Goal: Use online tool/utility: Use online tool/utility

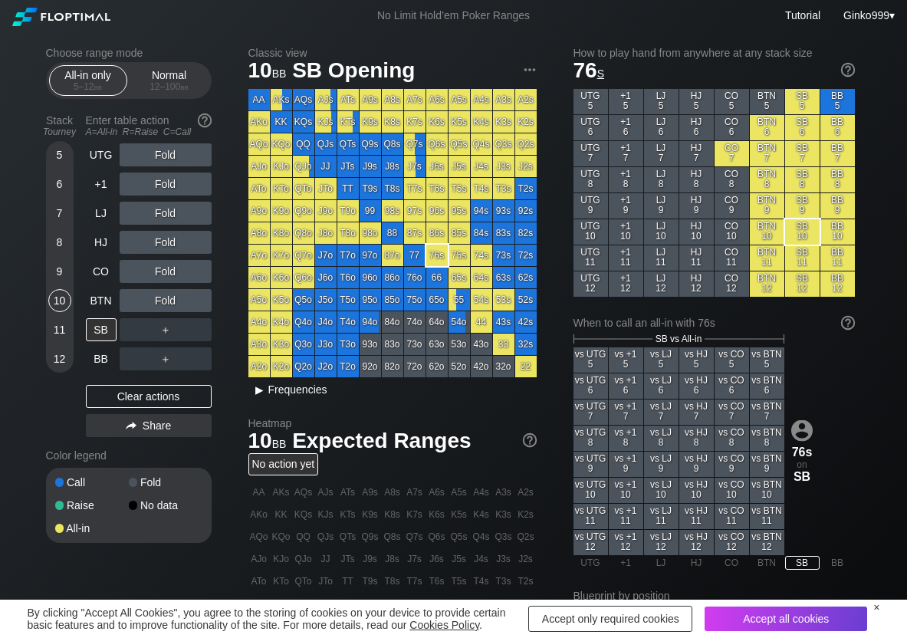
click at [302, 388] on span "Frequencies" at bounding box center [297, 389] width 59 height 12
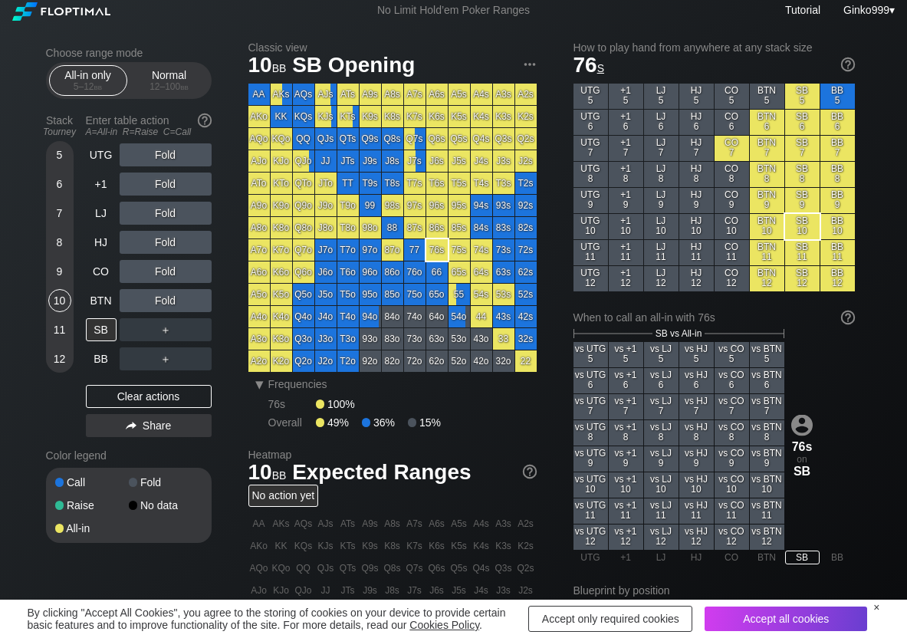
scroll to position [77, 0]
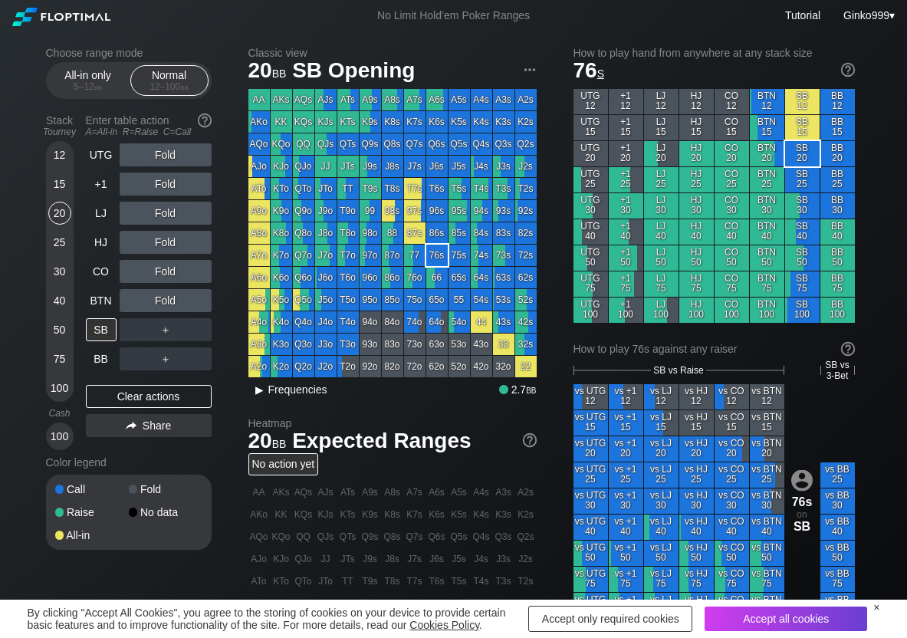
click at [290, 394] on span "Frequencies" at bounding box center [297, 389] width 59 height 12
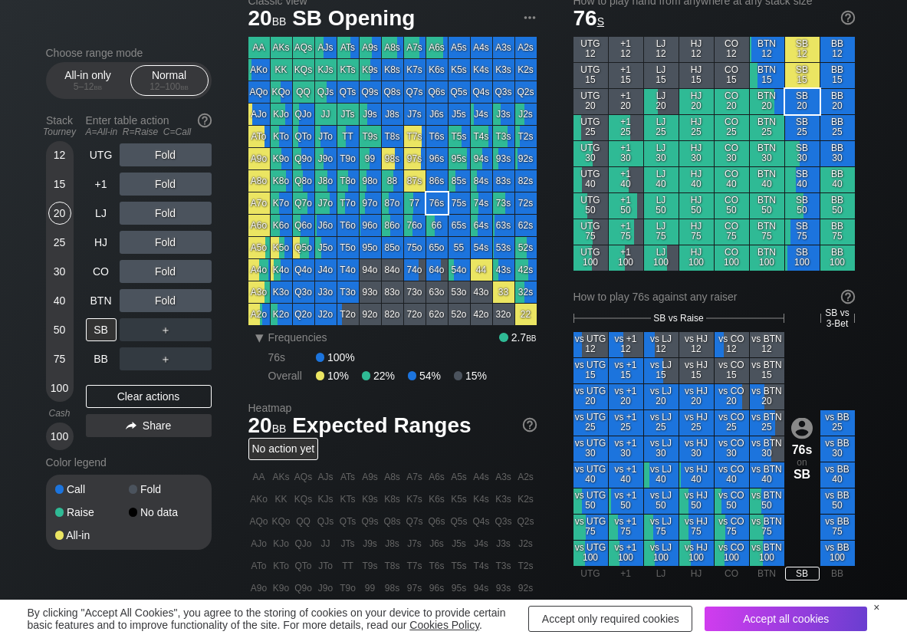
scroll to position [77, 0]
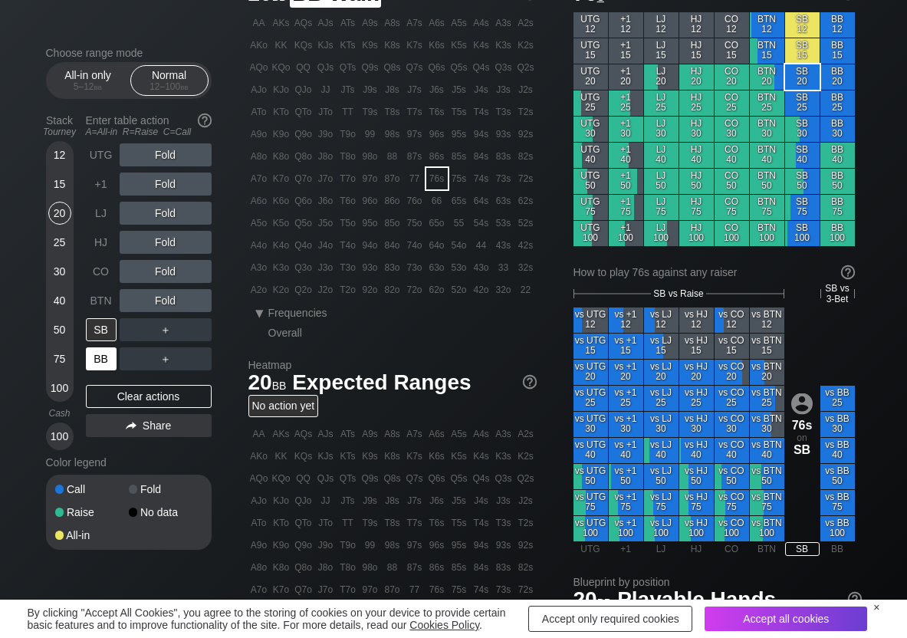
click at [94, 363] on div "BB" at bounding box center [101, 358] width 31 height 23
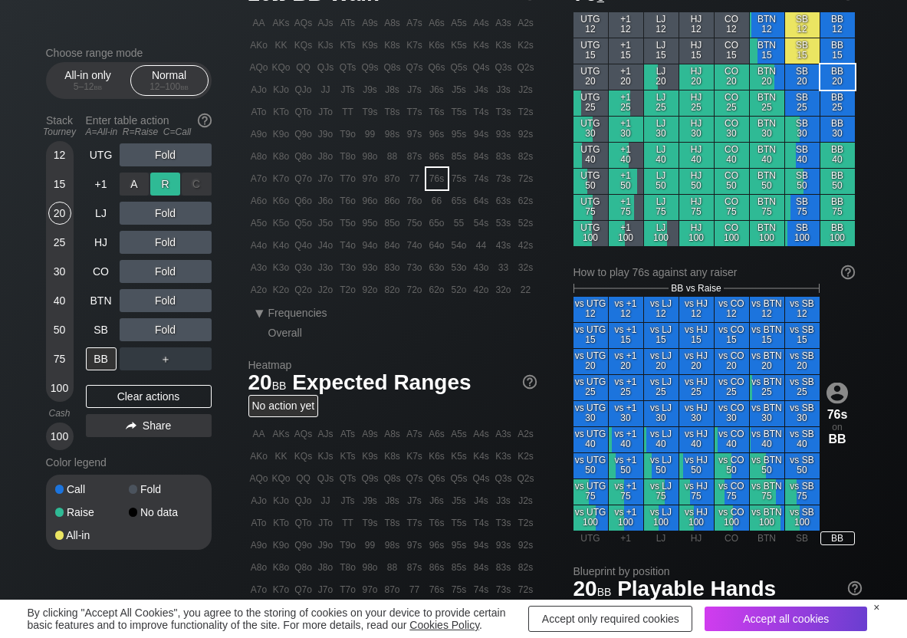
click at [156, 192] on div "R ✕" at bounding box center [165, 184] width 30 height 23
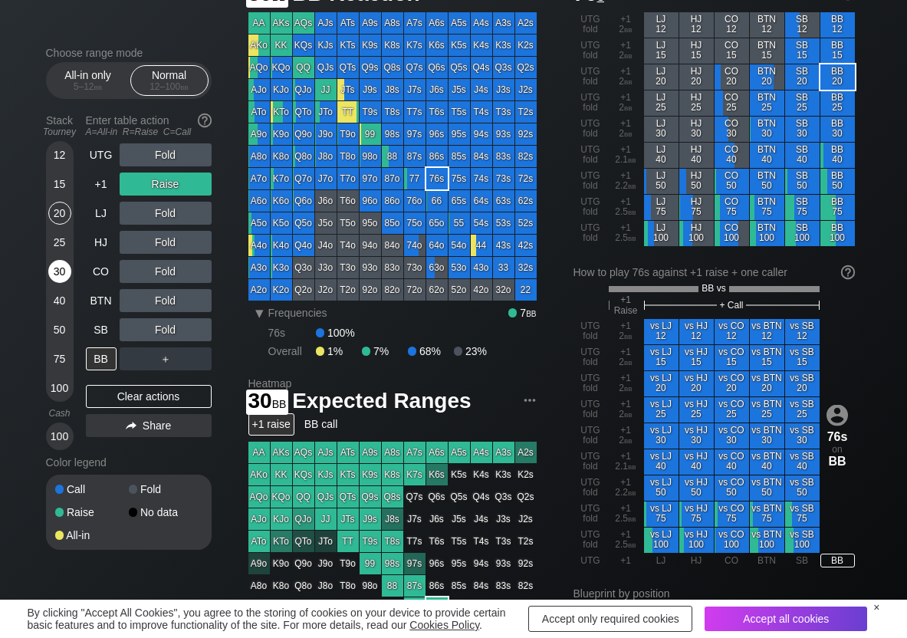
click at [62, 271] on div "30" at bounding box center [59, 271] width 23 height 23
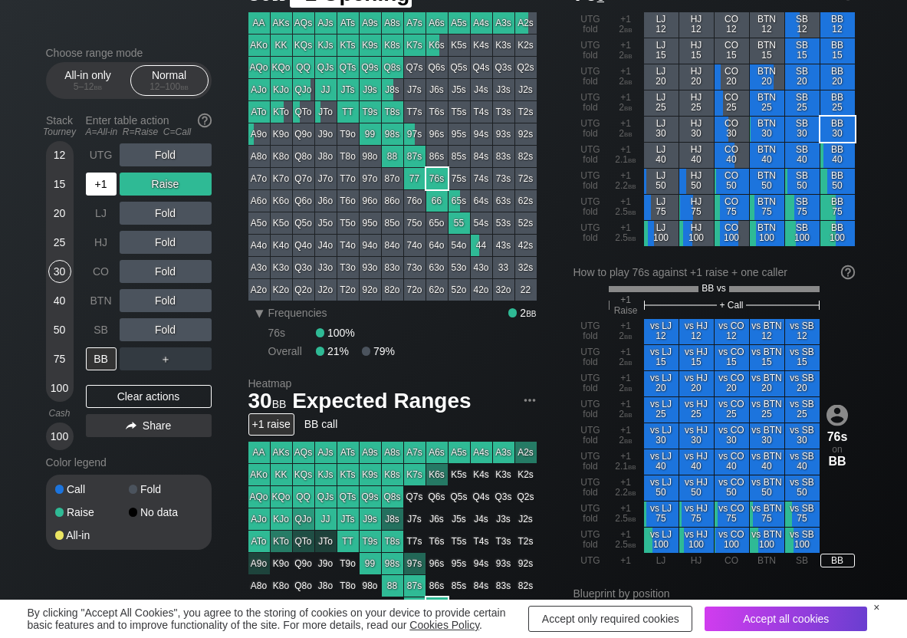
click at [97, 180] on div "+1" at bounding box center [101, 184] width 31 height 23
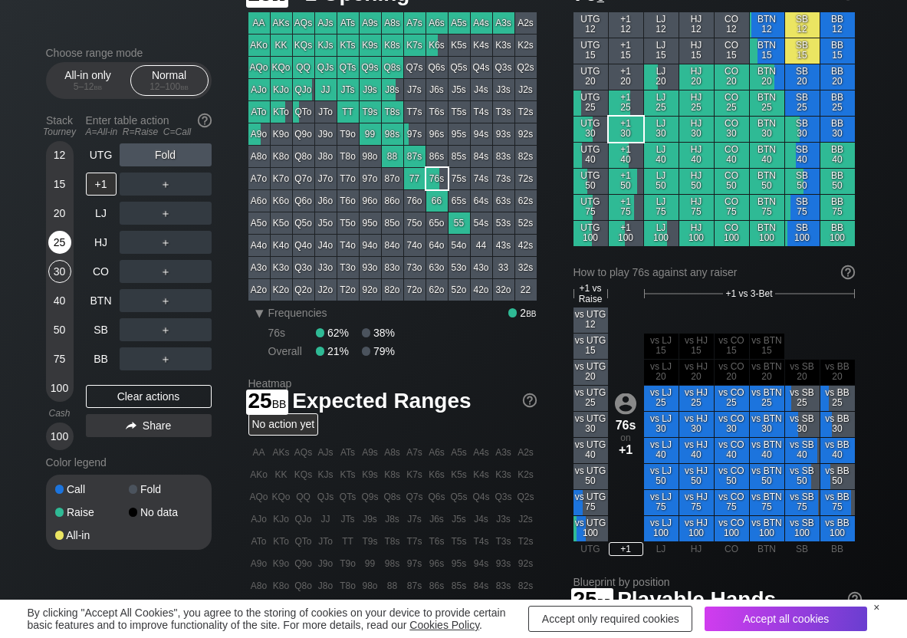
click at [63, 239] on div "25" at bounding box center [59, 242] width 23 height 23
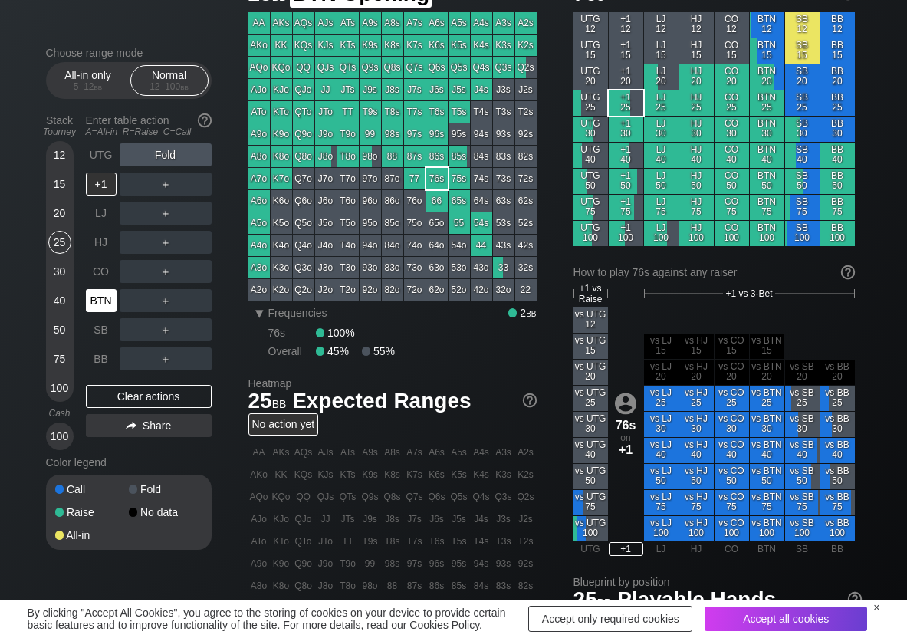
click at [102, 297] on div "BTN" at bounding box center [101, 300] width 31 height 23
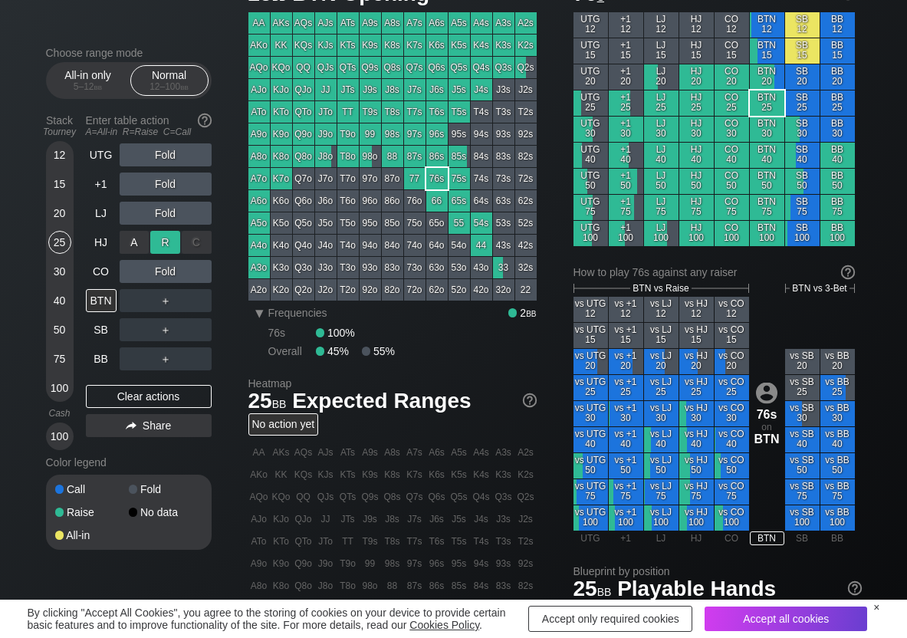
click at [162, 241] on div "R ✕" at bounding box center [165, 242] width 30 height 23
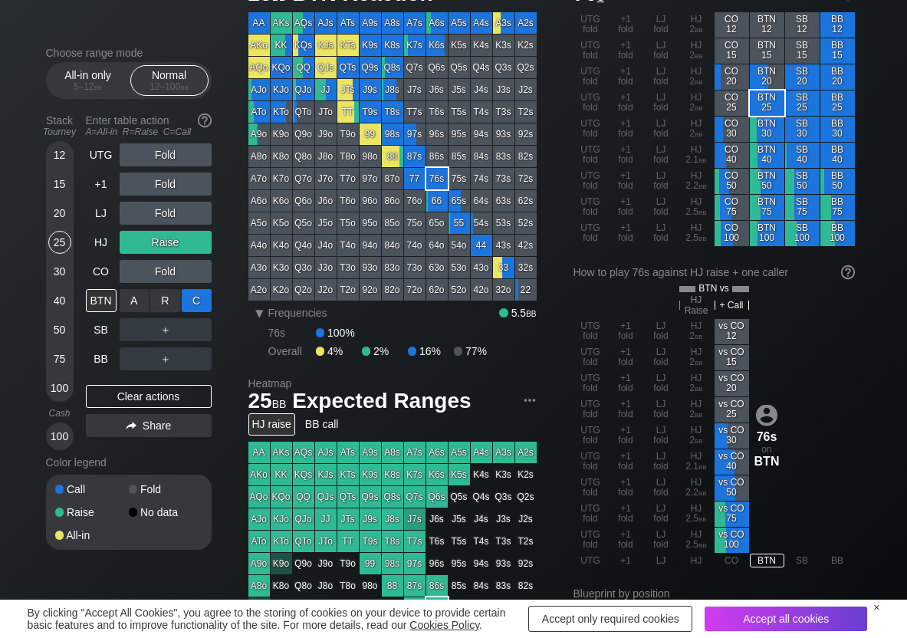
click at [207, 297] on div "C ✕" at bounding box center [197, 300] width 30 height 23
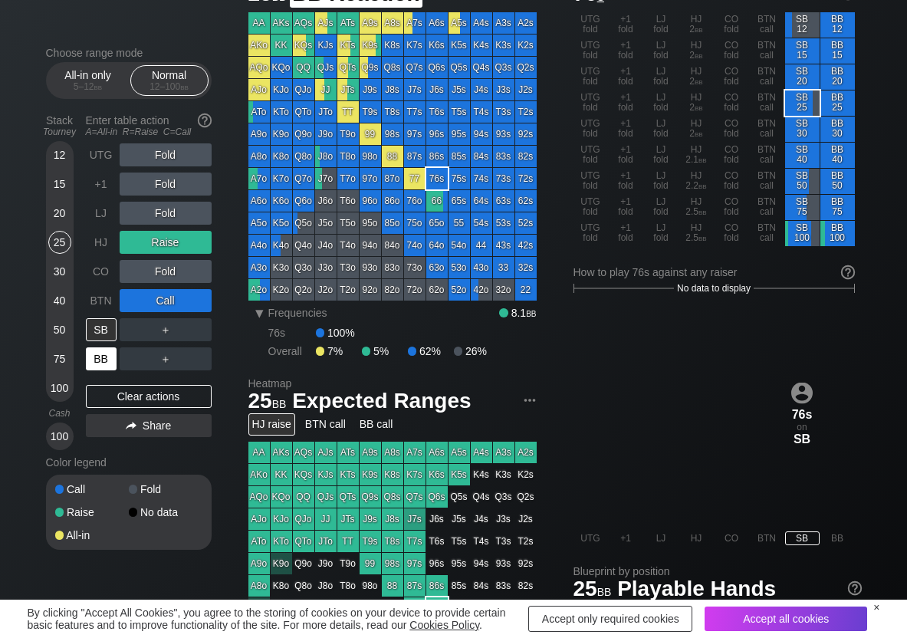
click at [94, 361] on div "BB" at bounding box center [101, 358] width 31 height 23
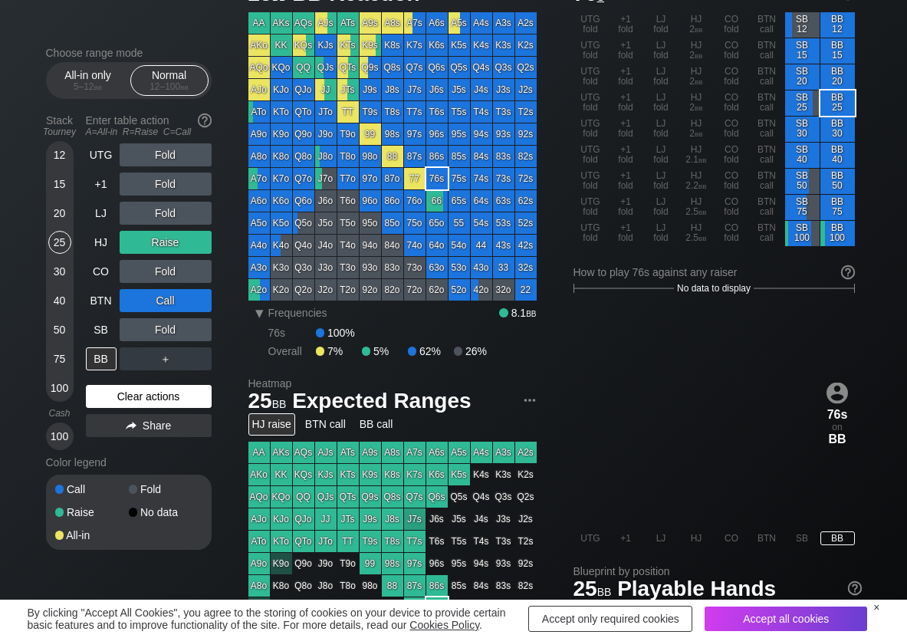
click at [90, 403] on div "Clear actions" at bounding box center [149, 396] width 126 height 23
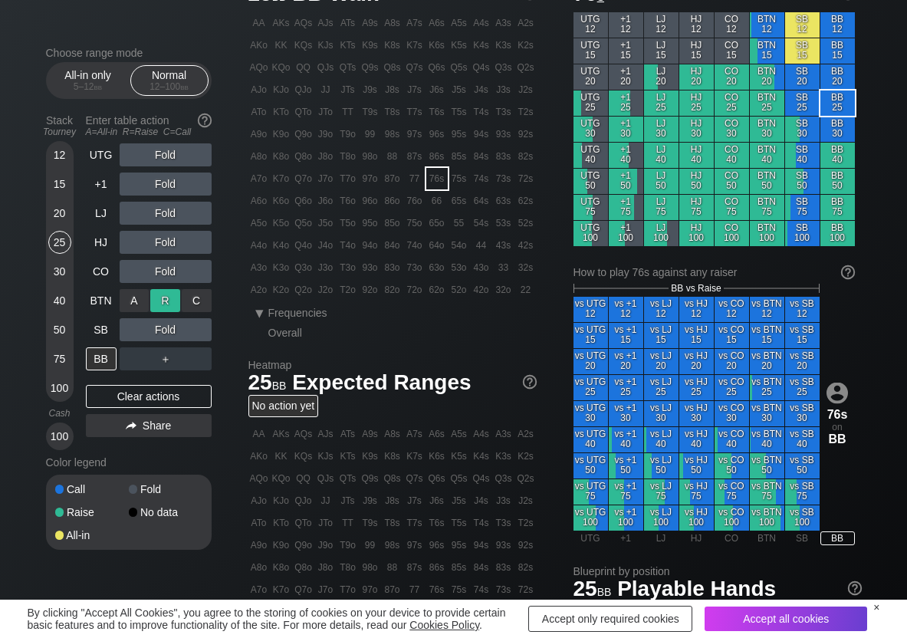
click at [169, 295] on div "R ✕" at bounding box center [165, 300] width 30 height 23
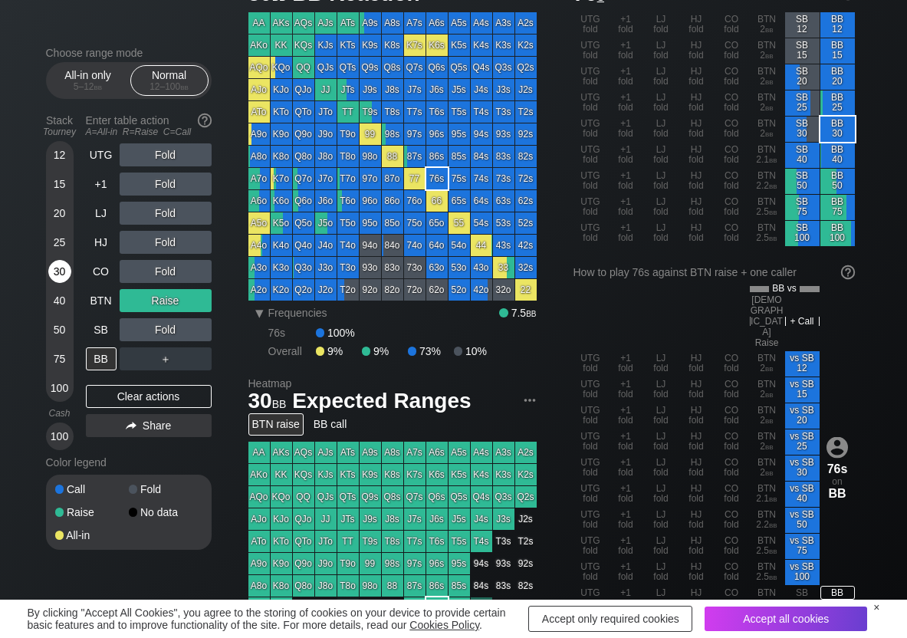
click at [54, 276] on div "30" at bounding box center [59, 271] width 23 height 23
click at [163, 331] on div "R ✕" at bounding box center [165, 329] width 30 height 23
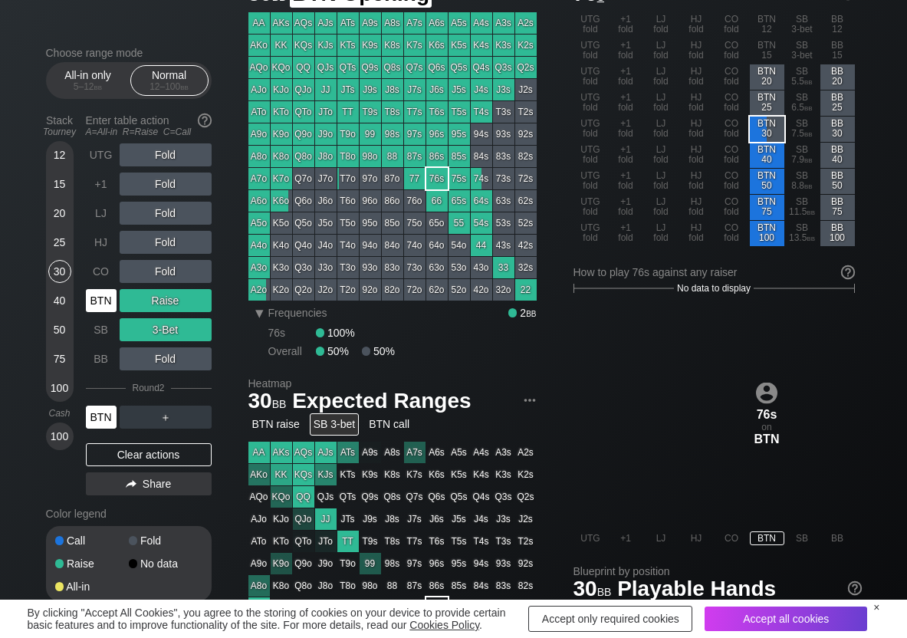
click at [96, 308] on div "BTN" at bounding box center [101, 300] width 31 height 23
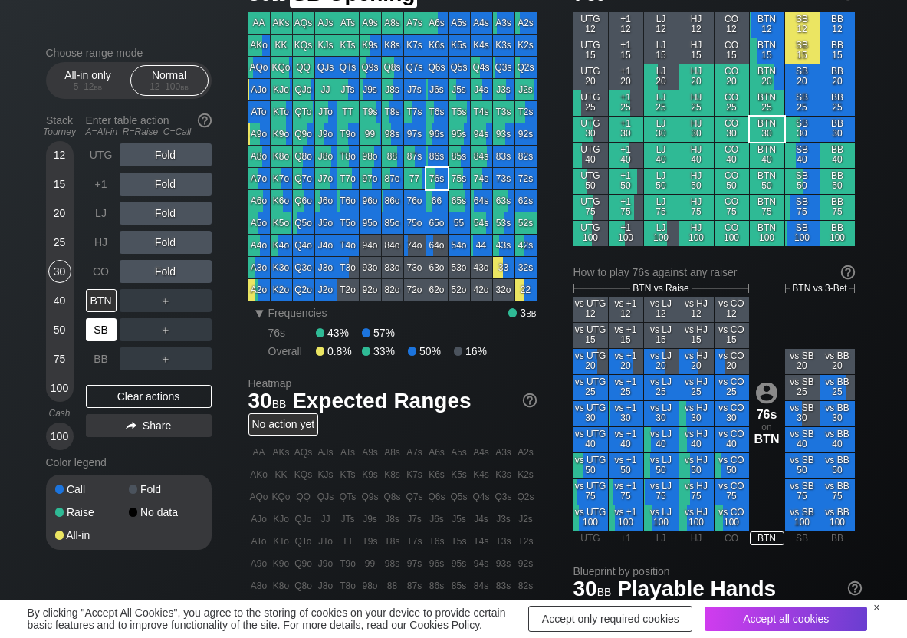
click at [88, 328] on div "SB" at bounding box center [101, 329] width 31 height 23
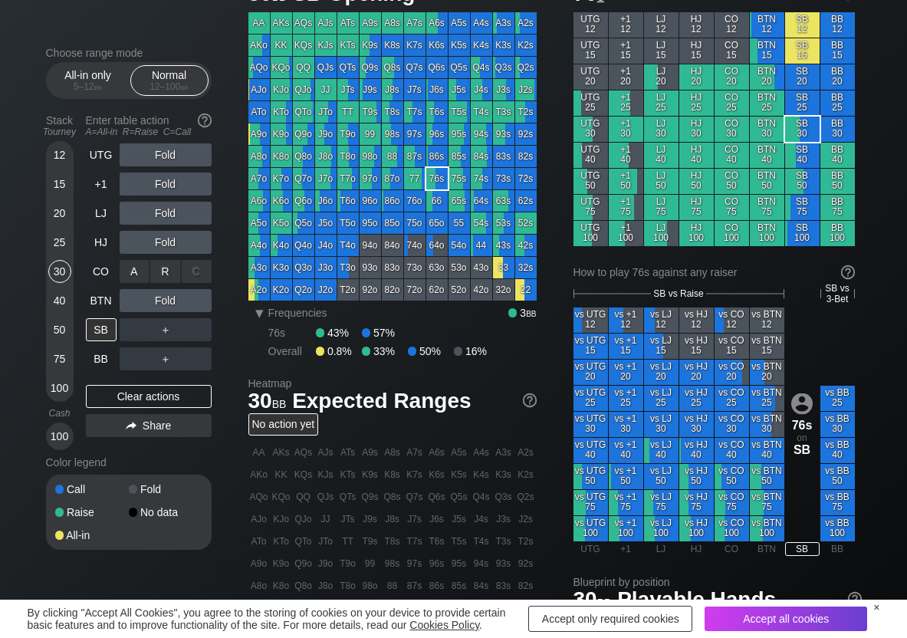
click at [171, 280] on div "R ✕" at bounding box center [165, 271] width 30 height 23
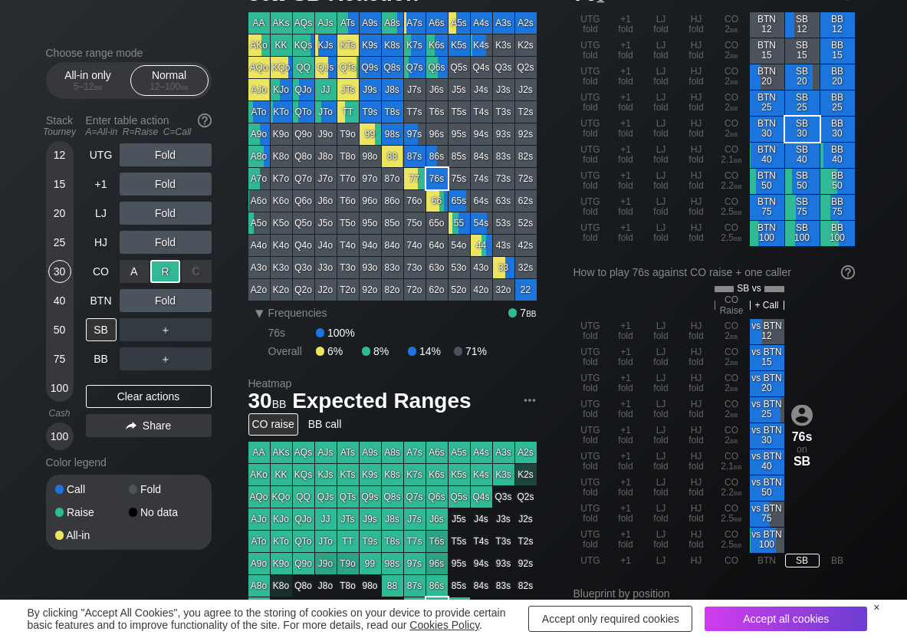
click at [171, 280] on div "R ✕" at bounding box center [165, 271] width 30 height 23
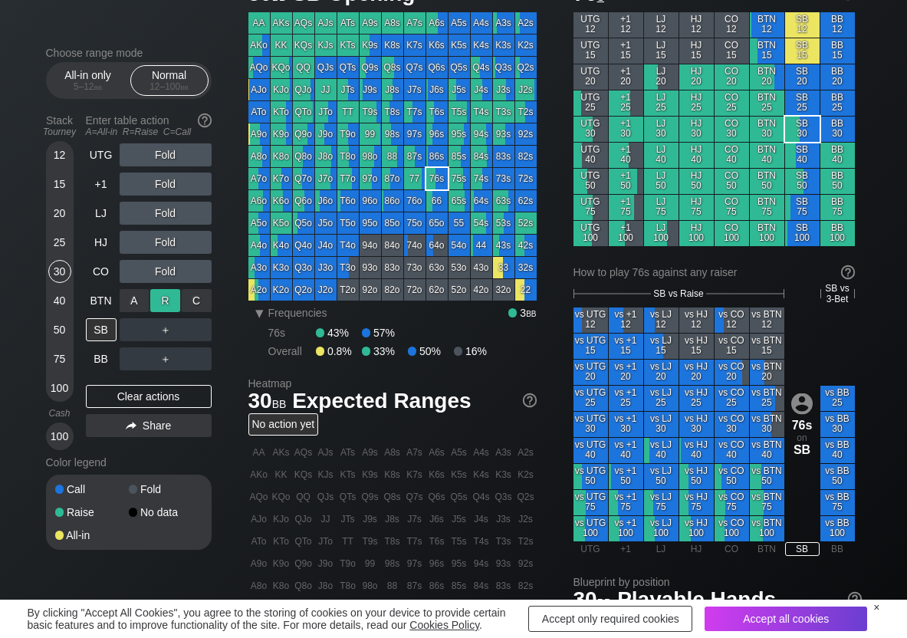
click at [165, 296] on div "R ✕" at bounding box center [165, 300] width 30 height 23
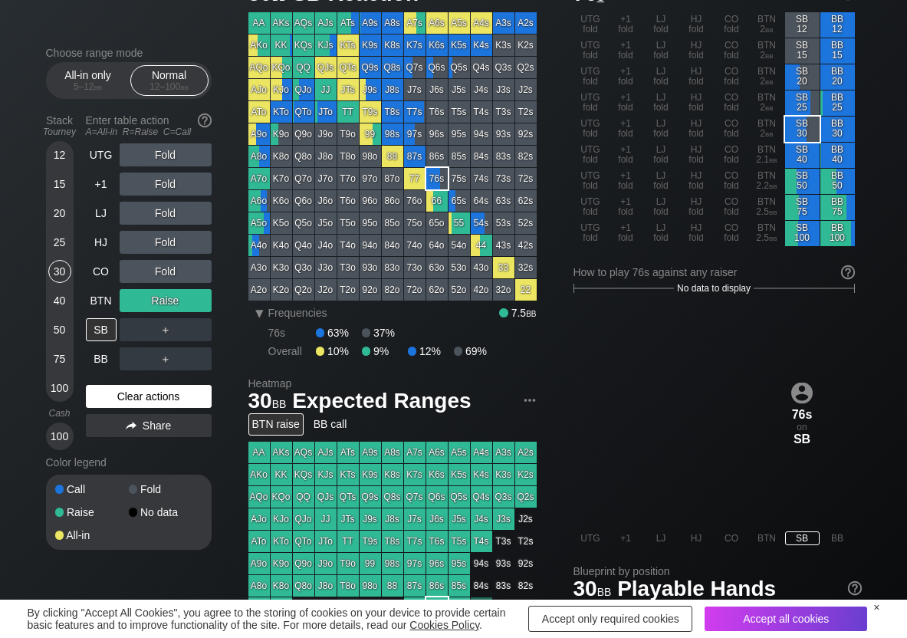
click at [91, 393] on div "Clear actions" at bounding box center [149, 396] width 126 height 23
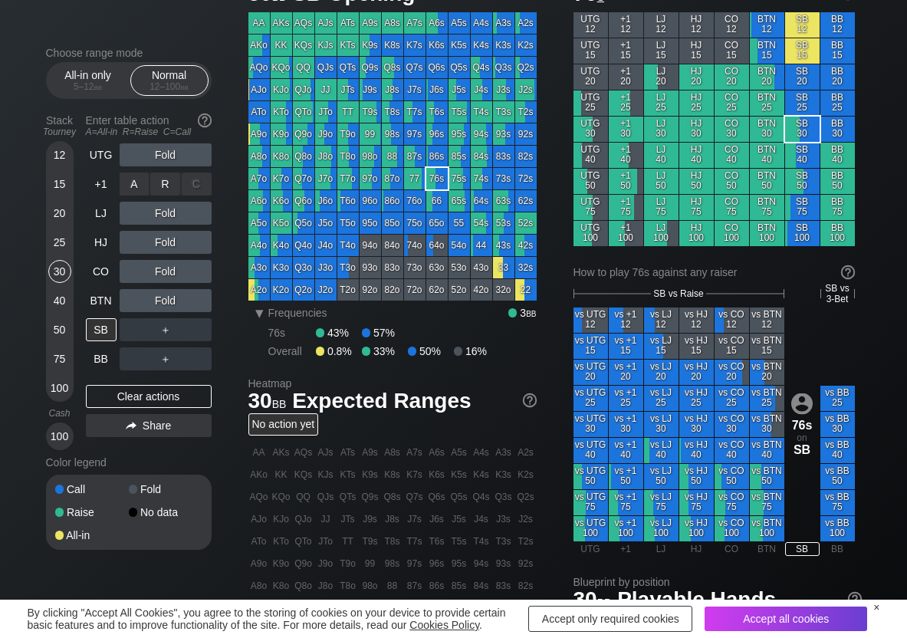
click at [163, 173] on div "R ✕" at bounding box center [165, 184] width 30 height 23
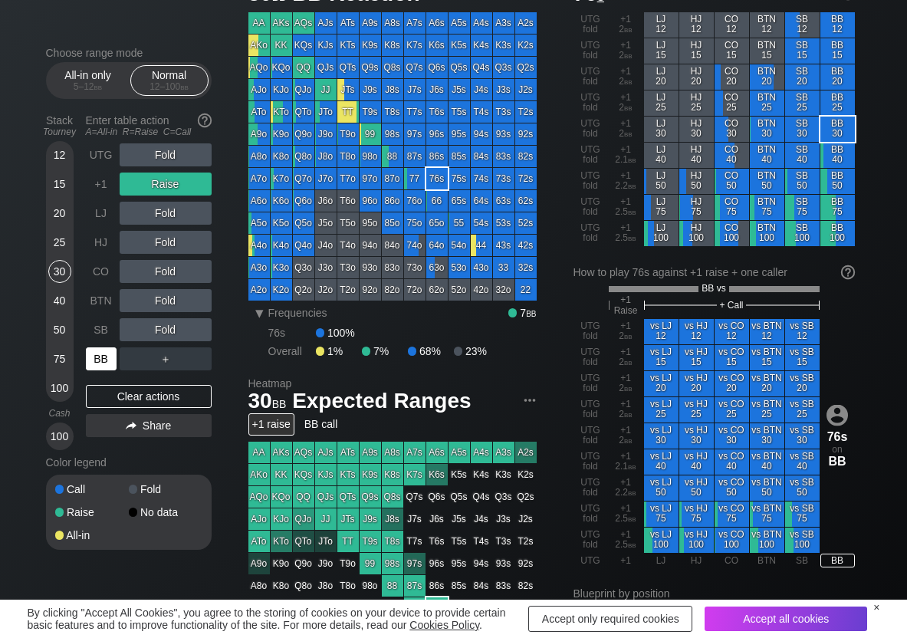
click at [110, 351] on div "BB" at bounding box center [101, 358] width 31 height 23
click at [100, 406] on div "Clear actions" at bounding box center [149, 396] width 126 height 23
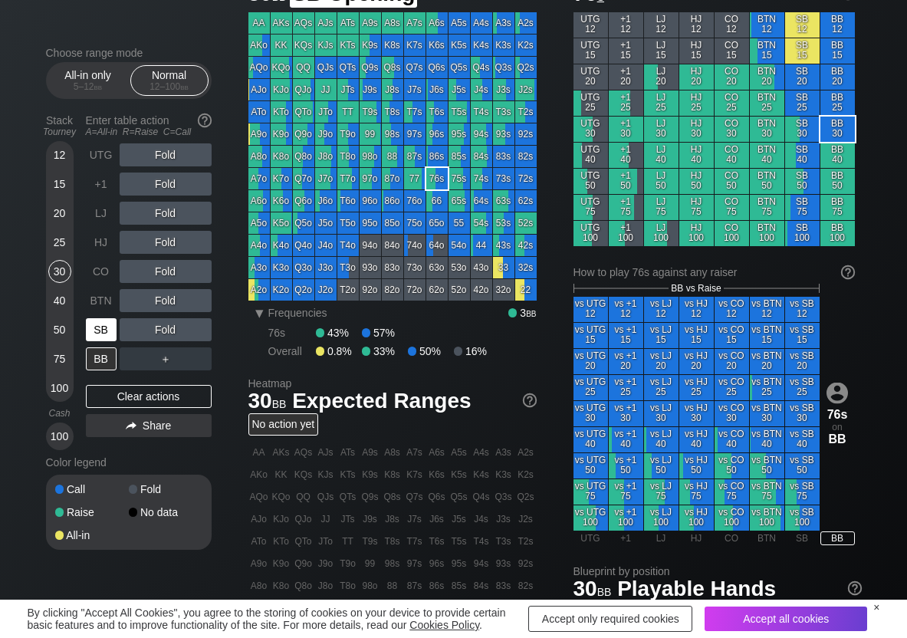
click at [101, 337] on div "SB" at bounding box center [101, 329] width 31 height 23
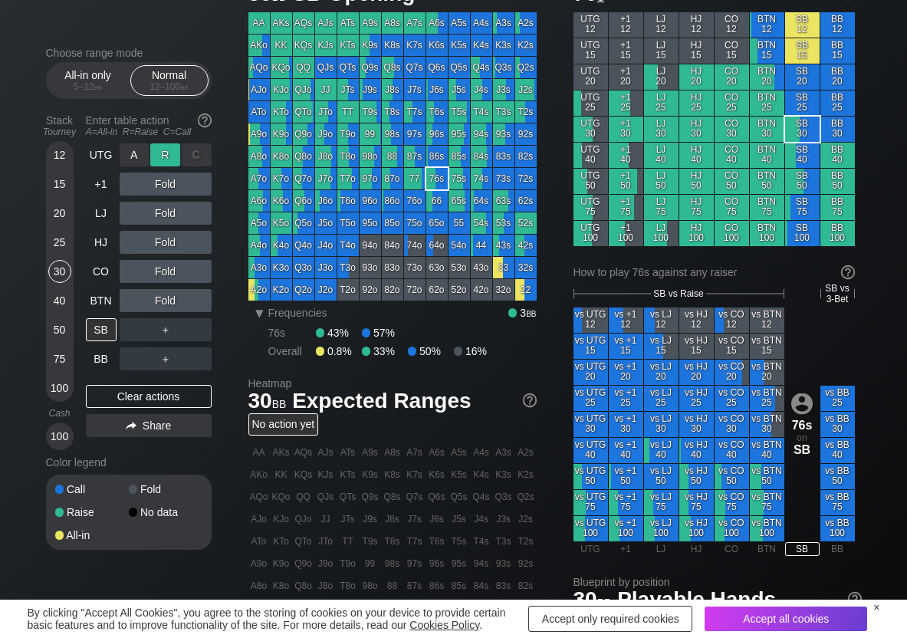
click at [154, 158] on div "R ✕" at bounding box center [165, 154] width 30 height 23
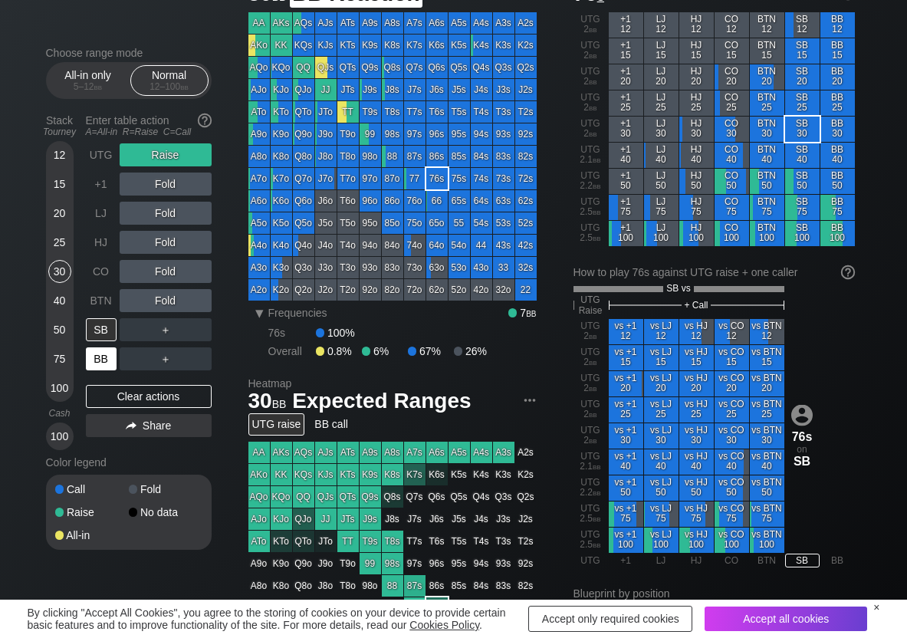
click at [93, 357] on div "BB" at bounding box center [101, 358] width 31 height 23
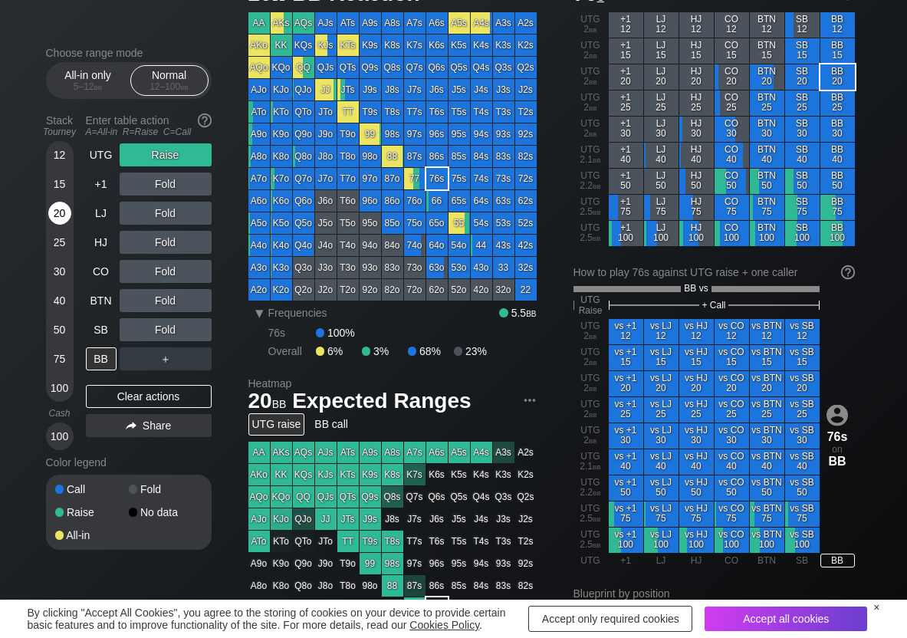
click at [51, 212] on div "20" at bounding box center [59, 213] width 23 height 23
click at [97, 385] on div "Clear actions" at bounding box center [149, 396] width 126 height 23
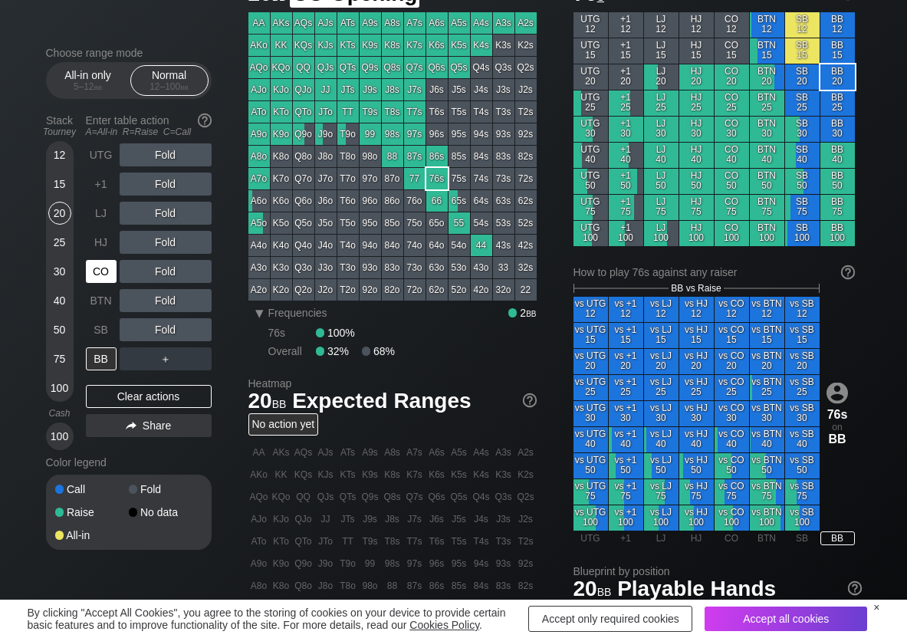
click at [106, 270] on div "CO" at bounding box center [101, 271] width 31 height 23
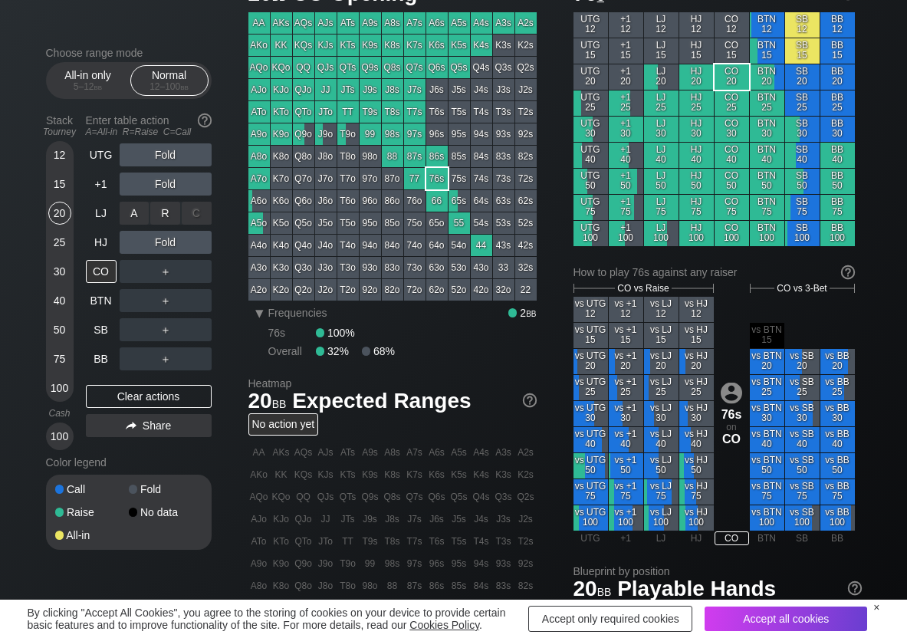
click at [159, 216] on div "R ✕" at bounding box center [165, 213] width 30 height 23
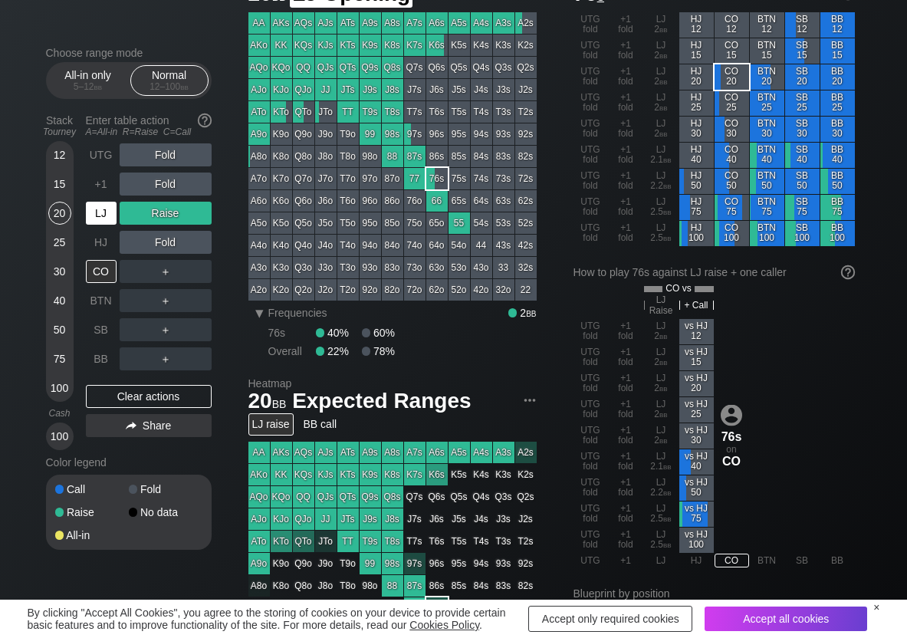
click at [107, 210] on div "LJ" at bounding box center [101, 213] width 31 height 23
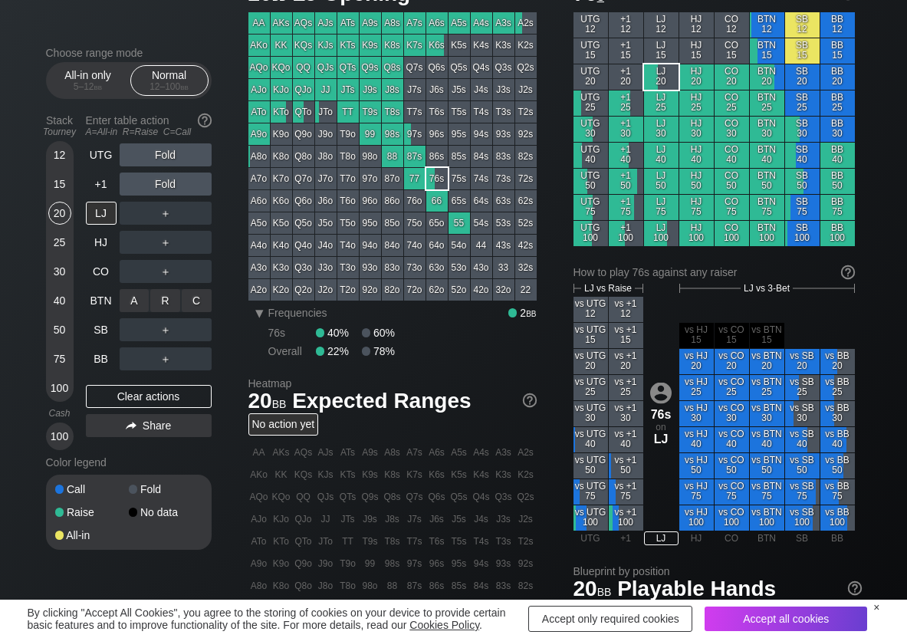
click at [167, 304] on div "R ✕" at bounding box center [165, 300] width 30 height 23
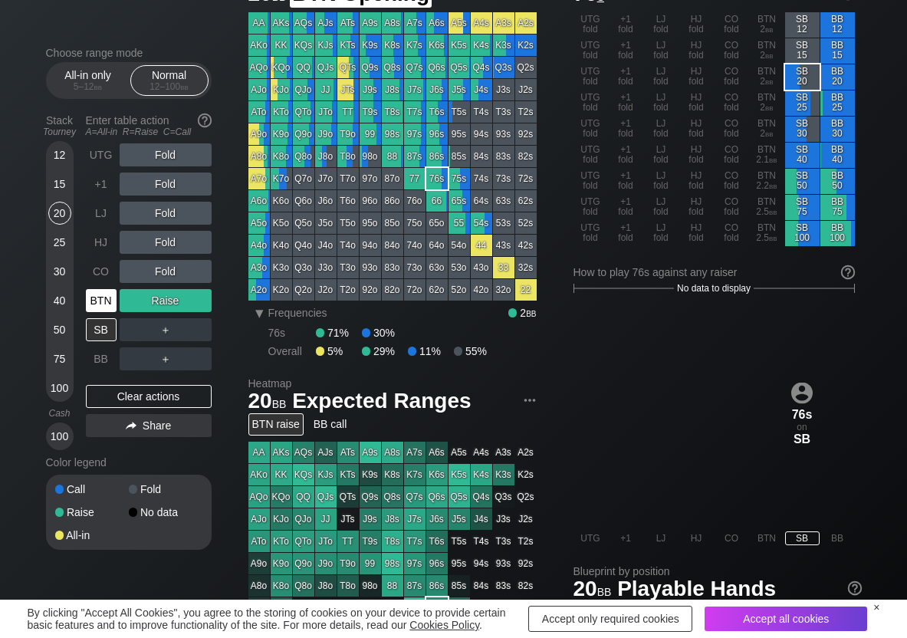
click at [106, 297] on div "BTN" at bounding box center [101, 300] width 31 height 23
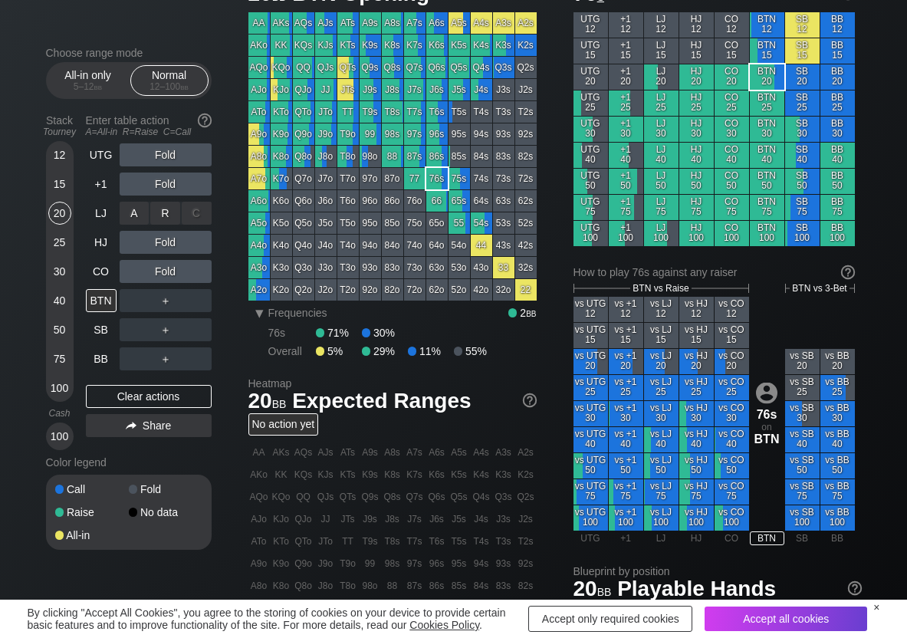
click at [167, 210] on div "R ✕" at bounding box center [165, 213] width 30 height 23
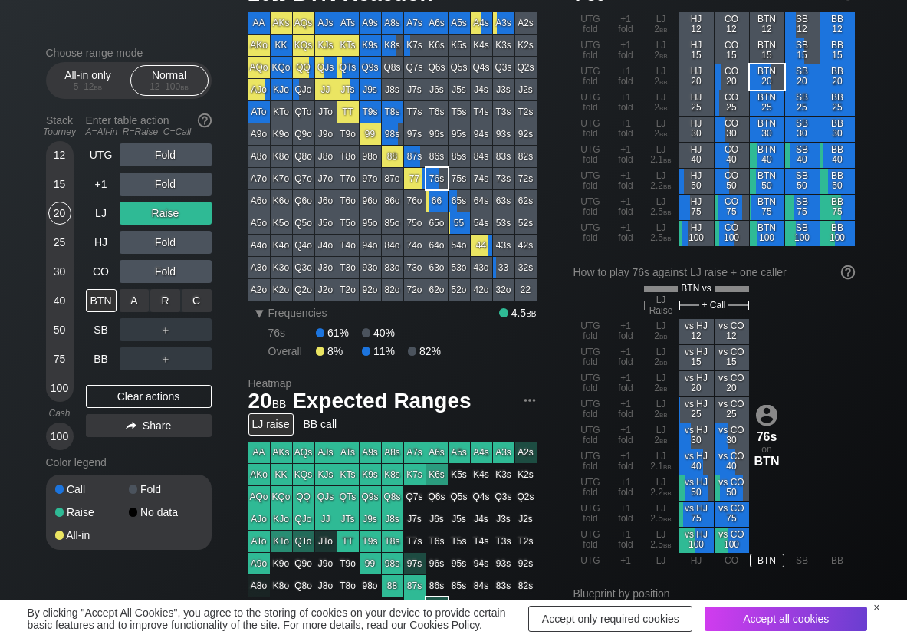
click at [188, 309] on div "C ✕" at bounding box center [197, 300] width 30 height 23
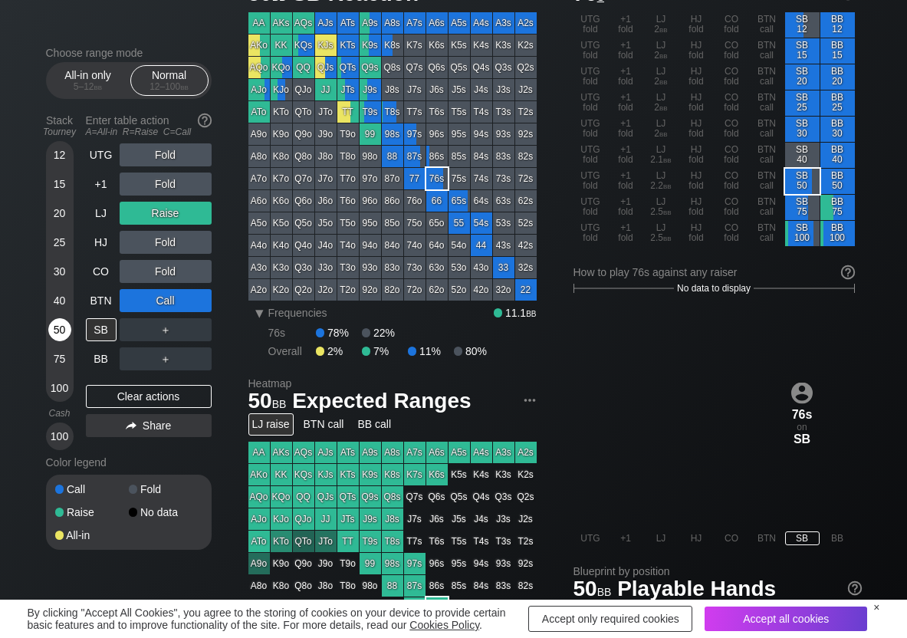
click at [54, 322] on div "50" at bounding box center [59, 329] width 23 height 23
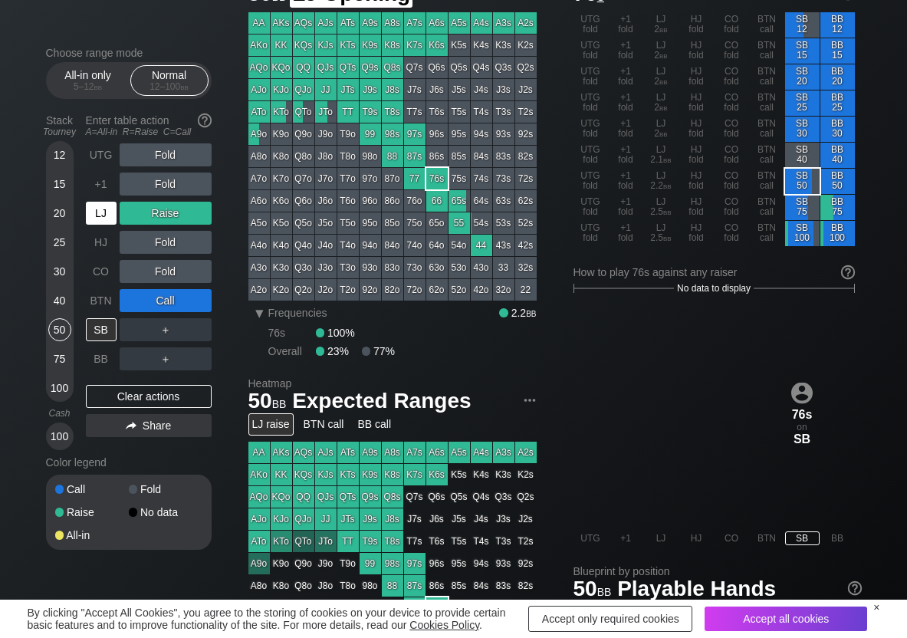
click at [101, 214] on div "LJ" at bounding box center [101, 213] width 31 height 23
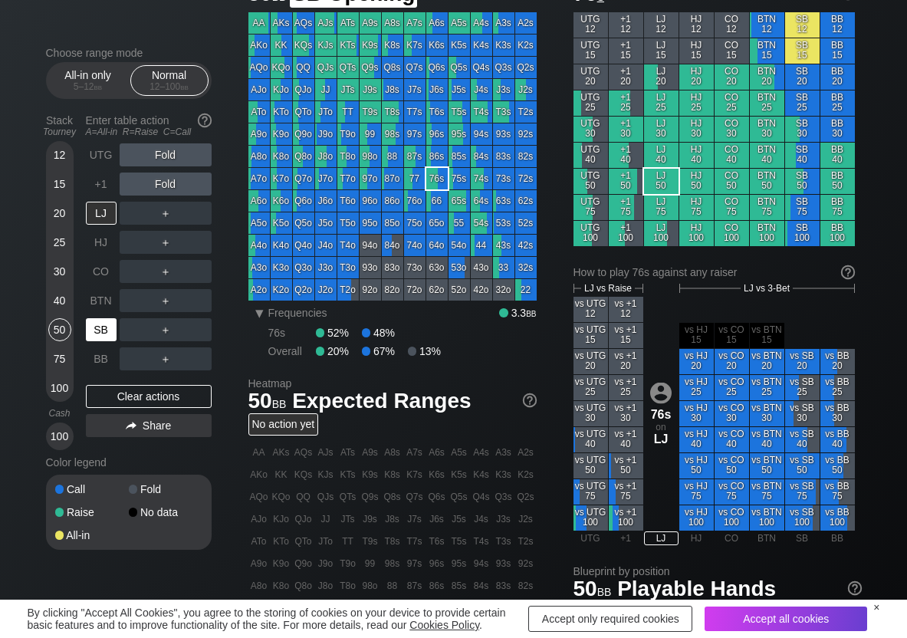
click at [103, 327] on div "SB" at bounding box center [101, 329] width 31 height 23
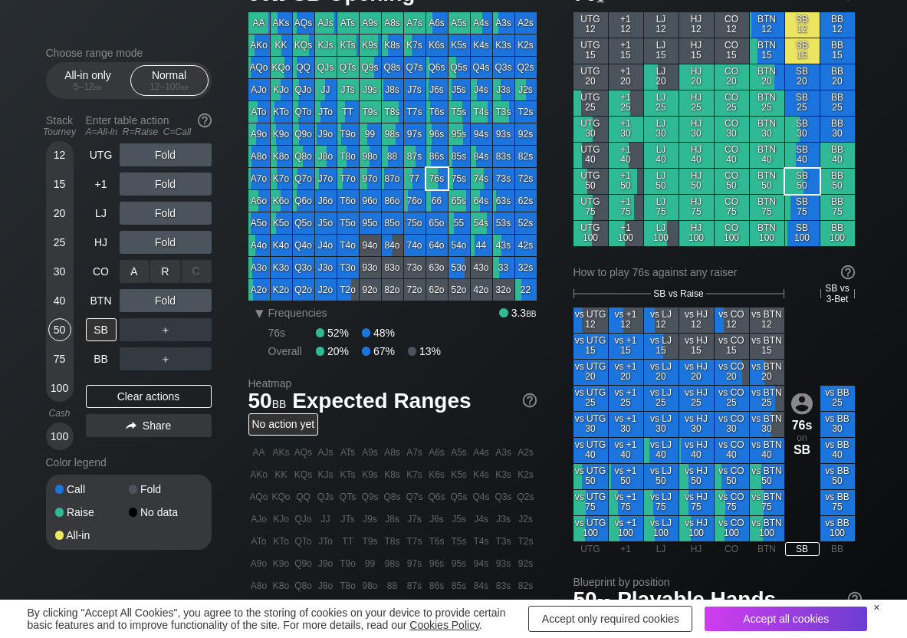
click at [154, 267] on div "R ✕" at bounding box center [165, 271] width 30 height 23
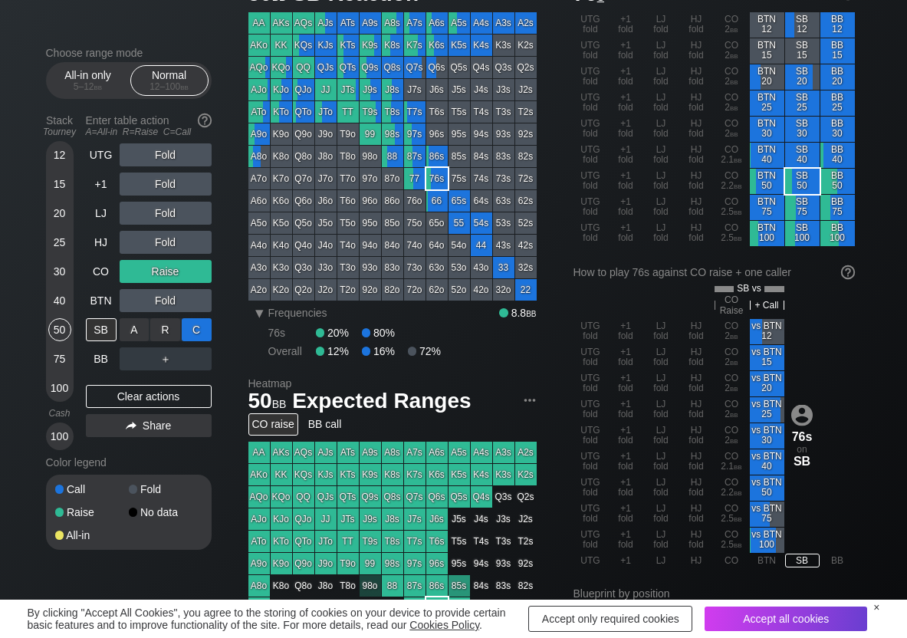
click at [192, 322] on div "C ✕" at bounding box center [197, 329] width 30 height 23
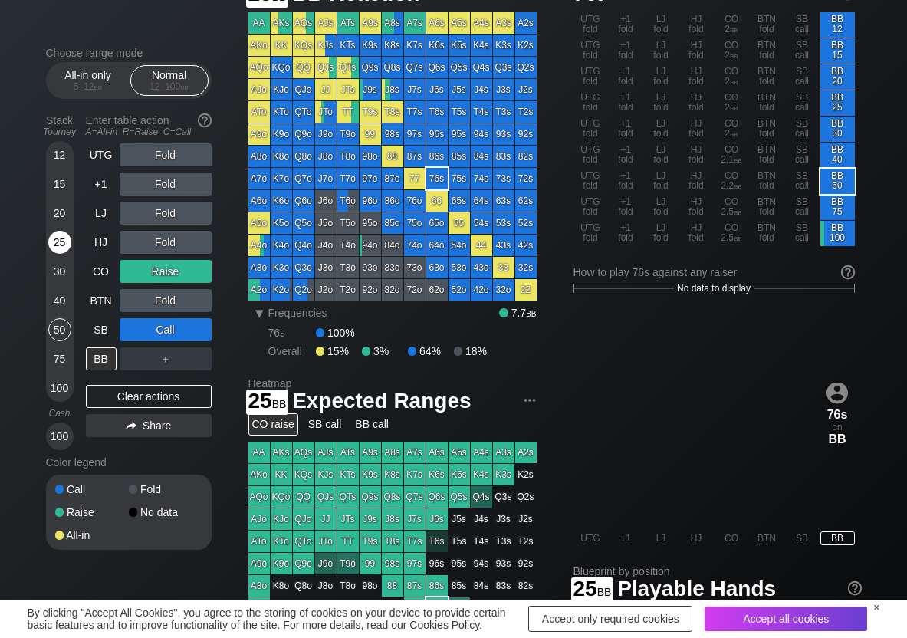
click at [60, 242] on div "25" at bounding box center [59, 242] width 23 height 23
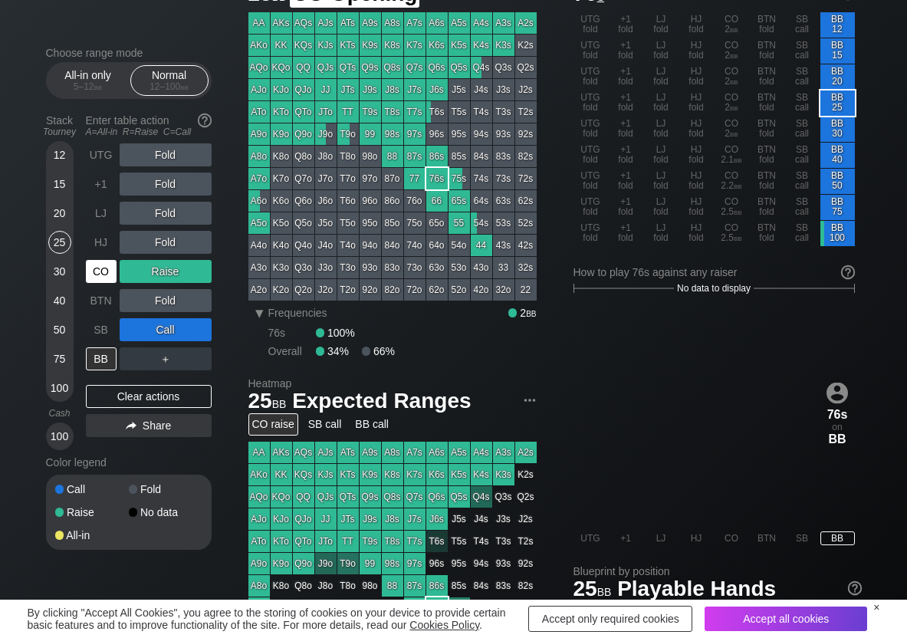
click at [104, 271] on div "CO" at bounding box center [101, 271] width 31 height 23
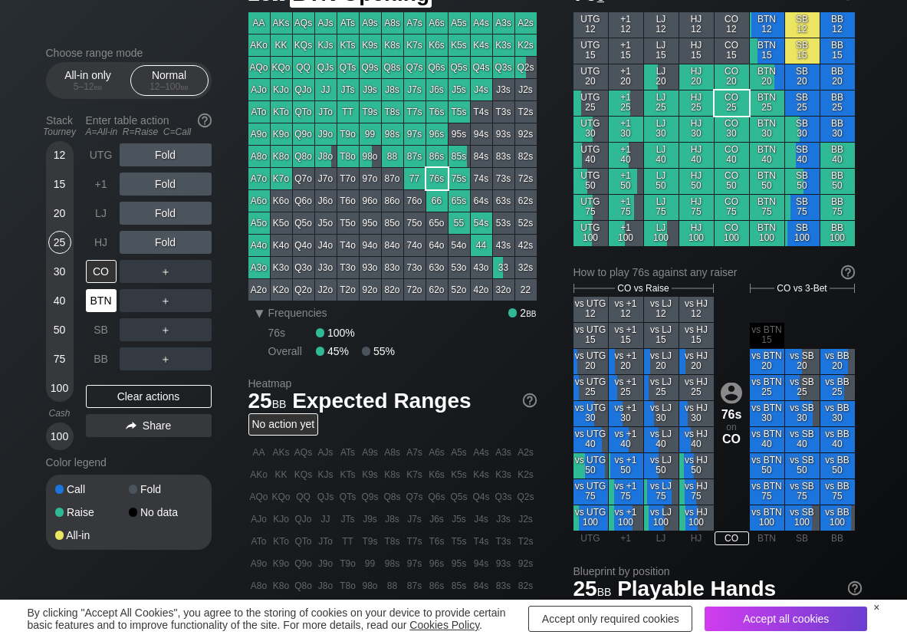
click at [104, 296] on div "BTN" at bounding box center [101, 300] width 31 height 23
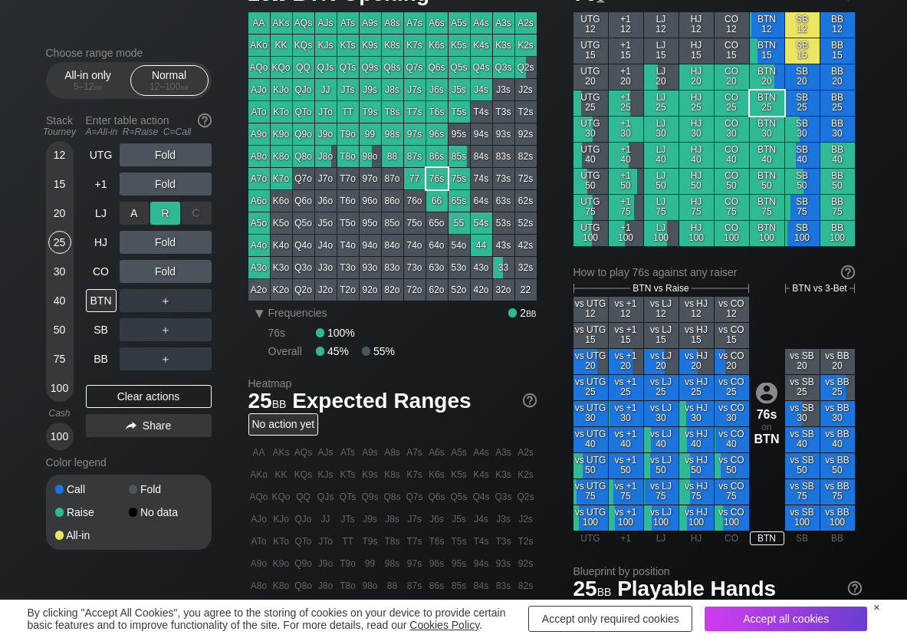
click at [163, 219] on div "R ✕" at bounding box center [165, 213] width 30 height 23
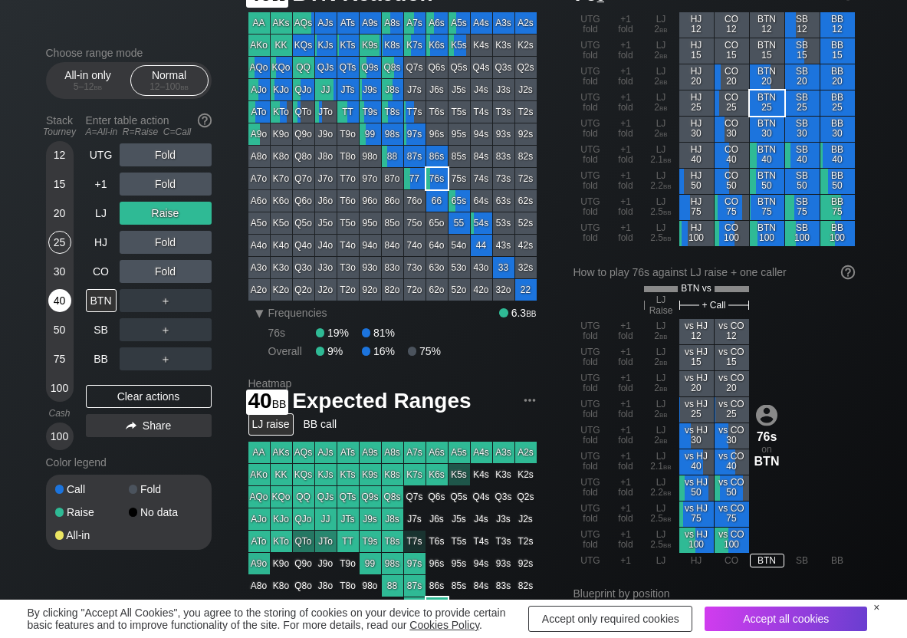
click at [63, 304] on div "40" at bounding box center [59, 300] width 23 height 23
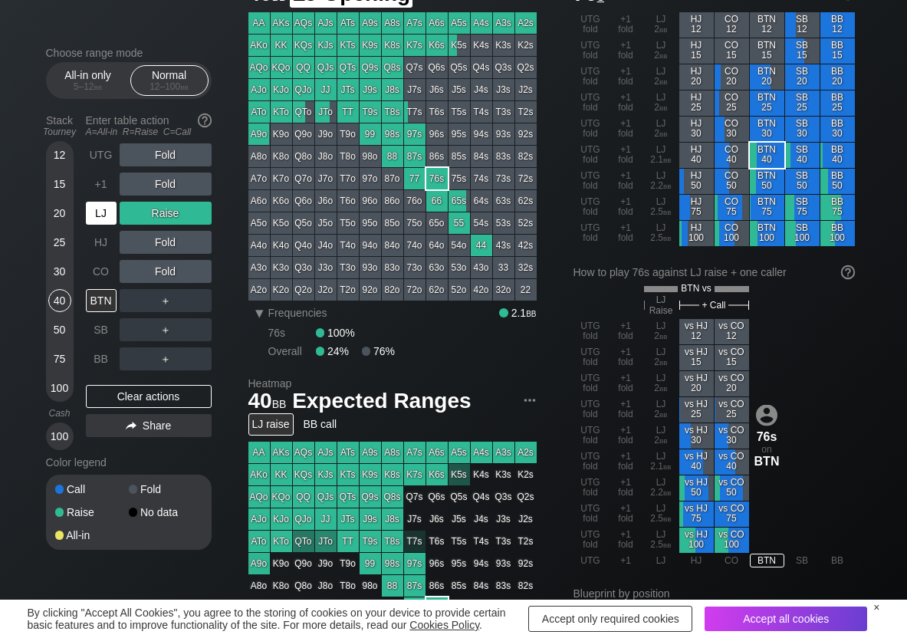
click at [93, 210] on div "LJ" at bounding box center [101, 213] width 31 height 23
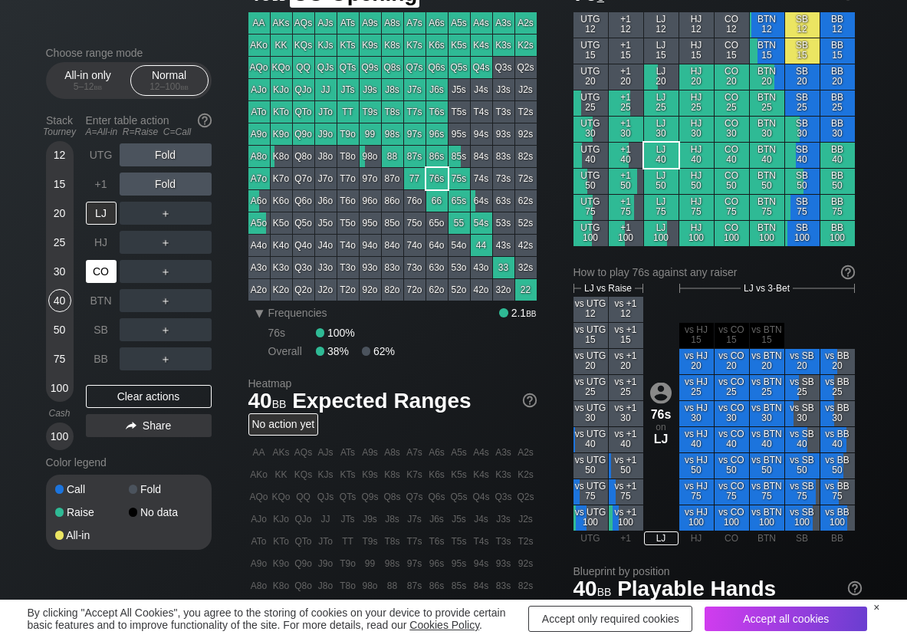
click at [97, 265] on div "CO" at bounding box center [101, 271] width 31 height 23
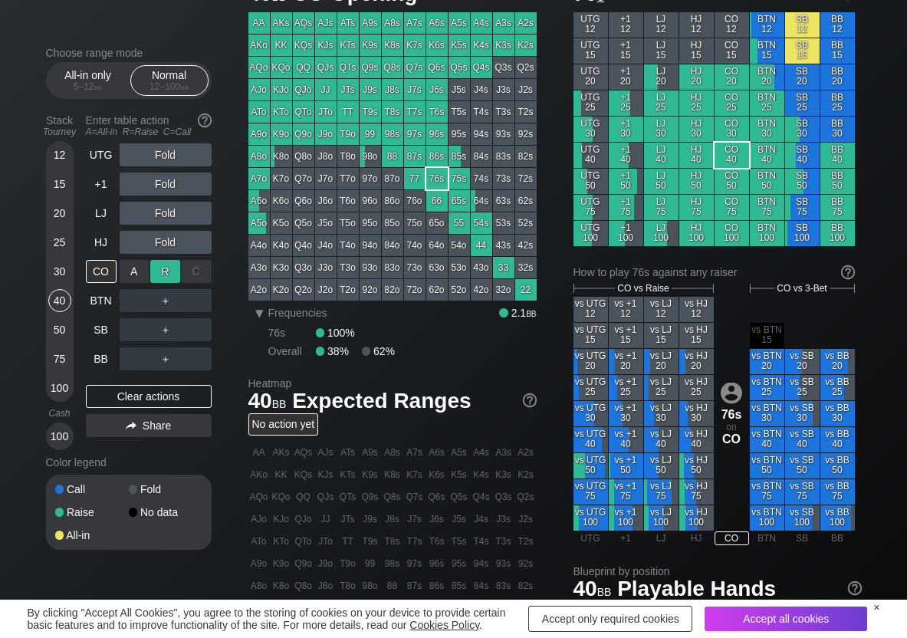
click at [170, 274] on div "R ✕" at bounding box center [165, 271] width 30 height 23
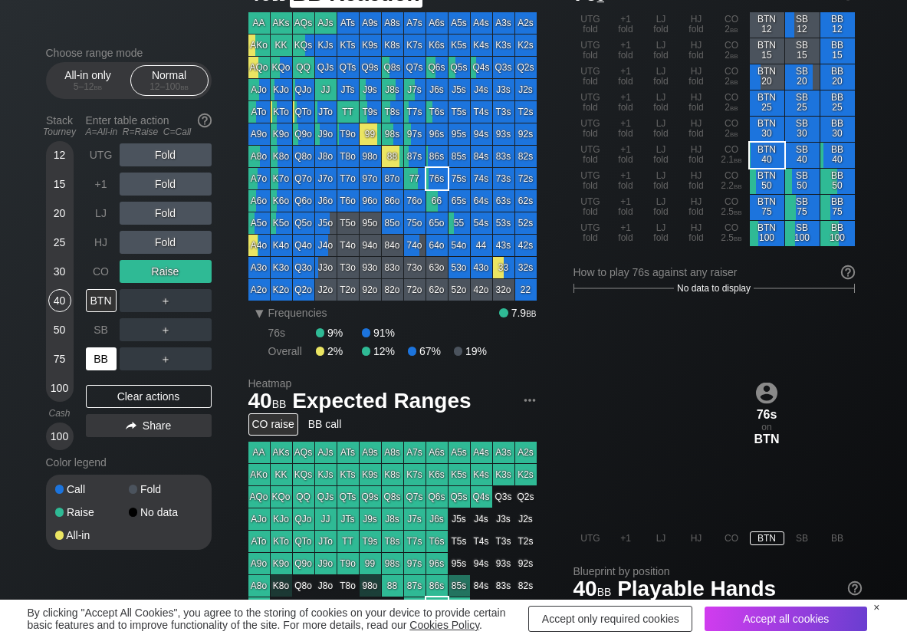
click at [102, 353] on div "BB" at bounding box center [101, 358] width 31 height 23
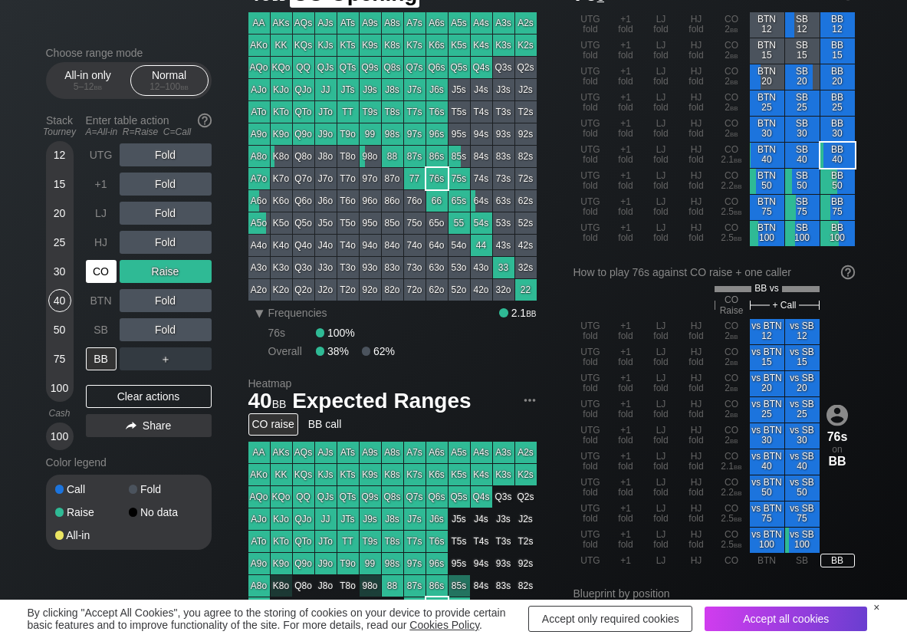
click at [99, 270] on div "CO" at bounding box center [101, 271] width 31 height 23
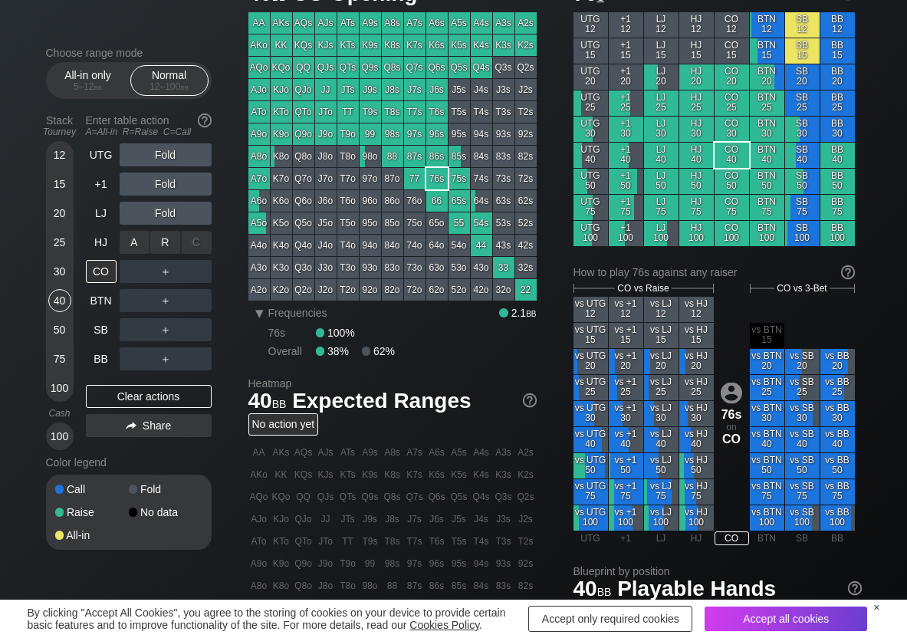
click at [163, 240] on div "R ✕" at bounding box center [165, 242] width 30 height 23
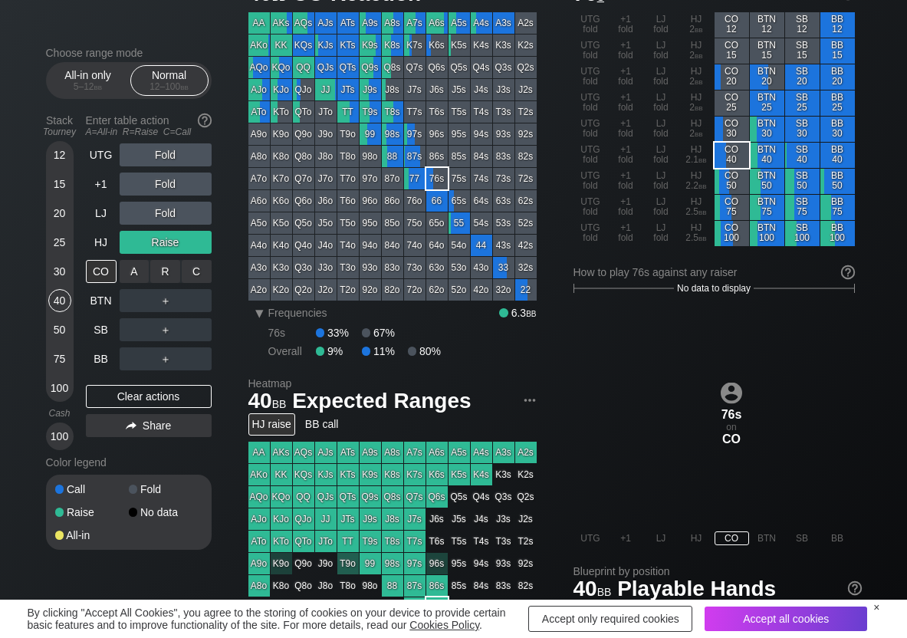
click at [164, 273] on div "R ✕" at bounding box center [165, 271] width 30 height 23
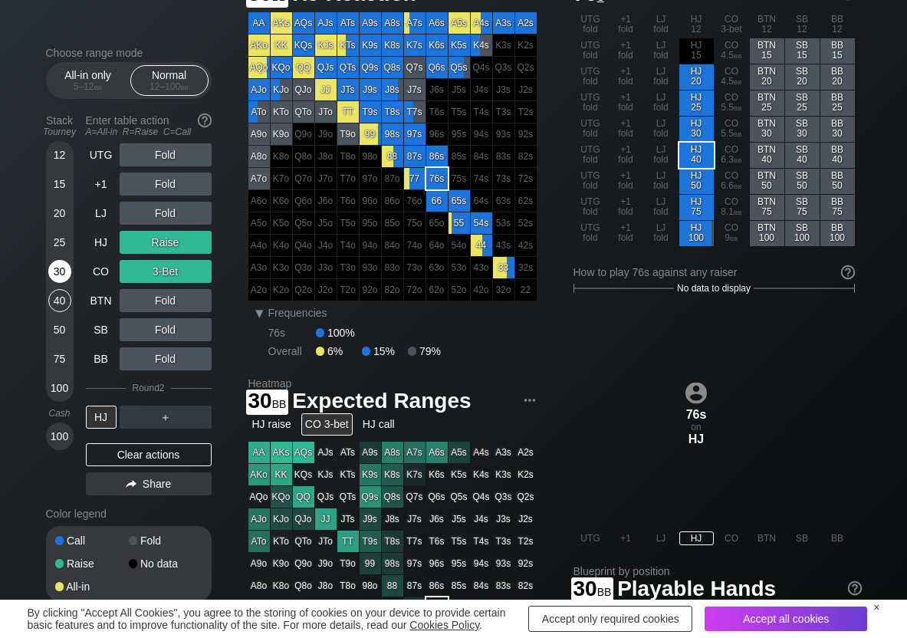
click at [61, 269] on div "30" at bounding box center [59, 271] width 23 height 23
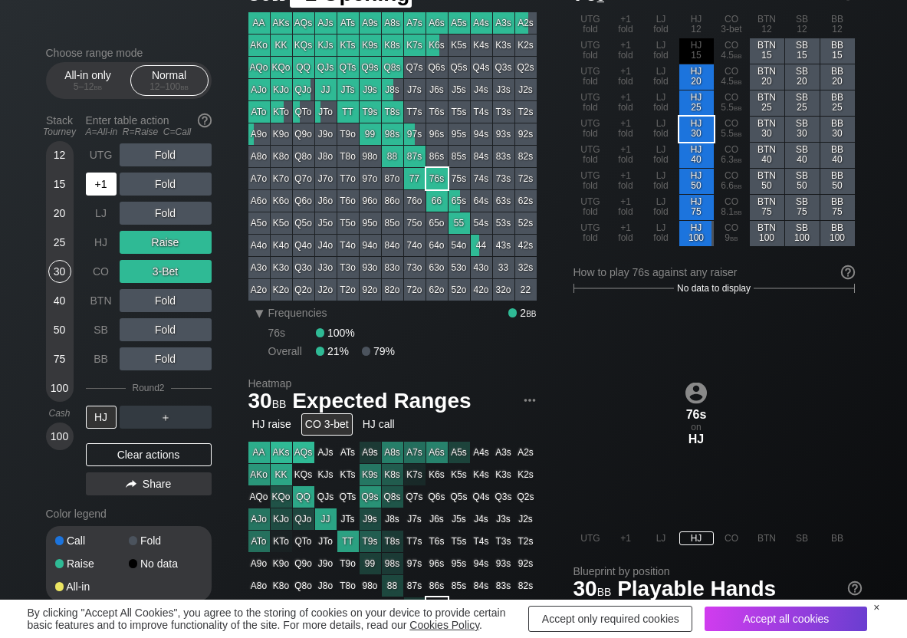
drag, startPoint x: 104, startPoint y: 162, endPoint x: 123, endPoint y: 159, distance: 19.4
click at [104, 161] on div "UTG" at bounding box center [101, 154] width 31 height 23
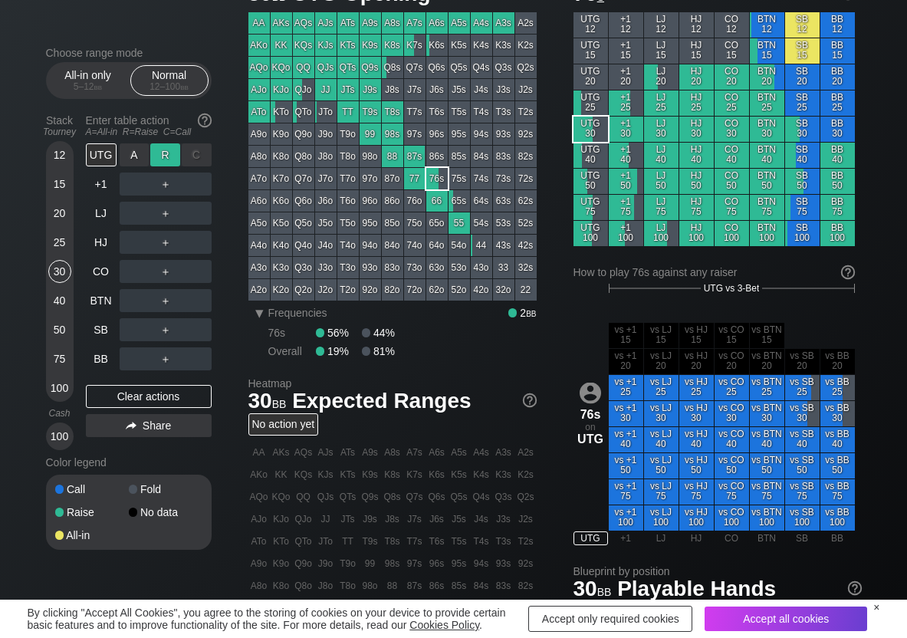
click at [153, 149] on div "R ✕" at bounding box center [165, 154] width 30 height 23
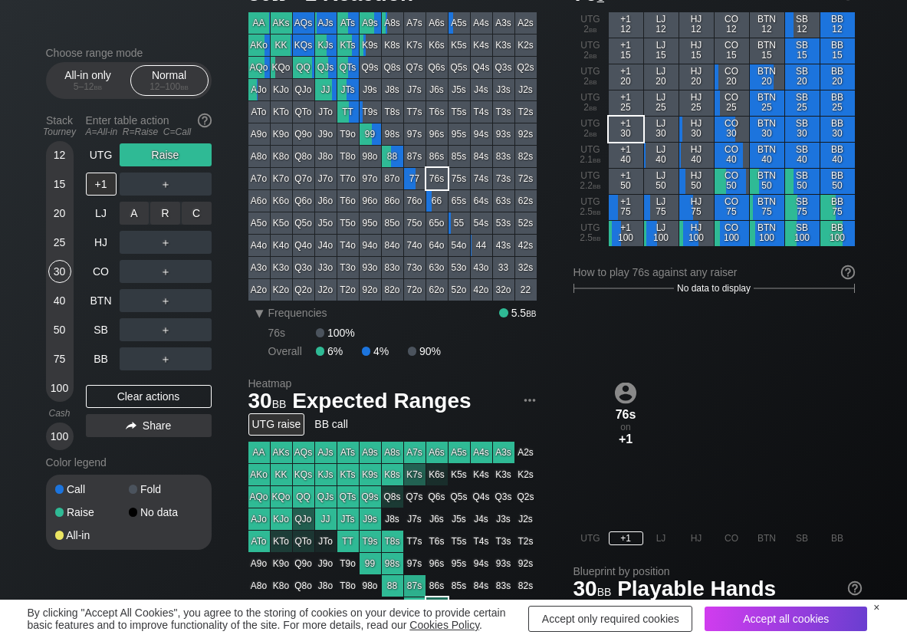
click at [202, 215] on div "C ✕" at bounding box center [197, 213] width 30 height 23
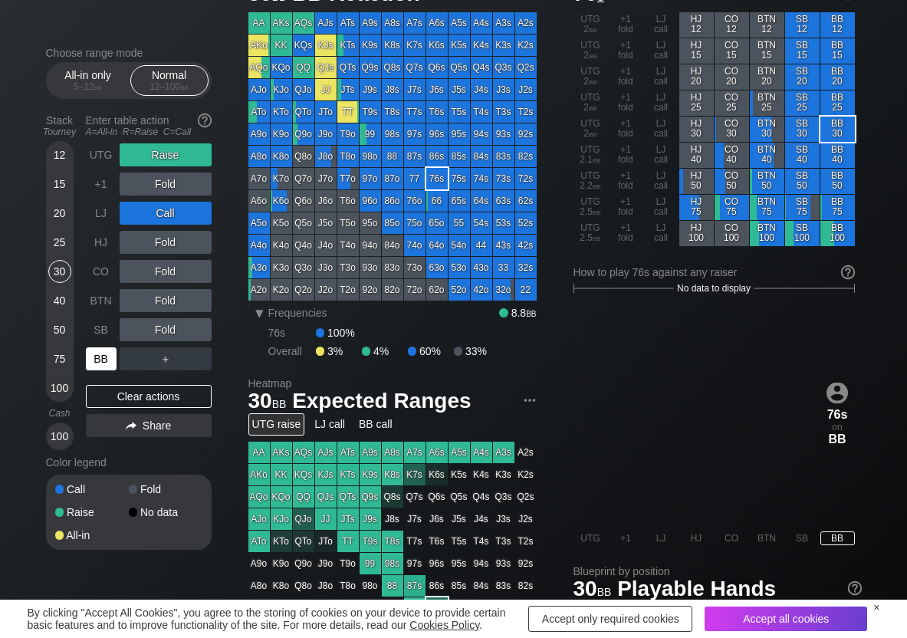
click at [100, 366] on div "BB" at bounding box center [101, 358] width 31 height 23
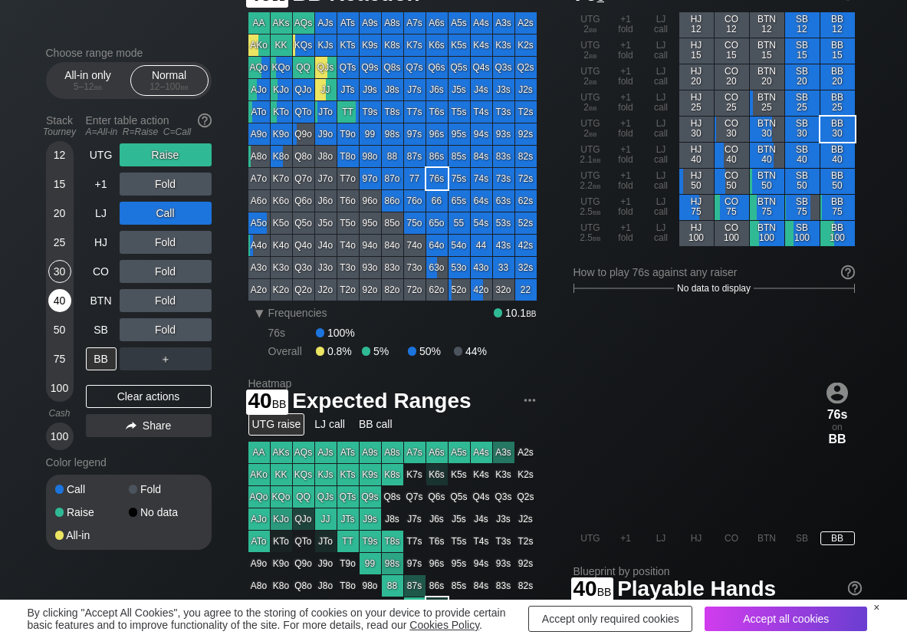
click at [52, 303] on div "40" at bounding box center [59, 300] width 23 height 23
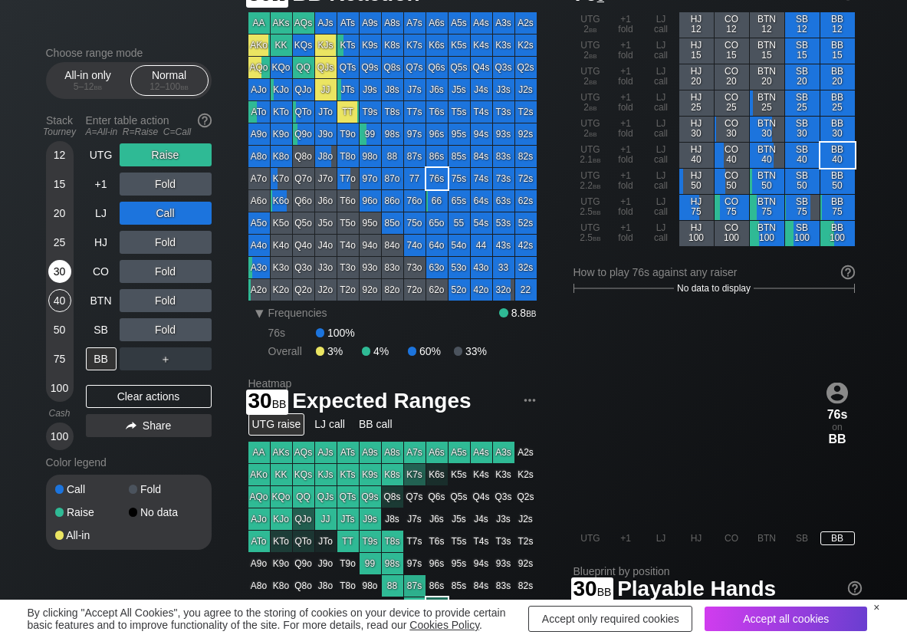
click at [57, 281] on div "30" at bounding box center [59, 271] width 23 height 23
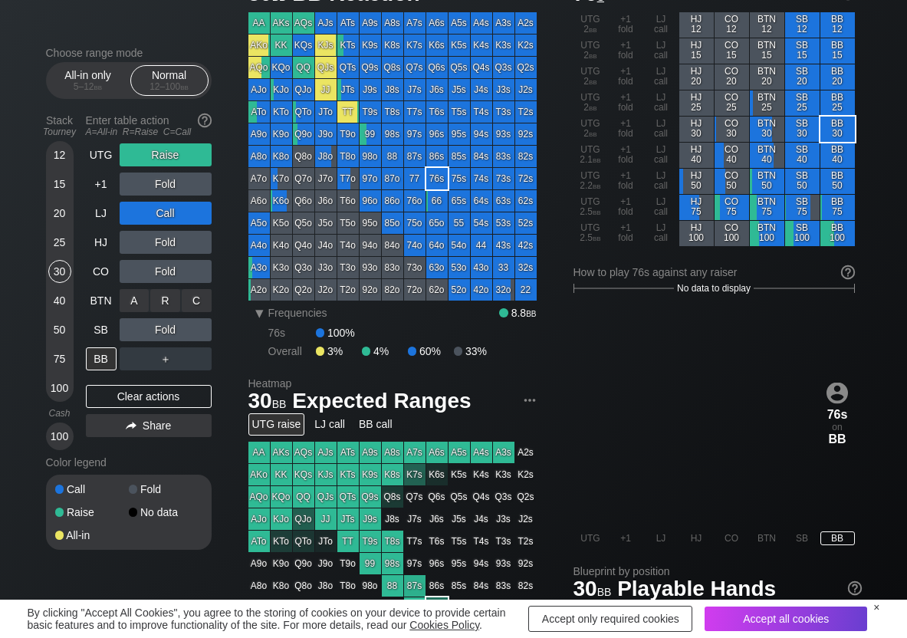
click at [173, 302] on div "R ✕" at bounding box center [165, 300] width 30 height 23
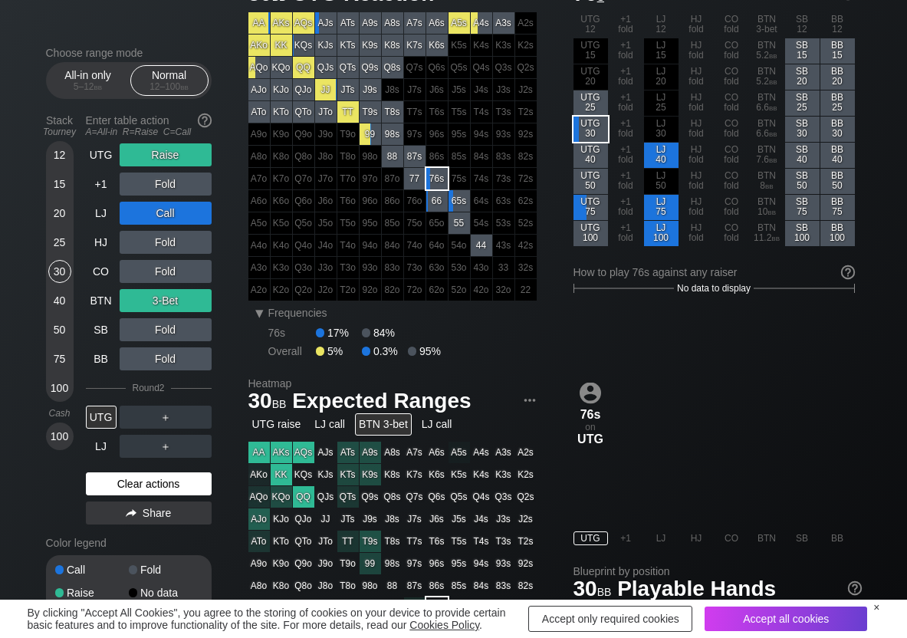
click at [130, 490] on div "Clear actions" at bounding box center [149, 483] width 126 height 23
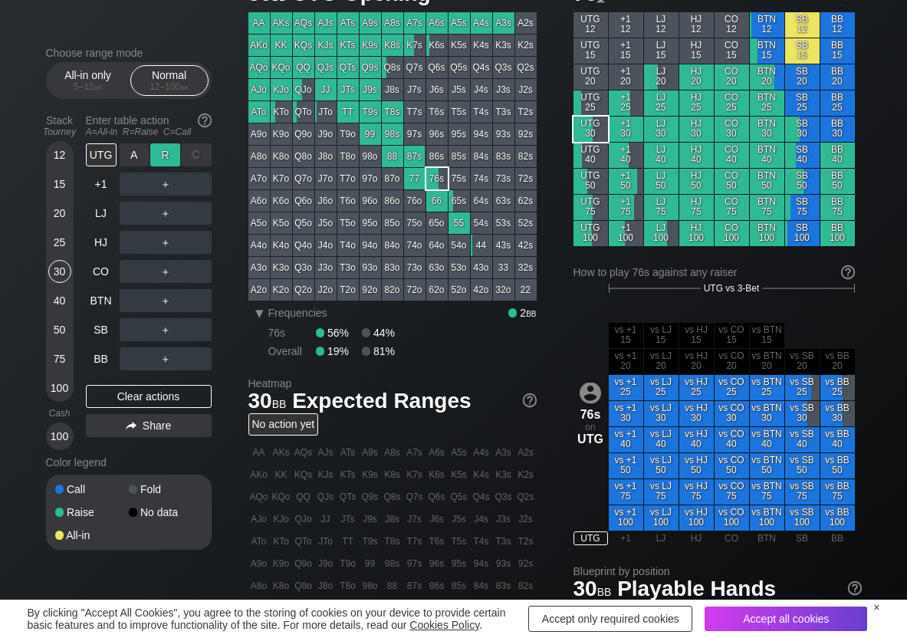
click at [161, 151] on div "R ✕" at bounding box center [165, 154] width 30 height 23
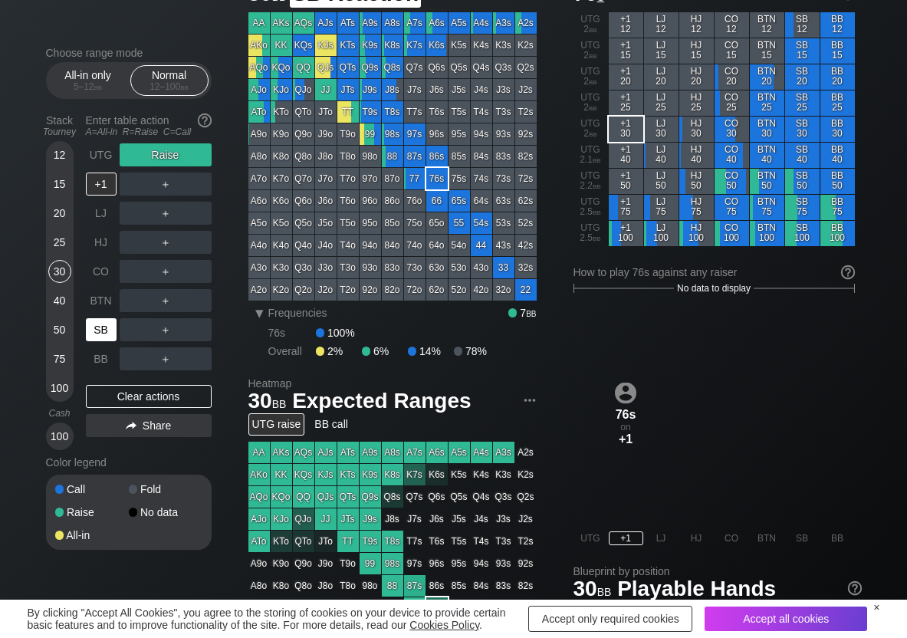
click at [92, 327] on div "SB" at bounding box center [101, 329] width 31 height 23
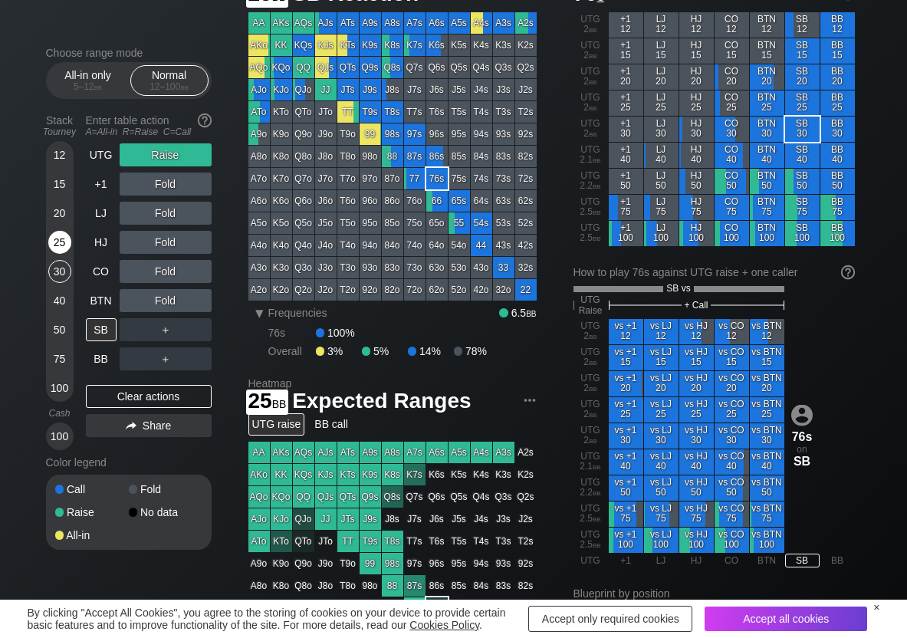
click at [67, 245] on div "25" at bounding box center [59, 242] width 23 height 23
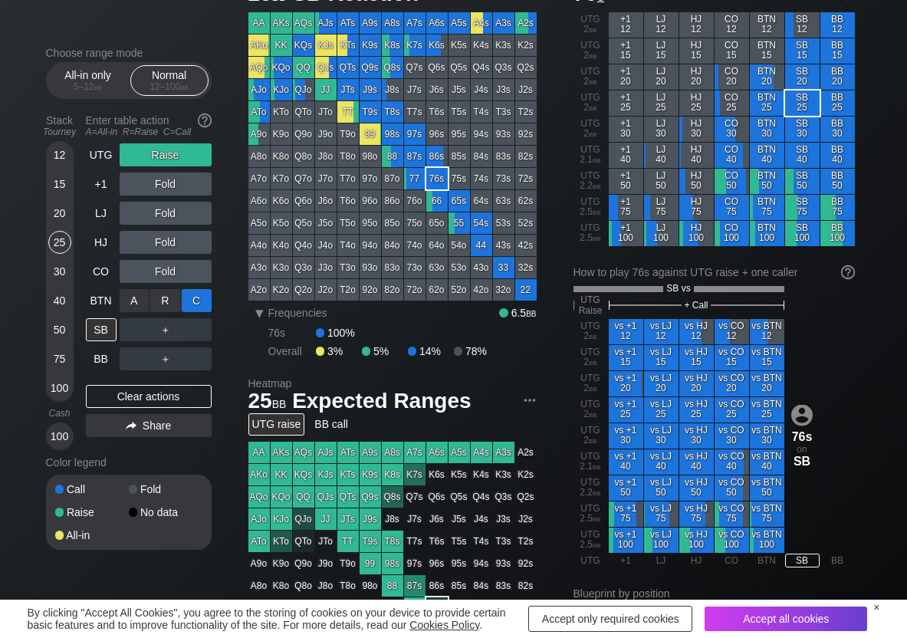
click at [188, 297] on div "C ✕" at bounding box center [197, 300] width 30 height 23
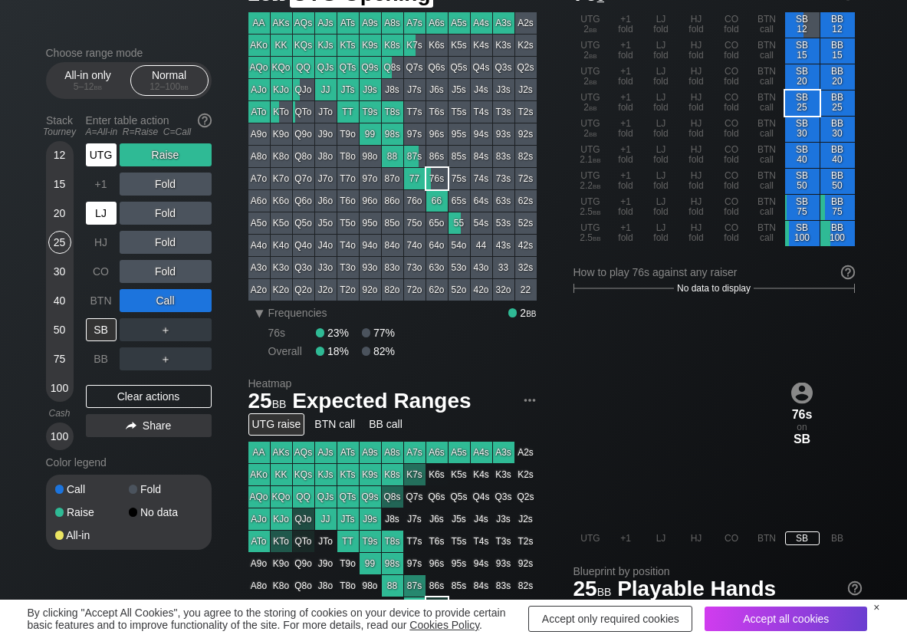
click at [104, 157] on div "UTG" at bounding box center [101, 154] width 31 height 23
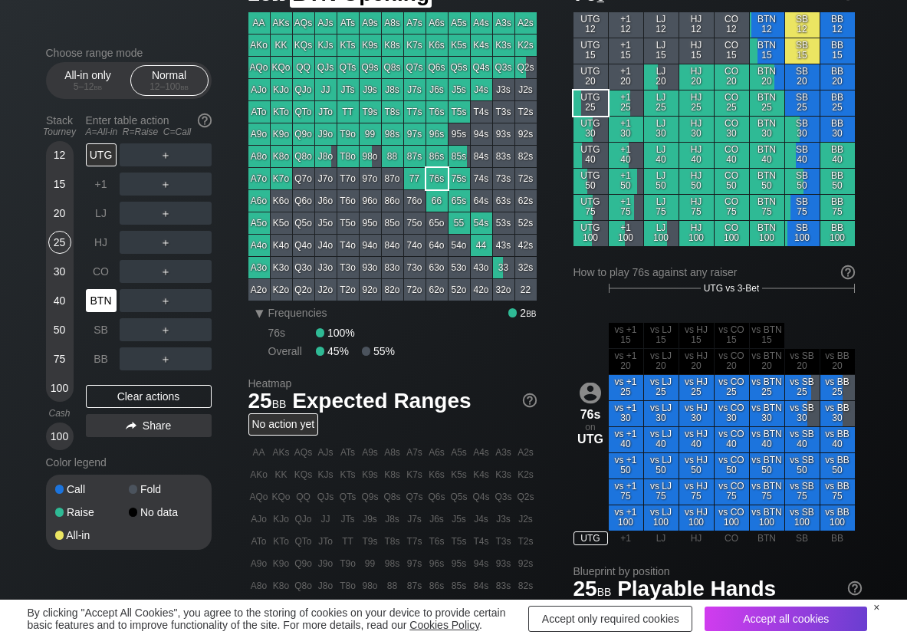
click at [93, 307] on div "BTN" at bounding box center [101, 300] width 31 height 23
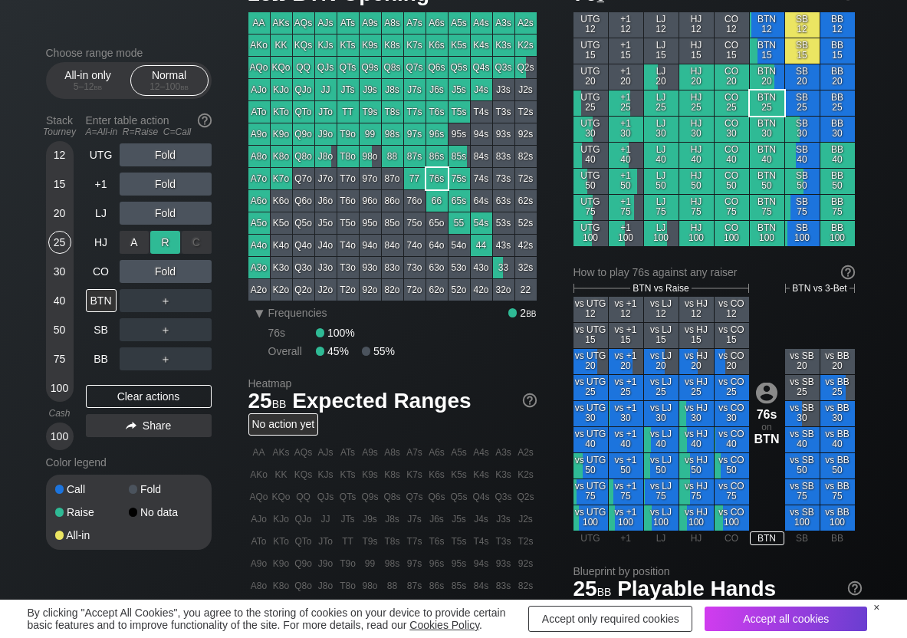
click at [177, 245] on div "R ✕" at bounding box center [165, 242] width 30 height 23
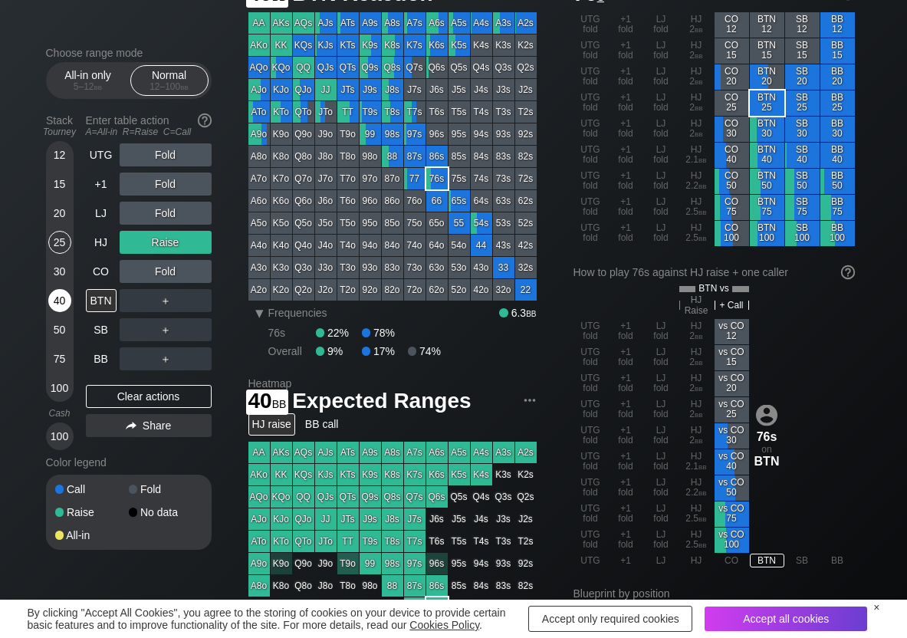
click at [60, 301] on div "40" at bounding box center [59, 300] width 23 height 23
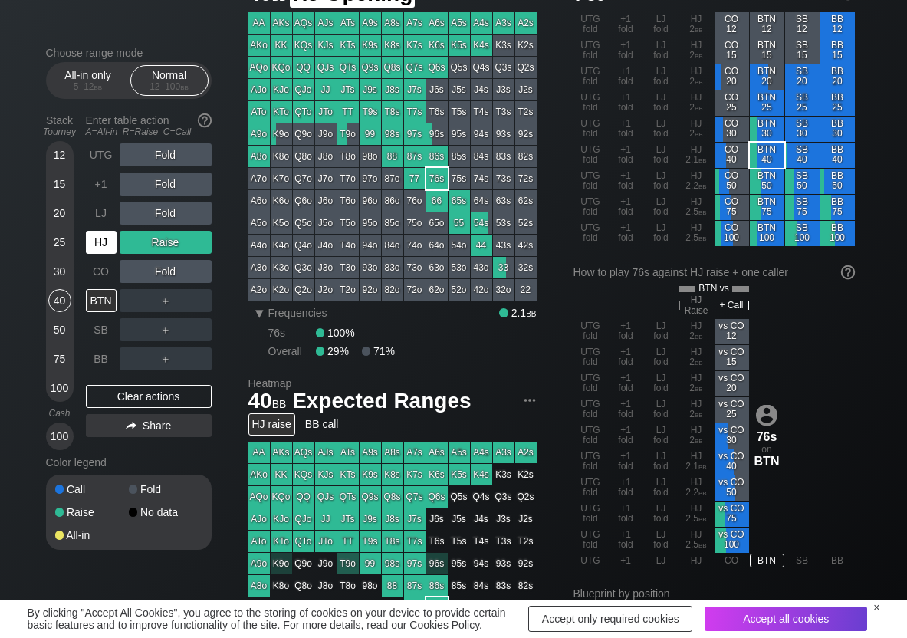
click at [100, 243] on div "HJ" at bounding box center [101, 242] width 31 height 23
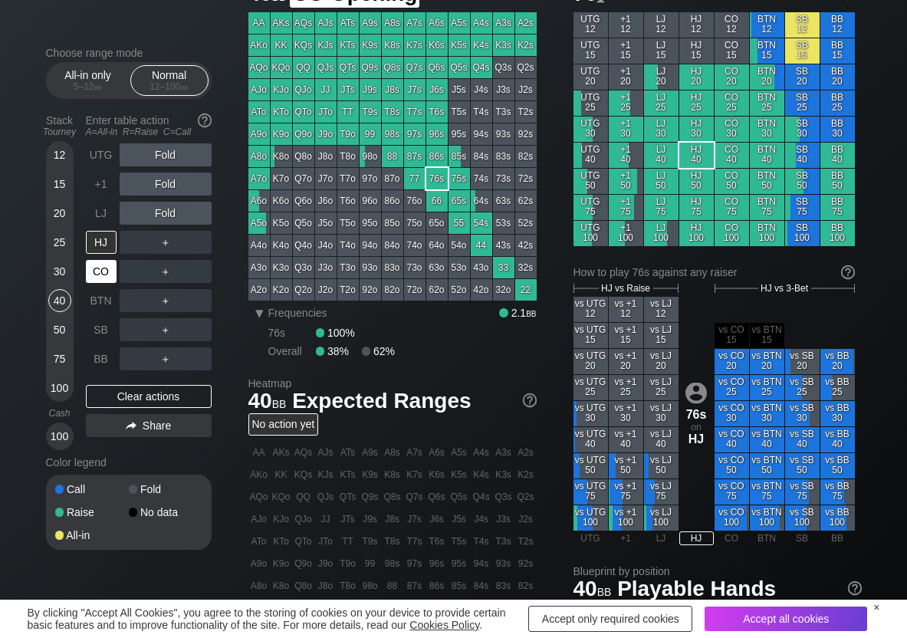
click at [95, 268] on div "CO" at bounding box center [101, 271] width 31 height 23
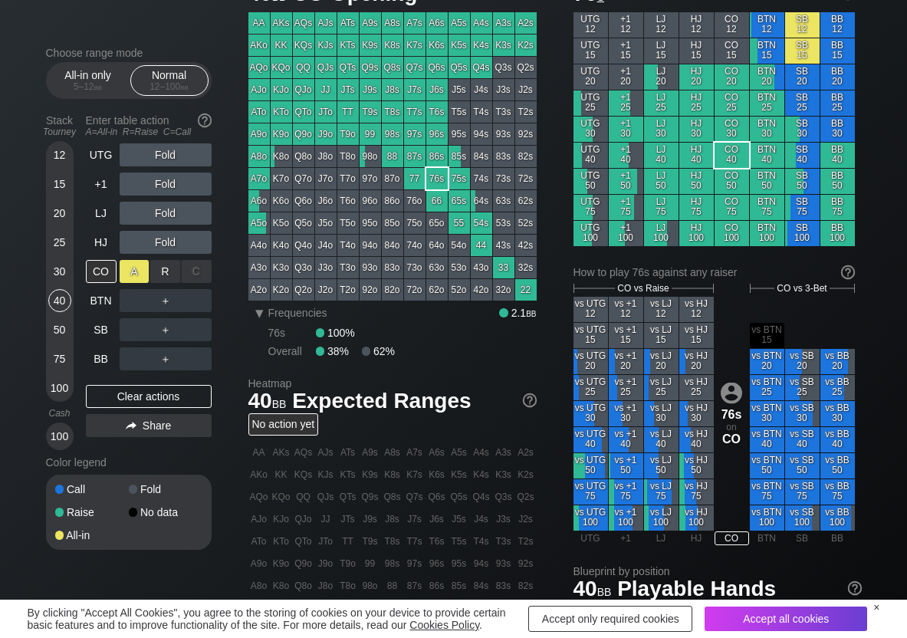
click at [145, 270] on div "A ✕" at bounding box center [135, 271] width 30 height 23
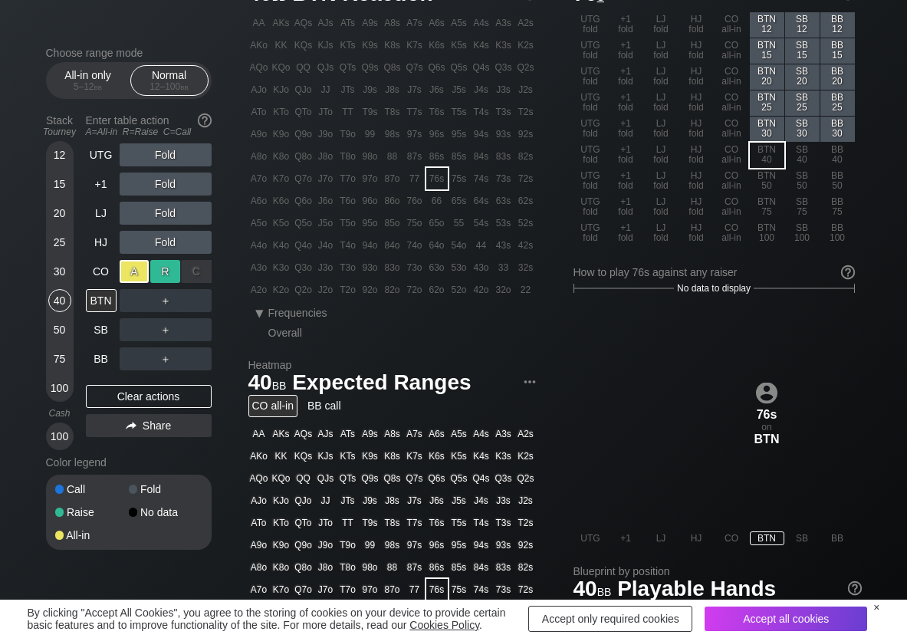
click at [161, 271] on div "R ✕" at bounding box center [165, 271] width 30 height 23
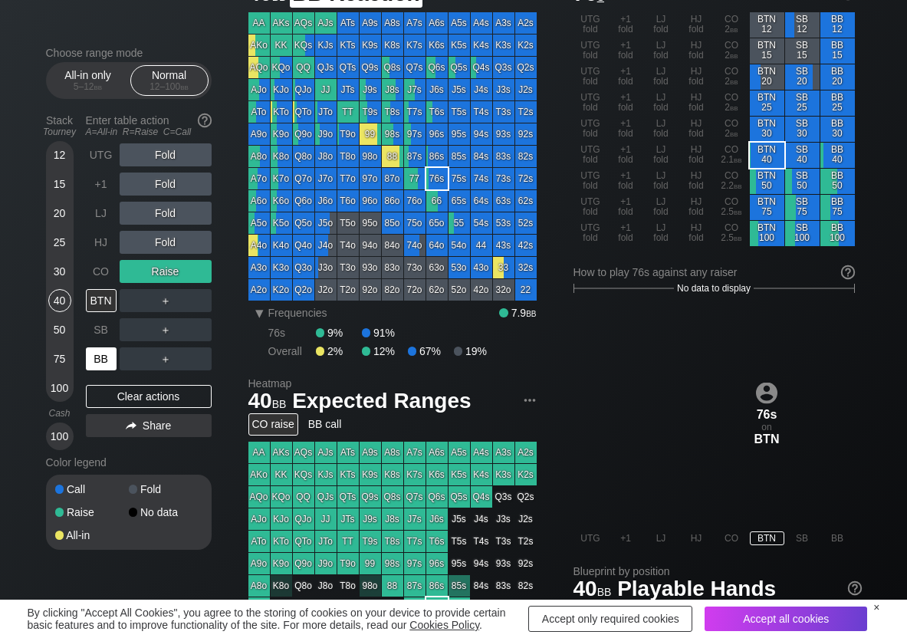
click at [111, 356] on div "BB" at bounding box center [101, 358] width 31 height 23
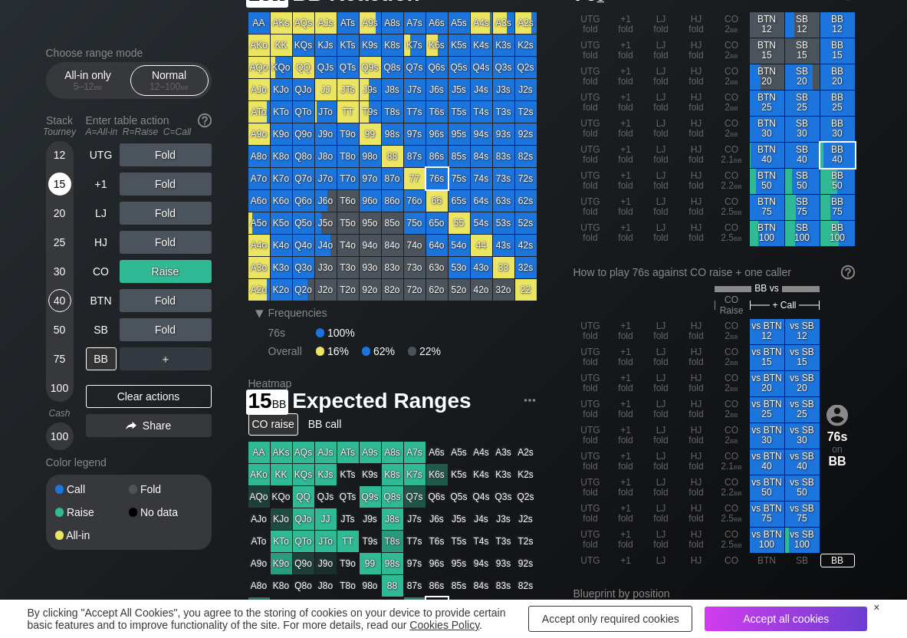
click at [58, 188] on div "15" at bounding box center [59, 184] width 23 height 23
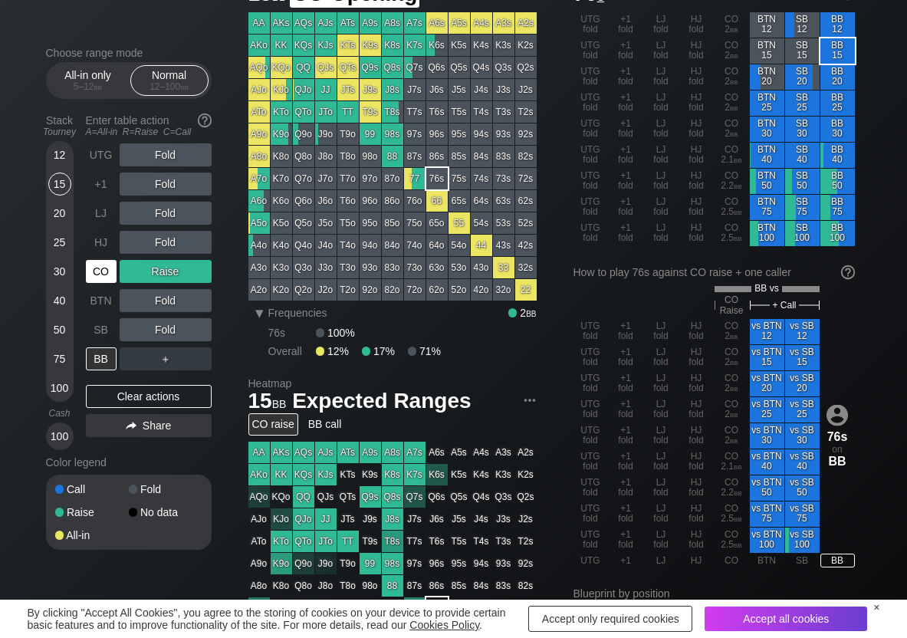
click at [103, 278] on div "CO" at bounding box center [101, 271] width 31 height 23
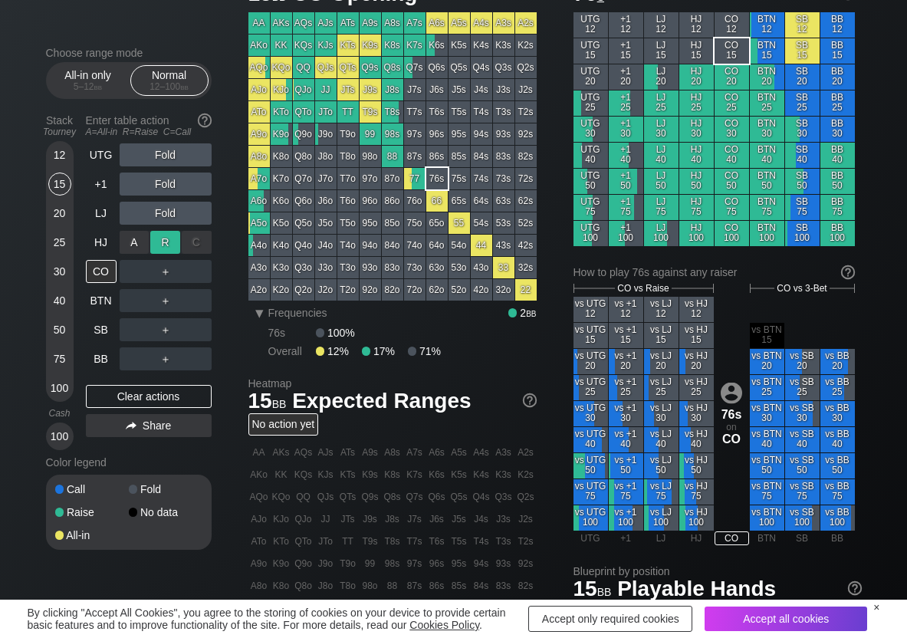
click at [166, 232] on div "R ✕" at bounding box center [165, 242] width 30 height 23
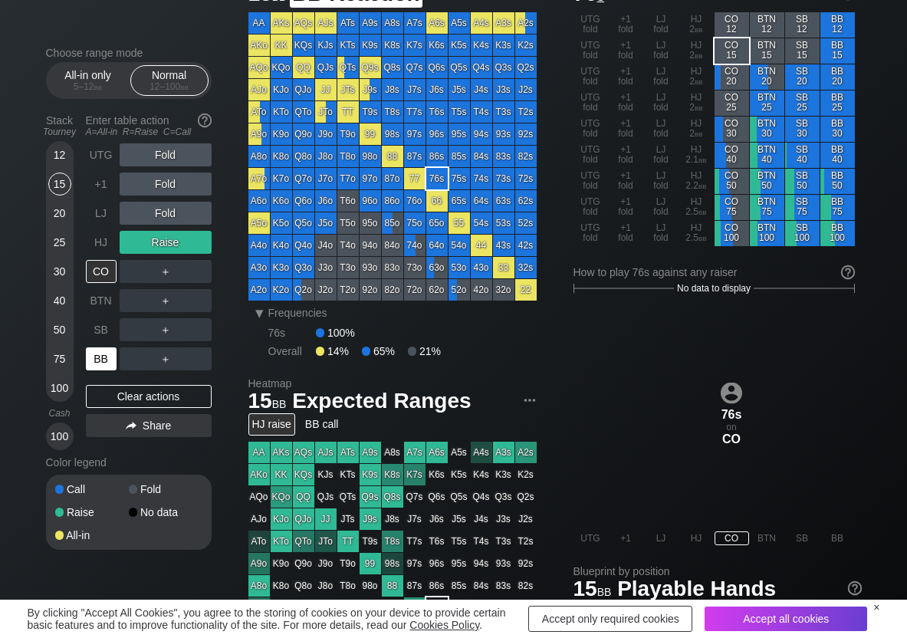
click at [100, 357] on div "BB" at bounding box center [101, 358] width 31 height 23
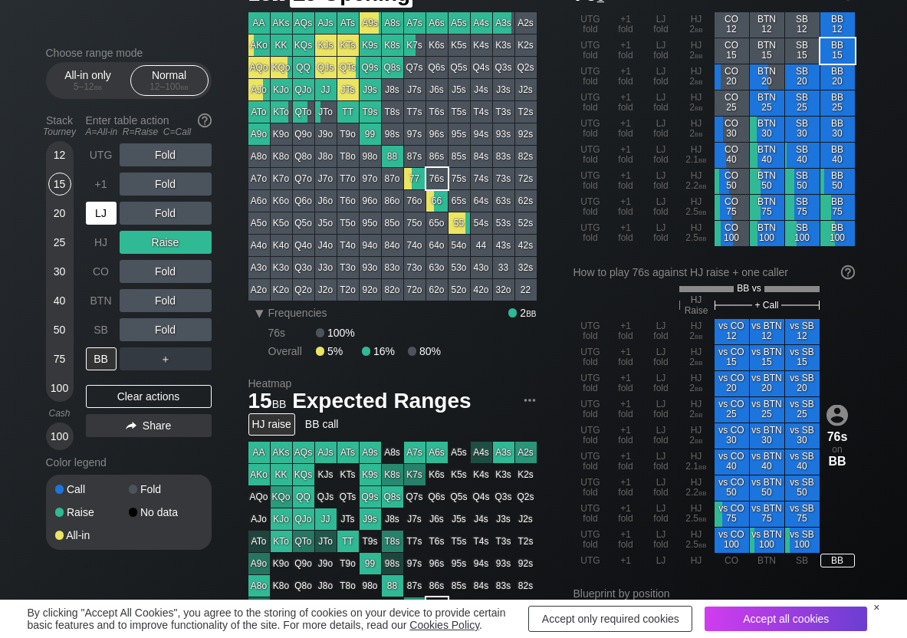
click at [110, 209] on div "LJ" at bounding box center [101, 213] width 31 height 23
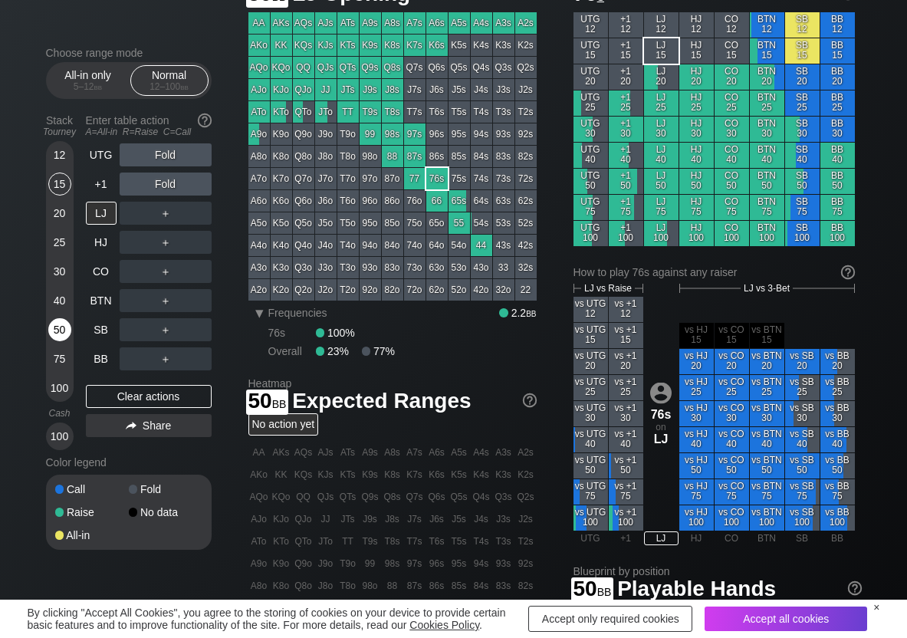
click at [60, 330] on div "50" at bounding box center [59, 329] width 23 height 23
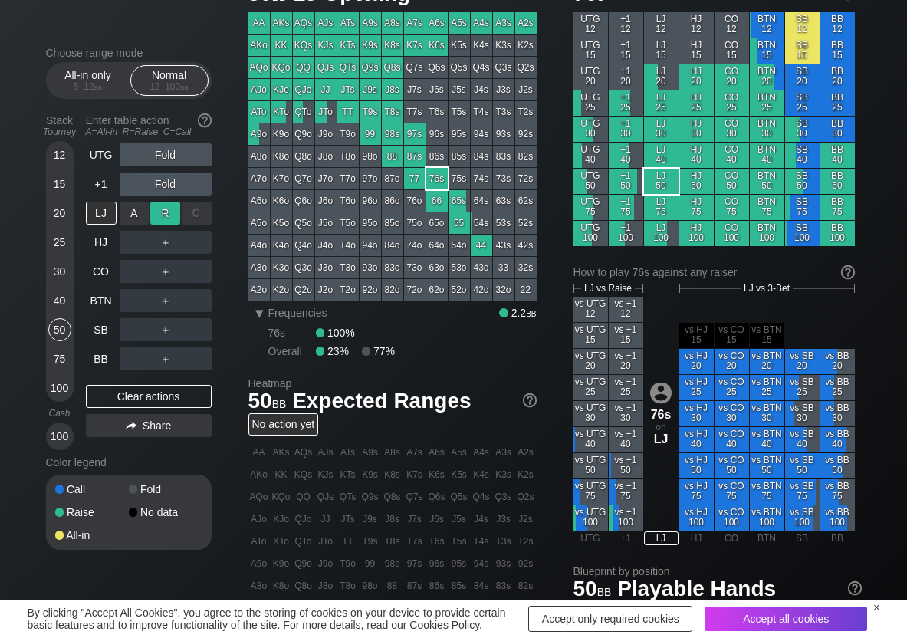
click at [164, 208] on div "R ✕" at bounding box center [165, 213] width 30 height 23
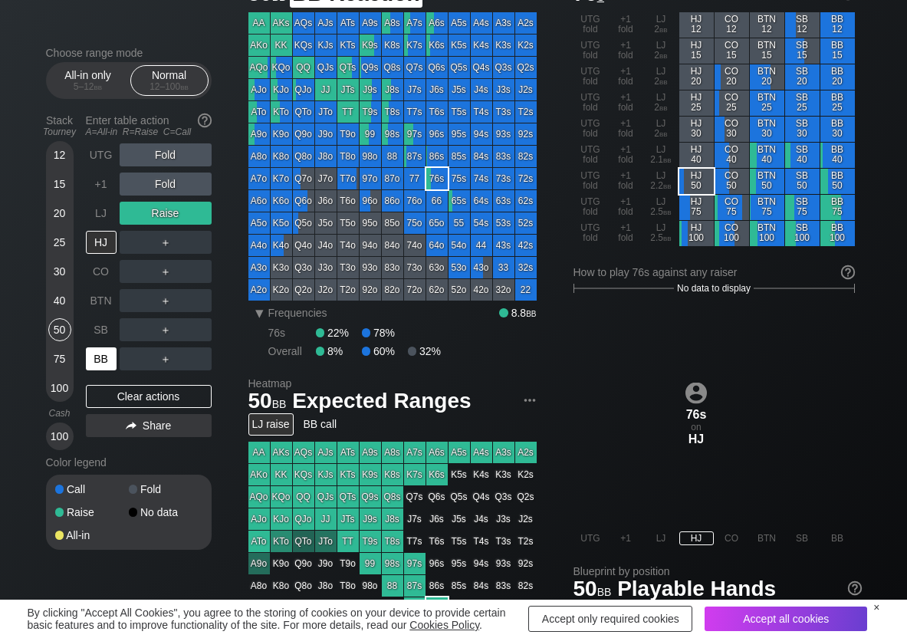
click at [101, 366] on div "BB" at bounding box center [101, 358] width 31 height 23
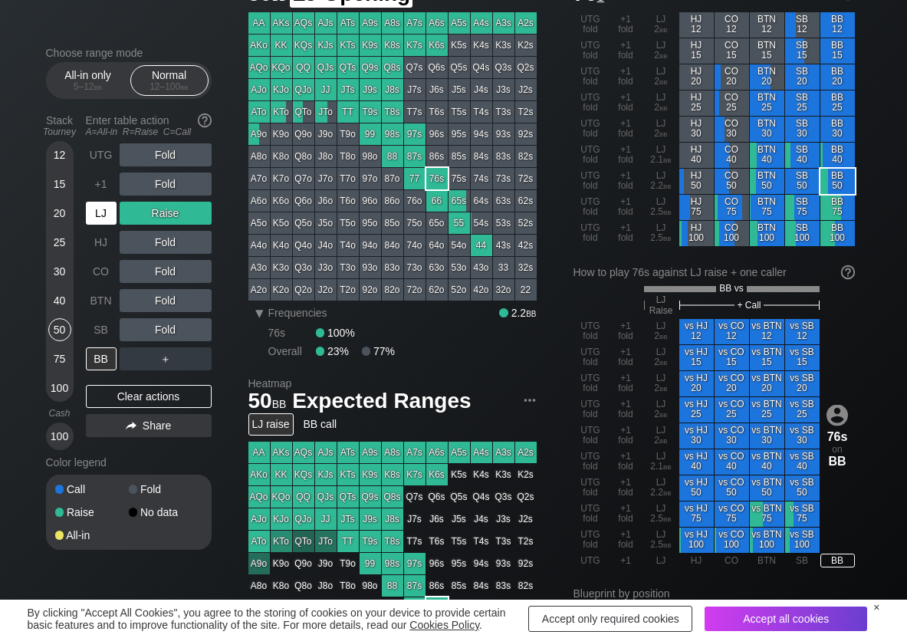
click at [92, 212] on div "LJ" at bounding box center [101, 213] width 31 height 23
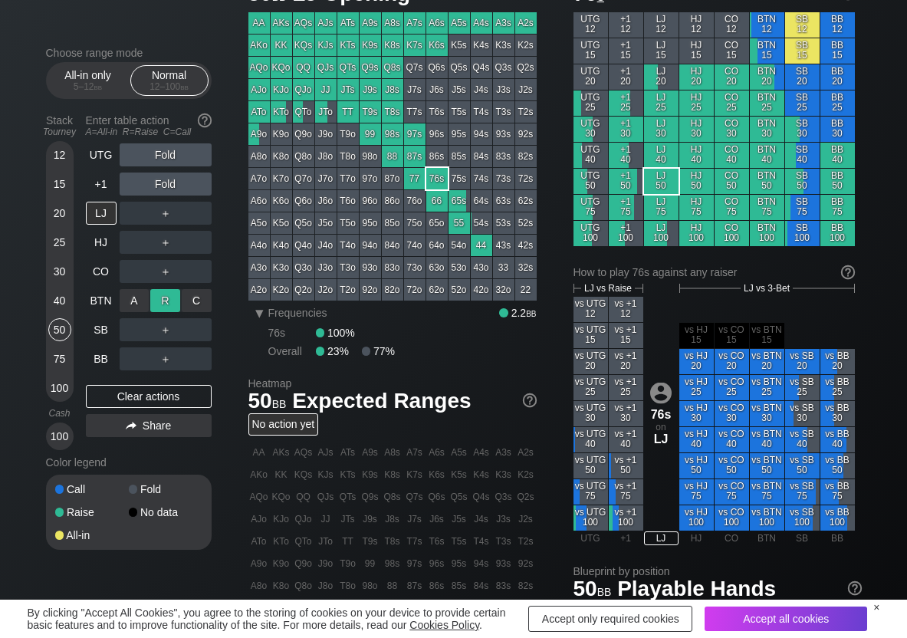
click at [157, 295] on div "R ✕" at bounding box center [165, 300] width 30 height 23
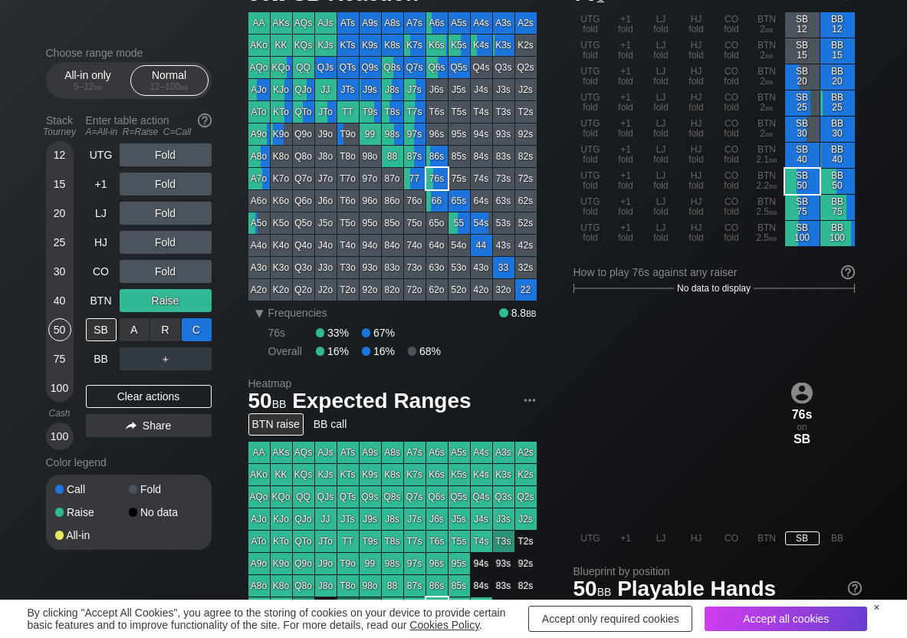
click at [209, 335] on div "C ✕" at bounding box center [197, 329] width 30 height 23
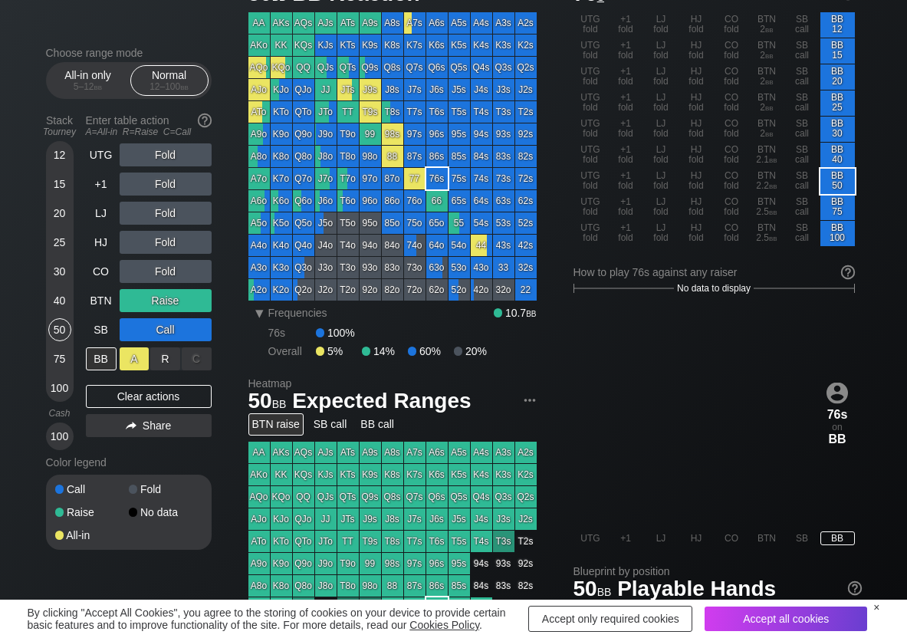
click at [138, 363] on div "A ✕" at bounding box center [135, 358] width 30 height 23
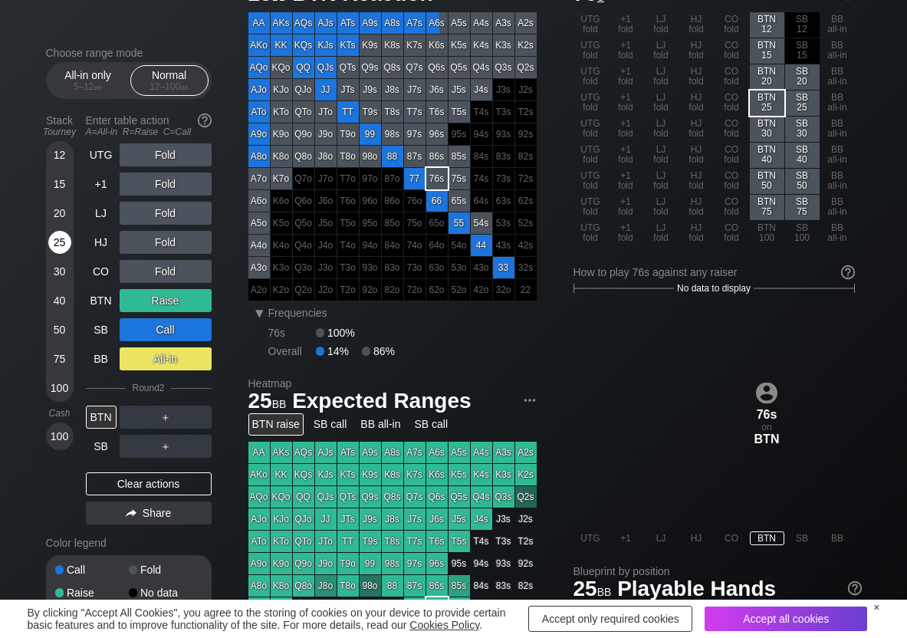
click at [55, 246] on div "25" at bounding box center [59, 242] width 23 height 23
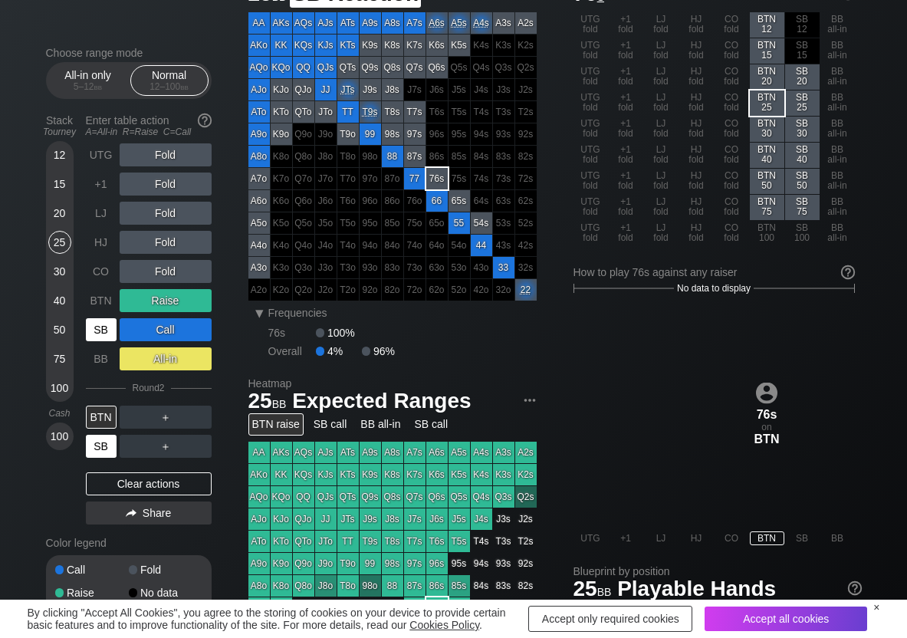
click at [101, 445] on div "SB" at bounding box center [101, 446] width 31 height 23
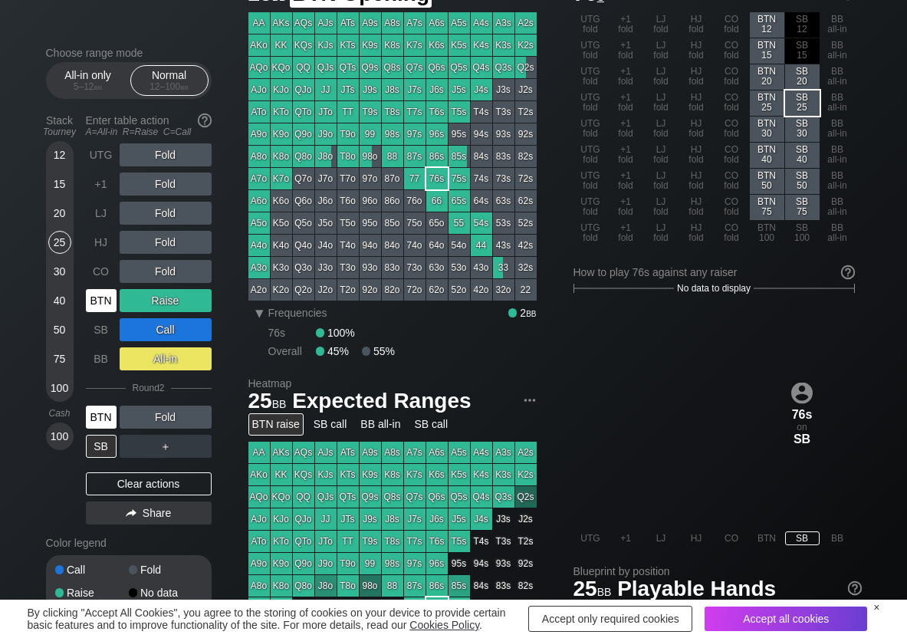
click at [91, 297] on div "BTN" at bounding box center [101, 300] width 31 height 23
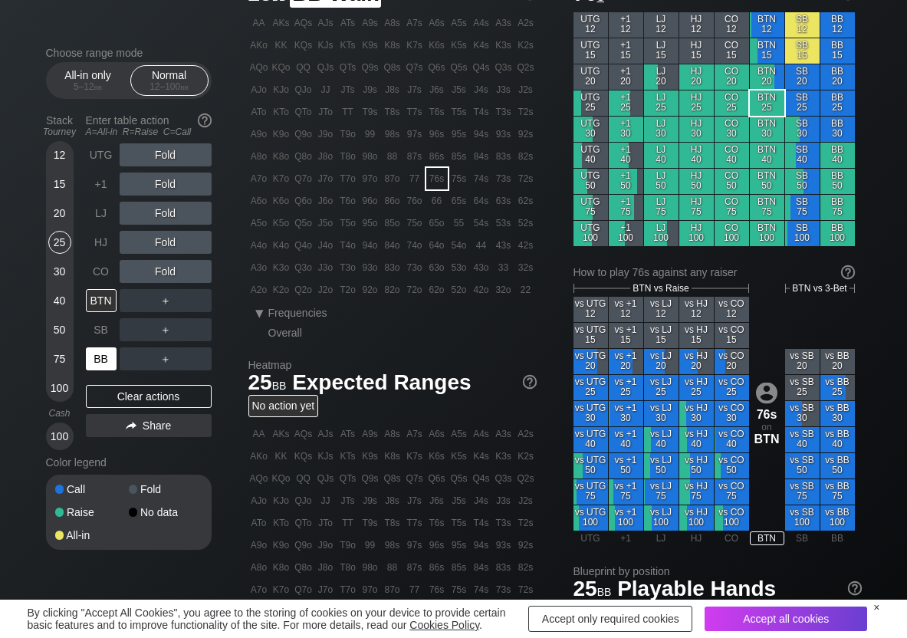
click at [104, 359] on div "BB" at bounding box center [101, 358] width 31 height 23
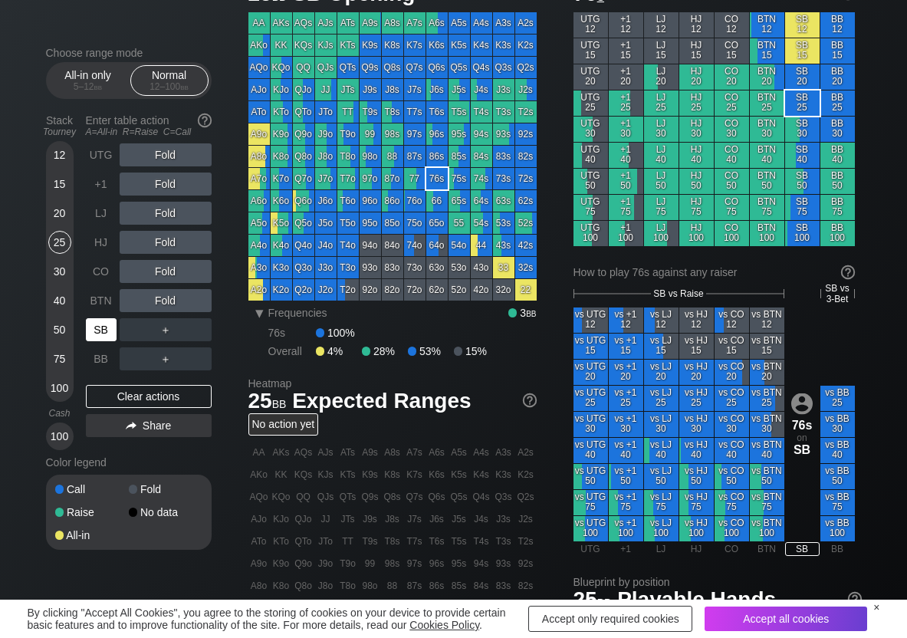
click at [116, 332] on div "SB" at bounding box center [101, 329] width 31 height 23
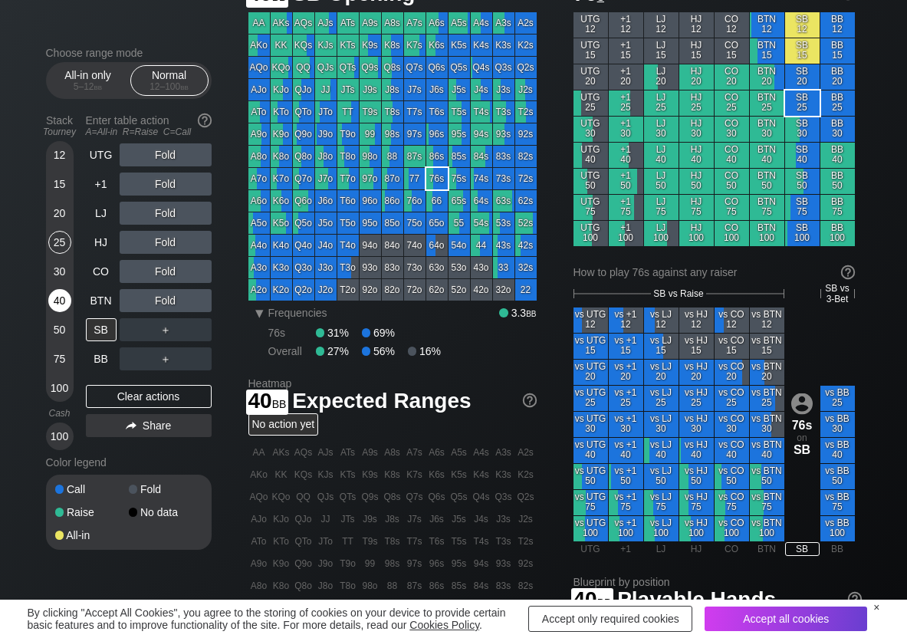
click at [61, 297] on div "40" at bounding box center [59, 300] width 23 height 23
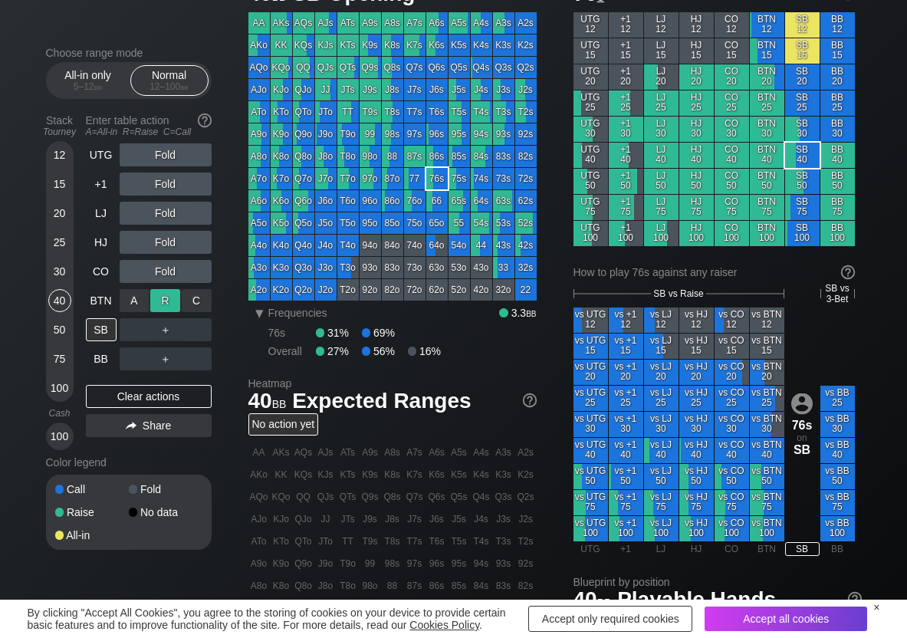
click at [176, 302] on div "R ✕" at bounding box center [165, 300] width 30 height 23
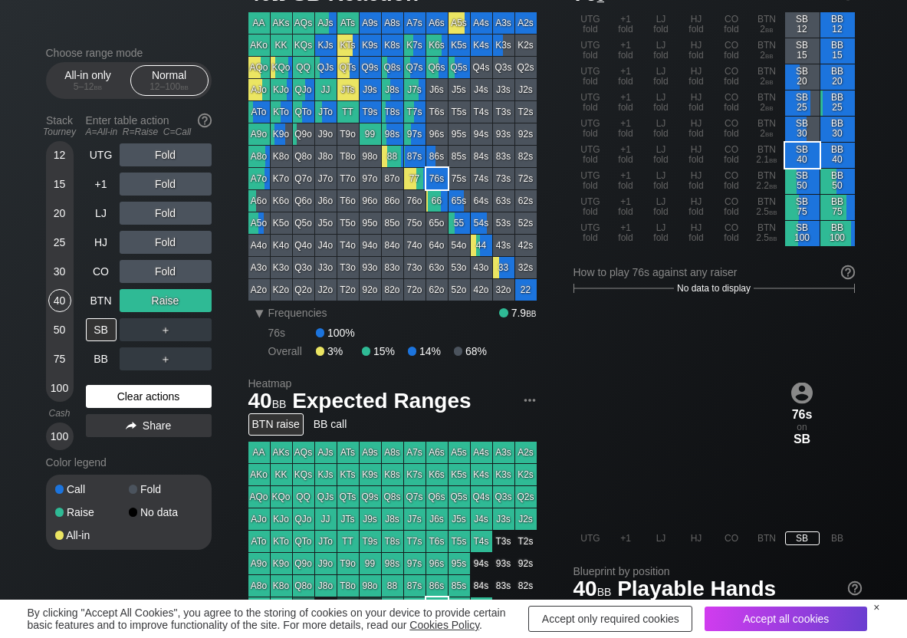
click at [199, 397] on div "Clear actions" at bounding box center [149, 396] width 126 height 23
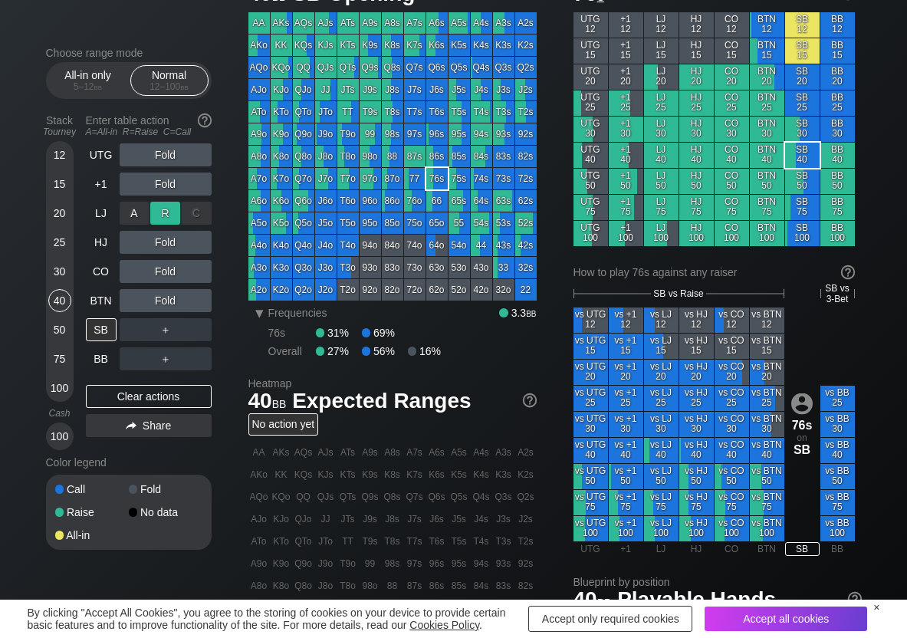
click at [165, 218] on div "R ✕" at bounding box center [165, 213] width 30 height 23
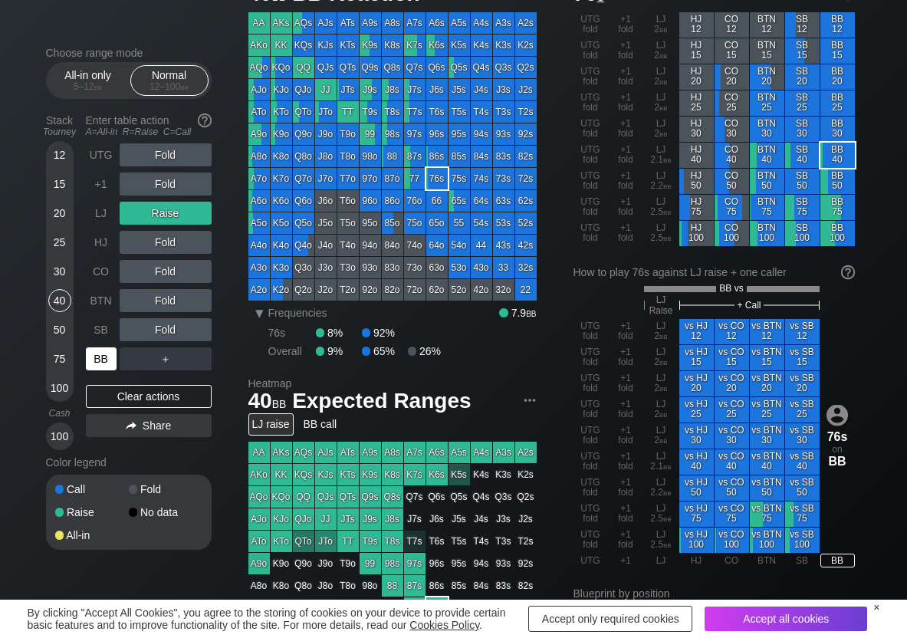
click at [98, 363] on div "BB" at bounding box center [101, 358] width 31 height 23
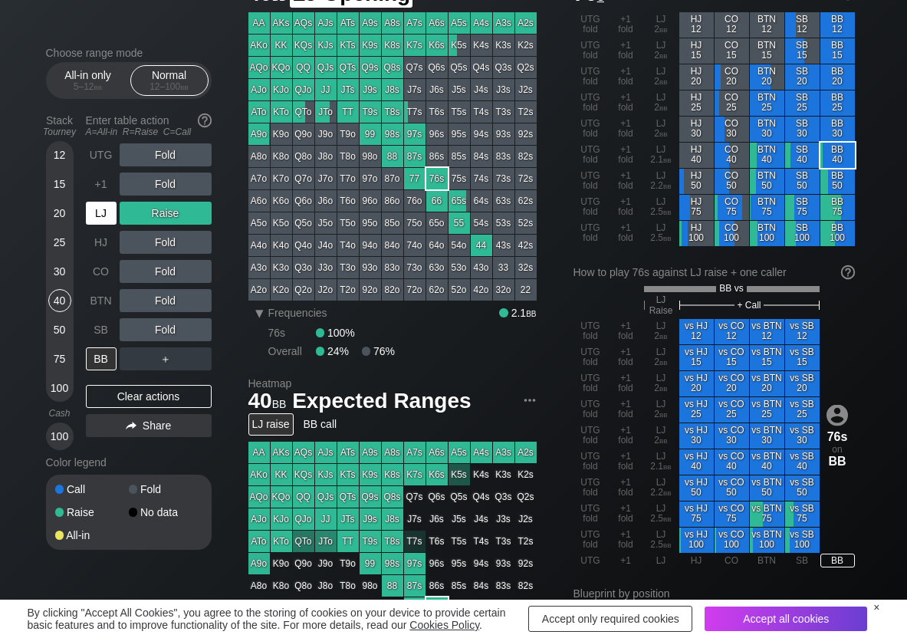
click at [100, 215] on div "LJ" at bounding box center [101, 213] width 31 height 23
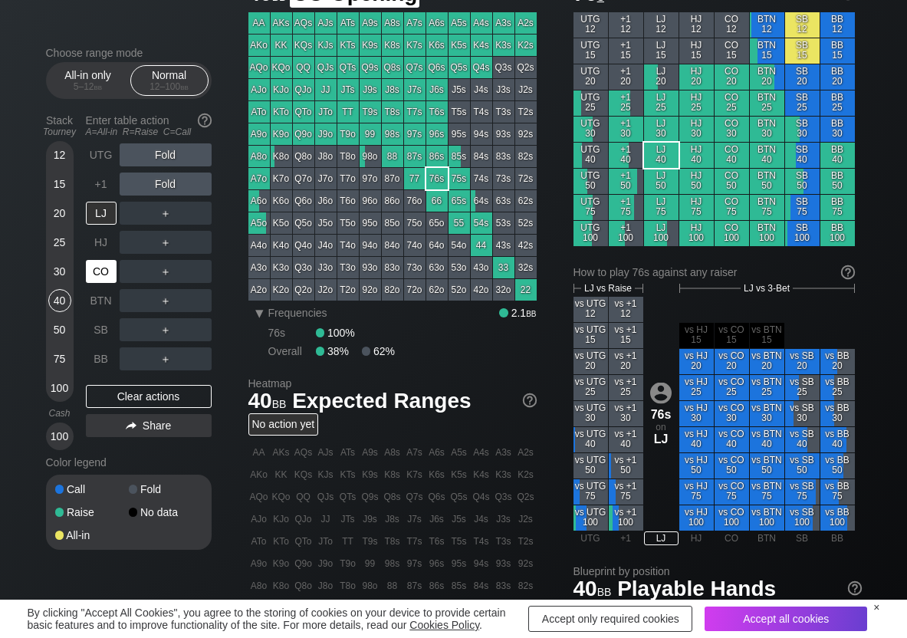
click at [94, 273] on div "CO" at bounding box center [101, 271] width 31 height 23
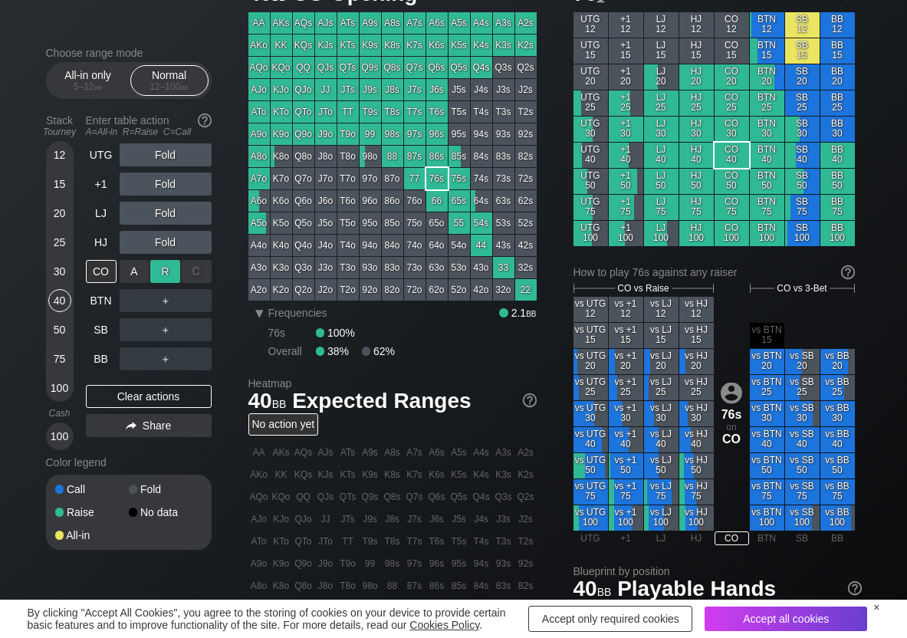
click at [169, 276] on div "R ✕" at bounding box center [165, 271] width 30 height 23
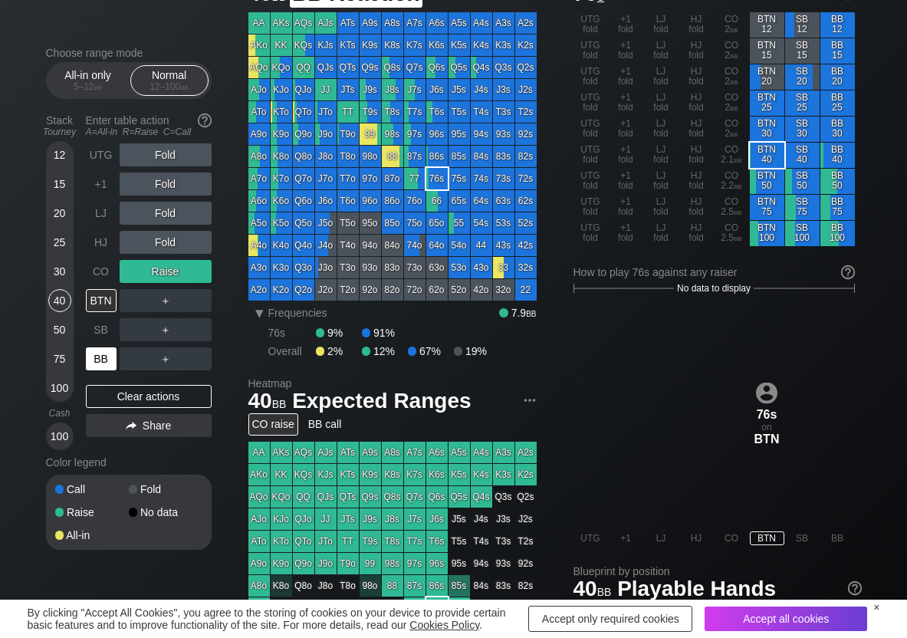
click at [108, 358] on div "BB" at bounding box center [101, 358] width 31 height 23
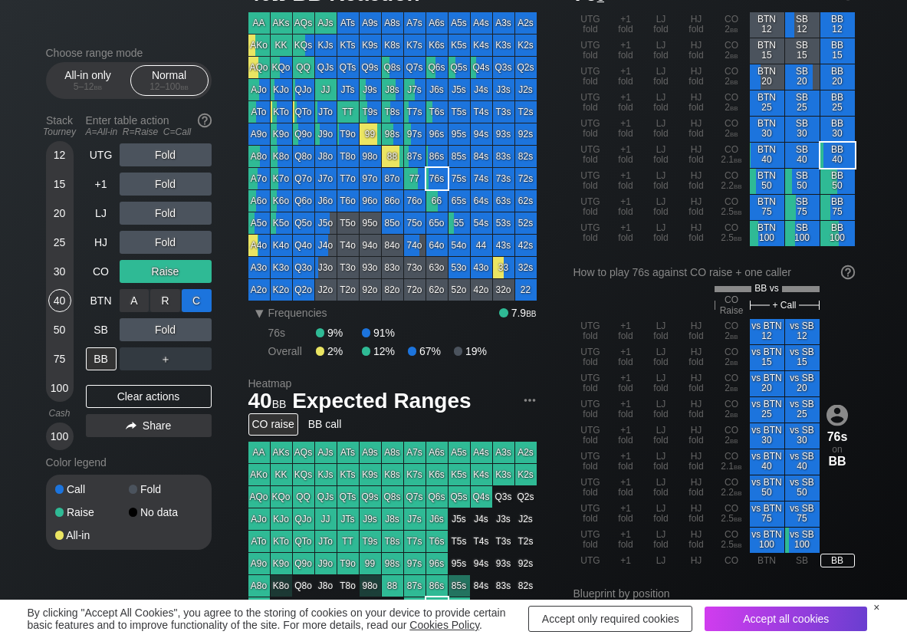
click at [189, 304] on div "C ✕" at bounding box center [197, 300] width 30 height 23
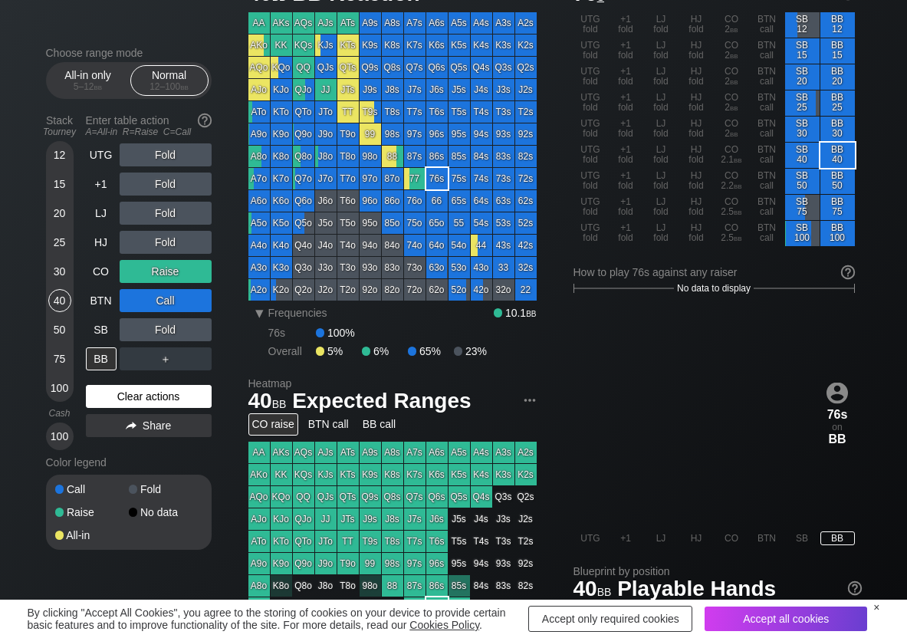
click at [110, 400] on div "Clear actions" at bounding box center [149, 396] width 126 height 23
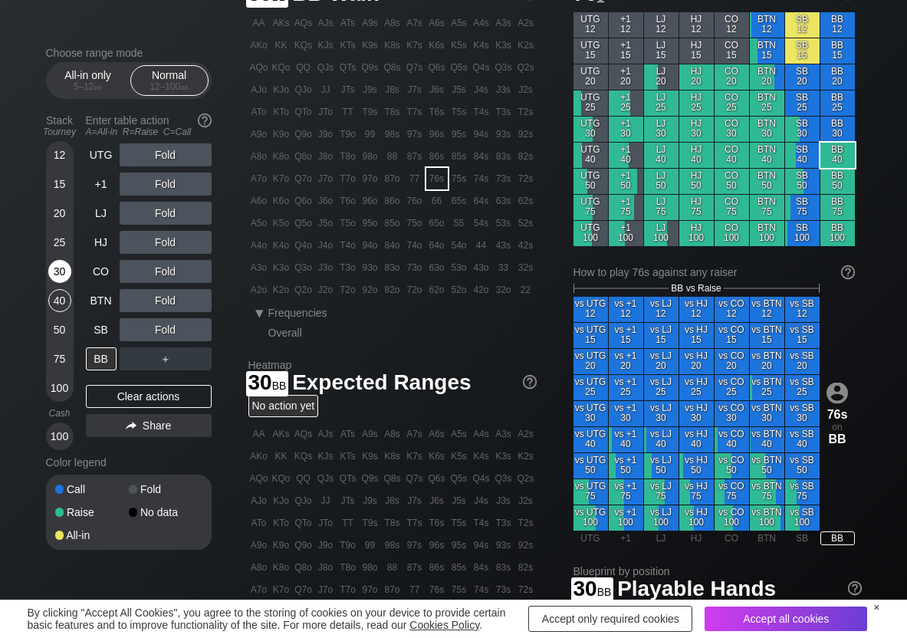
click at [68, 278] on div "30" at bounding box center [59, 271] width 23 height 23
click at [61, 219] on div "20" at bounding box center [59, 213] width 23 height 23
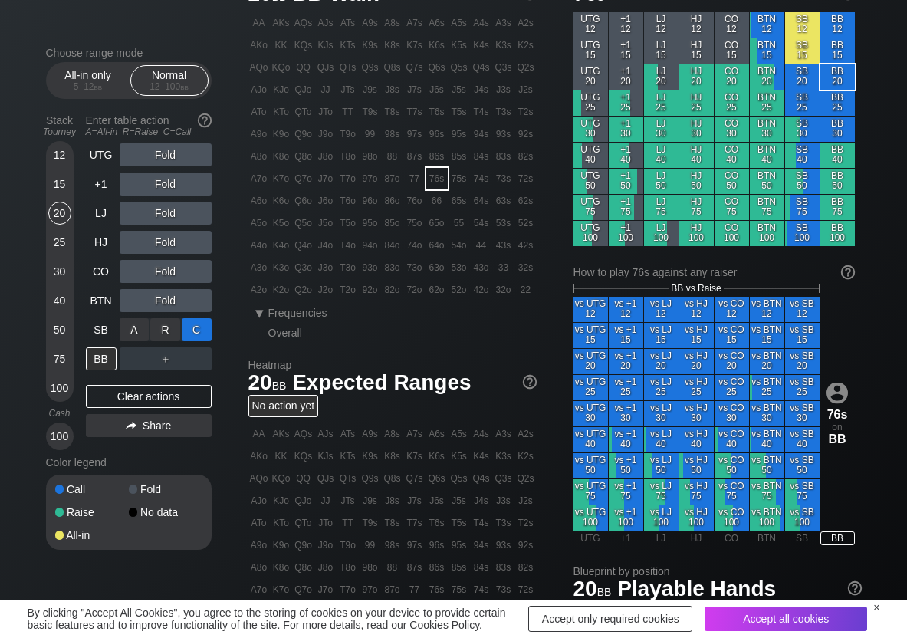
click at [187, 325] on div "C ✕" at bounding box center [197, 329] width 30 height 23
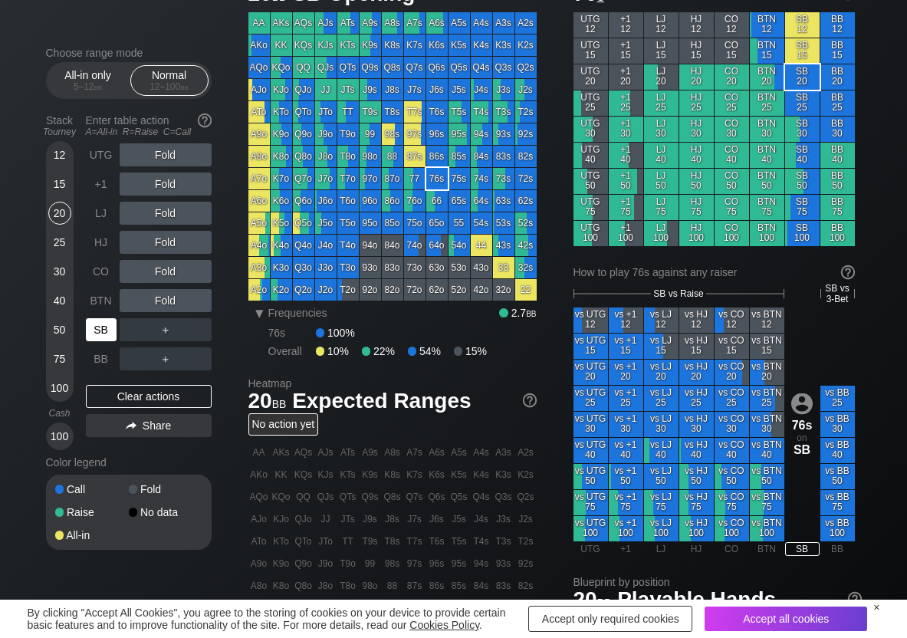
click at [106, 334] on div "SB" at bounding box center [101, 329] width 31 height 23
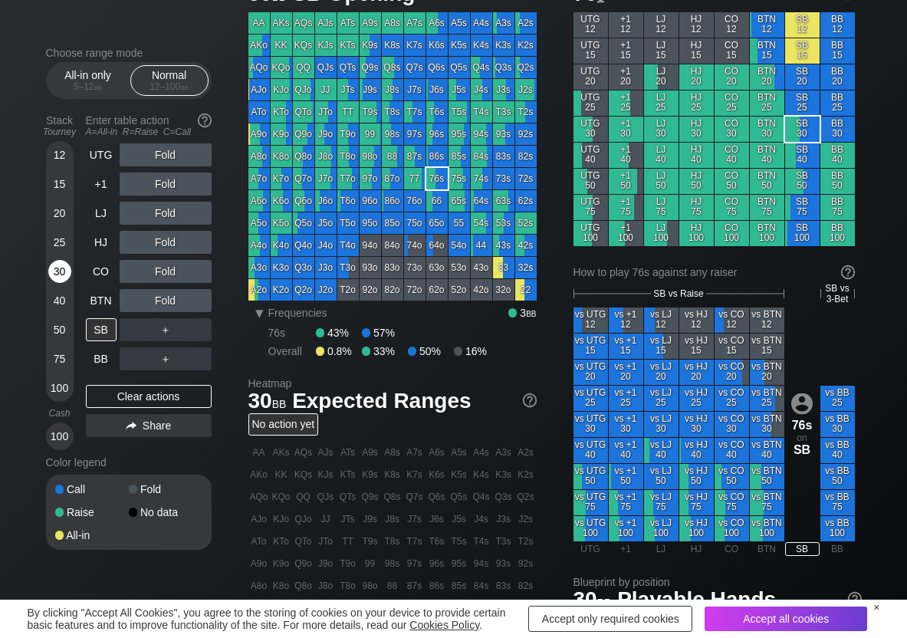
click at [58, 271] on div "30" at bounding box center [59, 271] width 23 height 23
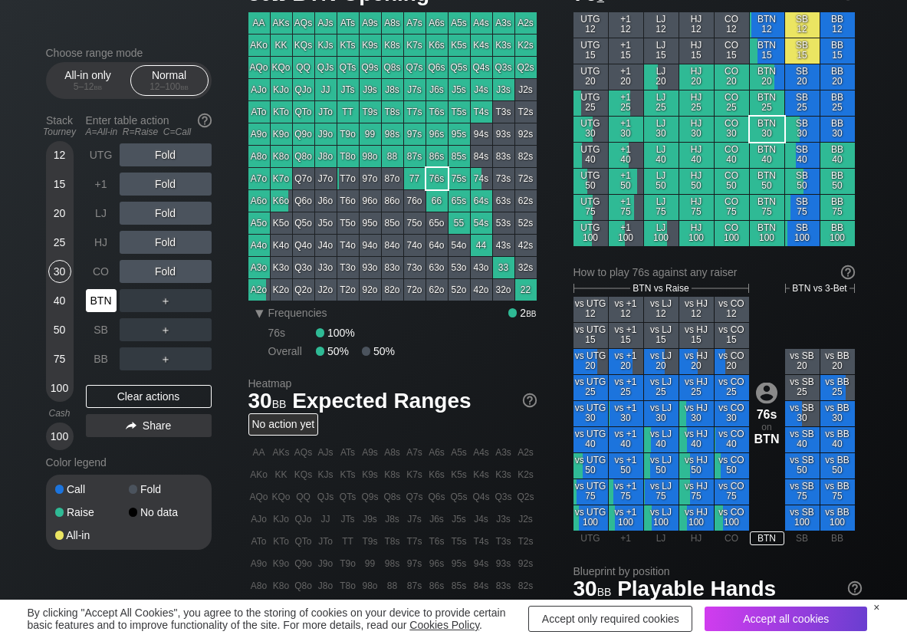
click at [93, 293] on div "BTN" at bounding box center [101, 300] width 31 height 23
click at [166, 299] on div "R ✕" at bounding box center [165, 300] width 30 height 23
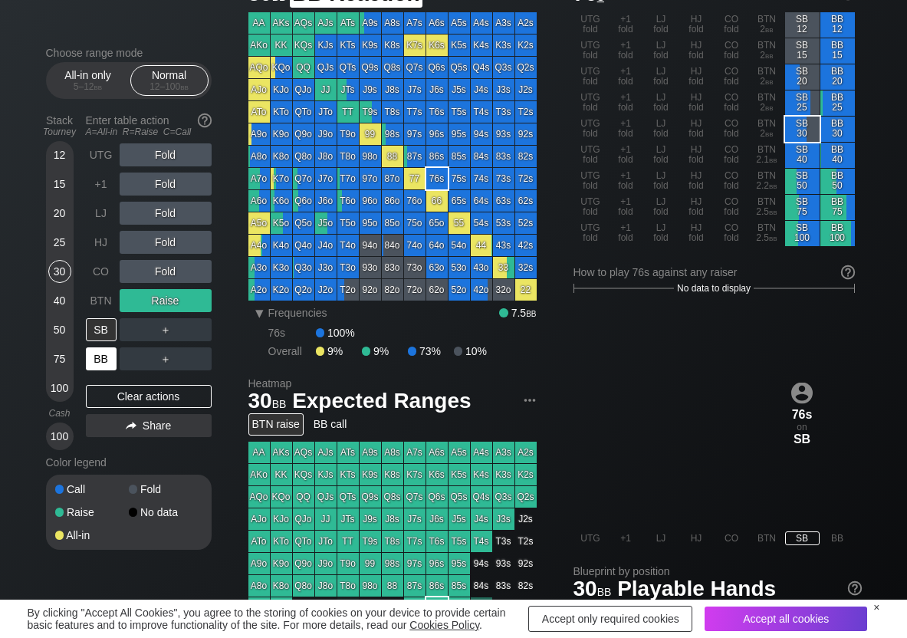
click at [90, 360] on div "BB" at bounding box center [101, 358] width 31 height 23
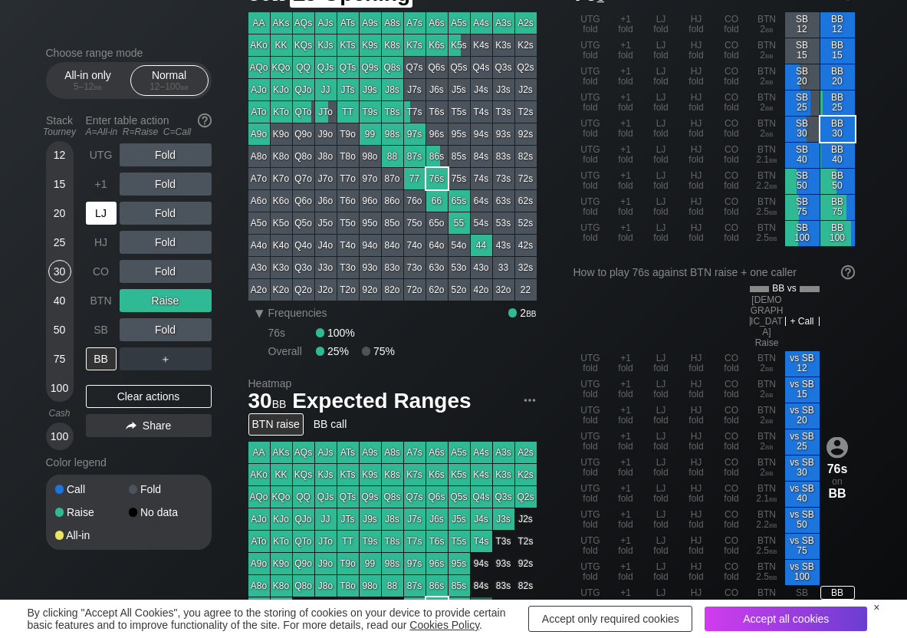
click at [97, 206] on div "LJ" at bounding box center [101, 213] width 31 height 23
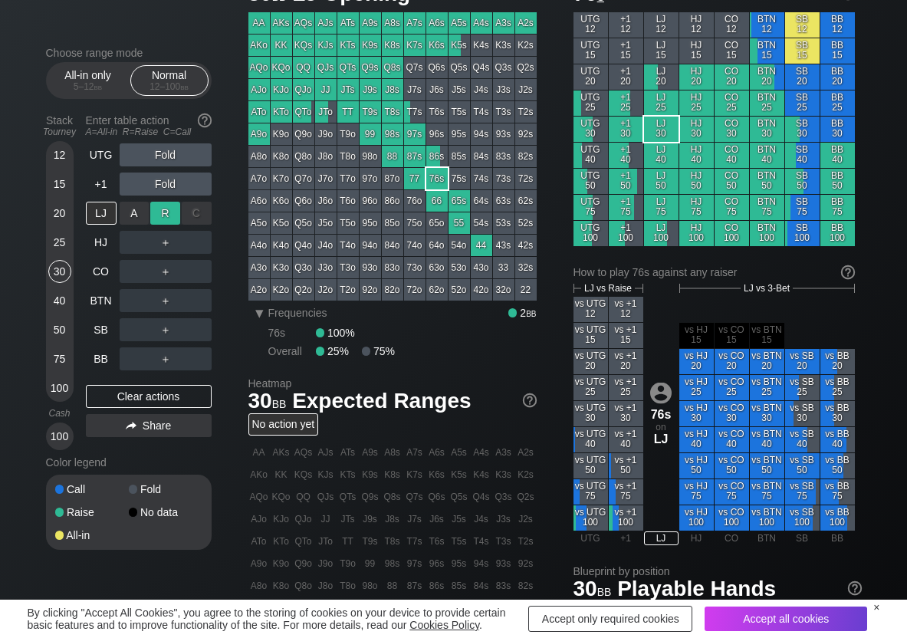
click at [159, 215] on div "R ✕" at bounding box center [165, 213] width 30 height 23
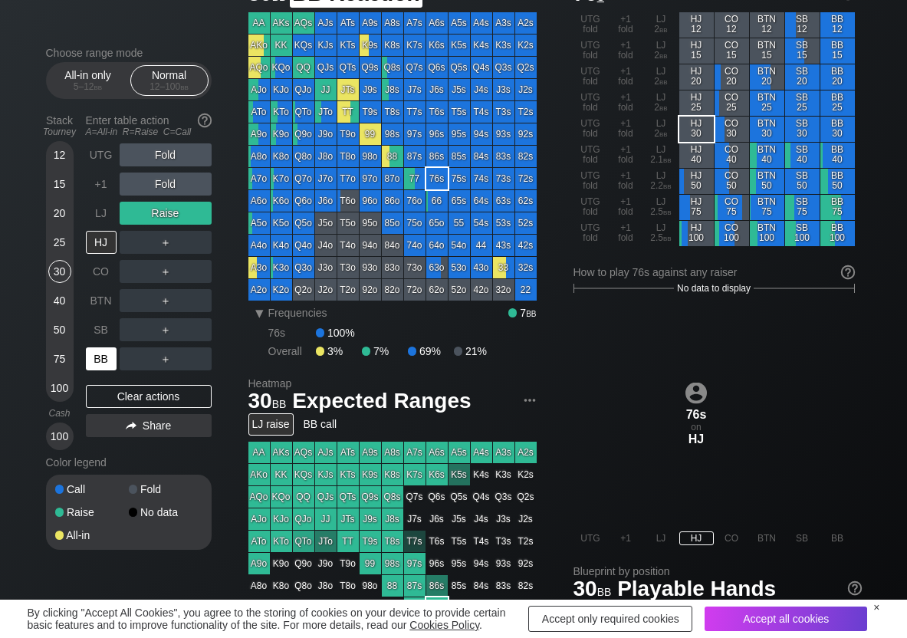
click at [104, 355] on div "BB" at bounding box center [101, 358] width 31 height 23
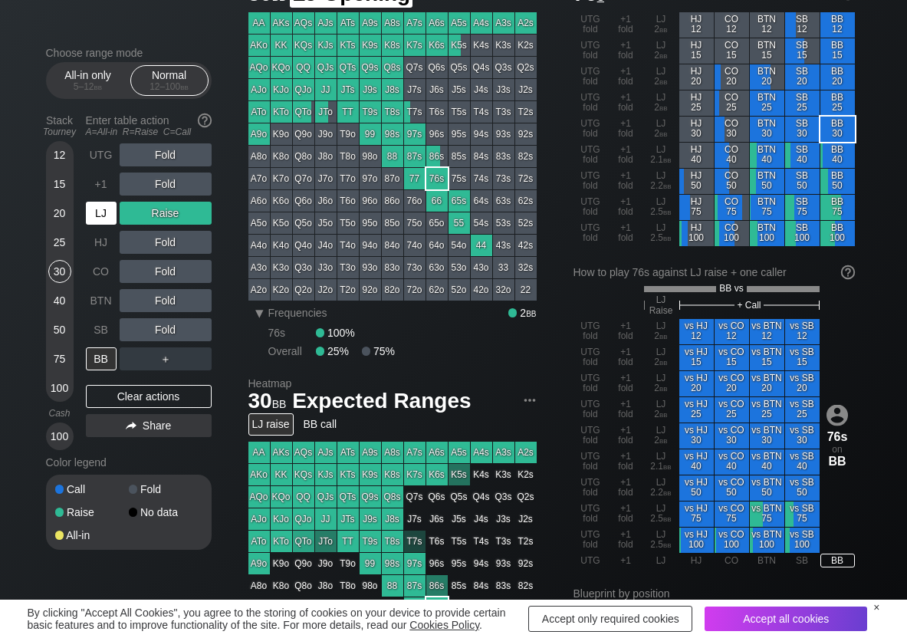
click at [104, 215] on div "LJ" at bounding box center [101, 213] width 31 height 23
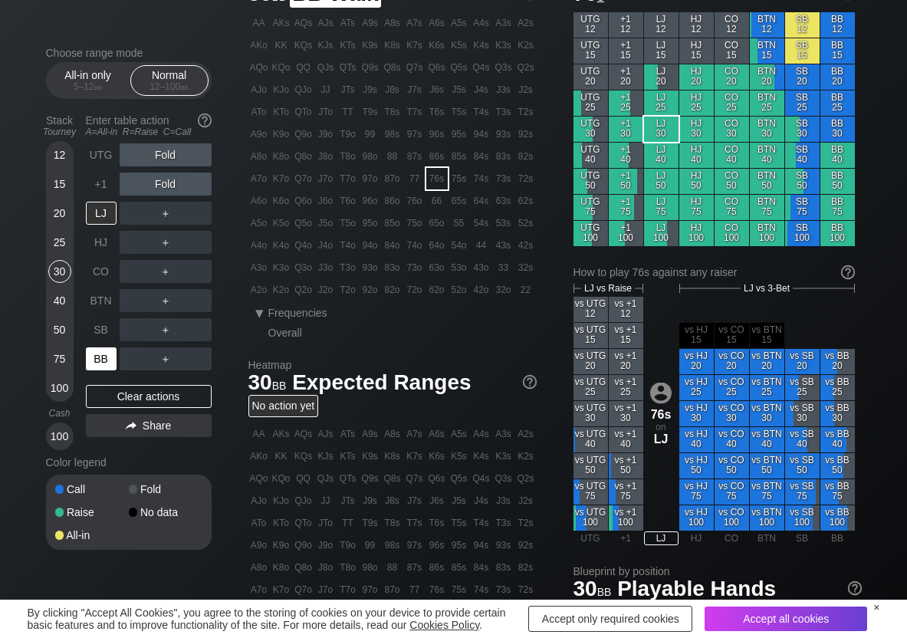
click at [96, 356] on div "BB" at bounding box center [101, 358] width 31 height 23
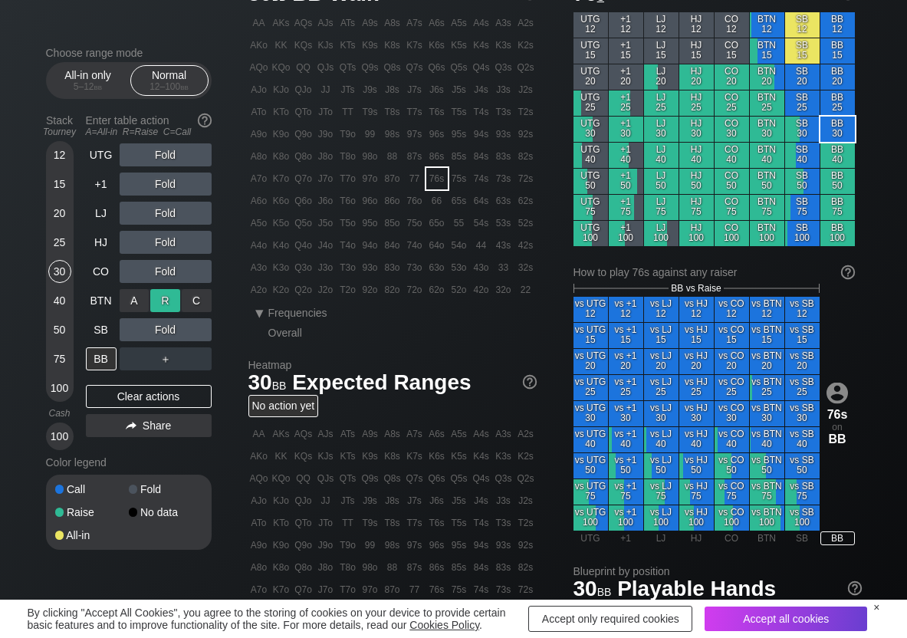
click at [168, 294] on div "R ✕" at bounding box center [165, 300] width 30 height 23
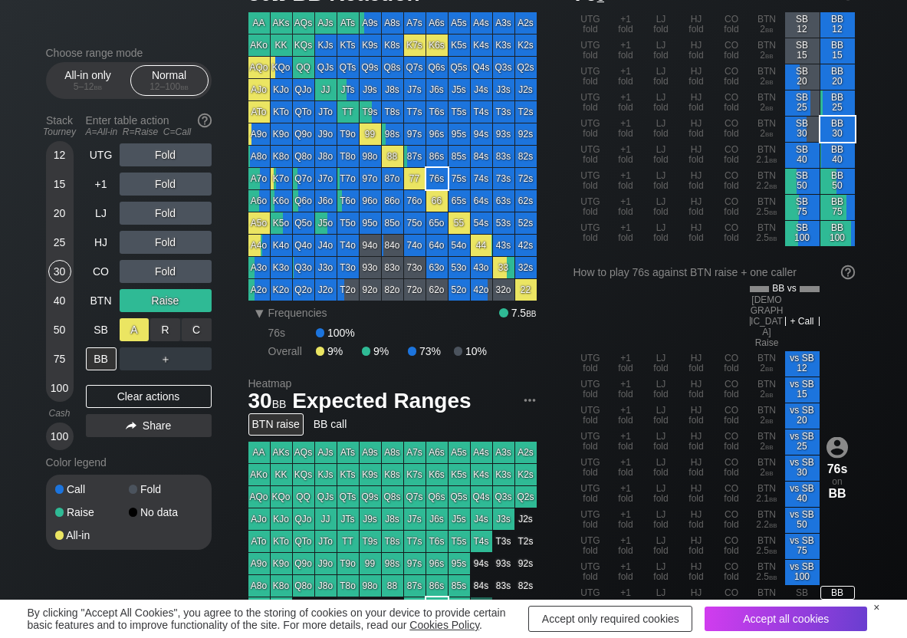
drag, startPoint x: 148, startPoint y: 332, endPoint x: 125, endPoint y: 328, distance: 23.3
click at [141, 333] on div "A ✕" at bounding box center [135, 329] width 30 height 23
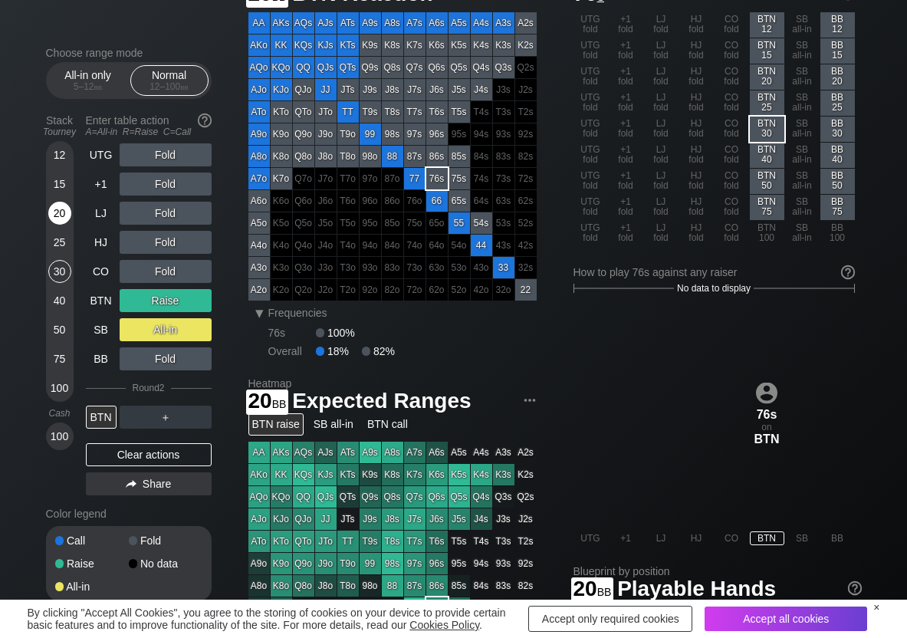
click at [53, 217] on div "20" at bounding box center [59, 213] width 23 height 23
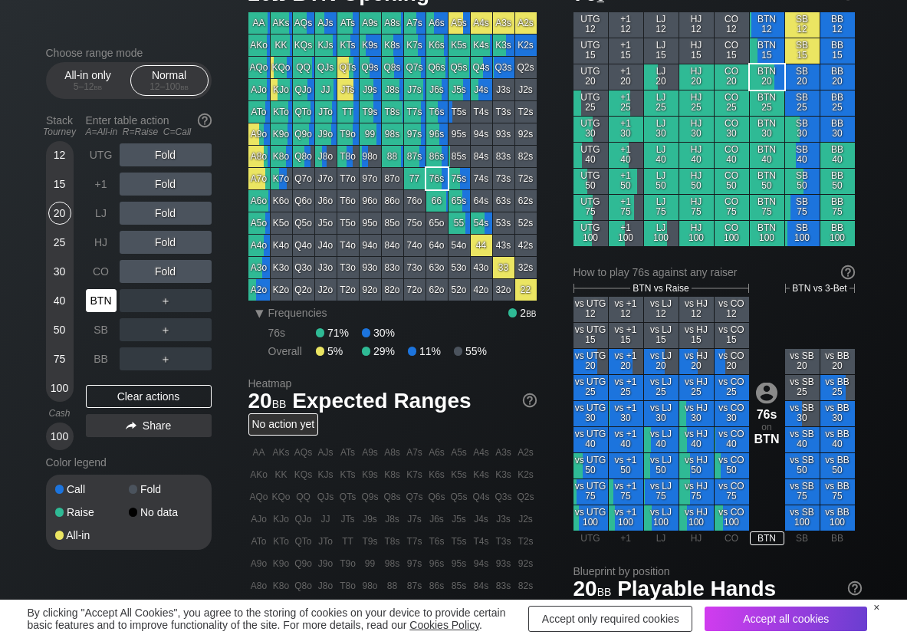
click at [94, 304] on div "BTN" at bounding box center [101, 300] width 31 height 23
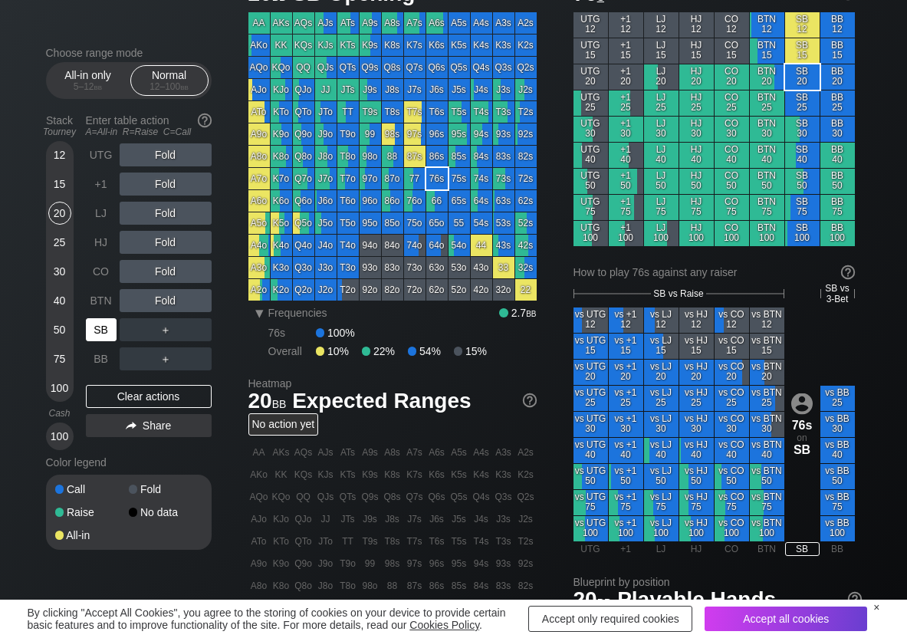
click at [110, 328] on div "SB" at bounding box center [101, 329] width 31 height 23
click at [160, 303] on div "R ✕" at bounding box center [165, 300] width 30 height 23
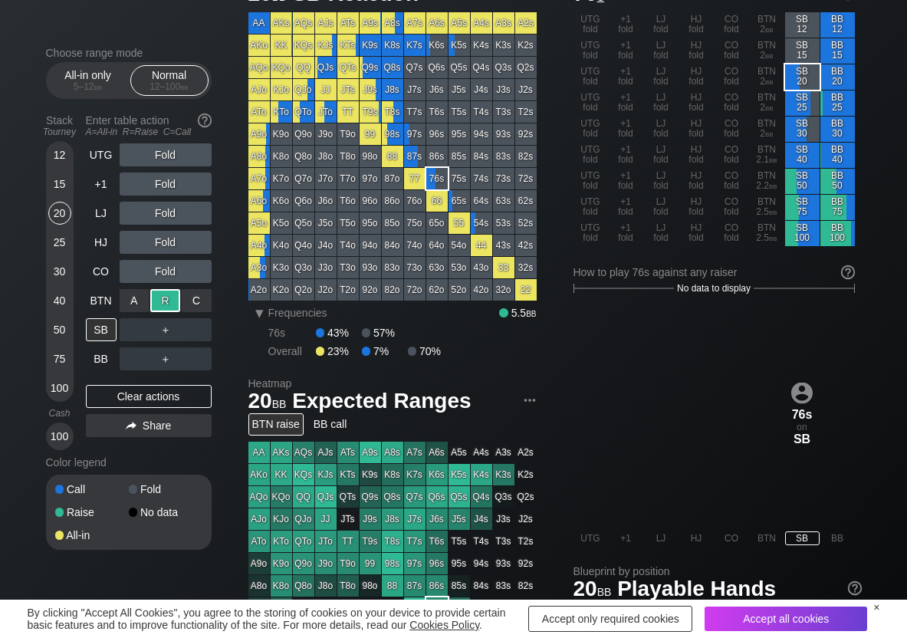
click at [160, 303] on div "R ✕" at bounding box center [165, 300] width 30 height 23
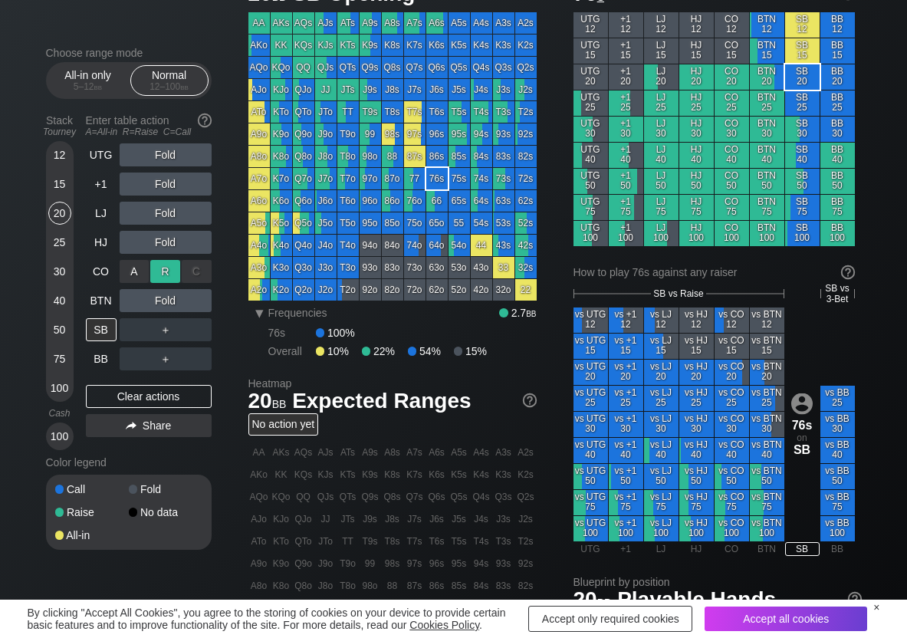
click at [159, 275] on div "R ✕" at bounding box center [165, 271] width 30 height 23
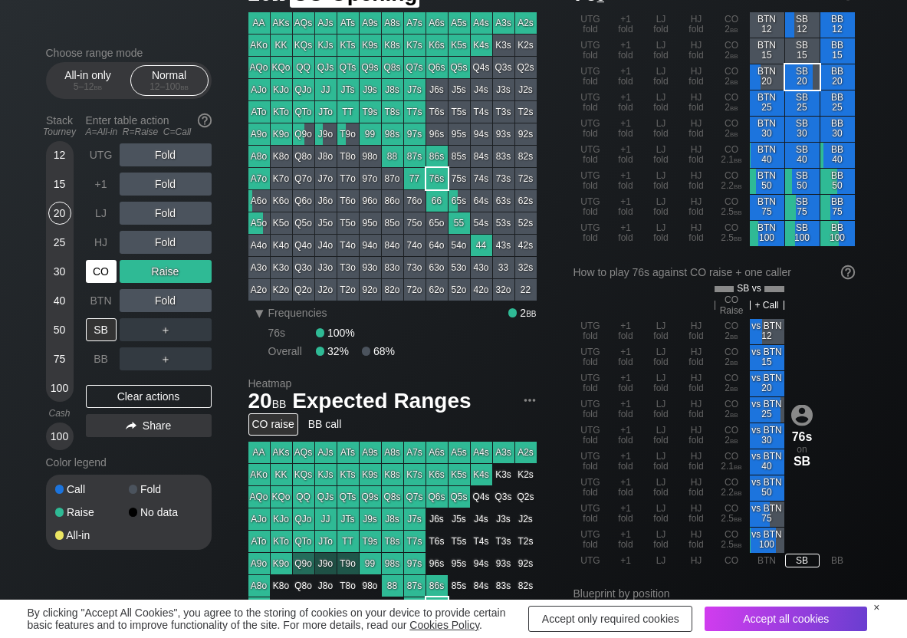
click at [101, 276] on div "CO" at bounding box center [101, 271] width 31 height 23
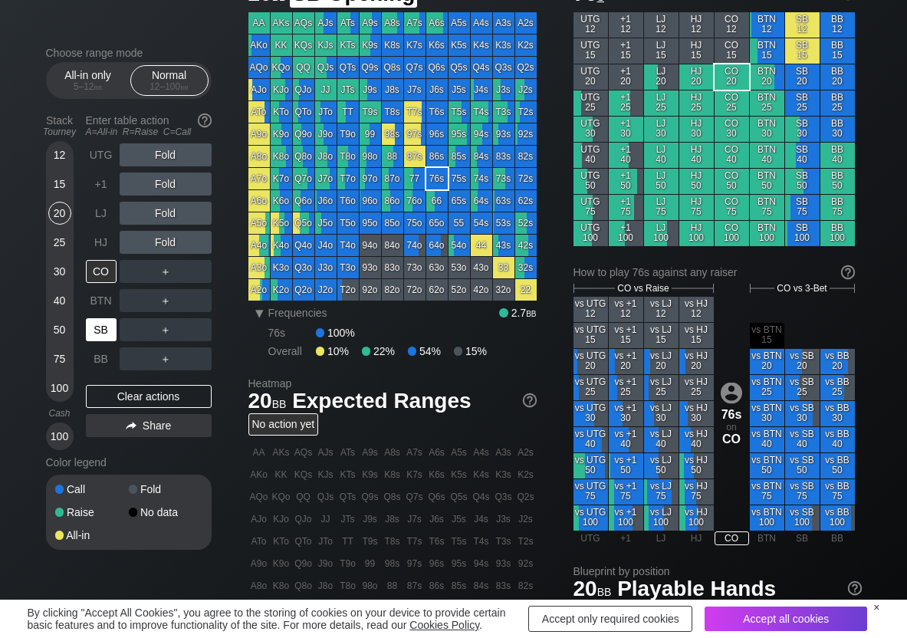
click at [94, 333] on div "SB" at bounding box center [101, 329] width 31 height 23
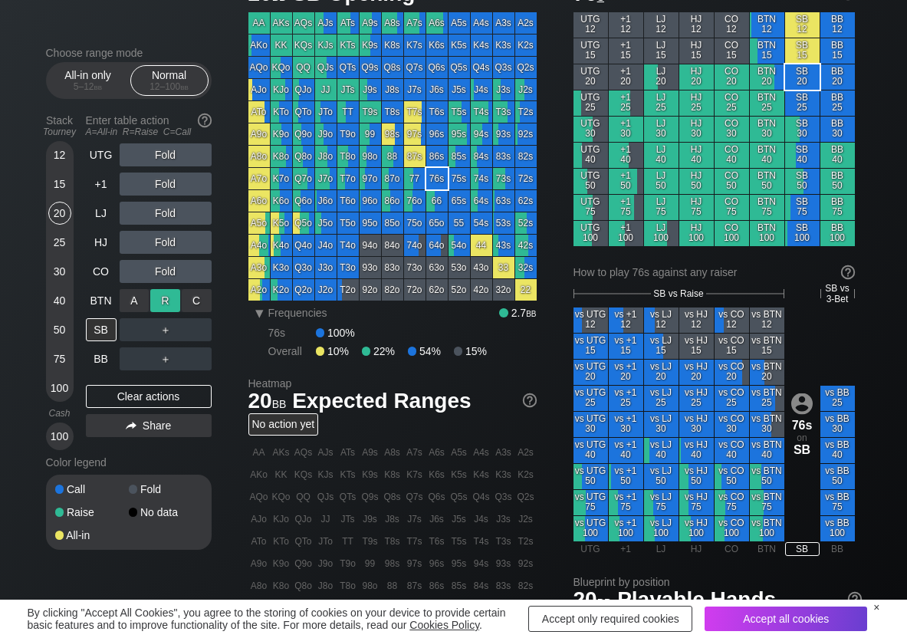
click at [151, 301] on div "R ✕" at bounding box center [165, 300] width 30 height 23
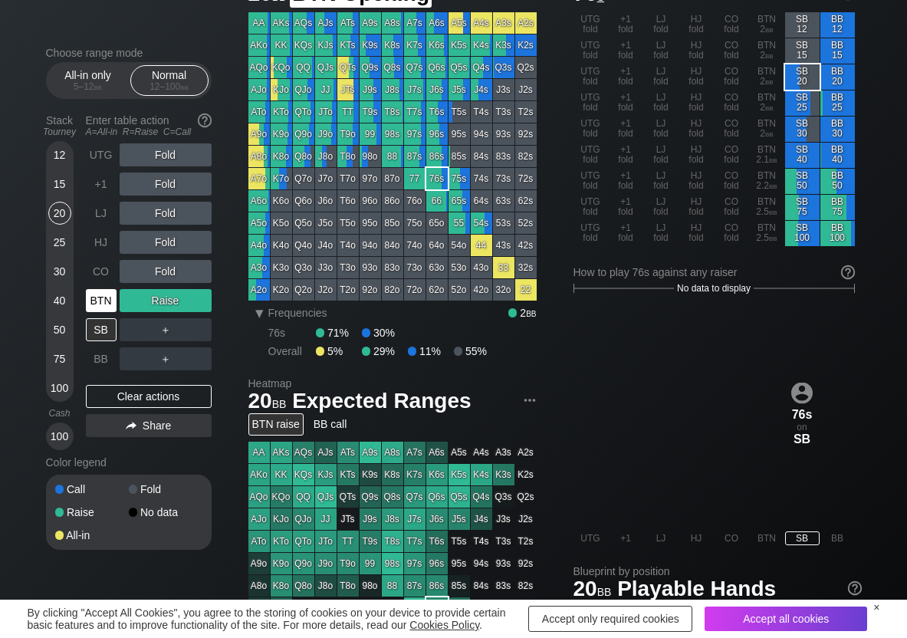
click at [98, 298] on div "BTN" at bounding box center [101, 300] width 31 height 23
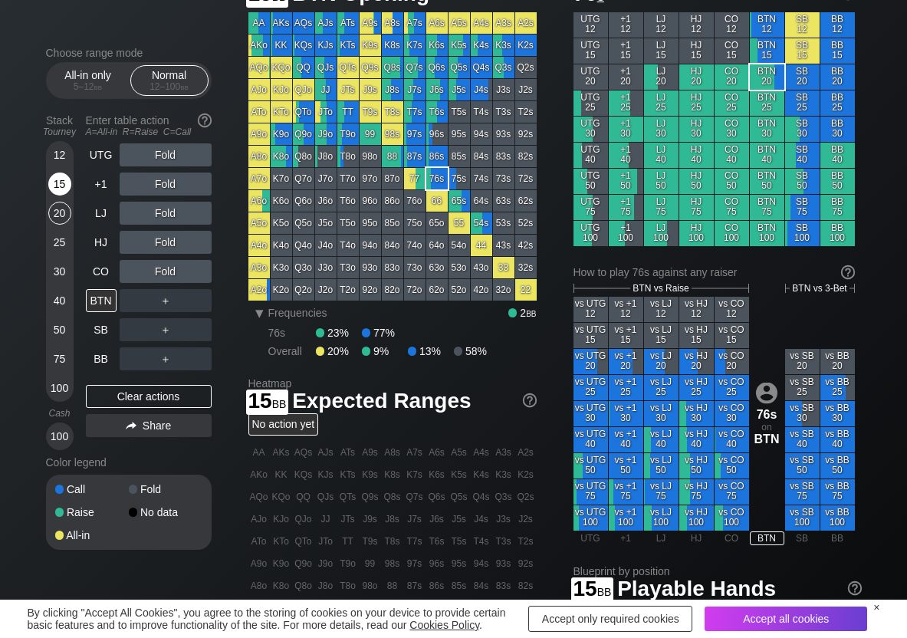
click at [60, 185] on div "15" at bounding box center [59, 184] width 23 height 23
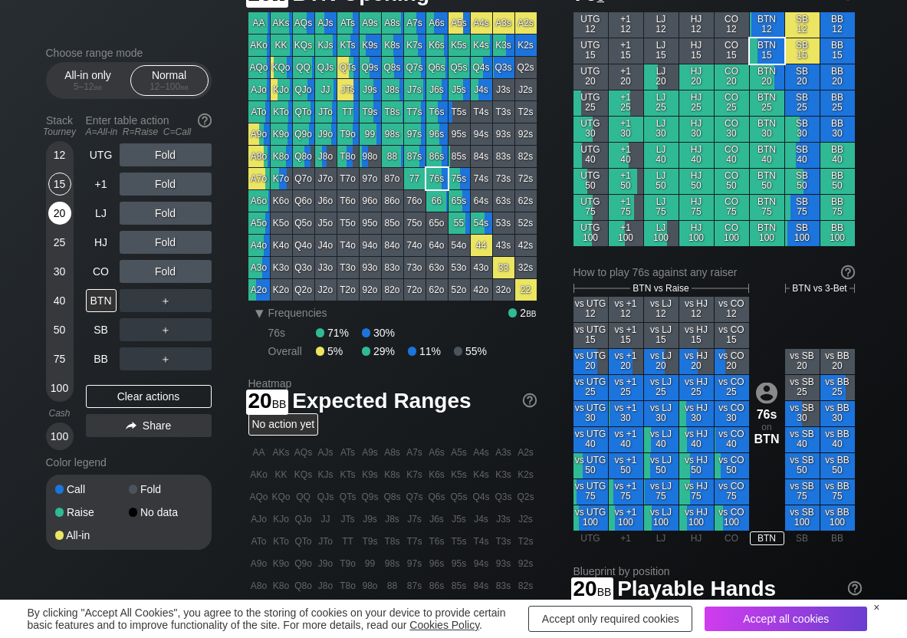
click at [56, 208] on div "20" at bounding box center [59, 213] width 23 height 23
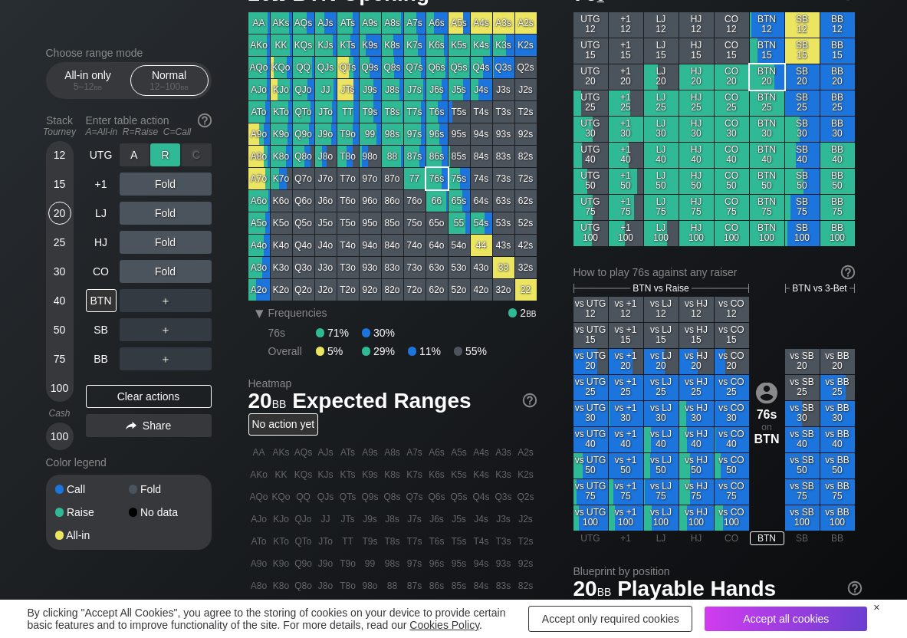
click at [161, 154] on div "R ✕" at bounding box center [165, 154] width 30 height 23
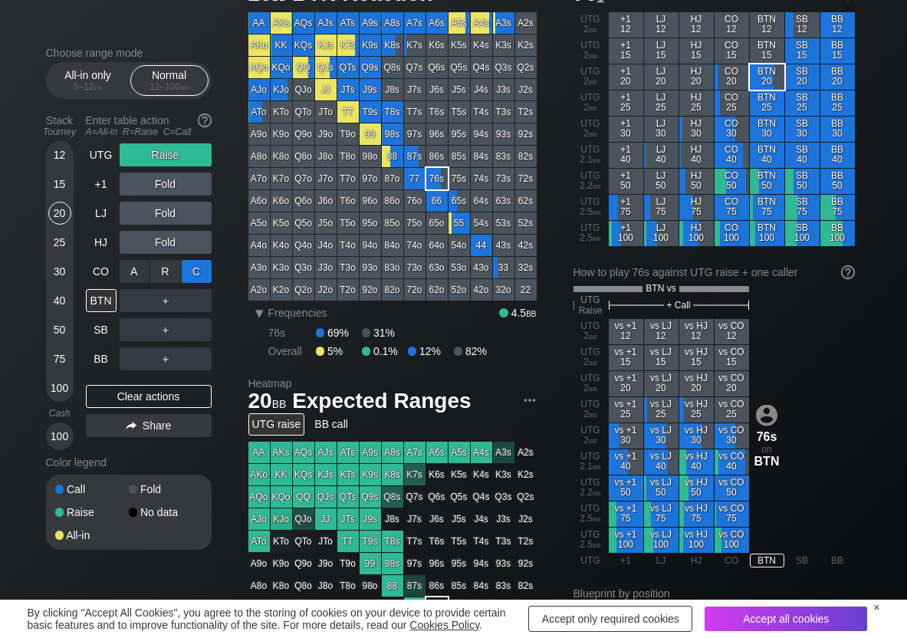
click at [190, 268] on div "C ✕" at bounding box center [197, 271] width 30 height 23
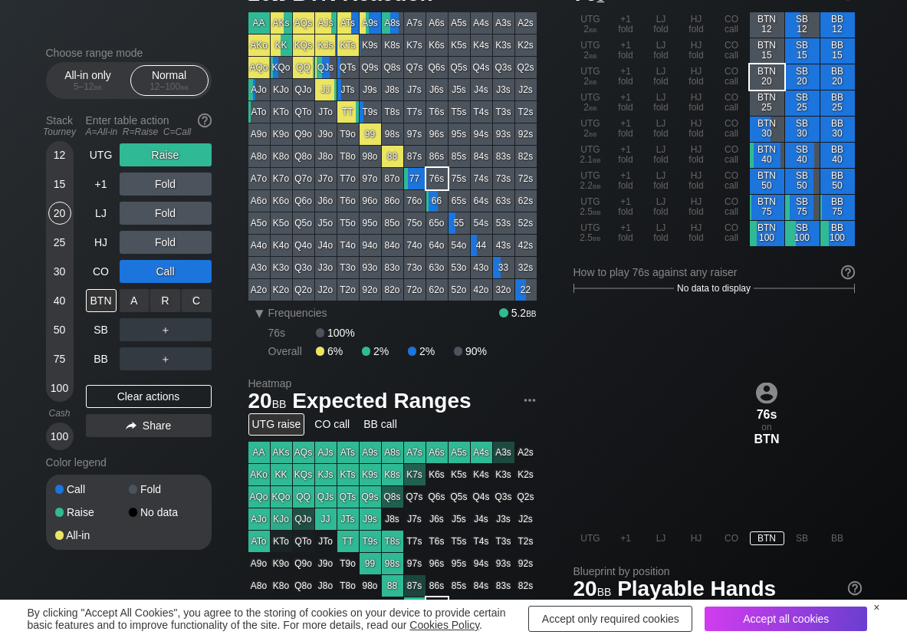
click at [123, 310] on div "A ✕" at bounding box center [135, 300] width 30 height 23
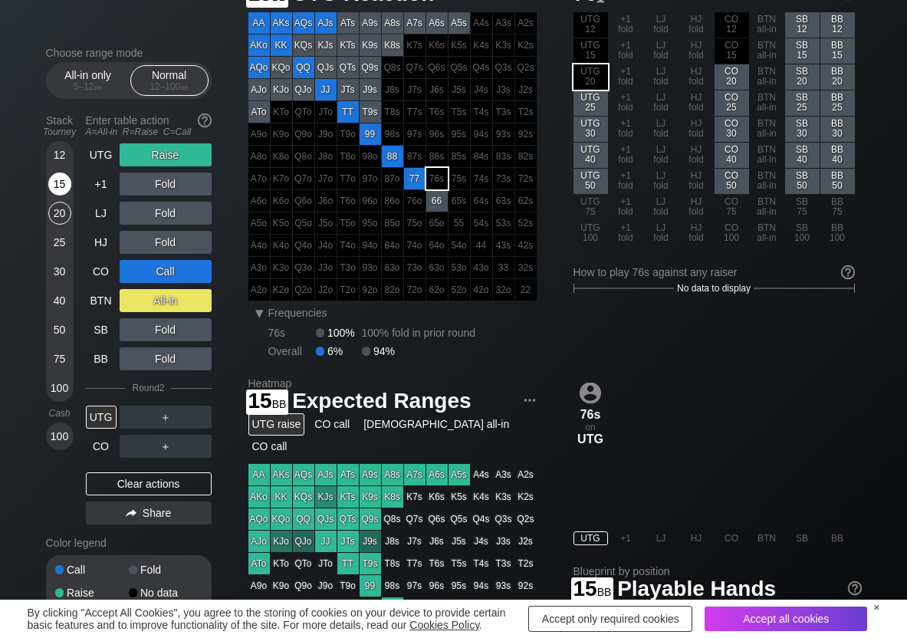
click at [57, 182] on div "15" at bounding box center [59, 184] width 23 height 23
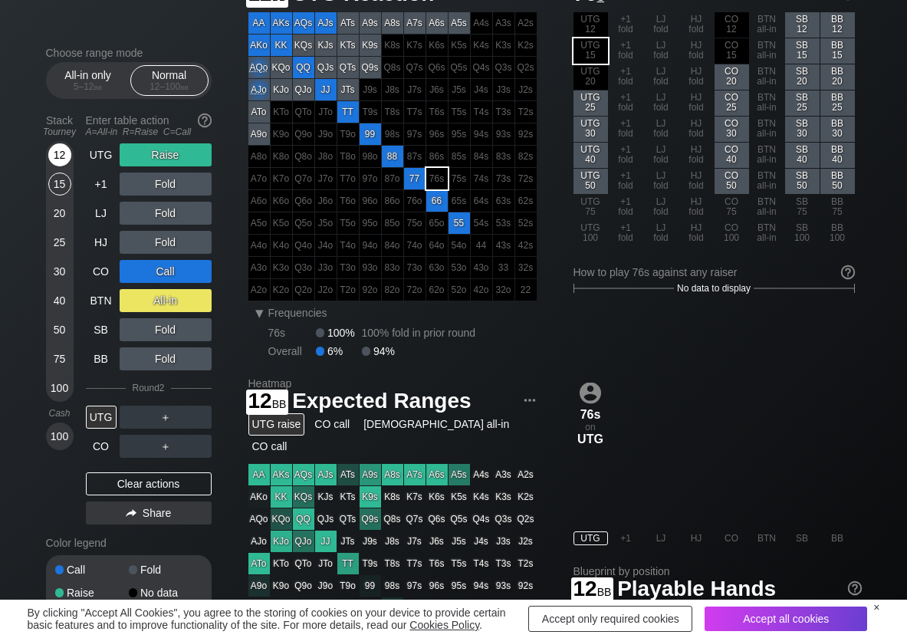
click at [60, 157] on div "12" at bounding box center [59, 154] width 23 height 23
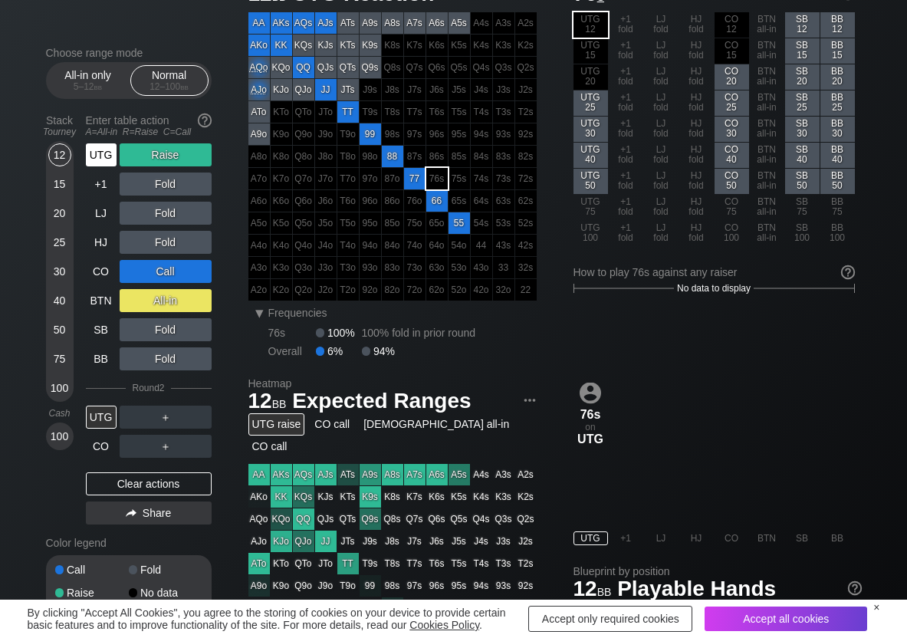
click at [89, 153] on div "UTG" at bounding box center [101, 154] width 31 height 23
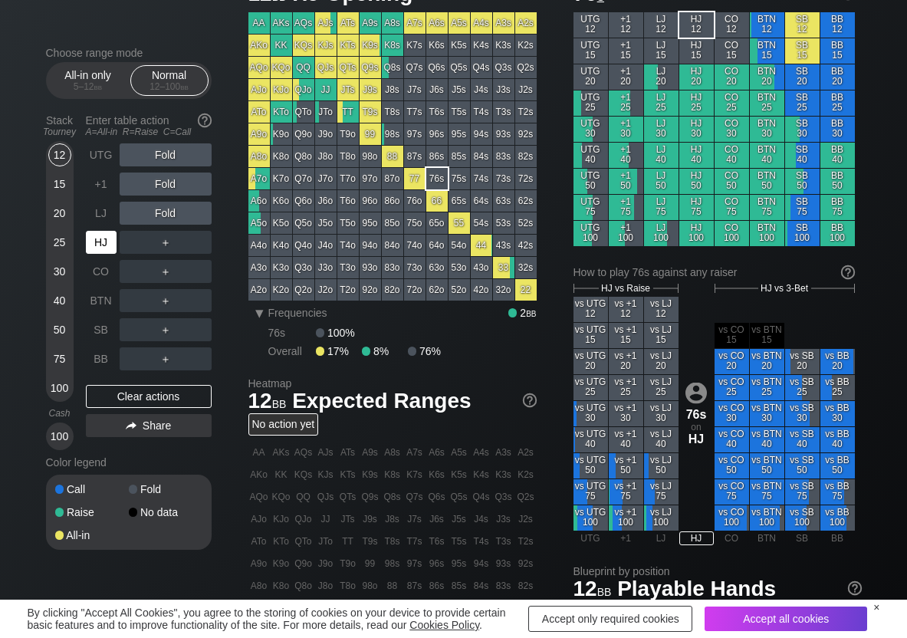
click at [92, 242] on div "HJ" at bounding box center [101, 242] width 31 height 23
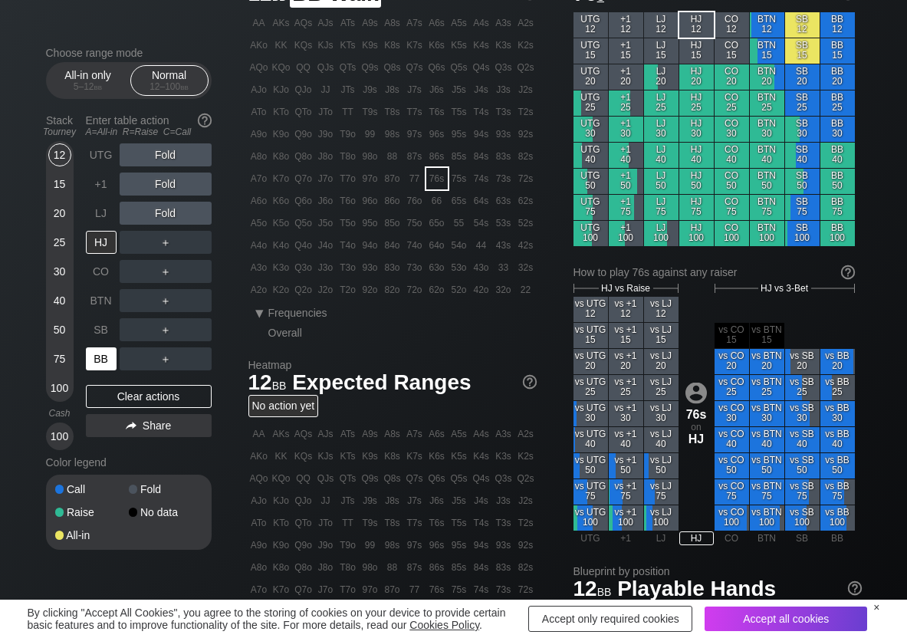
drag, startPoint x: 106, startPoint y: 353, endPoint x: 32, endPoint y: 315, distance: 83.0
click at [102, 354] on div "BB" at bounding box center [101, 358] width 31 height 23
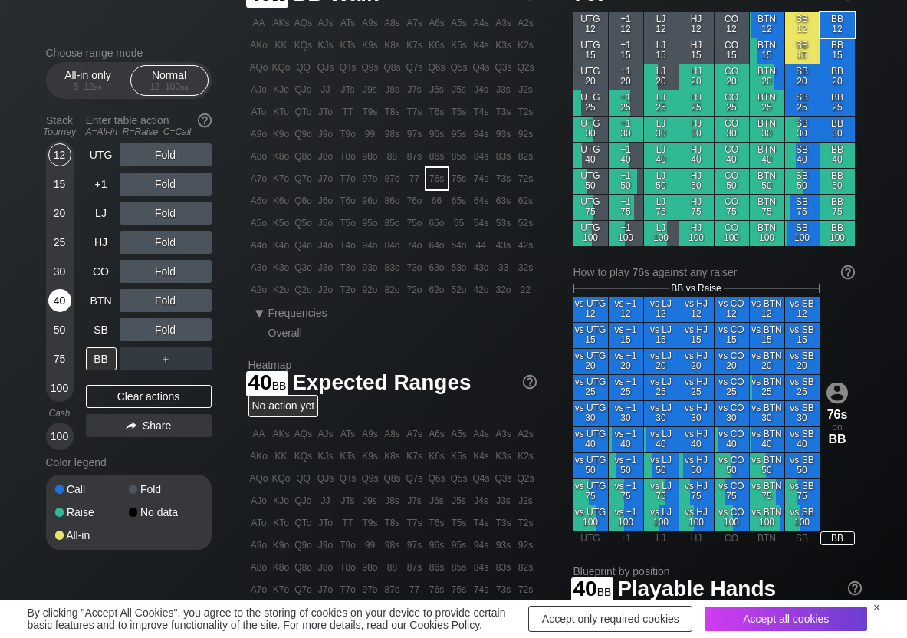
click at [55, 301] on div "40" at bounding box center [59, 300] width 23 height 23
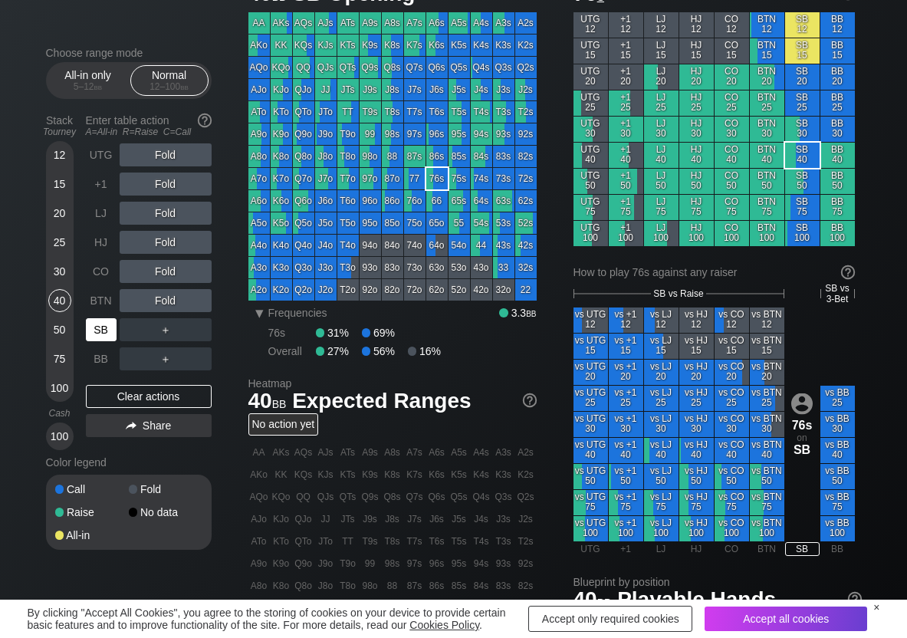
click at [90, 336] on div "SB" at bounding box center [101, 329] width 31 height 23
click at [170, 233] on div "R ✕" at bounding box center [165, 242] width 30 height 23
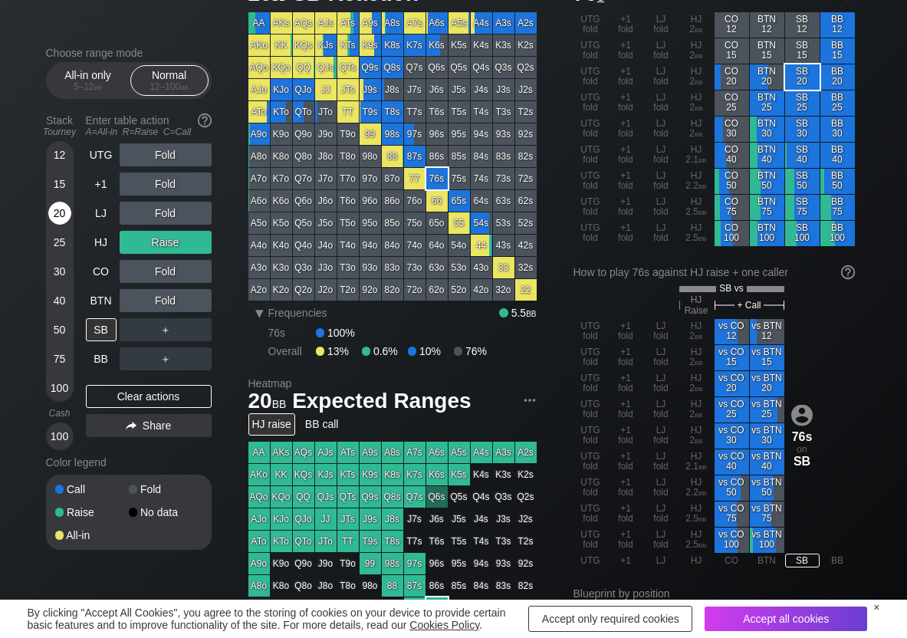
click at [64, 214] on div "20" at bounding box center [59, 213] width 23 height 23
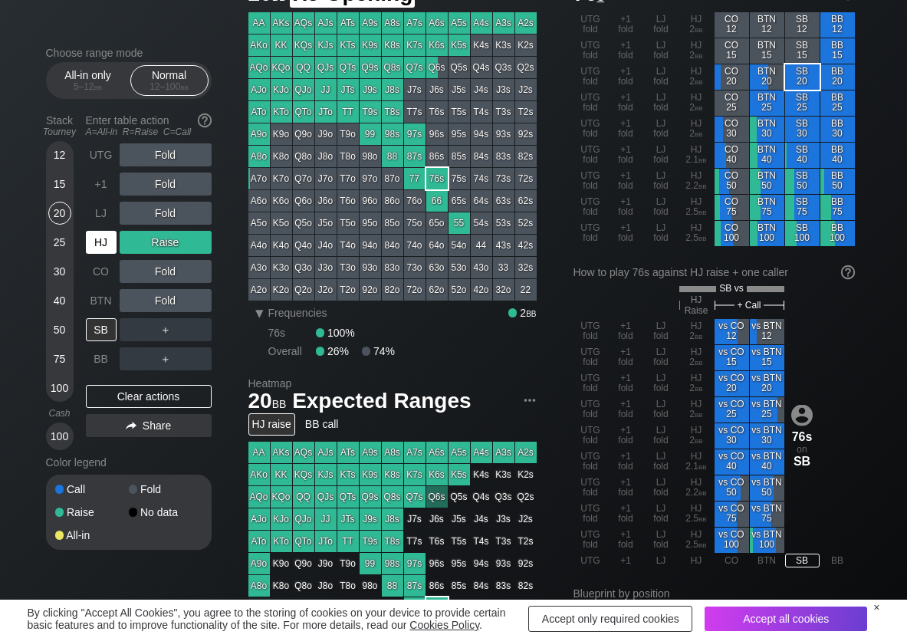
click at [91, 237] on div "HJ" at bounding box center [101, 242] width 31 height 23
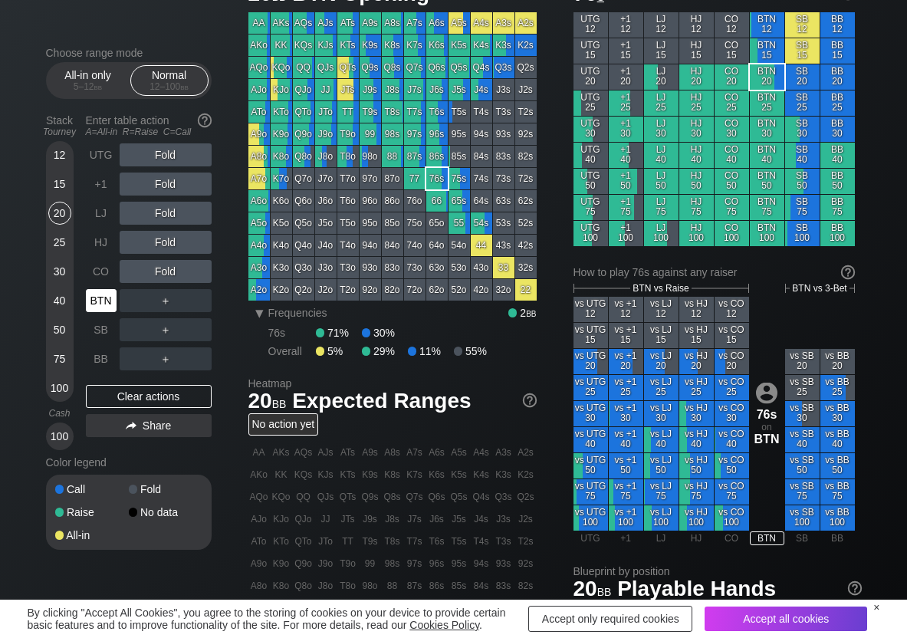
click at [113, 290] on div "BTN" at bounding box center [101, 300] width 31 height 23
click at [164, 243] on div "R ✕" at bounding box center [165, 242] width 30 height 23
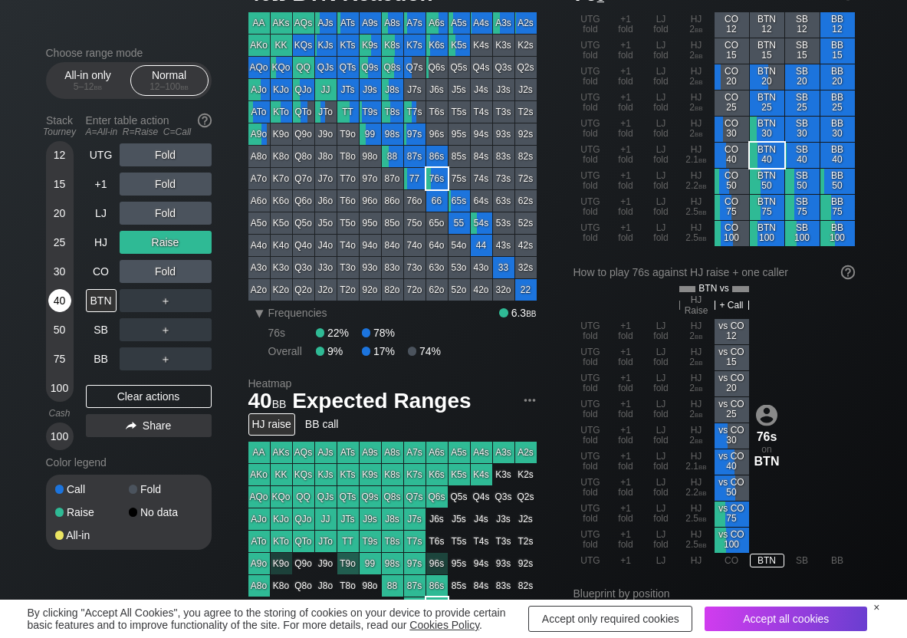
click at [64, 291] on div "40" at bounding box center [59, 300] width 23 height 23
click at [156, 296] on div "R ✕" at bounding box center [165, 300] width 30 height 23
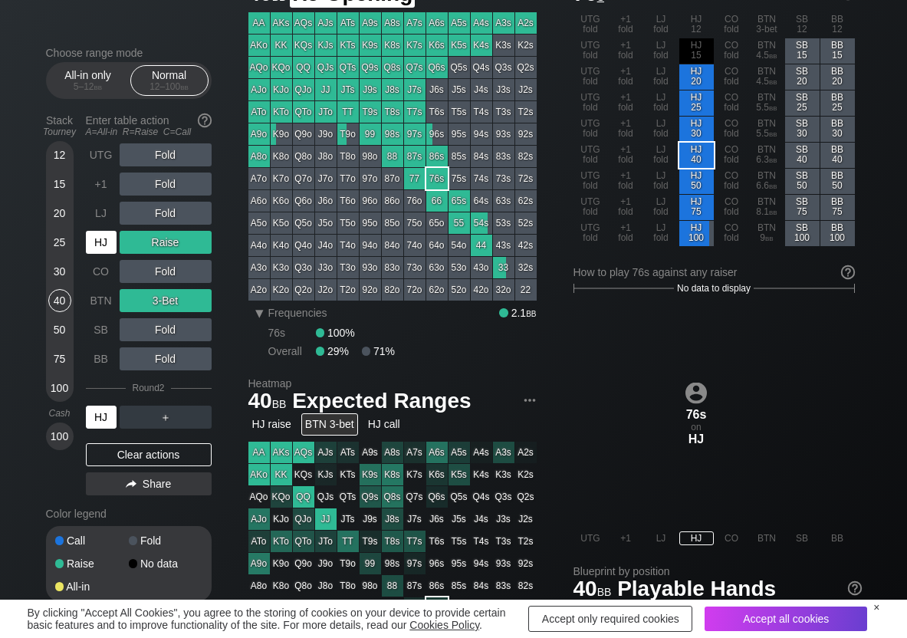
click at [99, 246] on div "HJ" at bounding box center [101, 242] width 31 height 23
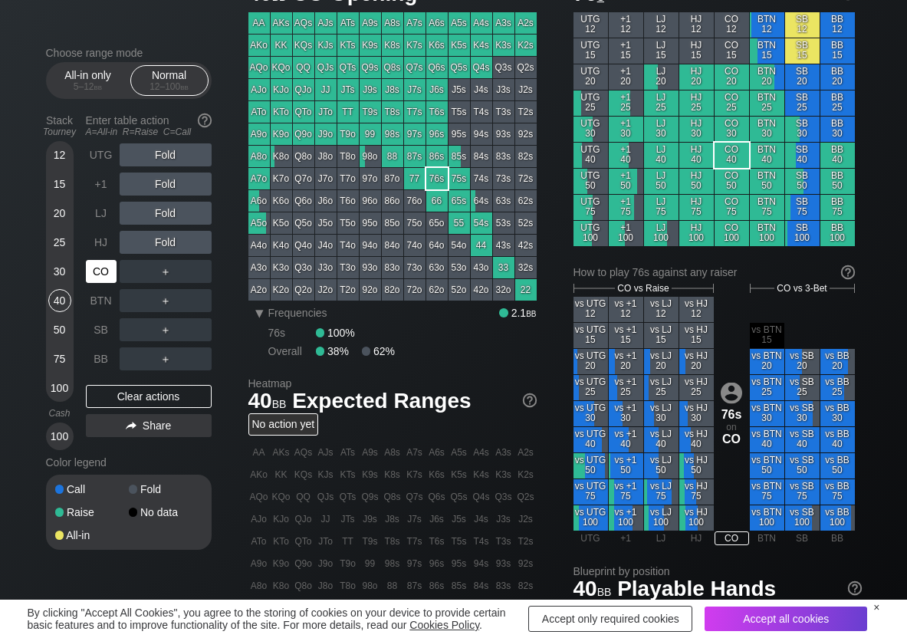
click at [94, 271] on div "CO" at bounding box center [101, 271] width 31 height 23
click at [174, 237] on div "R ✕" at bounding box center [165, 242] width 30 height 23
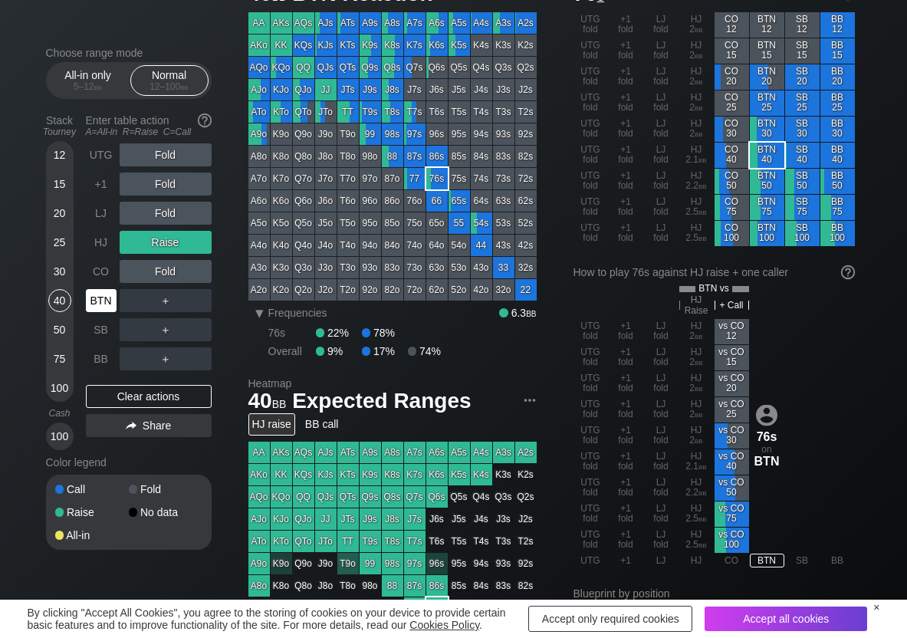
click at [107, 291] on div "BTN" at bounding box center [101, 300] width 31 height 23
click at [146, 396] on div "Clear actions" at bounding box center [149, 396] width 126 height 23
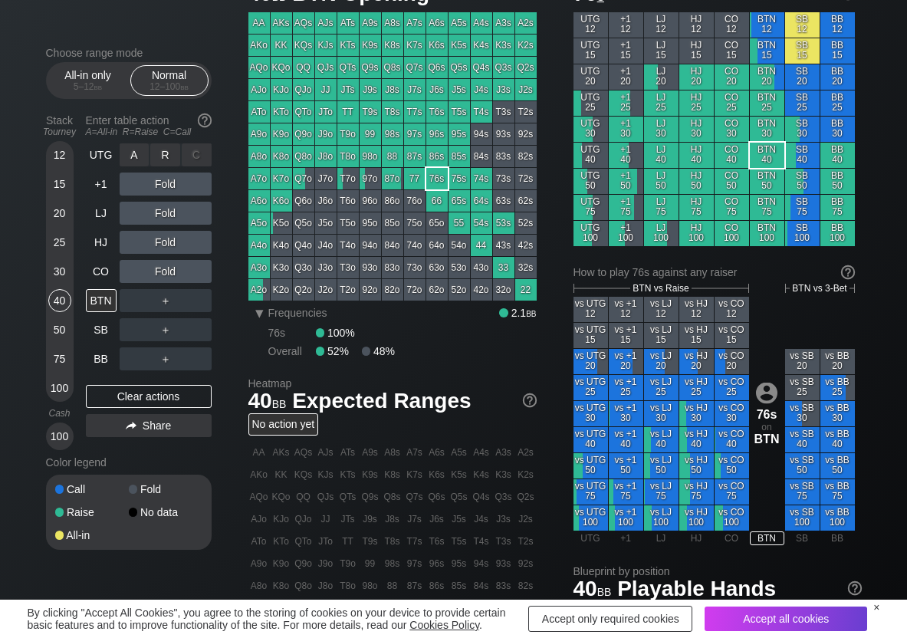
click at [171, 156] on div "R ✕" at bounding box center [165, 154] width 30 height 23
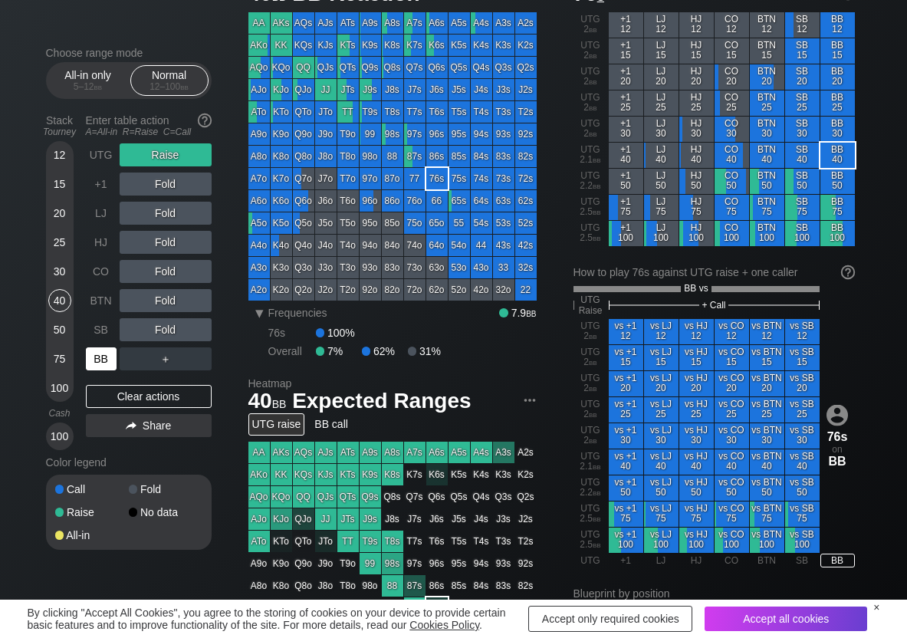
click at [108, 352] on div "BB" at bounding box center [101, 358] width 31 height 23
click at [161, 363] on div "R ✕" at bounding box center [165, 358] width 30 height 23
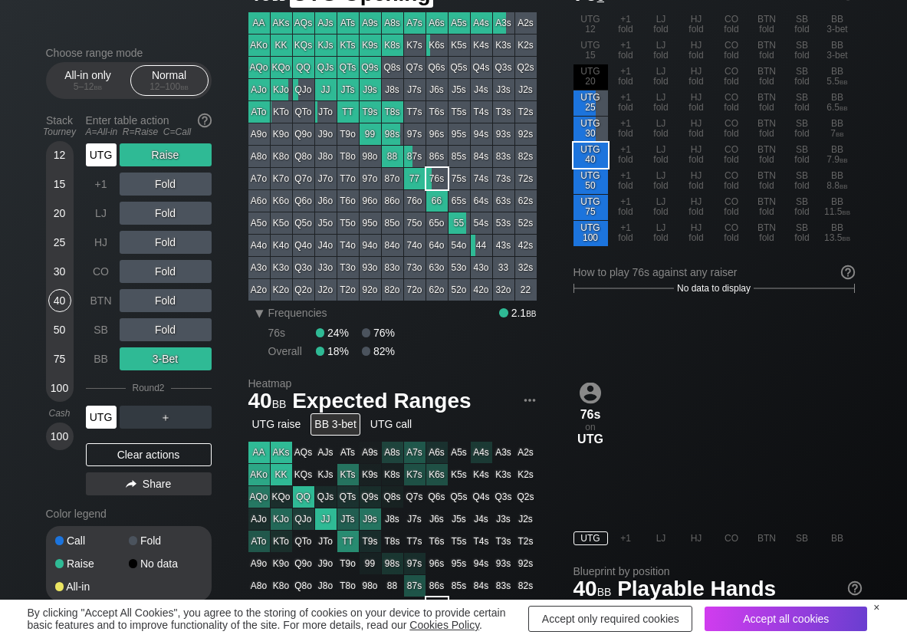
click at [102, 156] on div "UTG" at bounding box center [101, 154] width 31 height 23
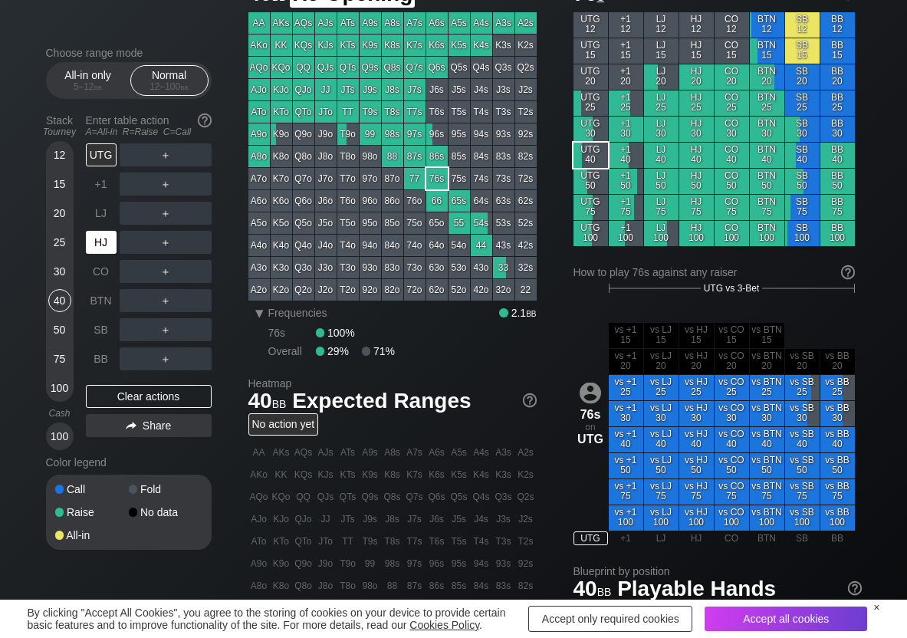
click at [116, 246] on div "HJ" at bounding box center [101, 242] width 31 height 23
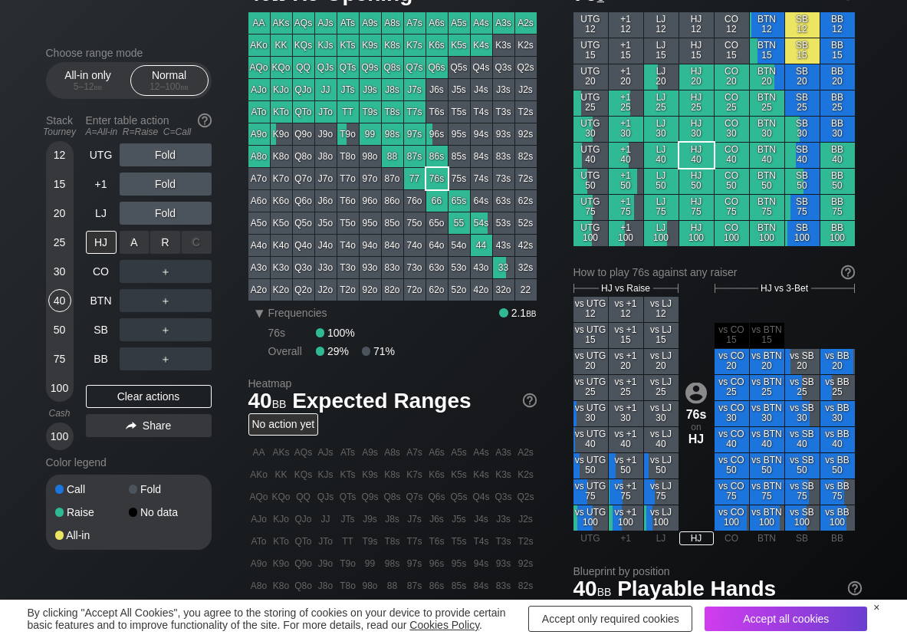
click at [156, 231] on div "R ✕" at bounding box center [165, 242] width 30 height 23
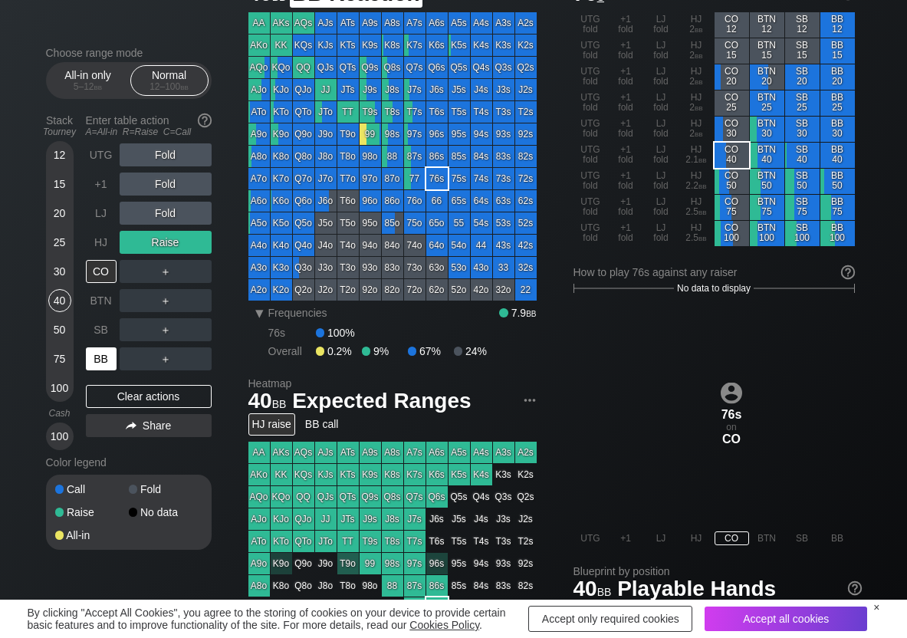
click at [93, 350] on div "BB" at bounding box center [101, 358] width 31 height 23
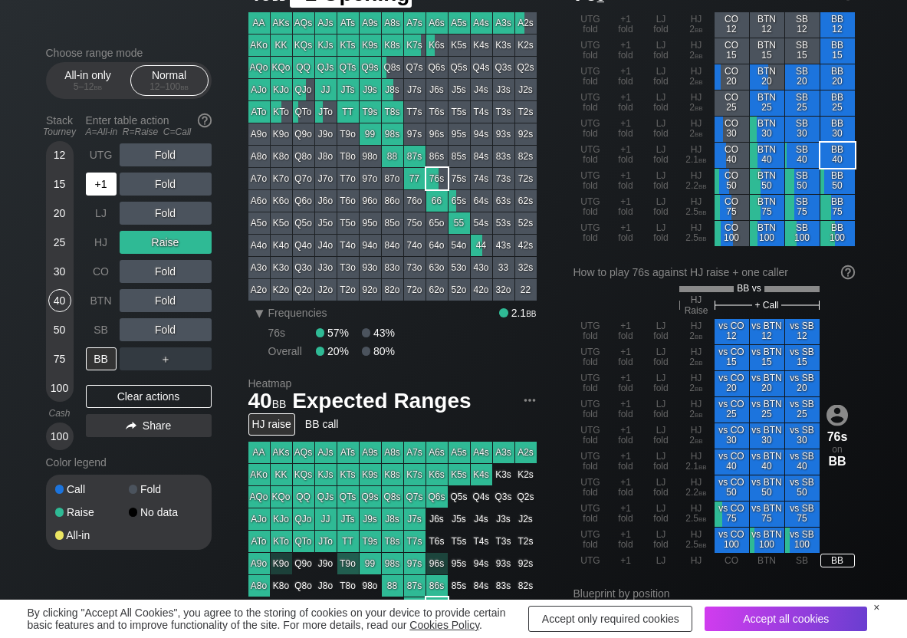
click at [104, 188] on div "+1" at bounding box center [101, 184] width 31 height 23
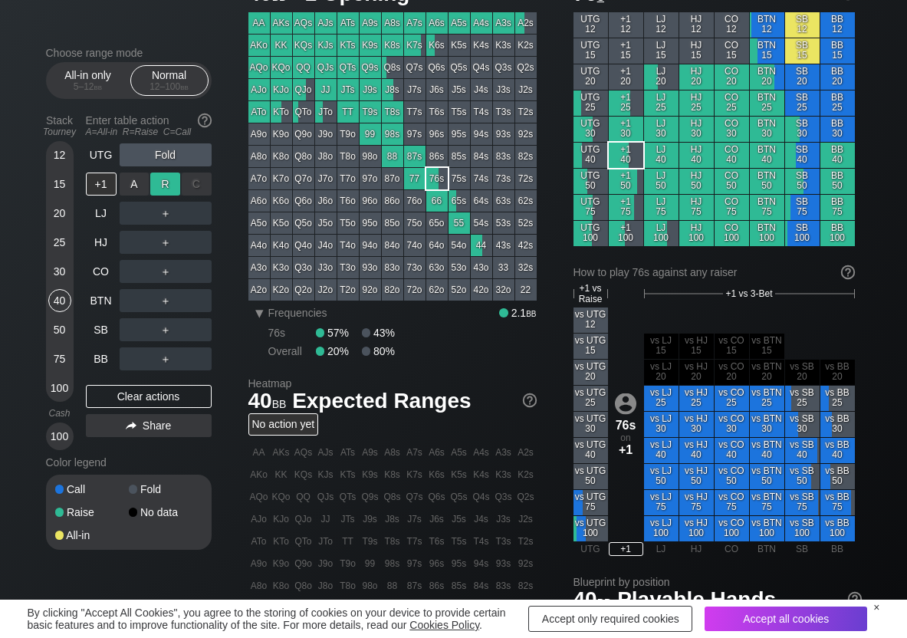
click at [166, 177] on div "R ✕" at bounding box center [165, 184] width 30 height 23
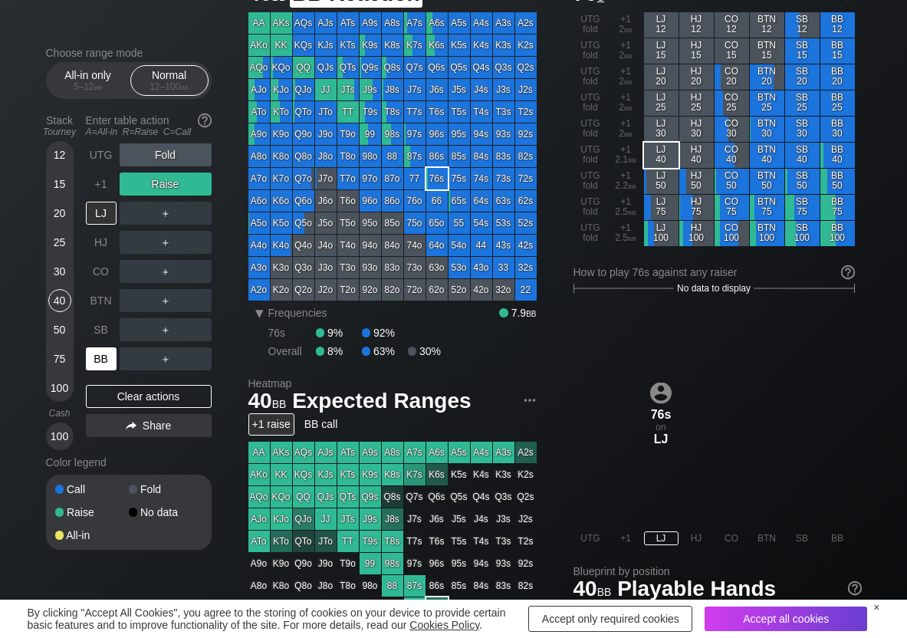
click at [104, 357] on div "BB" at bounding box center [101, 358] width 31 height 23
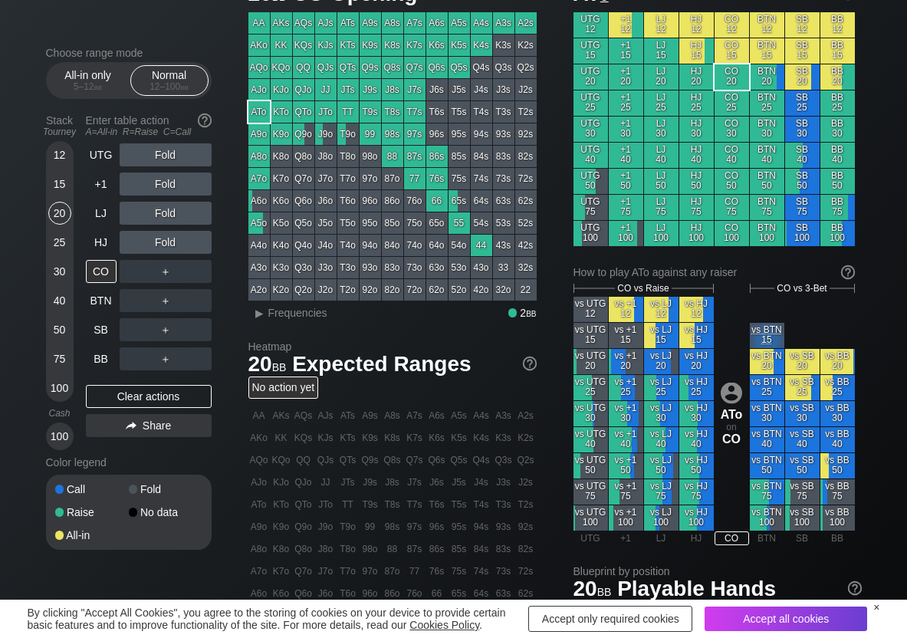
scroll to position [77, 0]
click at [274, 312] on span "Frequencies" at bounding box center [297, 313] width 59 height 12
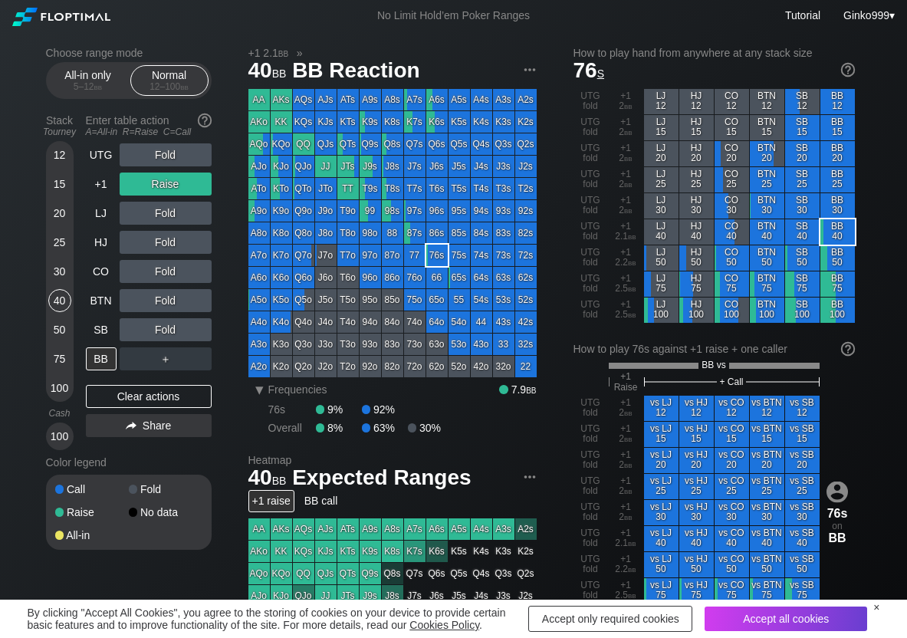
scroll to position [77, 0]
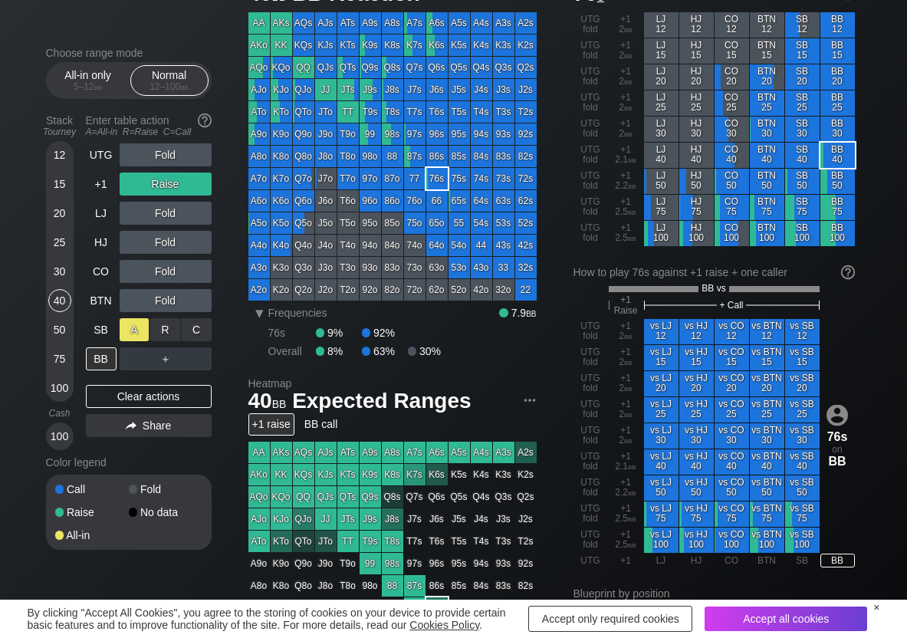
click at [135, 327] on div "A ✕" at bounding box center [135, 329] width 30 height 23
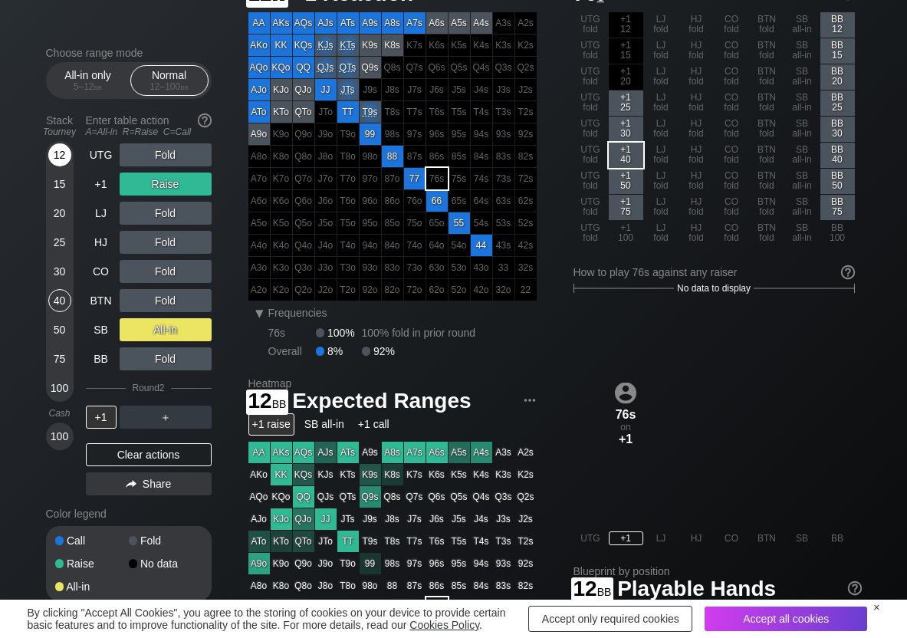
click at [61, 158] on div "12" at bounding box center [59, 154] width 23 height 23
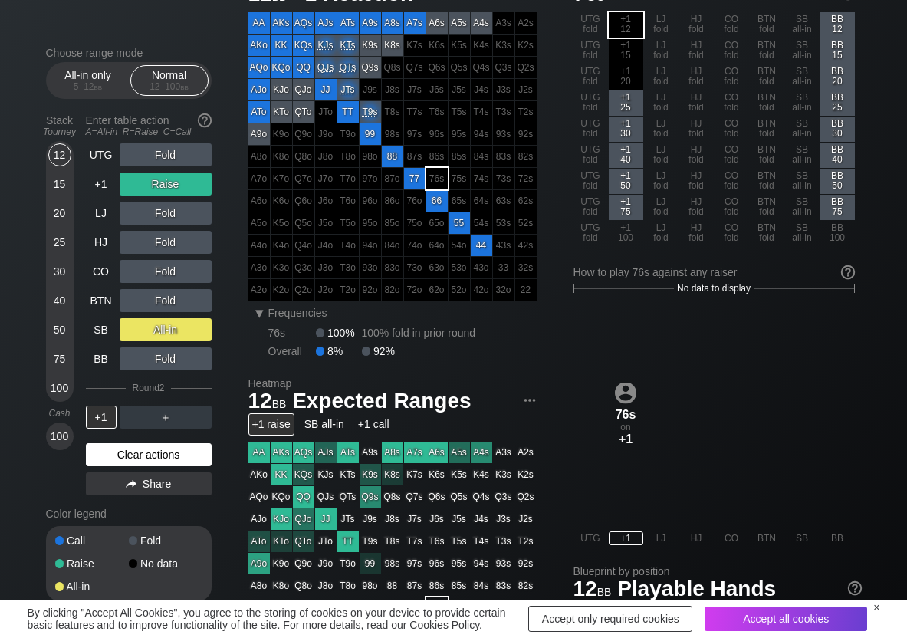
click at [109, 450] on div "Clear actions" at bounding box center [149, 454] width 126 height 23
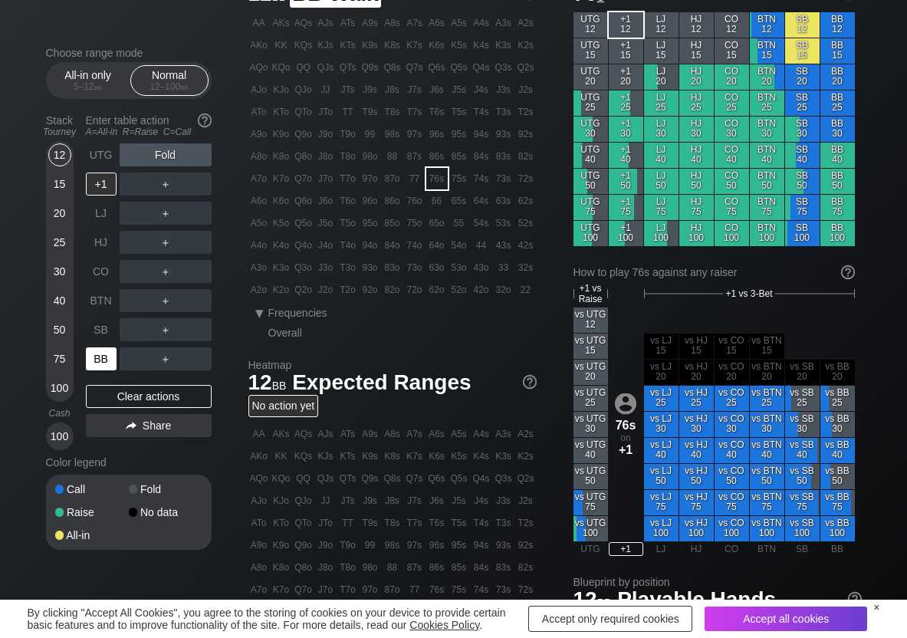
click at [97, 359] on div "BB" at bounding box center [101, 358] width 31 height 23
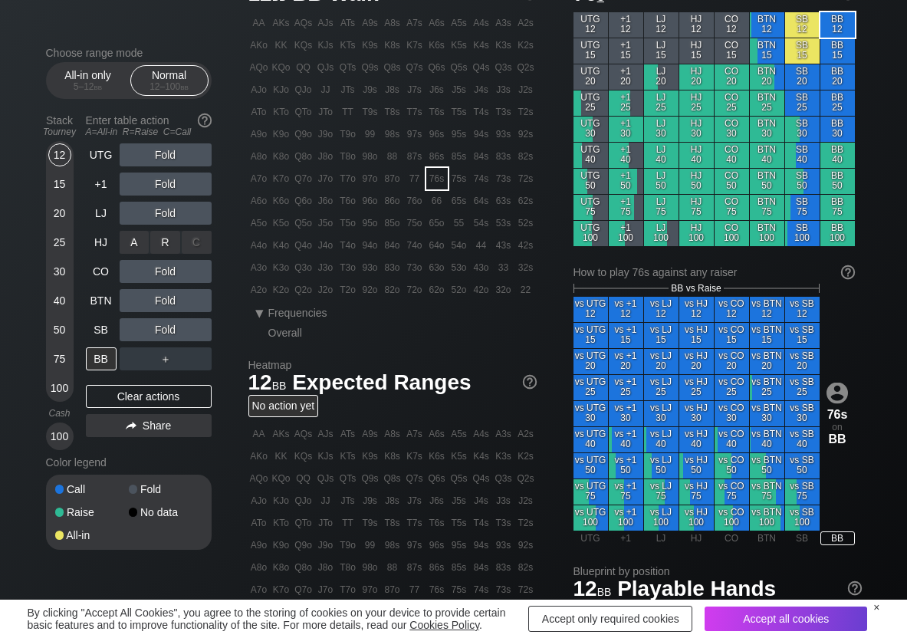
click at [163, 233] on div "R ✕" at bounding box center [165, 242] width 30 height 23
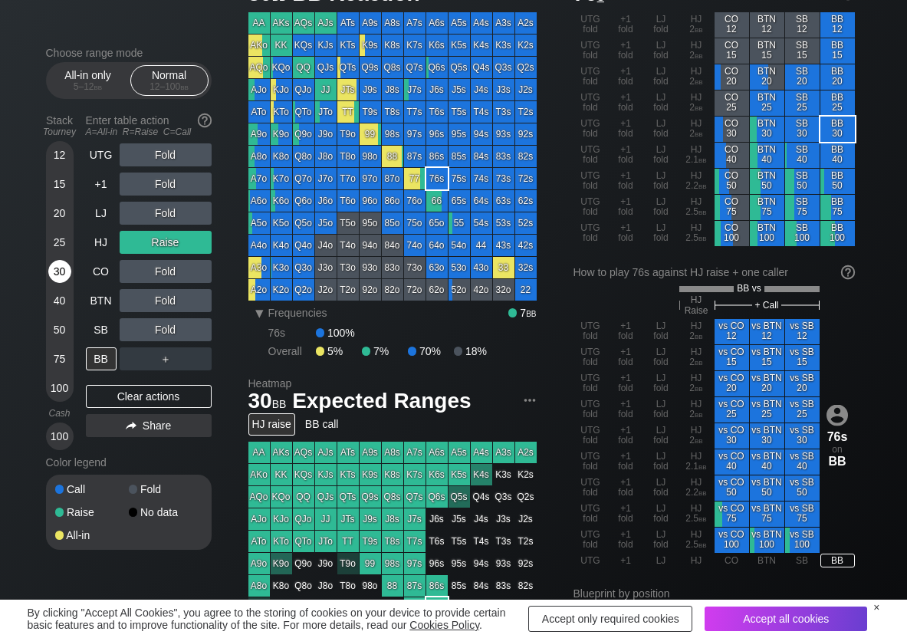
click at [61, 273] on div "30" at bounding box center [59, 271] width 23 height 23
click at [177, 407] on div "Clear actions" at bounding box center [149, 396] width 126 height 23
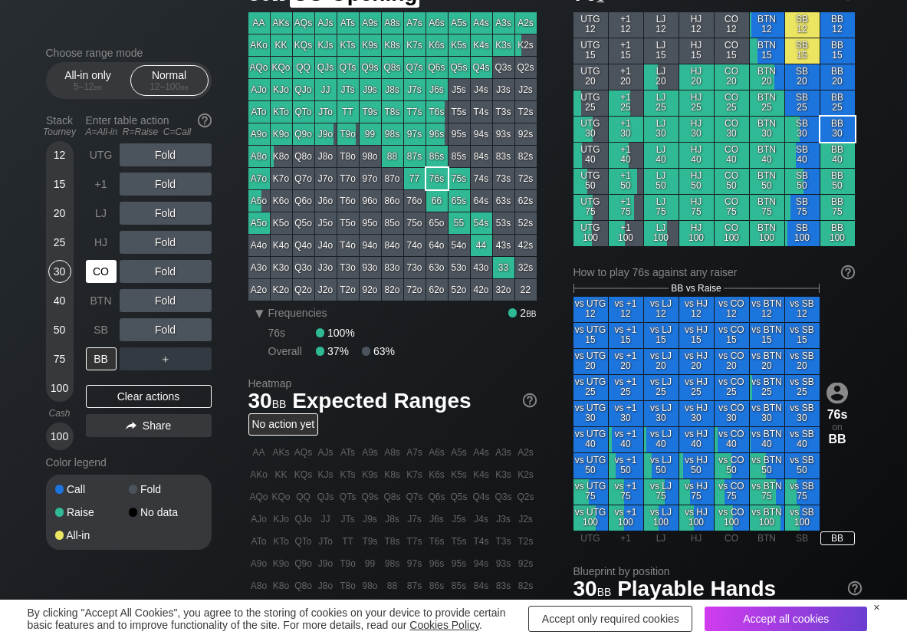
click at [110, 273] on div "CO" at bounding box center [101, 271] width 31 height 23
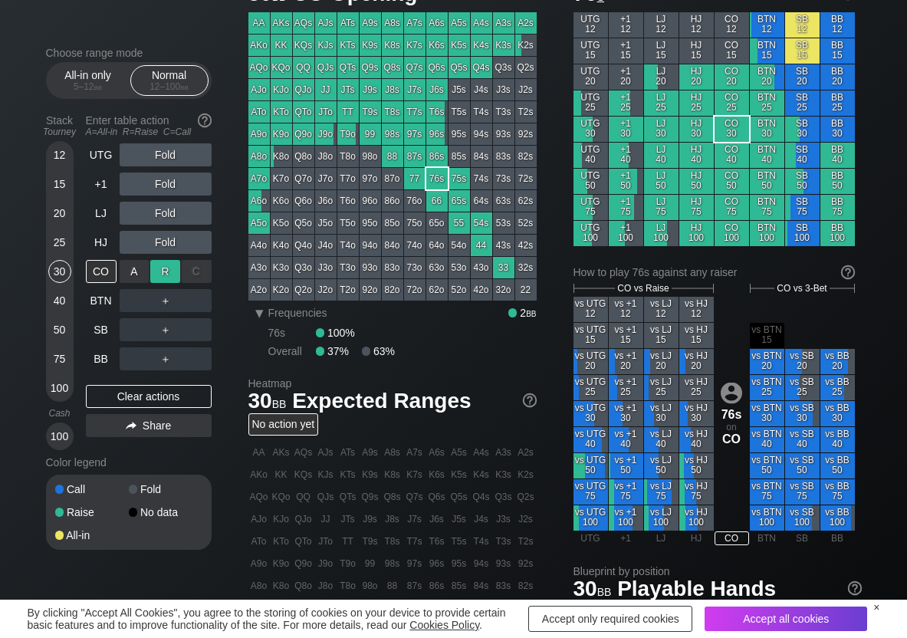
click at [163, 275] on div "R ✕" at bounding box center [165, 271] width 30 height 23
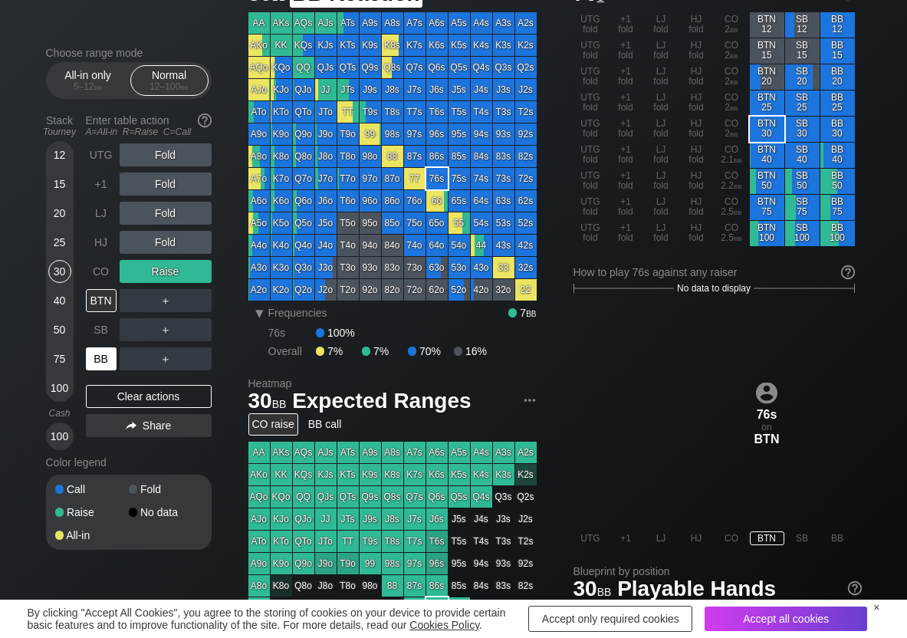
click at [106, 367] on div "BB" at bounding box center [101, 358] width 31 height 23
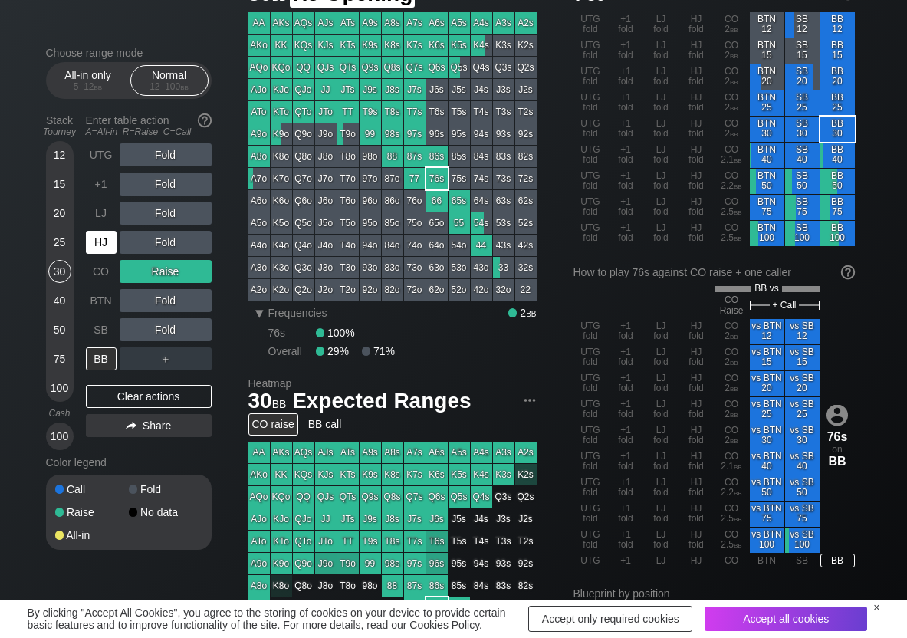
click at [92, 251] on div "HJ" at bounding box center [101, 242] width 31 height 23
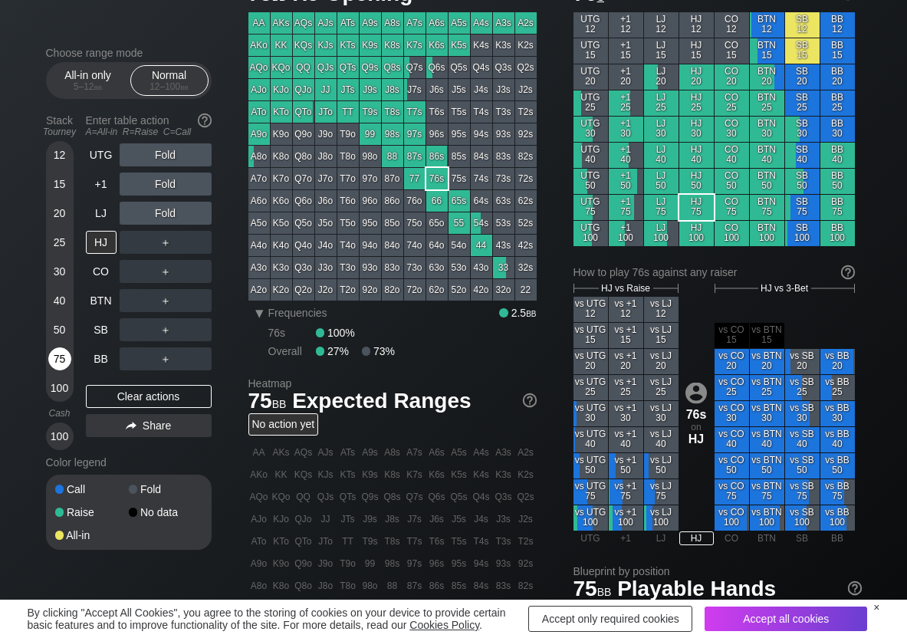
click at [56, 358] on div "75" at bounding box center [59, 358] width 23 height 23
click at [161, 156] on div "R ✕" at bounding box center [165, 154] width 30 height 23
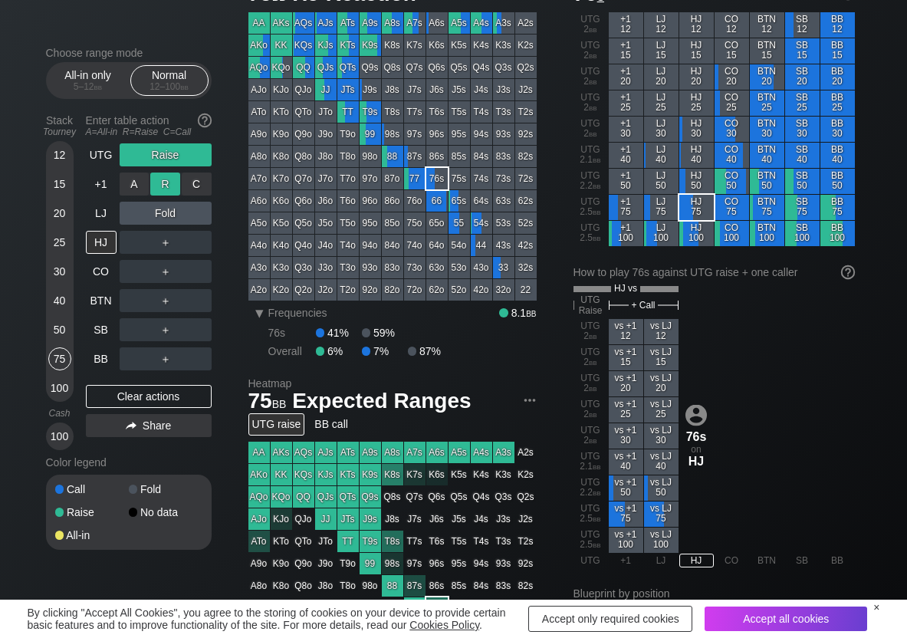
click at [169, 189] on div "R ✕" at bounding box center [165, 184] width 30 height 23
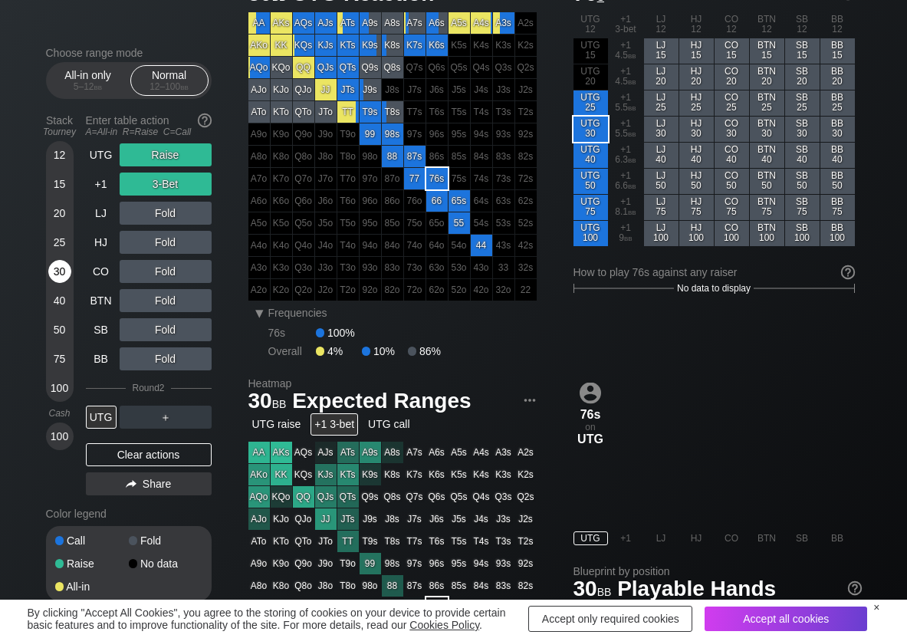
click at [67, 268] on div "30" at bounding box center [59, 271] width 23 height 23
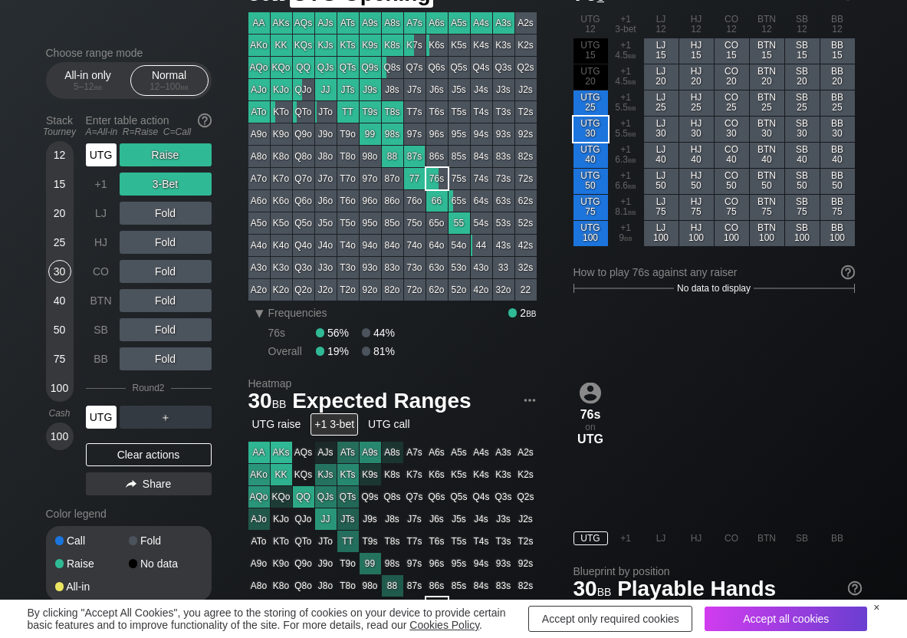
click at [110, 157] on div "UTG" at bounding box center [101, 154] width 31 height 23
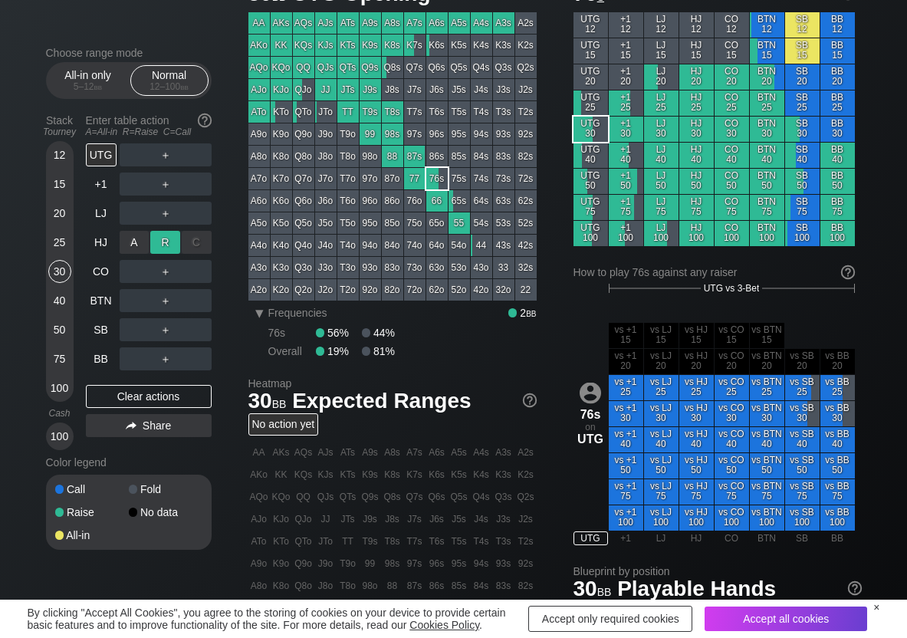
click at [154, 242] on div "R ✕" at bounding box center [165, 242] width 30 height 23
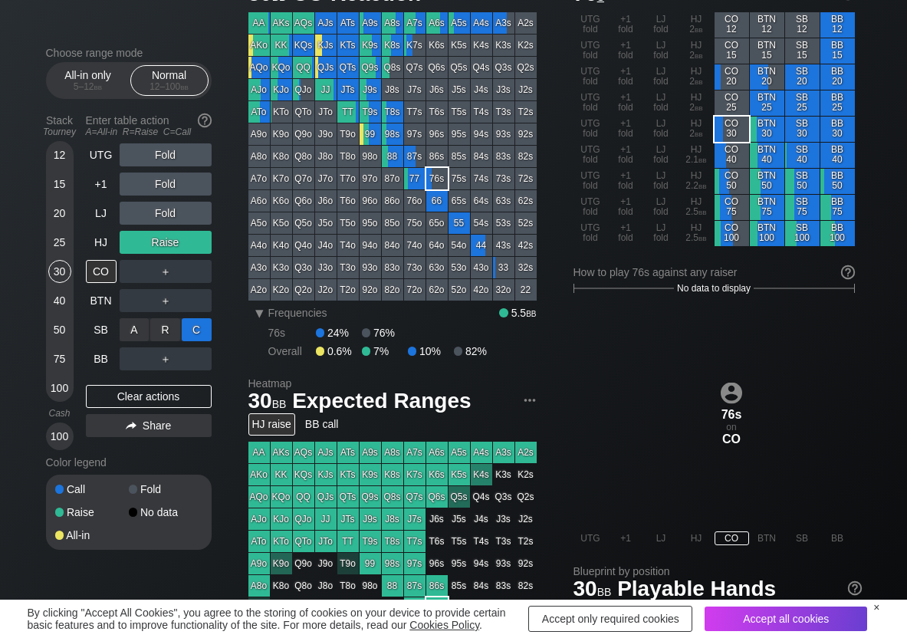
click at [200, 332] on div "C ✕" at bounding box center [197, 329] width 30 height 23
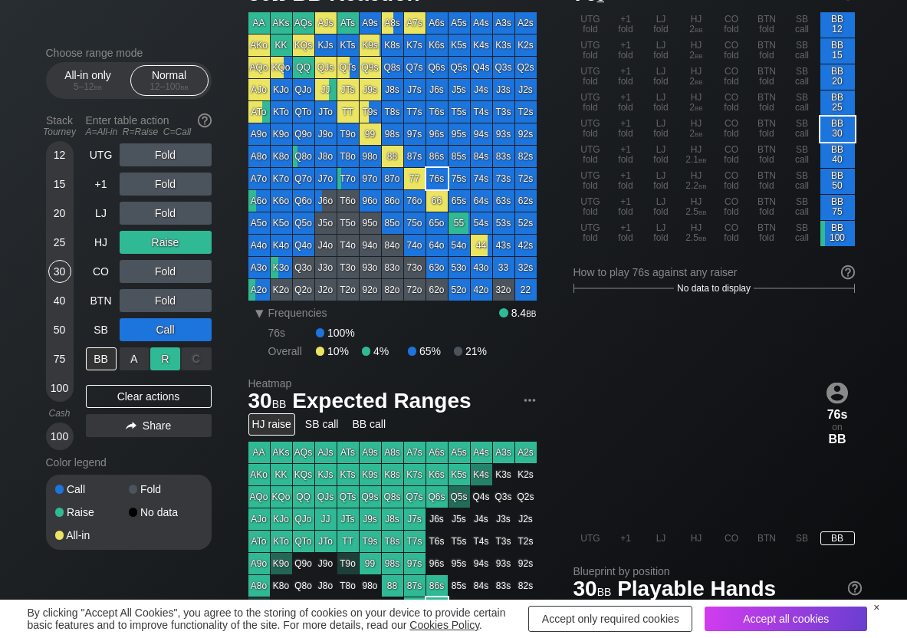
click at [171, 361] on div "R ✕" at bounding box center [165, 358] width 30 height 23
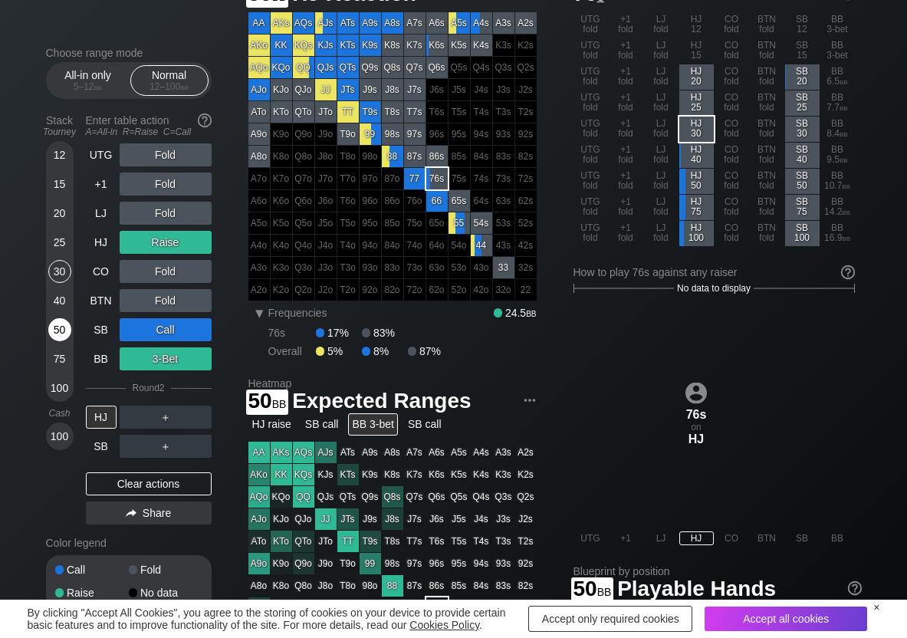
click at [59, 325] on div "50" at bounding box center [59, 329] width 23 height 23
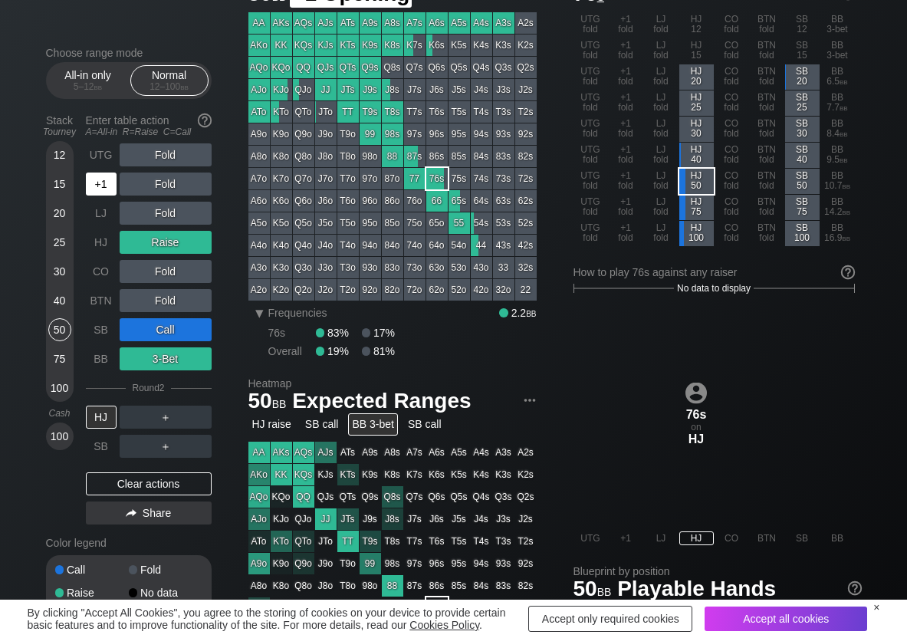
click at [105, 182] on div "+1" at bounding box center [101, 184] width 31 height 23
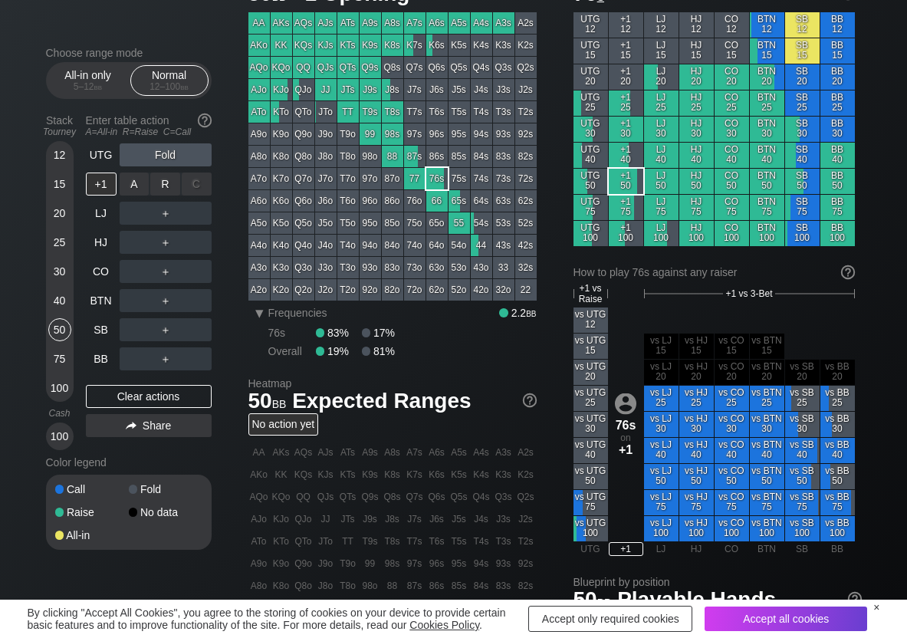
click at [166, 181] on div "R ✕" at bounding box center [165, 184] width 30 height 23
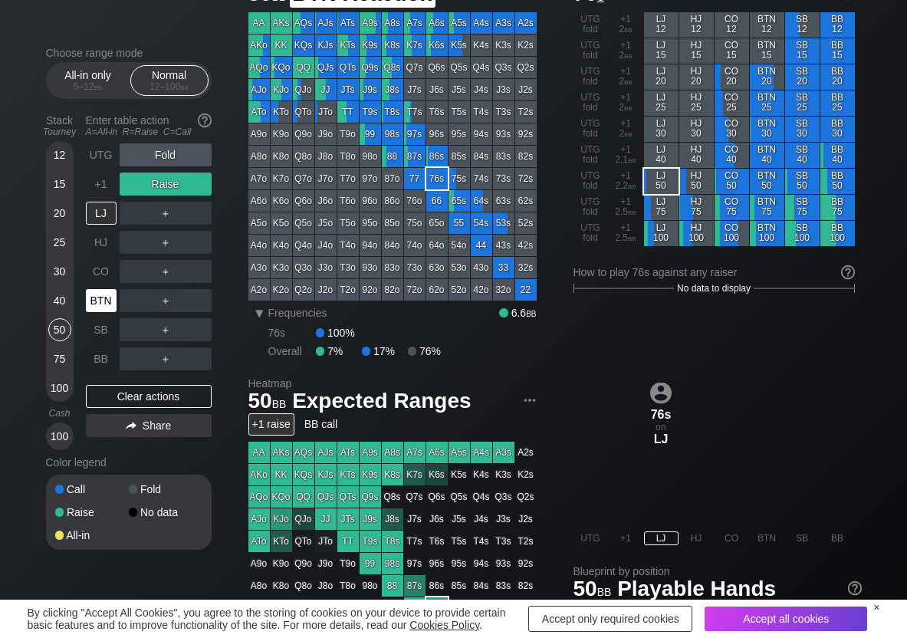
click at [110, 307] on div "BTN" at bounding box center [101, 300] width 31 height 23
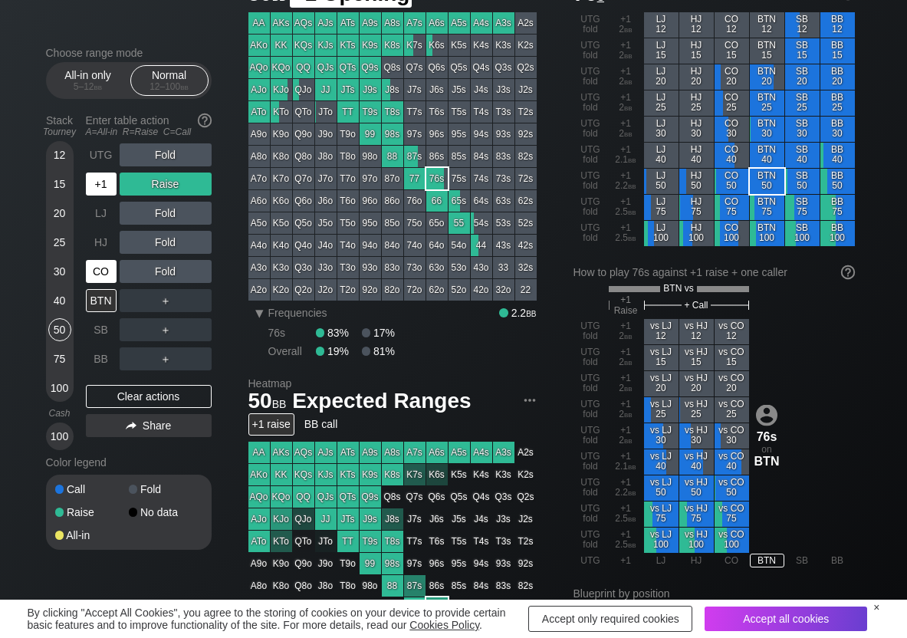
drag, startPoint x: 118, startPoint y: 173, endPoint x: 100, endPoint y: 262, distance: 90.8
click at [115, 179] on div "+1" at bounding box center [103, 183] width 34 height 29
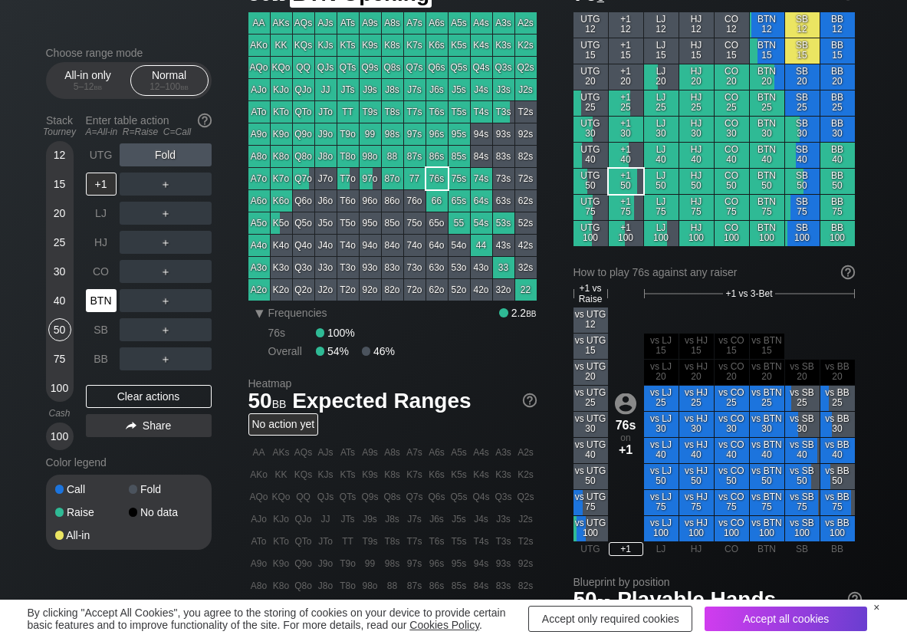
click at [98, 309] on div "BTN" at bounding box center [101, 300] width 31 height 23
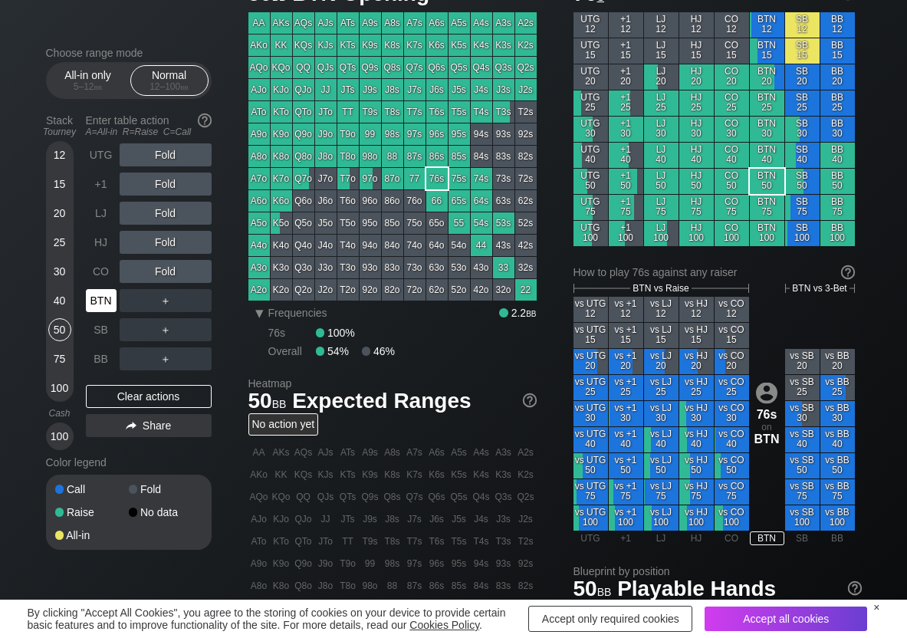
click at [91, 291] on div "BTN" at bounding box center [101, 300] width 31 height 23
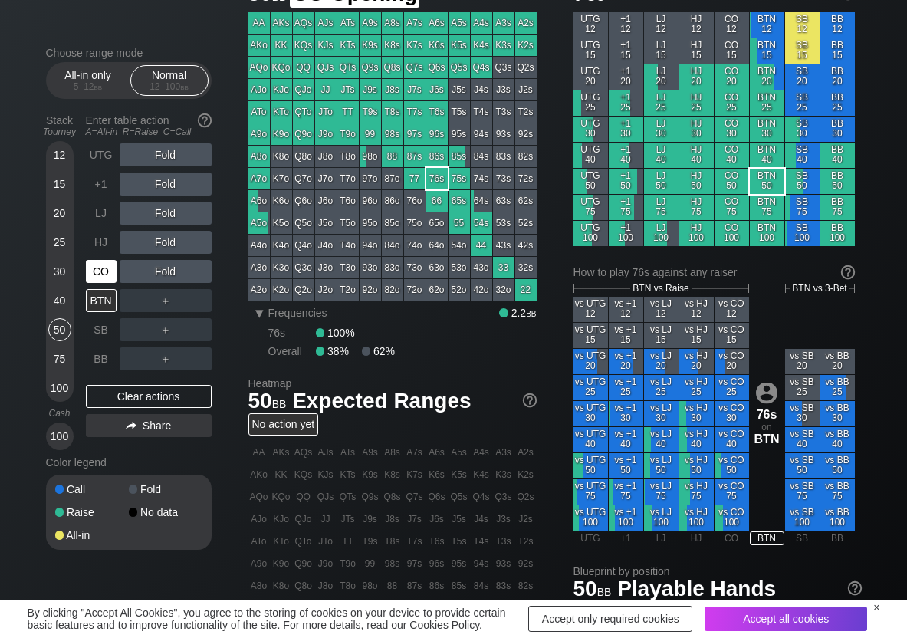
click at [95, 280] on div "CO" at bounding box center [101, 271] width 31 height 23
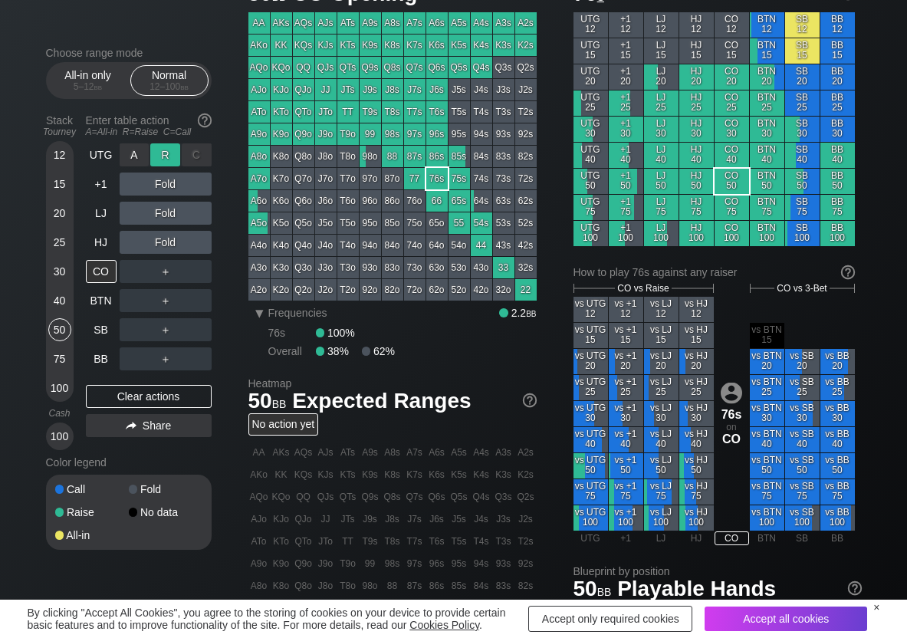
click at [175, 159] on div "R ✕" at bounding box center [165, 154] width 30 height 23
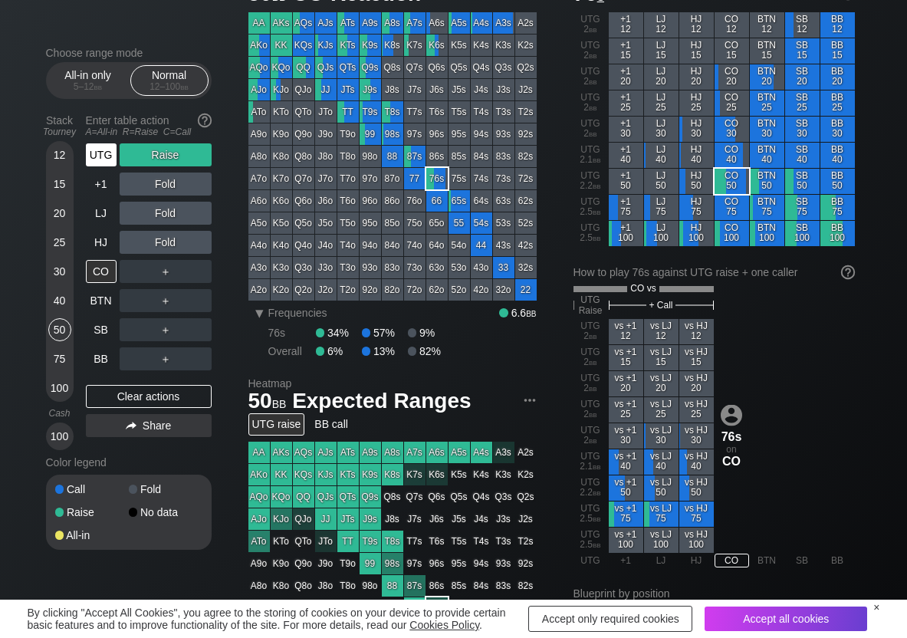
click at [87, 153] on div "UTG" at bounding box center [101, 154] width 31 height 23
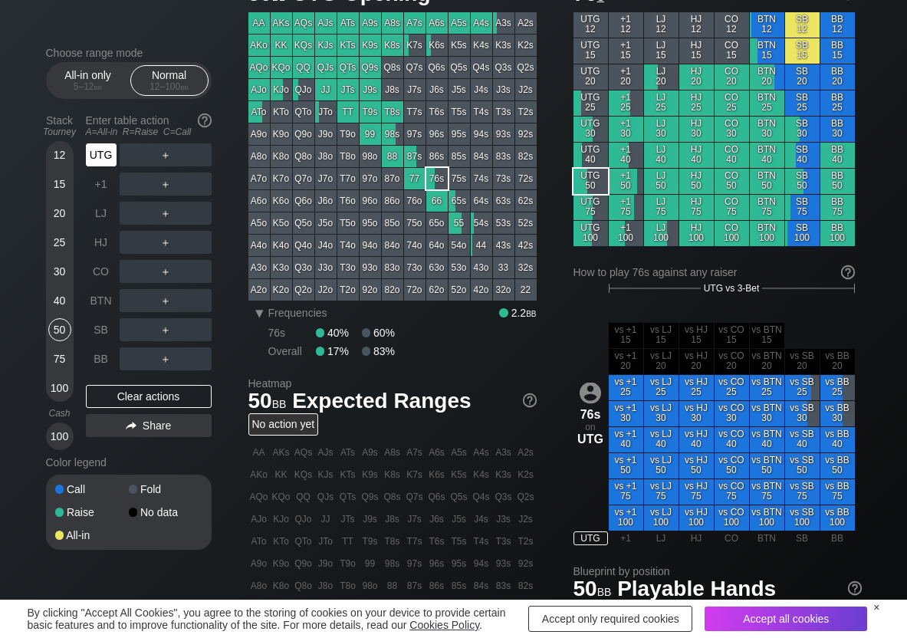
click at [87, 153] on div "UTG" at bounding box center [101, 154] width 31 height 23
click at [163, 212] on div "R ✕" at bounding box center [165, 213] width 30 height 23
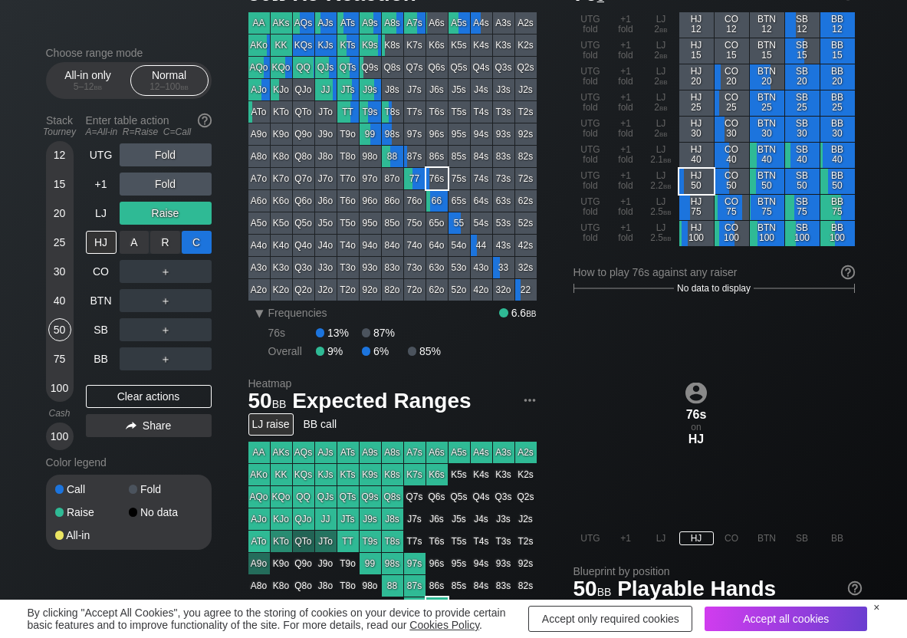
click at [193, 242] on div "C ✕" at bounding box center [197, 242] width 30 height 23
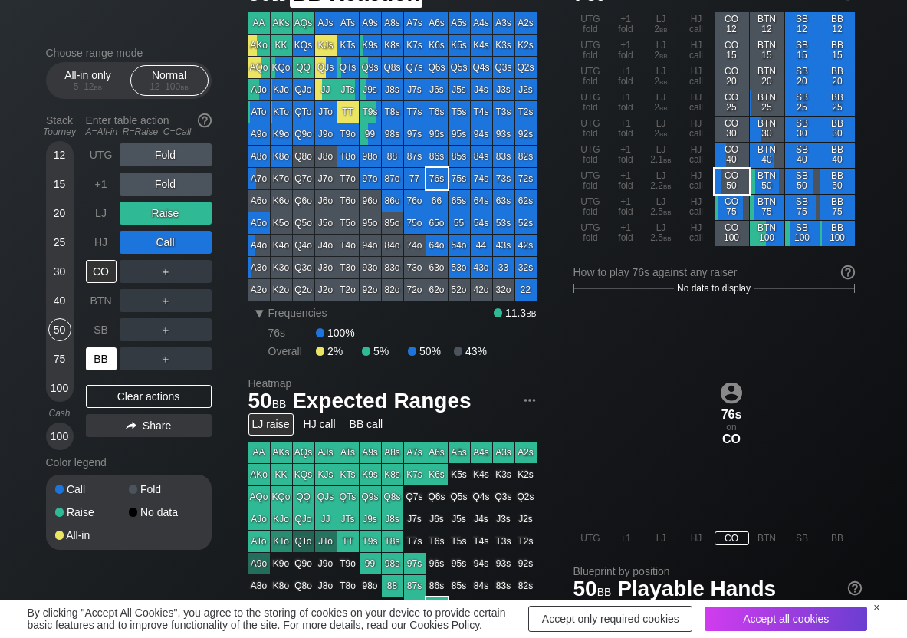
click at [106, 352] on div "BB" at bounding box center [101, 358] width 31 height 23
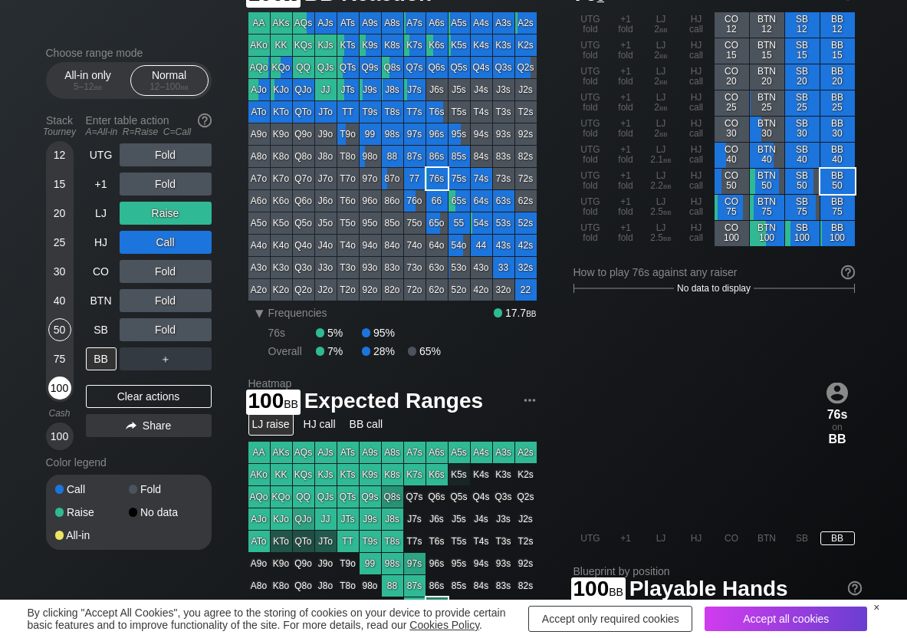
click at [61, 392] on div "100" at bounding box center [59, 387] width 23 height 23
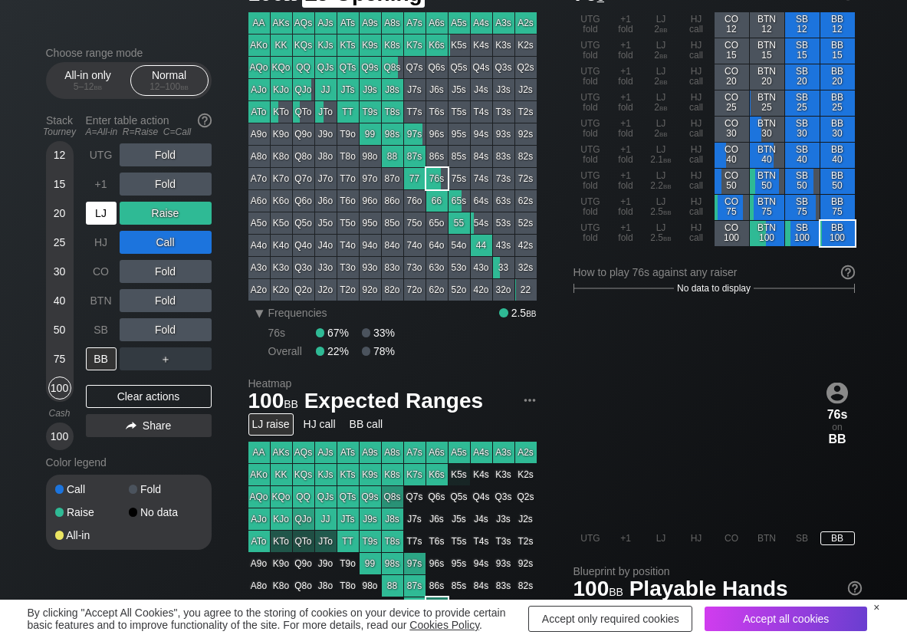
click at [107, 222] on div "LJ" at bounding box center [101, 213] width 31 height 23
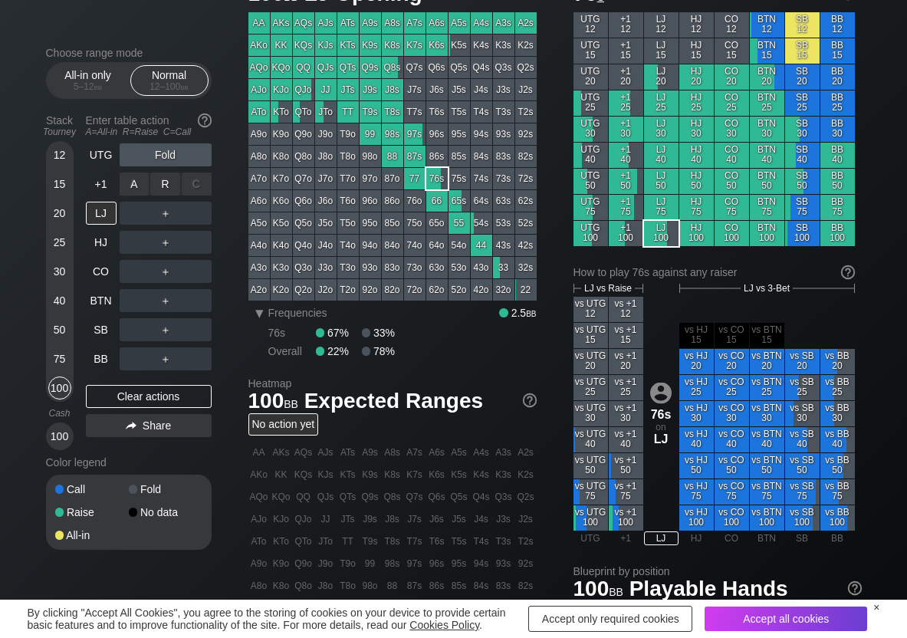
click at [166, 189] on div "R ✕" at bounding box center [165, 184] width 30 height 23
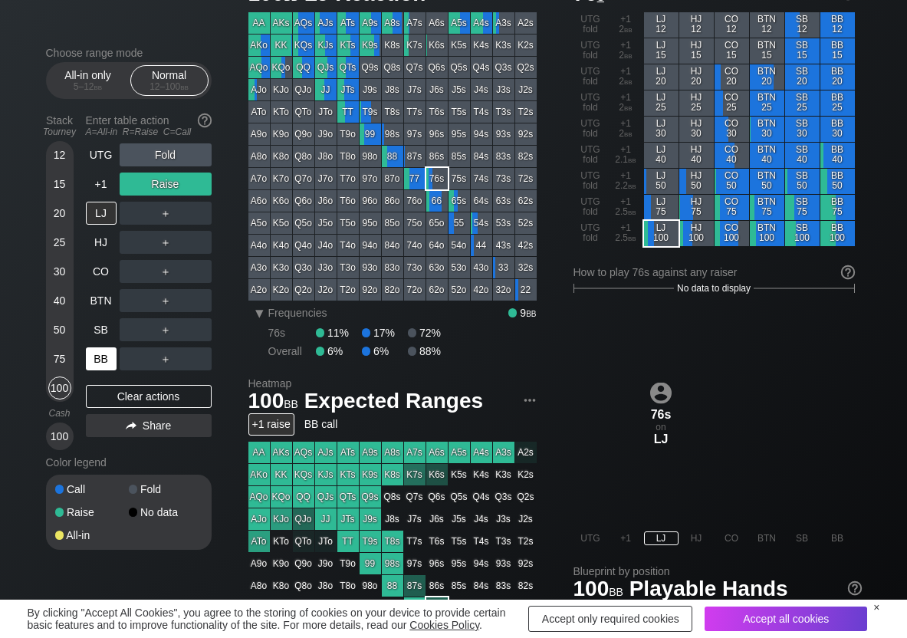
click at [97, 364] on div "BB" at bounding box center [101, 358] width 31 height 23
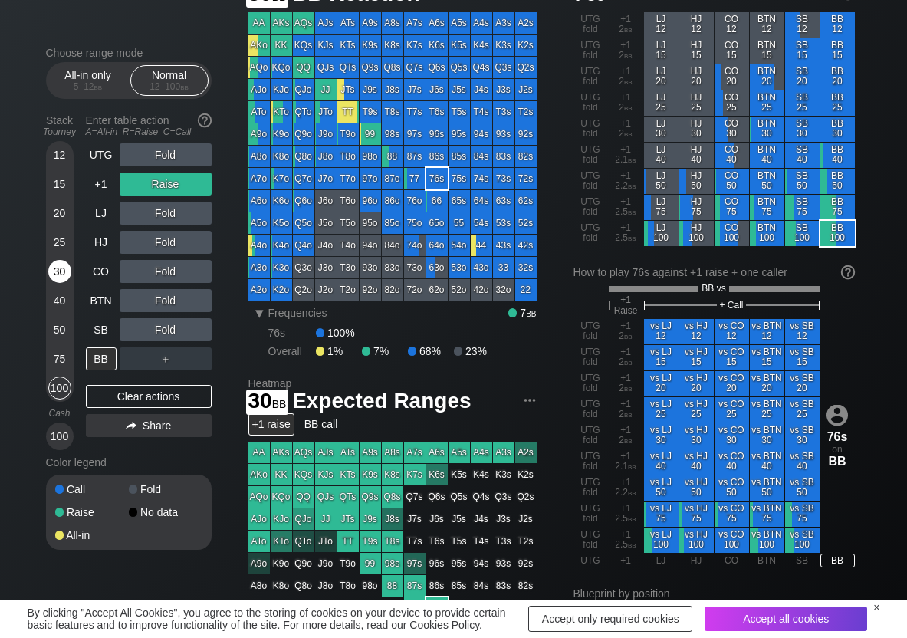
click at [61, 271] on div "30" at bounding box center [59, 271] width 23 height 23
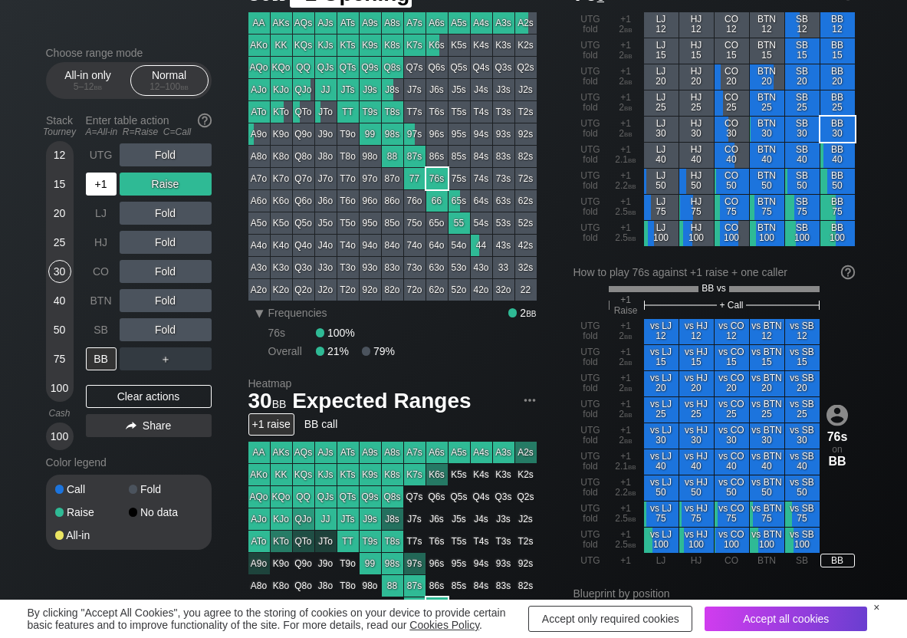
drag, startPoint x: 102, startPoint y: 180, endPoint x: 120, endPoint y: 207, distance: 32.5
click at [103, 183] on div "+1" at bounding box center [101, 184] width 31 height 23
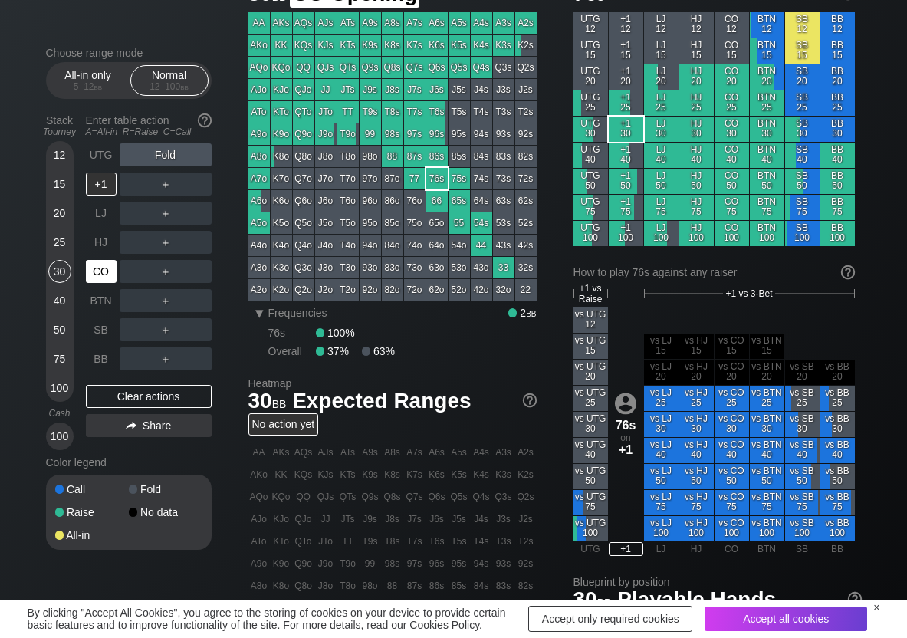
click at [107, 265] on div "CO" at bounding box center [101, 271] width 31 height 23
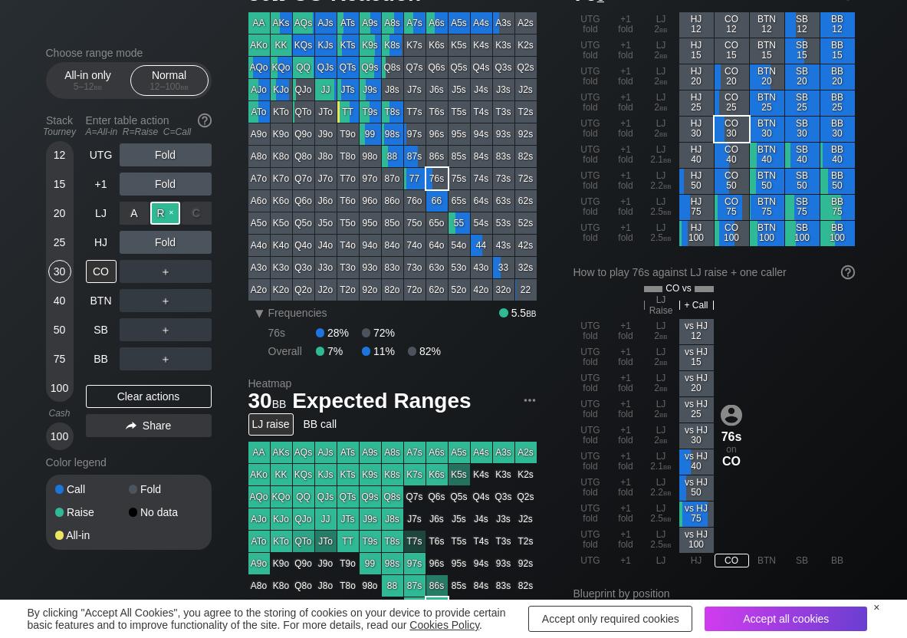
click at [163, 215] on div "R ✕" at bounding box center [165, 213] width 30 height 23
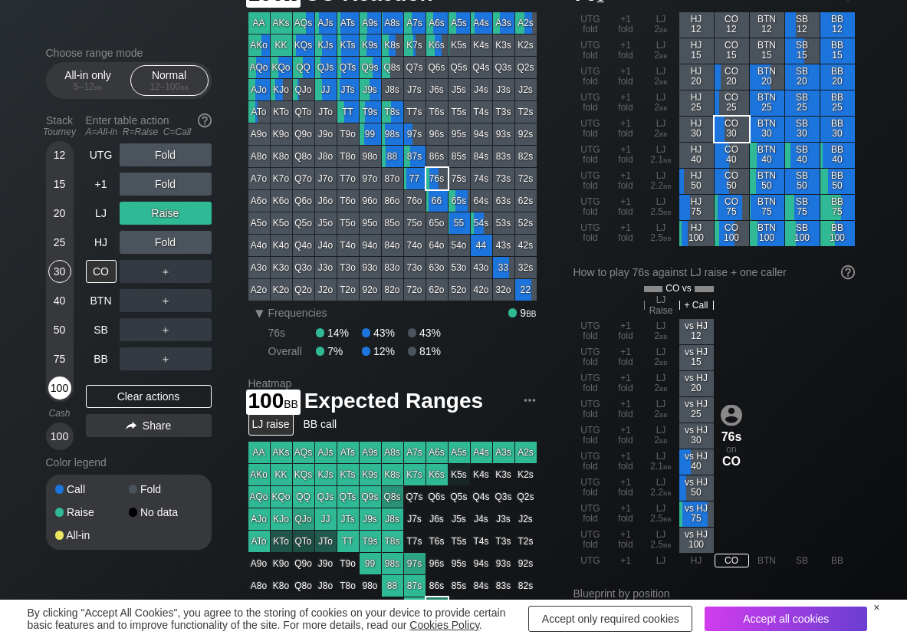
click at [64, 377] on div "100" at bounding box center [59, 387] width 23 height 23
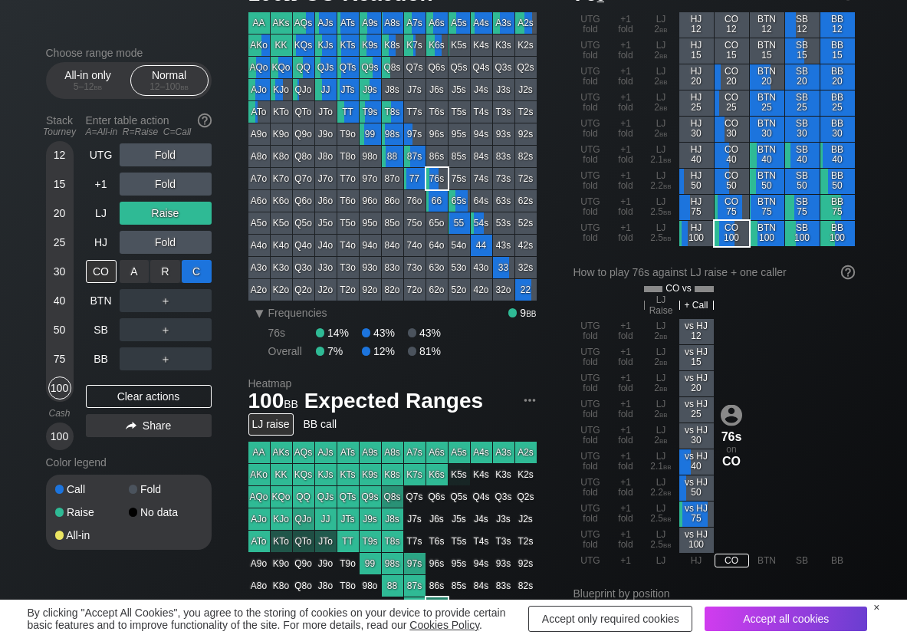
click at [192, 268] on div "C ✕" at bounding box center [197, 271] width 30 height 23
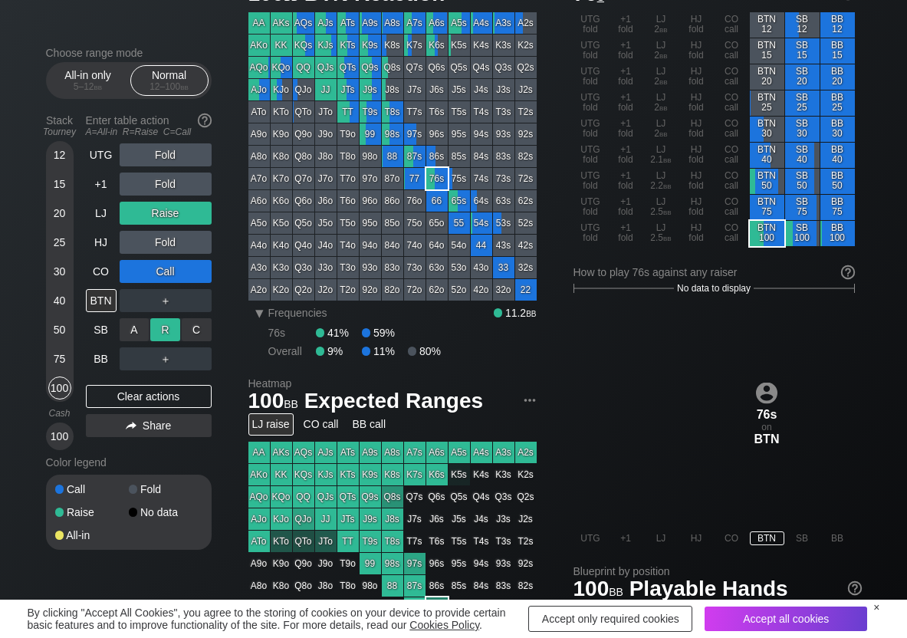
click at [162, 324] on div "R ✕" at bounding box center [165, 329] width 30 height 23
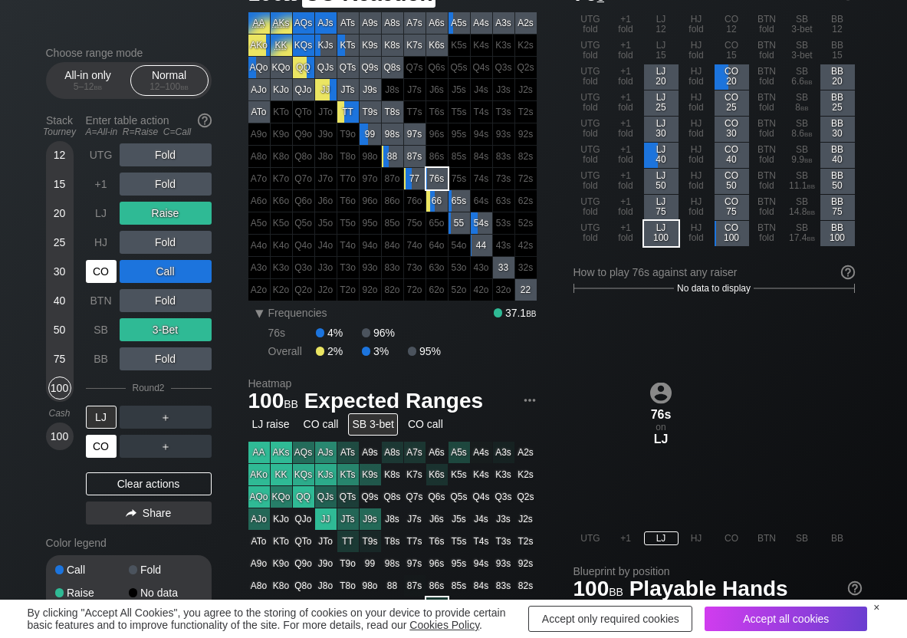
click at [99, 445] on div "CO" at bounding box center [101, 446] width 31 height 23
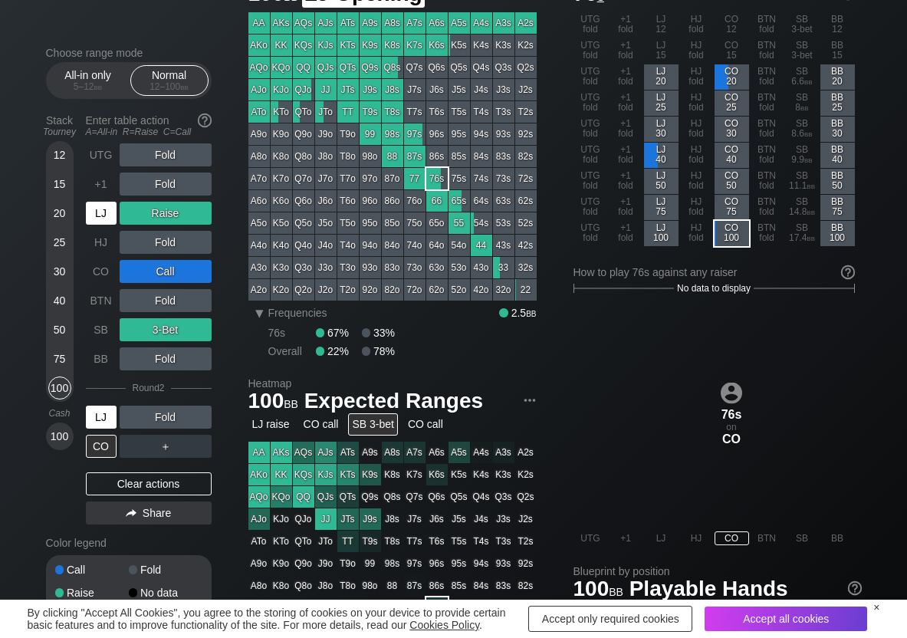
click at [94, 219] on div "LJ" at bounding box center [101, 213] width 31 height 23
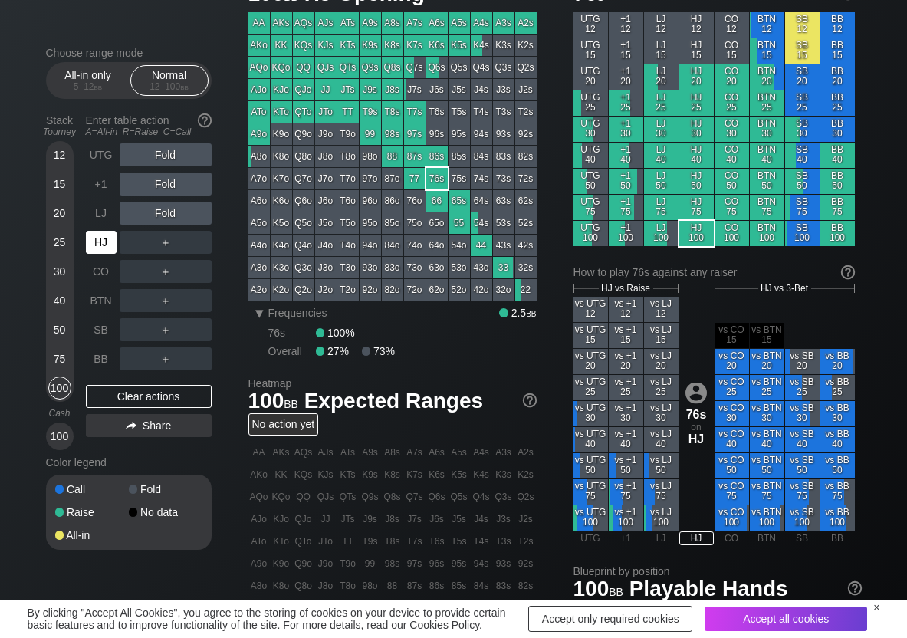
click at [102, 242] on div "HJ" at bounding box center [101, 242] width 31 height 23
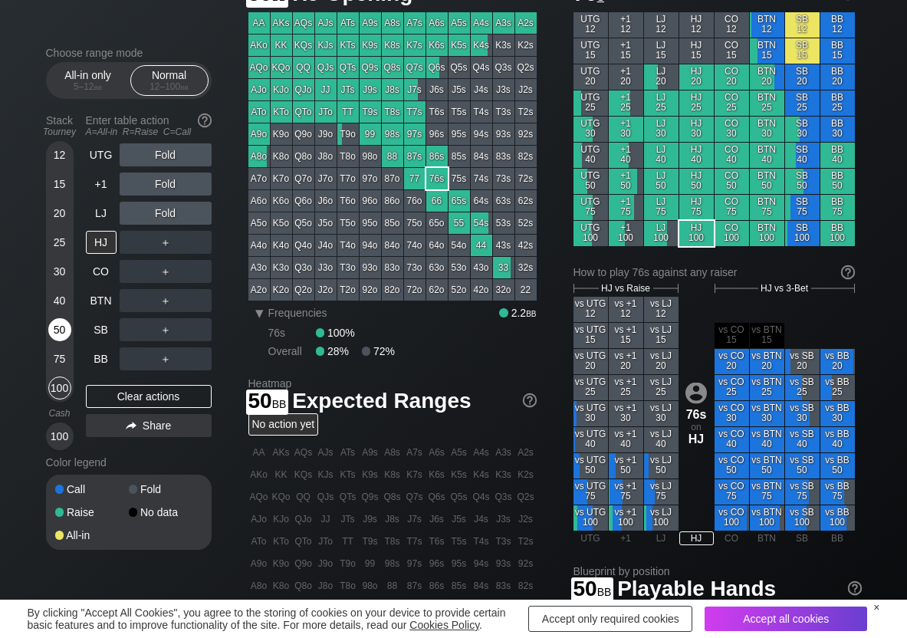
click at [59, 324] on div "50" at bounding box center [59, 329] width 23 height 23
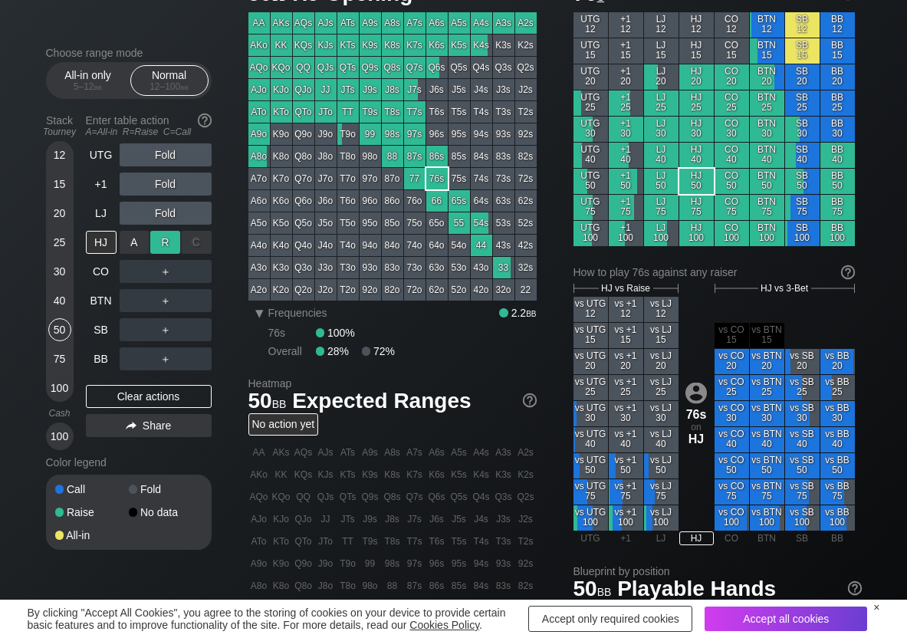
click at [168, 235] on div "R ✕" at bounding box center [165, 242] width 30 height 23
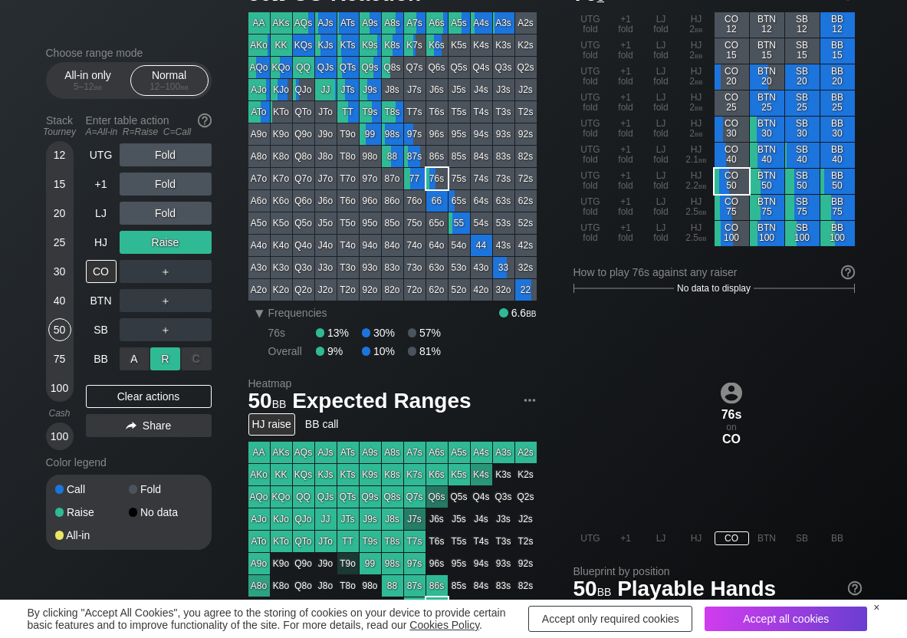
click at [163, 363] on div "R ✕" at bounding box center [165, 358] width 30 height 23
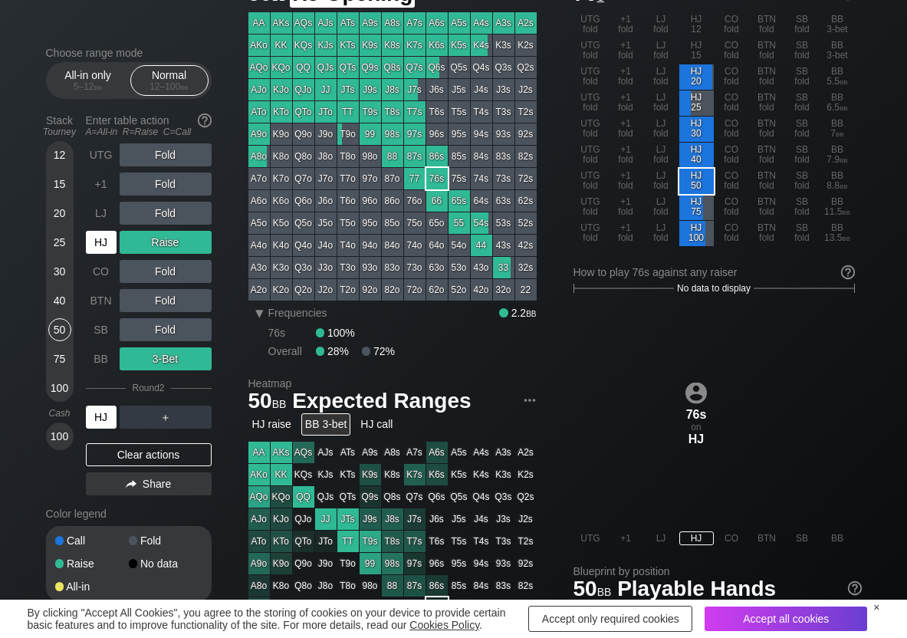
click at [107, 250] on div "HJ" at bounding box center [101, 242] width 31 height 23
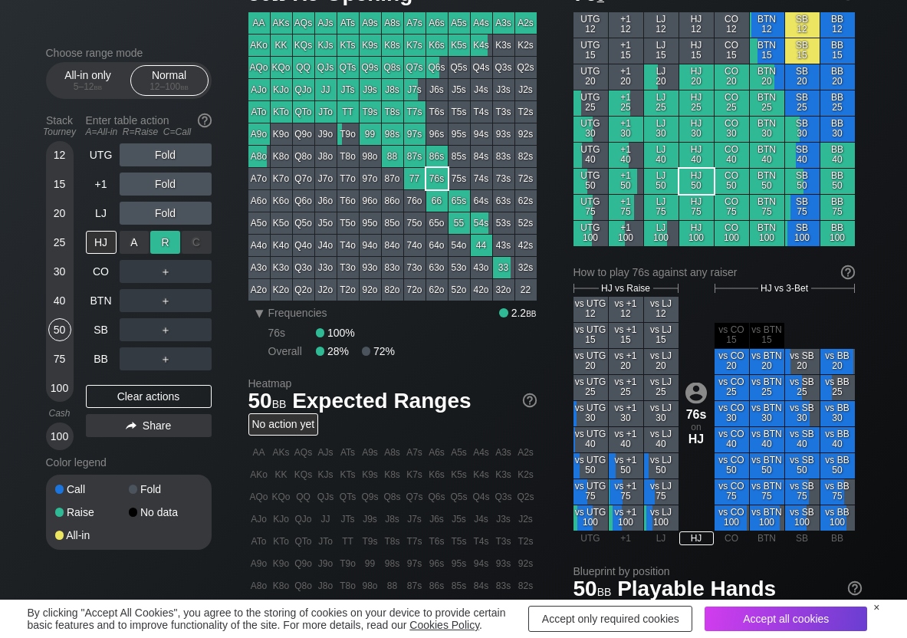
click at [165, 249] on div "R ✕" at bounding box center [165, 242] width 30 height 23
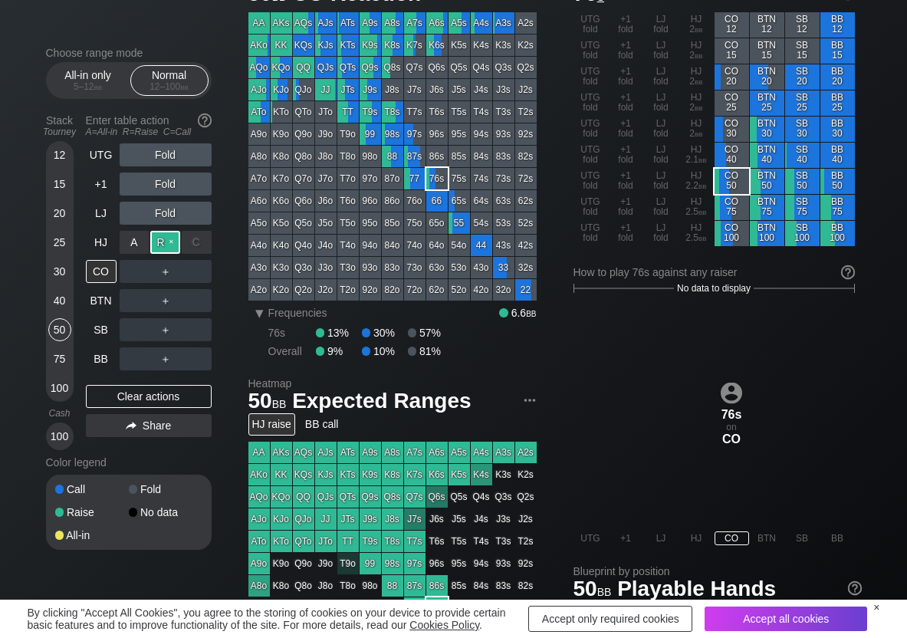
click at [165, 249] on div "R ✕" at bounding box center [165, 242] width 30 height 23
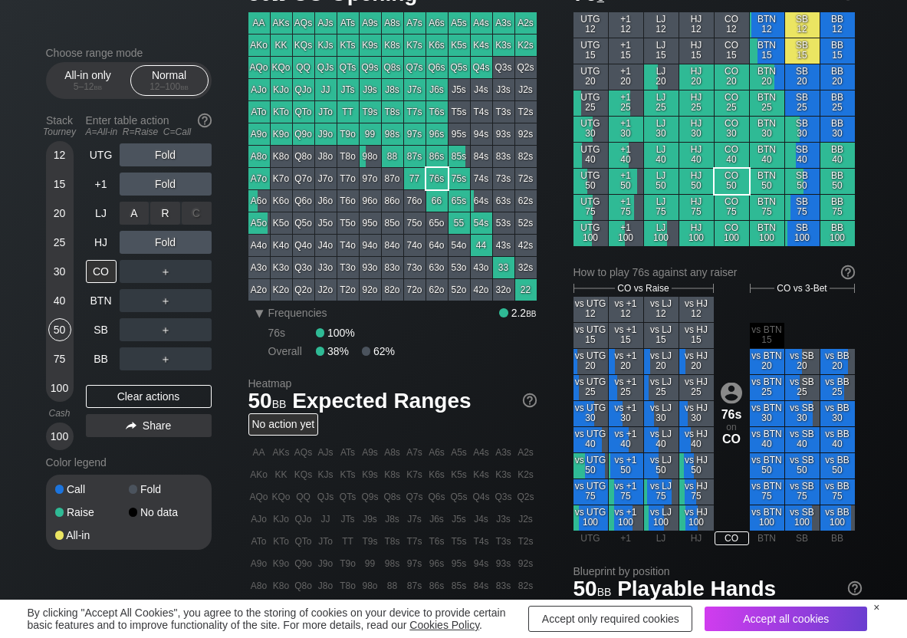
click at [161, 215] on div "R ✕" at bounding box center [165, 213] width 30 height 23
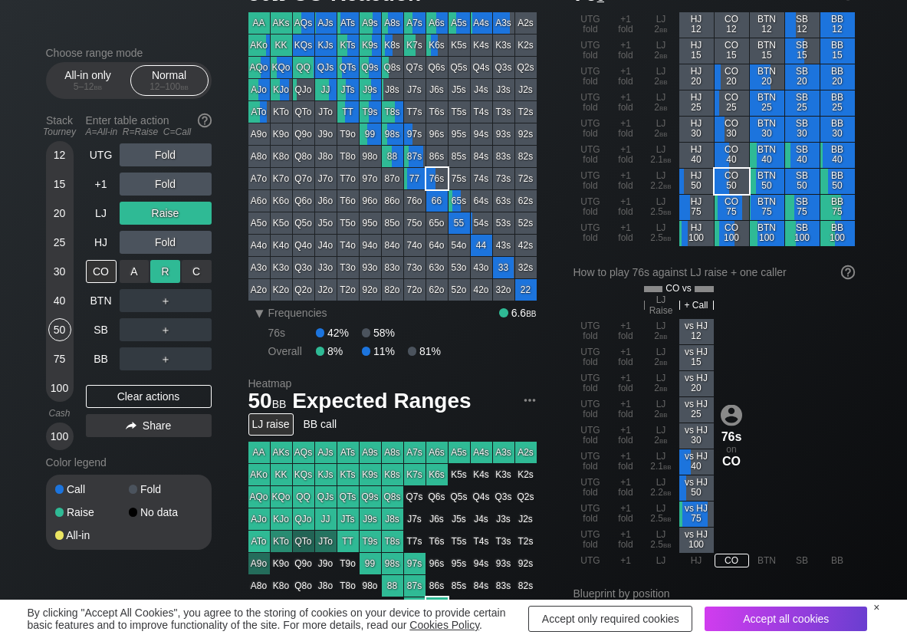
click at [167, 274] on div "R ✕" at bounding box center [165, 271] width 30 height 23
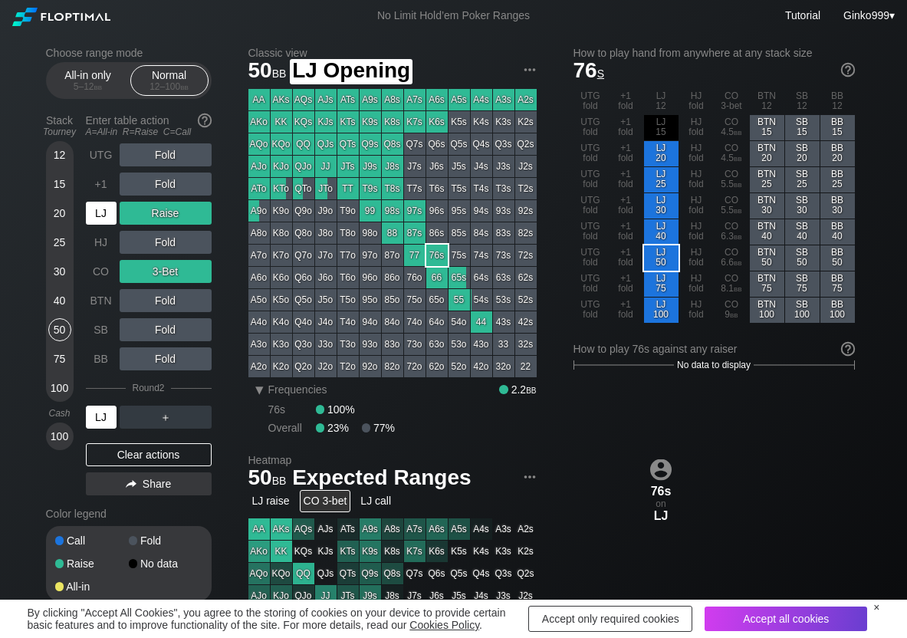
click at [113, 222] on div "LJ" at bounding box center [101, 213] width 31 height 23
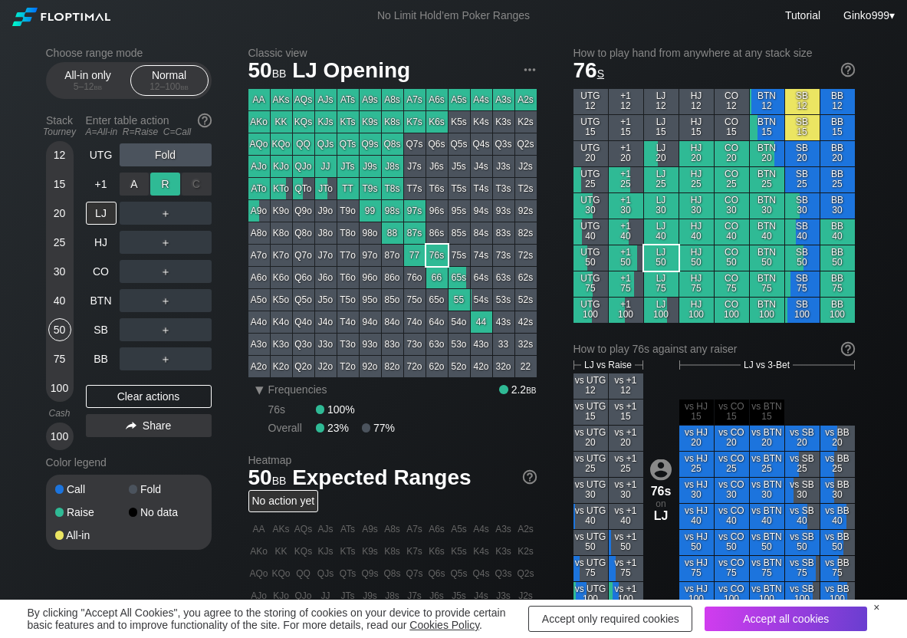
click at [153, 181] on div "R ✕" at bounding box center [165, 184] width 30 height 23
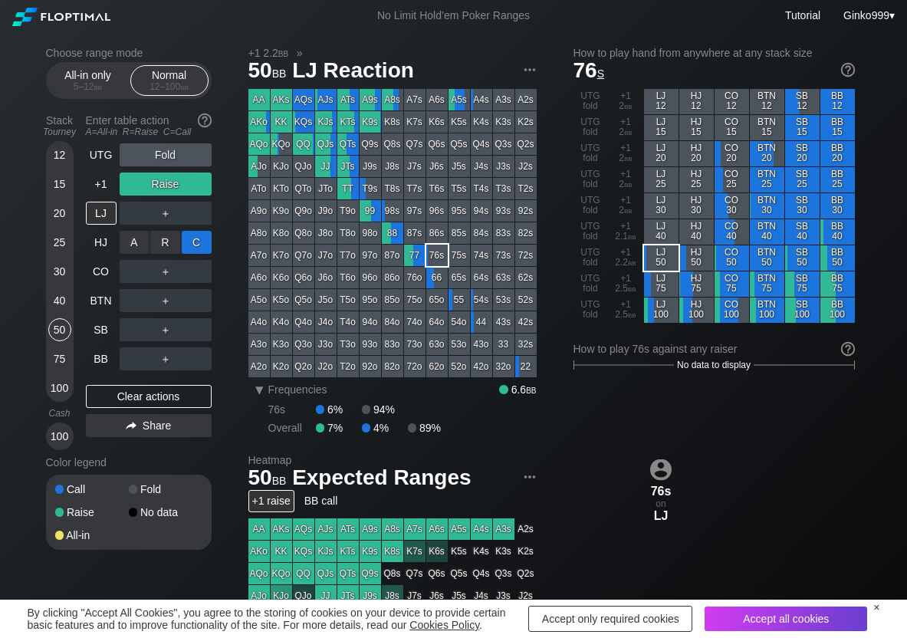
click at [201, 235] on div "C ✕" at bounding box center [197, 242] width 30 height 23
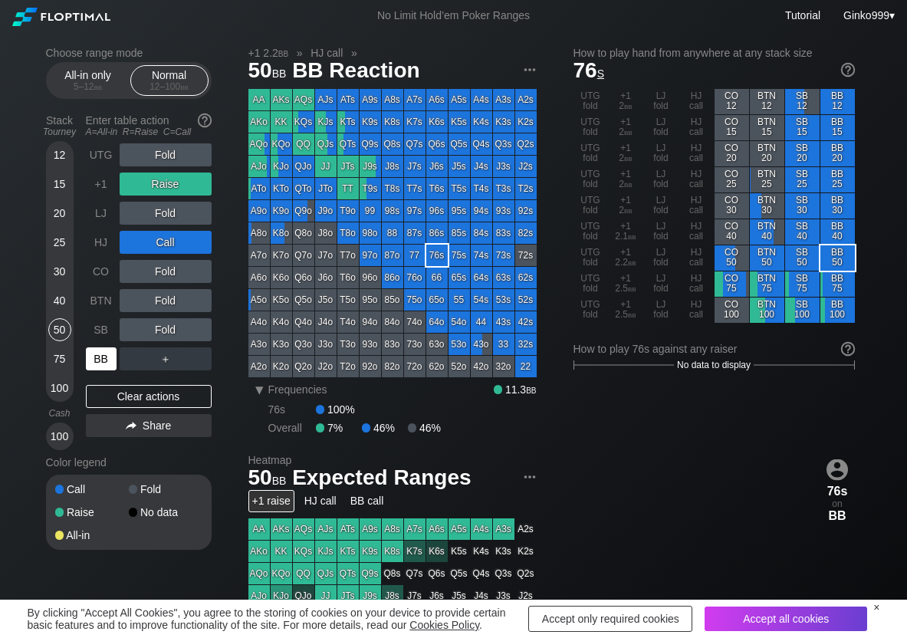
click at [104, 360] on div "BB" at bounding box center [101, 358] width 31 height 23
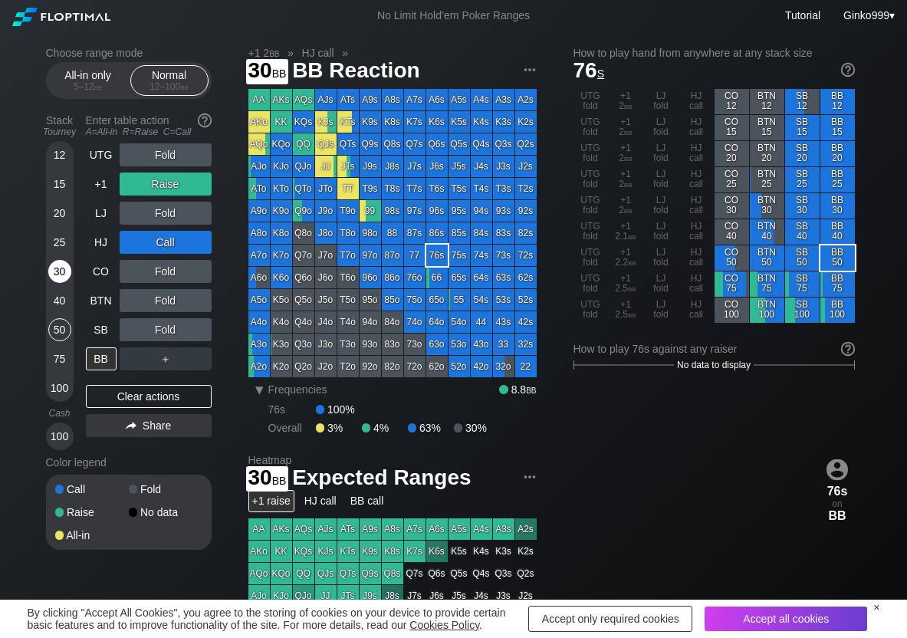
click at [63, 271] on div "30" at bounding box center [59, 271] width 23 height 23
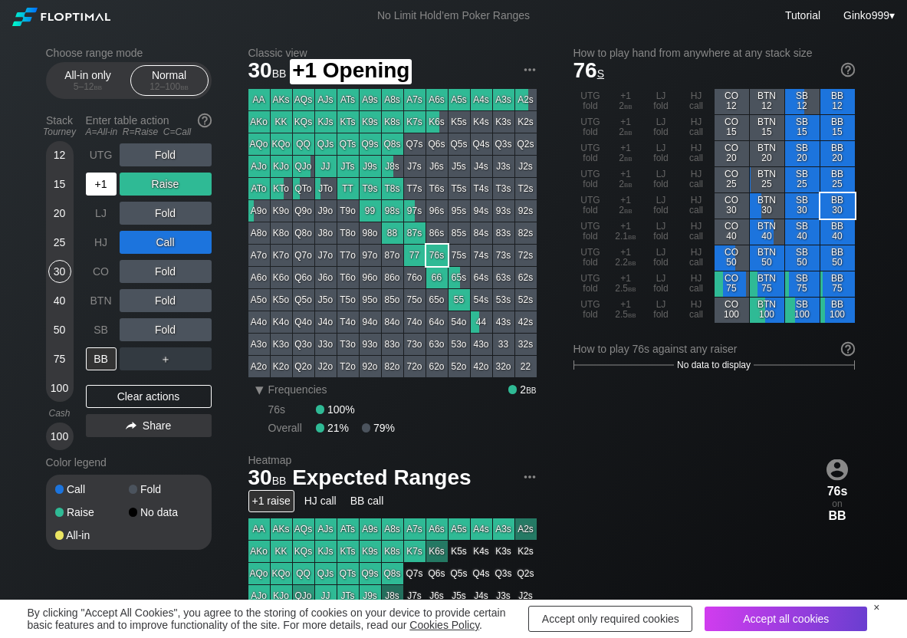
click at [100, 191] on div "+1" at bounding box center [101, 184] width 31 height 23
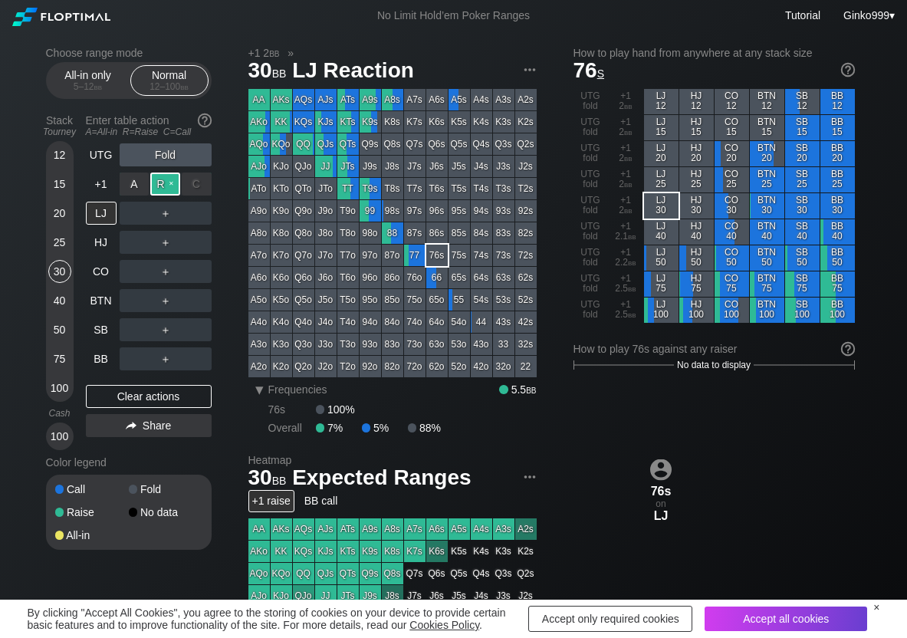
click at [158, 188] on div "R ✕" at bounding box center [165, 184] width 30 height 23
click at [209, 239] on div "C ✕" at bounding box center [197, 242] width 30 height 23
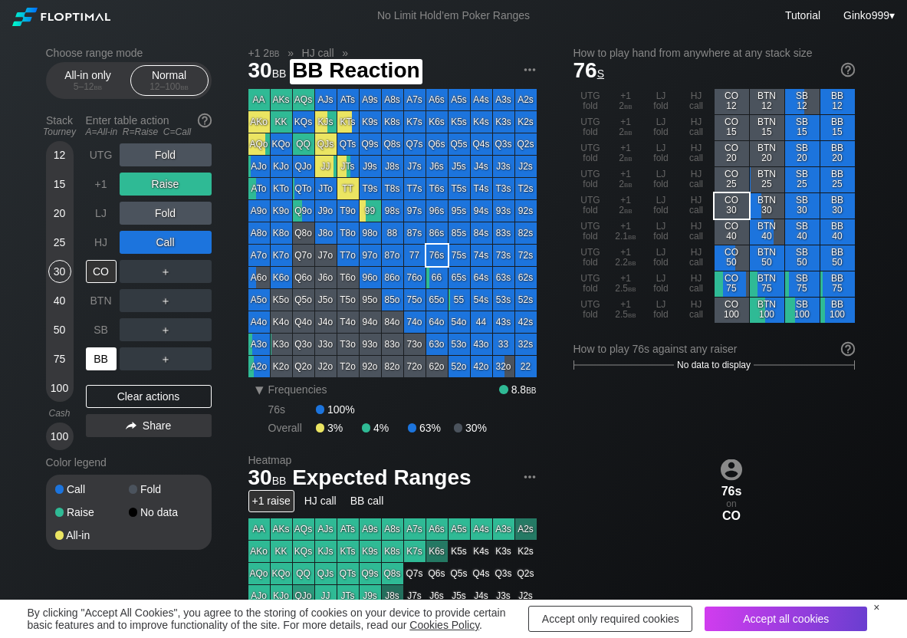
click at [109, 357] on div "BB" at bounding box center [101, 358] width 31 height 23
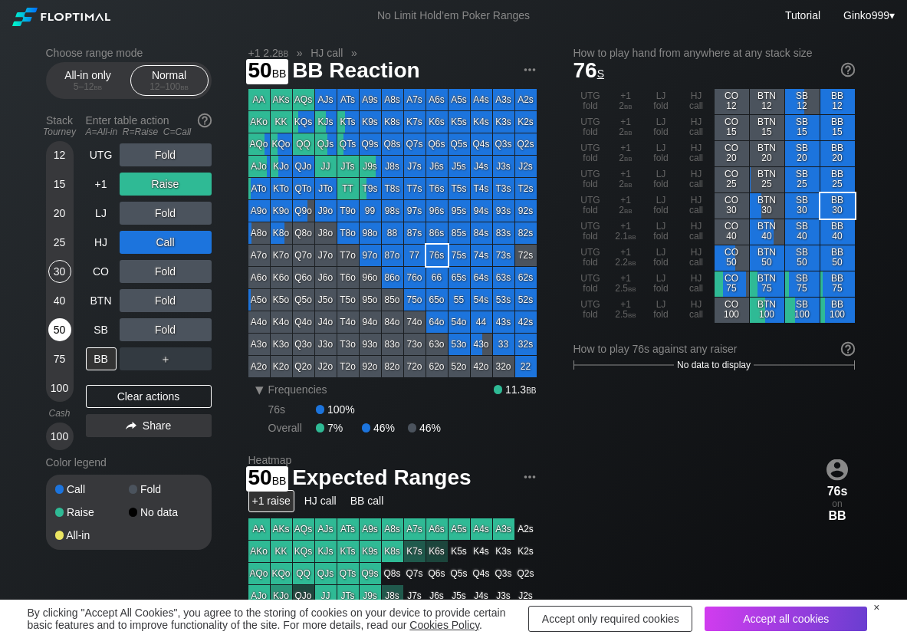
drag, startPoint x: 59, startPoint y: 330, endPoint x: 6, endPoint y: 342, distance: 54.1
click at [59, 332] on div "50" at bounding box center [59, 329] width 23 height 23
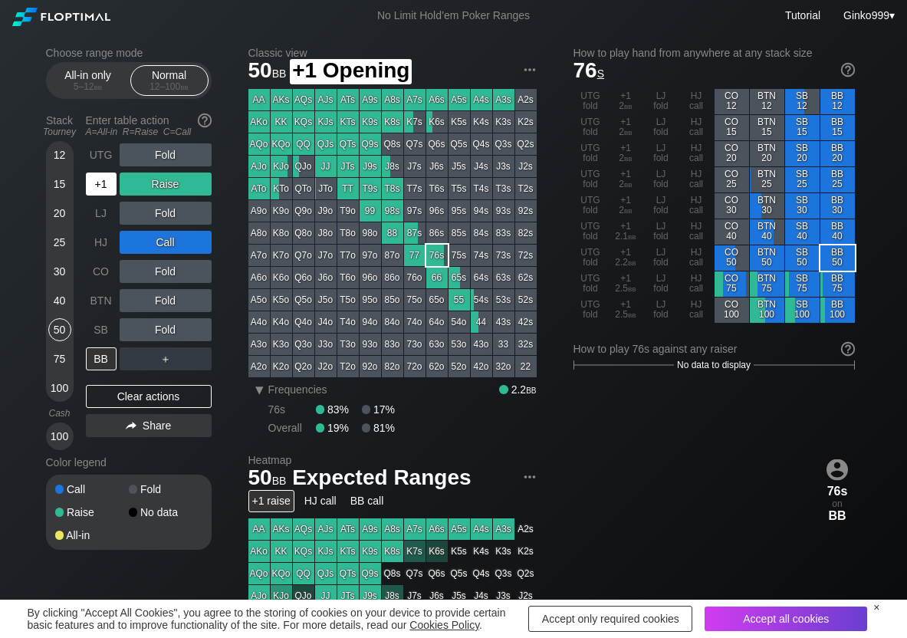
click at [103, 182] on div "+1" at bounding box center [101, 184] width 31 height 23
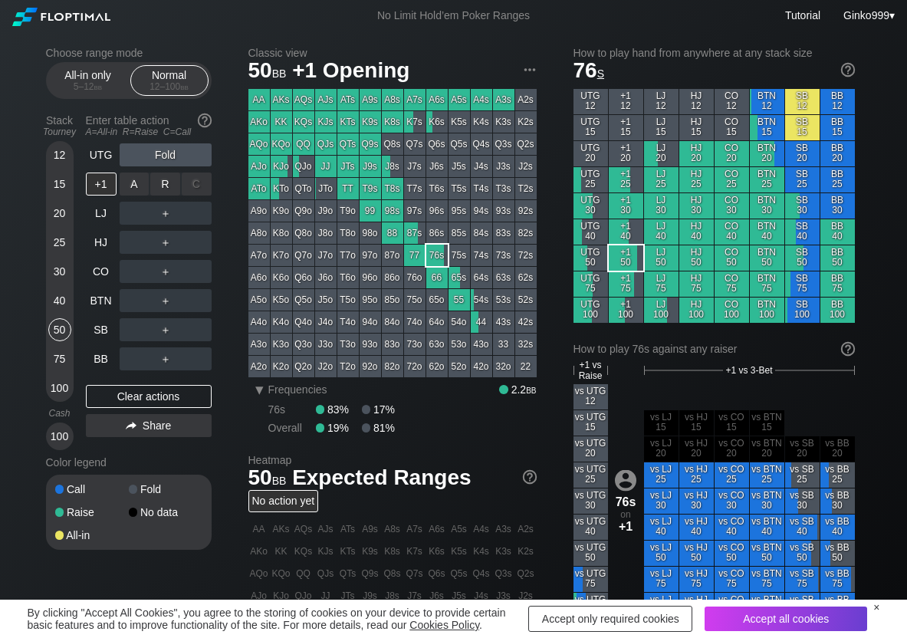
click at [163, 186] on div "R ✕" at bounding box center [165, 184] width 30 height 23
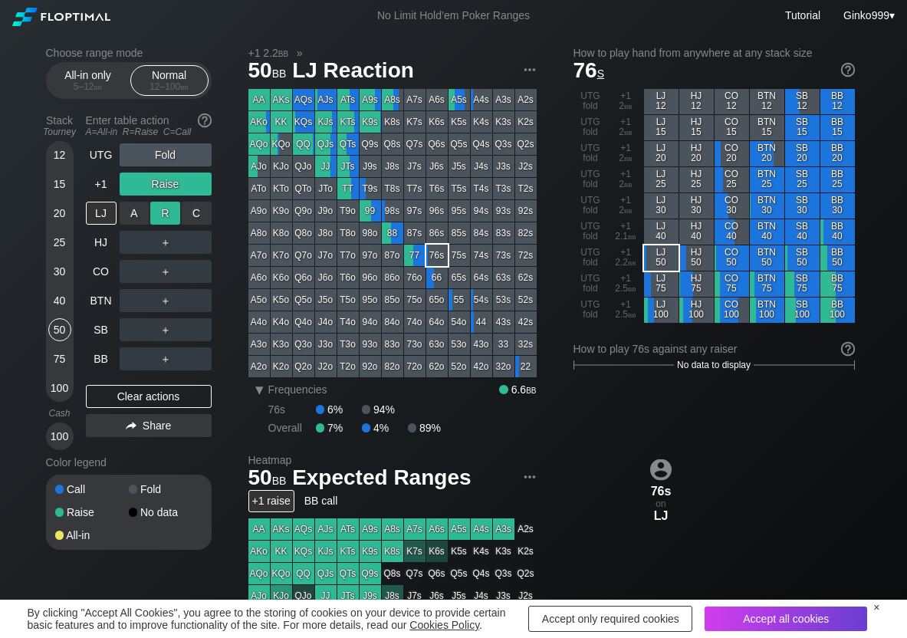
click at [170, 215] on div "R ✕" at bounding box center [165, 213] width 30 height 23
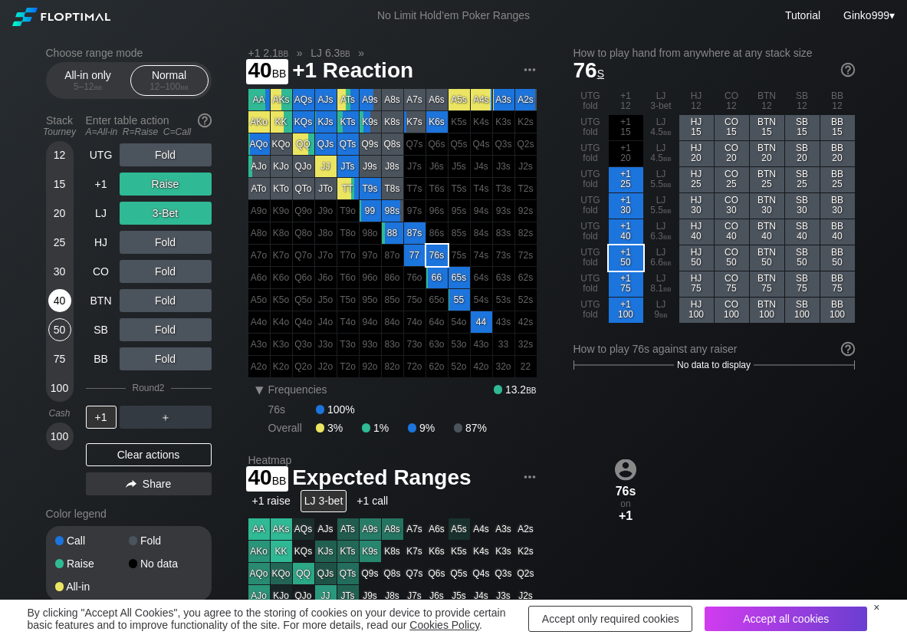
click at [64, 299] on div "40" at bounding box center [59, 300] width 23 height 23
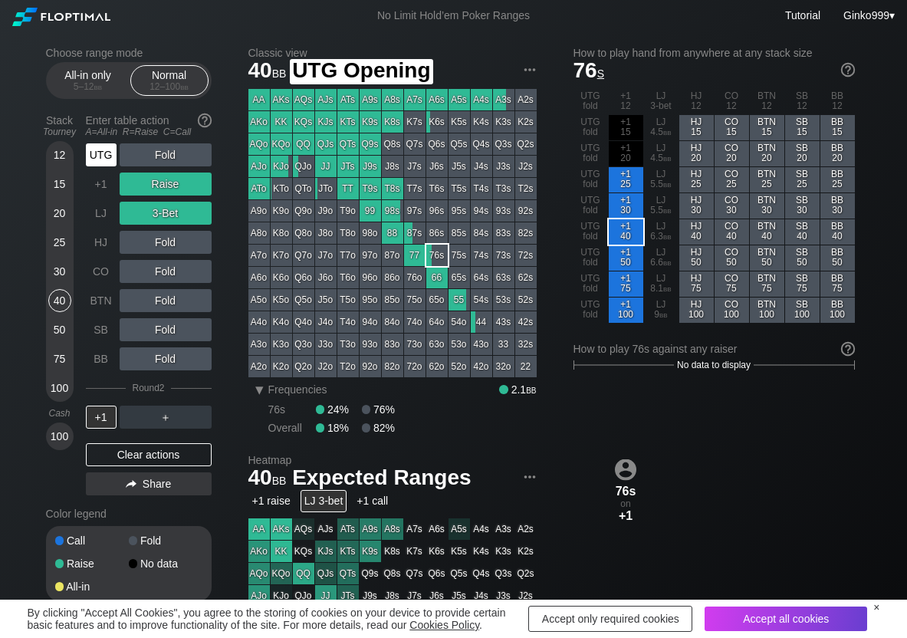
drag, startPoint x: 94, startPoint y: 156, endPoint x: 143, endPoint y: 160, distance: 50.0
click at [102, 160] on div "UTG" at bounding box center [101, 154] width 31 height 23
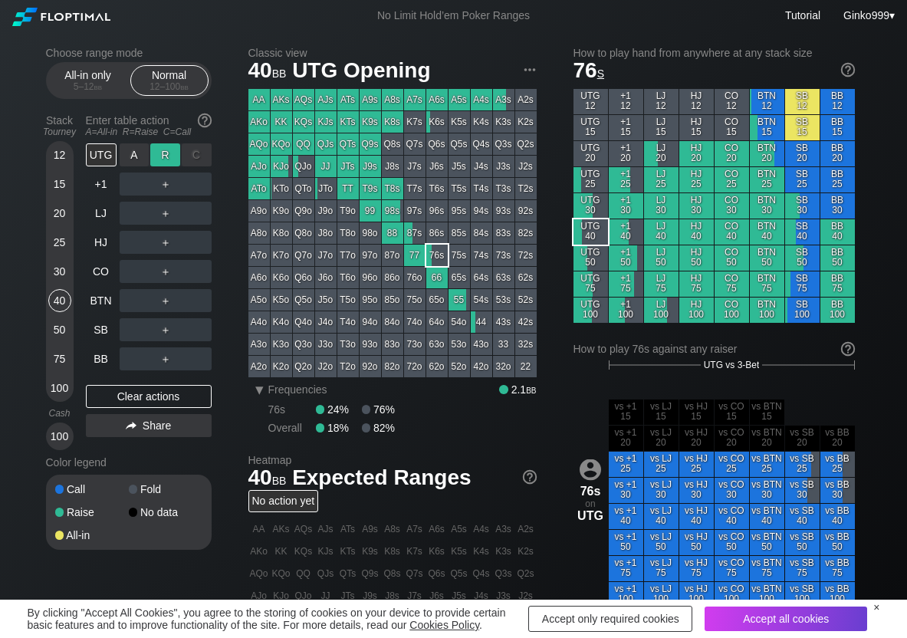
click at [165, 154] on div "R ✕" at bounding box center [165, 154] width 30 height 23
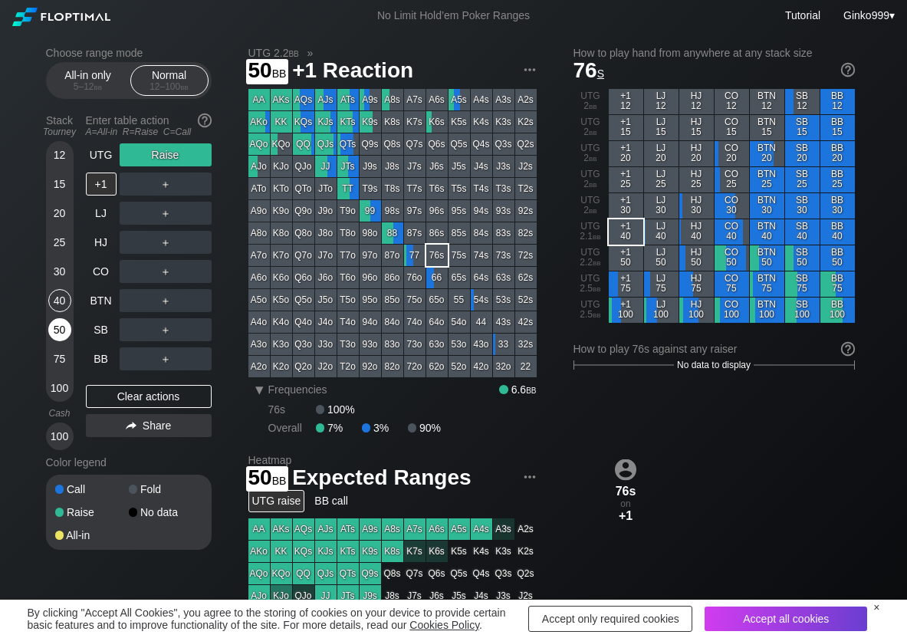
click at [55, 330] on div "50" at bounding box center [59, 329] width 23 height 23
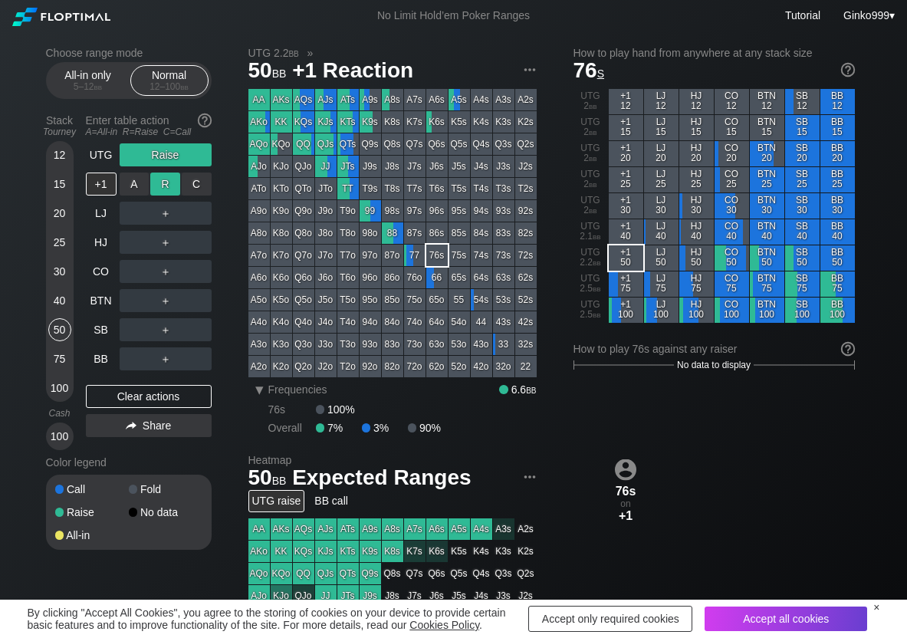
click at [159, 187] on div "R ✕" at bounding box center [165, 184] width 30 height 23
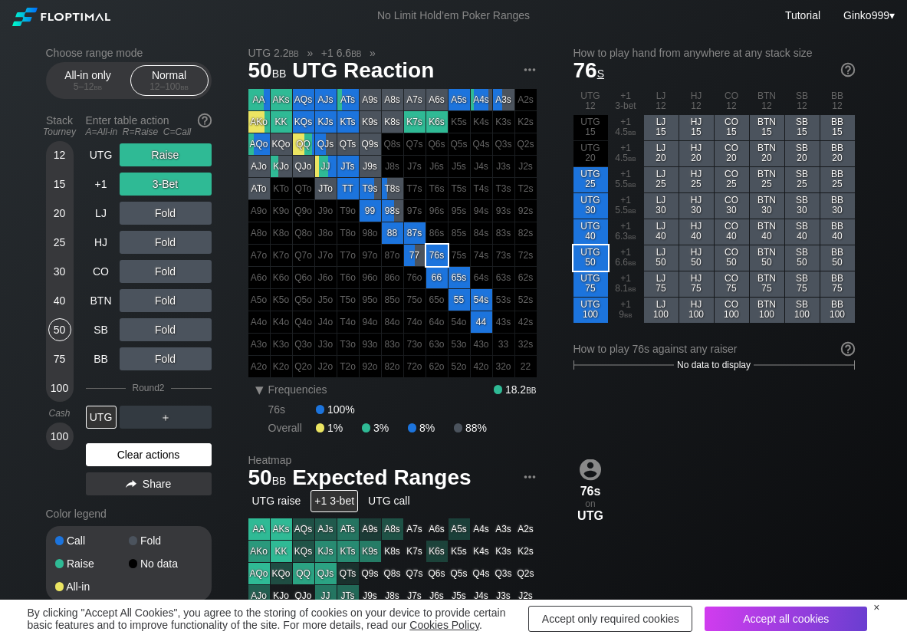
click at [104, 446] on div "Clear actions" at bounding box center [149, 454] width 126 height 23
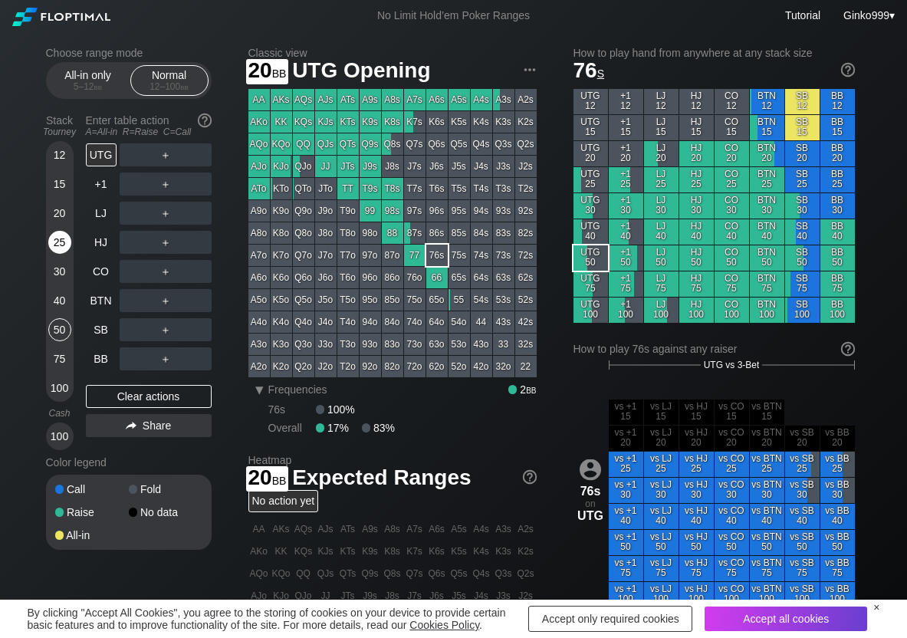
click at [52, 237] on div "25" at bounding box center [59, 242] width 23 height 23
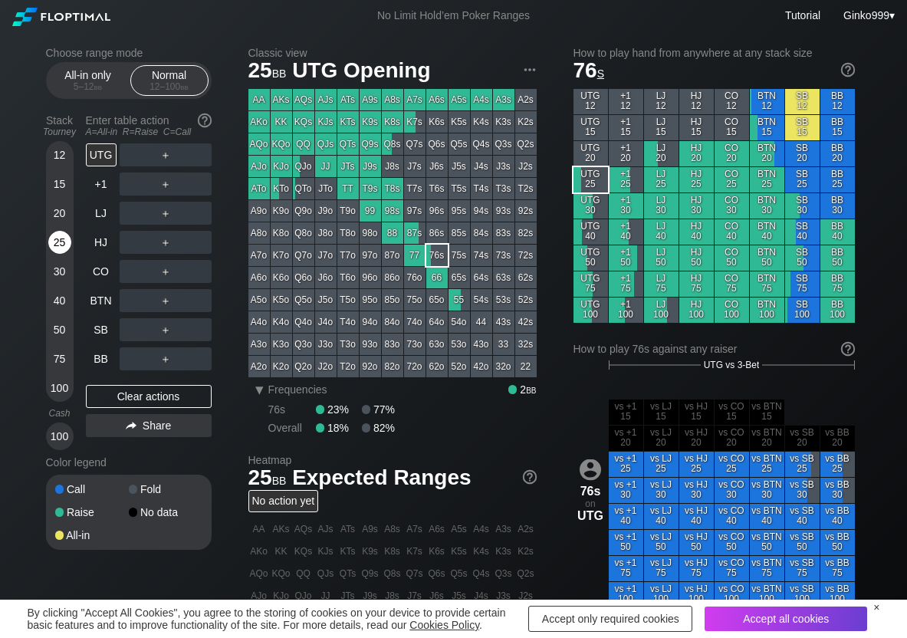
click at [53, 242] on div "25" at bounding box center [59, 242] width 23 height 23
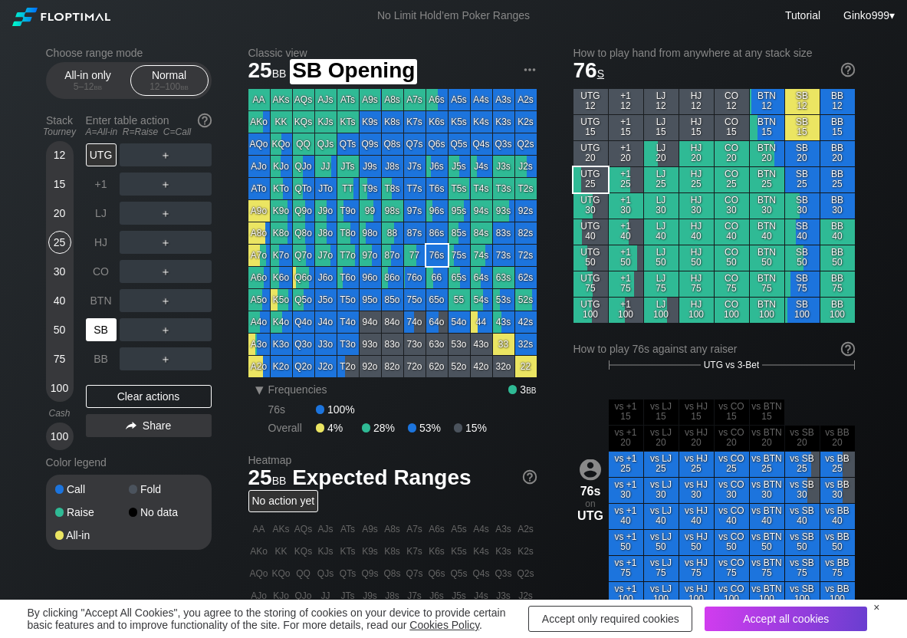
click at [104, 331] on div "SB" at bounding box center [101, 329] width 31 height 23
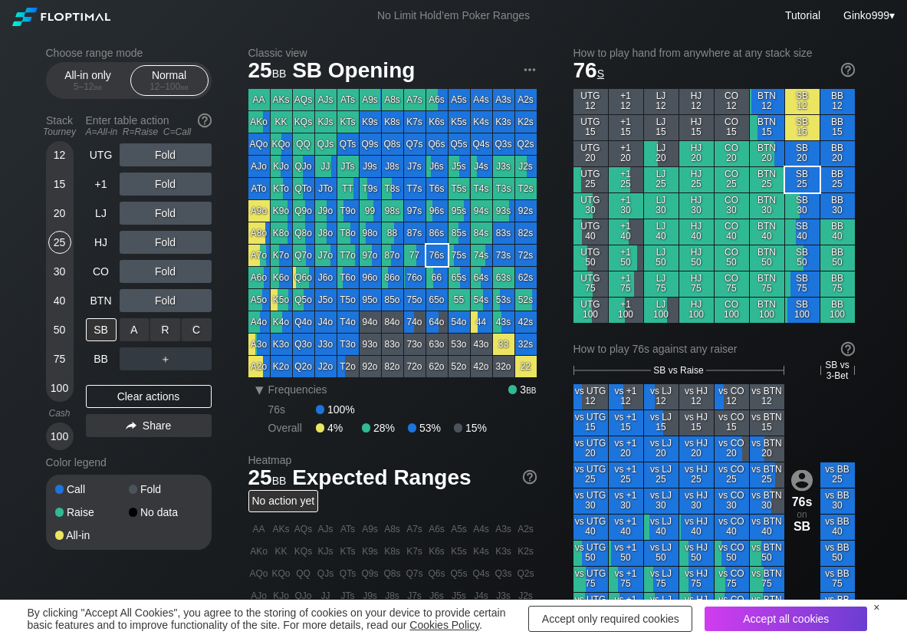
click at [205, 337] on div "C ✕" at bounding box center [197, 329] width 30 height 23
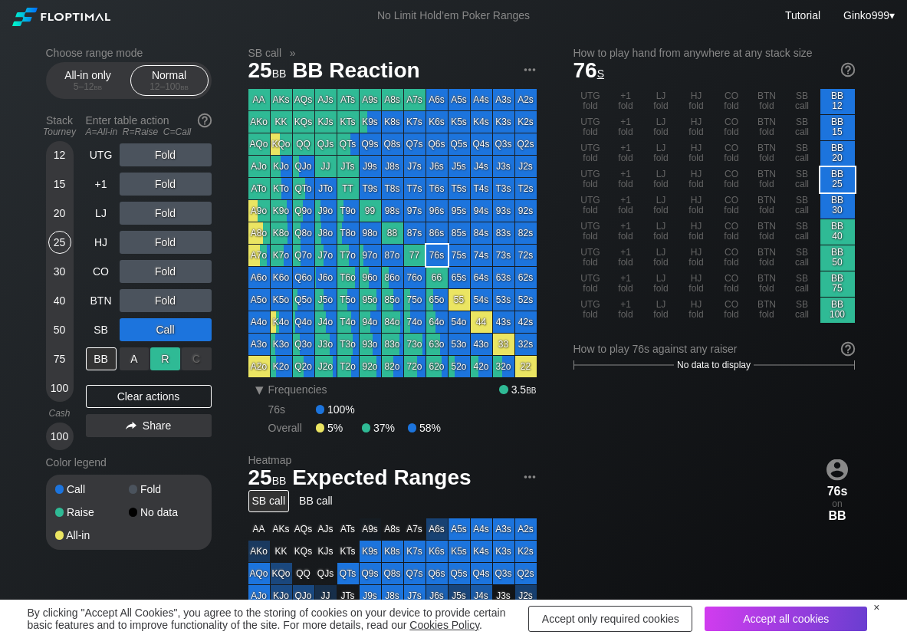
click at [177, 357] on div "R ✕" at bounding box center [165, 358] width 30 height 23
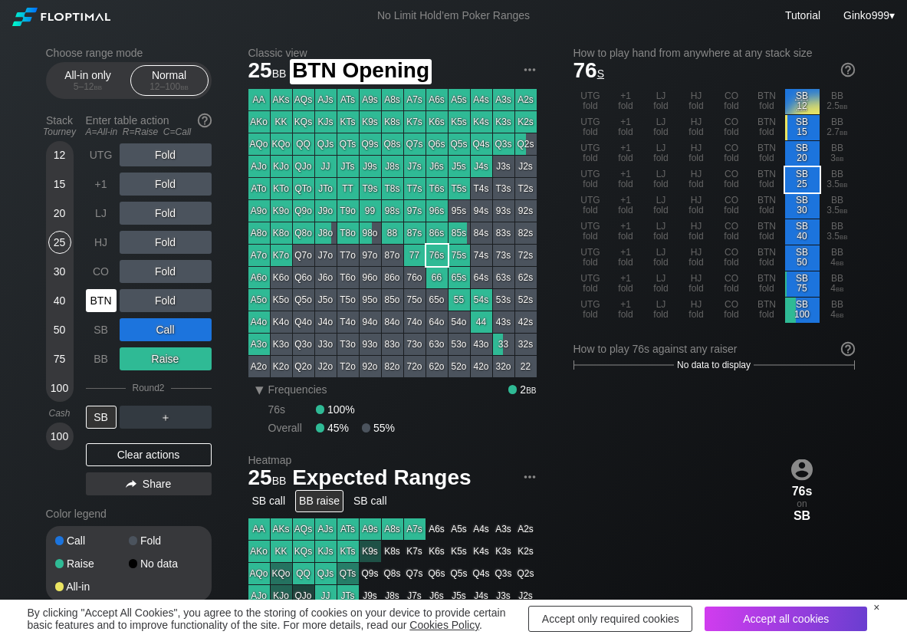
click at [103, 301] on div "BTN" at bounding box center [101, 300] width 31 height 23
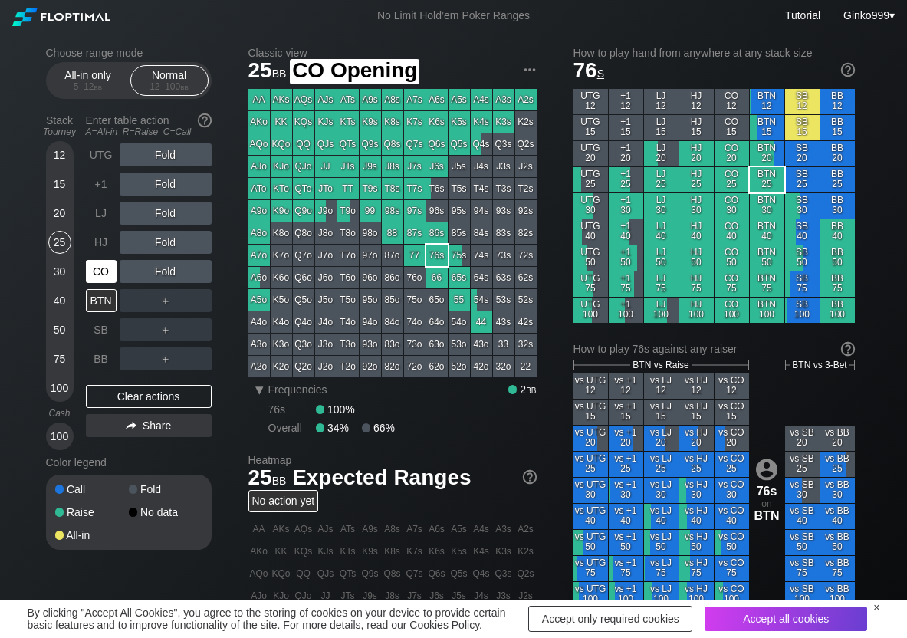
click at [101, 277] on div "CO" at bounding box center [101, 271] width 31 height 23
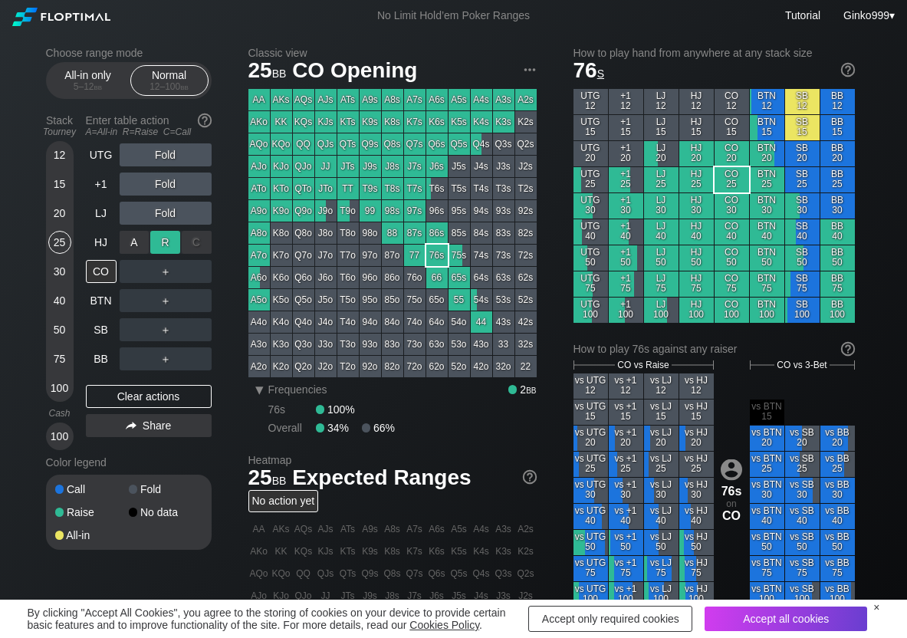
click at [163, 243] on div "R ✕" at bounding box center [165, 242] width 30 height 23
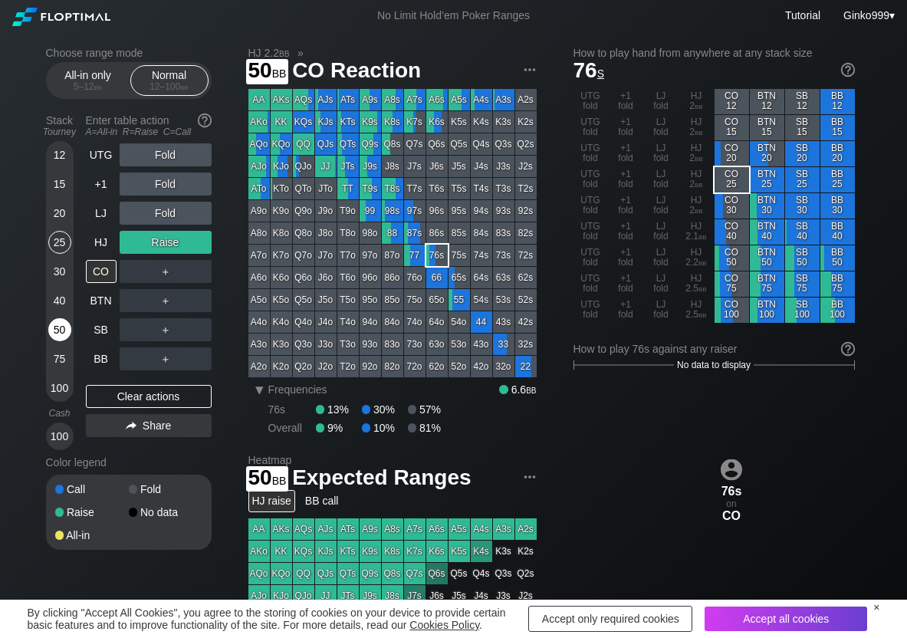
click at [61, 325] on div "50" at bounding box center [59, 329] width 23 height 23
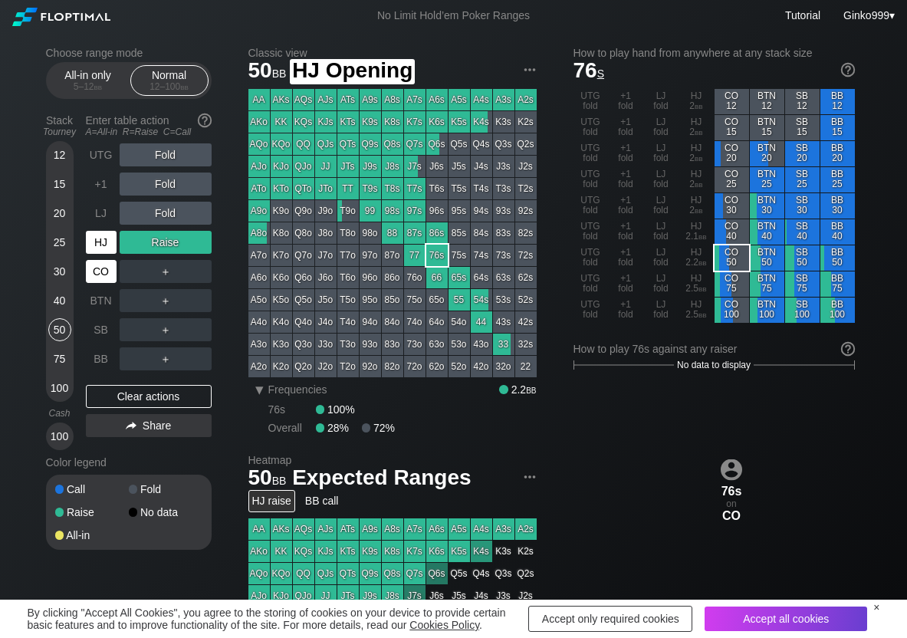
drag, startPoint x: 101, startPoint y: 248, endPoint x: 98, endPoint y: 270, distance: 22.4
click at [102, 250] on div "HJ" at bounding box center [101, 242] width 31 height 23
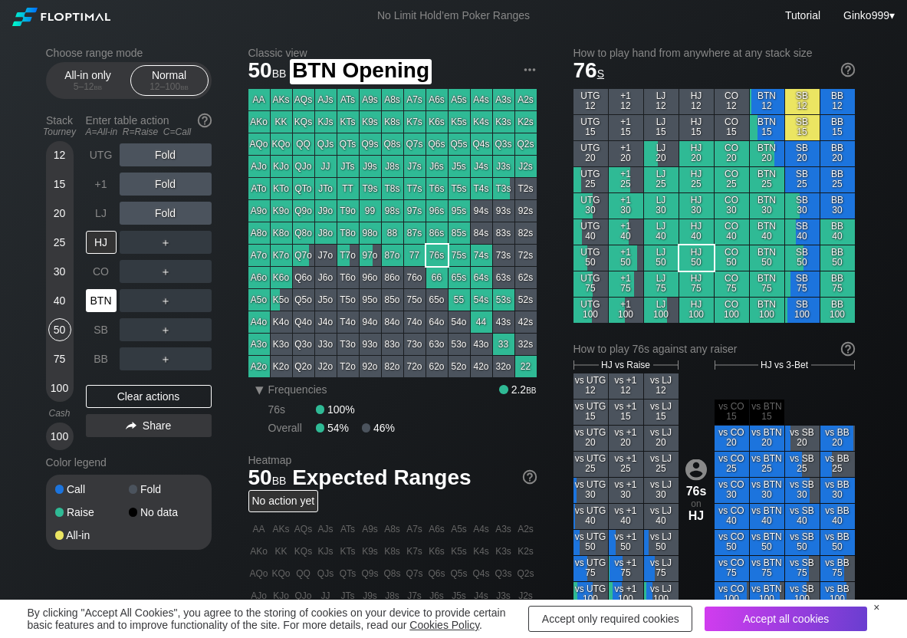
click at [100, 296] on div "BTN" at bounding box center [101, 300] width 31 height 23
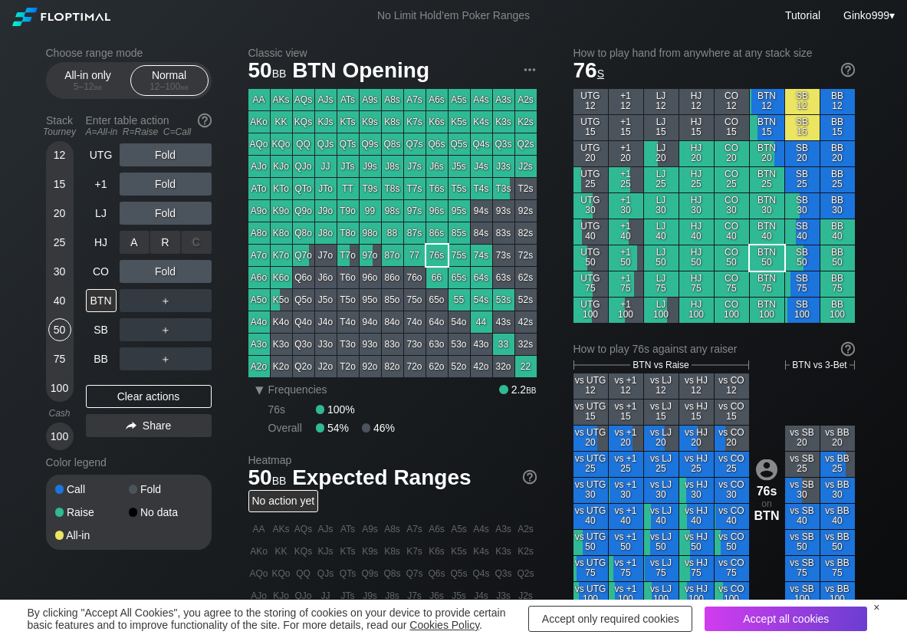
click at [164, 244] on div "R ✕" at bounding box center [165, 242] width 30 height 23
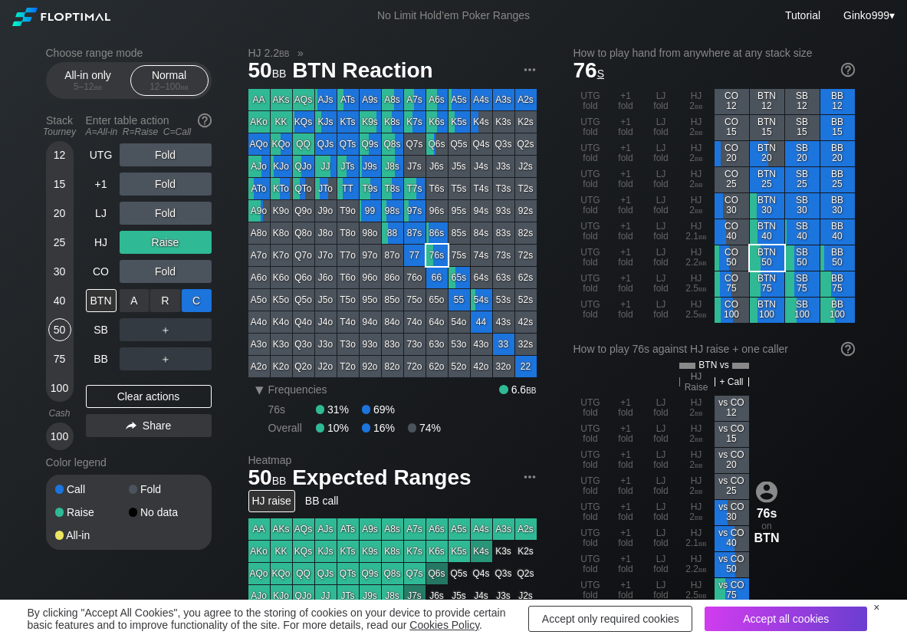
drag, startPoint x: 196, startPoint y: 294, endPoint x: 189, endPoint y: 297, distance: 7.9
click at [196, 294] on div "C ✕" at bounding box center [197, 300] width 30 height 23
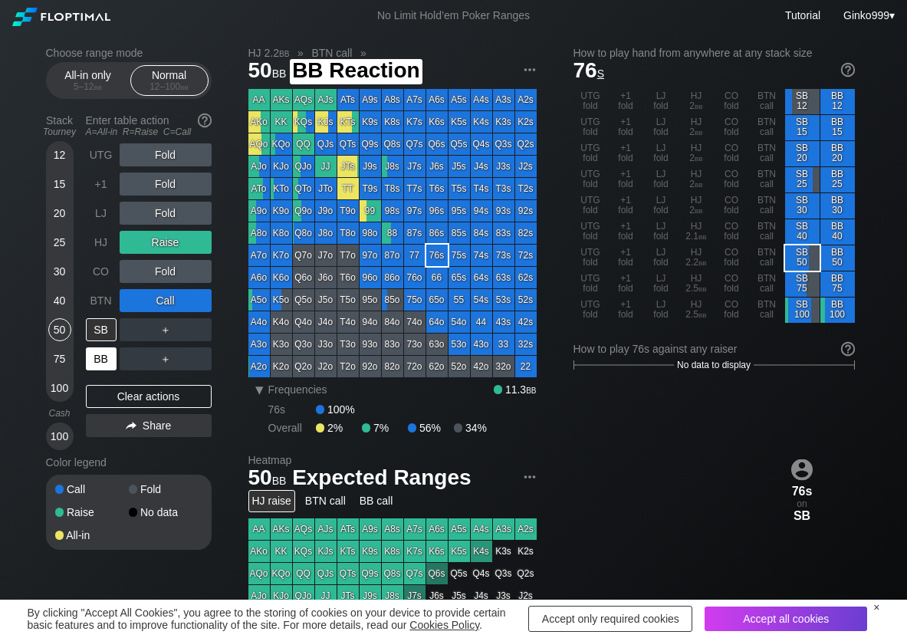
click at [96, 357] on div "BB" at bounding box center [101, 358] width 31 height 23
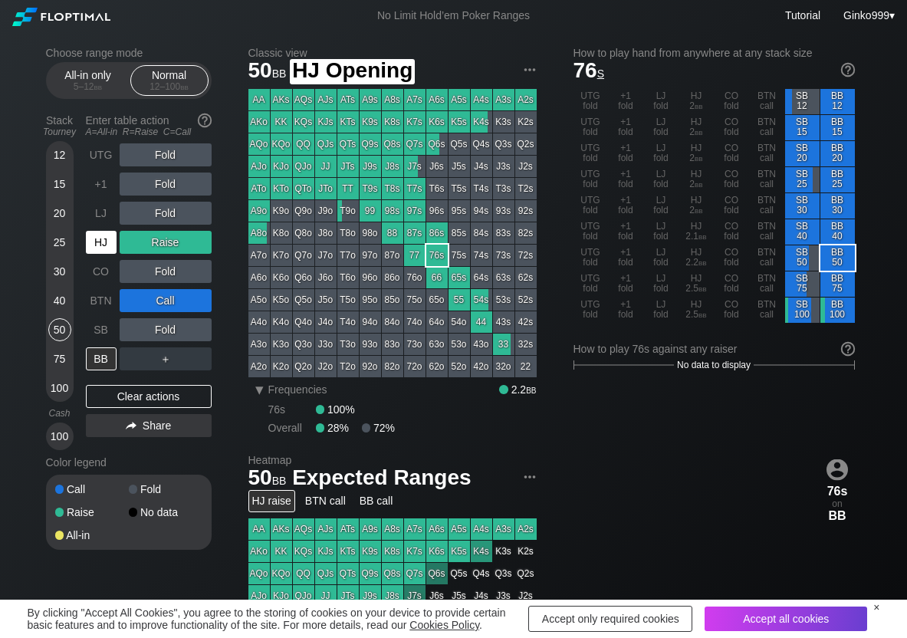
click at [103, 243] on div "HJ" at bounding box center [101, 242] width 31 height 23
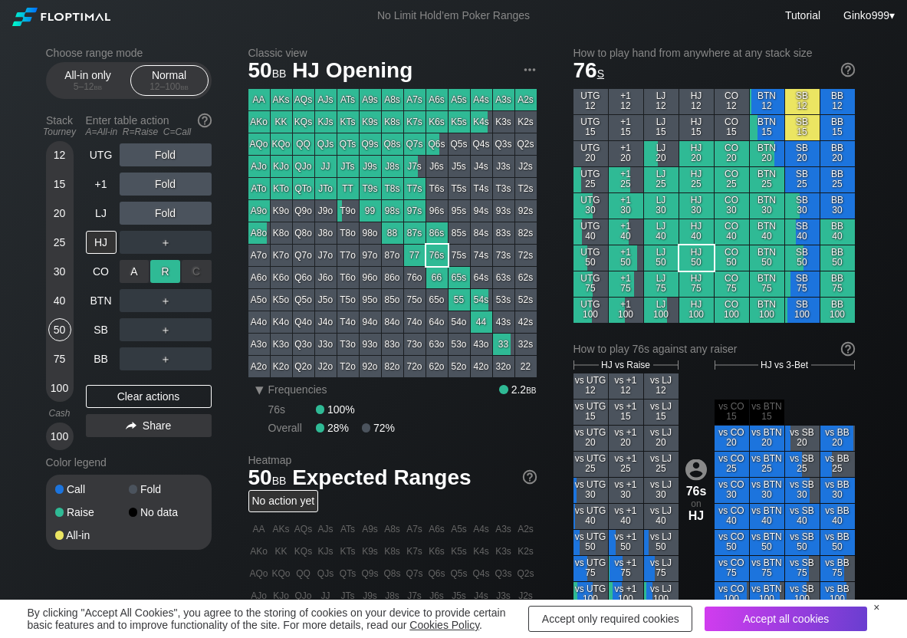
click at [156, 269] on div "R ✕" at bounding box center [165, 271] width 30 height 23
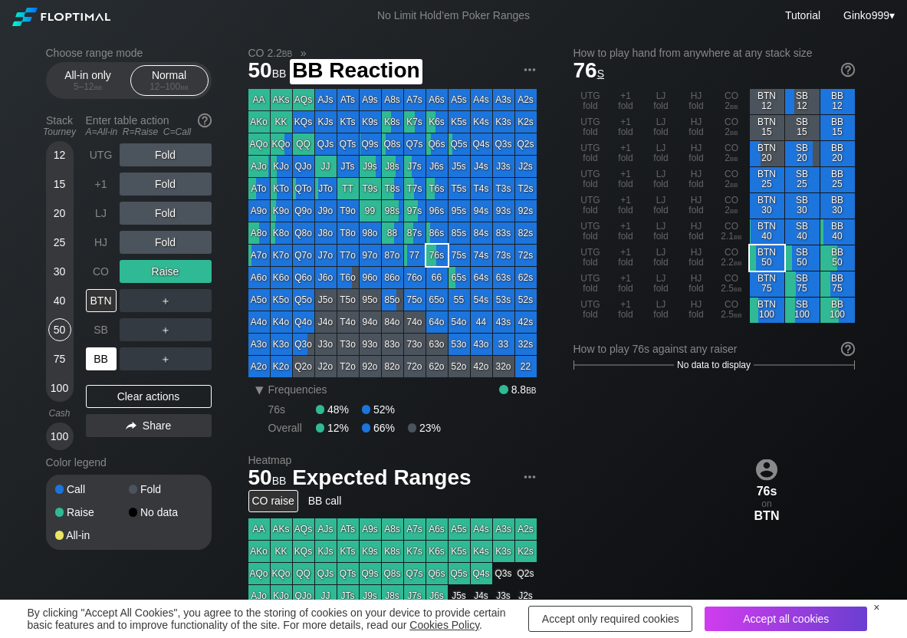
click at [111, 364] on div "BB" at bounding box center [101, 358] width 31 height 23
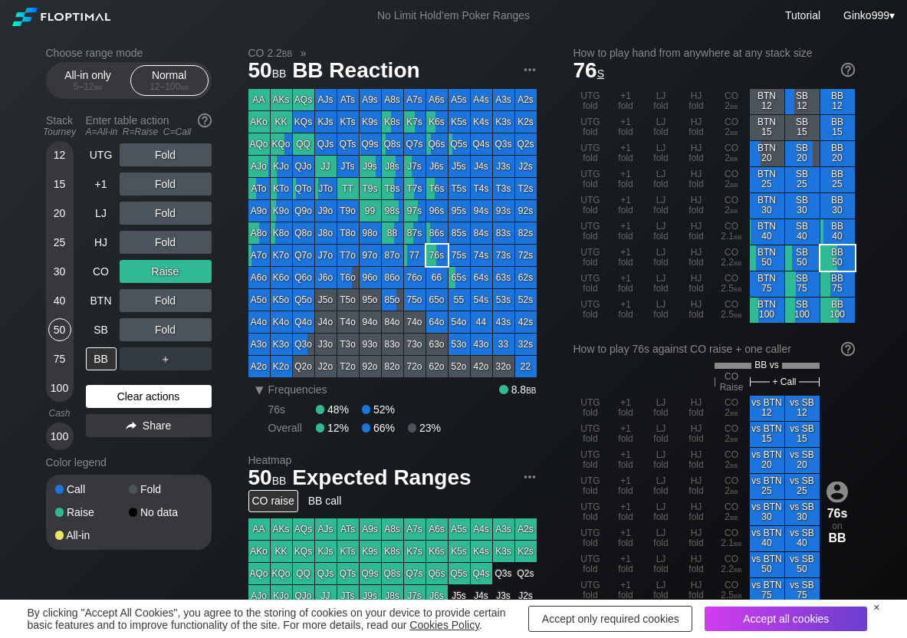
click at [114, 386] on div "Clear actions" at bounding box center [149, 396] width 126 height 23
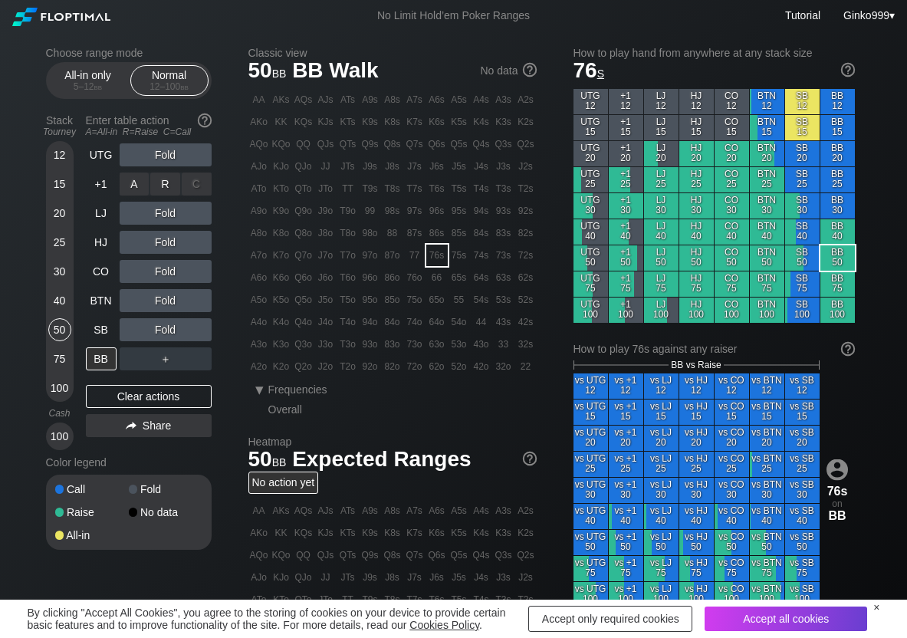
click at [168, 193] on div "R ✕" at bounding box center [165, 184] width 30 height 23
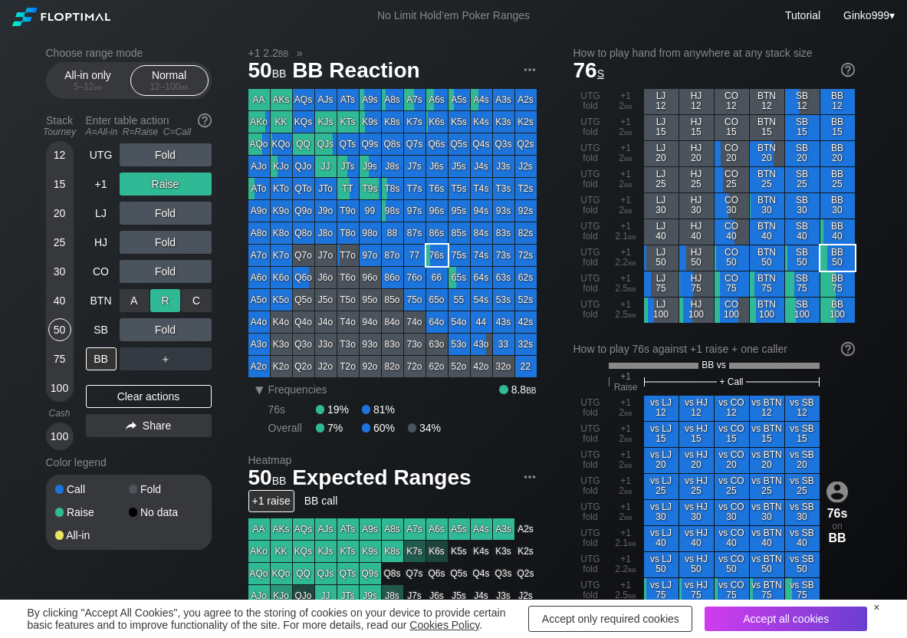
click at [161, 300] on div "R ✕" at bounding box center [165, 300] width 30 height 23
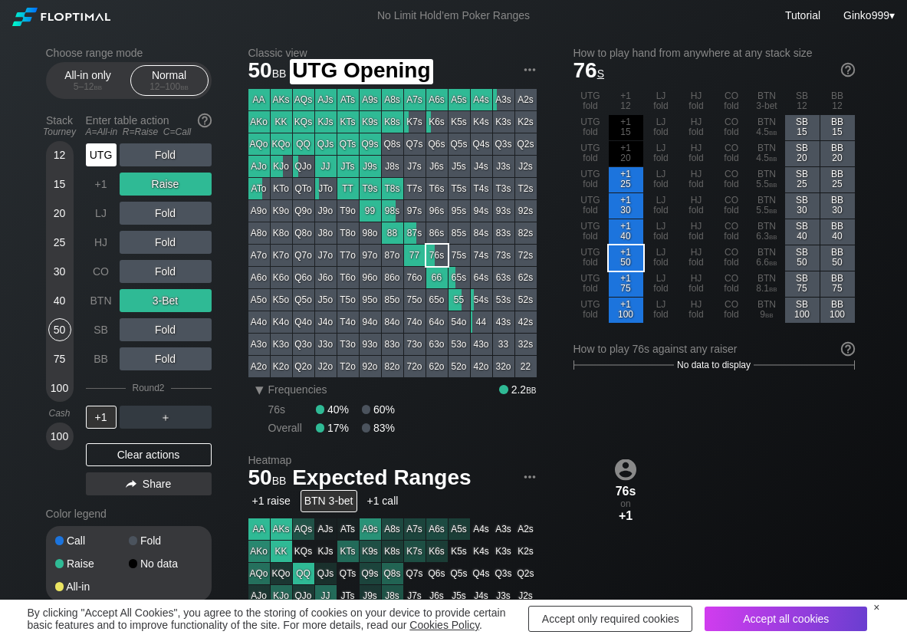
click at [103, 162] on div "UTG" at bounding box center [101, 154] width 31 height 23
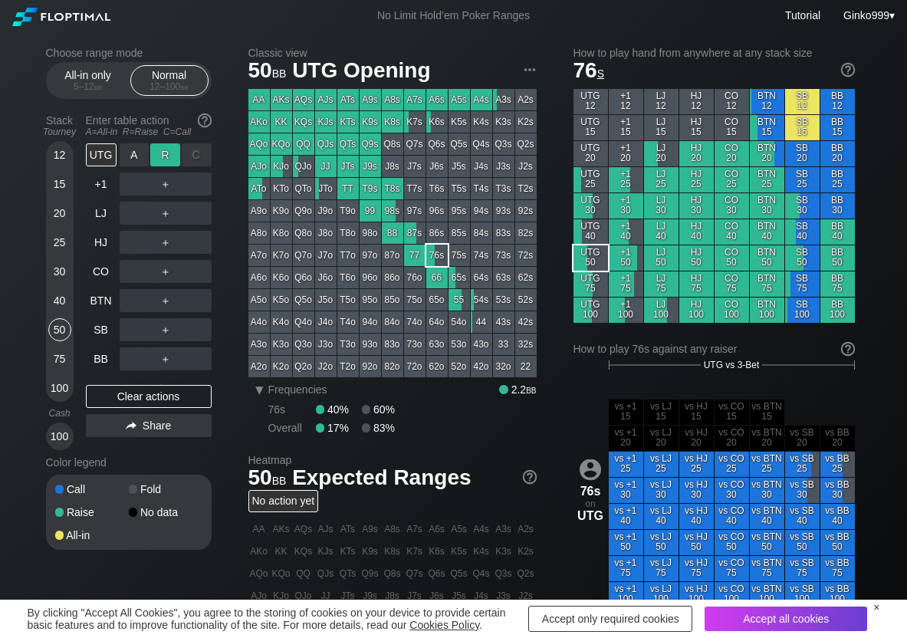
click at [154, 158] on div "R ✕" at bounding box center [165, 154] width 30 height 23
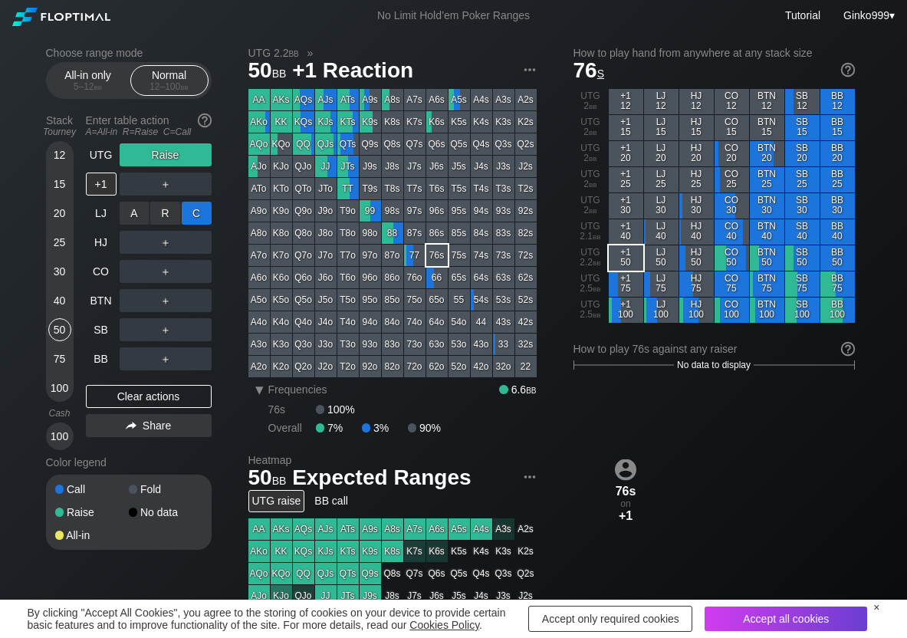
click at [199, 206] on div "C ✕" at bounding box center [197, 213] width 30 height 23
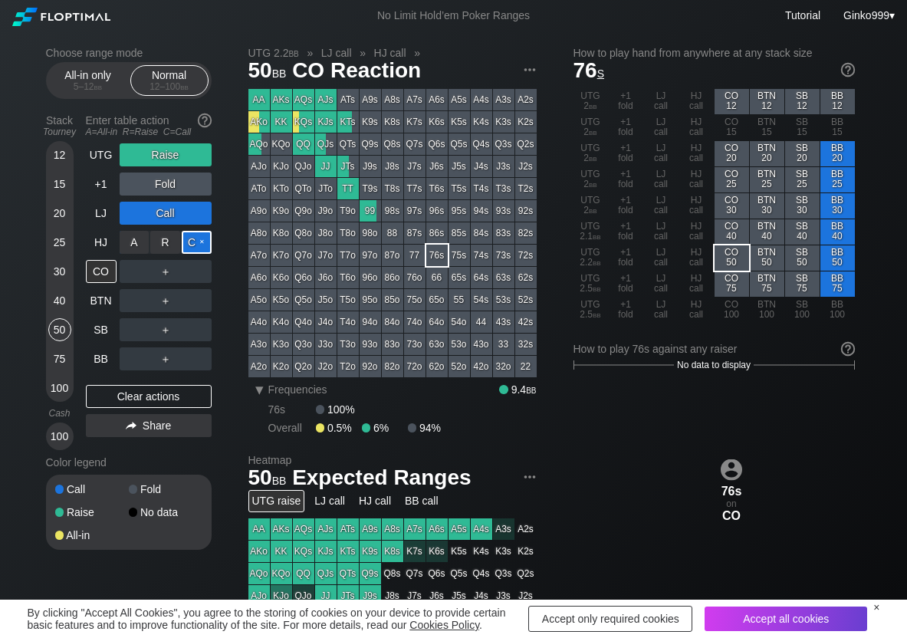
click at [199, 238] on div "C ✕" at bounding box center [197, 242] width 30 height 23
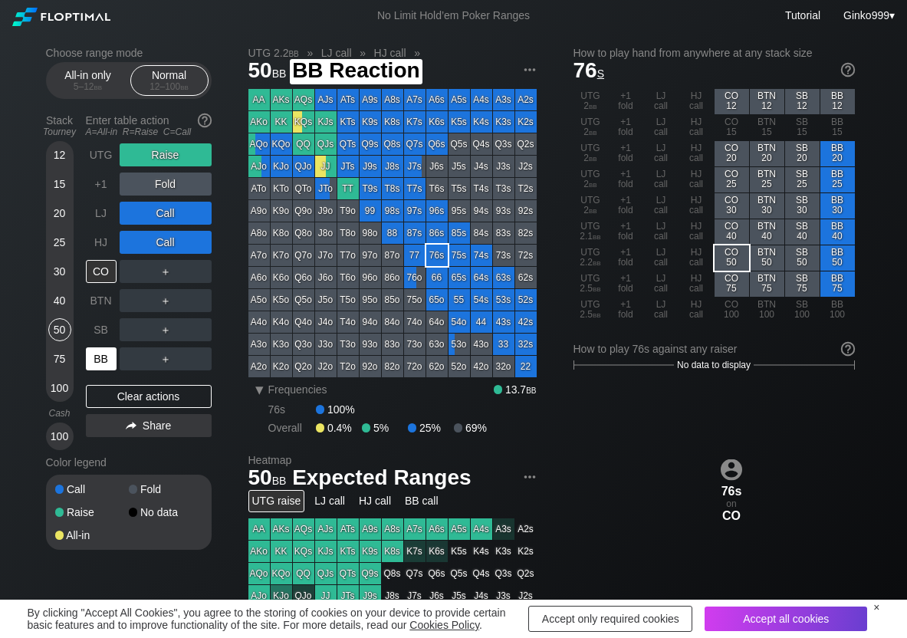
click at [97, 366] on div "BB" at bounding box center [101, 358] width 31 height 23
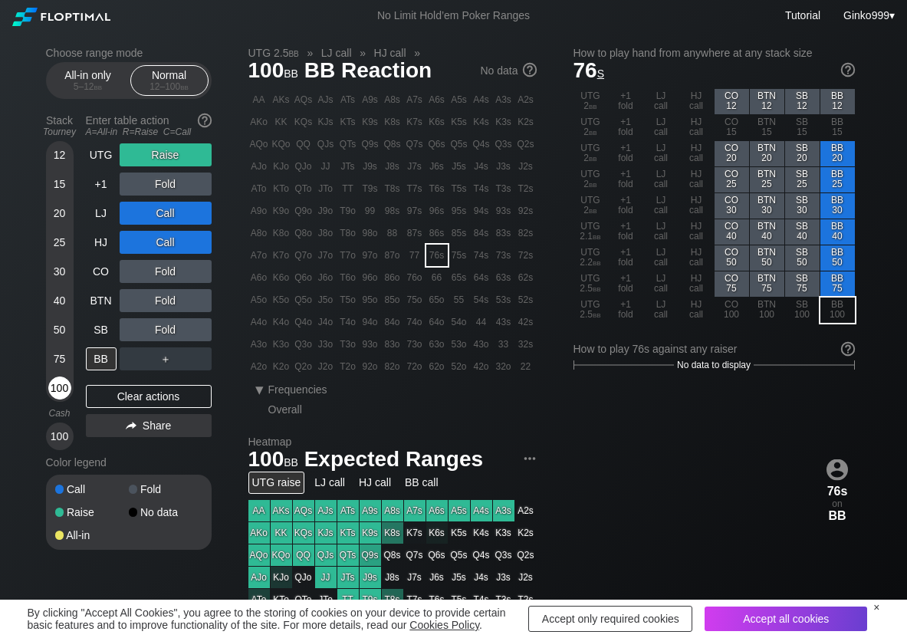
click at [66, 391] on div "100" at bounding box center [59, 387] width 23 height 23
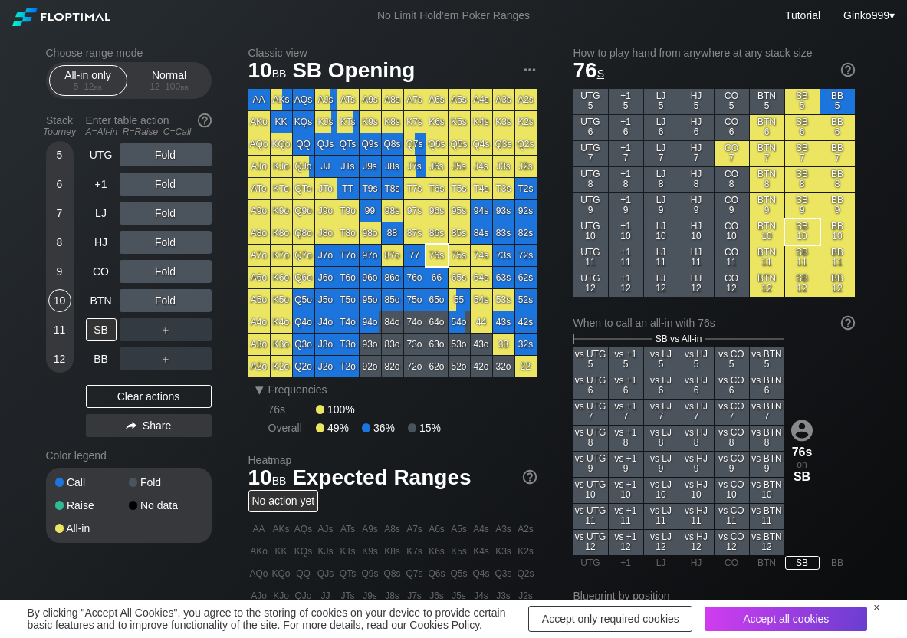
scroll to position [77, 0]
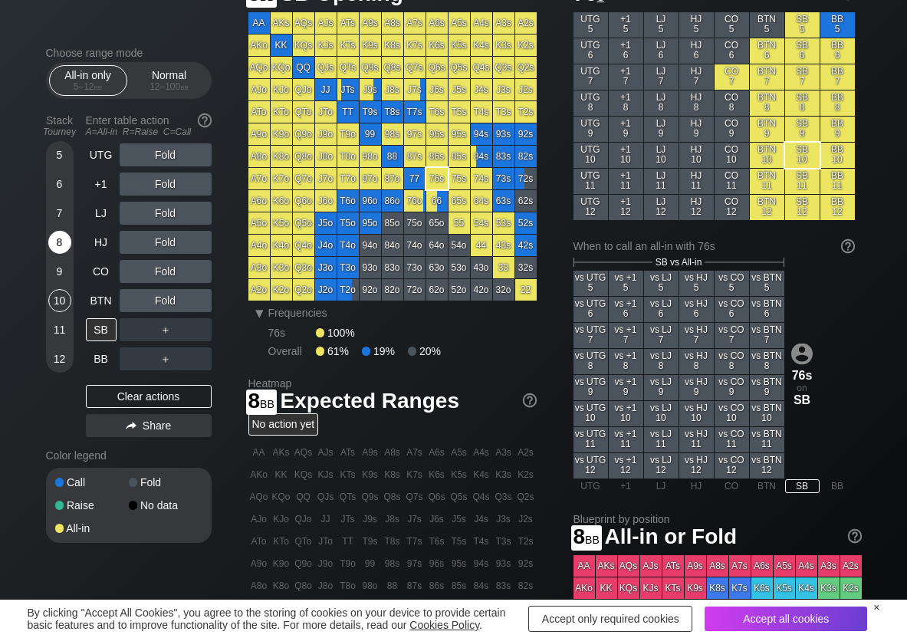
click at [60, 242] on div "8" at bounding box center [59, 242] width 23 height 23
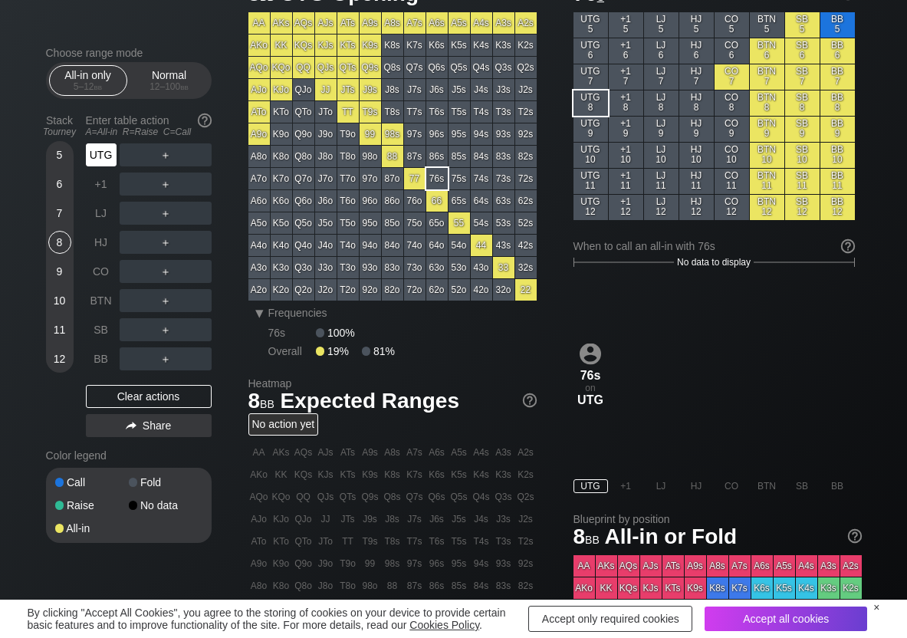
click at [105, 158] on div "UTG" at bounding box center [101, 154] width 31 height 23
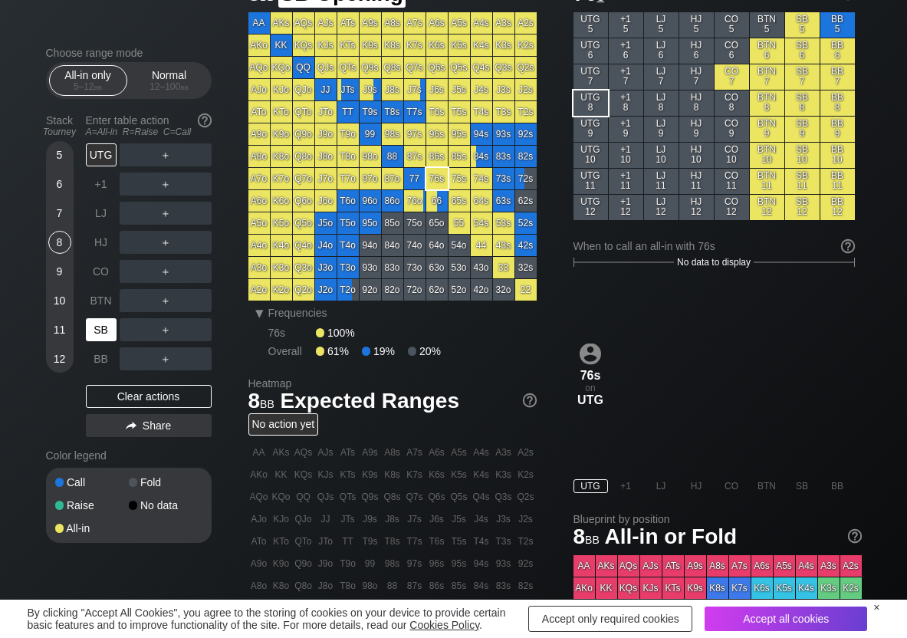
click at [102, 333] on div "SB" at bounding box center [101, 329] width 31 height 23
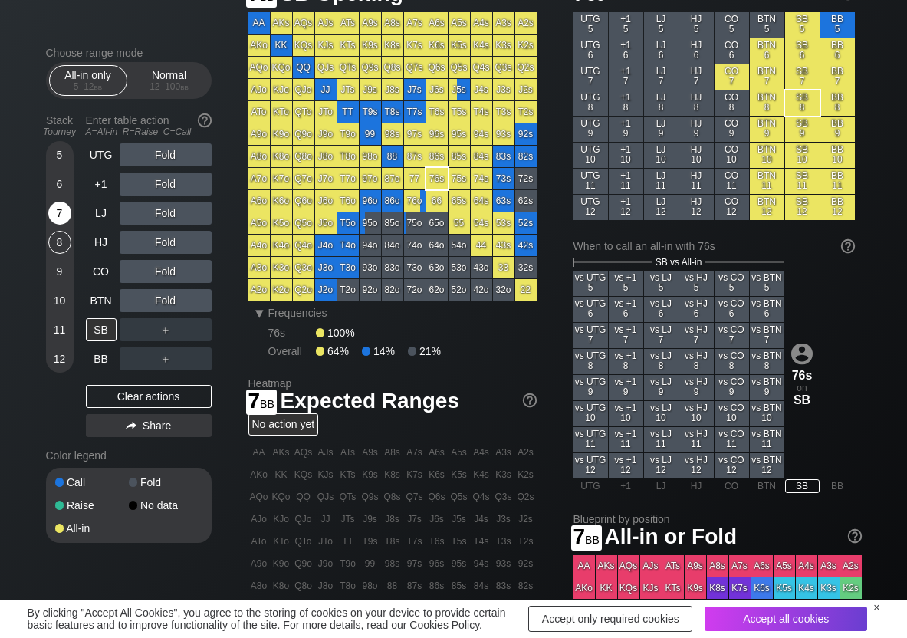
click at [55, 217] on div "7" at bounding box center [59, 213] width 23 height 23
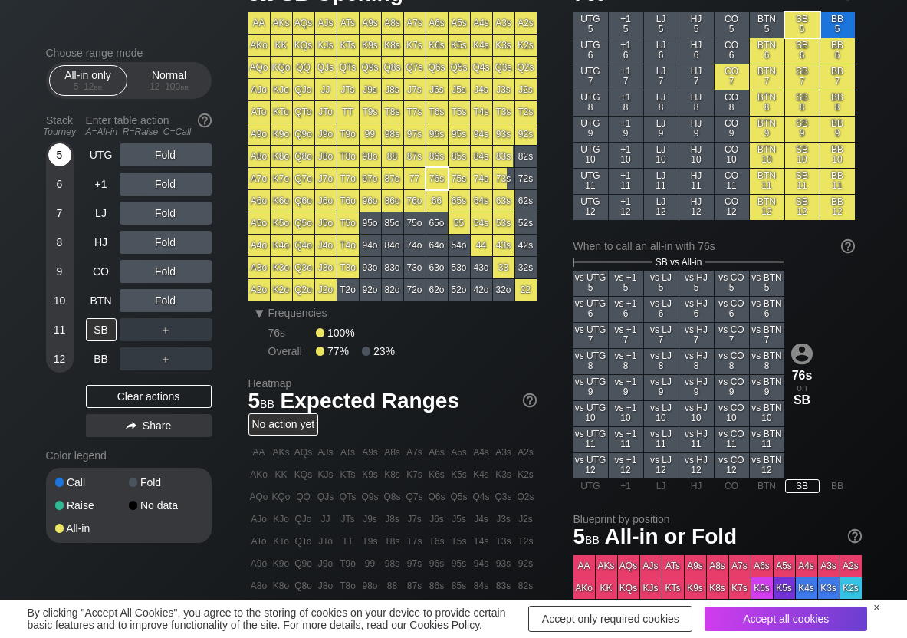
click at [59, 165] on div "5" at bounding box center [59, 154] width 23 height 23
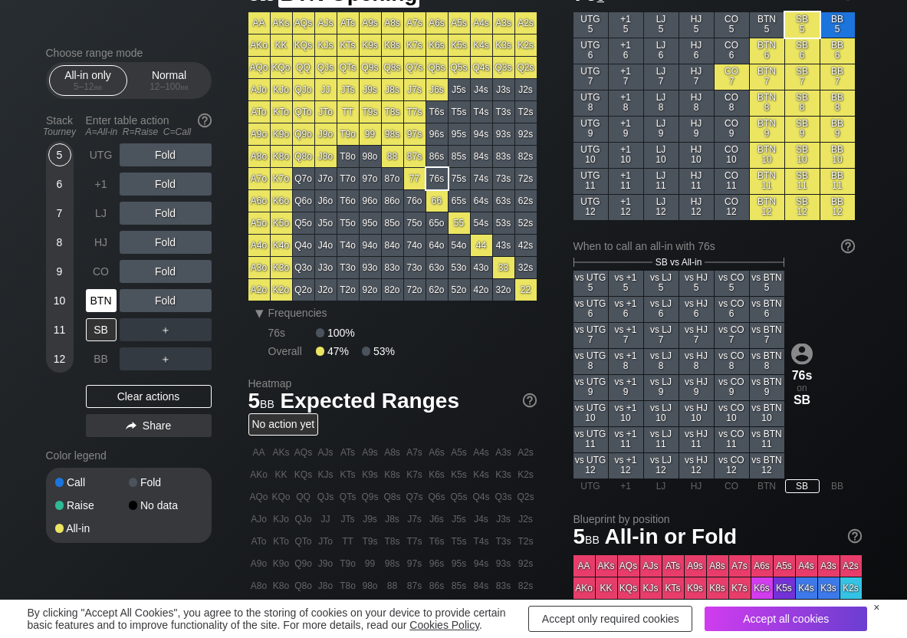
click at [105, 305] on div "BTN" at bounding box center [101, 300] width 31 height 23
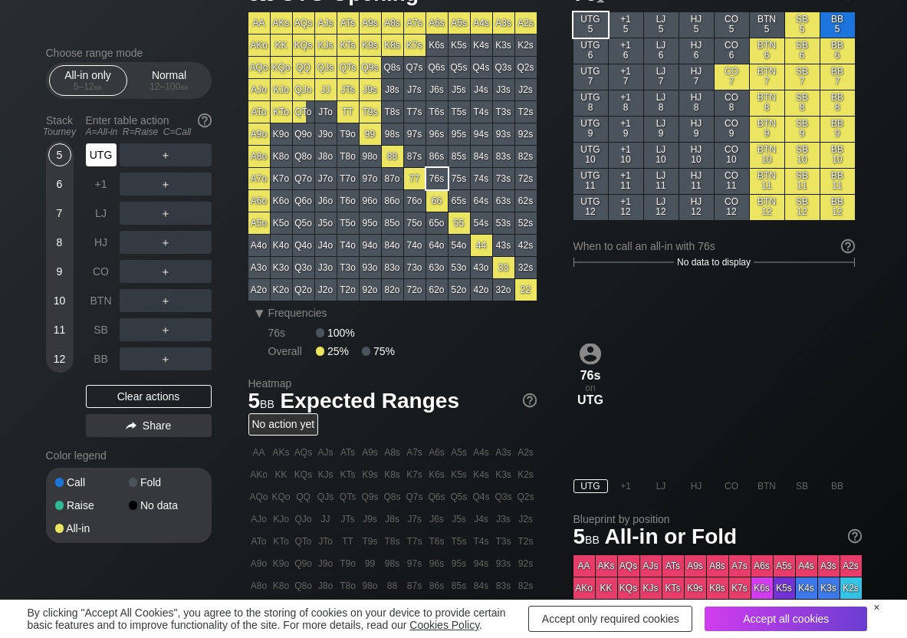
click at [97, 149] on div "UTG" at bounding box center [101, 154] width 31 height 23
click at [141, 179] on div "A ✕" at bounding box center [135, 184] width 30 height 23
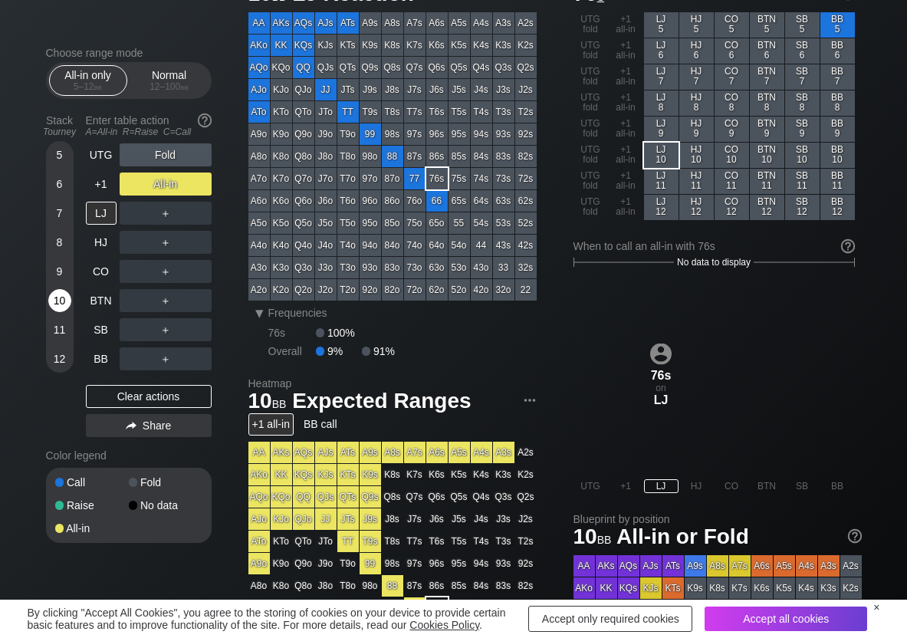
click at [59, 297] on div "10" at bounding box center [59, 300] width 23 height 23
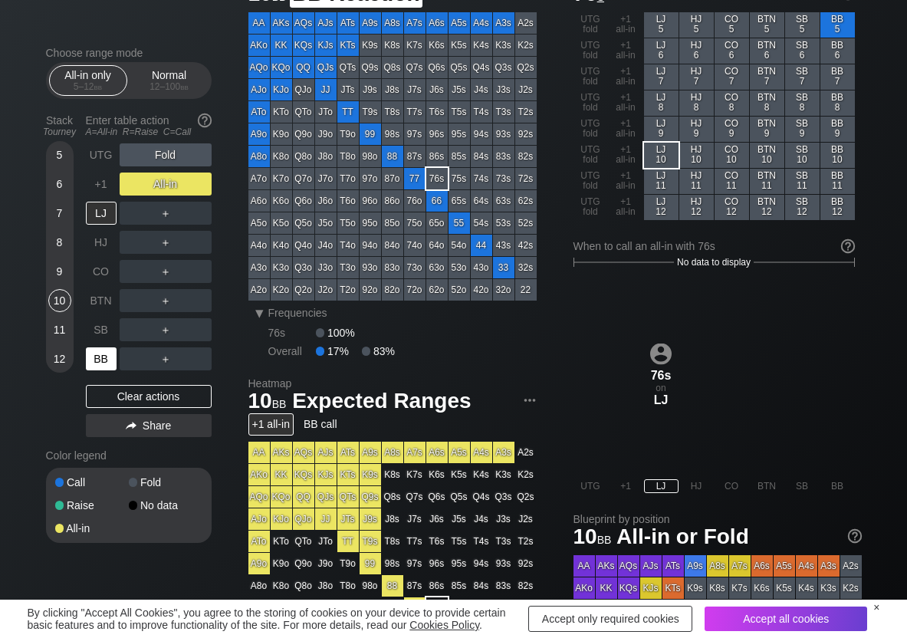
click at [104, 366] on div "BB" at bounding box center [101, 358] width 31 height 23
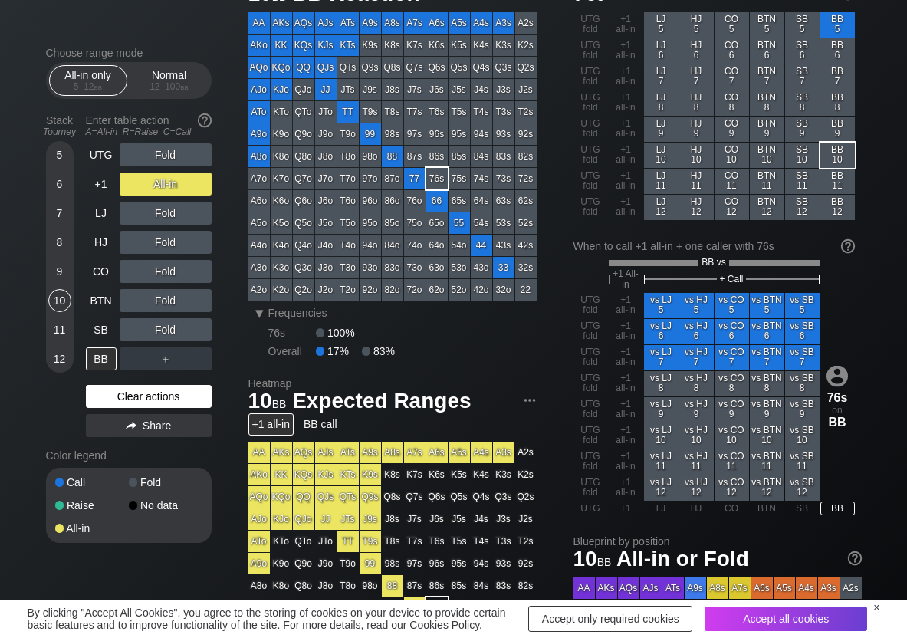
click at [120, 396] on div "Clear actions" at bounding box center [149, 396] width 126 height 23
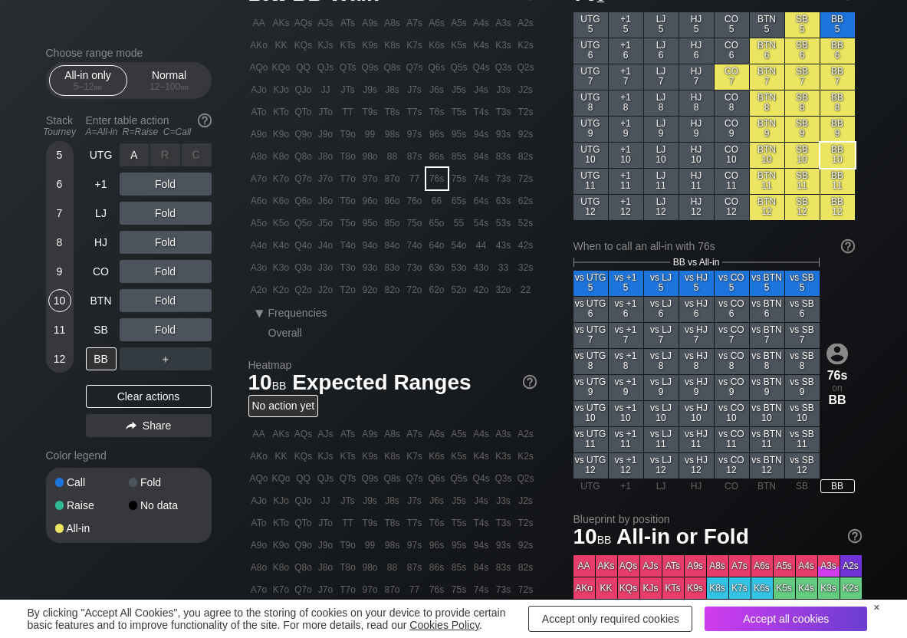
click at [163, 163] on div "R ✕" at bounding box center [165, 154] width 30 height 23
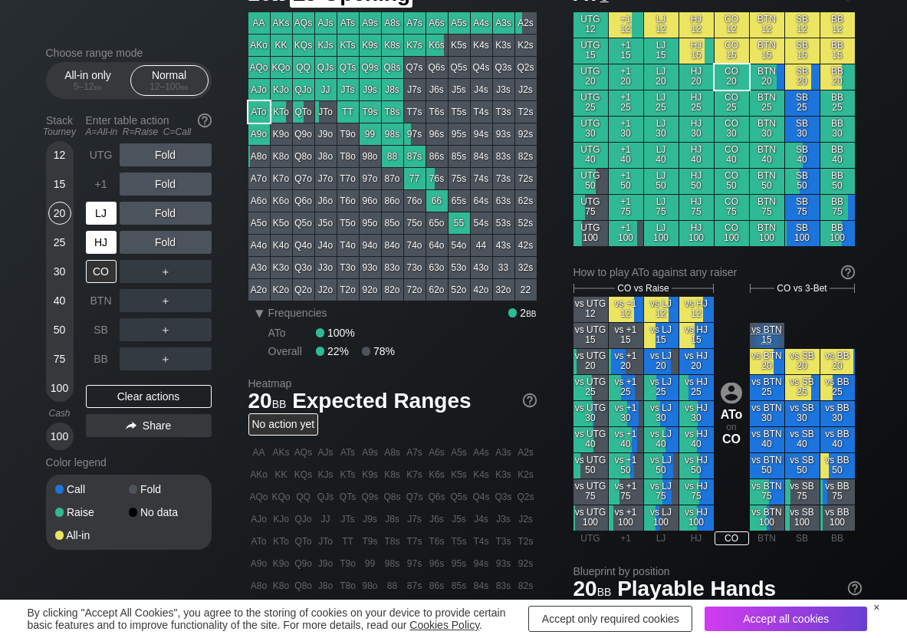
scroll to position [77, 0]
click at [97, 250] on div "HJ" at bounding box center [101, 242] width 31 height 23
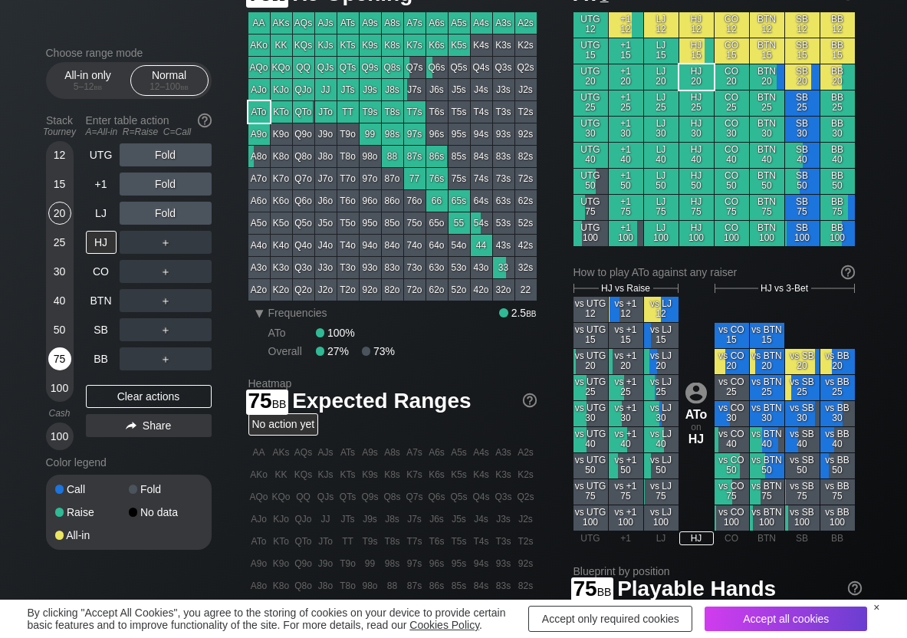
click at [61, 358] on div "75" at bounding box center [59, 358] width 23 height 23
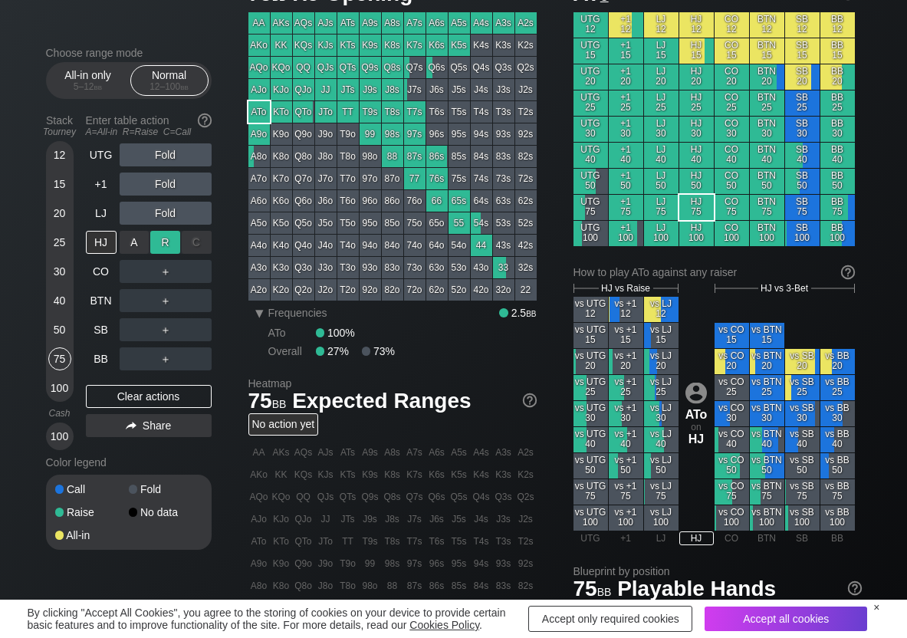
drag, startPoint x: 178, startPoint y: 244, endPoint x: 166, endPoint y: 251, distance: 14.1
click at [176, 245] on div "R ✕" at bounding box center [165, 242] width 30 height 23
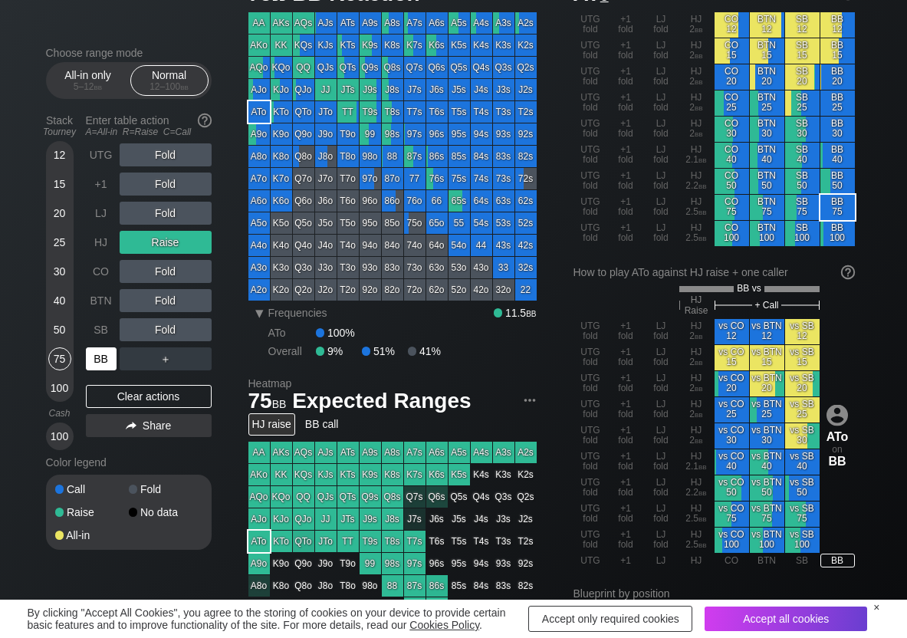
click at [95, 366] on div "BB" at bounding box center [101, 358] width 31 height 23
click at [127, 403] on div "Clear actions" at bounding box center [149, 396] width 126 height 23
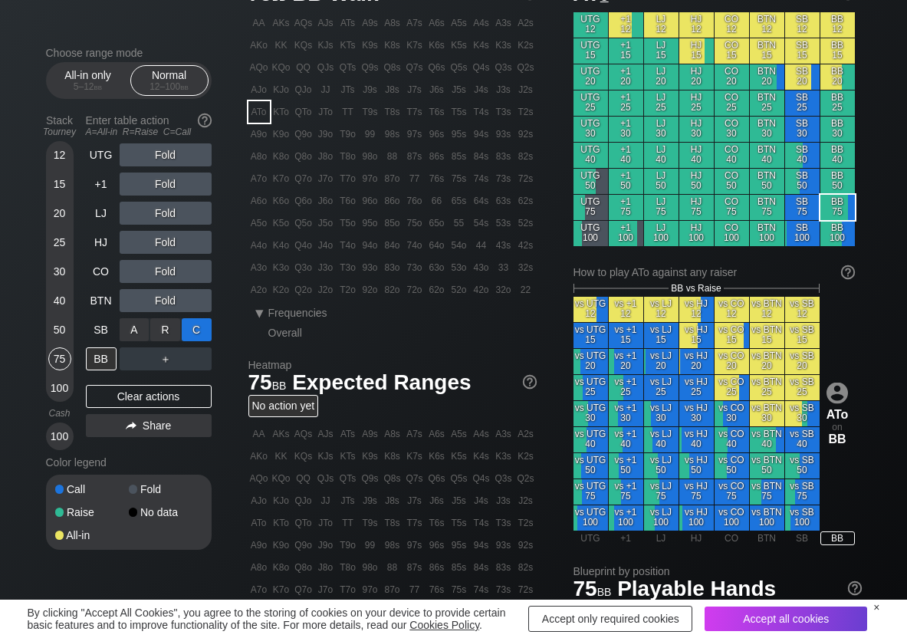
click at [196, 330] on div "C ✕" at bounding box center [197, 329] width 30 height 23
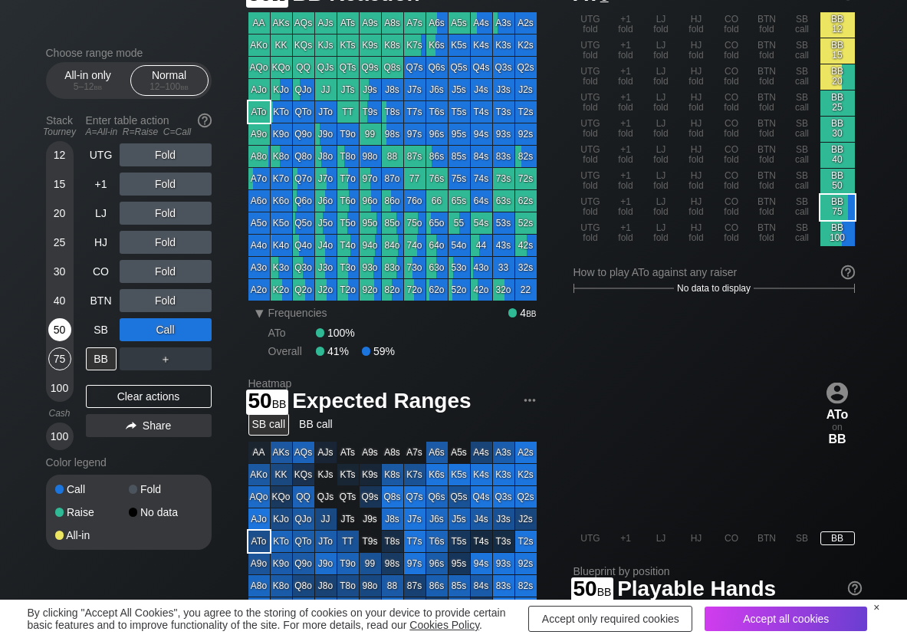
click at [64, 328] on div "50" at bounding box center [59, 329] width 23 height 23
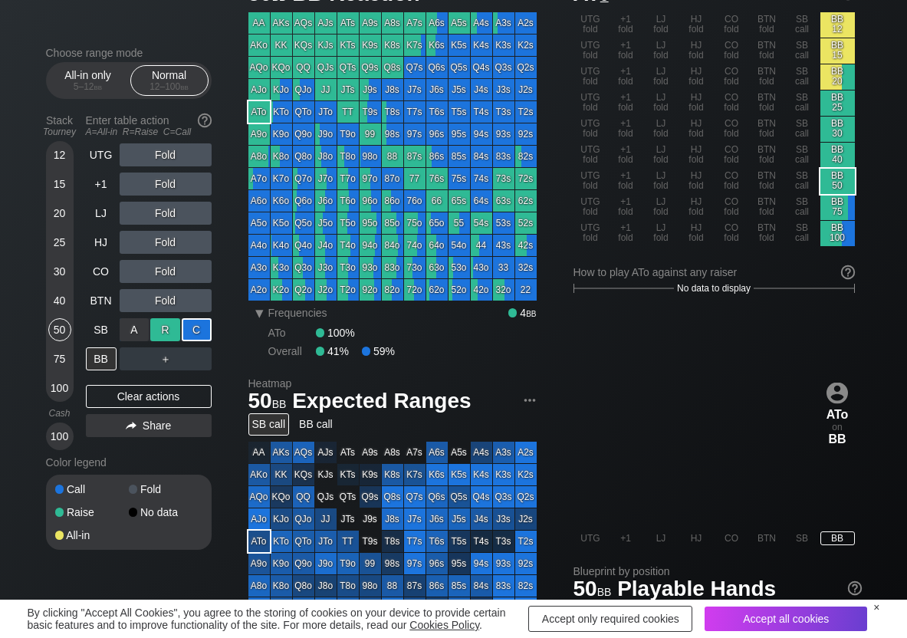
click at [152, 332] on div "R ✕" at bounding box center [165, 329] width 30 height 23
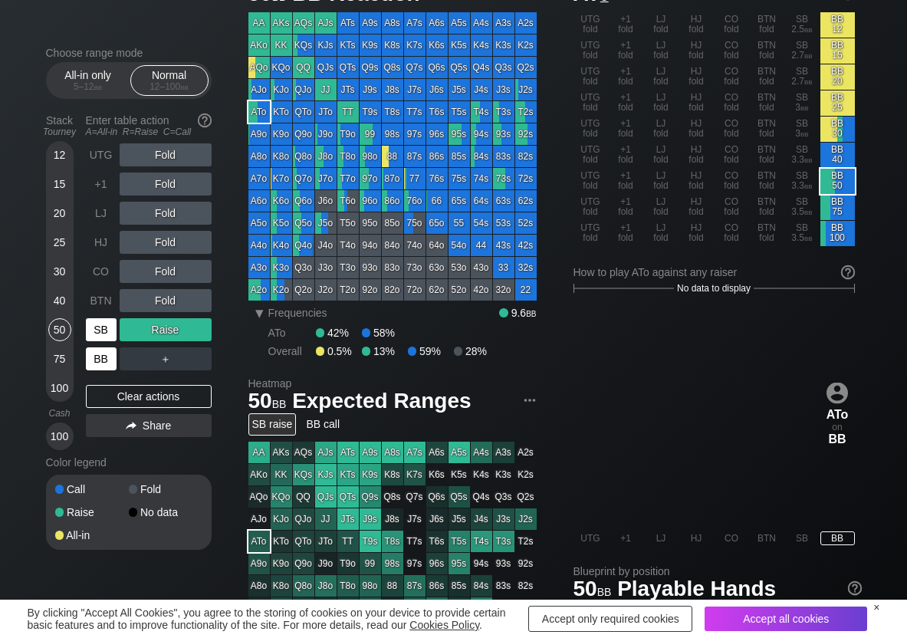
click at [105, 339] on div "SB" at bounding box center [101, 329] width 31 height 23
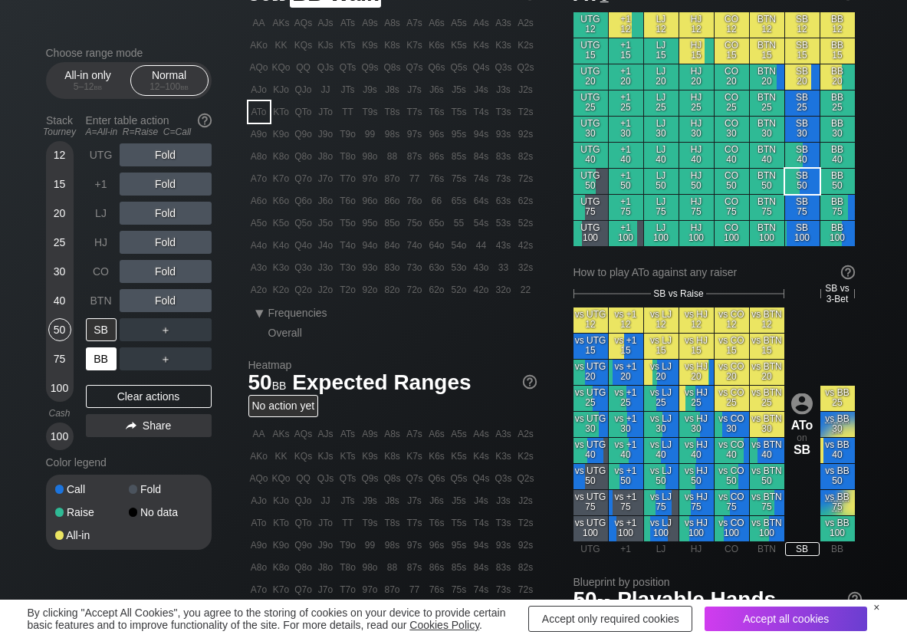
click at [100, 363] on div "BB" at bounding box center [101, 358] width 31 height 23
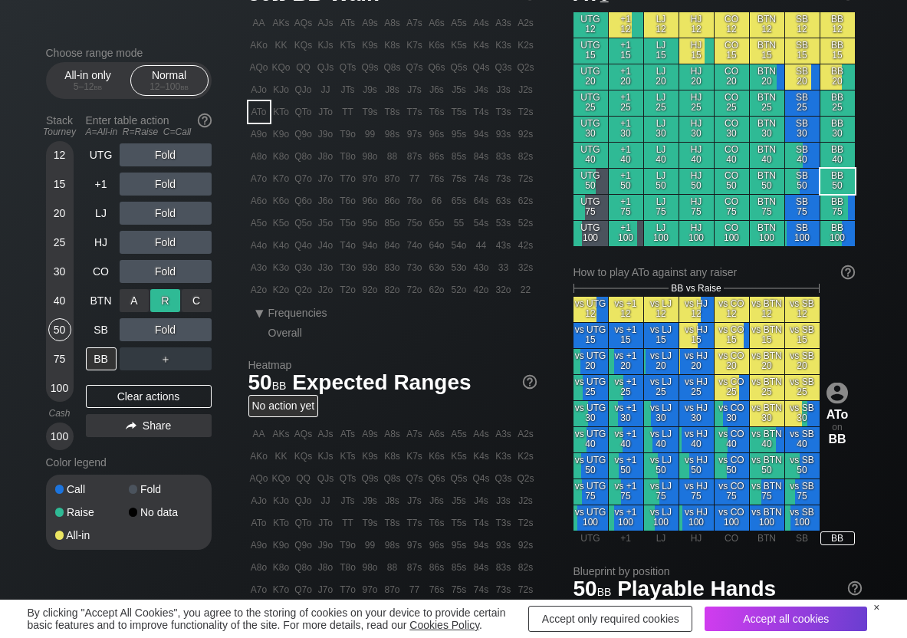
click at [173, 299] on div "R ✕" at bounding box center [165, 300] width 30 height 23
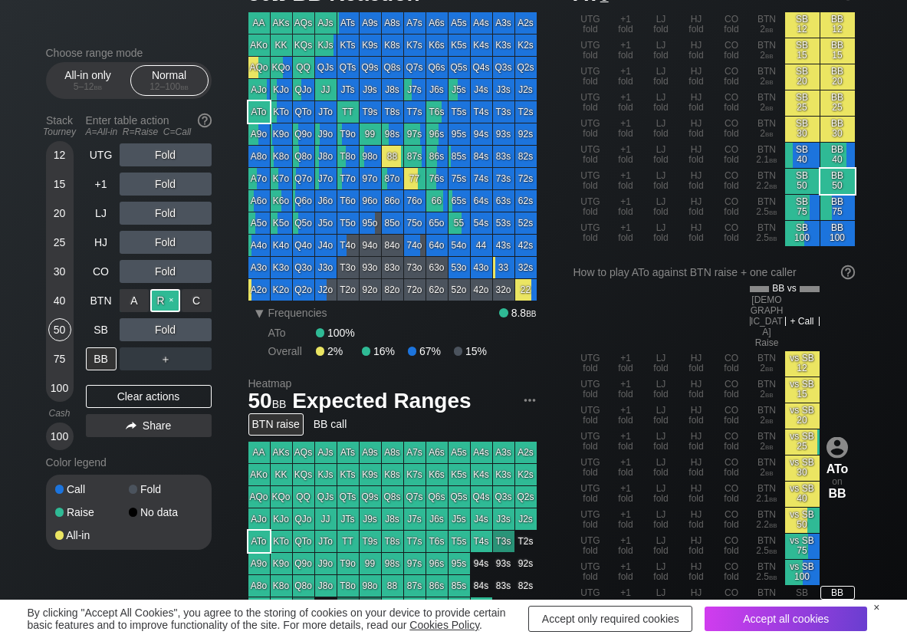
click at [173, 299] on div "R ✕" at bounding box center [165, 300] width 30 height 23
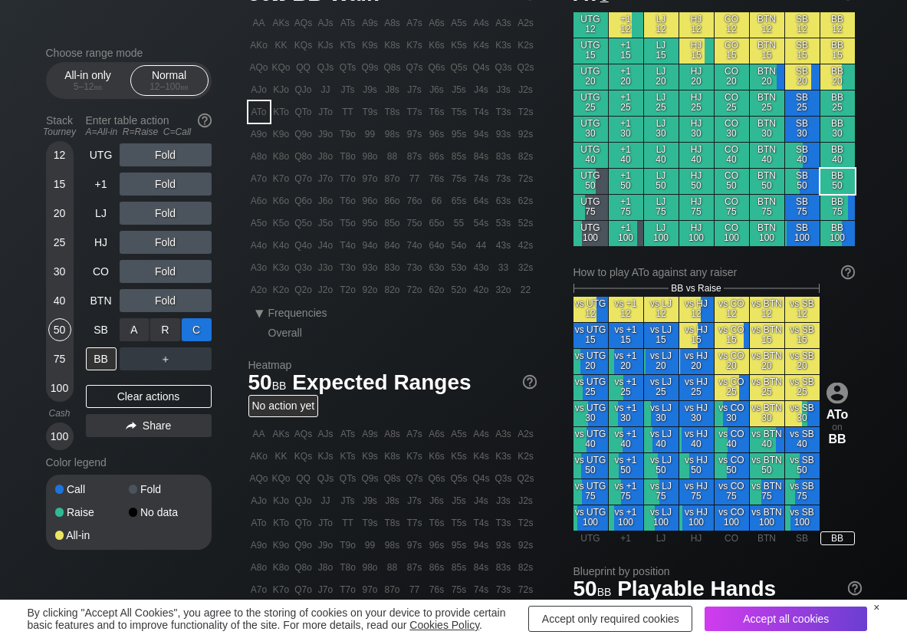
click at [204, 334] on div "C ✕" at bounding box center [197, 329] width 30 height 23
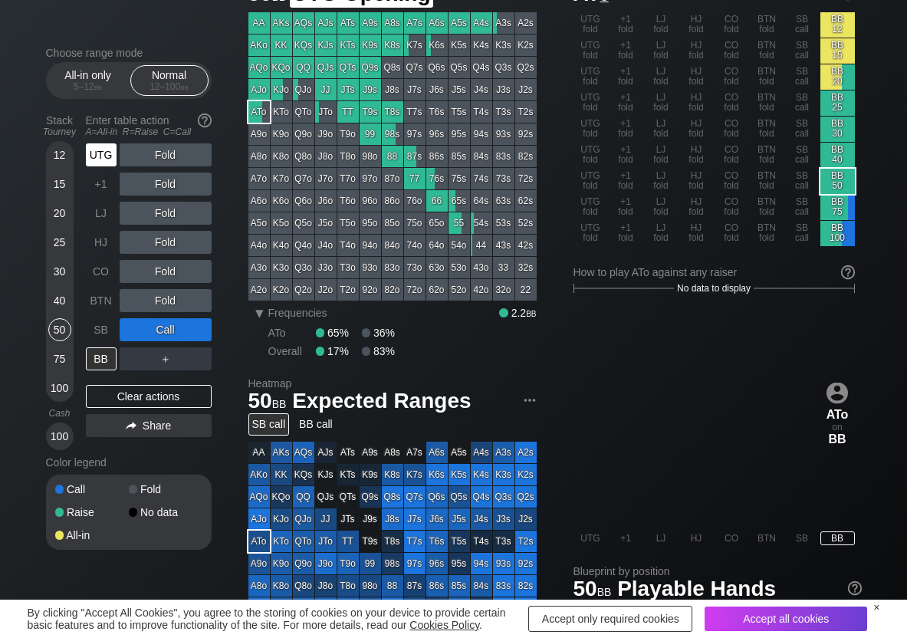
drag, startPoint x: 104, startPoint y: 163, endPoint x: 124, endPoint y: 162, distance: 20.0
click at [105, 163] on div "UTG" at bounding box center [101, 154] width 31 height 23
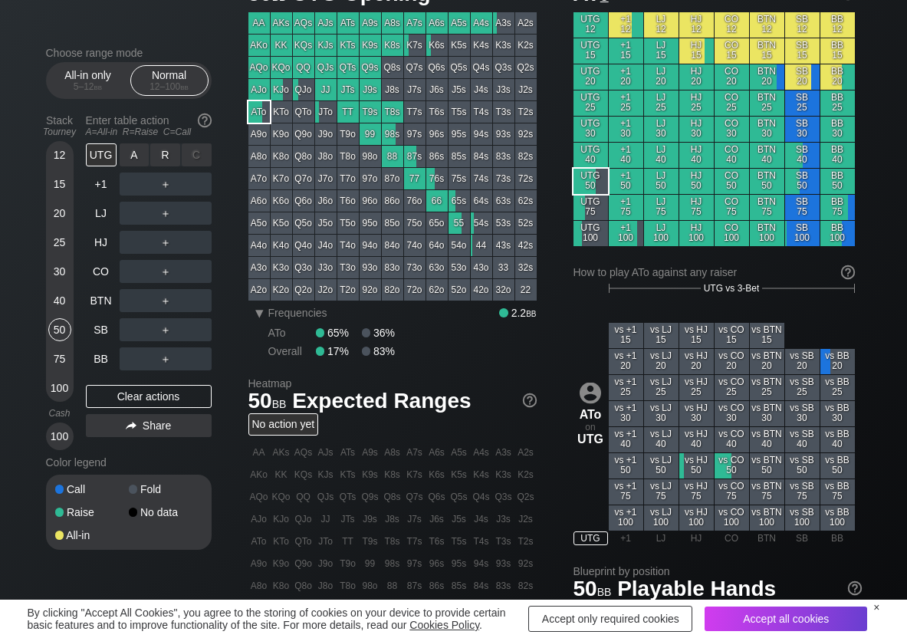
click at [182, 148] on div "C ✕" at bounding box center [197, 154] width 30 height 23
drag, startPoint x: 169, startPoint y: 153, endPoint x: 157, endPoint y: 160, distance: 13.8
click at [168, 153] on div "R ✕" at bounding box center [165, 154] width 30 height 23
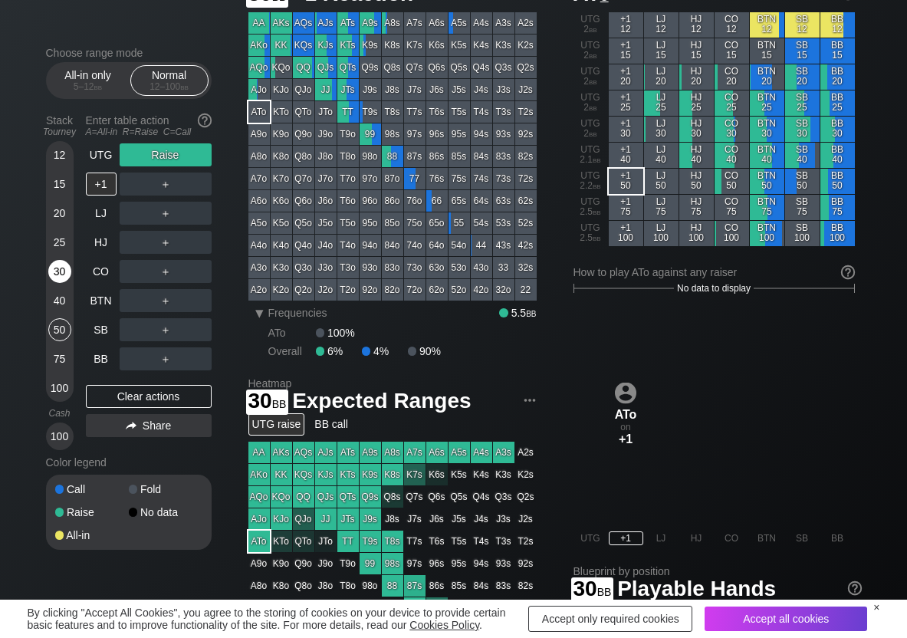
click at [60, 269] on div "30" at bounding box center [59, 271] width 23 height 23
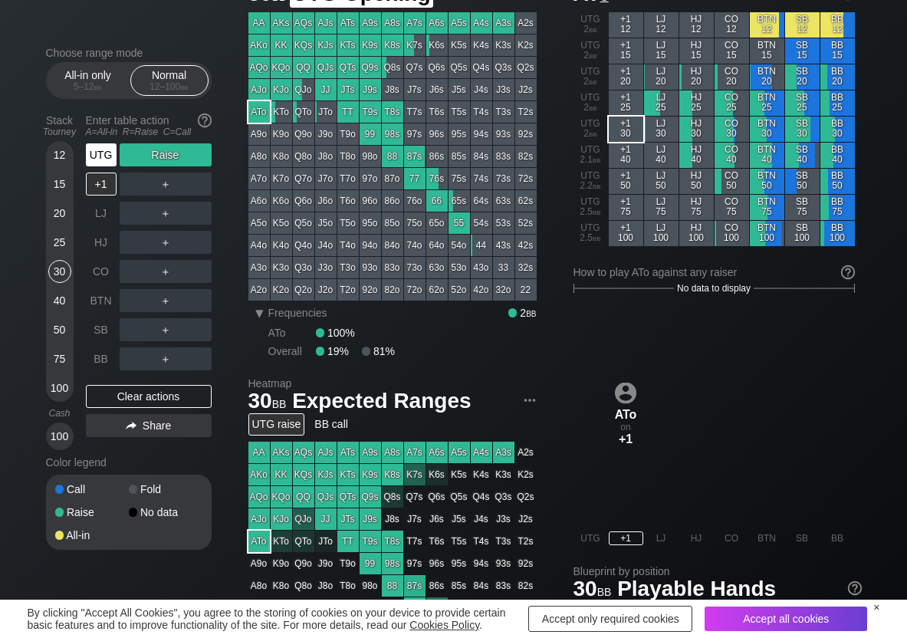
click at [100, 163] on div "UTG" at bounding box center [101, 154] width 31 height 23
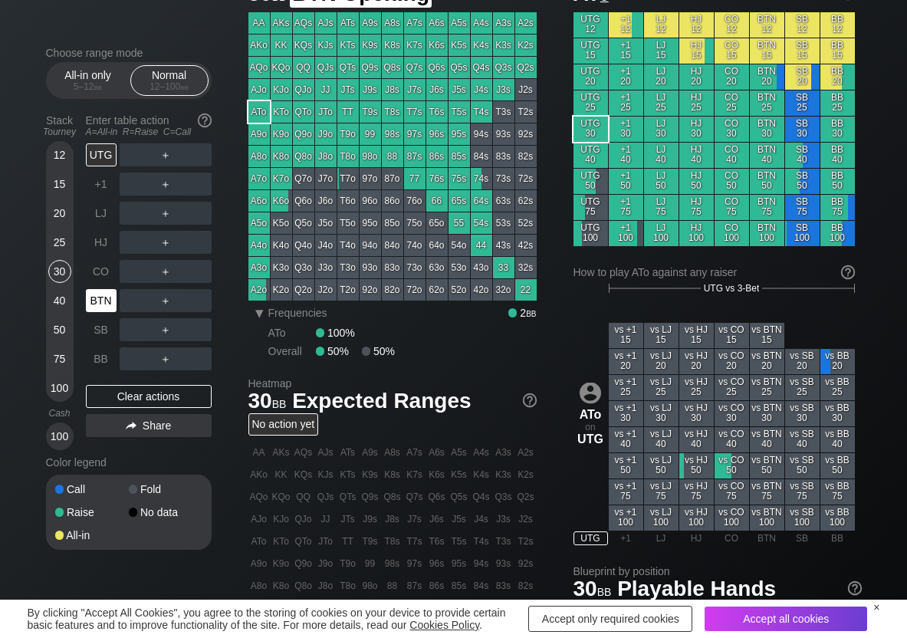
click at [98, 300] on div "BTN" at bounding box center [101, 300] width 31 height 23
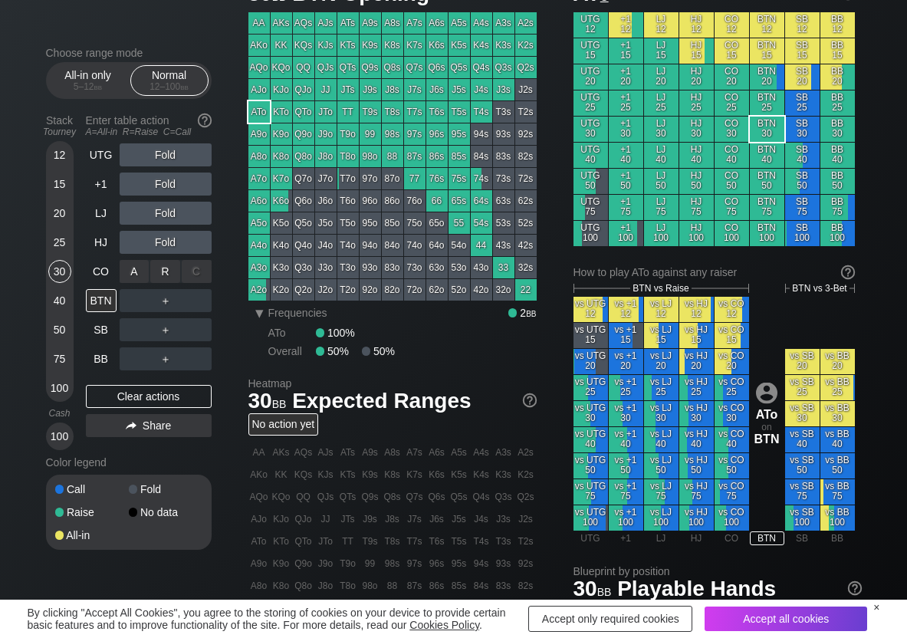
click at [169, 274] on div "R ✕" at bounding box center [165, 271] width 30 height 23
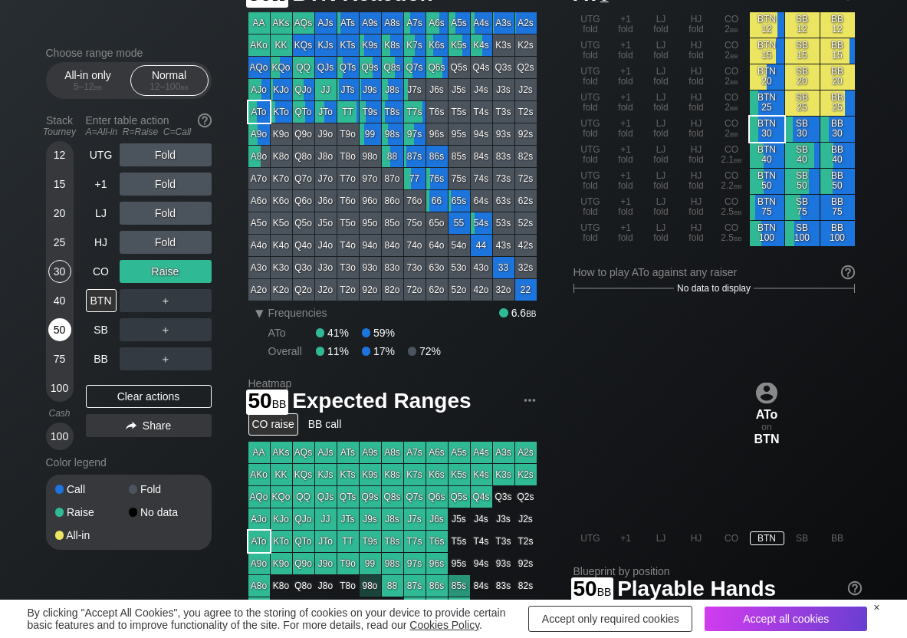
click at [63, 329] on div "50" at bounding box center [59, 329] width 23 height 23
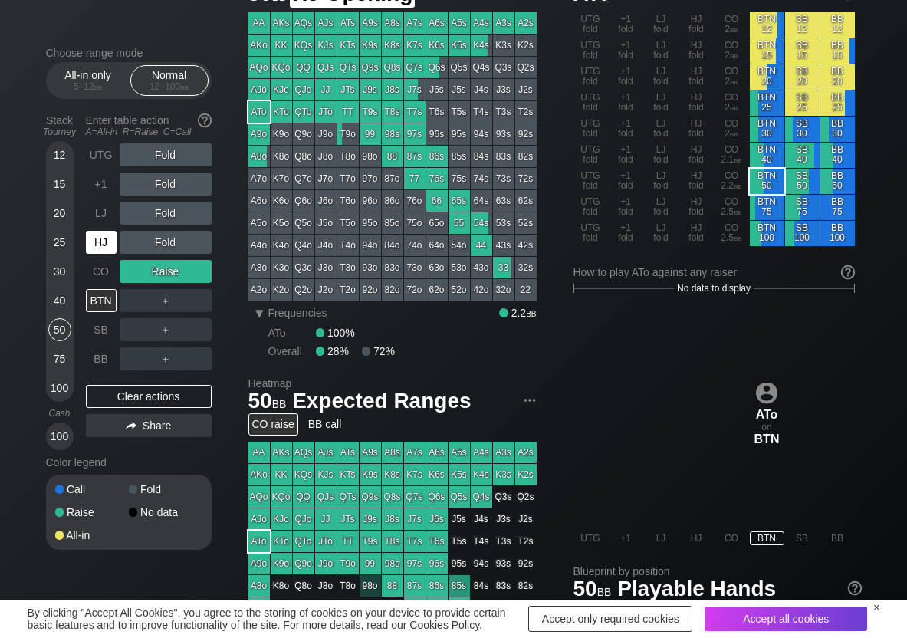
drag, startPoint x: 106, startPoint y: 246, endPoint x: 123, endPoint y: 250, distance: 17.3
click at [106, 247] on div "HJ" at bounding box center [101, 242] width 31 height 23
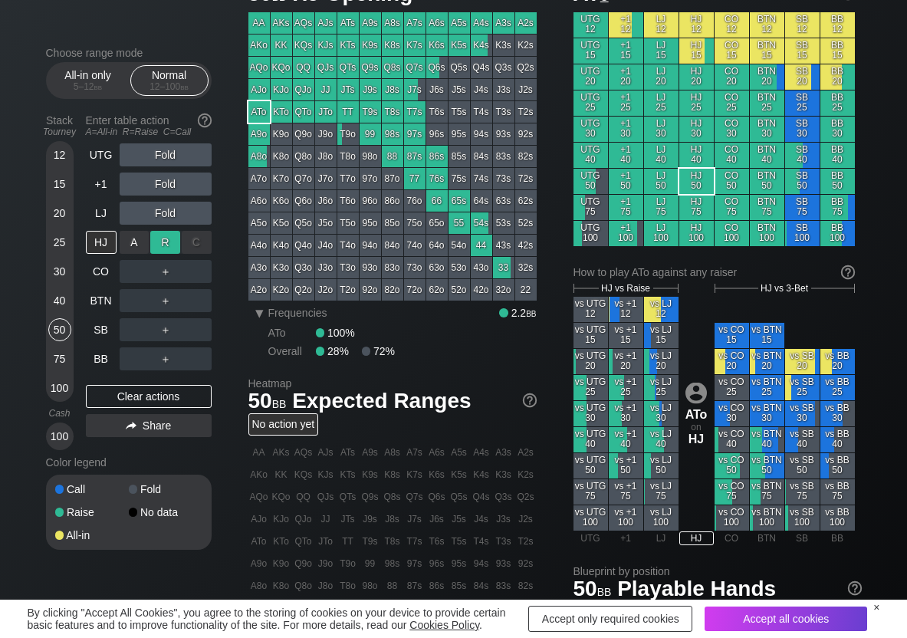
click at [168, 244] on div "R ✕" at bounding box center [165, 242] width 30 height 23
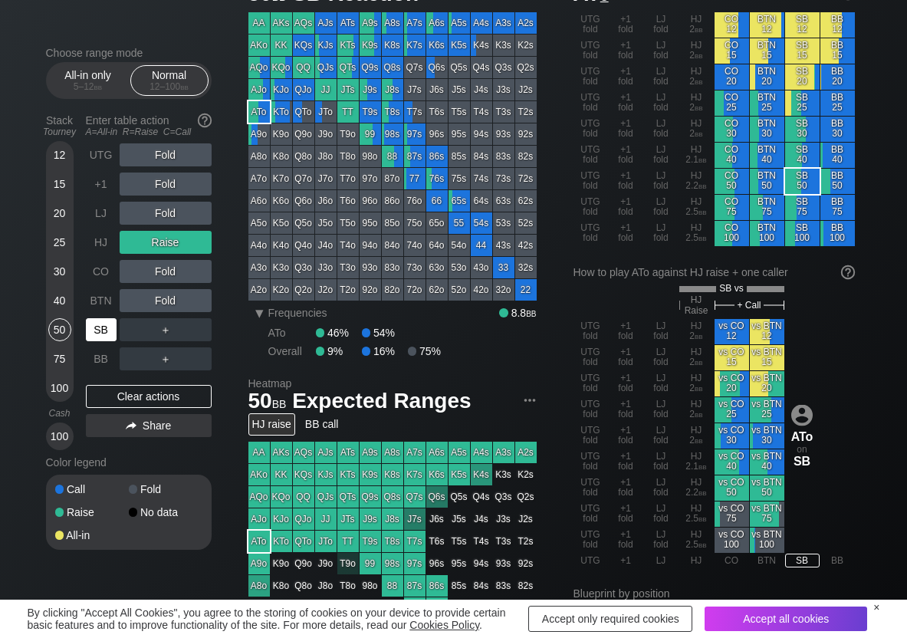
click at [101, 333] on div "SB" at bounding box center [101, 329] width 31 height 23
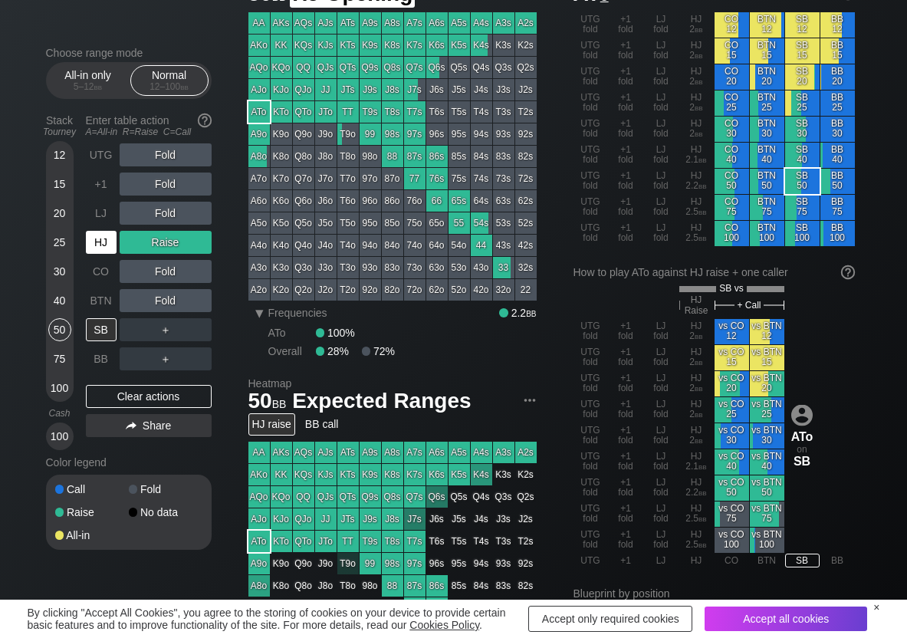
click at [92, 244] on div "HJ" at bounding box center [101, 242] width 31 height 23
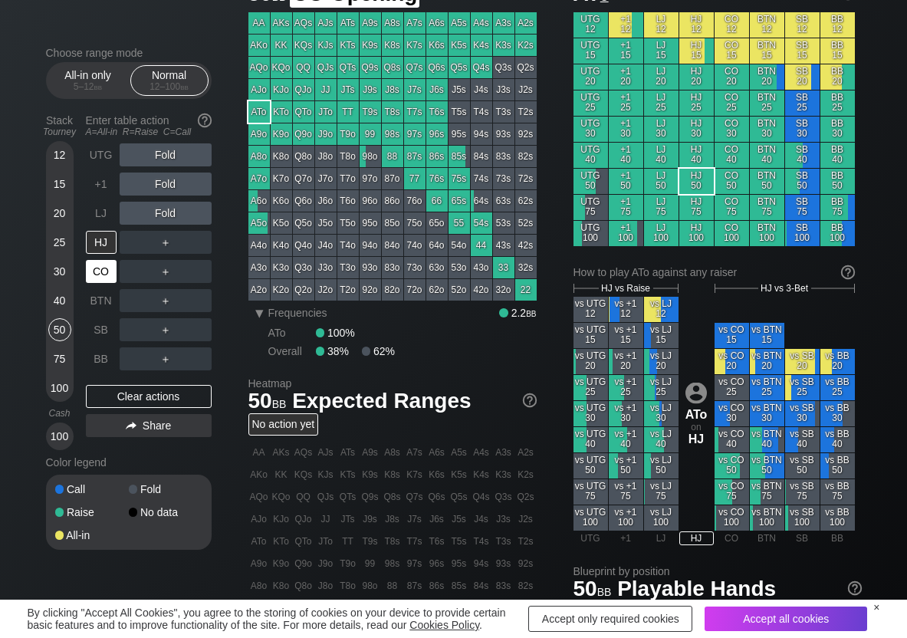
click at [100, 276] on div "CO" at bounding box center [101, 271] width 31 height 23
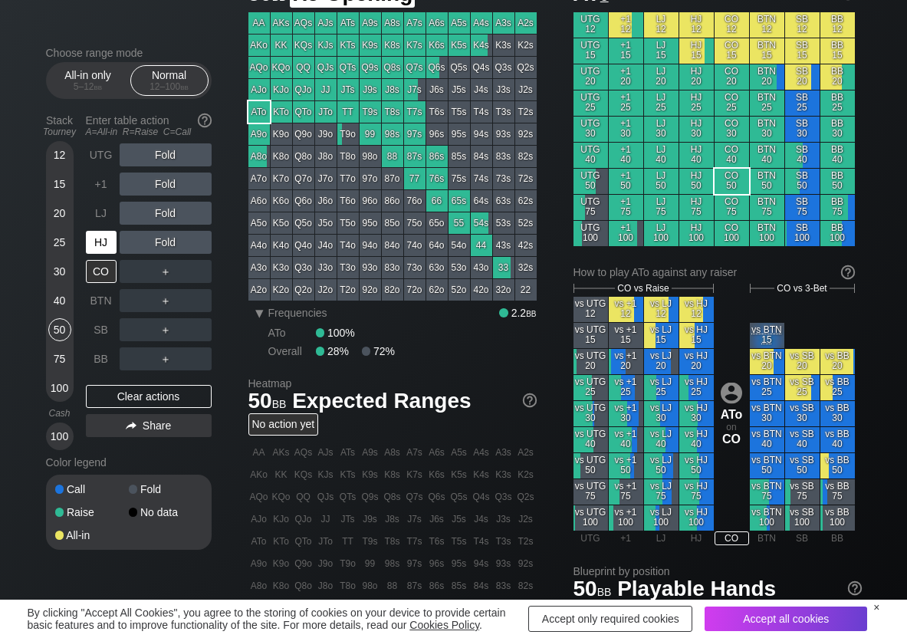
click at [106, 244] on div "HJ" at bounding box center [101, 242] width 31 height 23
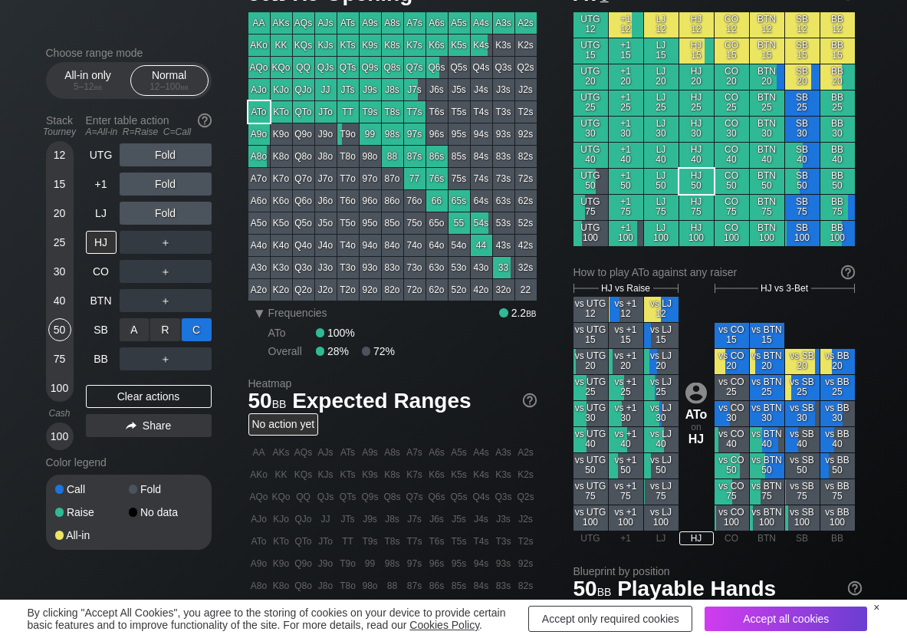
click at [202, 325] on div "C ✕" at bounding box center [197, 329] width 30 height 23
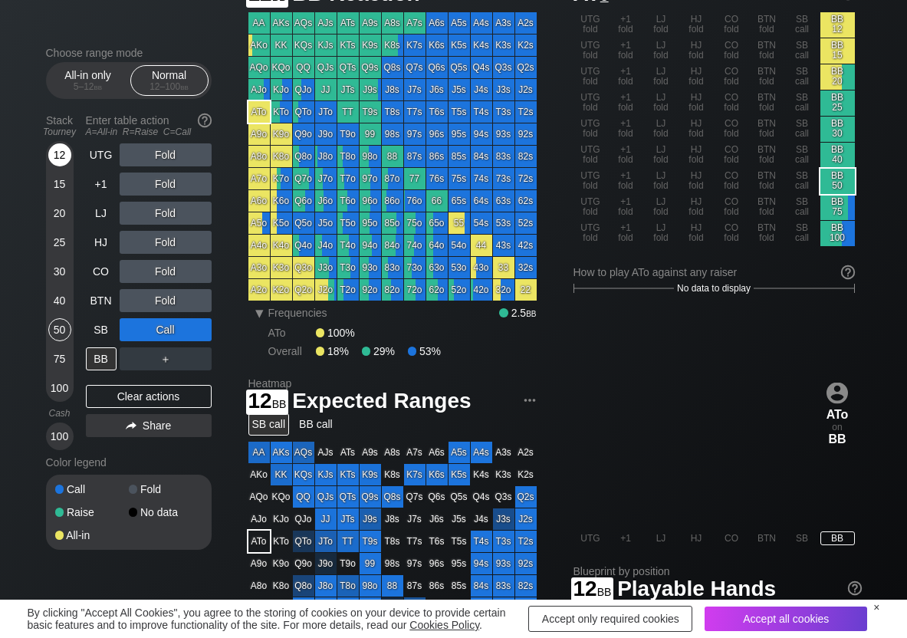
click at [54, 148] on div "12" at bounding box center [59, 154] width 23 height 23
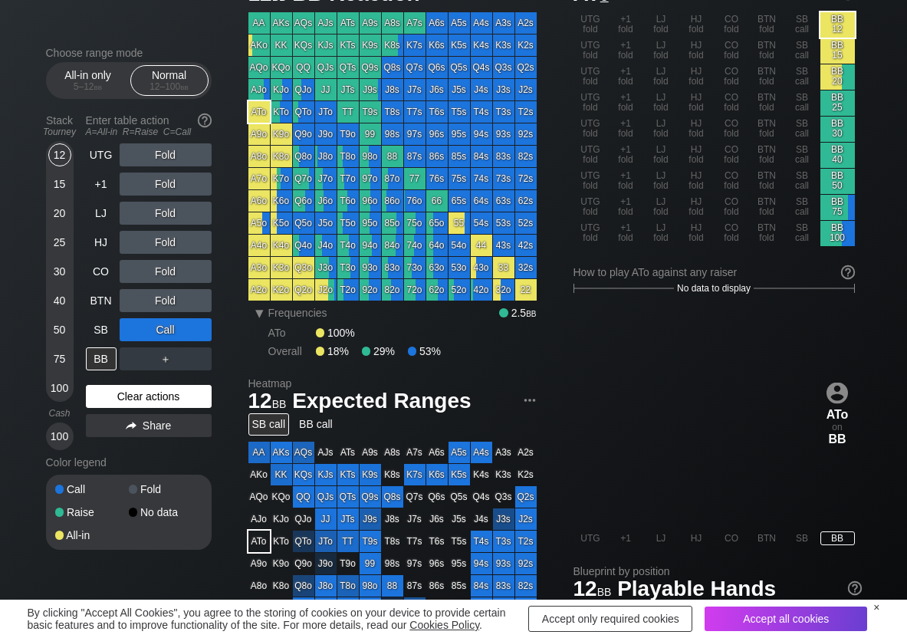
click at [154, 406] on div "Clear actions" at bounding box center [149, 396] width 126 height 23
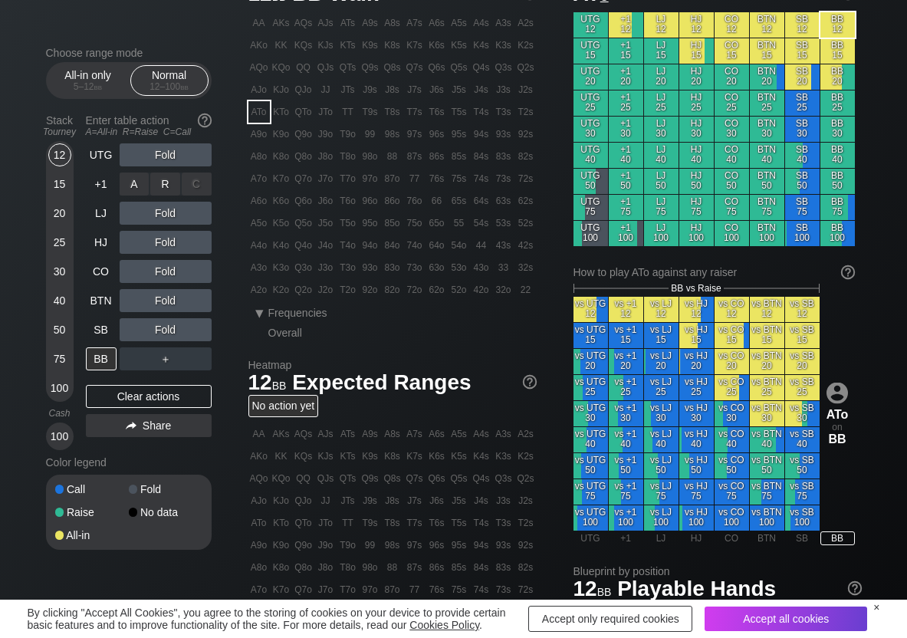
click at [168, 182] on div "R ✕" at bounding box center [165, 184] width 30 height 23
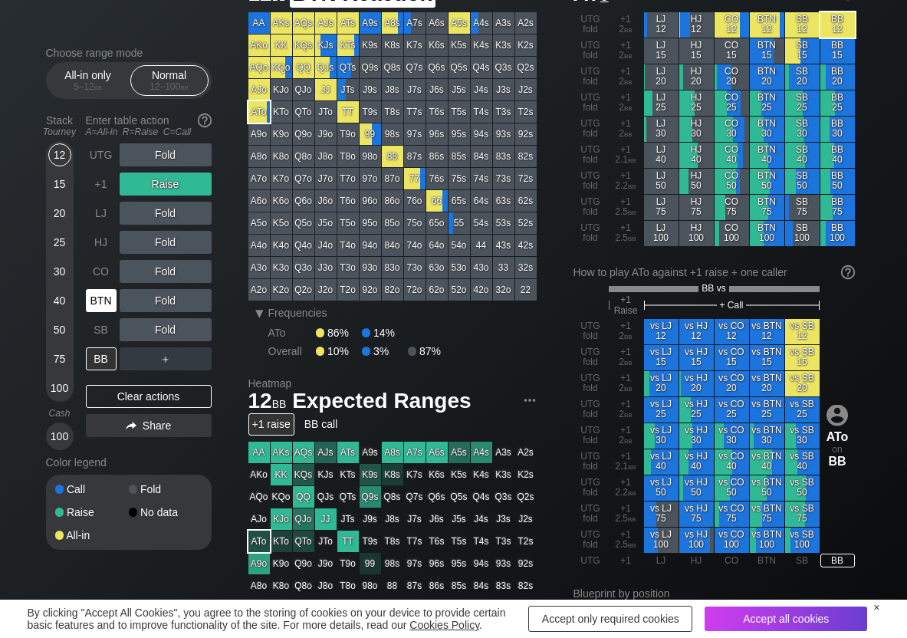
click at [111, 303] on div "BTN" at bounding box center [101, 300] width 31 height 23
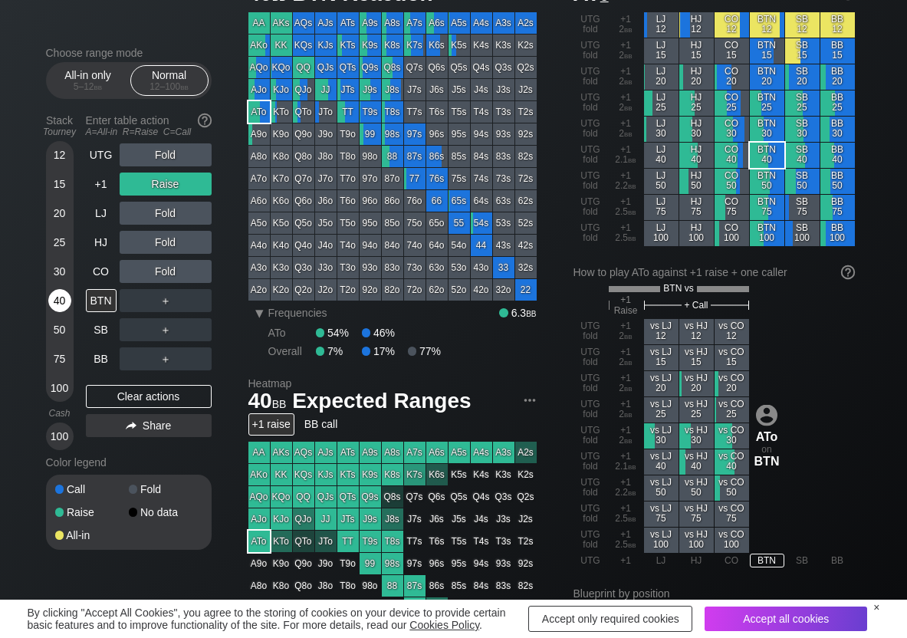
click at [62, 304] on div "40" at bounding box center [59, 300] width 23 height 23
drag, startPoint x: 211, startPoint y: 303, endPoint x: 191, endPoint y: 312, distance: 22.0
click at [201, 307] on div "C ✕" at bounding box center [197, 300] width 30 height 23
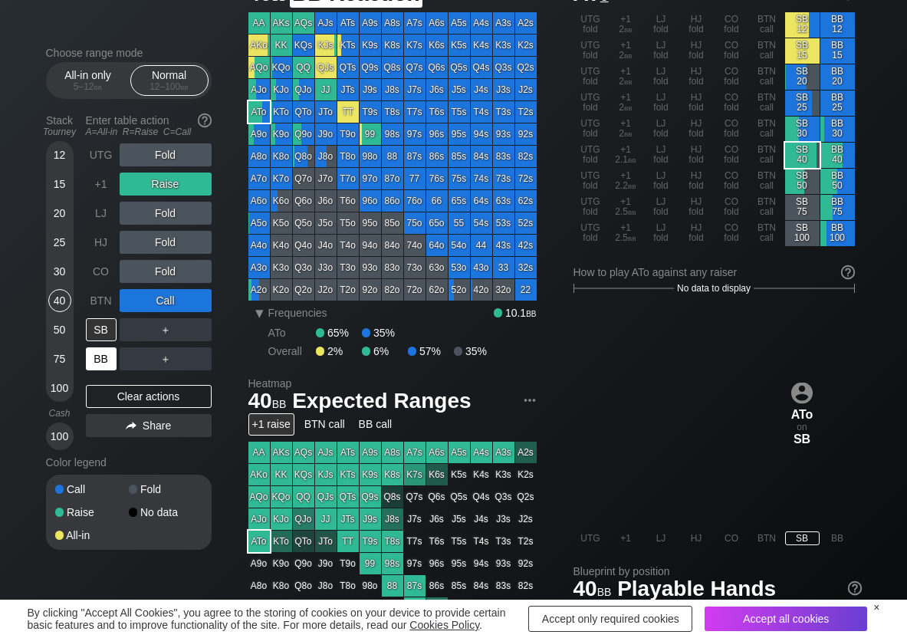
click at [105, 365] on div "BB" at bounding box center [101, 358] width 31 height 23
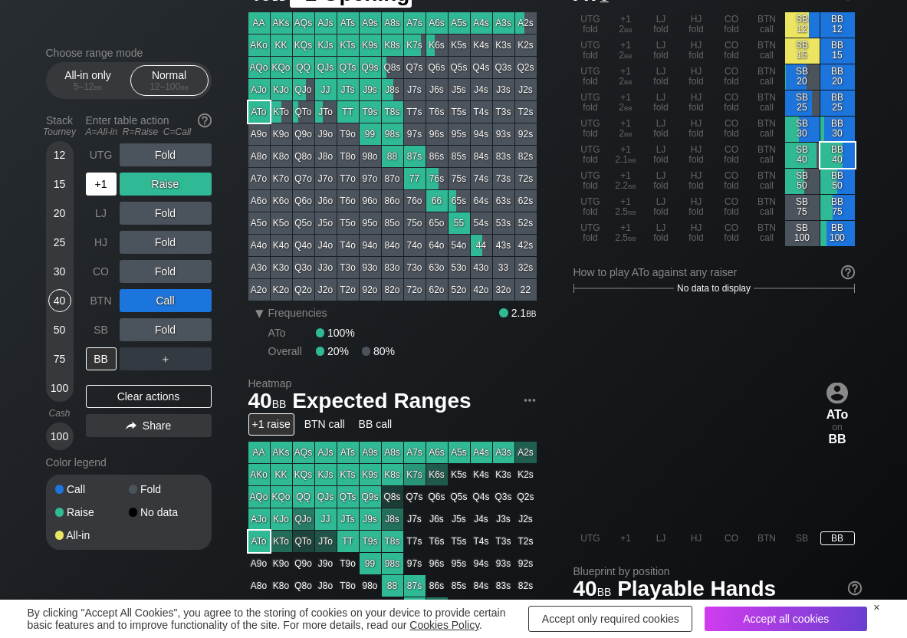
click at [96, 181] on div "+1" at bounding box center [101, 184] width 31 height 23
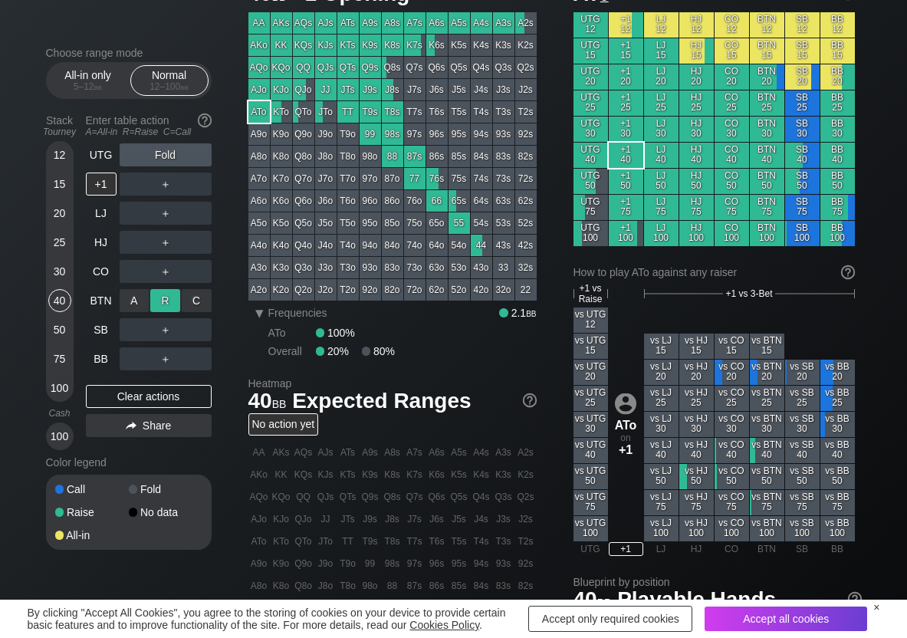
click at [164, 301] on div "R ✕" at bounding box center [165, 300] width 30 height 23
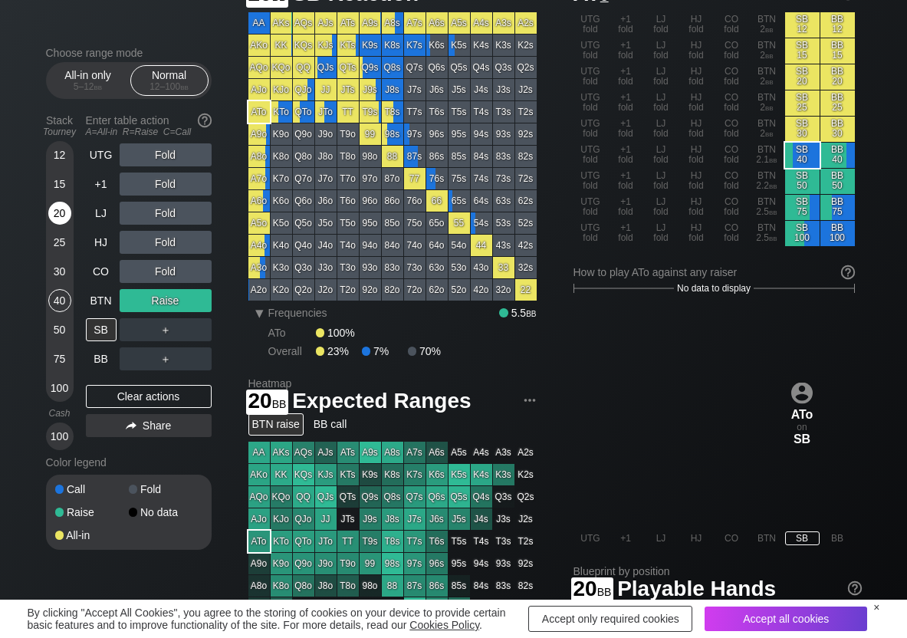
click at [55, 217] on div "20" at bounding box center [59, 213] width 23 height 23
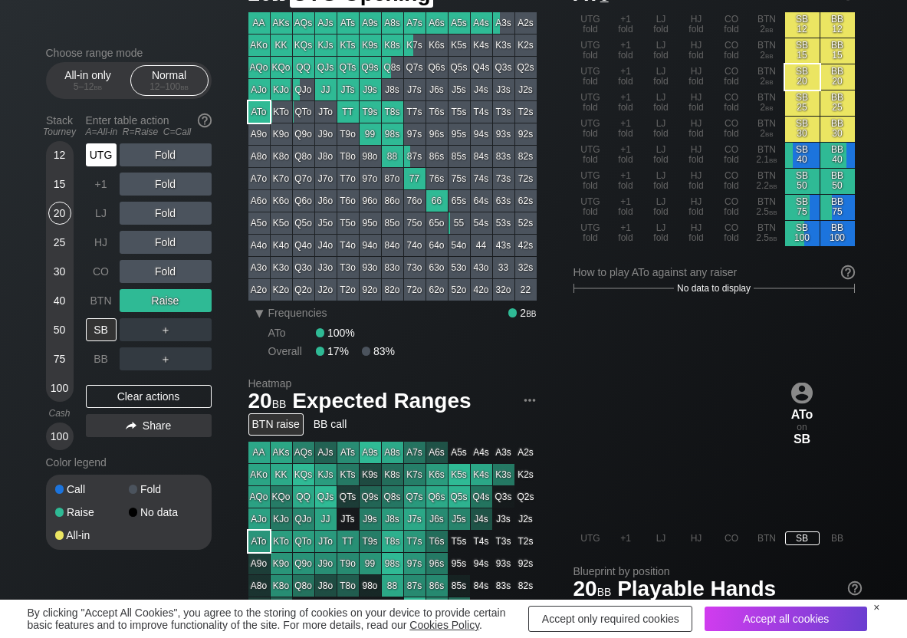
drag, startPoint x: 100, startPoint y: 149, endPoint x: 120, endPoint y: 153, distance: 20.3
click at [102, 150] on div "UTG" at bounding box center [101, 154] width 31 height 23
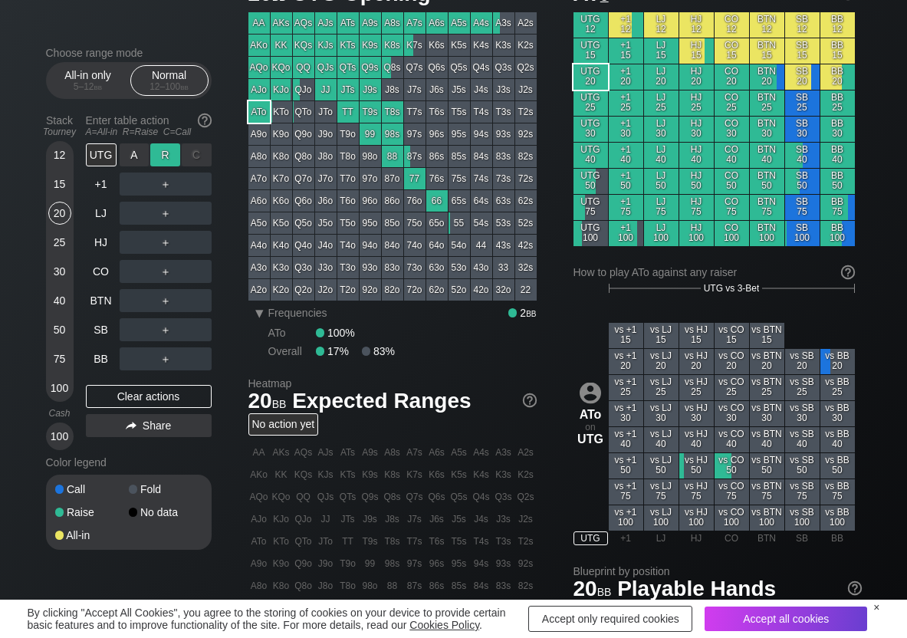
click at [164, 154] on div "R ✕" at bounding box center [165, 154] width 30 height 23
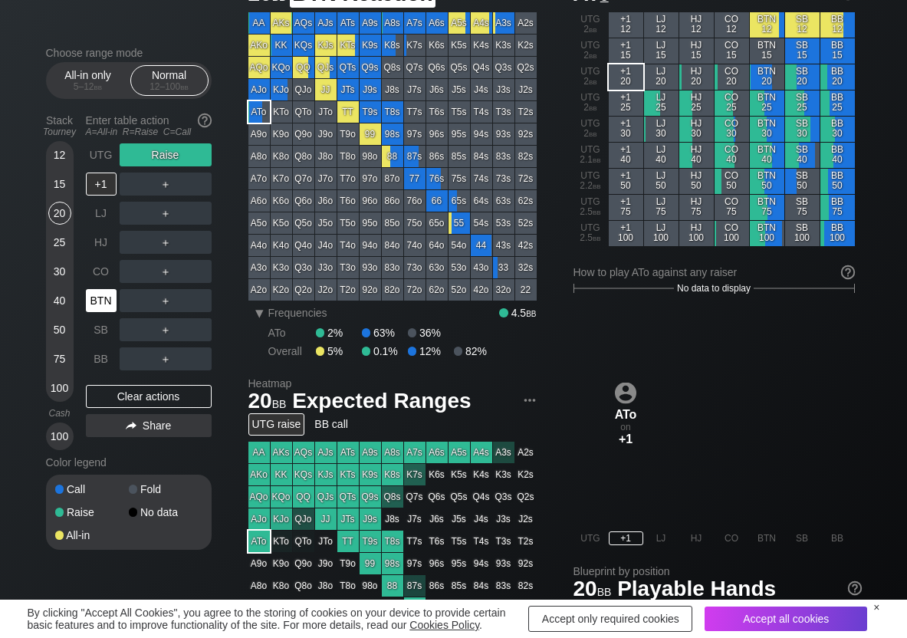
click at [105, 305] on div "BTN" at bounding box center [101, 300] width 31 height 23
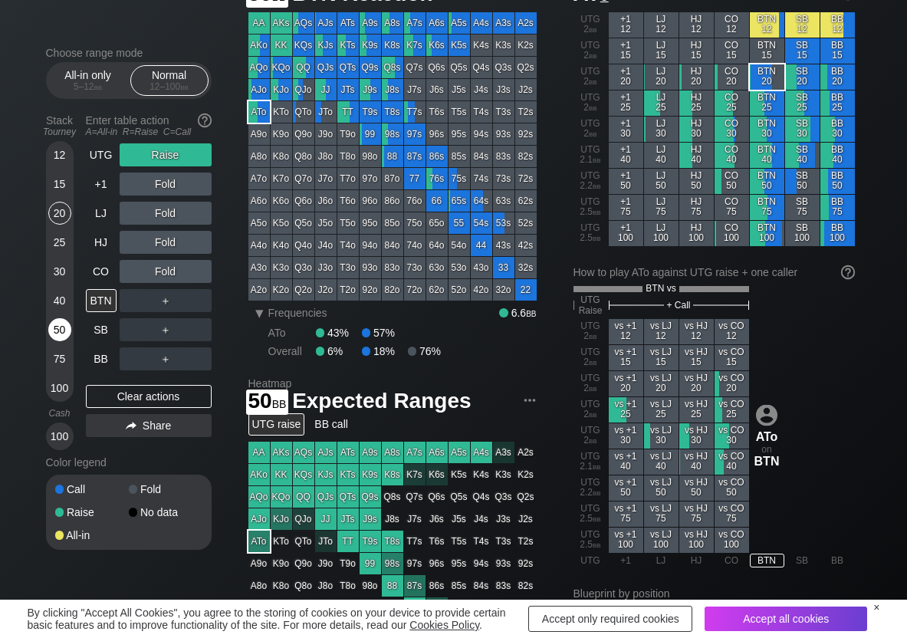
click at [59, 332] on div "50" at bounding box center [59, 329] width 23 height 23
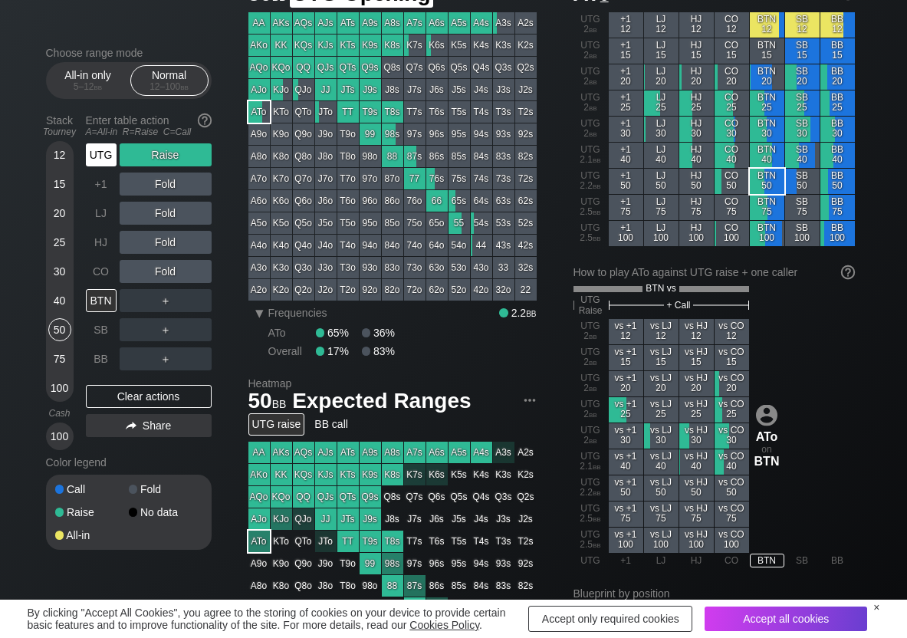
click at [114, 160] on div "UTG" at bounding box center [101, 154] width 31 height 23
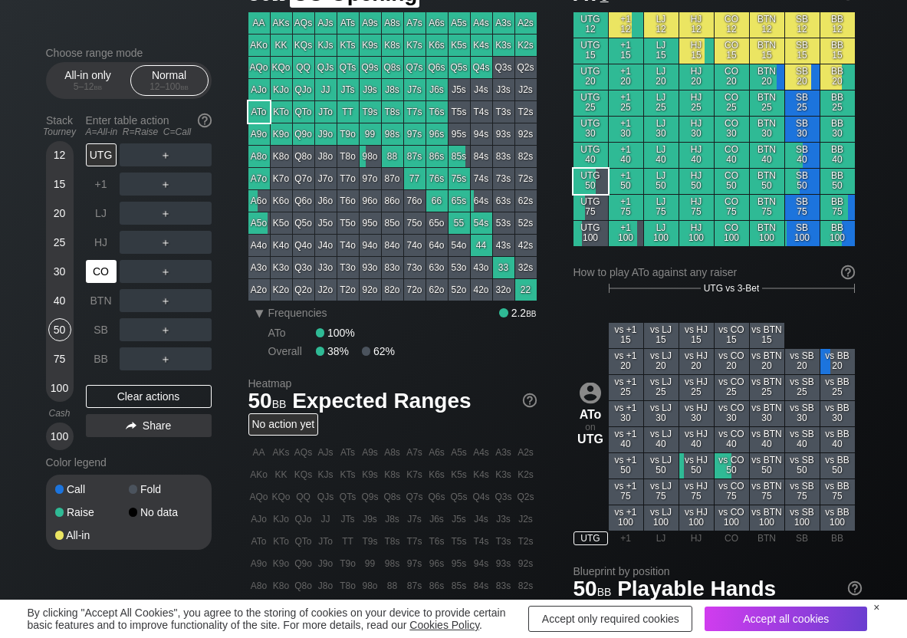
click at [100, 269] on div "CO" at bounding box center [101, 271] width 31 height 23
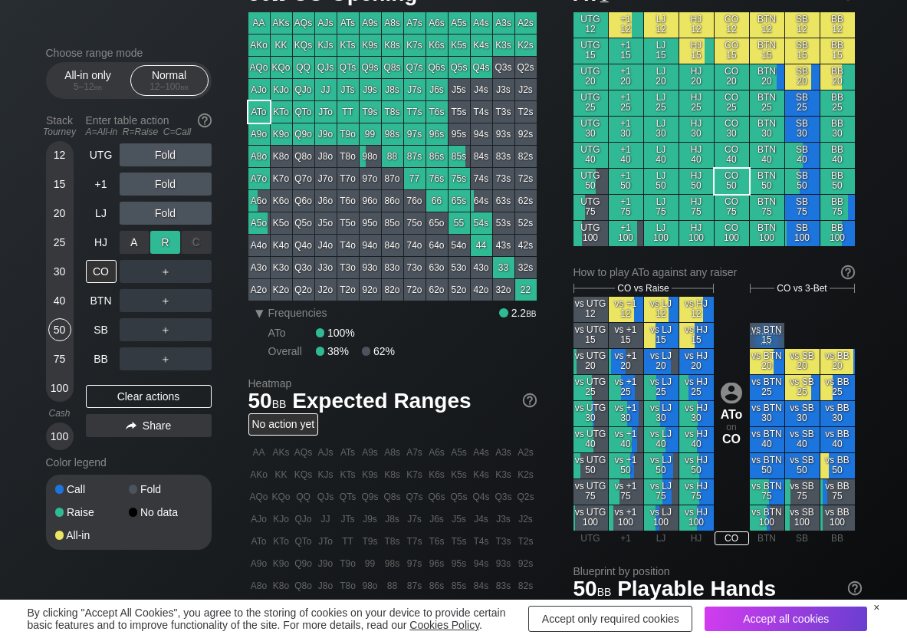
click at [153, 248] on div "R ✕" at bounding box center [165, 242] width 30 height 23
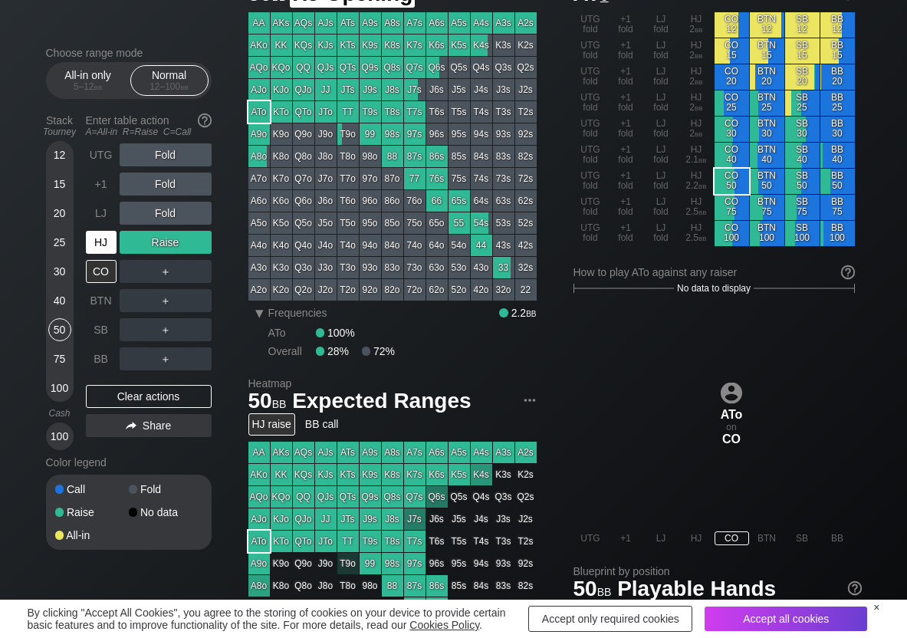
click at [104, 235] on div "HJ" at bounding box center [101, 242] width 31 height 23
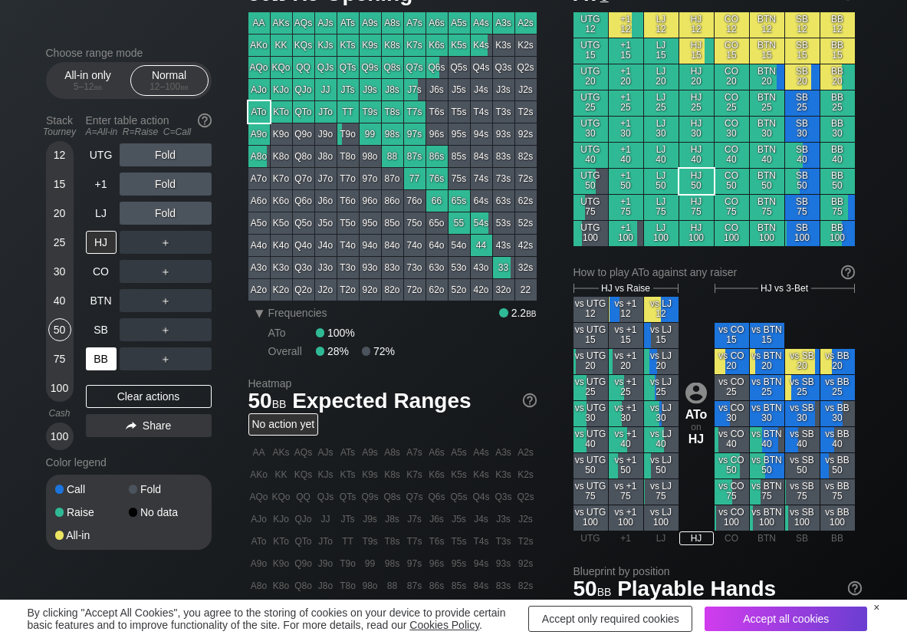
click at [97, 366] on div "BB" at bounding box center [101, 358] width 31 height 23
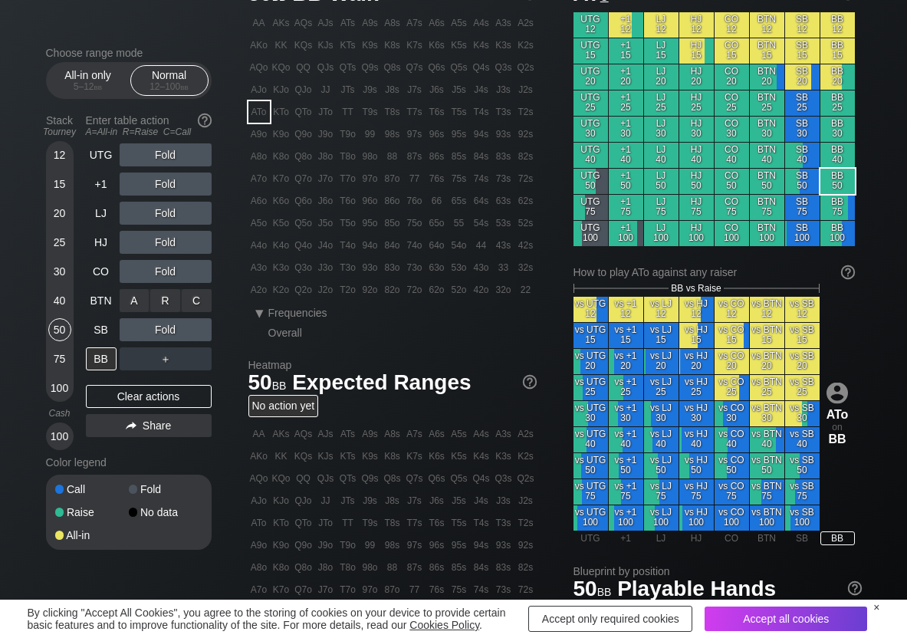
click at [152, 301] on div "R ✕" at bounding box center [165, 300] width 30 height 23
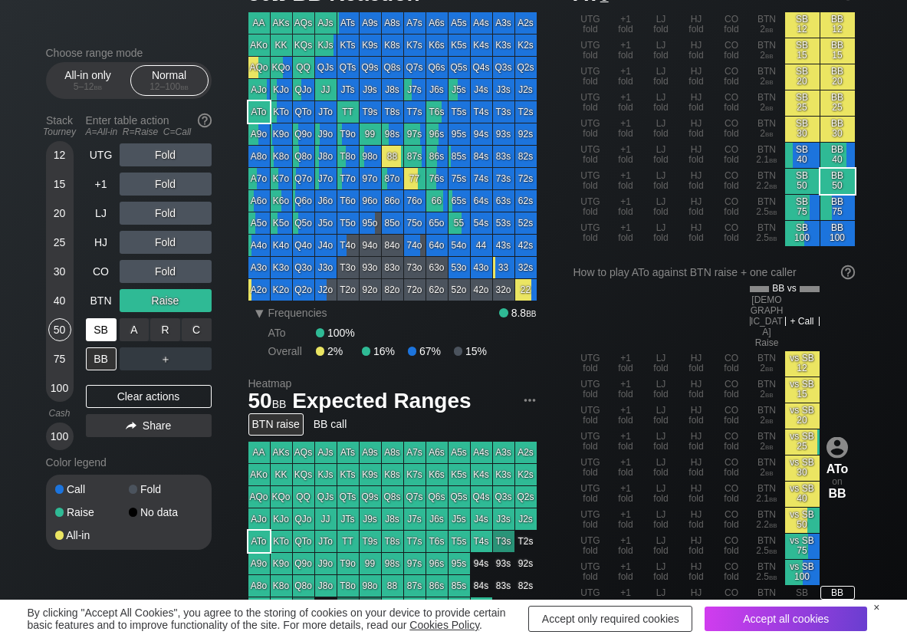
drag, startPoint x: 100, startPoint y: 307, endPoint x: 100, endPoint y: 323, distance: 15.4
click at [100, 308] on div "BTN" at bounding box center [101, 300] width 31 height 23
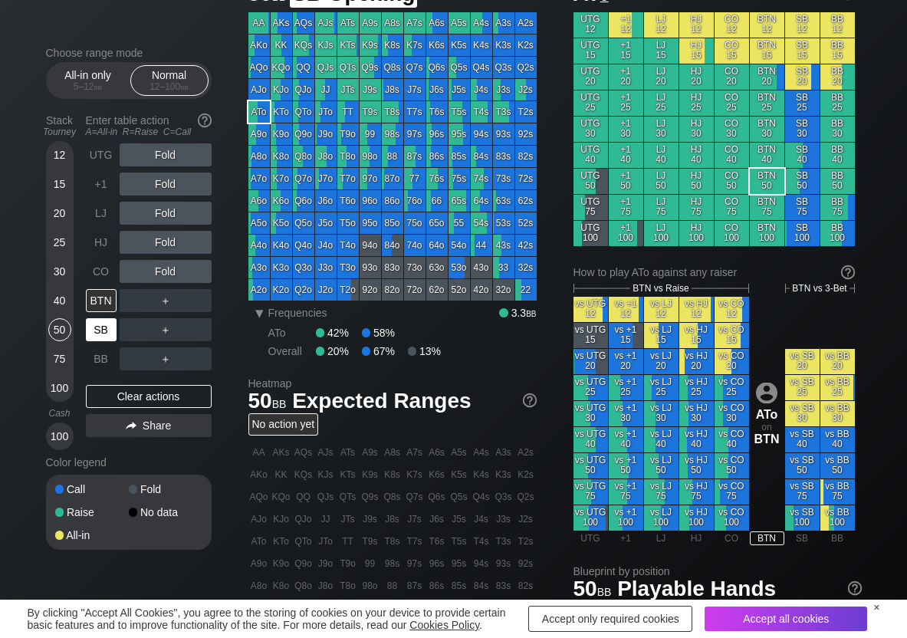
click at [100, 326] on div "SB" at bounding box center [101, 329] width 31 height 23
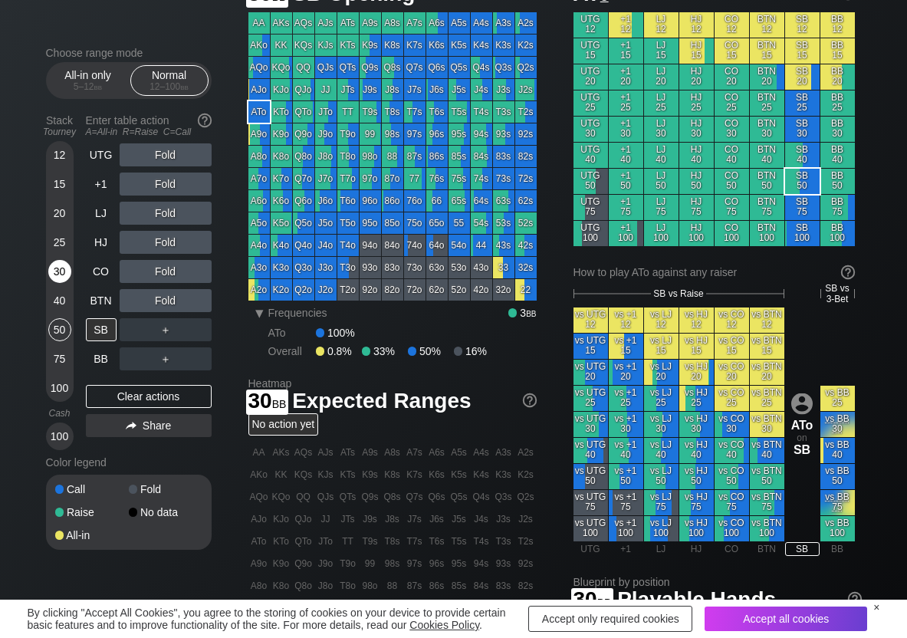
click at [54, 268] on div "30" at bounding box center [59, 271] width 23 height 23
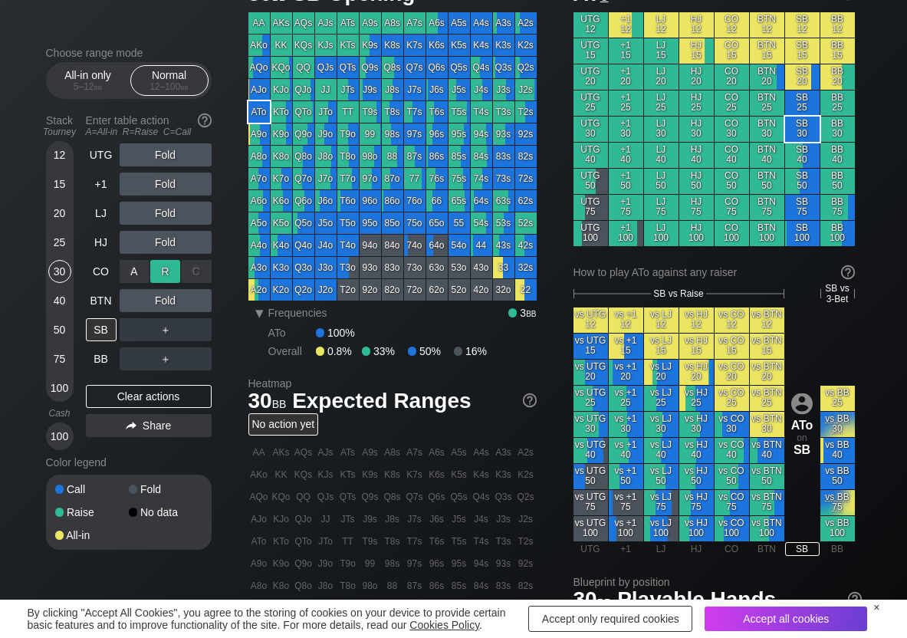
click at [158, 270] on div "R ✕" at bounding box center [165, 271] width 30 height 23
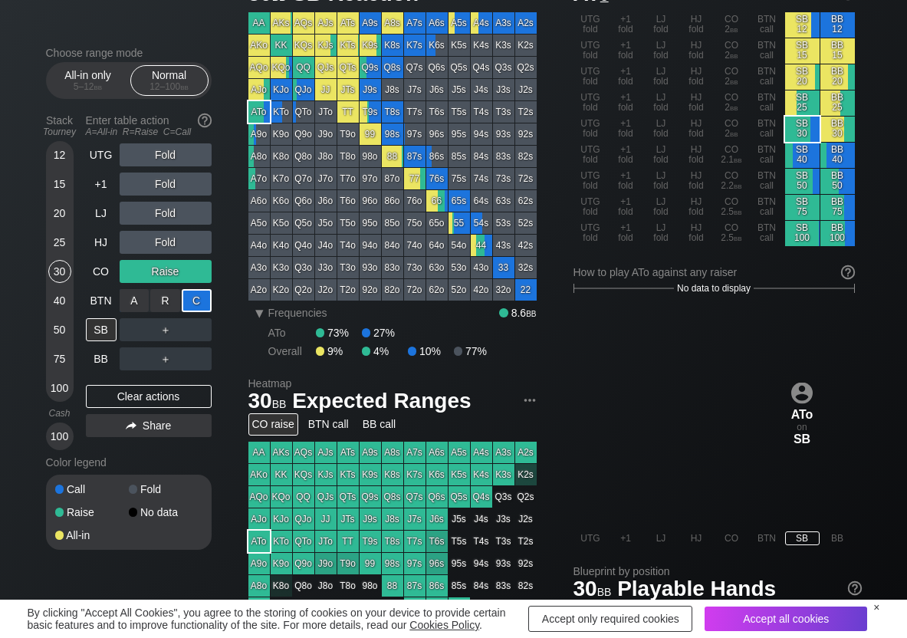
click at [206, 303] on div "C ✕" at bounding box center [197, 300] width 30 height 23
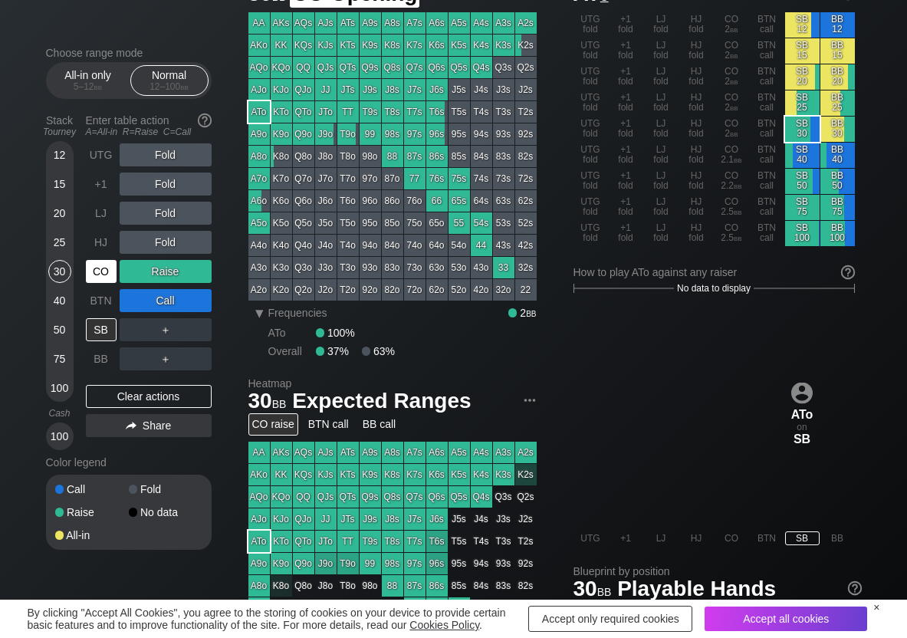
click at [96, 270] on div "CO" at bounding box center [101, 271] width 31 height 23
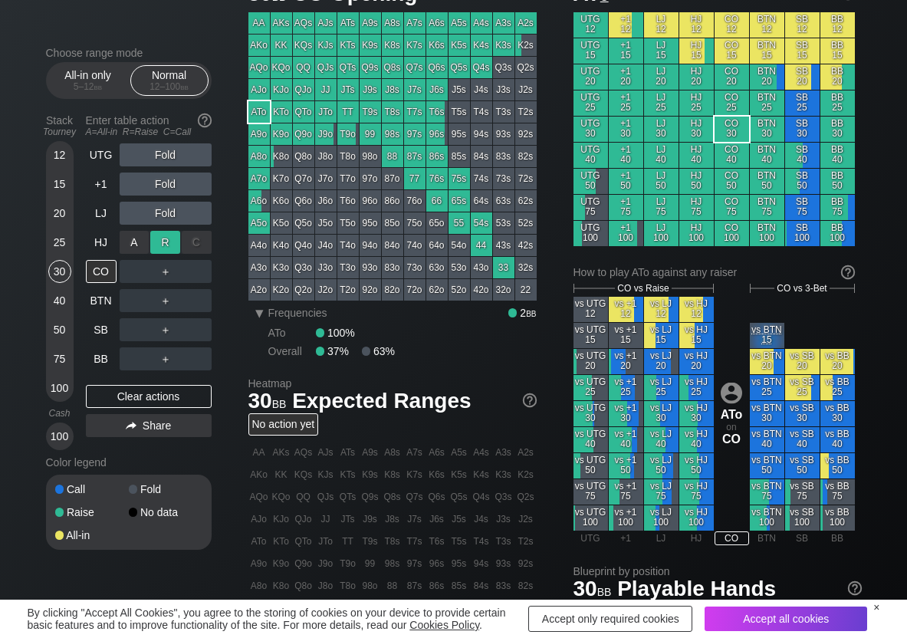
click at [156, 240] on div "R ✕" at bounding box center [165, 242] width 30 height 23
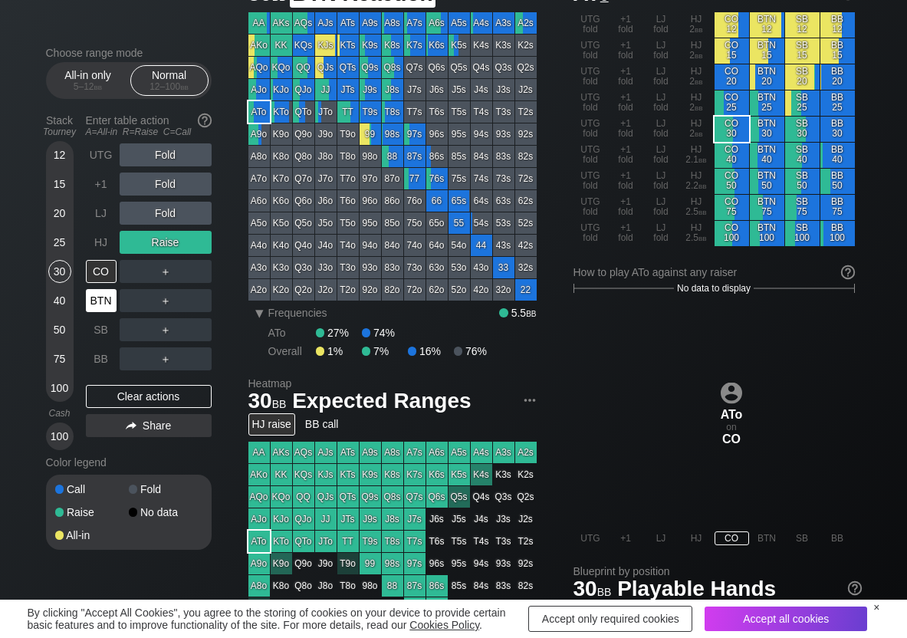
click at [111, 300] on div "BTN" at bounding box center [101, 300] width 31 height 23
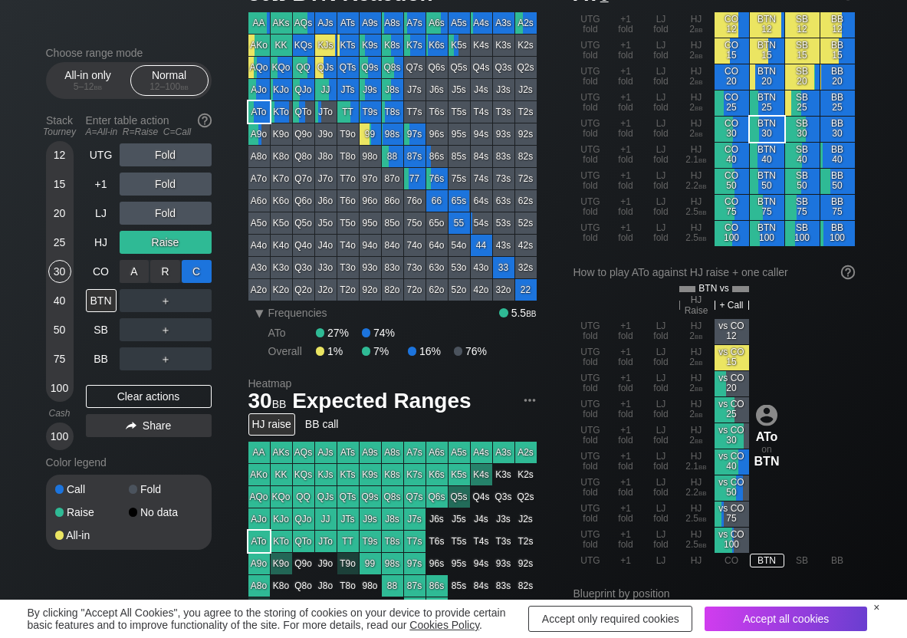
click at [199, 274] on div "C ✕" at bounding box center [197, 271] width 30 height 23
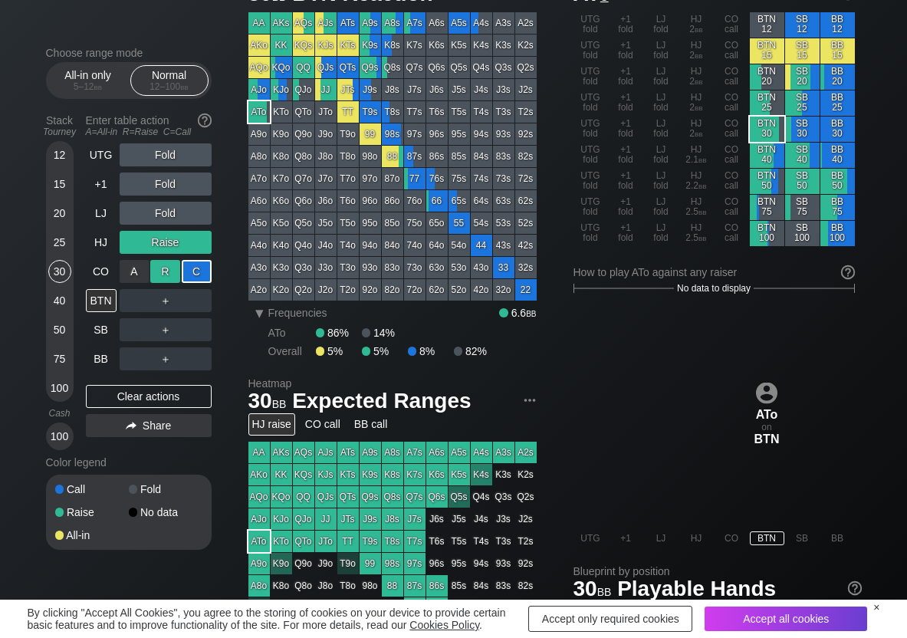
click at [173, 282] on div "R ✕" at bounding box center [165, 271] width 30 height 23
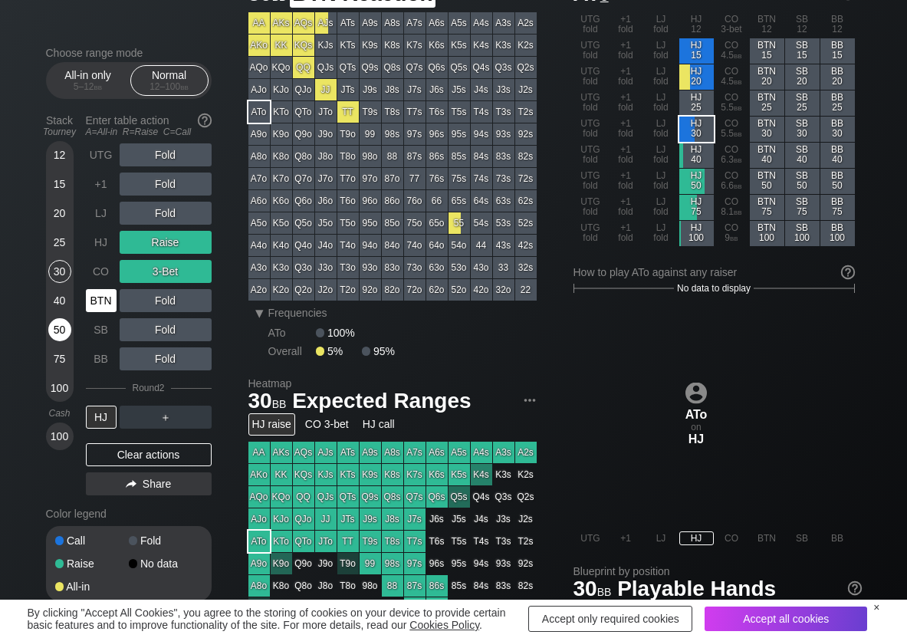
drag, startPoint x: 110, startPoint y: 301, endPoint x: 61, endPoint y: 319, distance: 52.4
click at [107, 301] on div "BTN" at bounding box center [101, 300] width 31 height 23
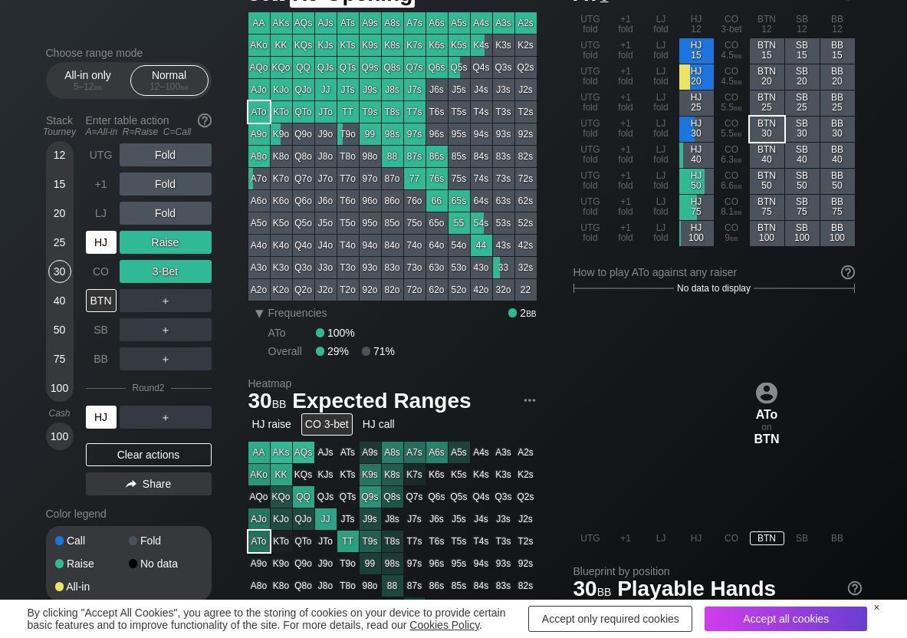
click at [100, 248] on div "HJ" at bounding box center [101, 242] width 31 height 23
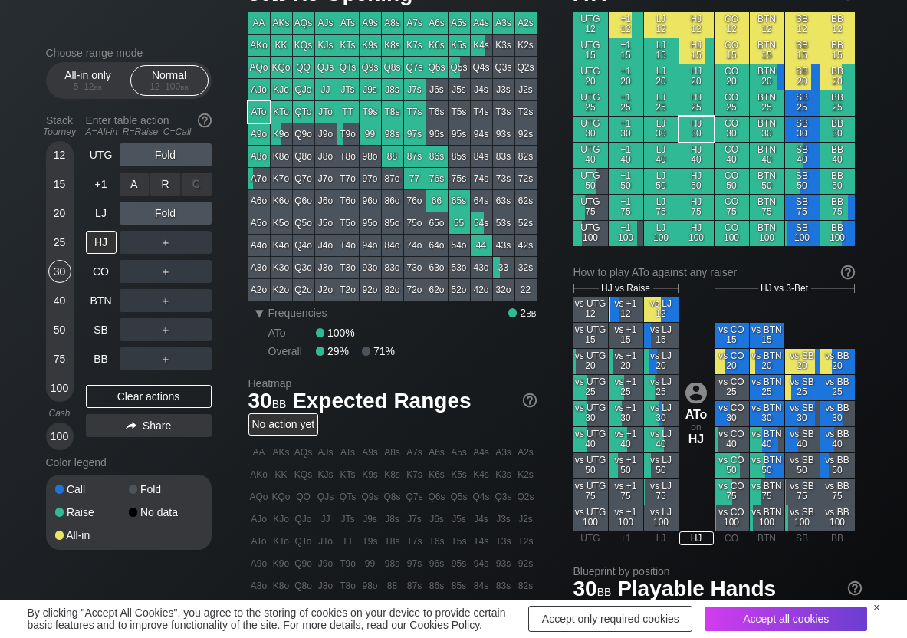
click at [168, 170] on div "A ✕ R ✕ C ✕ Fold" at bounding box center [166, 183] width 92 height 35
click at [168, 179] on div "R ✕" at bounding box center [165, 184] width 30 height 23
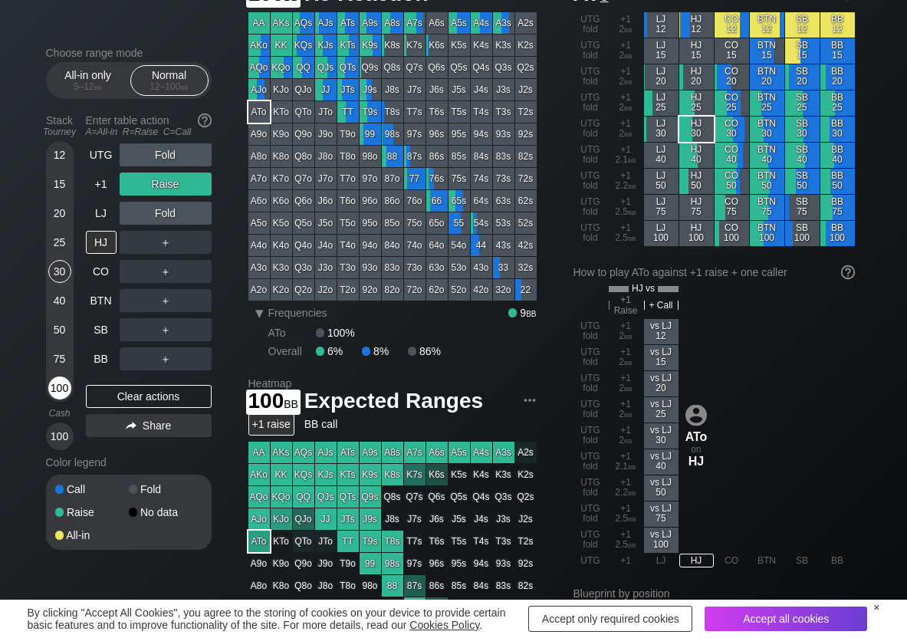
click at [63, 389] on div "100" at bounding box center [59, 387] width 23 height 23
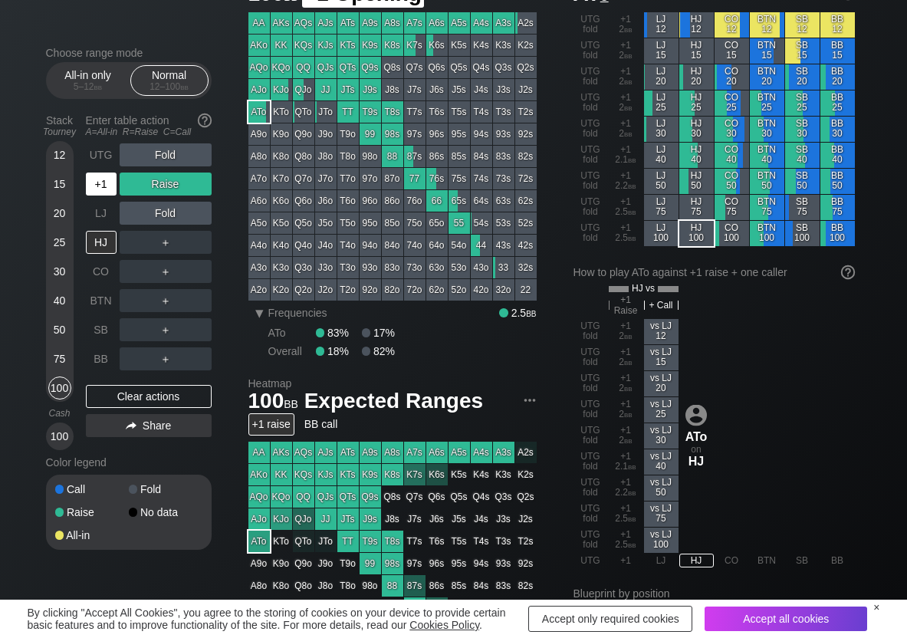
click at [107, 191] on div "+1" at bounding box center [101, 184] width 31 height 23
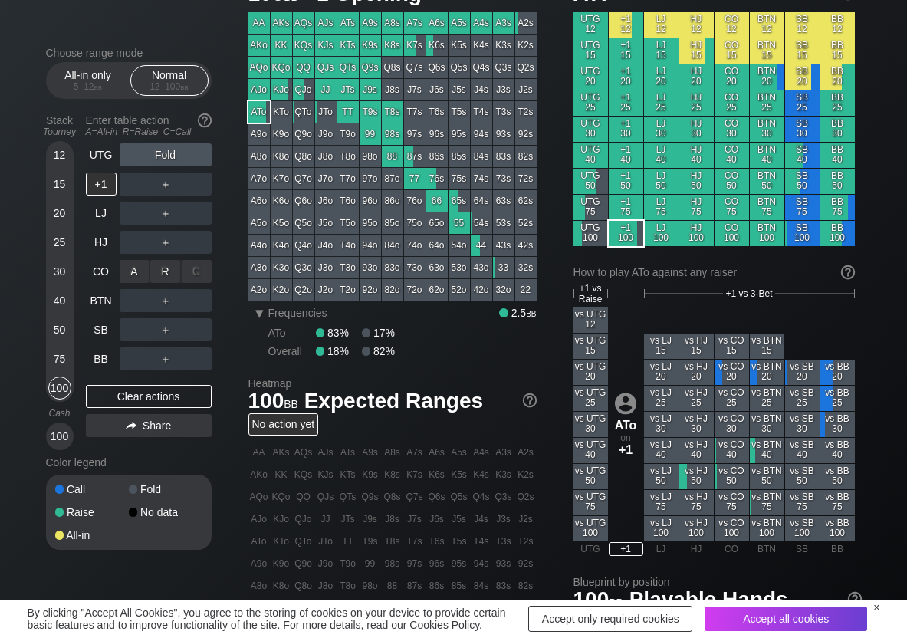
click at [182, 275] on div "C ✕" at bounding box center [197, 271] width 30 height 23
click at [169, 273] on div "R ✕" at bounding box center [165, 271] width 30 height 23
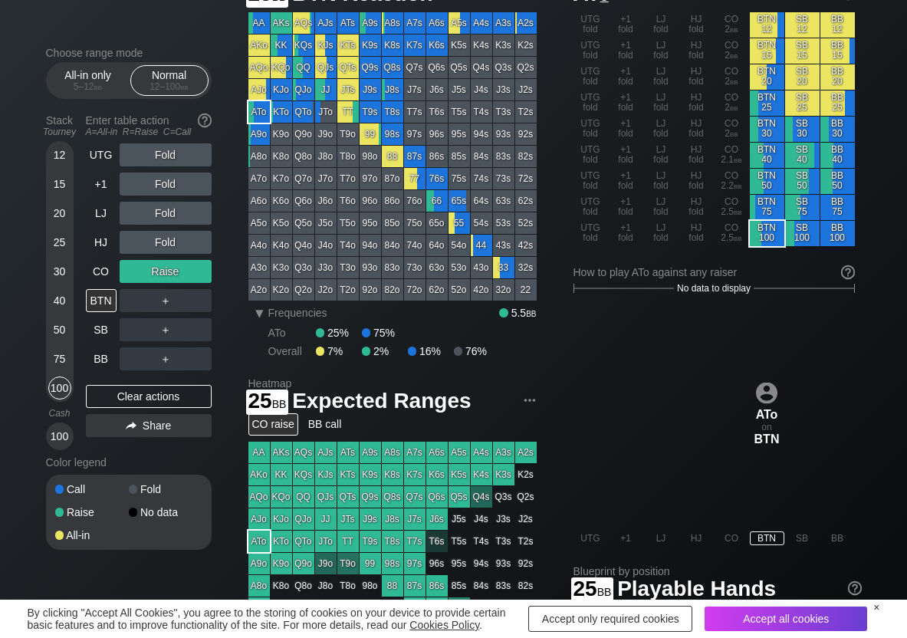
drag, startPoint x: 64, startPoint y: 241, endPoint x: 74, endPoint y: 274, distance: 34.4
click at [64, 241] on div "25" at bounding box center [59, 242] width 23 height 23
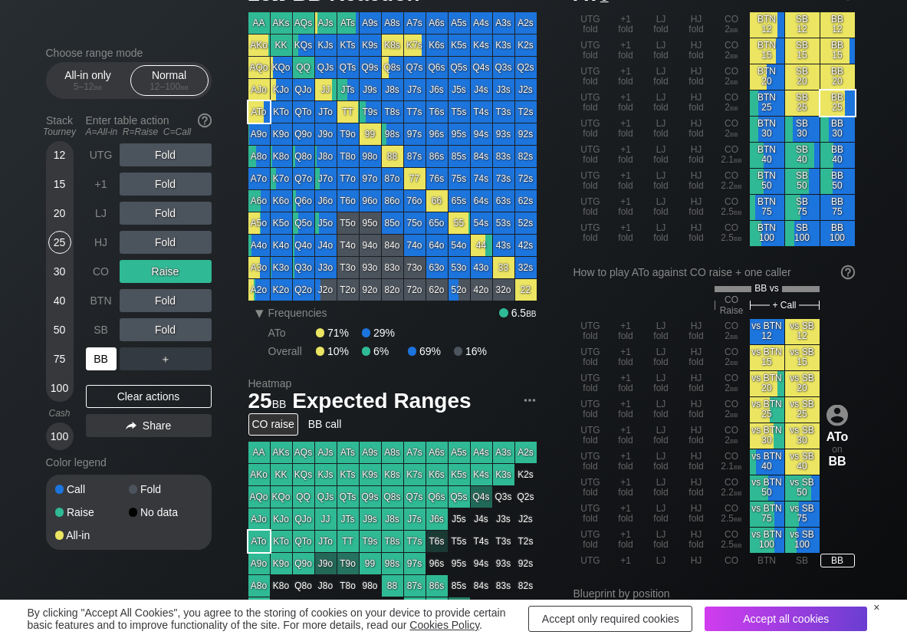
click at [90, 357] on div "BB" at bounding box center [101, 358] width 31 height 23
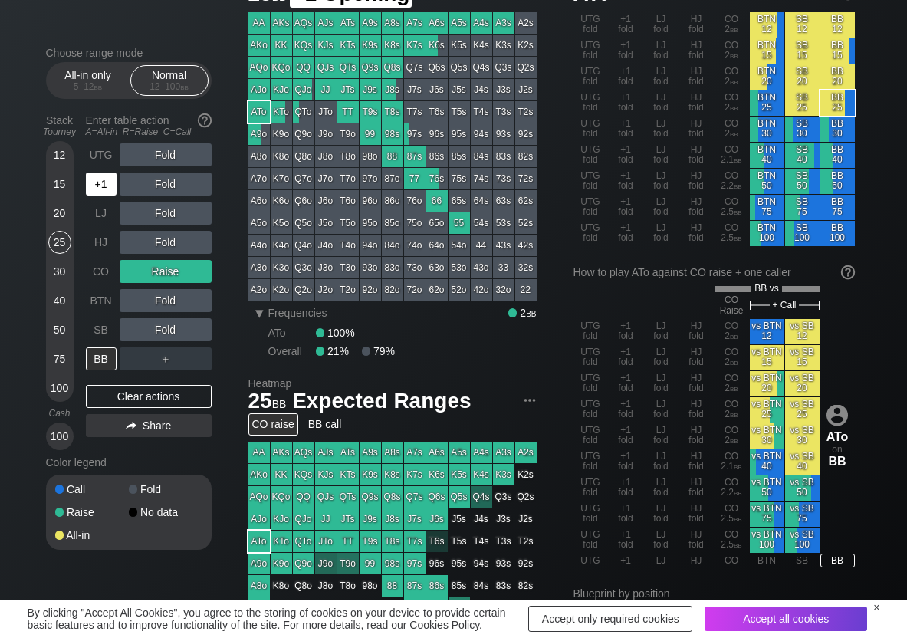
click at [94, 186] on div "+1" at bounding box center [101, 184] width 31 height 23
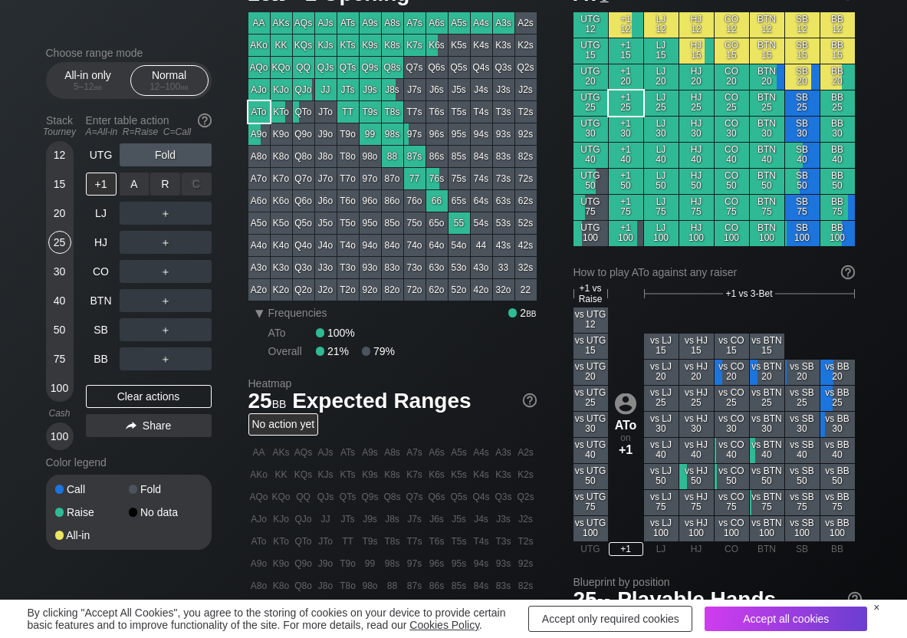
click at [162, 186] on div "R ✕" at bounding box center [165, 184] width 30 height 23
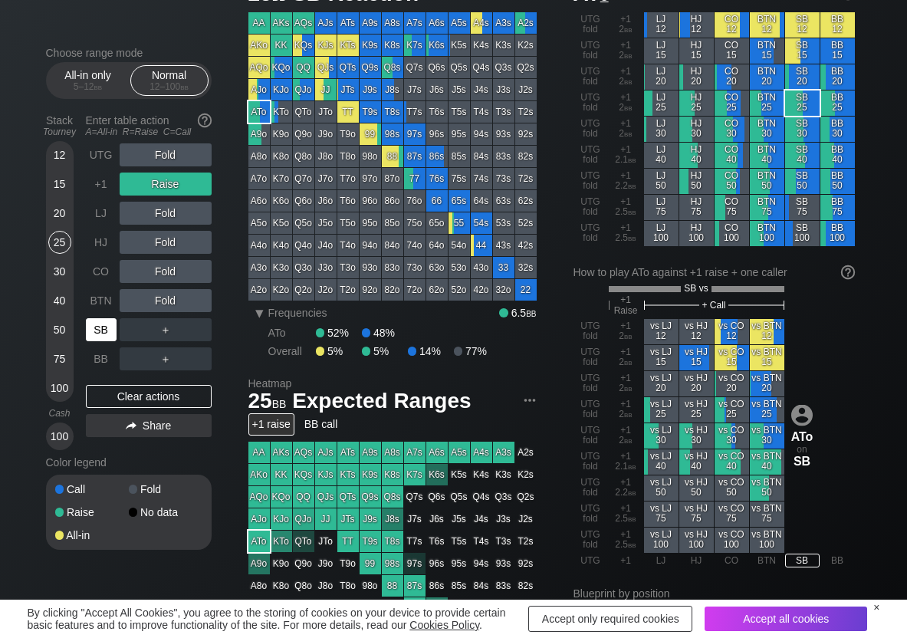
click at [107, 334] on div "SB" at bounding box center [101, 329] width 31 height 23
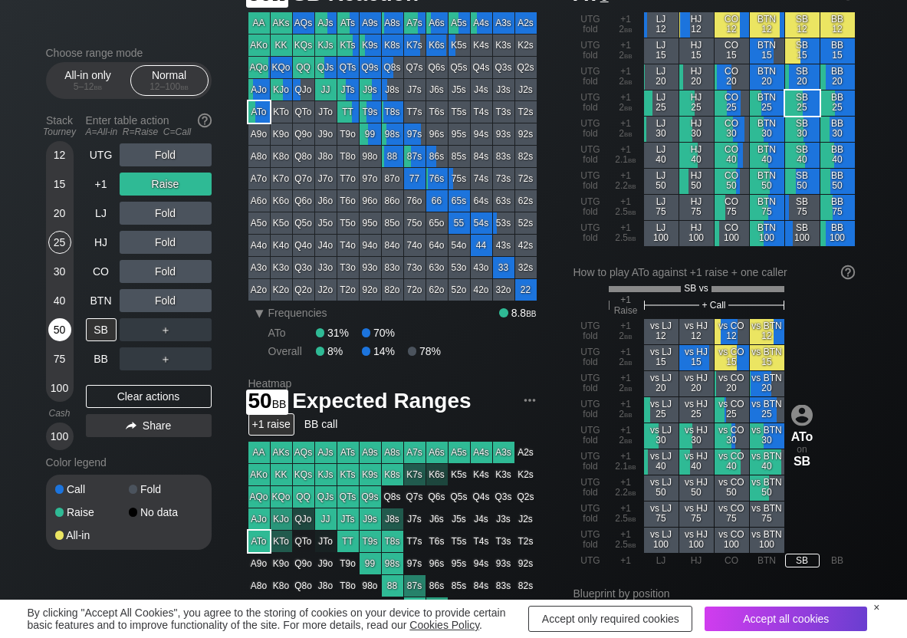
click at [64, 327] on div "50" at bounding box center [59, 329] width 23 height 23
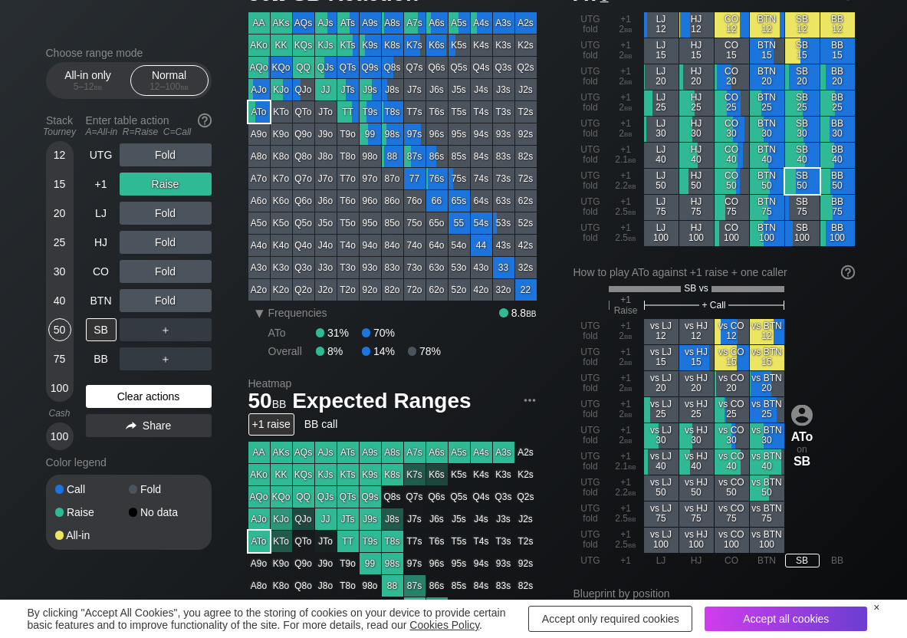
click at [88, 392] on div "Clear actions" at bounding box center [149, 396] width 126 height 23
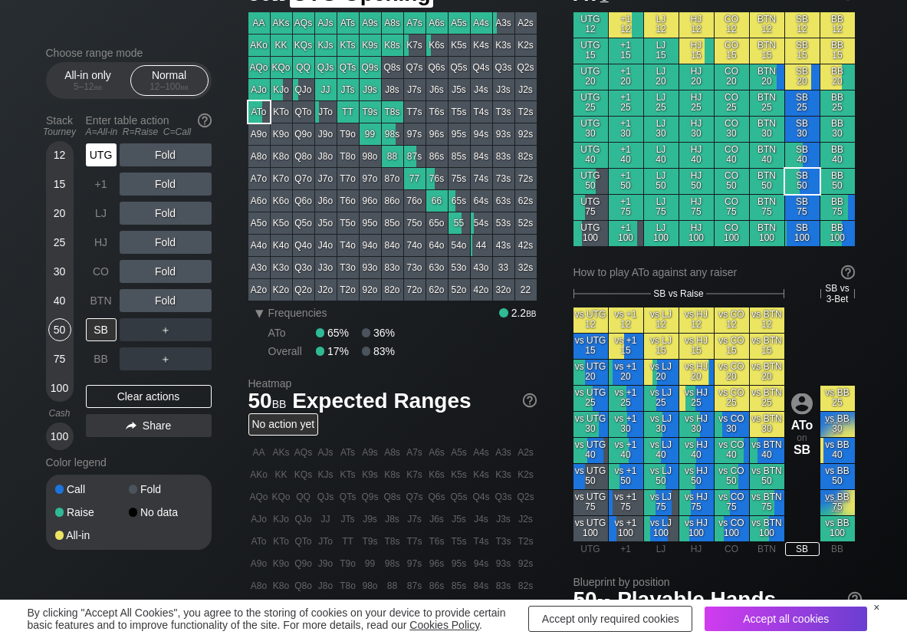
click at [105, 156] on div "UTG" at bounding box center [101, 154] width 31 height 23
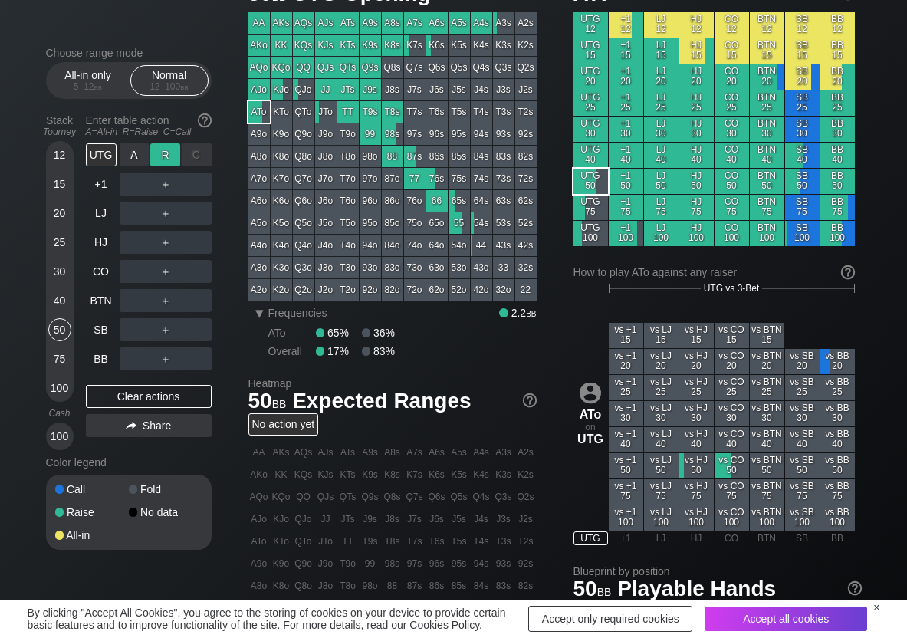
click at [161, 153] on div "R ✕" at bounding box center [165, 154] width 30 height 23
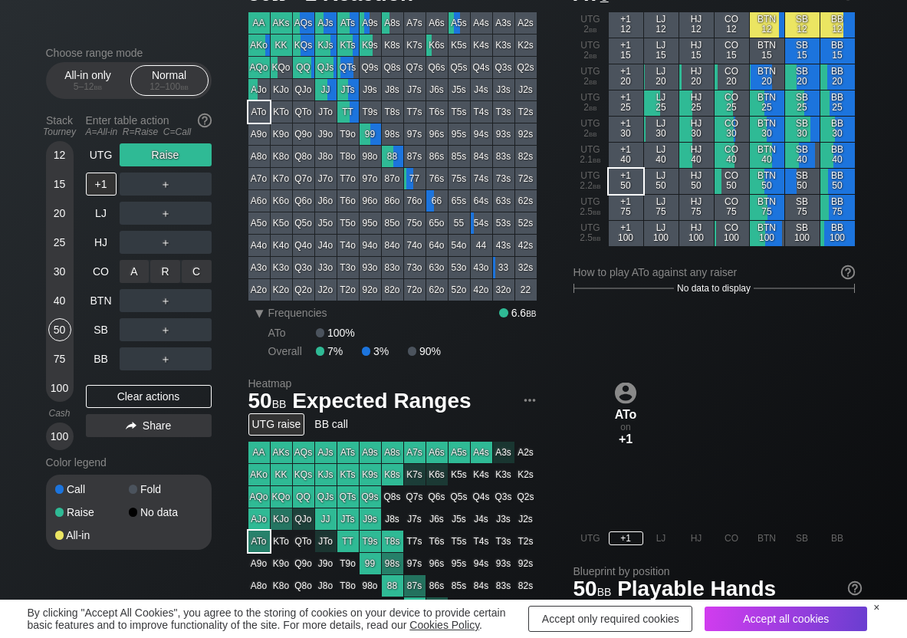
click at [165, 275] on div "R ✕" at bounding box center [165, 271] width 30 height 23
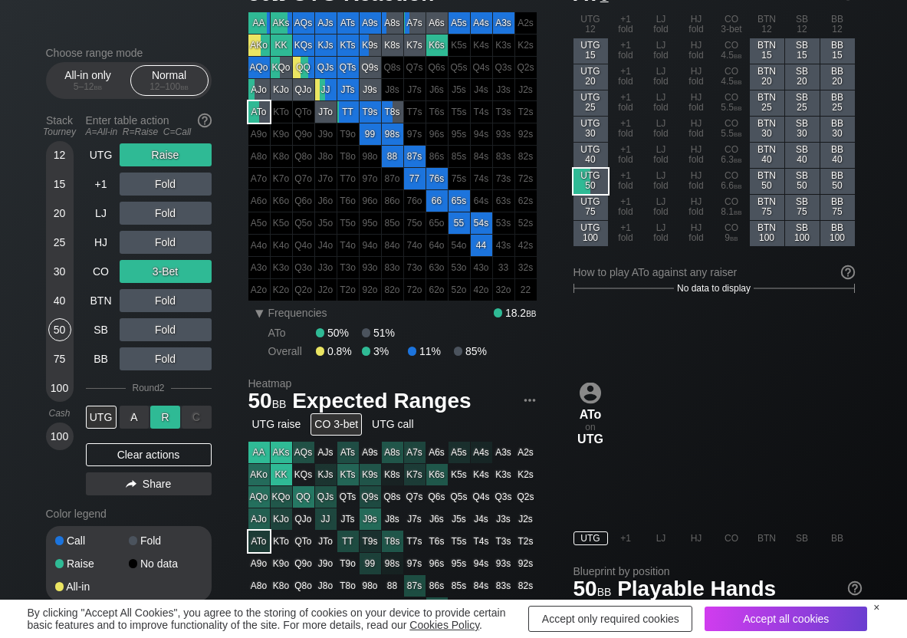
click at [166, 417] on div "R ✕" at bounding box center [165, 417] width 30 height 23
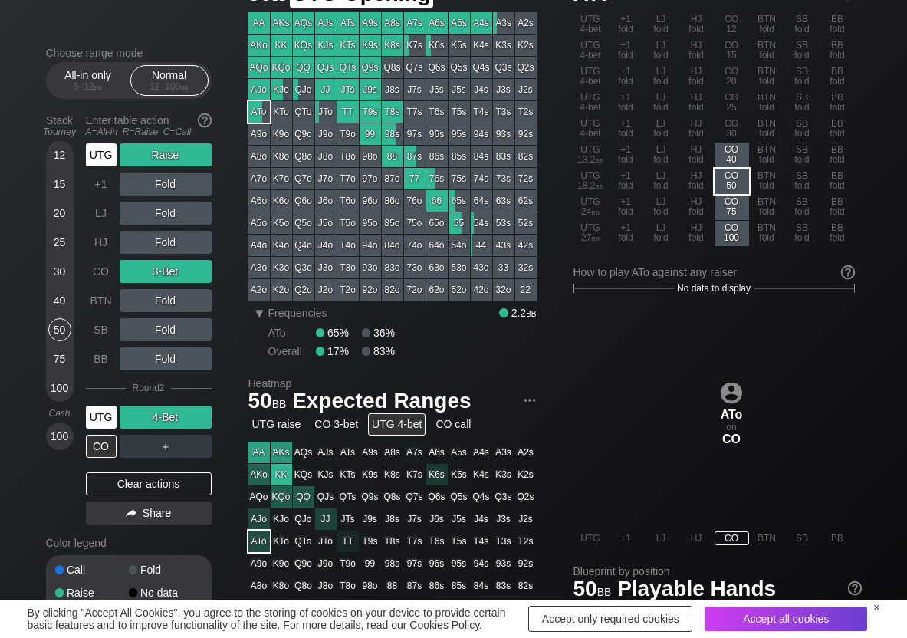
click at [110, 160] on div "UTG" at bounding box center [101, 154] width 31 height 23
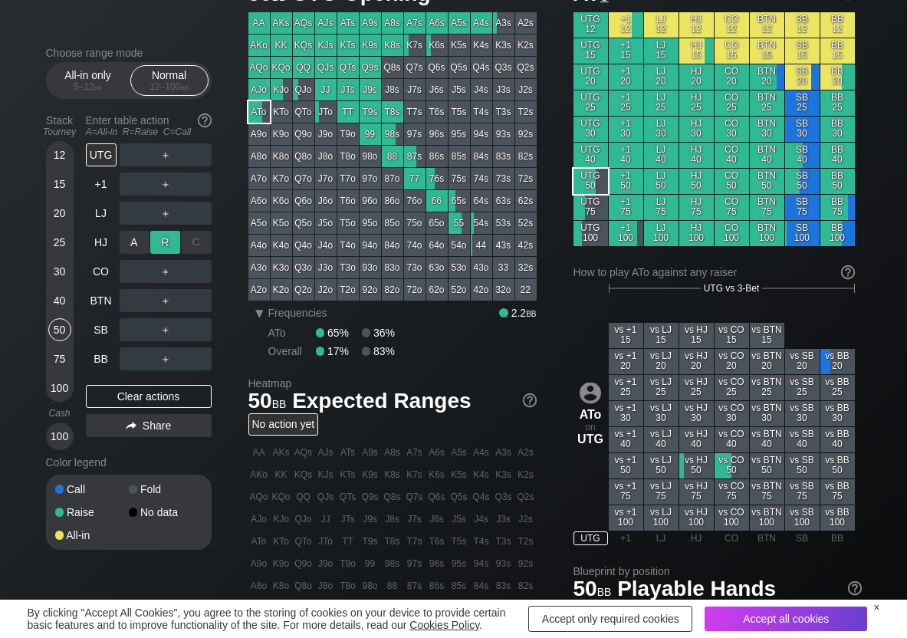
click at [156, 236] on div "R ✕" at bounding box center [165, 242] width 30 height 23
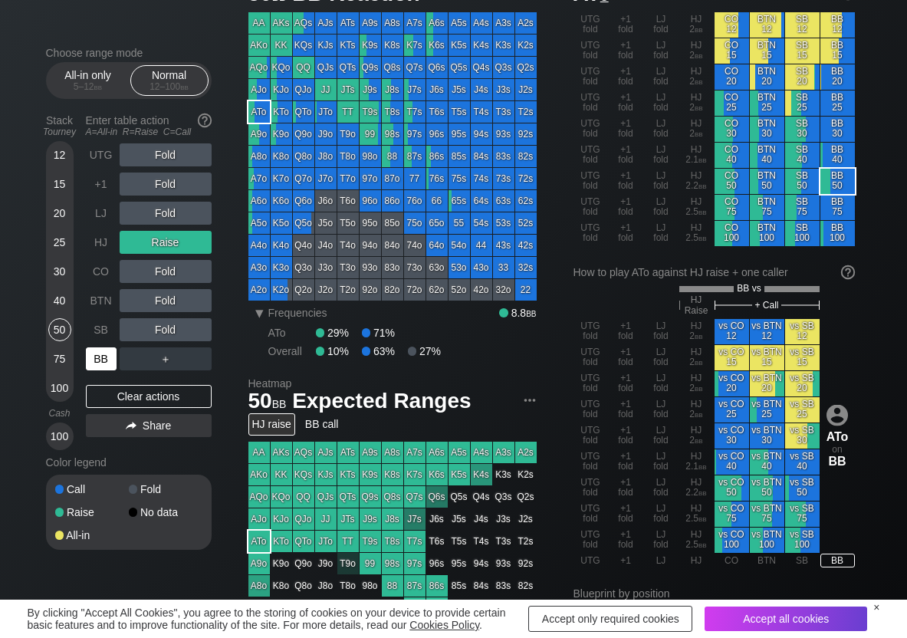
click at [101, 353] on div "BB" at bounding box center [101, 358] width 31 height 23
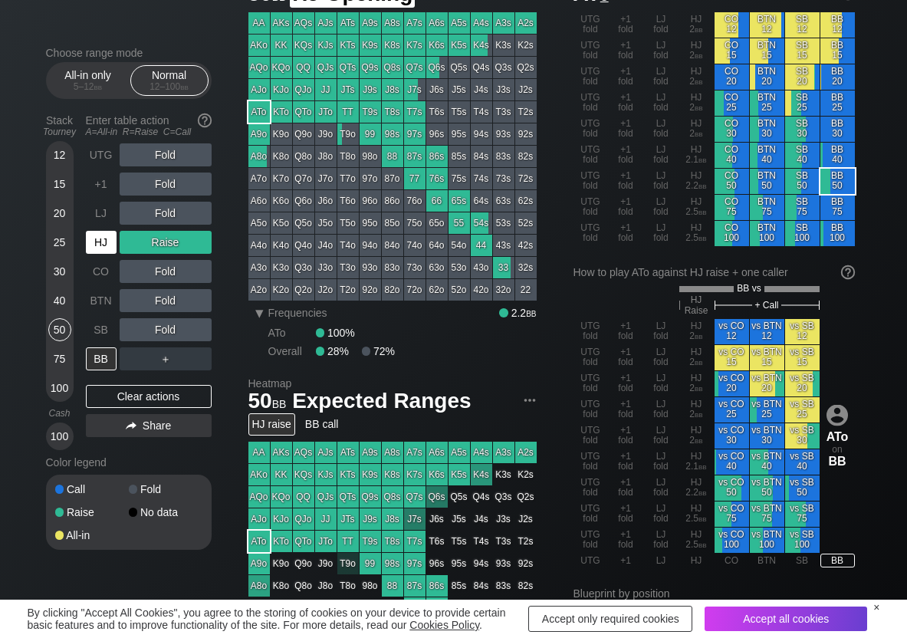
drag, startPoint x: 107, startPoint y: 246, endPoint x: 103, endPoint y: 304, distance: 57.6
click at [104, 248] on div "HJ" at bounding box center [101, 242] width 31 height 23
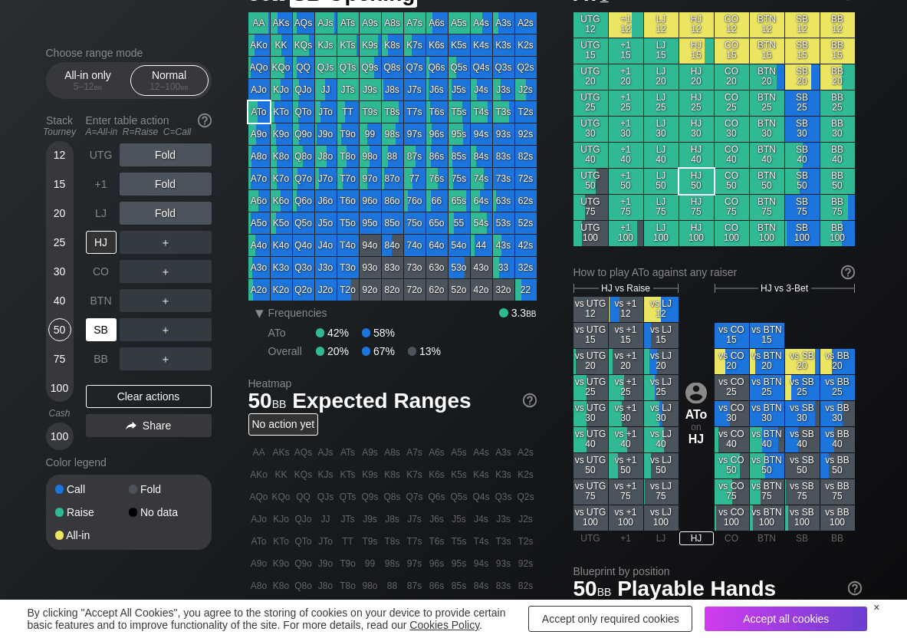
click at [101, 336] on div "SB" at bounding box center [101, 329] width 31 height 23
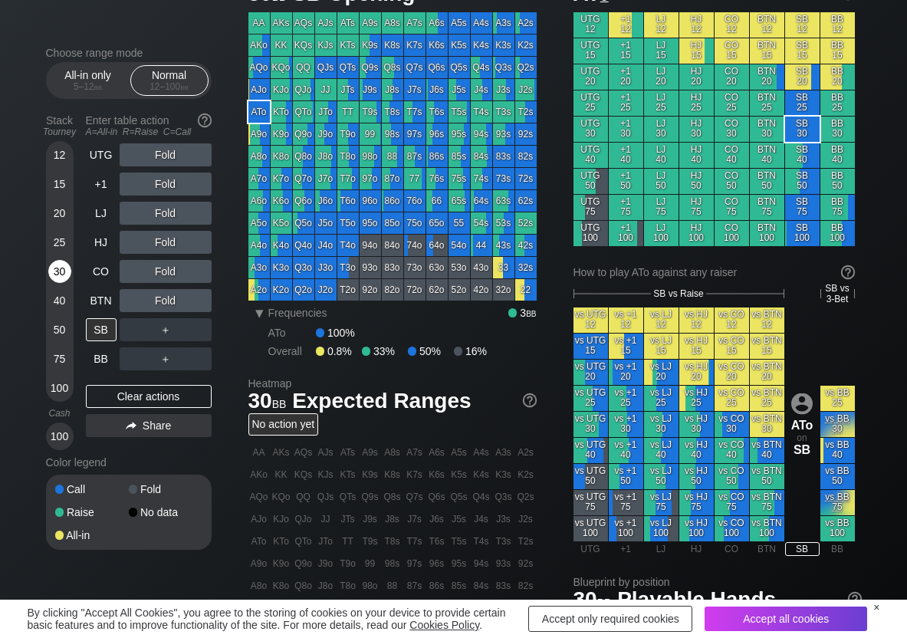
click at [61, 270] on div "30" at bounding box center [59, 271] width 23 height 23
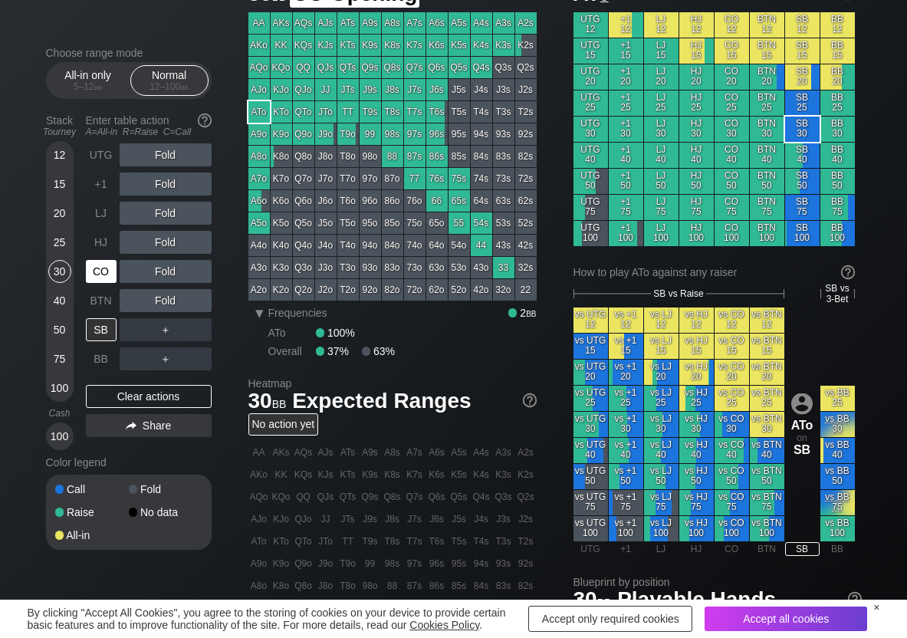
click at [101, 261] on div "CO" at bounding box center [101, 271] width 31 height 23
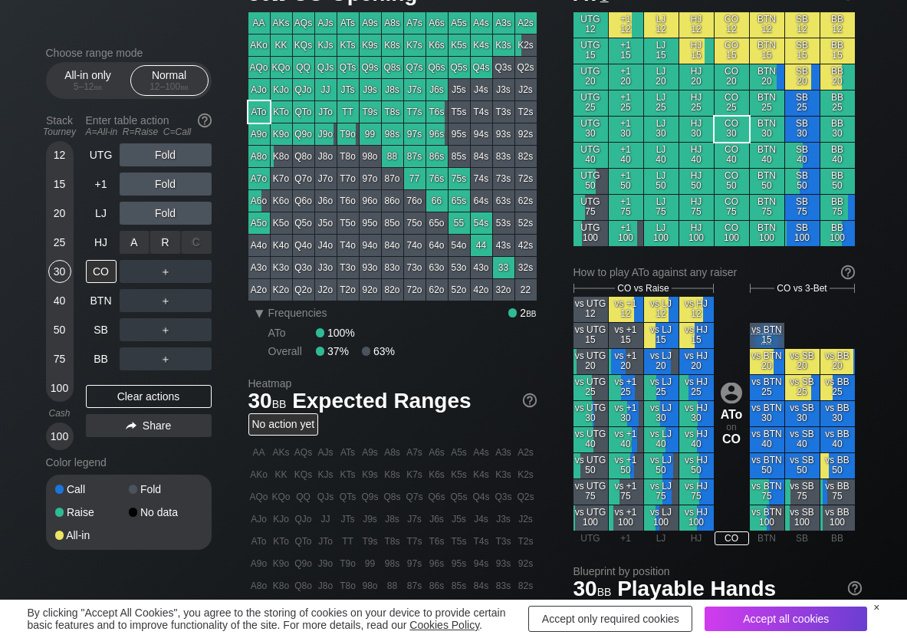
click at [162, 240] on div "R ✕" at bounding box center [165, 242] width 30 height 23
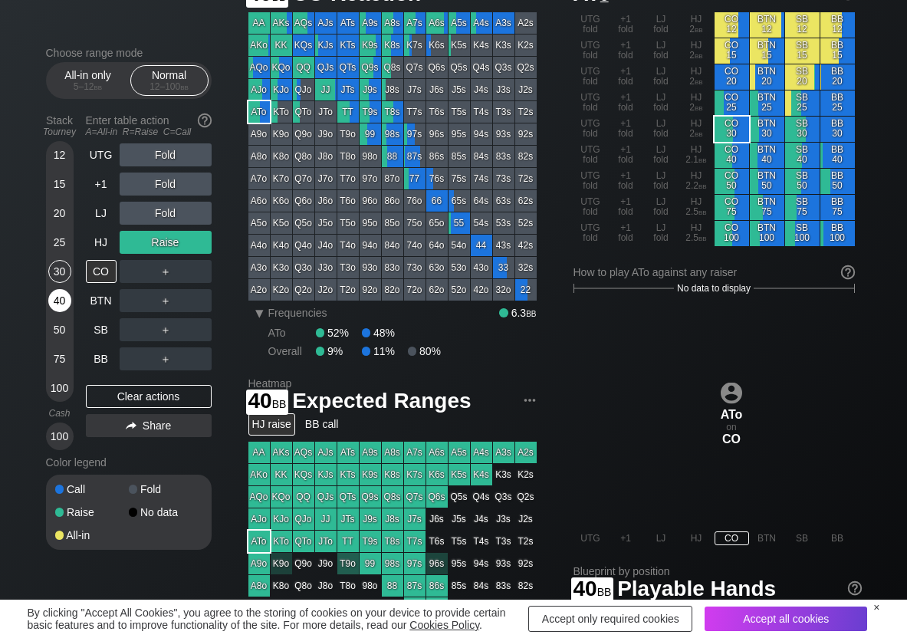
click at [64, 301] on div "40" at bounding box center [59, 300] width 23 height 23
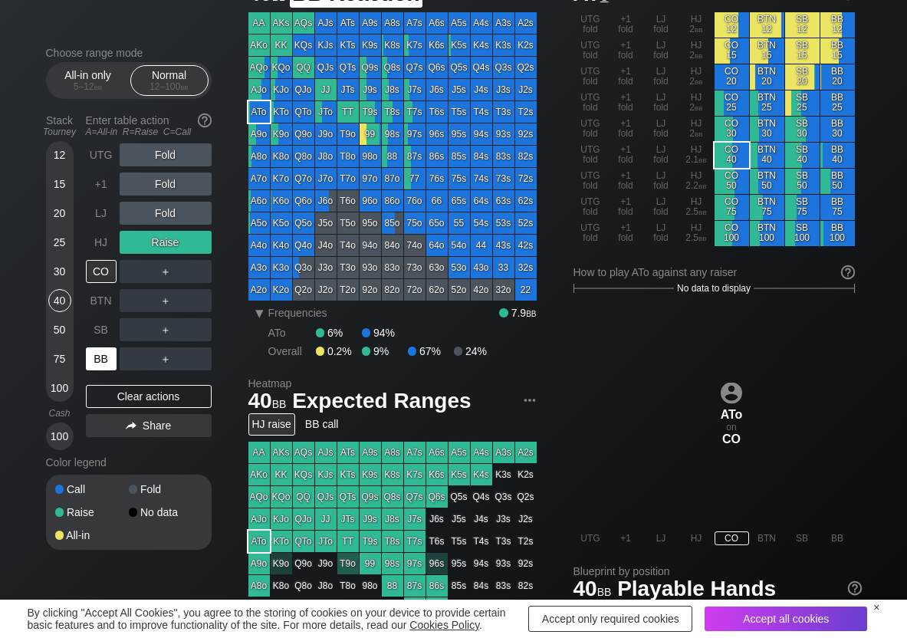
click at [96, 357] on div "BB" at bounding box center [101, 358] width 31 height 23
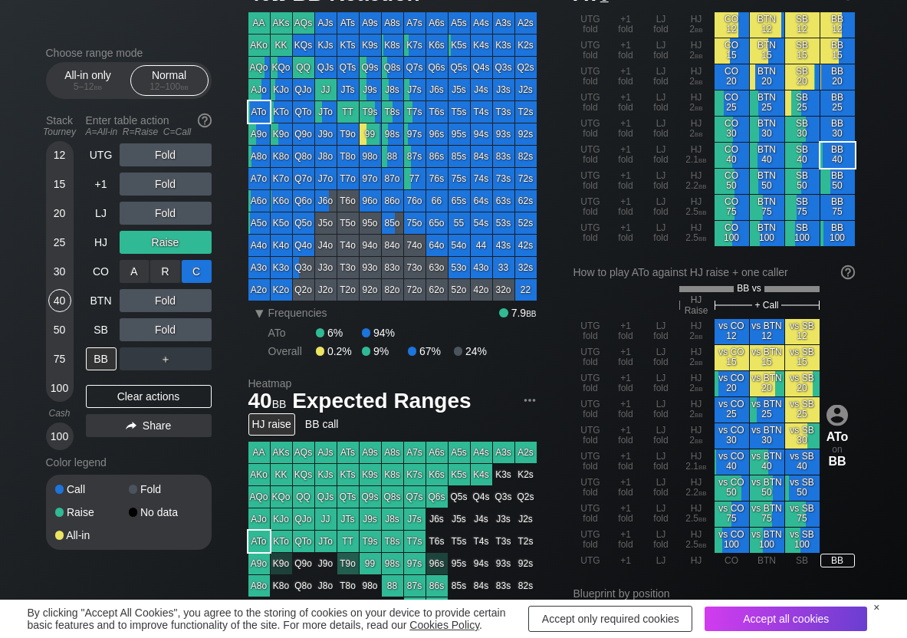
drag, startPoint x: 200, startPoint y: 276, endPoint x: 181, endPoint y: 287, distance: 22.0
click at [199, 277] on div "C ✕" at bounding box center [197, 271] width 30 height 23
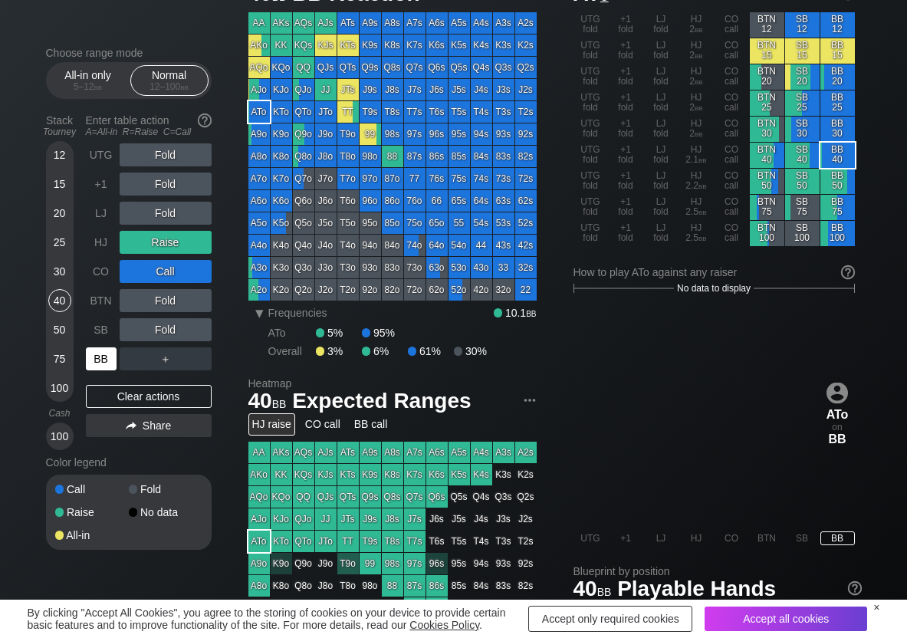
click at [109, 362] on div "BB" at bounding box center [101, 358] width 31 height 23
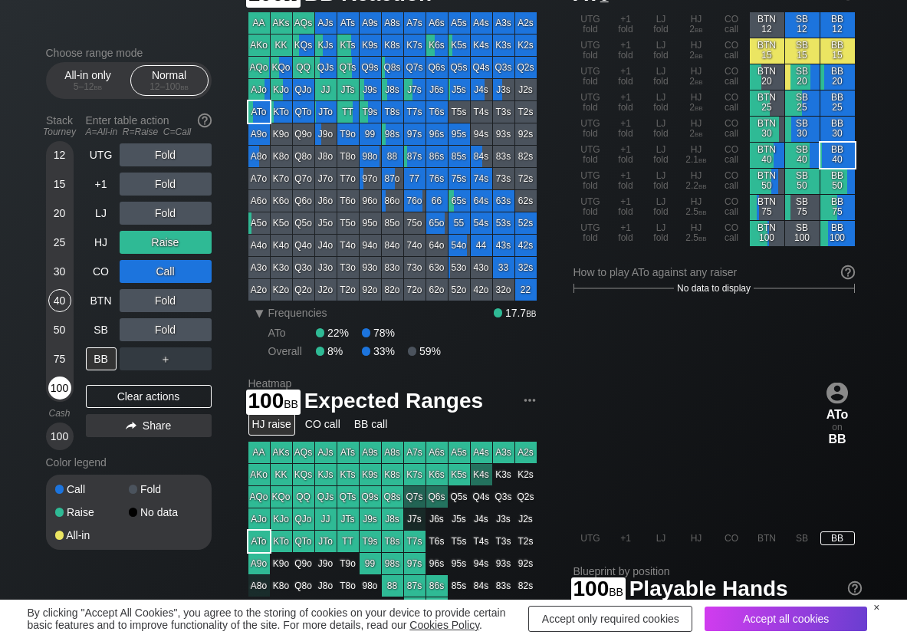
click at [64, 388] on div "100" at bounding box center [59, 387] width 23 height 23
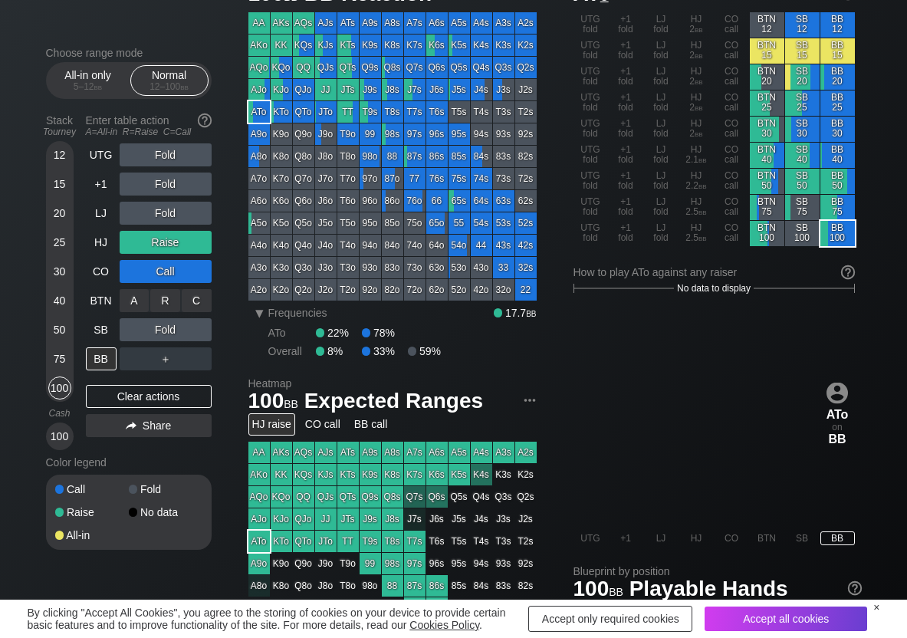
click at [202, 304] on div "C ✕" at bounding box center [197, 300] width 30 height 23
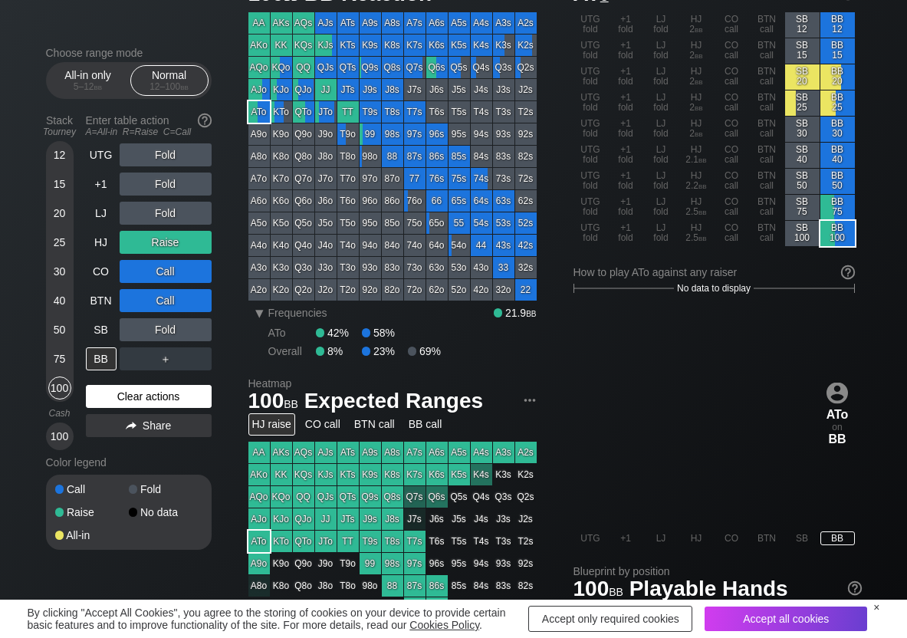
click at [137, 390] on div "Clear actions" at bounding box center [149, 396] width 126 height 23
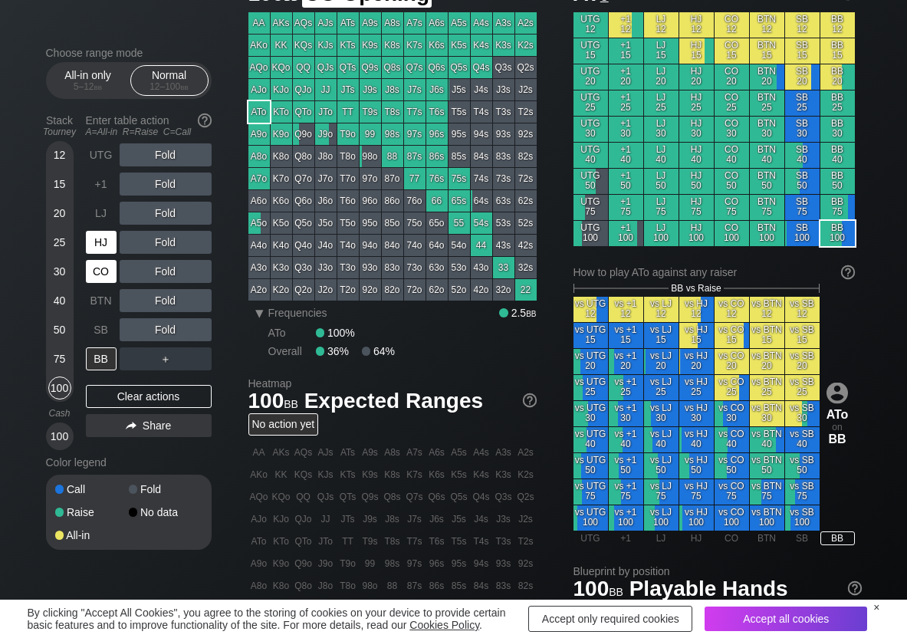
click at [91, 245] on div "HJ" at bounding box center [101, 242] width 31 height 23
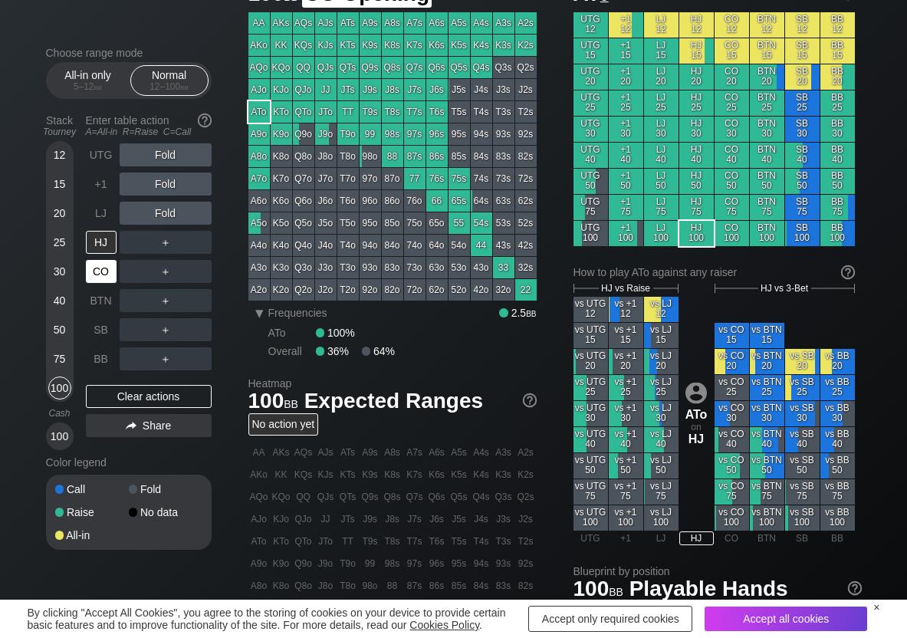
click at [87, 266] on div "CO" at bounding box center [101, 271] width 31 height 23
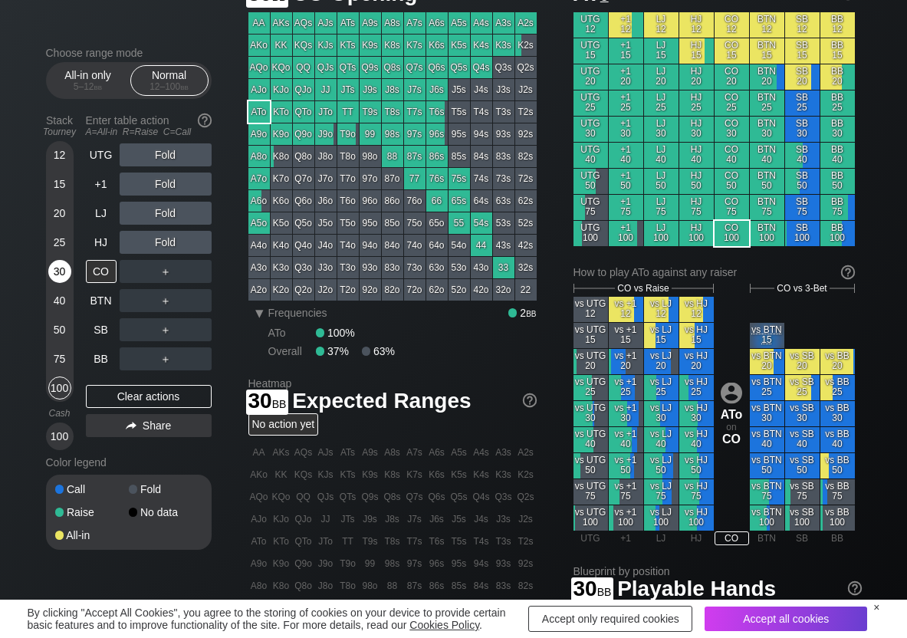
click at [55, 271] on div "30" at bounding box center [59, 271] width 23 height 23
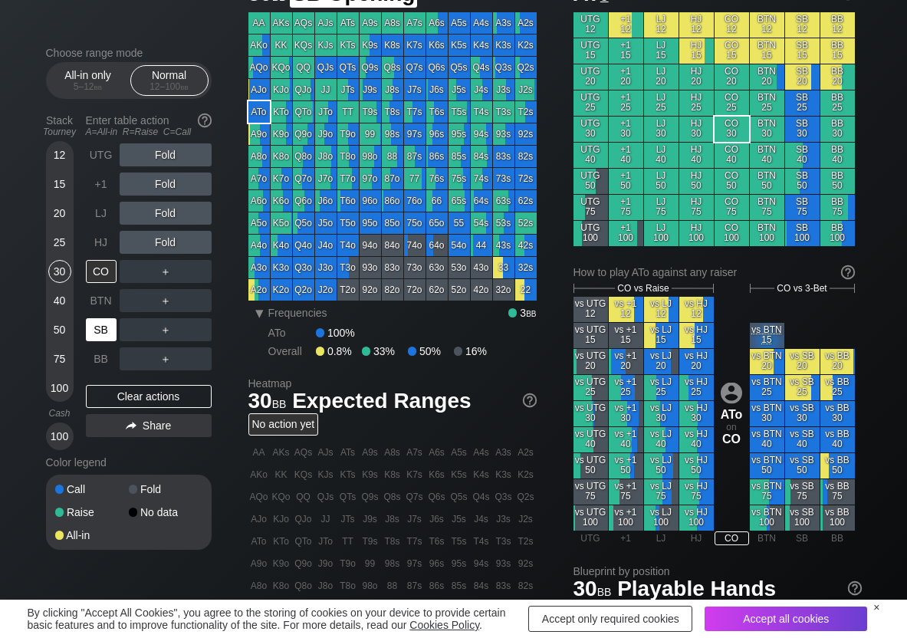
click at [110, 330] on div "SB" at bounding box center [101, 329] width 31 height 23
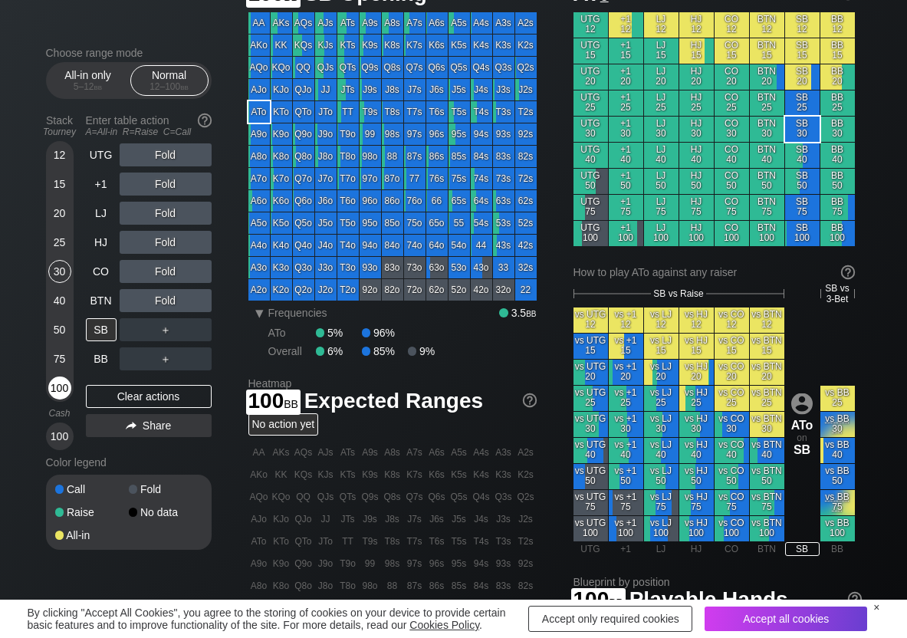
drag, startPoint x: 57, startPoint y: 392, endPoint x: 109, endPoint y: 362, distance: 60.1
click at [58, 389] on div "100" at bounding box center [59, 387] width 23 height 23
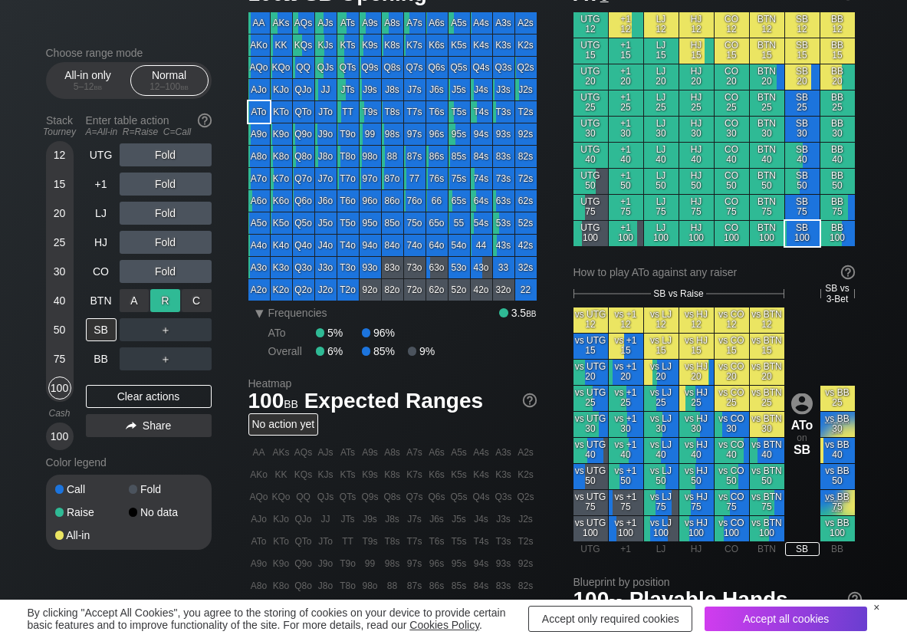
click at [165, 297] on div "R ✕" at bounding box center [165, 300] width 30 height 23
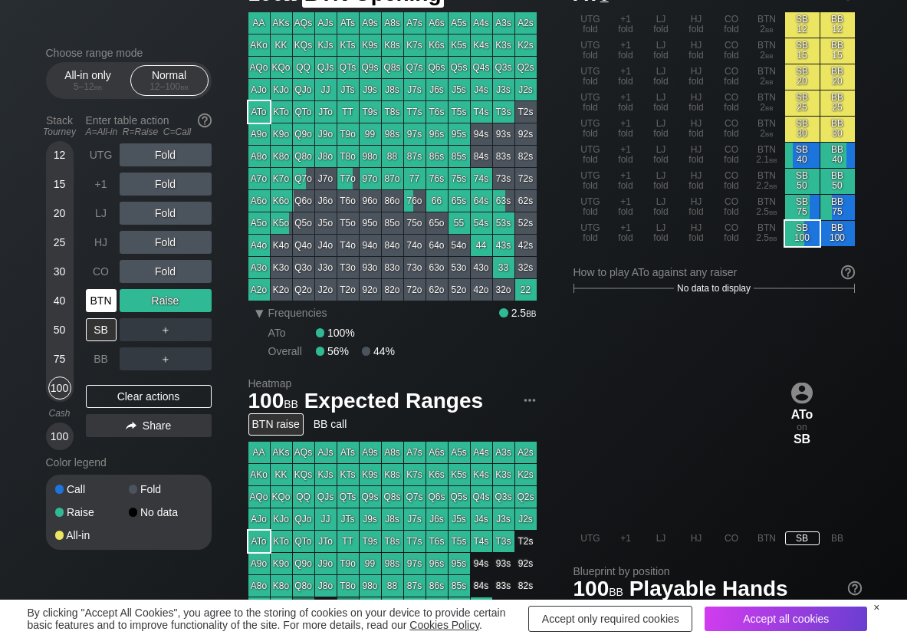
click at [91, 296] on div "BTN" at bounding box center [101, 300] width 31 height 23
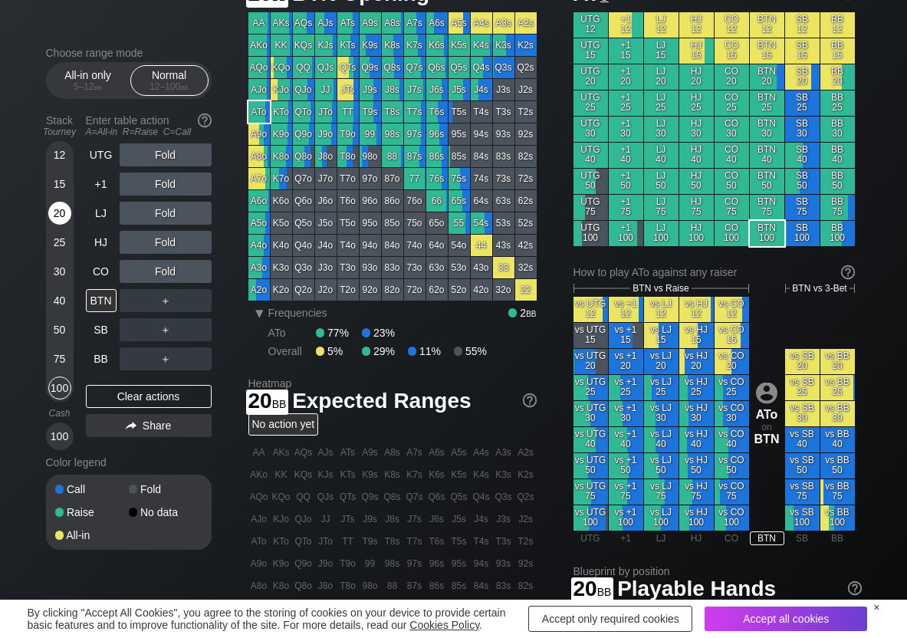
click at [57, 219] on div "20" at bounding box center [59, 213] width 23 height 23
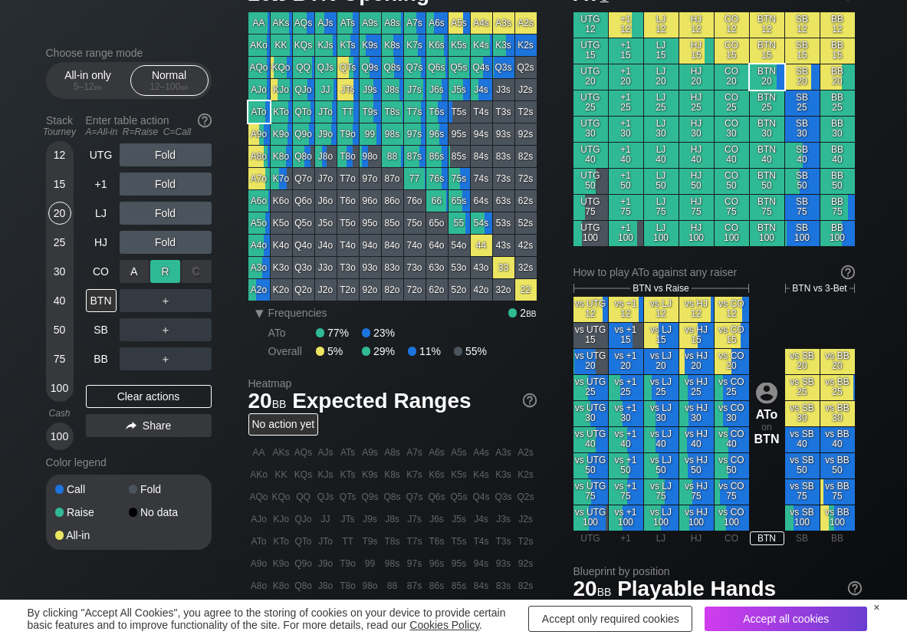
drag, startPoint x: 166, startPoint y: 274, endPoint x: 146, endPoint y: 273, distance: 20.0
click at [159, 275] on div "R ✕" at bounding box center [165, 271] width 30 height 23
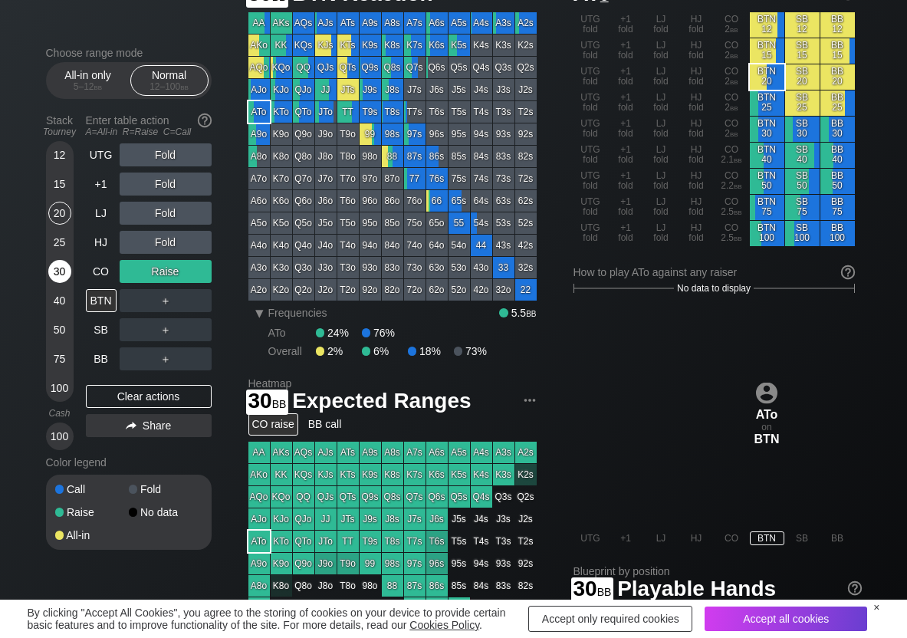
click at [61, 271] on div "30" at bounding box center [59, 271] width 23 height 23
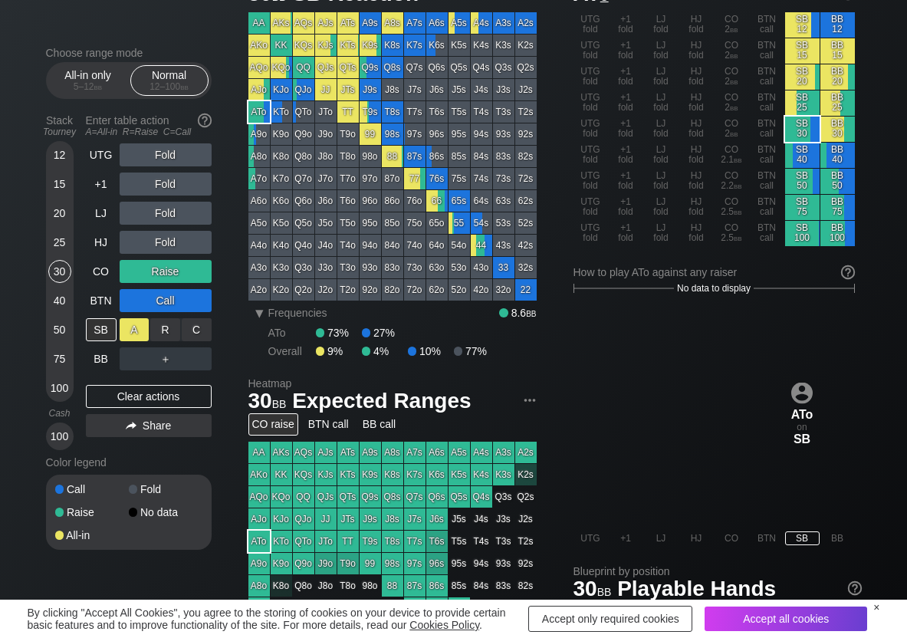
click at [125, 320] on div "A ✕" at bounding box center [135, 329] width 30 height 23
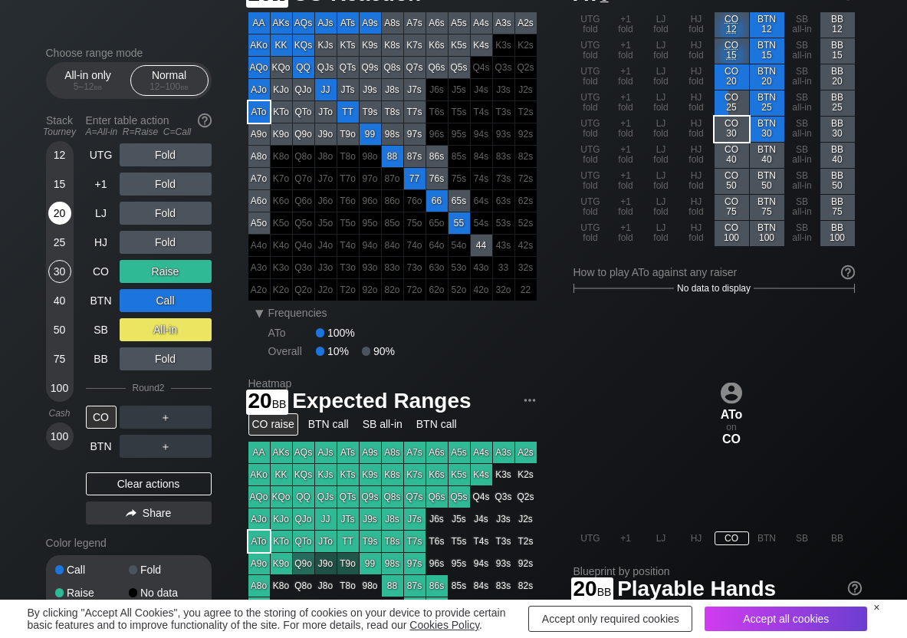
click at [64, 212] on div "20" at bounding box center [59, 213] width 23 height 23
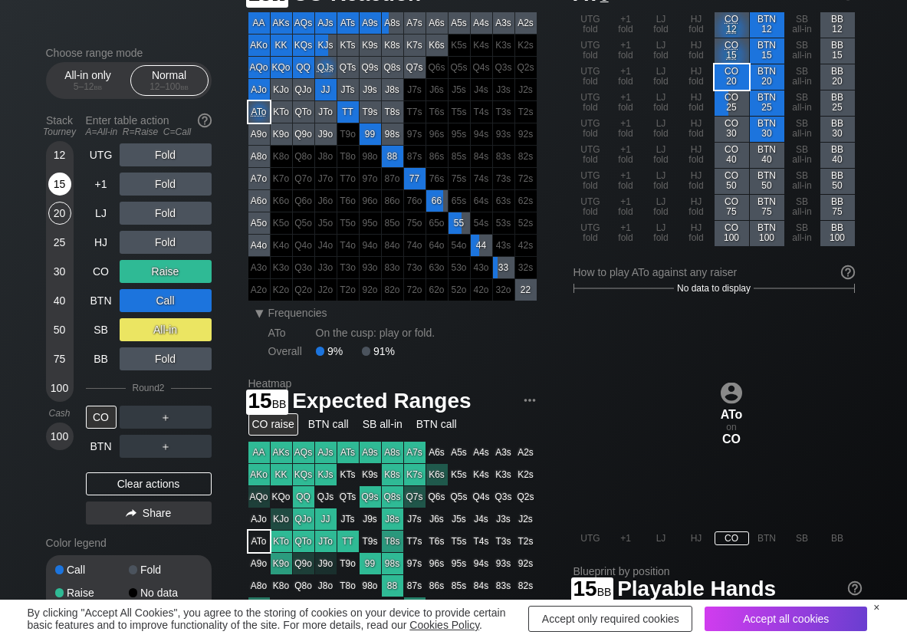
click at [64, 178] on div "15" at bounding box center [59, 184] width 23 height 23
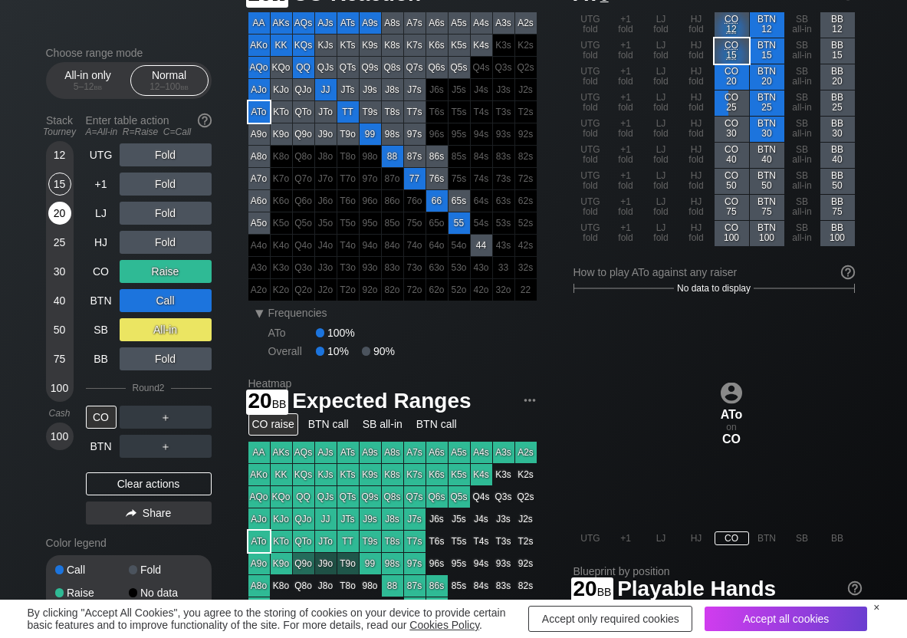
click at [65, 210] on div "20" at bounding box center [59, 213] width 23 height 23
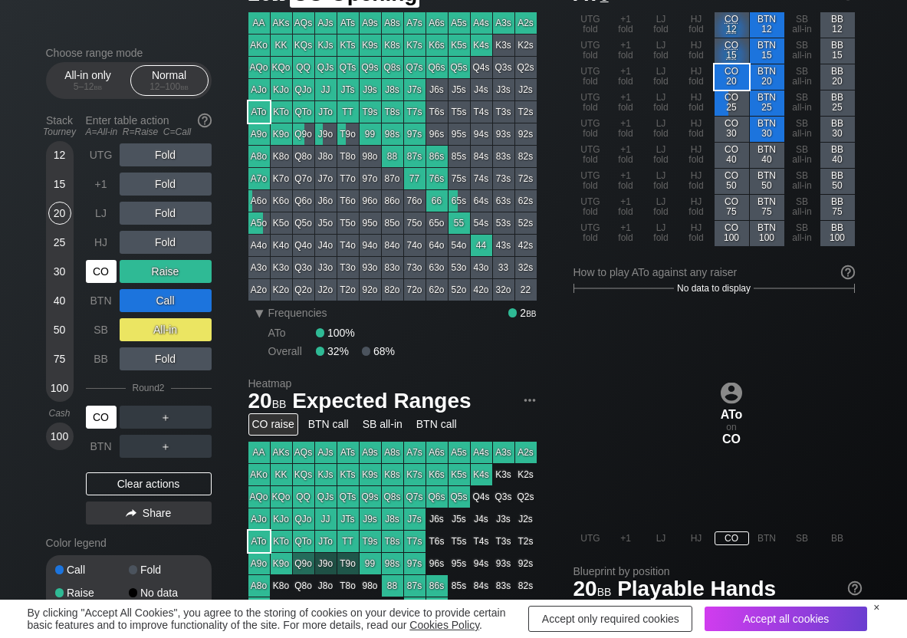
click at [100, 267] on div "CO" at bounding box center [101, 271] width 31 height 23
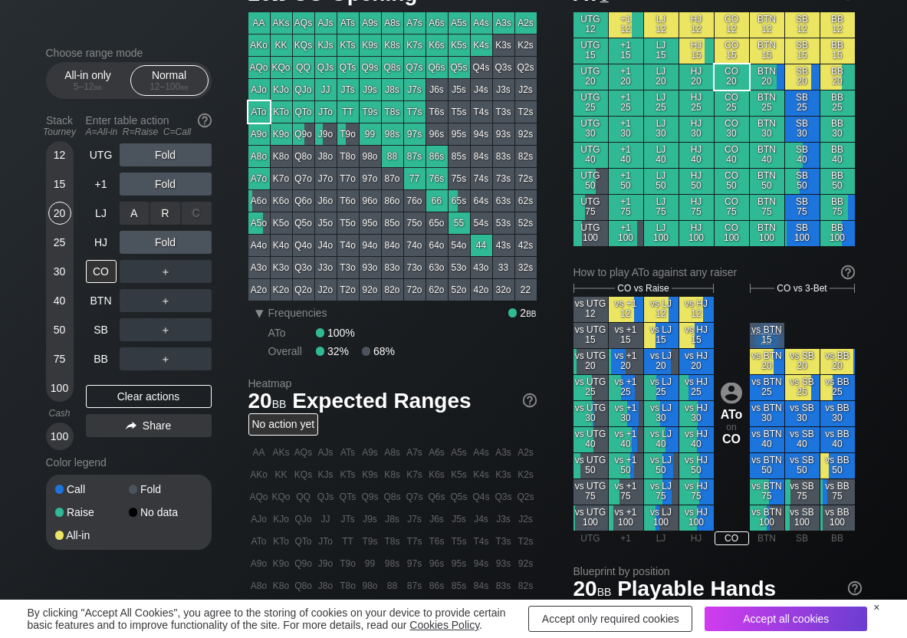
click at [178, 209] on div "R ✕" at bounding box center [165, 213] width 30 height 23
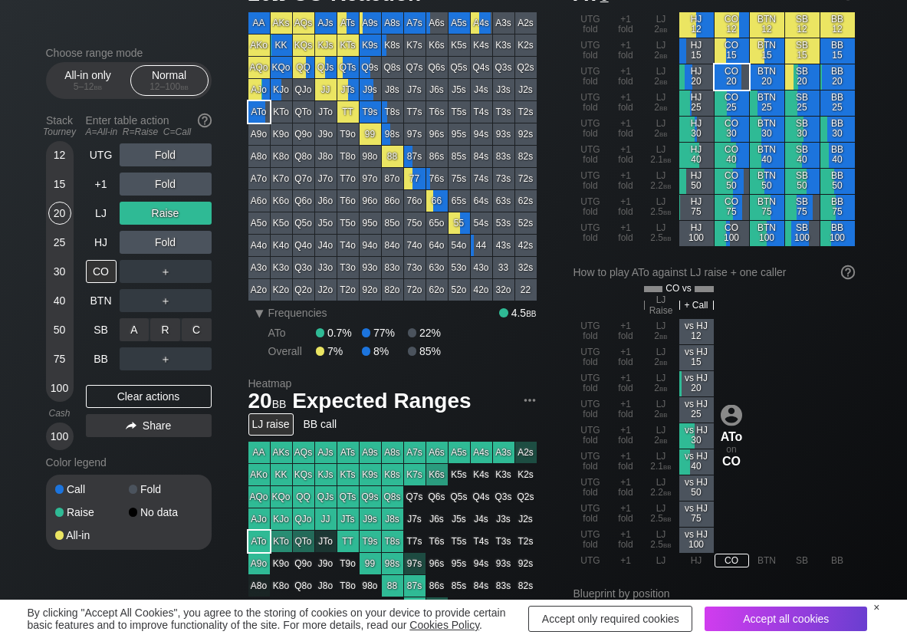
click at [202, 316] on div "A ✕ R ✕ C ✕ ＋" at bounding box center [166, 329] width 92 height 35
click at [200, 326] on div "C ✕" at bounding box center [197, 329] width 30 height 23
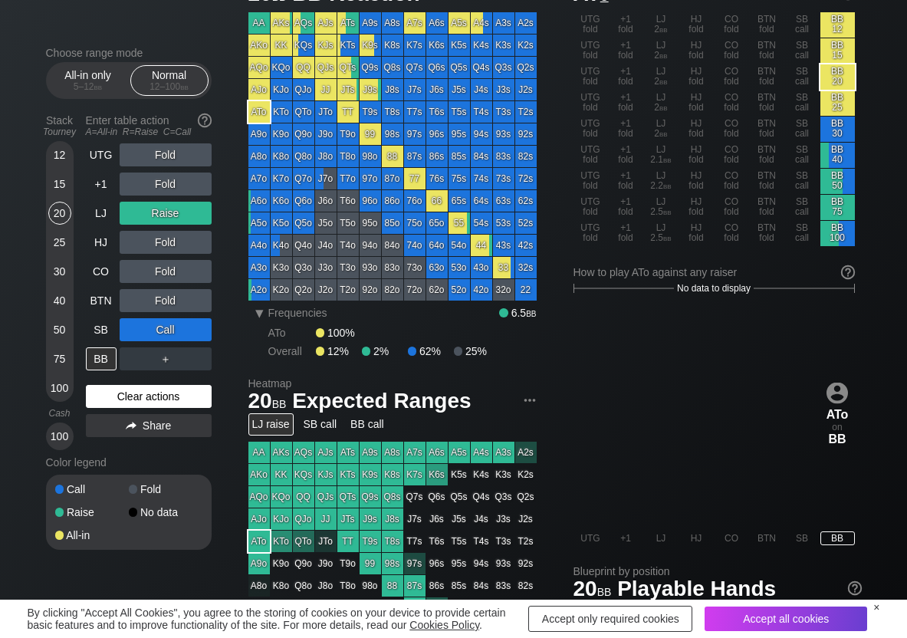
click at [121, 406] on div "Clear actions" at bounding box center [149, 396] width 126 height 23
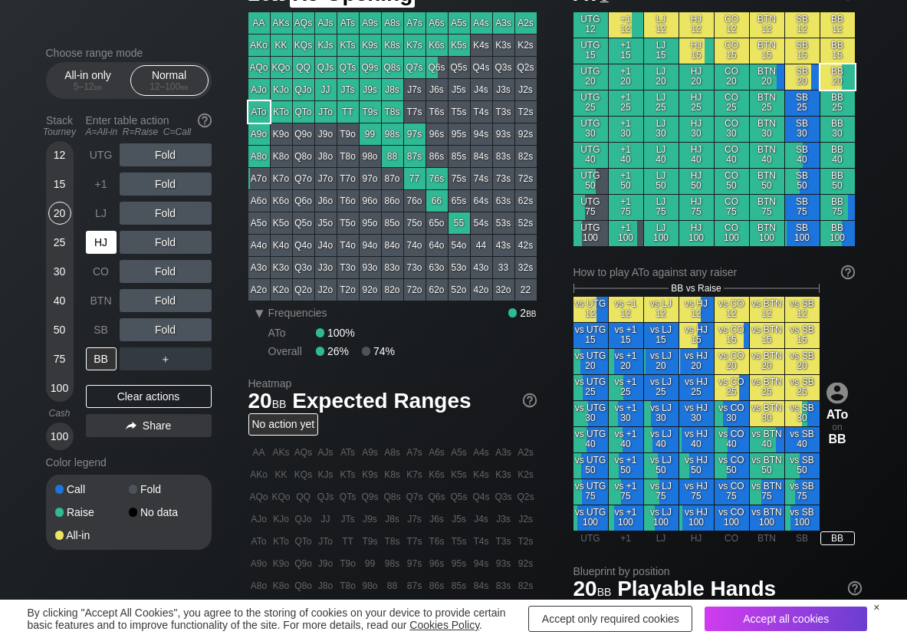
click at [100, 242] on div "HJ" at bounding box center [101, 242] width 31 height 23
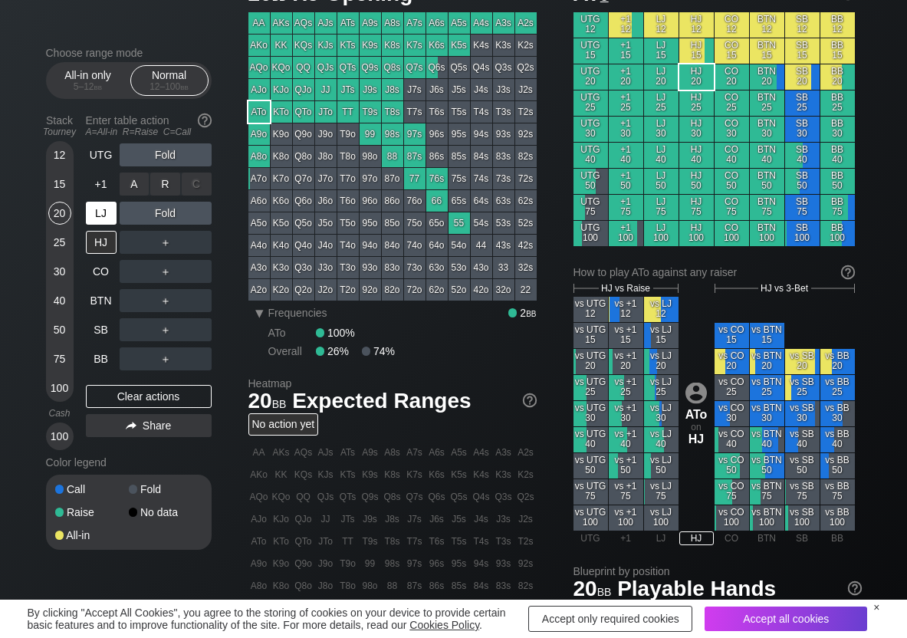
drag, startPoint x: 156, startPoint y: 194, endPoint x: 90, endPoint y: 199, distance: 66.9
click at [163, 183] on div "R ✕" at bounding box center [165, 184] width 30 height 23
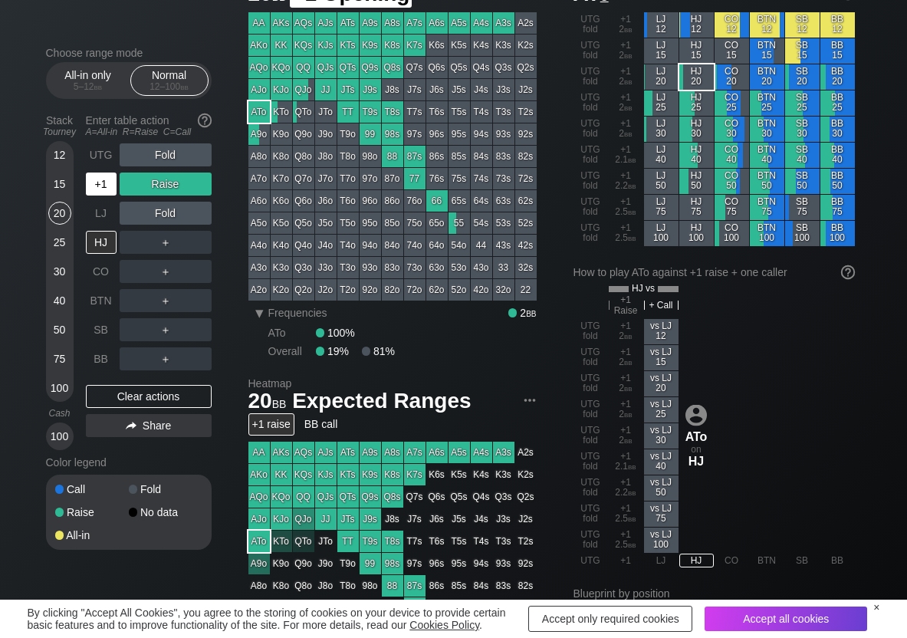
click at [106, 185] on div "+1" at bounding box center [101, 184] width 31 height 23
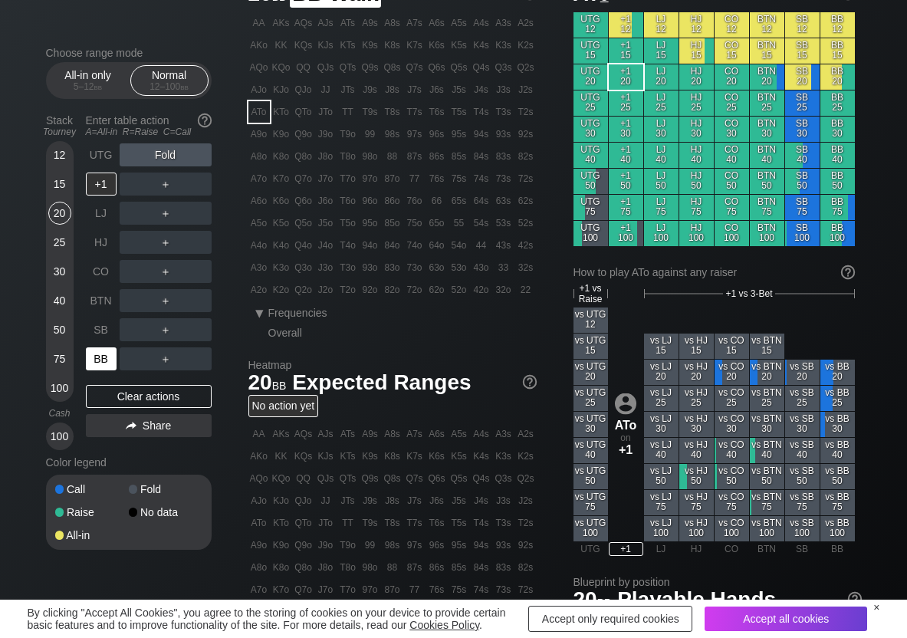
click at [112, 356] on div "BB" at bounding box center [101, 358] width 31 height 23
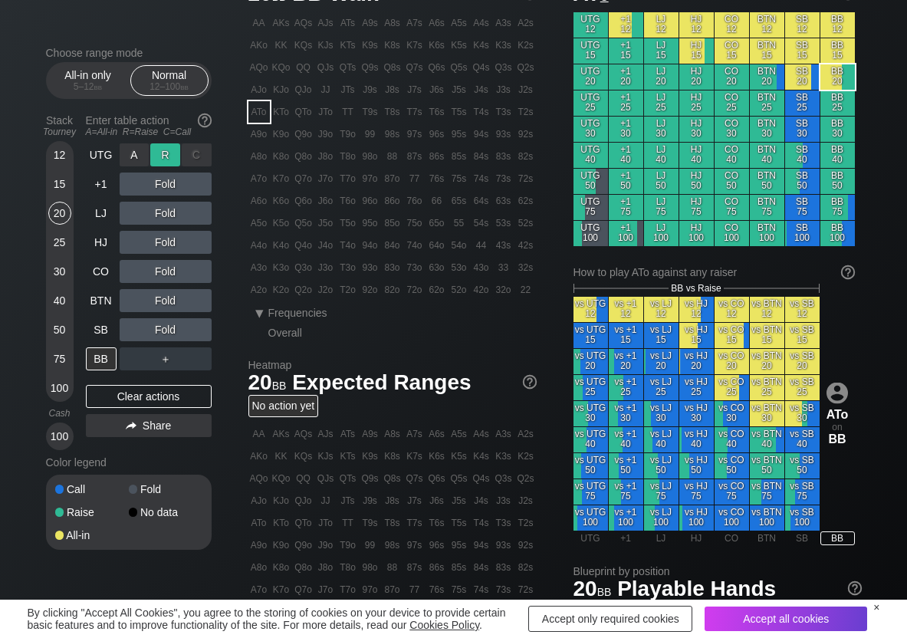
click at [168, 156] on div "R ✕" at bounding box center [165, 154] width 30 height 23
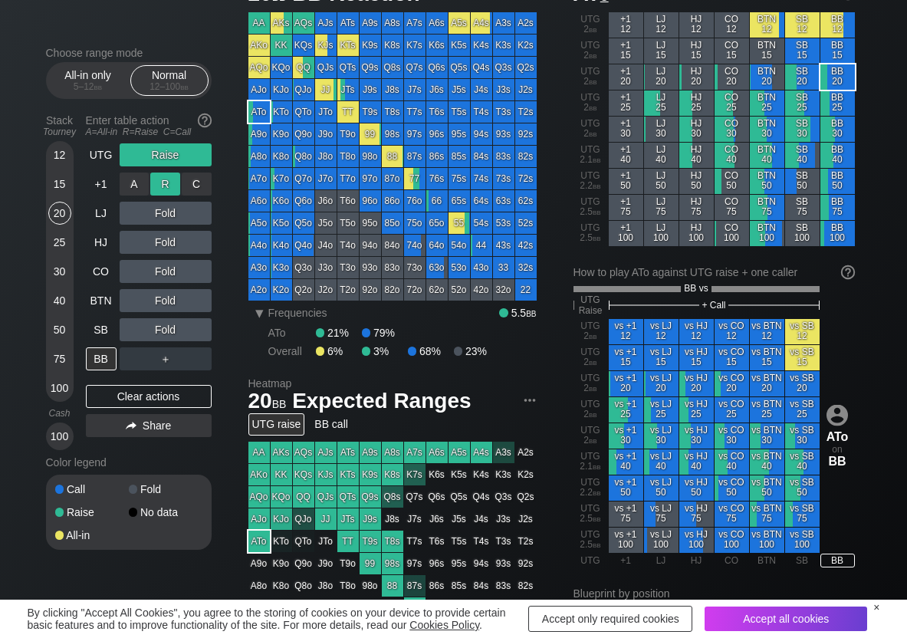
click at [169, 182] on div "R ✕" at bounding box center [165, 184] width 30 height 23
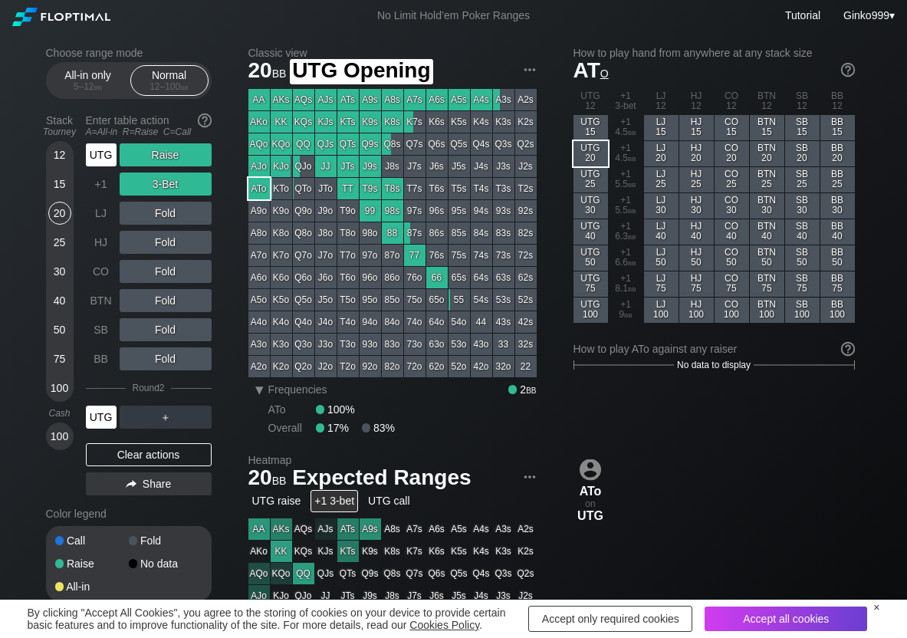
click at [100, 152] on div "UTG" at bounding box center [101, 154] width 31 height 23
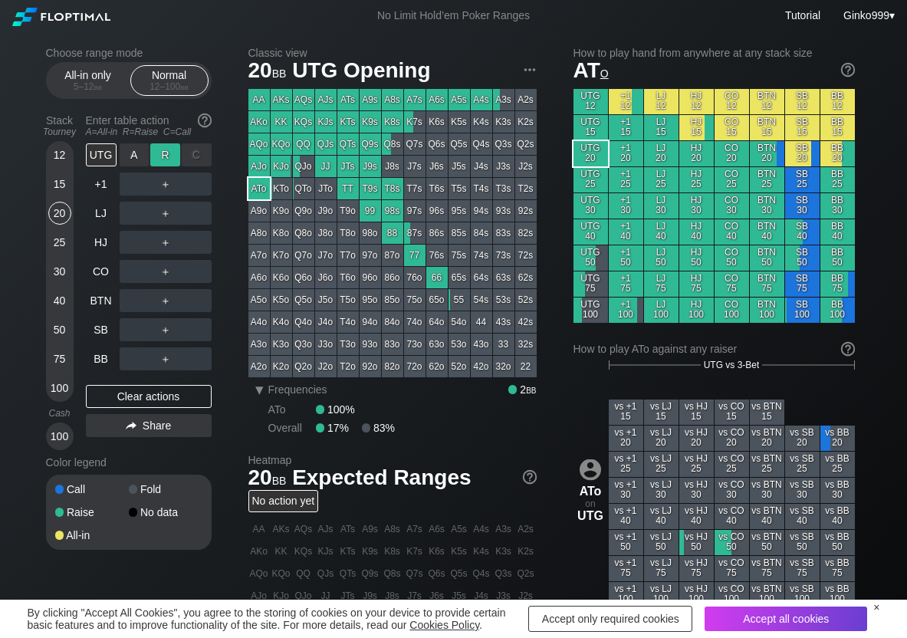
click at [173, 156] on div "R ✕" at bounding box center [165, 154] width 30 height 23
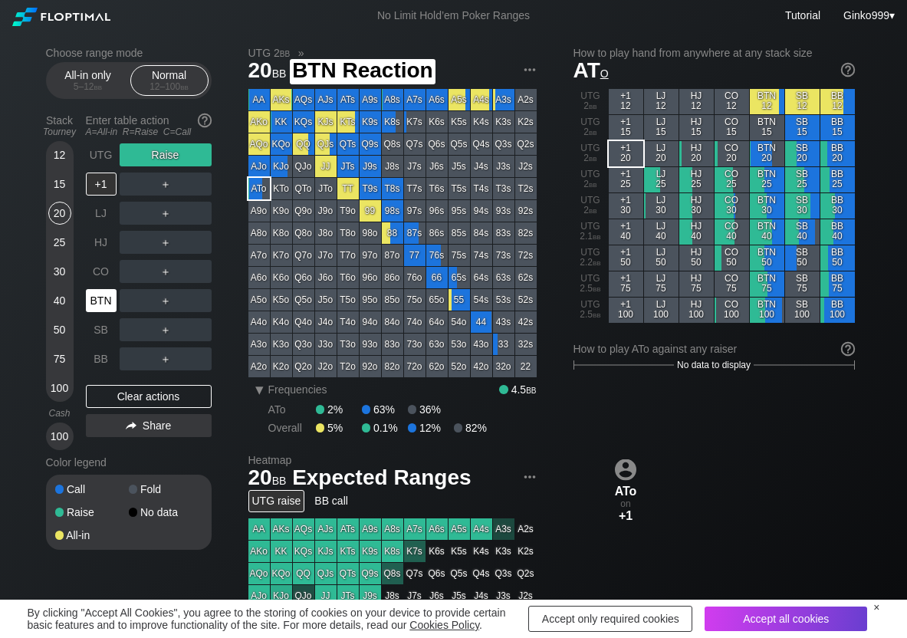
click at [107, 307] on div "BTN" at bounding box center [101, 300] width 31 height 23
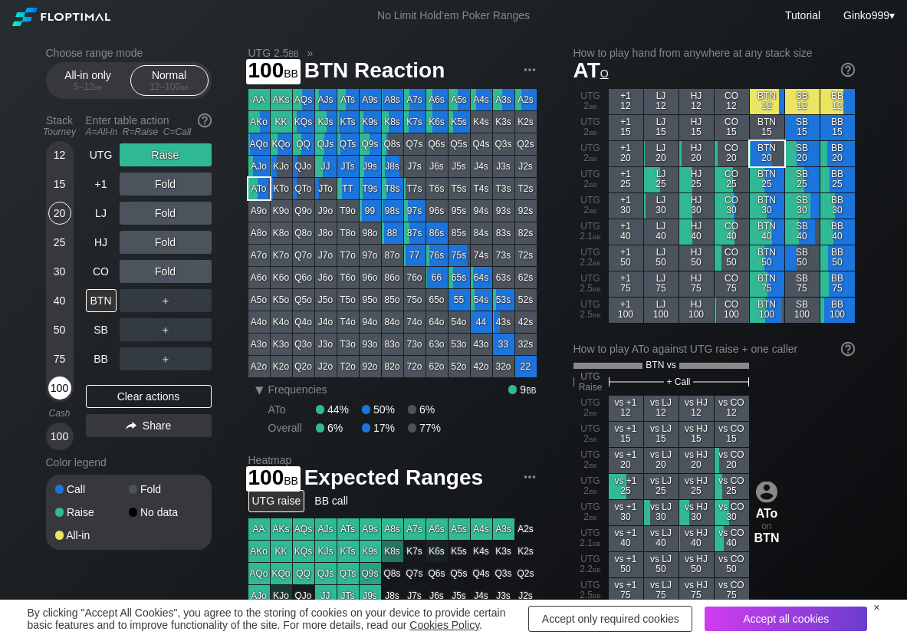
click at [62, 390] on div "100" at bounding box center [59, 387] width 23 height 23
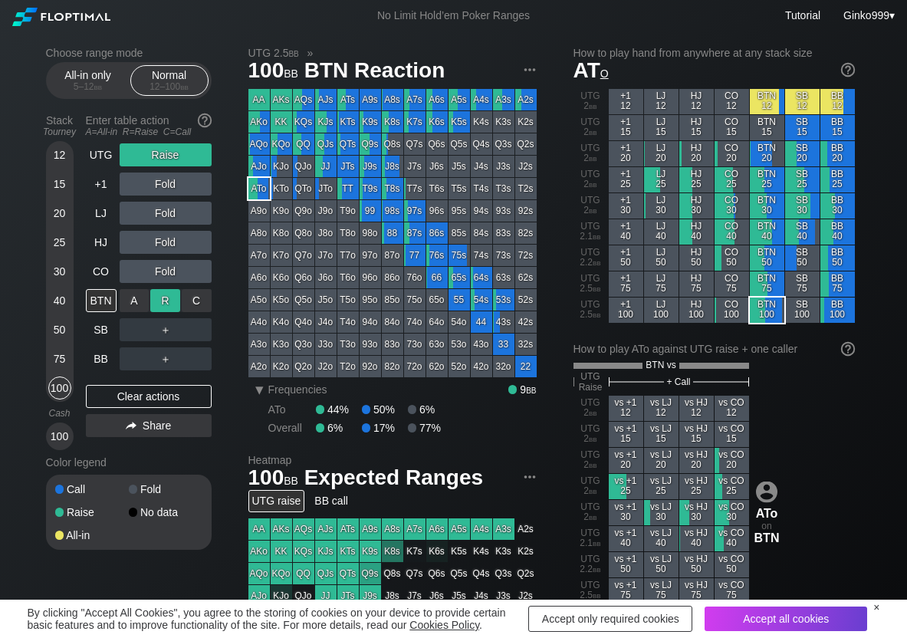
click at [159, 298] on div "R ✕" at bounding box center [165, 300] width 30 height 23
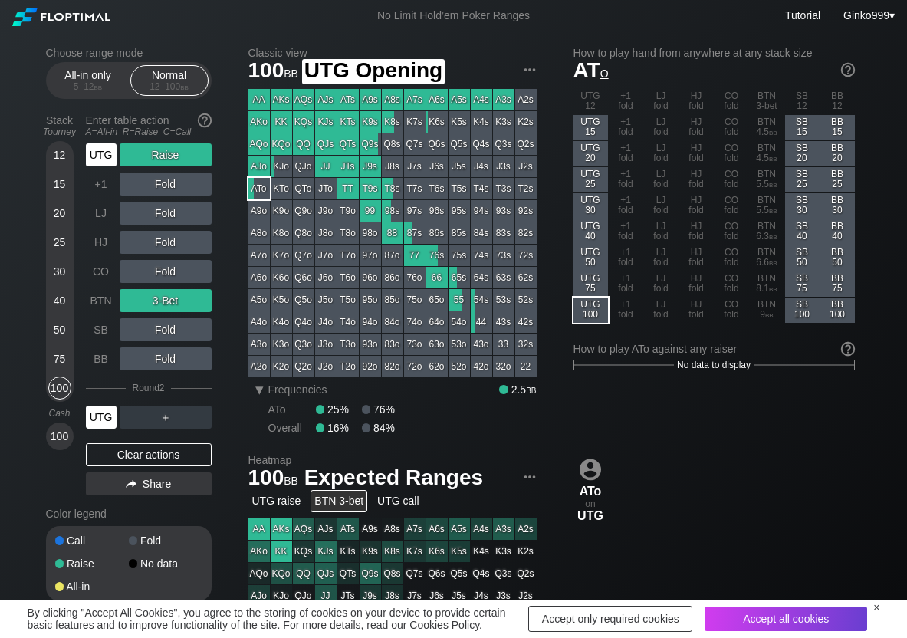
click at [105, 153] on div "UTG" at bounding box center [101, 154] width 31 height 23
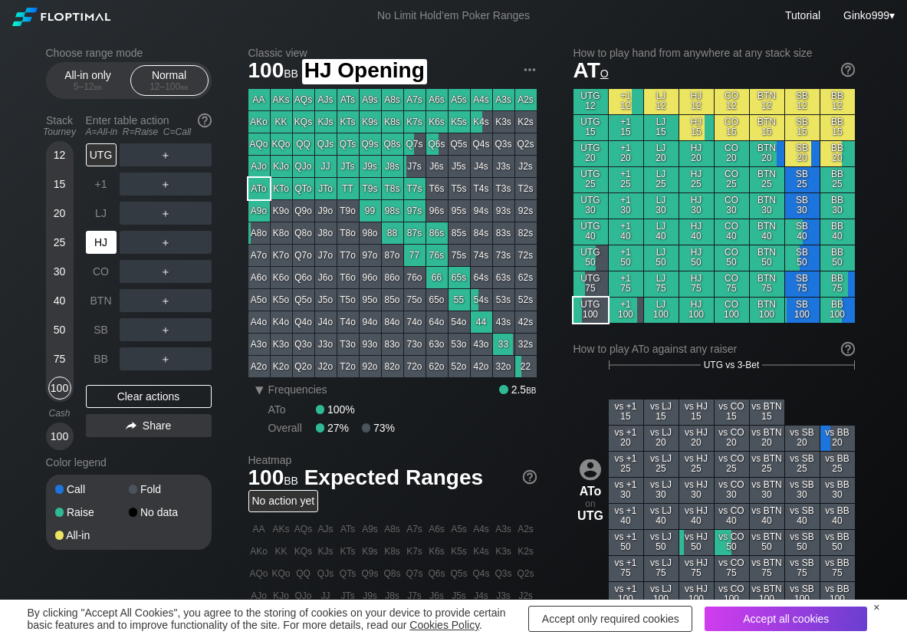
click at [92, 231] on div "HJ" at bounding box center [101, 242] width 31 height 23
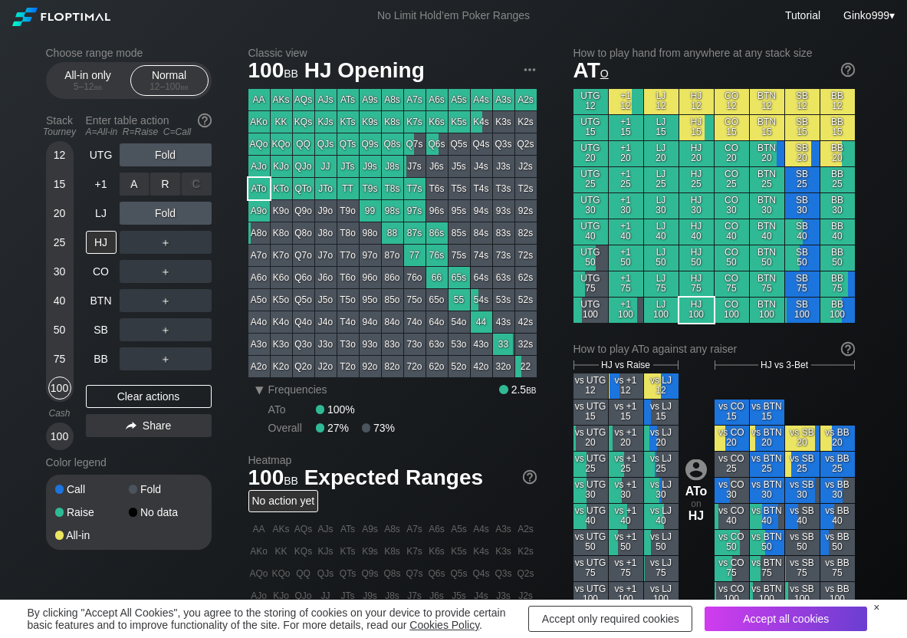
click at [165, 182] on div "R ✕" at bounding box center [165, 184] width 30 height 23
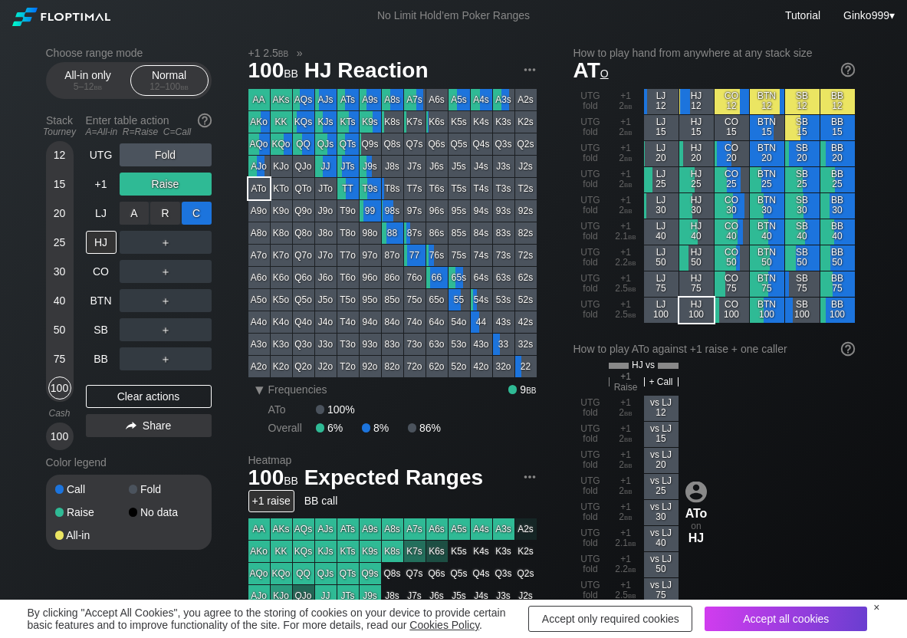
click at [197, 205] on div "C ✕" at bounding box center [197, 213] width 30 height 23
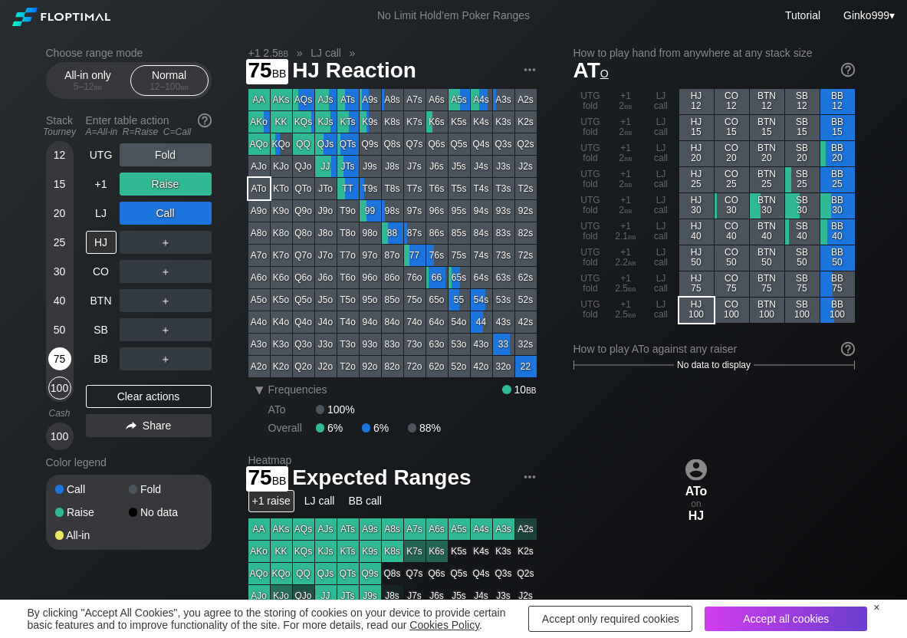
click at [62, 357] on div "75" at bounding box center [59, 358] width 23 height 23
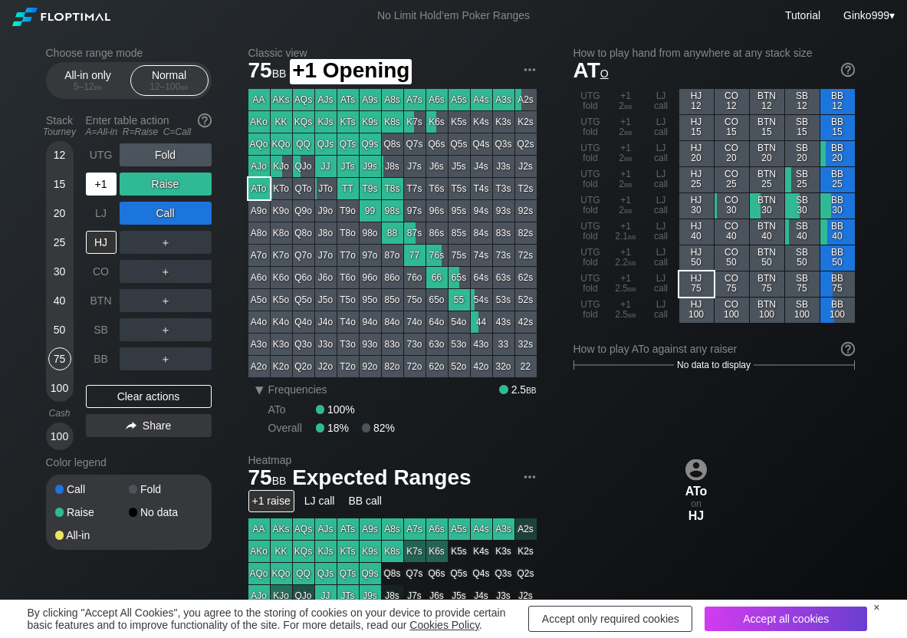
click at [110, 187] on div "+1" at bounding box center [101, 184] width 31 height 23
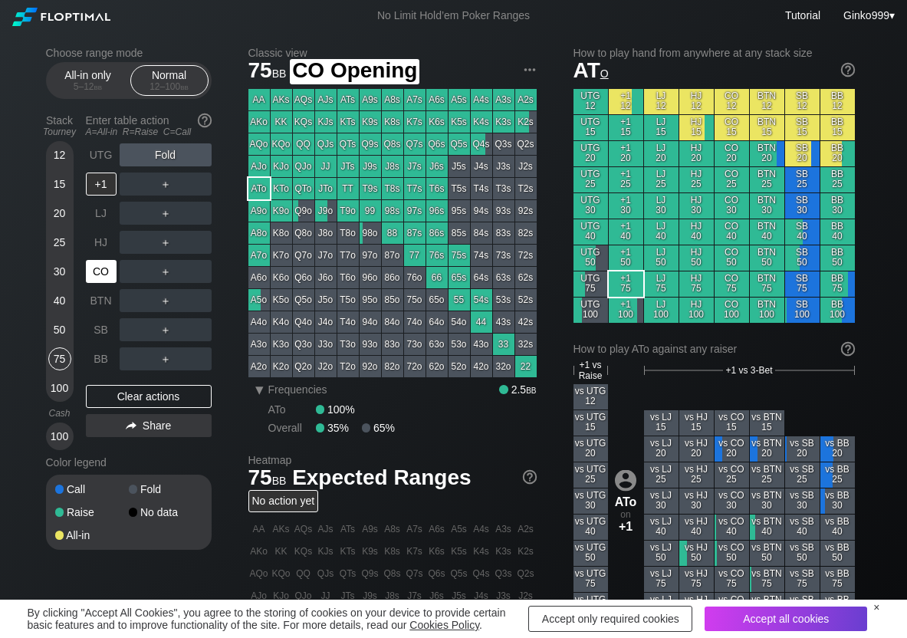
click at [99, 277] on div "CO" at bounding box center [101, 271] width 31 height 23
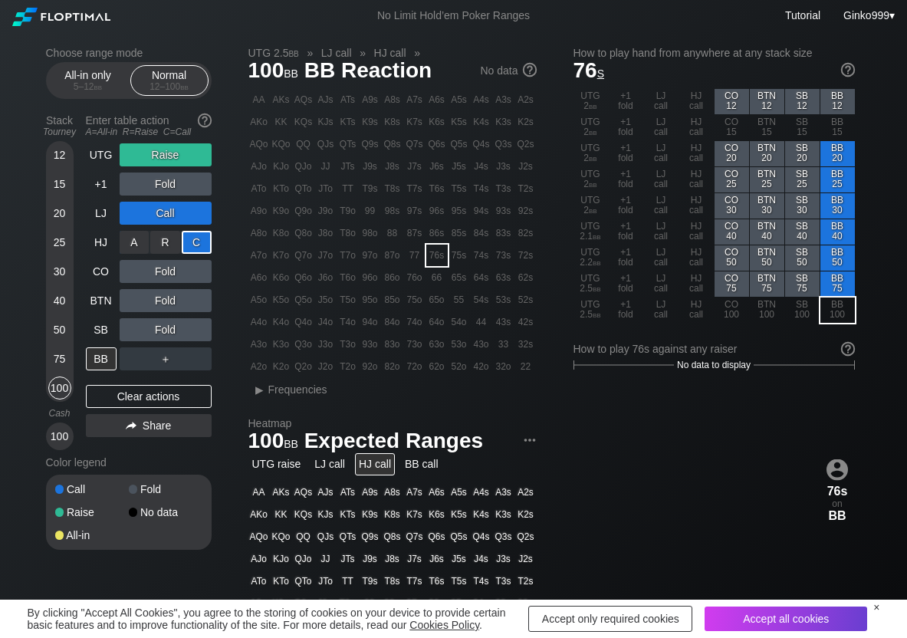
click at [203, 250] on div "C ✕" at bounding box center [197, 242] width 30 height 23
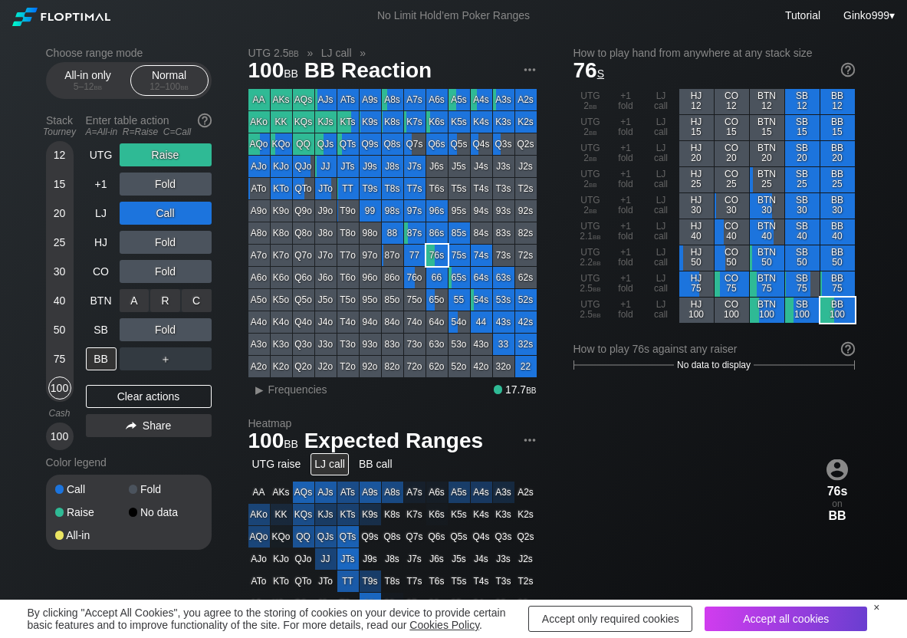
click at [205, 307] on div "C ✕" at bounding box center [197, 300] width 30 height 23
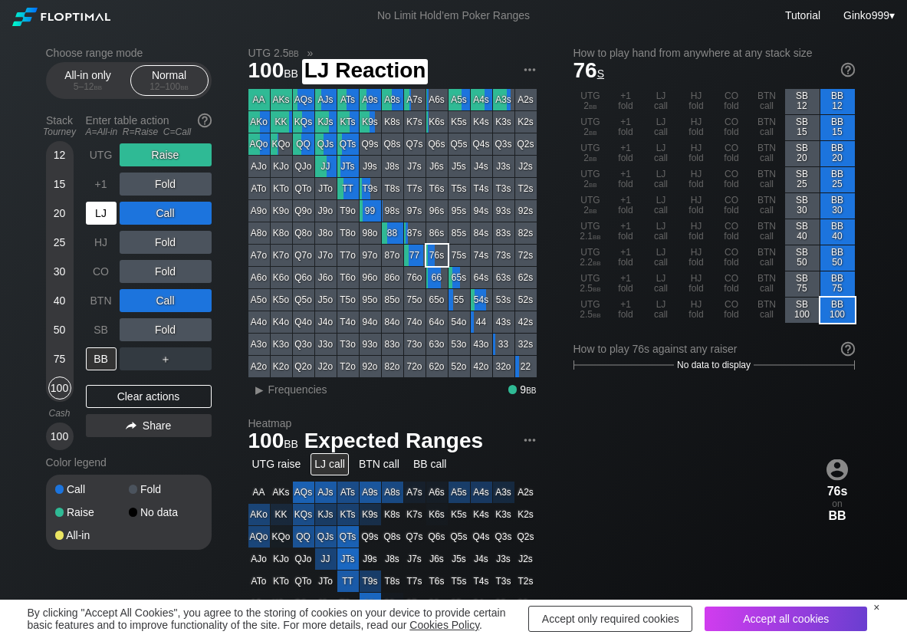
click at [102, 199] on div "LJ" at bounding box center [103, 213] width 34 height 29
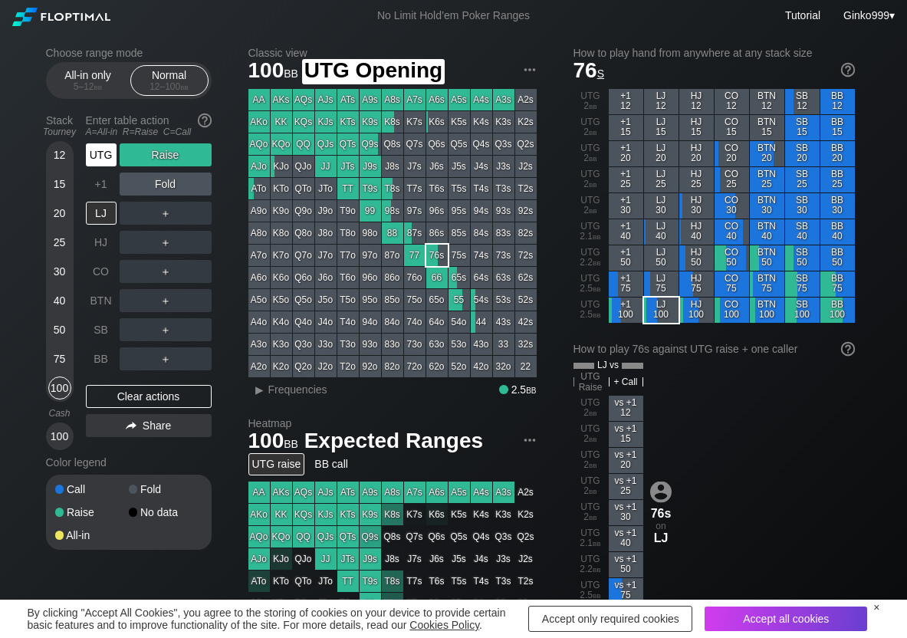
click at [101, 163] on div "UTG" at bounding box center [101, 154] width 31 height 23
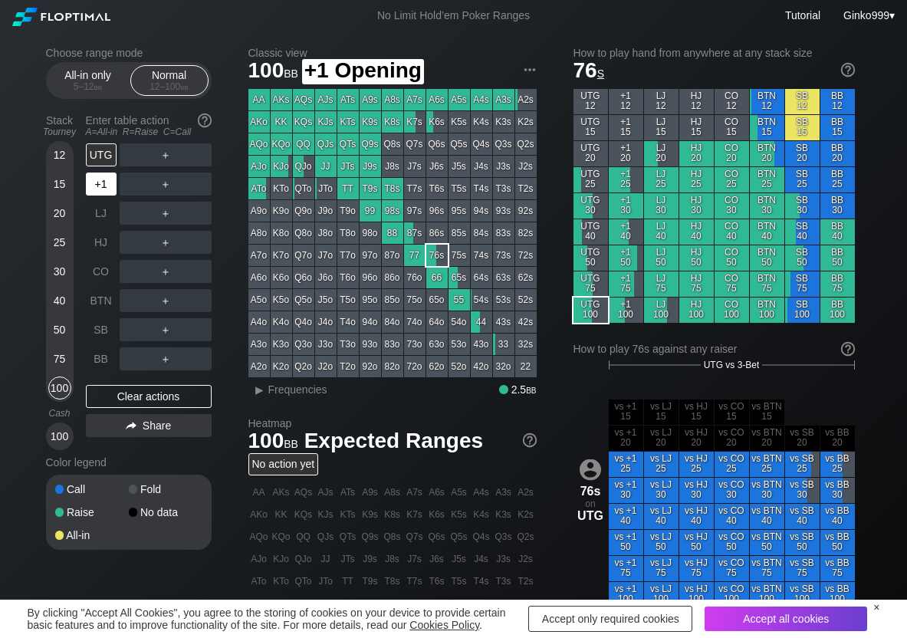
click at [107, 186] on div "+1" at bounding box center [101, 184] width 31 height 23
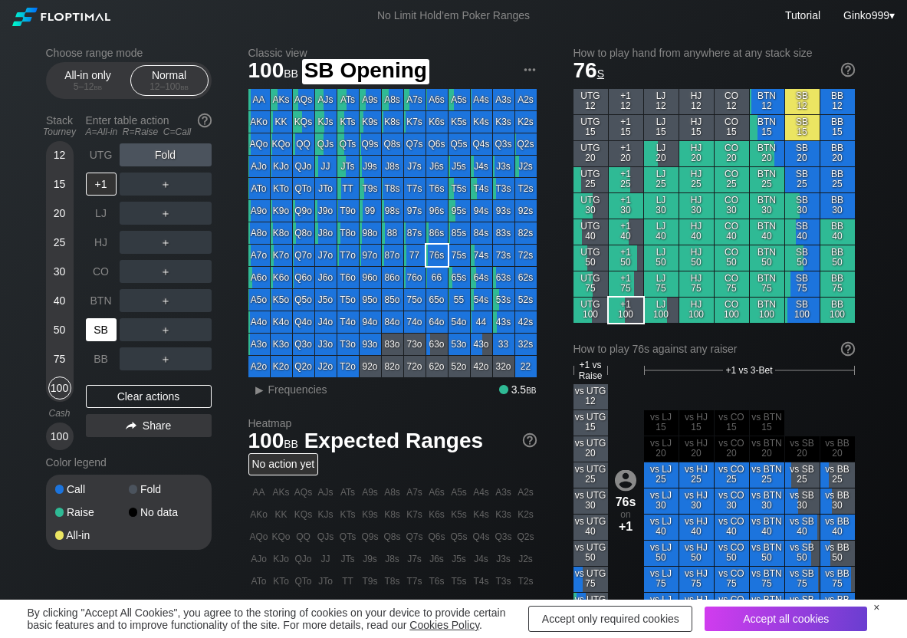
click at [113, 334] on div "SB" at bounding box center [101, 329] width 31 height 23
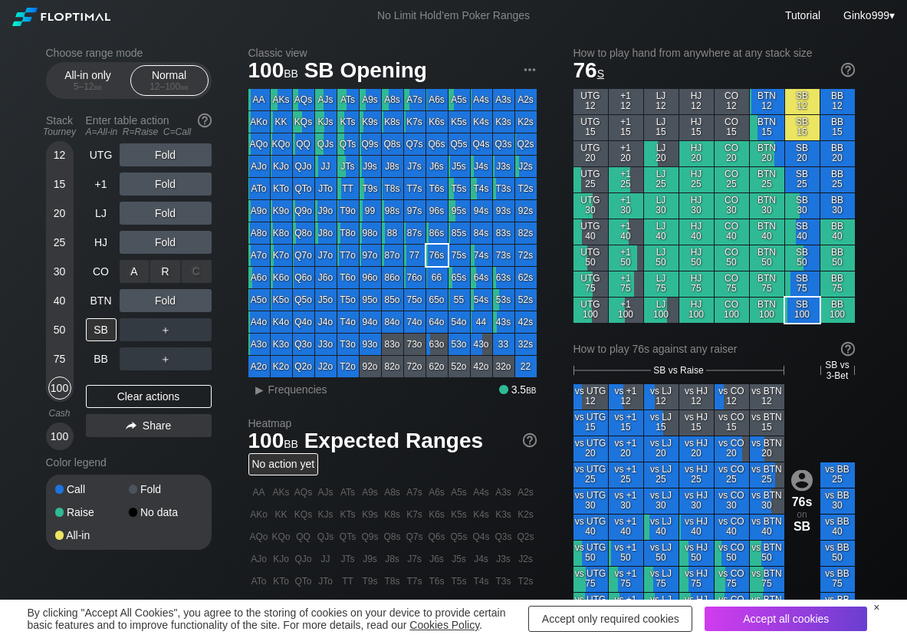
click at [163, 267] on div "R ✕" at bounding box center [165, 271] width 30 height 23
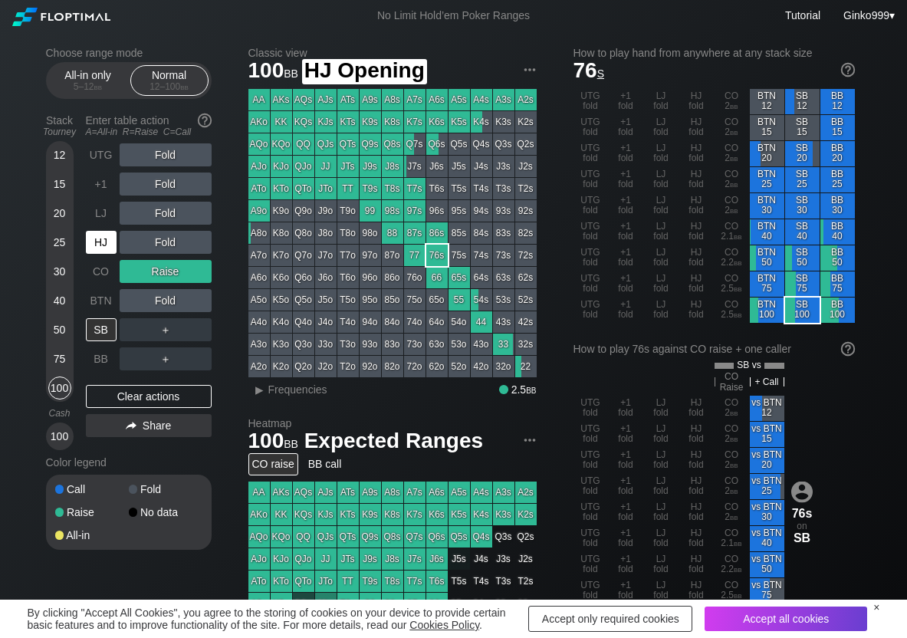
drag, startPoint x: 89, startPoint y: 246, endPoint x: 117, endPoint y: 235, distance: 30.6
click at [92, 245] on div "HJ" at bounding box center [101, 242] width 31 height 23
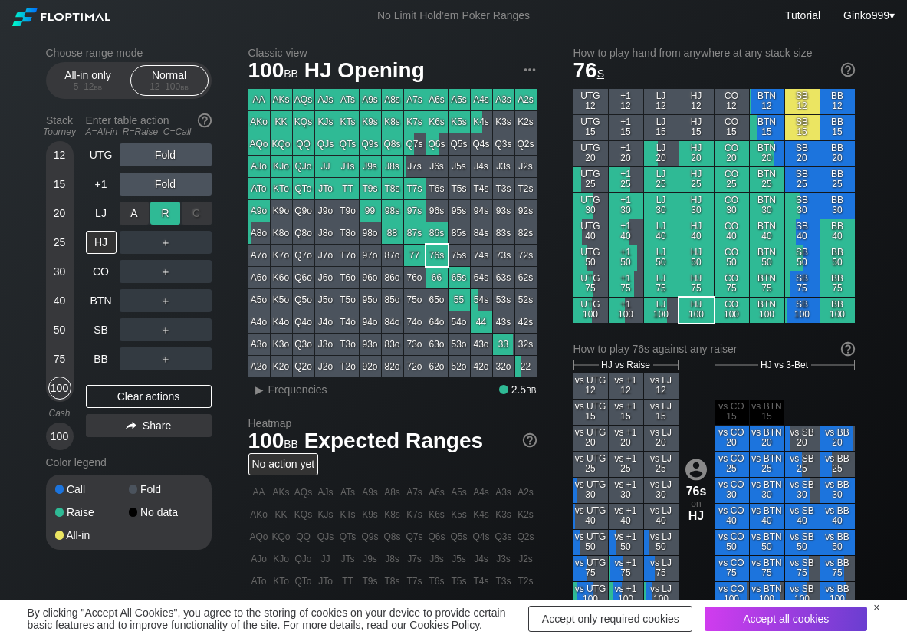
click at [159, 212] on div "R ✕" at bounding box center [165, 213] width 30 height 23
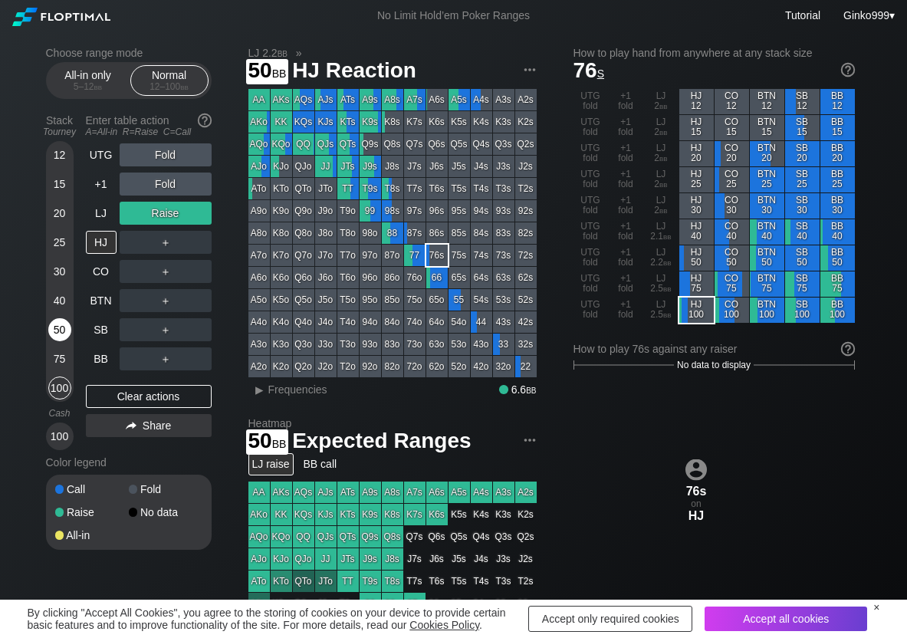
click at [61, 328] on div "50" at bounding box center [59, 329] width 23 height 23
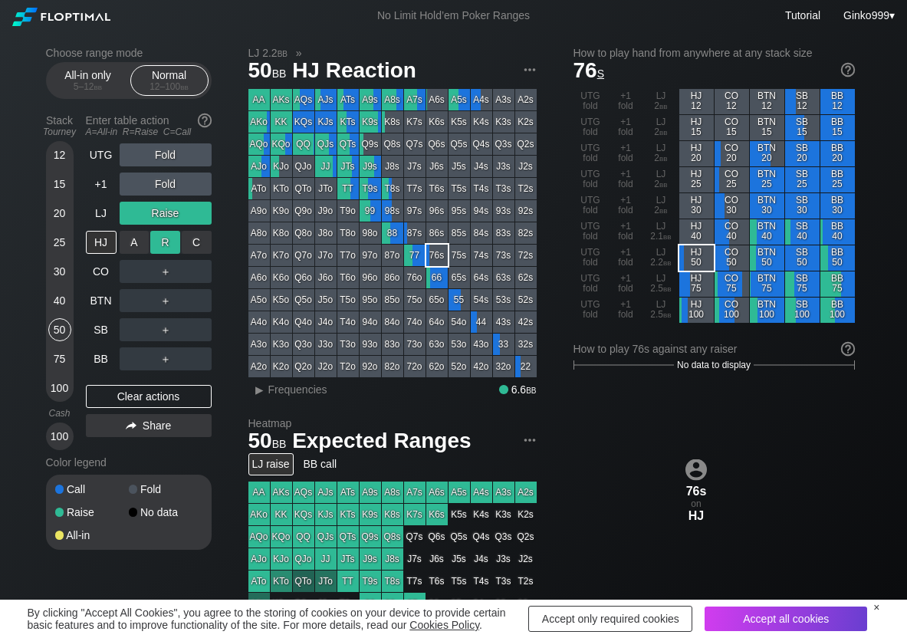
drag, startPoint x: 177, startPoint y: 242, endPoint x: 174, endPoint y: 250, distance: 8.3
click at [176, 242] on div "R ✕" at bounding box center [165, 242] width 30 height 23
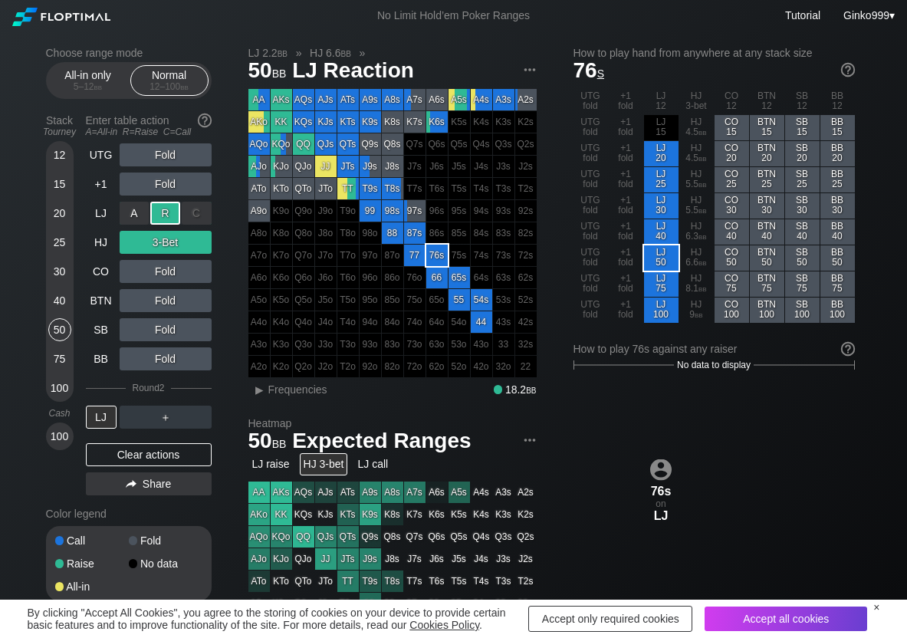
click at [120, 222] on div "A ✕" at bounding box center [135, 213] width 30 height 23
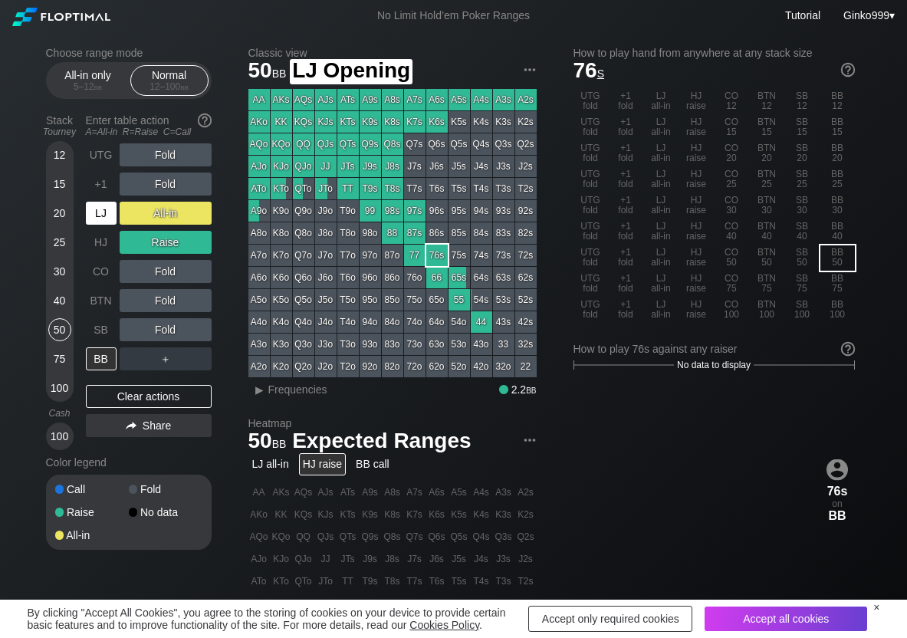
click at [102, 215] on div "LJ" at bounding box center [101, 213] width 31 height 23
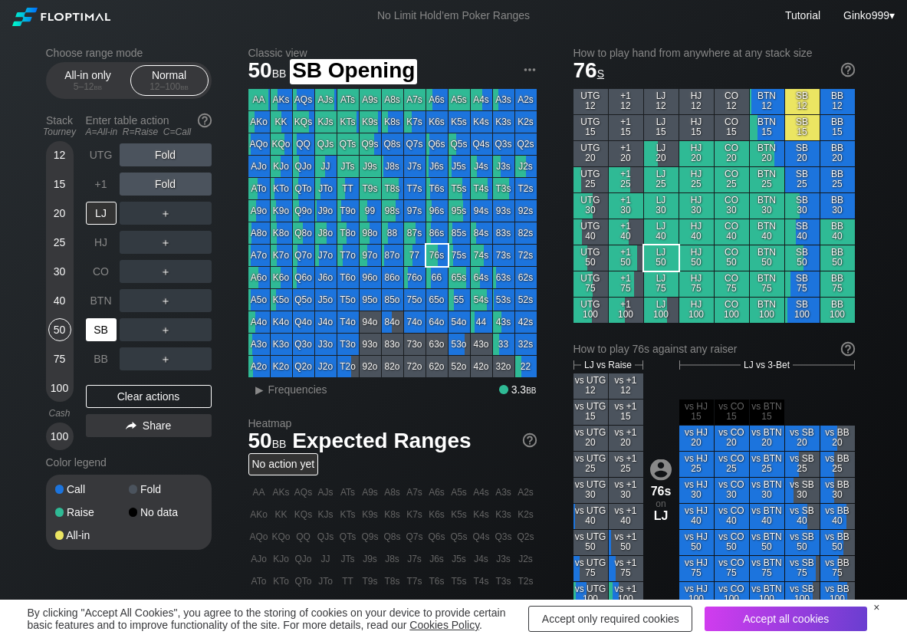
click at [101, 316] on div "SB" at bounding box center [103, 329] width 34 height 29
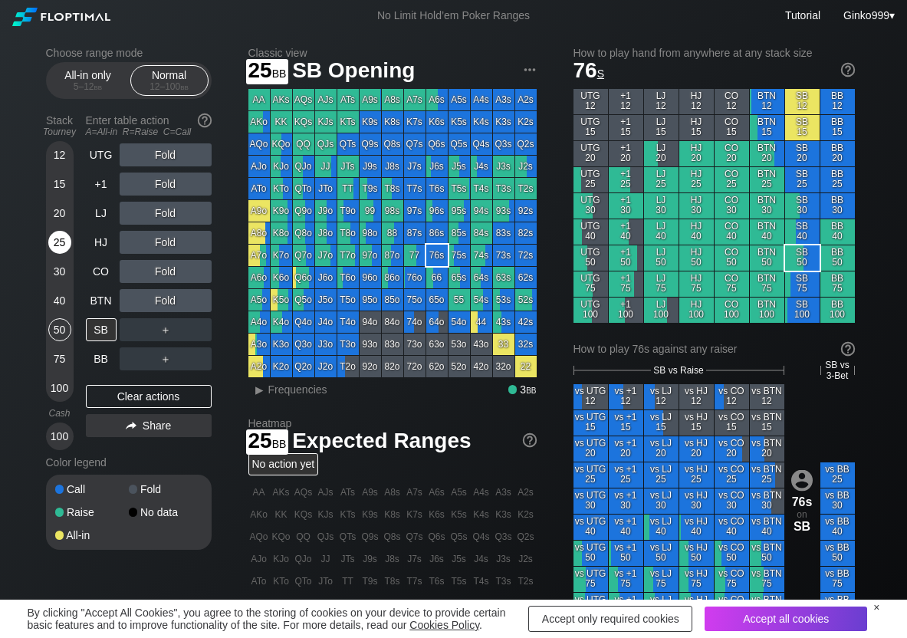
click at [58, 241] on div "25" at bounding box center [59, 242] width 23 height 23
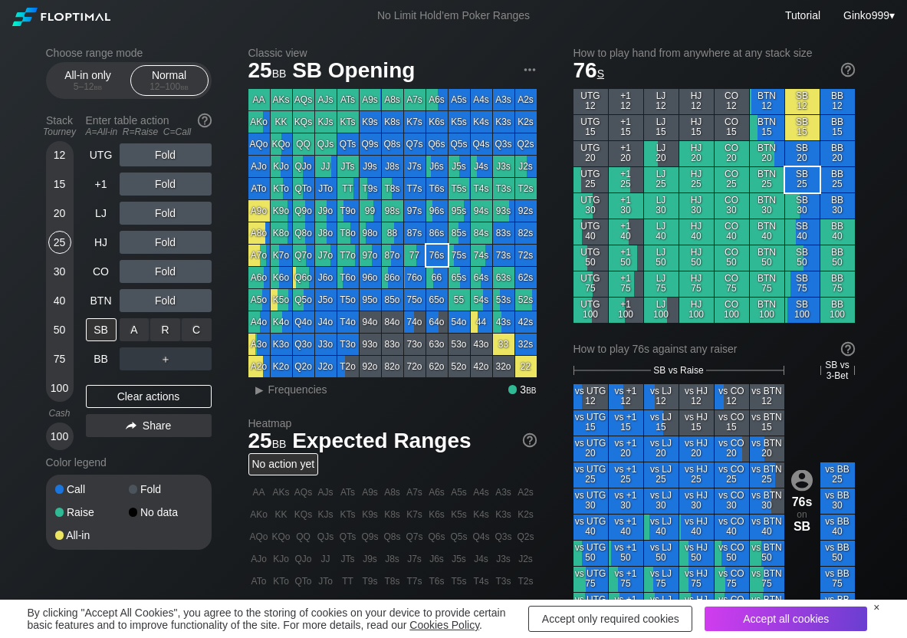
click at [209, 330] on div "C ✕" at bounding box center [197, 329] width 30 height 23
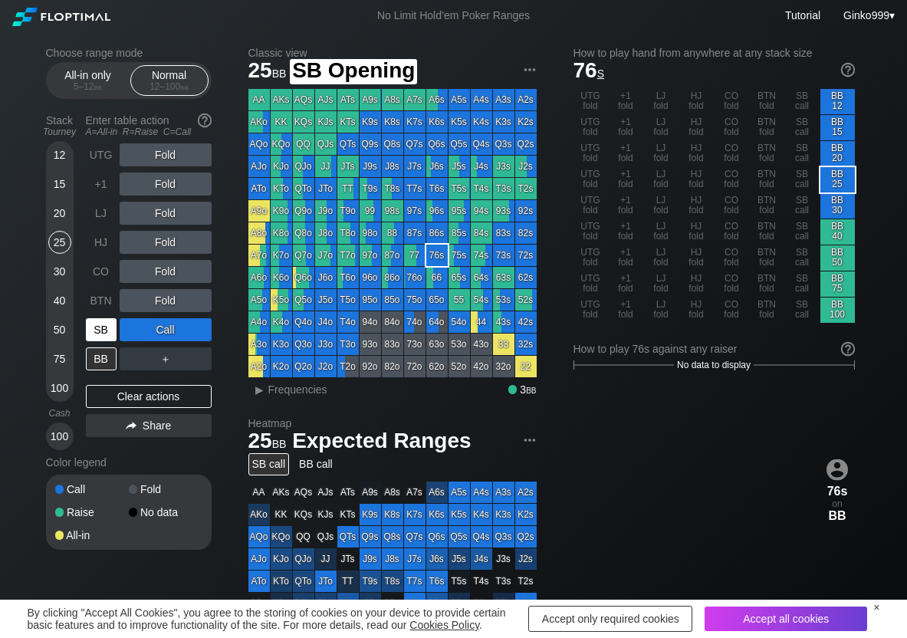
click at [100, 341] on div "SB" at bounding box center [103, 329] width 34 height 29
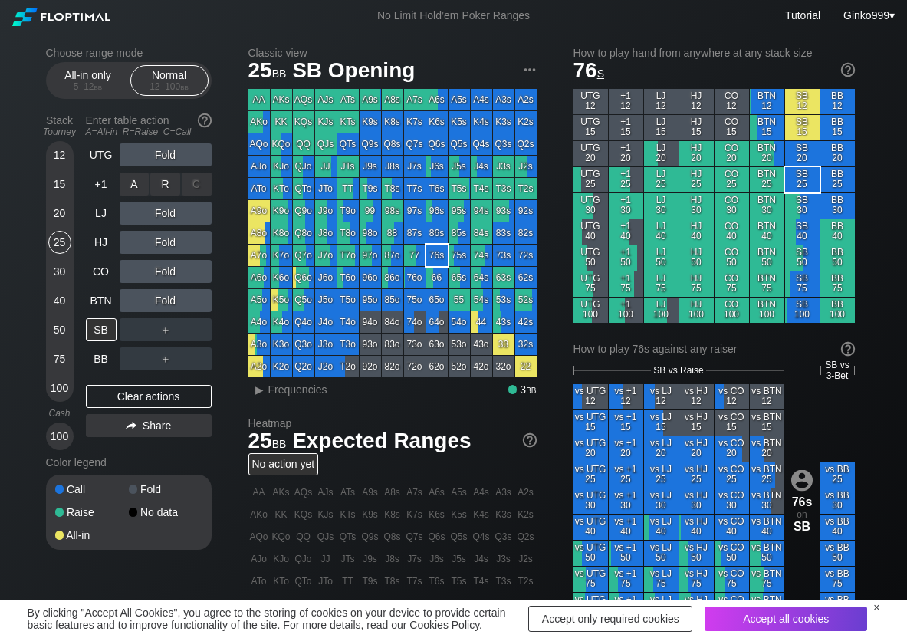
click at [170, 178] on div "R ✕" at bounding box center [165, 184] width 30 height 23
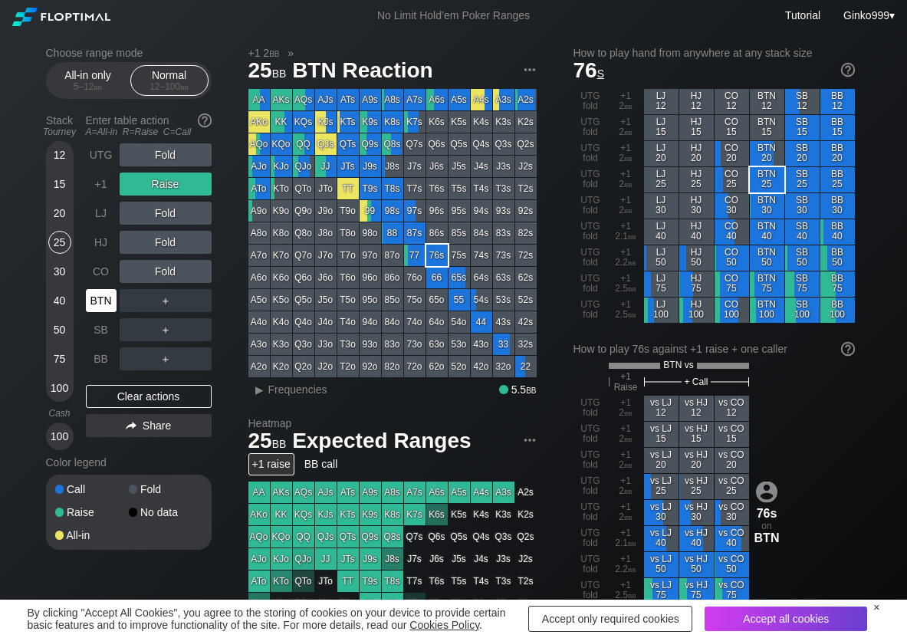
click at [107, 304] on div "BTN" at bounding box center [101, 300] width 31 height 23
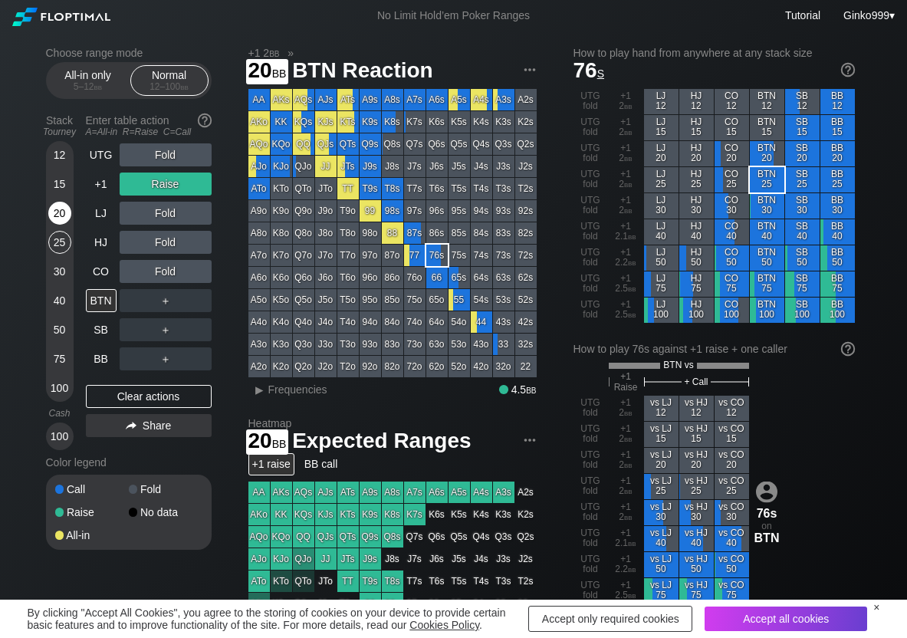
click at [51, 214] on div "20" at bounding box center [59, 213] width 23 height 23
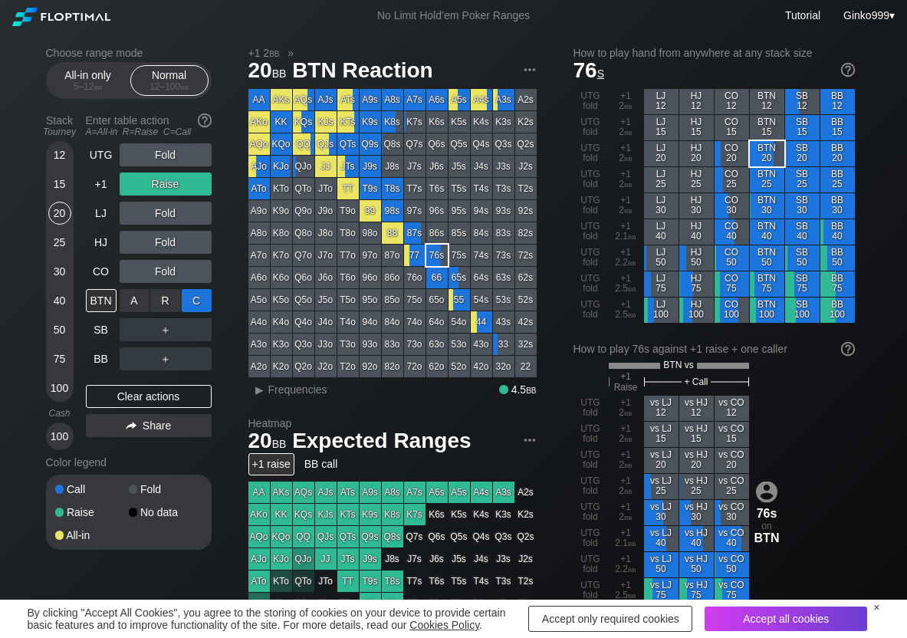
click at [204, 294] on div "C ✕" at bounding box center [197, 300] width 30 height 23
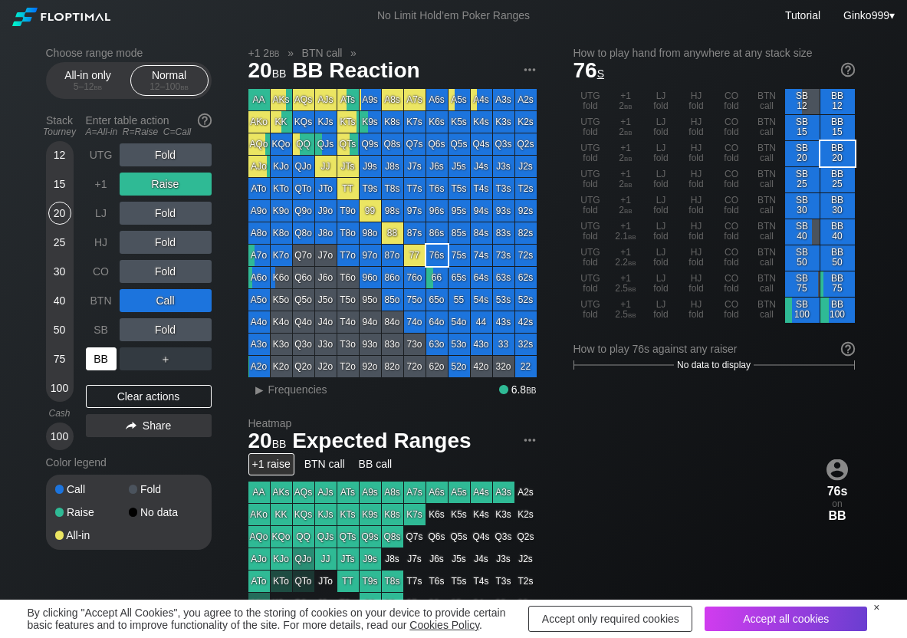
click at [98, 357] on div "BB" at bounding box center [101, 358] width 31 height 23
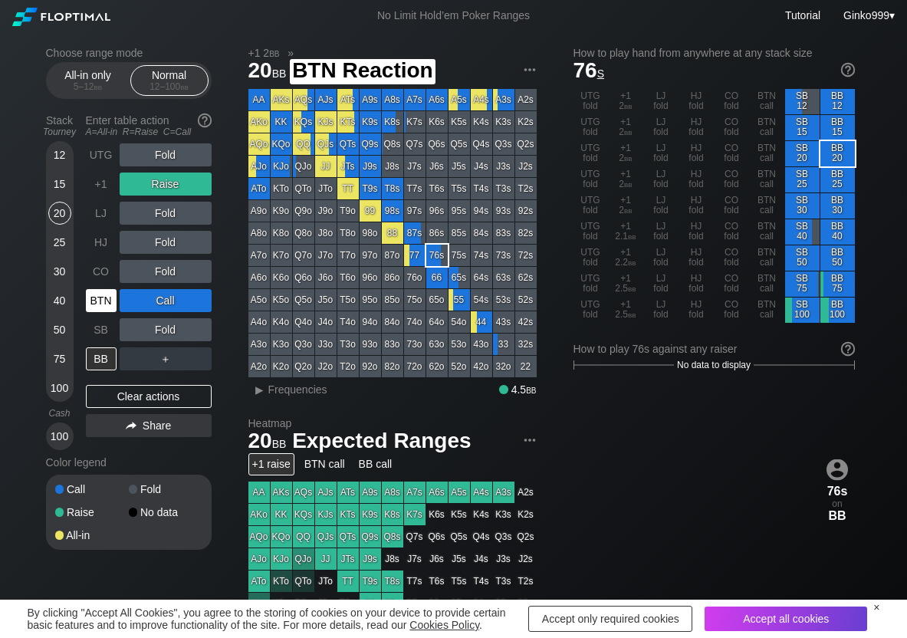
click at [90, 299] on div "BTN" at bounding box center [101, 300] width 31 height 23
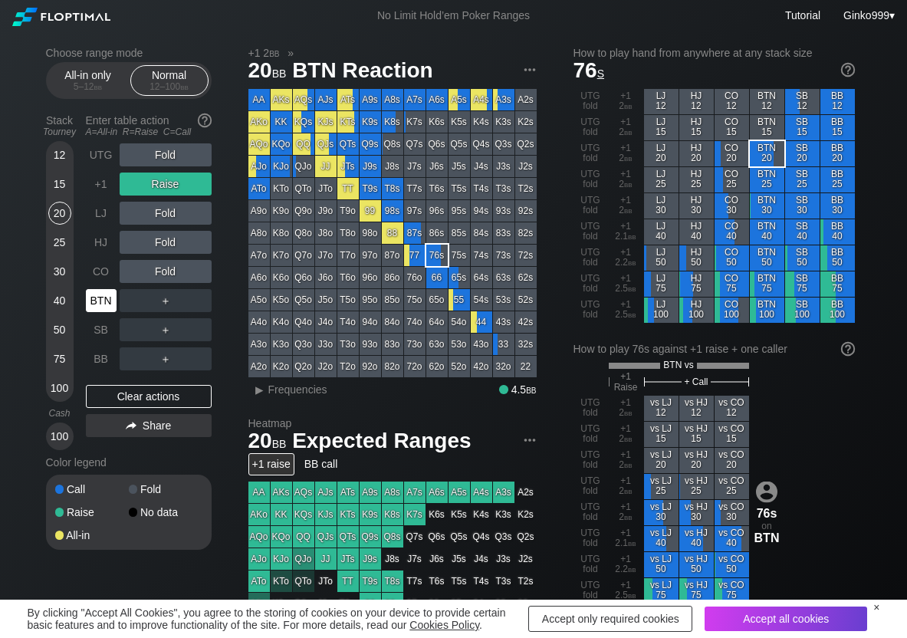
scroll to position [77, 0]
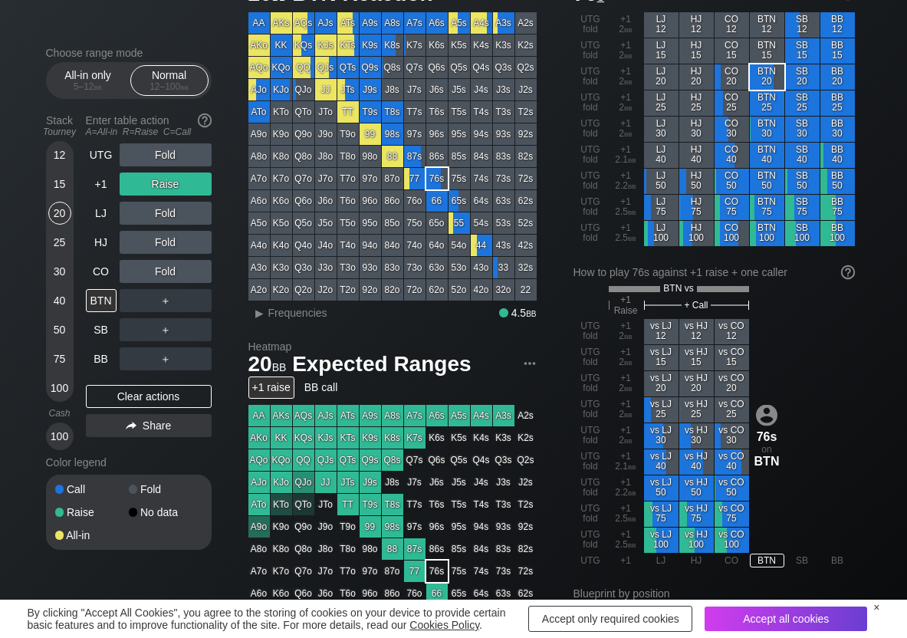
drag, startPoint x: 19, startPoint y: 66, endPoint x: -8, endPoint y: 70, distance: 27.9
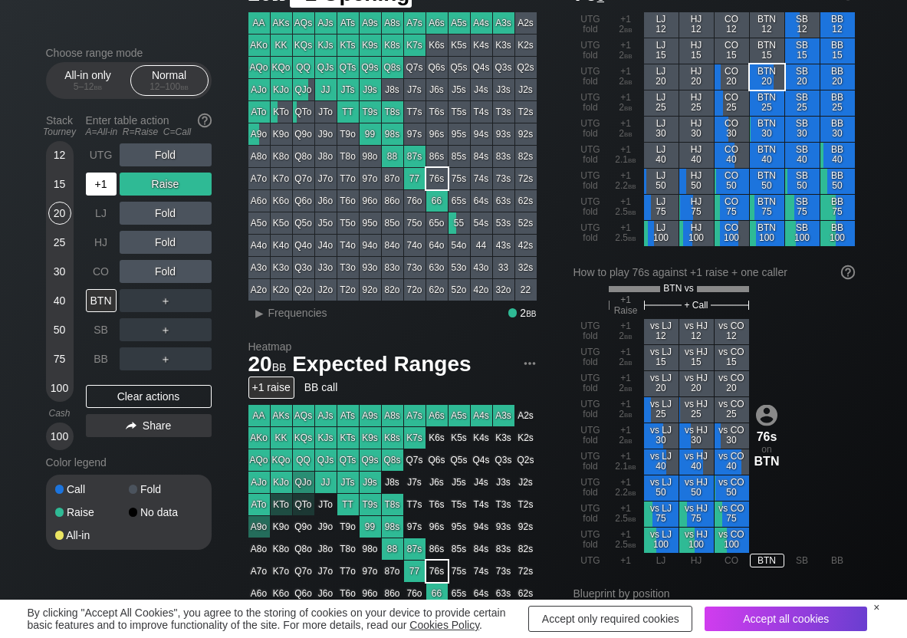
click at [97, 193] on div "+1" at bounding box center [101, 184] width 31 height 23
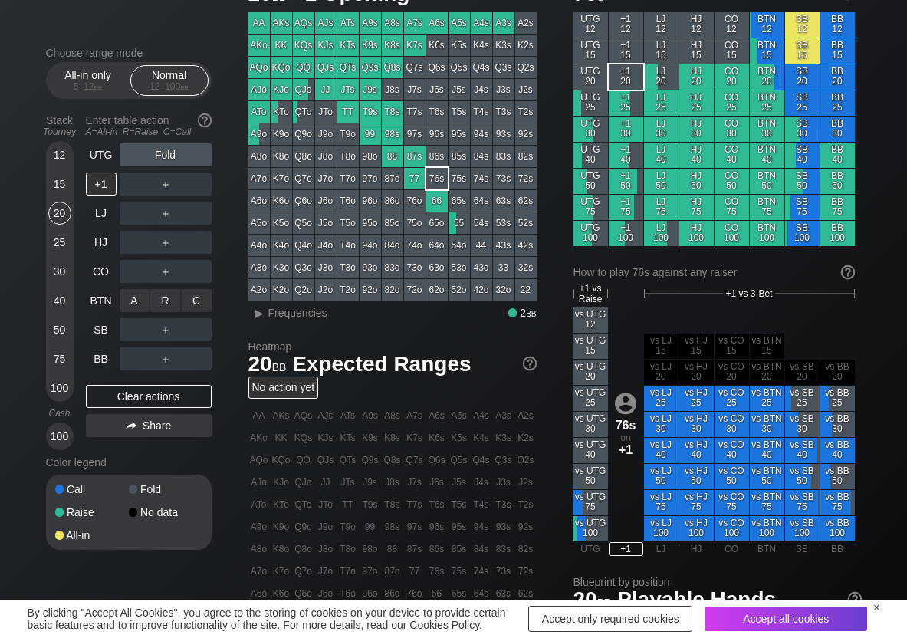
click at [160, 293] on div "R ✕" at bounding box center [165, 300] width 30 height 23
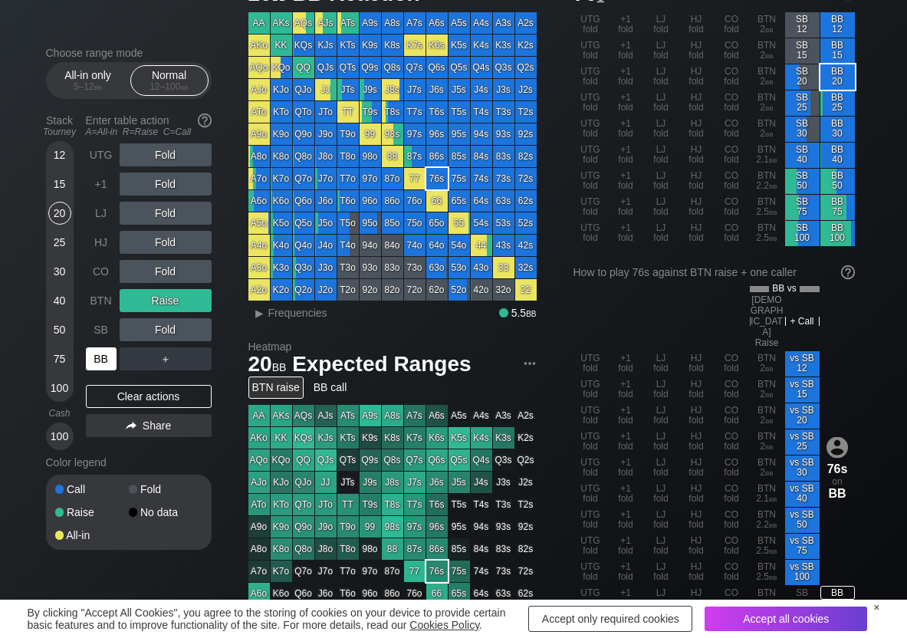
click at [100, 360] on div "BB" at bounding box center [101, 358] width 31 height 23
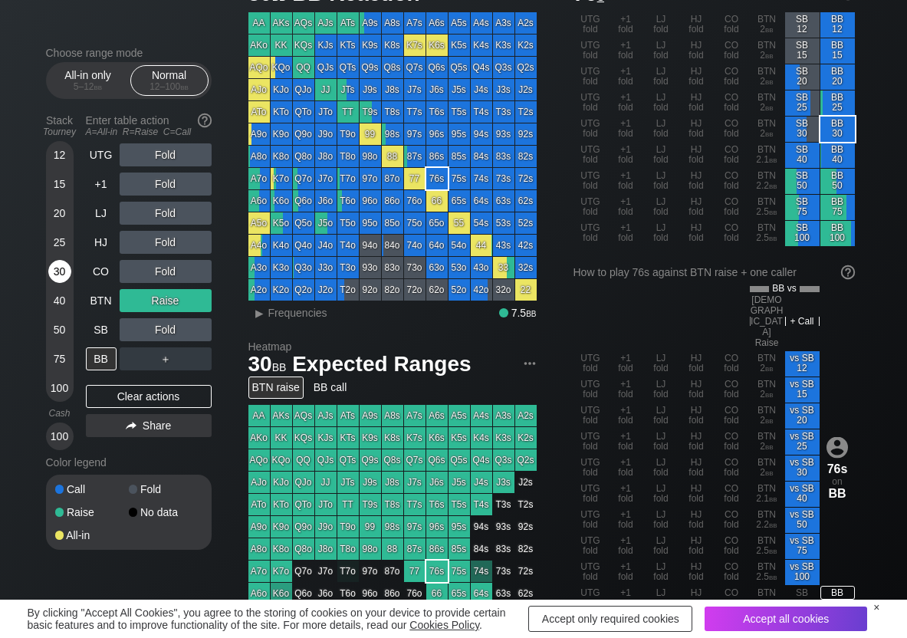
click at [59, 276] on div "30" at bounding box center [59, 271] width 23 height 23
click at [173, 331] on div "R ✕" at bounding box center [165, 329] width 30 height 23
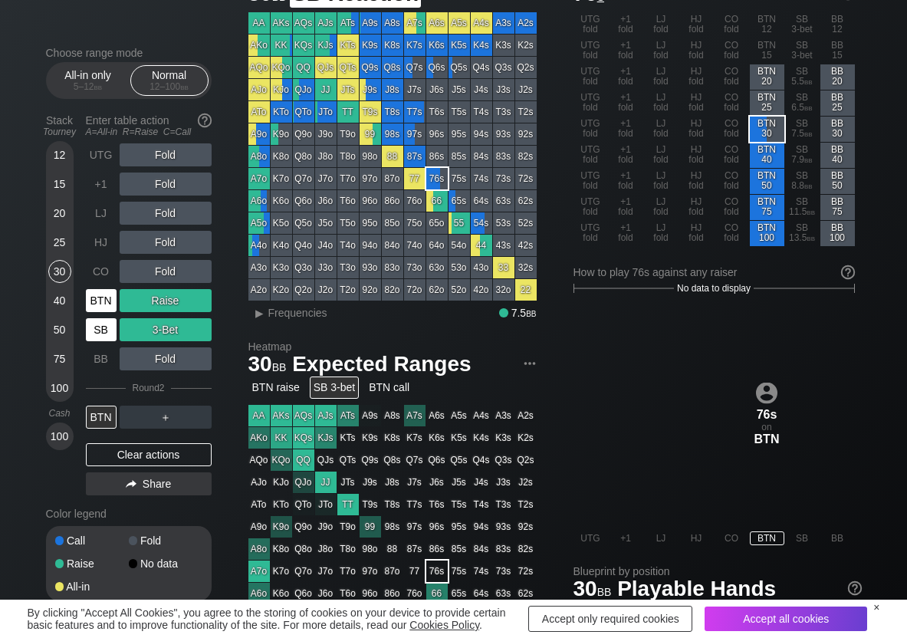
click at [107, 304] on div "BTN" at bounding box center [101, 300] width 31 height 23
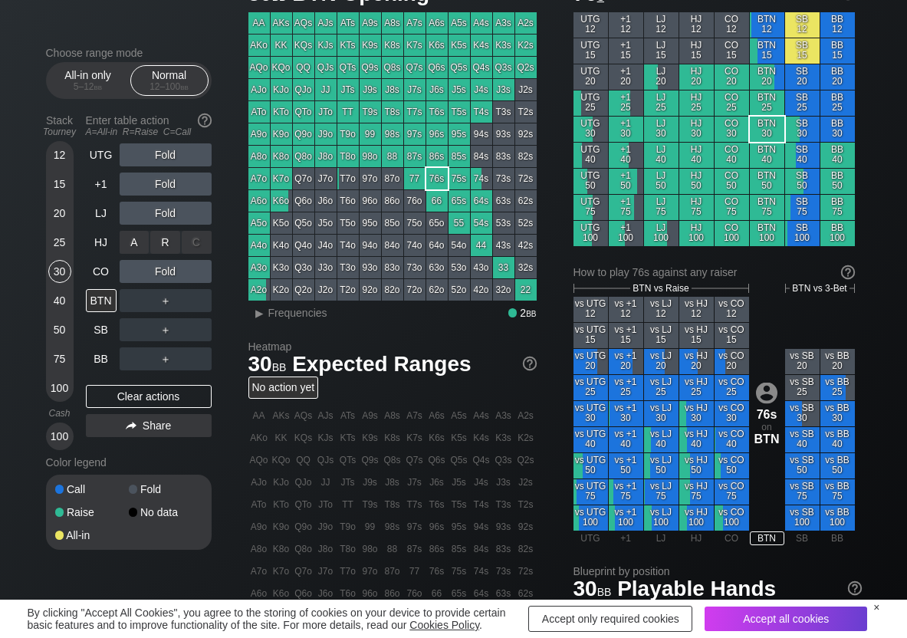
click at [159, 248] on div "R ✕" at bounding box center [165, 242] width 30 height 23
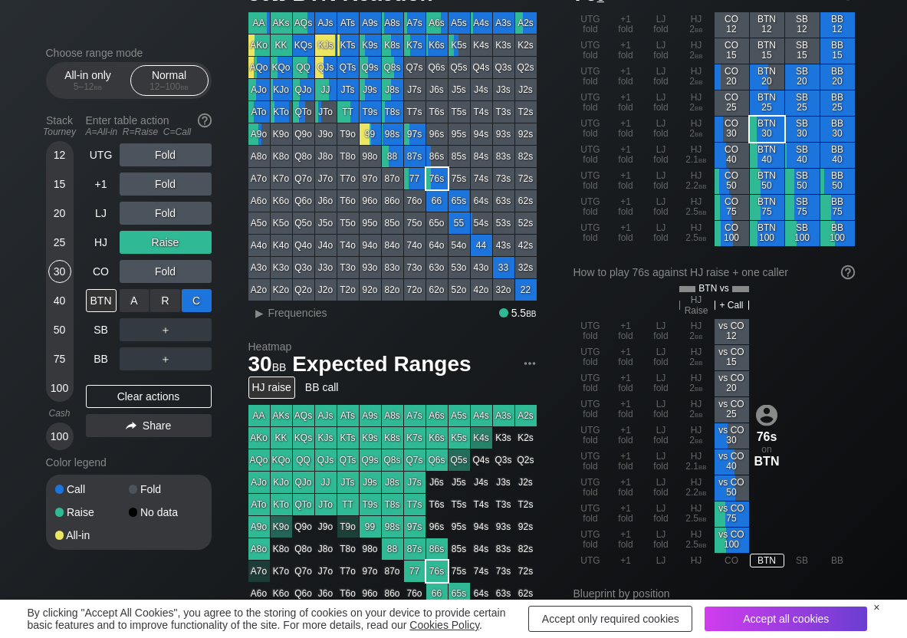
click at [188, 303] on div "C ✕" at bounding box center [197, 300] width 30 height 23
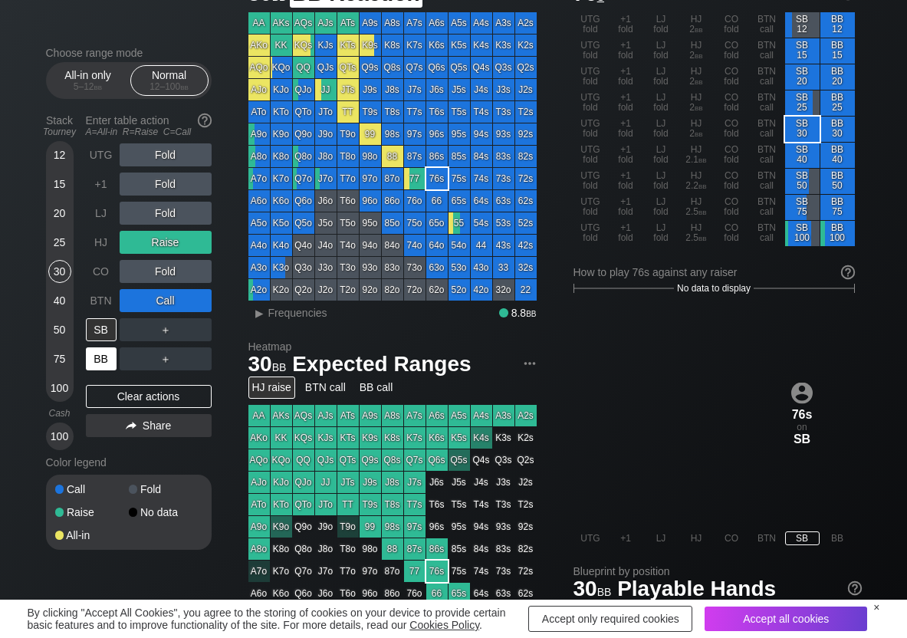
click at [98, 362] on div "BB" at bounding box center [101, 358] width 31 height 23
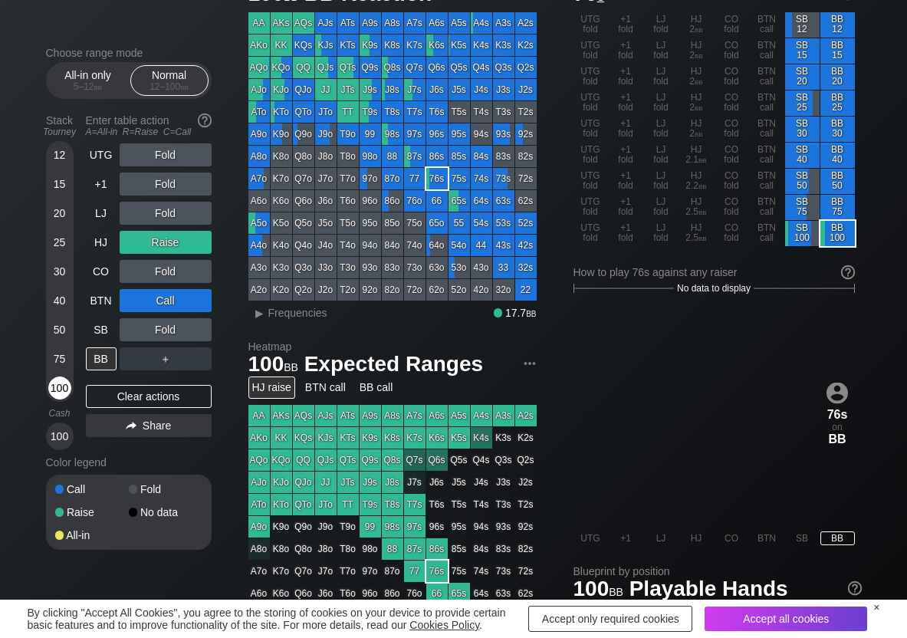
click at [52, 386] on div "100" at bounding box center [59, 387] width 23 height 23
click at [138, 393] on div "Clear actions" at bounding box center [149, 396] width 126 height 23
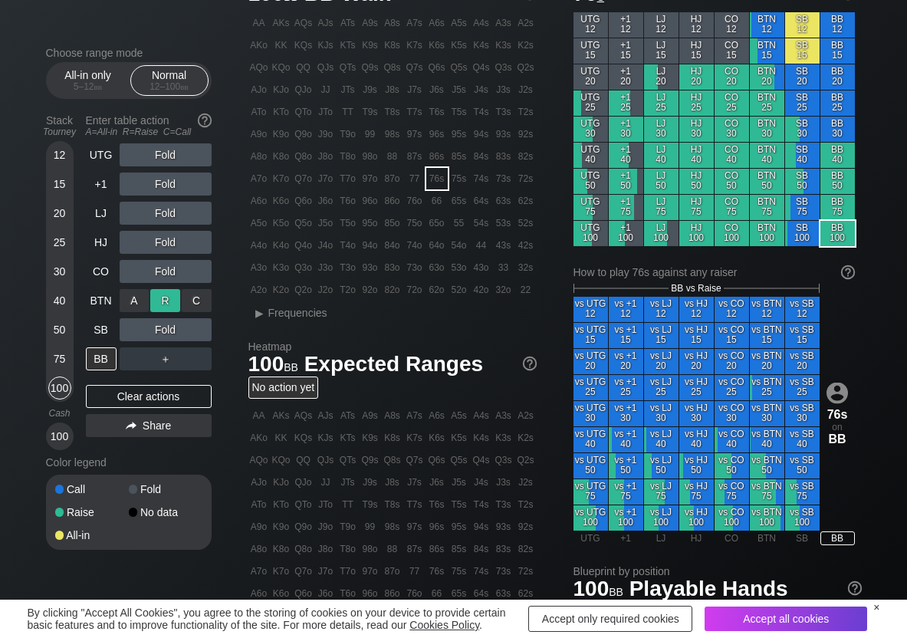
click at [157, 293] on div "R ✕" at bounding box center [165, 300] width 30 height 23
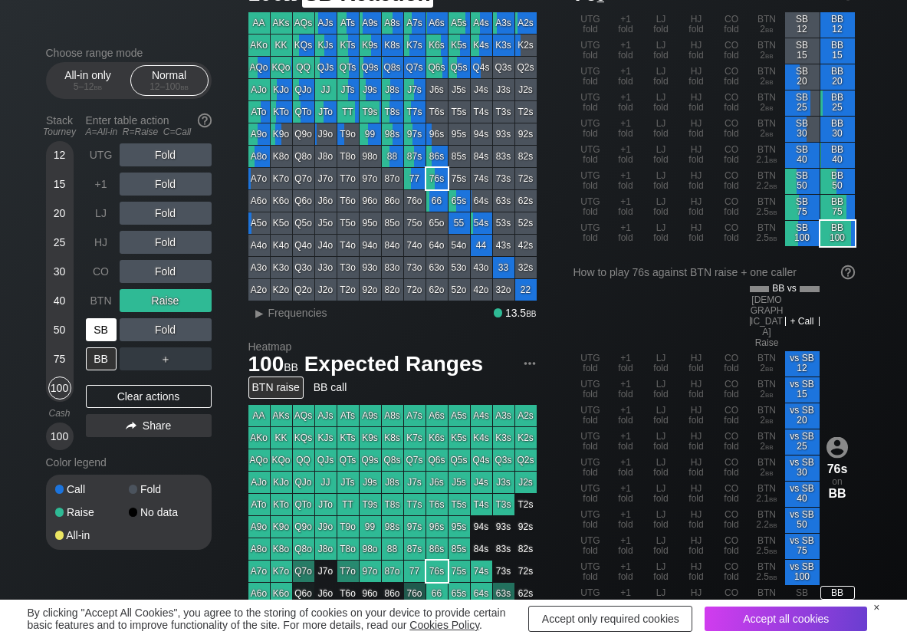
click at [101, 325] on div "SB" at bounding box center [101, 329] width 31 height 23
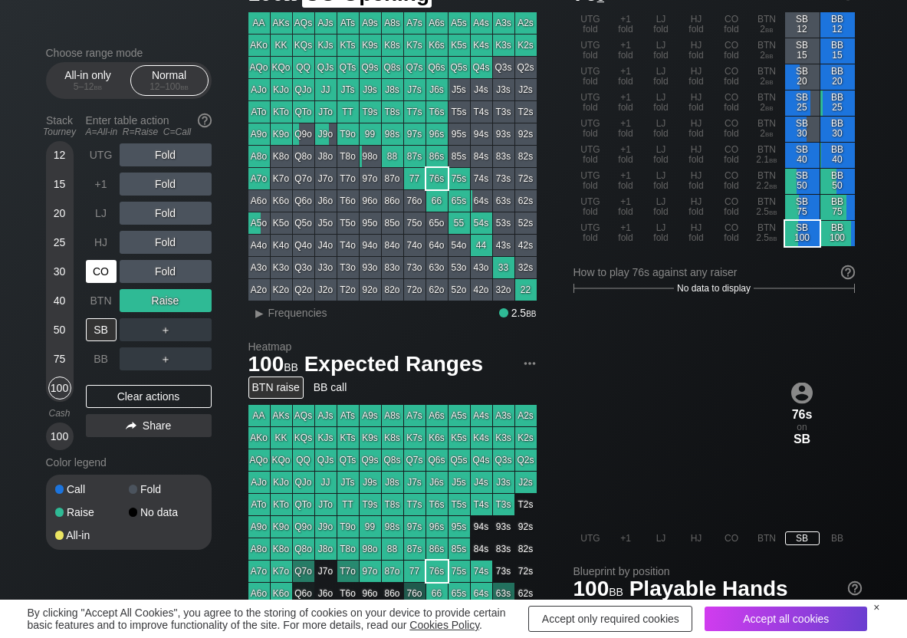
click at [110, 278] on div "CO" at bounding box center [101, 271] width 31 height 23
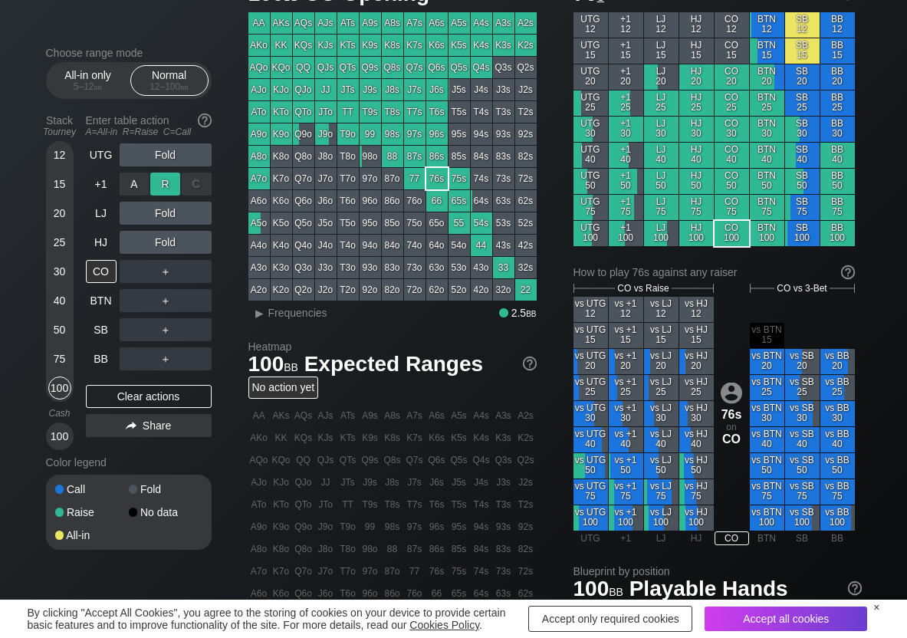
click at [158, 189] on div "R ✕" at bounding box center [165, 184] width 30 height 23
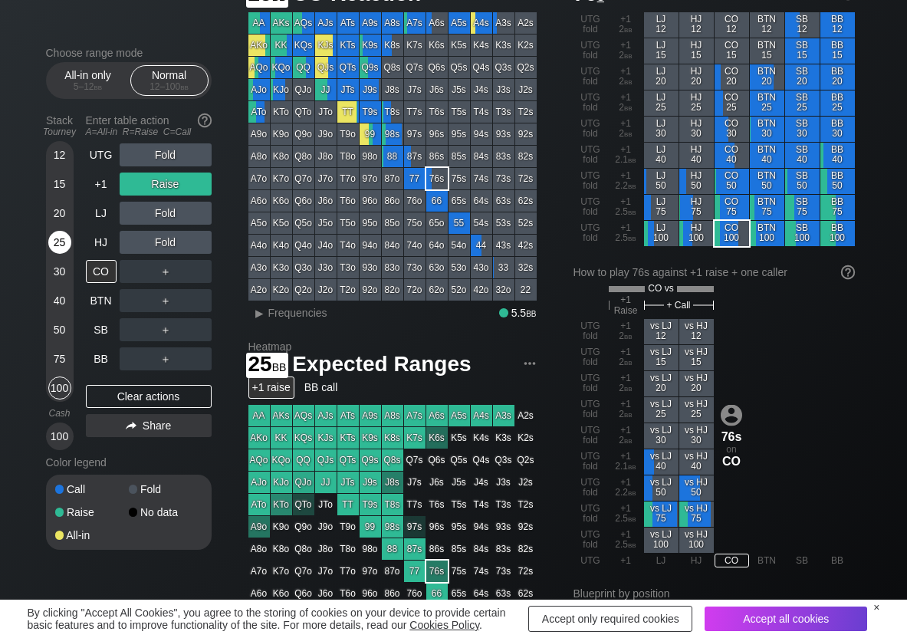
click at [58, 235] on div "25" at bounding box center [59, 242] width 23 height 23
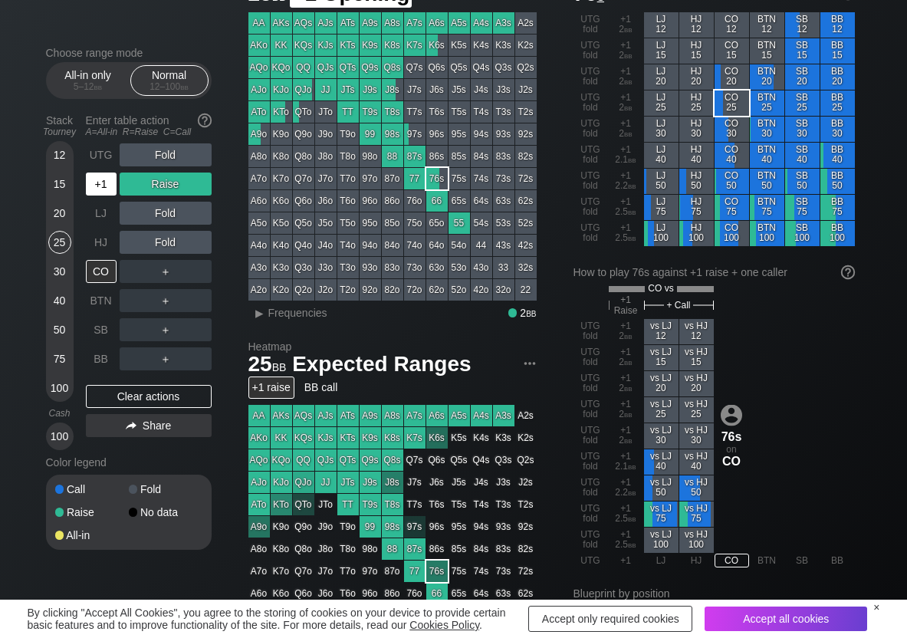
click at [105, 193] on div "+1" at bounding box center [101, 184] width 31 height 23
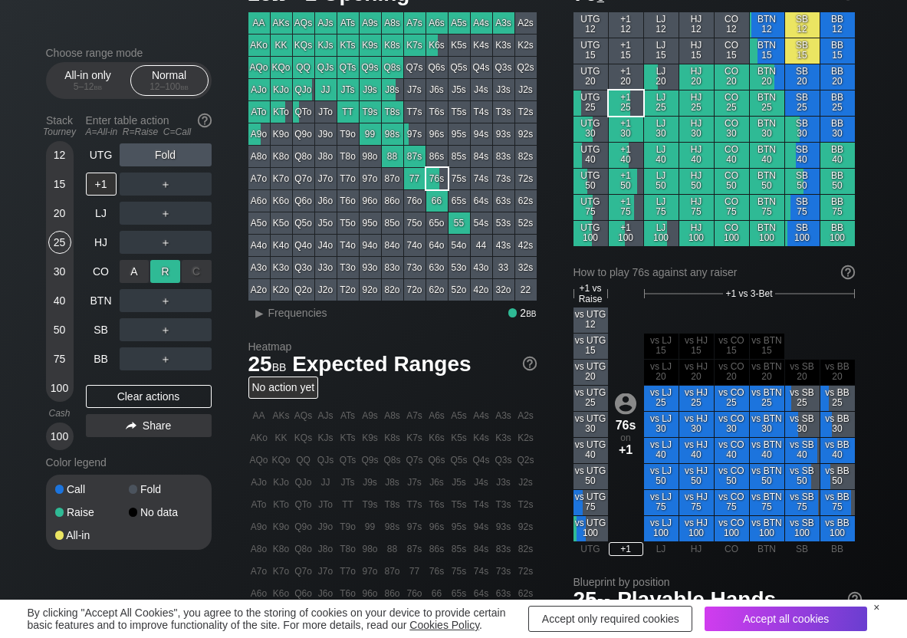
click at [167, 280] on div "R ✕" at bounding box center [165, 271] width 30 height 23
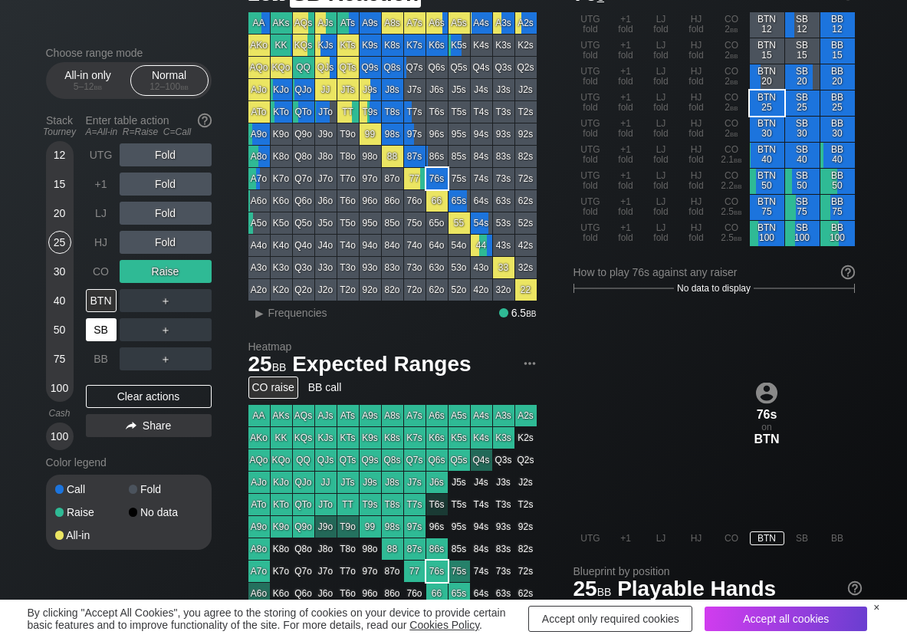
click at [104, 330] on div "SB" at bounding box center [101, 329] width 31 height 23
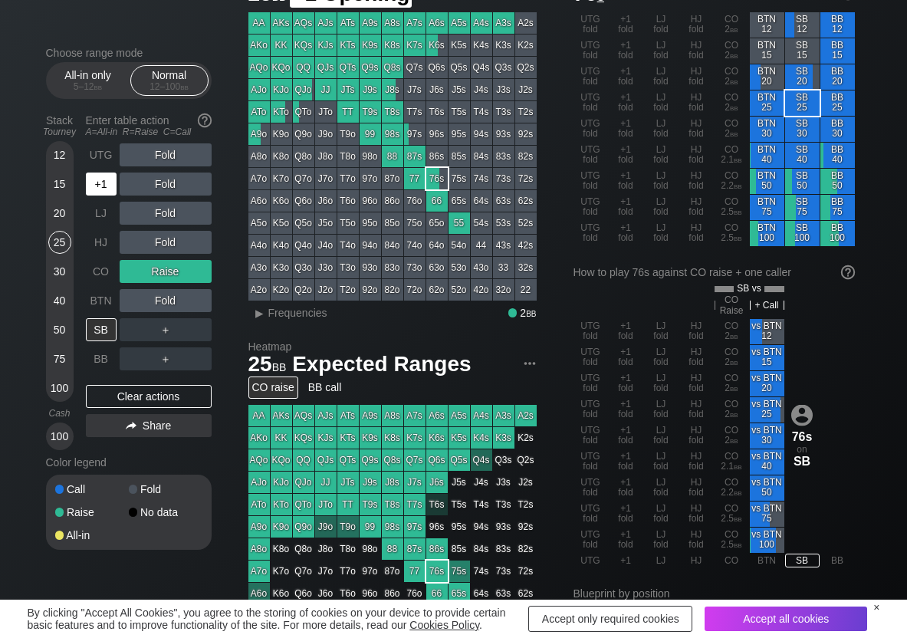
click at [116, 186] on div "+1" at bounding box center [101, 184] width 31 height 23
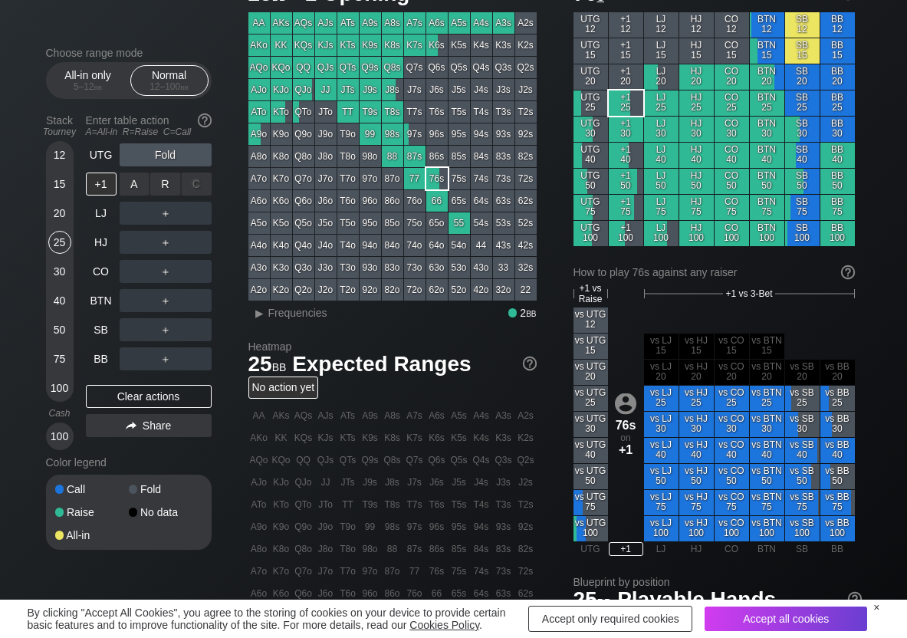
click at [164, 184] on div "R ✕" at bounding box center [165, 184] width 30 height 23
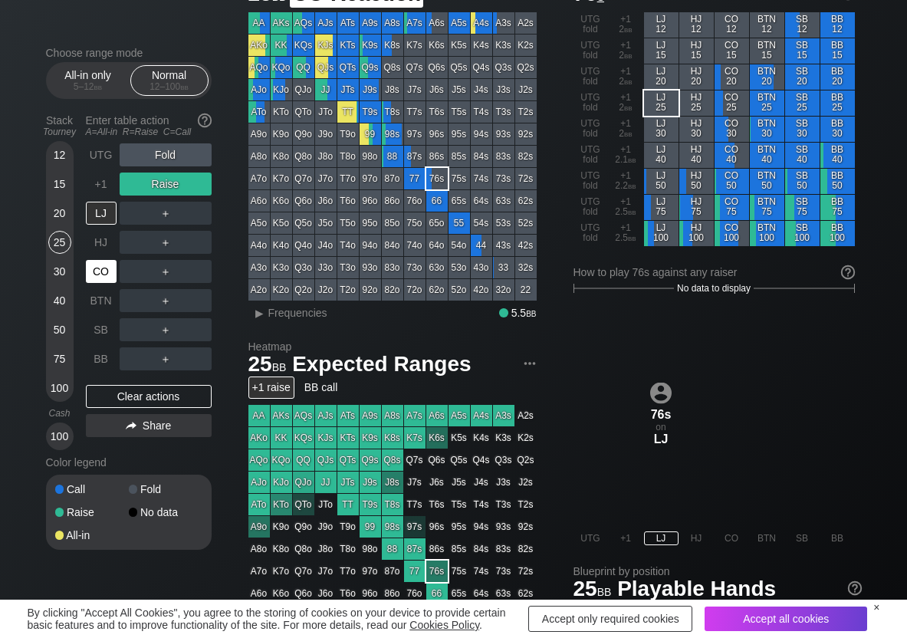
click at [105, 279] on div "CO" at bounding box center [101, 271] width 31 height 23
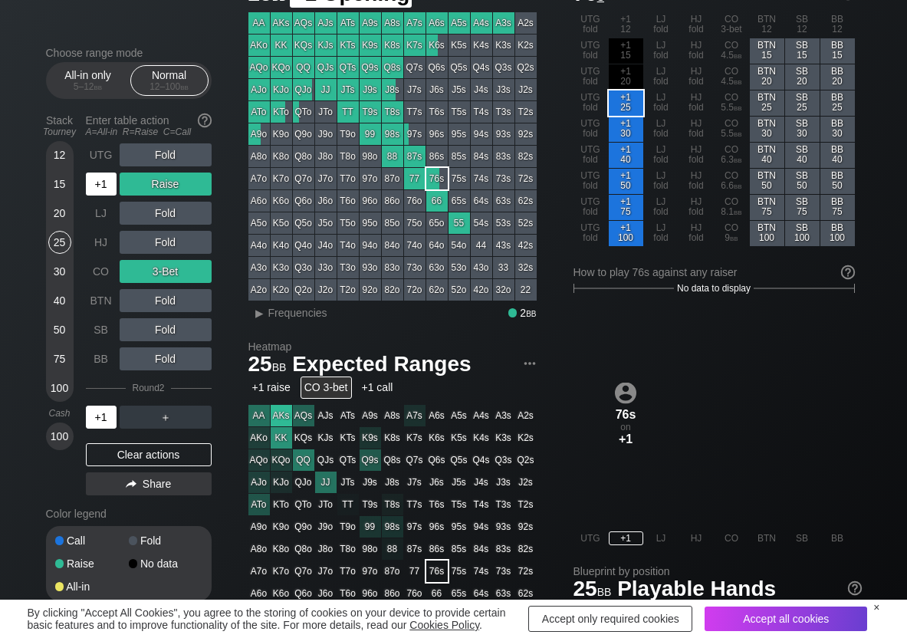
click at [104, 173] on div "+1" at bounding box center [101, 184] width 31 height 23
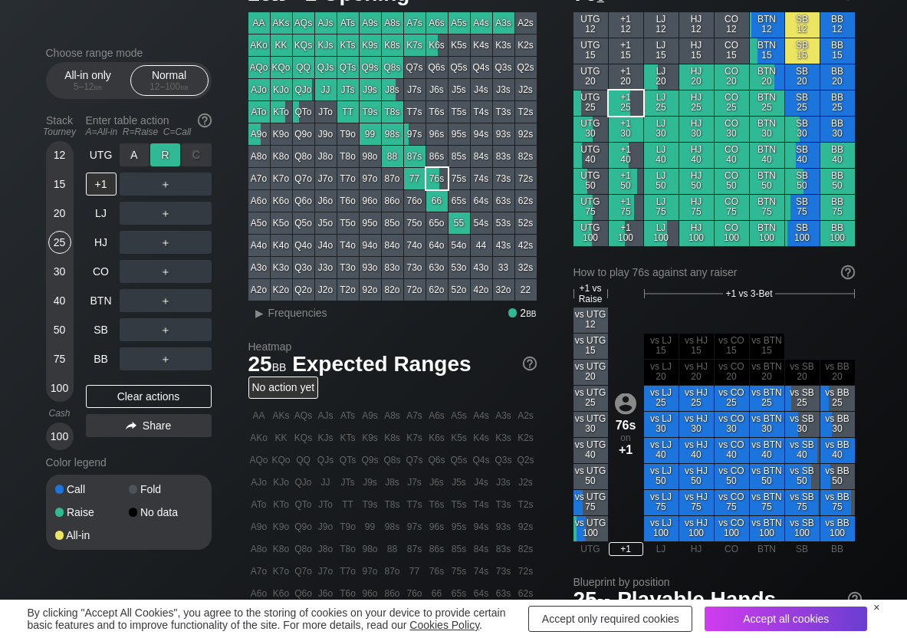
click at [156, 155] on div "R ✕" at bounding box center [165, 154] width 30 height 23
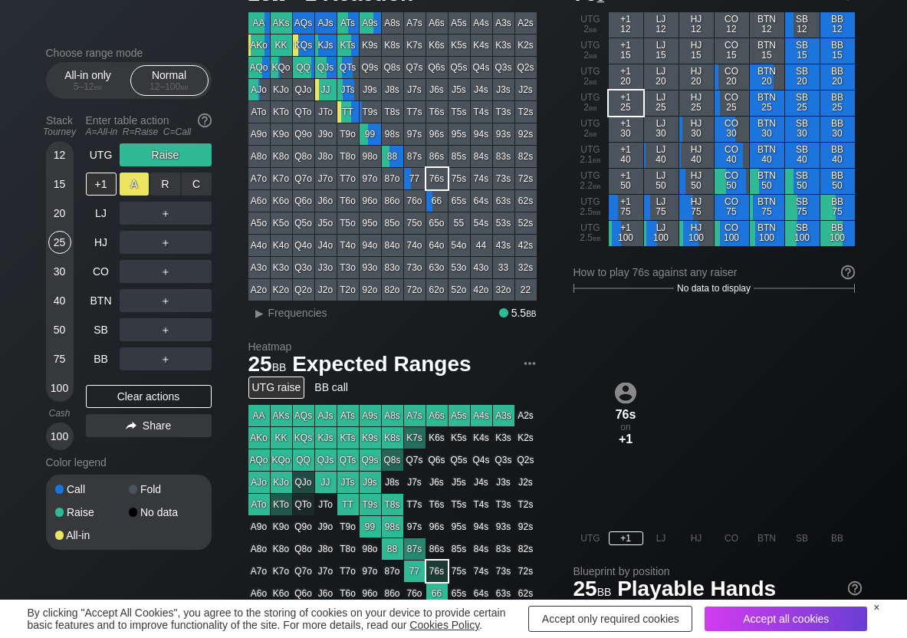
click at [143, 185] on div "A ✕" at bounding box center [135, 184] width 30 height 23
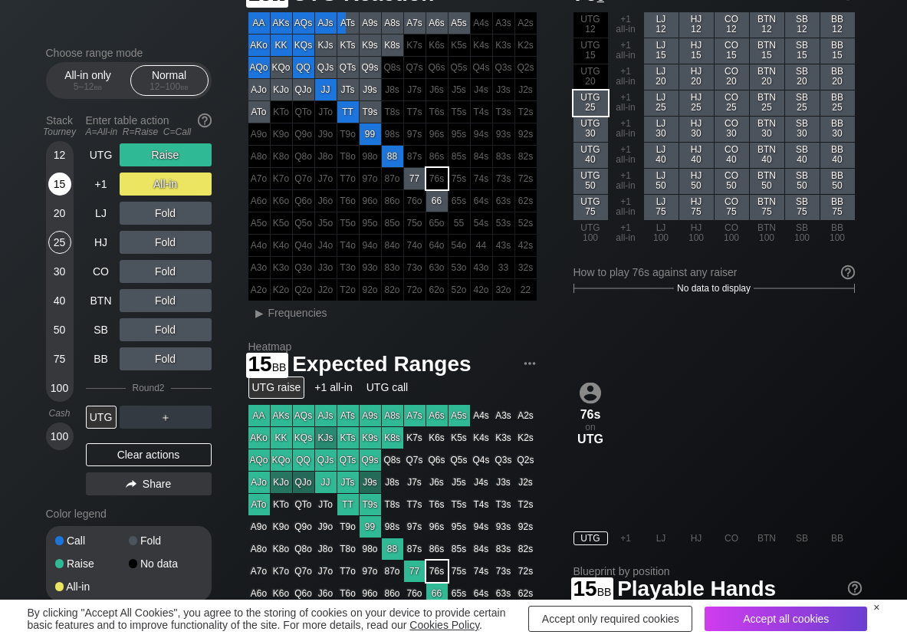
click at [55, 177] on div "15" at bounding box center [59, 184] width 23 height 23
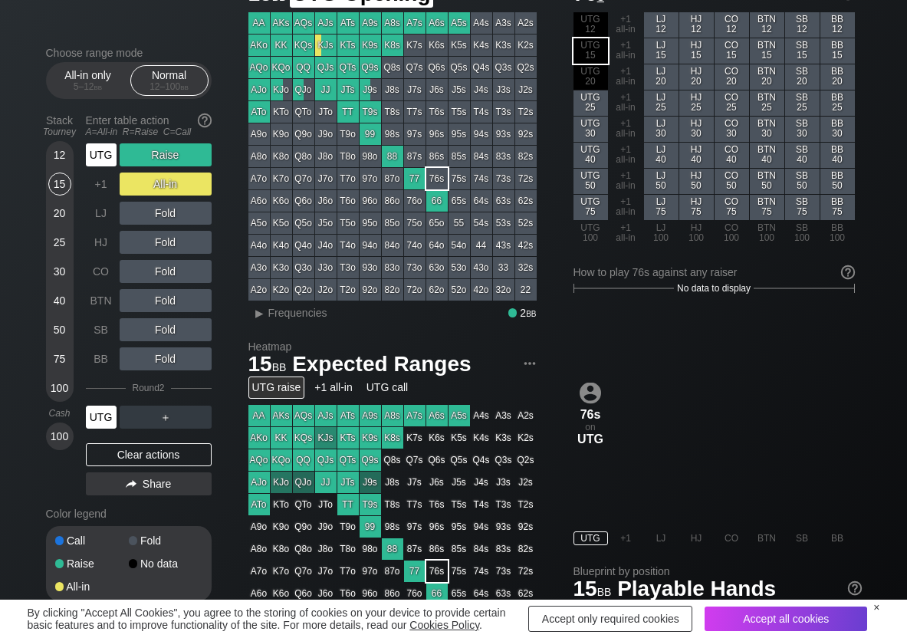
click at [105, 153] on div "UTG" at bounding box center [101, 154] width 31 height 23
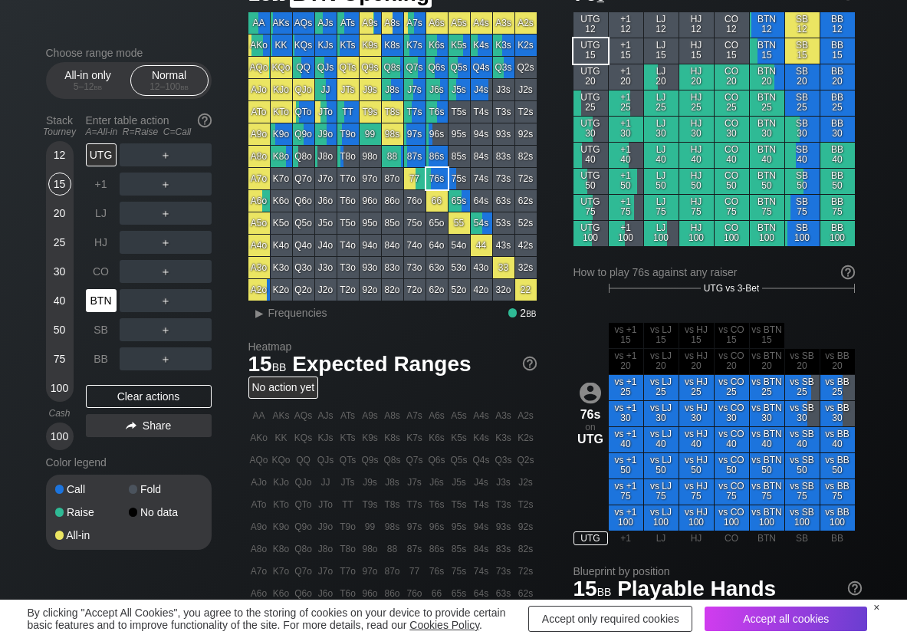
click at [108, 297] on div "BTN" at bounding box center [101, 300] width 31 height 23
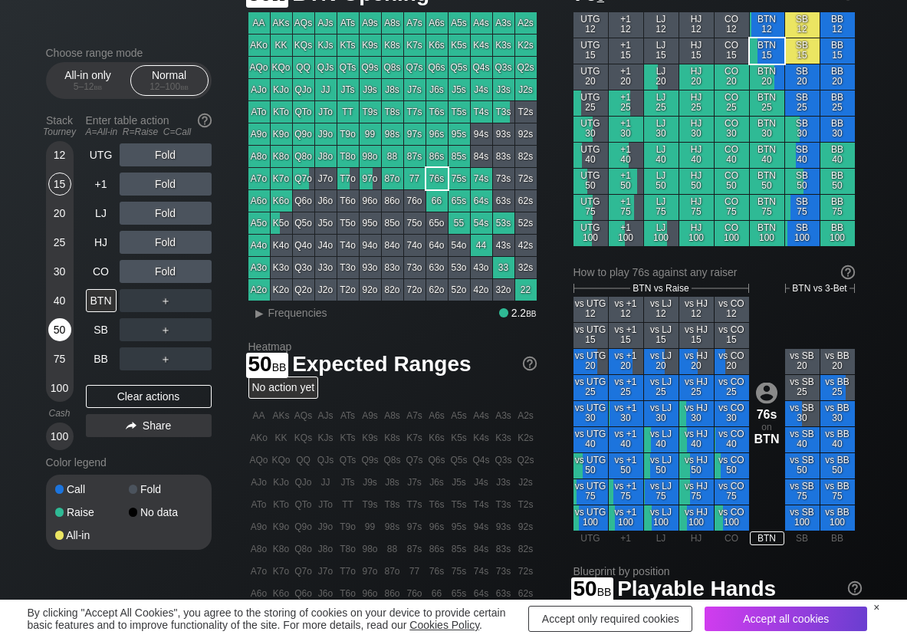
click at [64, 327] on div "50" at bounding box center [59, 329] width 23 height 23
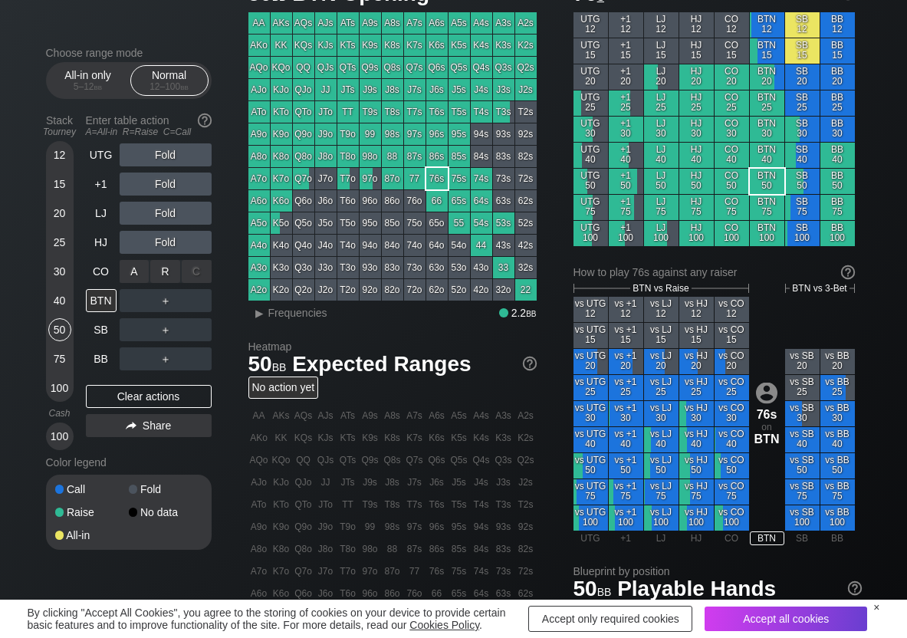
drag, startPoint x: 154, startPoint y: 281, endPoint x: 136, endPoint y: 323, distance: 45.0
click at [155, 279] on div "R ✕" at bounding box center [165, 271] width 30 height 23
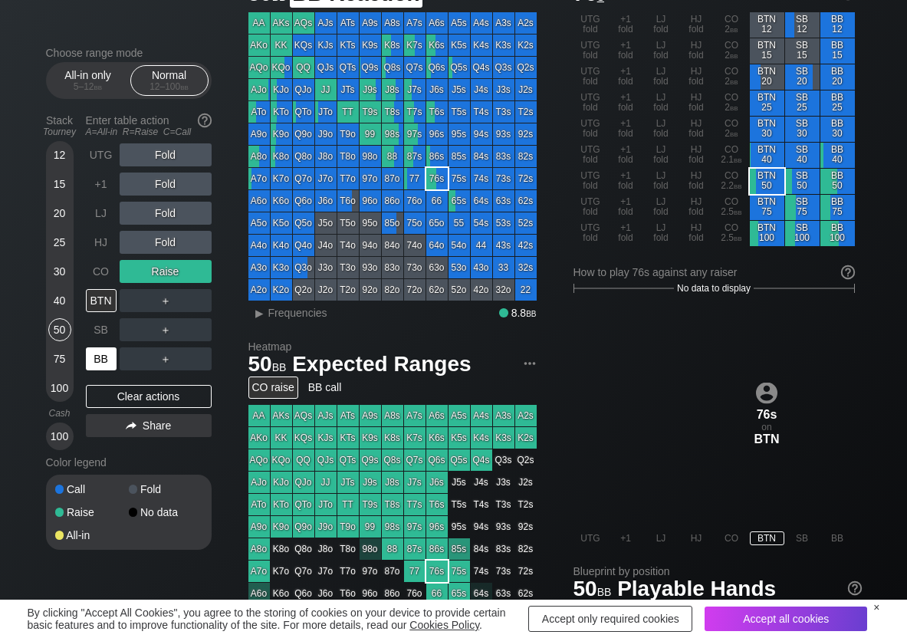
click at [103, 357] on div "BB" at bounding box center [101, 358] width 31 height 23
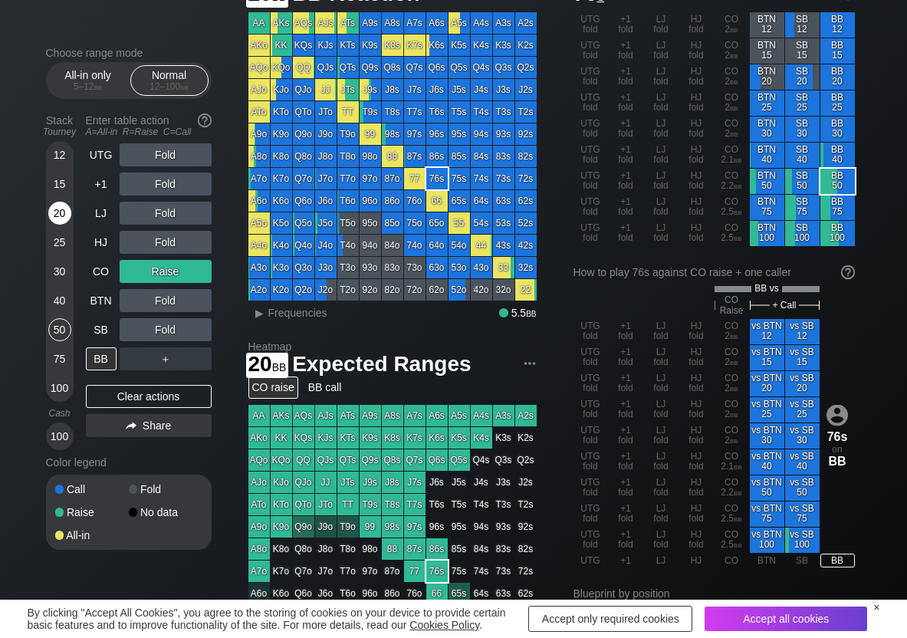
click at [57, 215] on div "20" at bounding box center [59, 213] width 23 height 23
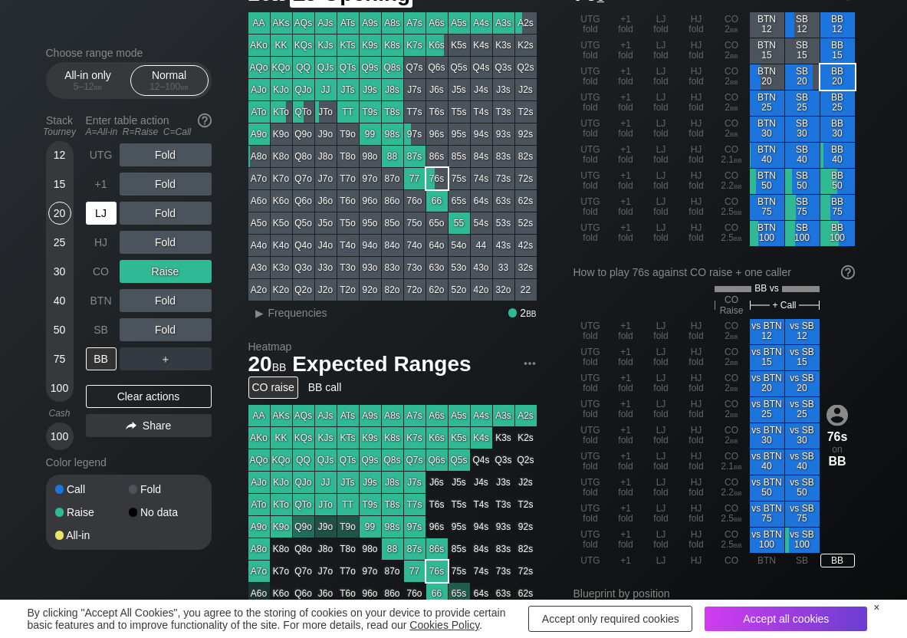
click at [106, 216] on div "LJ" at bounding box center [101, 213] width 31 height 23
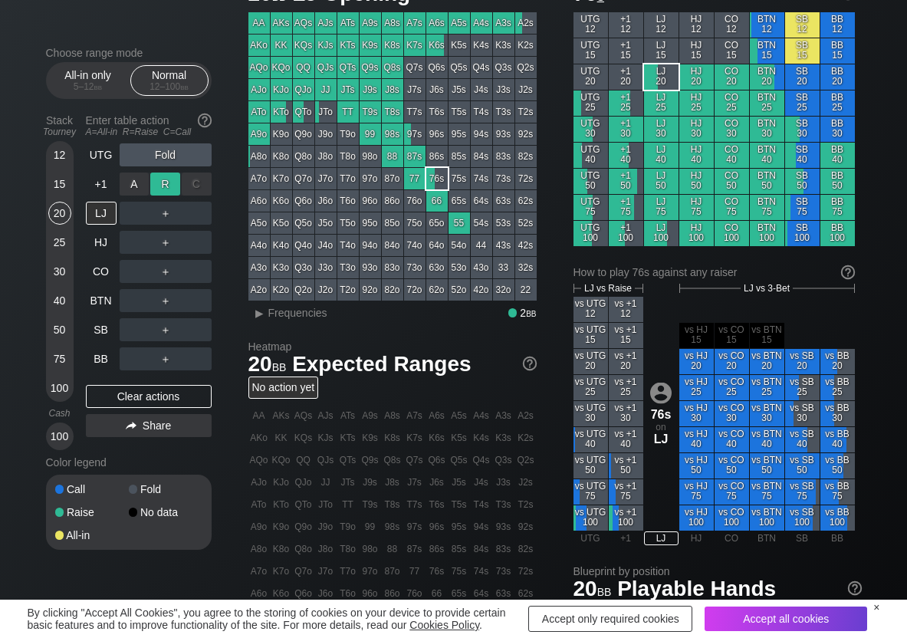
click at [157, 180] on div "R ✕" at bounding box center [165, 184] width 30 height 23
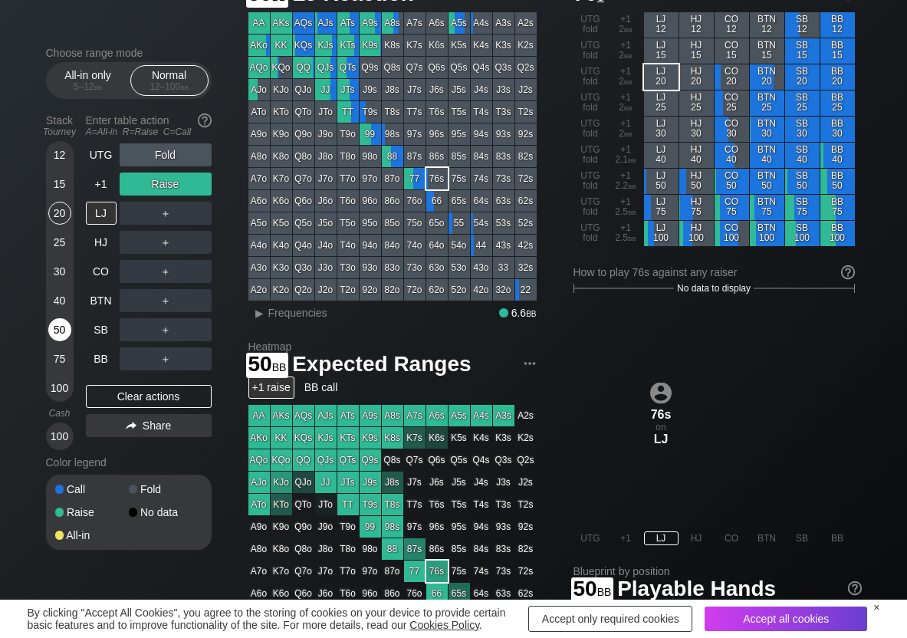
click at [61, 324] on div "50" at bounding box center [59, 329] width 23 height 23
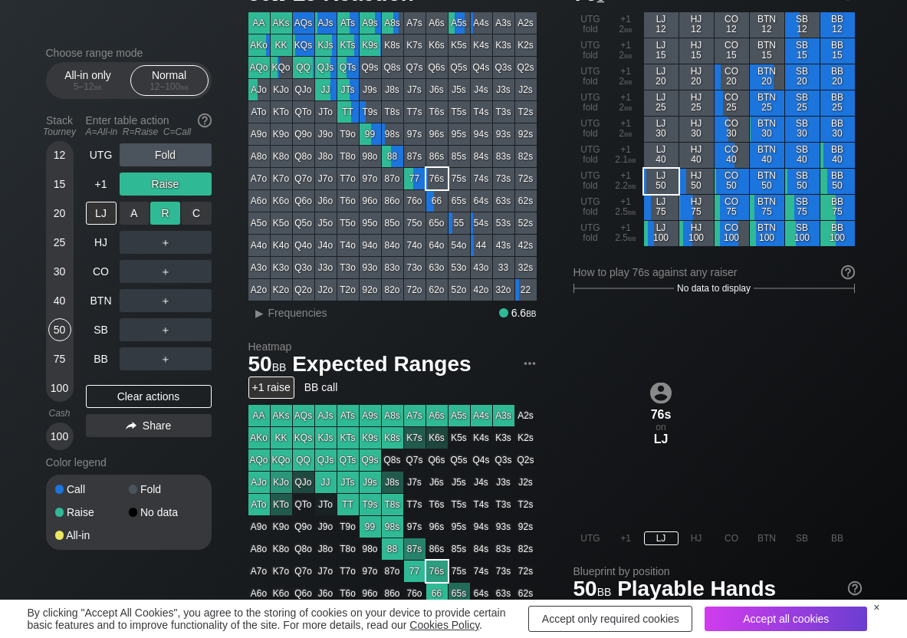
click at [178, 211] on div "R ✕" at bounding box center [165, 213] width 30 height 23
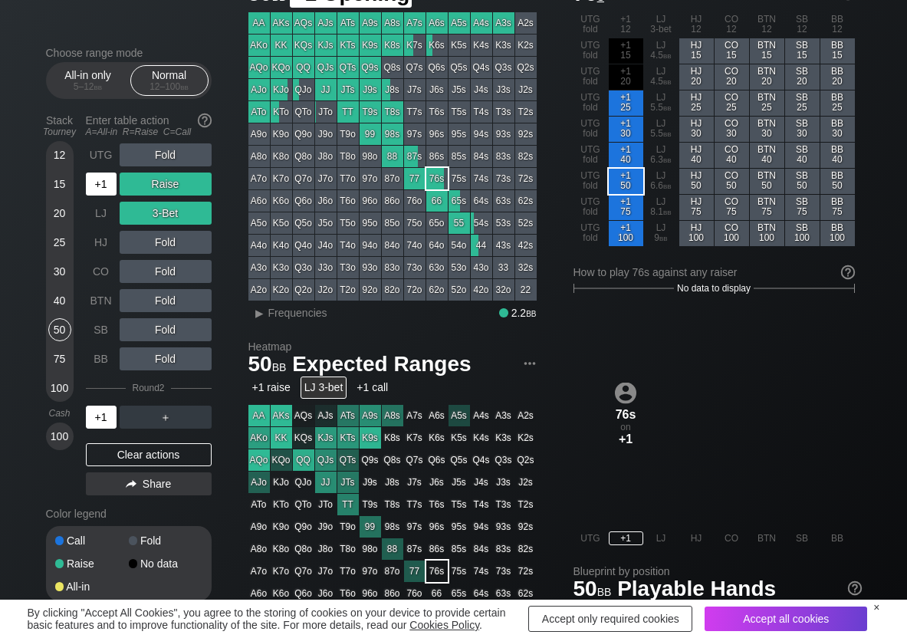
click at [104, 174] on div "+1" at bounding box center [101, 184] width 31 height 23
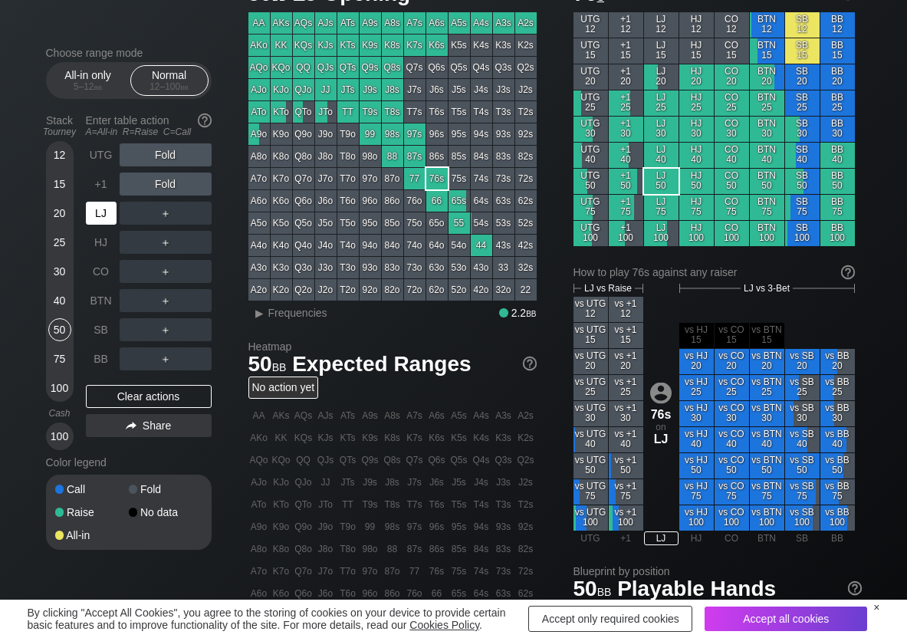
click at [115, 212] on div "LJ" at bounding box center [101, 213] width 31 height 23
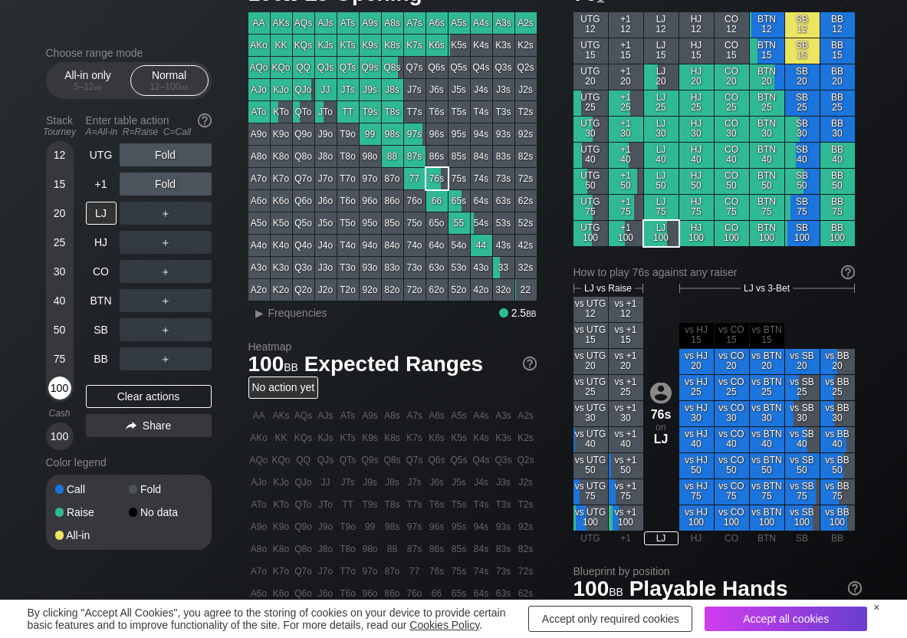
click at [53, 387] on div "100" at bounding box center [59, 387] width 23 height 23
click at [169, 152] on div "R ✕" at bounding box center [165, 154] width 30 height 23
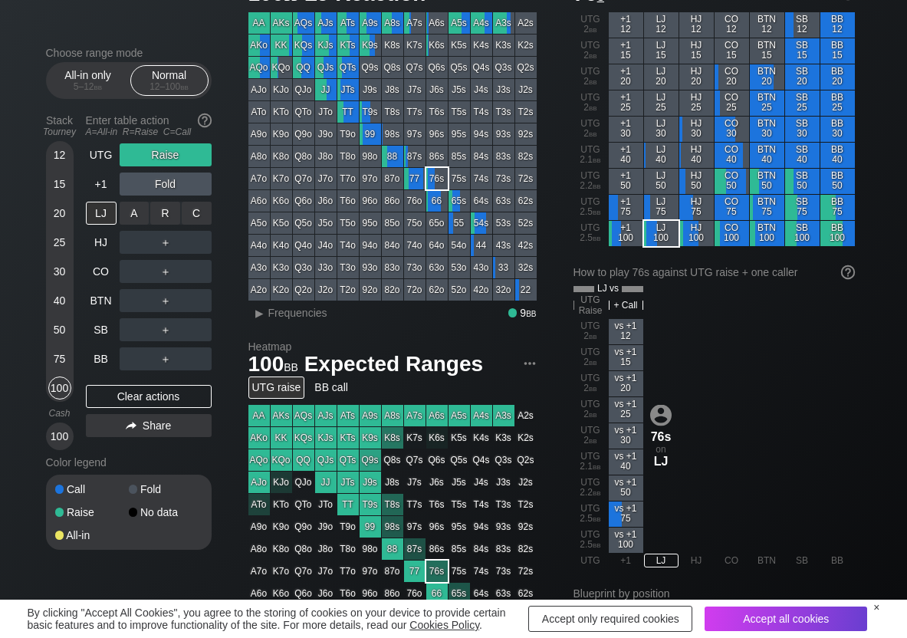
drag, startPoint x: 205, startPoint y: 209, endPoint x: 181, endPoint y: 228, distance: 30.7
click at [198, 212] on div "C ✕" at bounding box center [197, 213] width 30 height 23
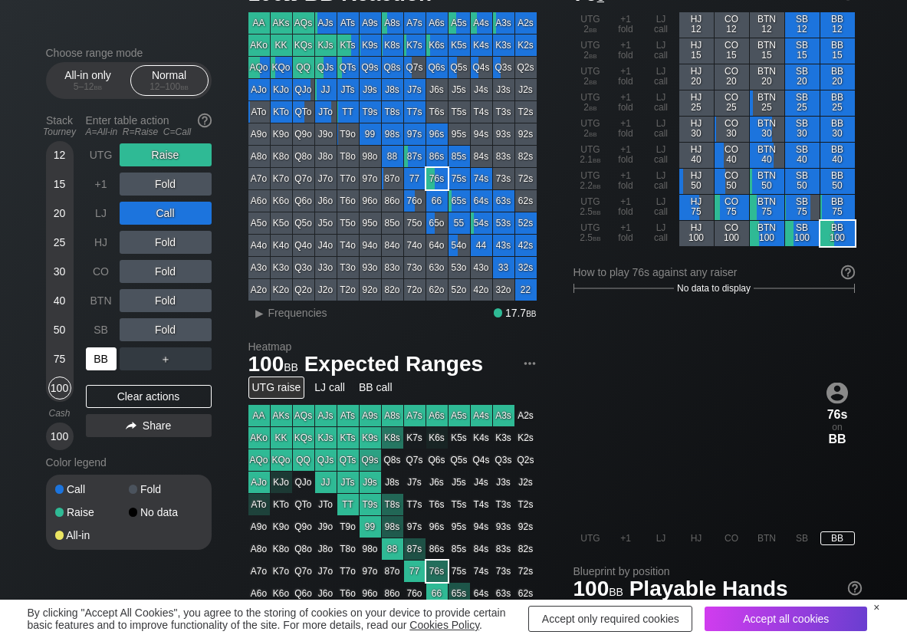
click at [104, 368] on div "BB" at bounding box center [101, 358] width 31 height 23
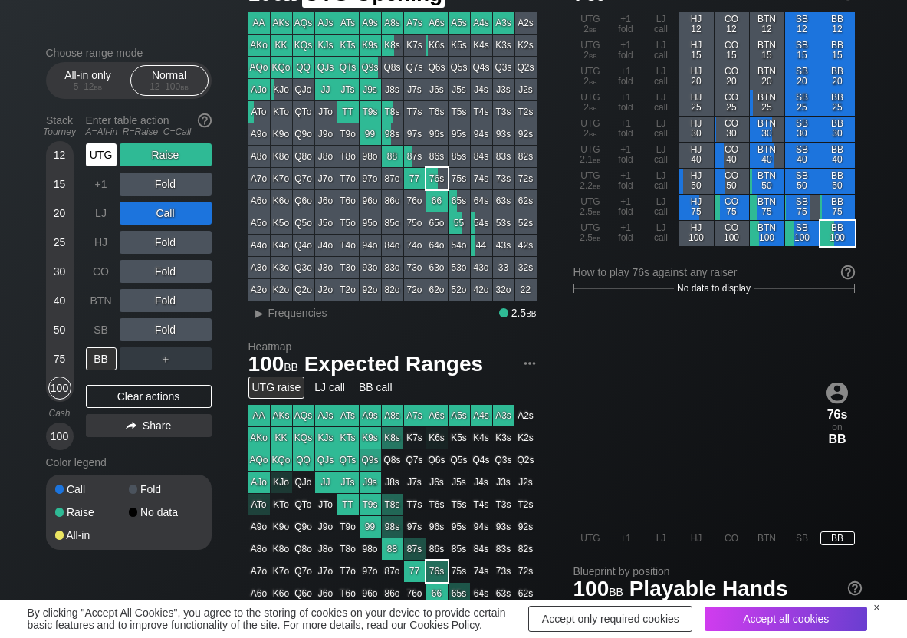
click at [87, 150] on div "UTG" at bounding box center [101, 154] width 31 height 23
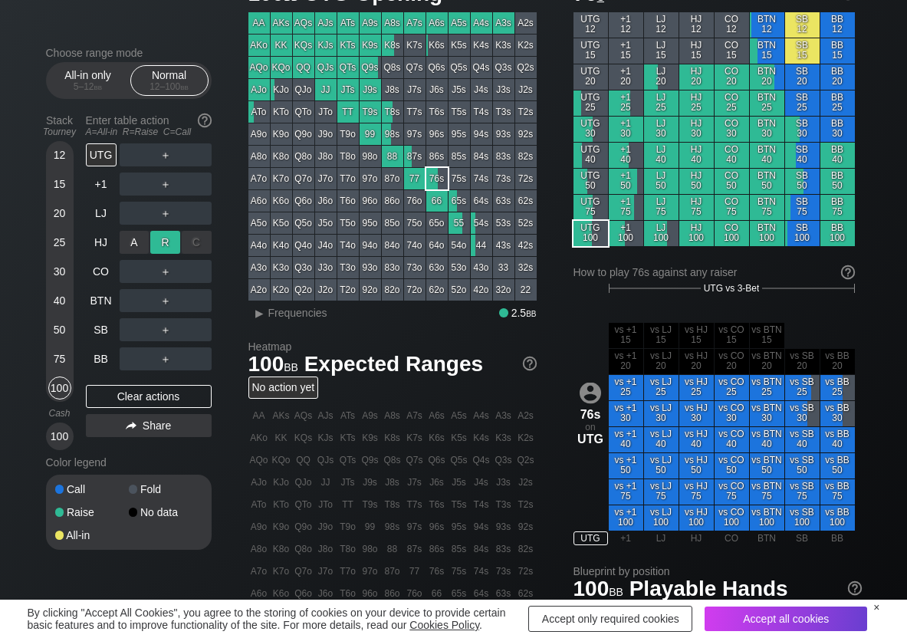
drag, startPoint x: 159, startPoint y: 235, endPoint x: 147, endPoint y: 242, distance: 13.4
click at [158, 235] on div "R ✕" at bounding box center [165, 242] width 30 height 23
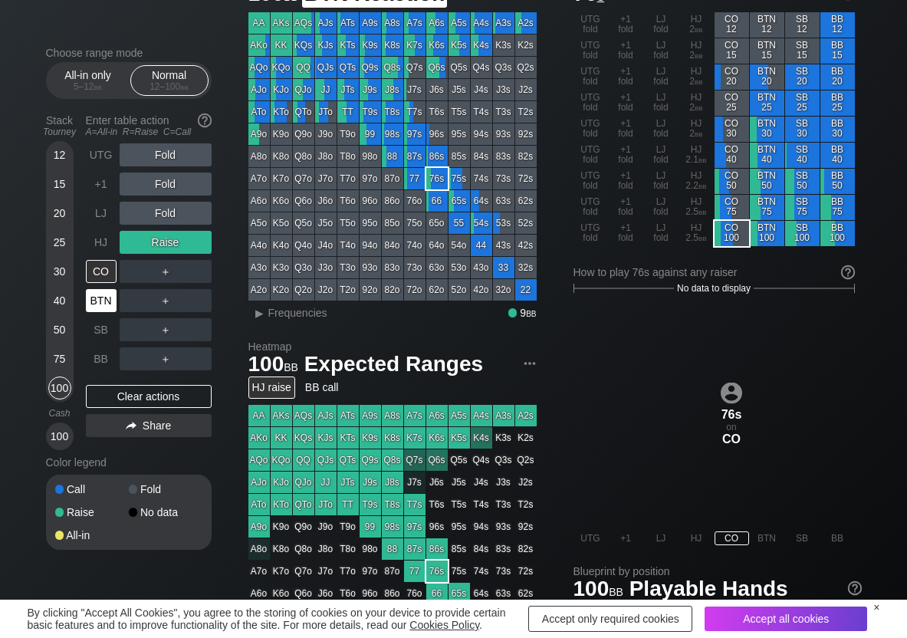
click at [96, 304] on div "BTN" at bounding box center [101, 300] width 31 height 23
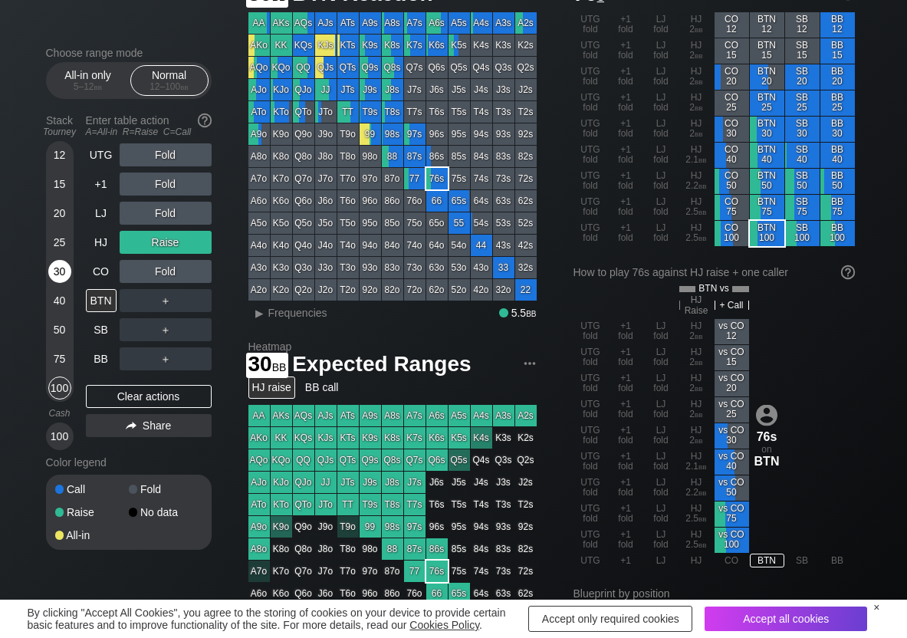
click at [58, 272] on div "30" at bounding box center [59, 271] width 23 height 23
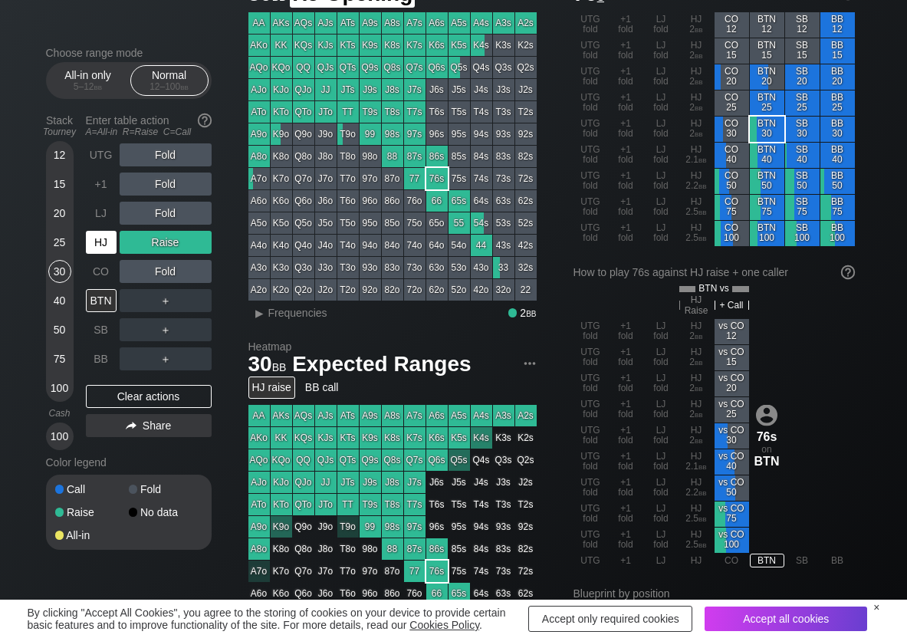
click at [95, 245] on div "HJ" at bounding box center [101, 242] width 31 height 23
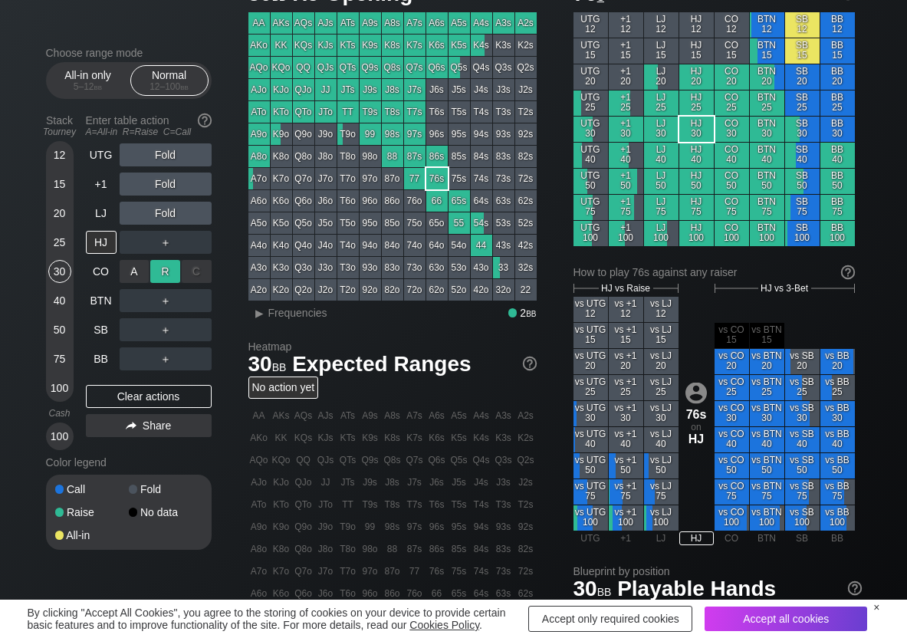
click at [158, 274] on div "R ✕" at bounding box center [165, 271] width 30 height 23
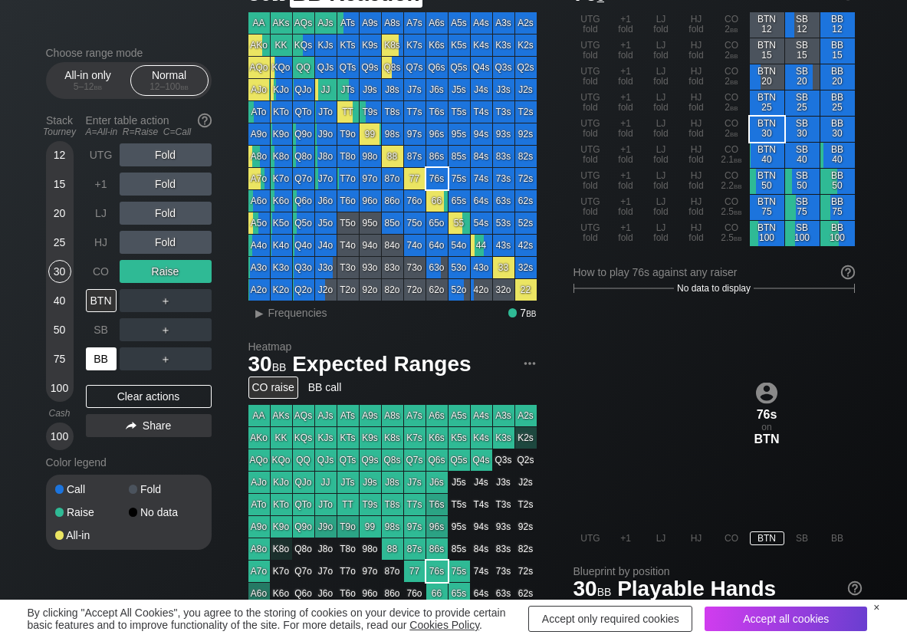
click at [105, 353] on div "BB" at bounding box center [101, 358] width 31 height 23
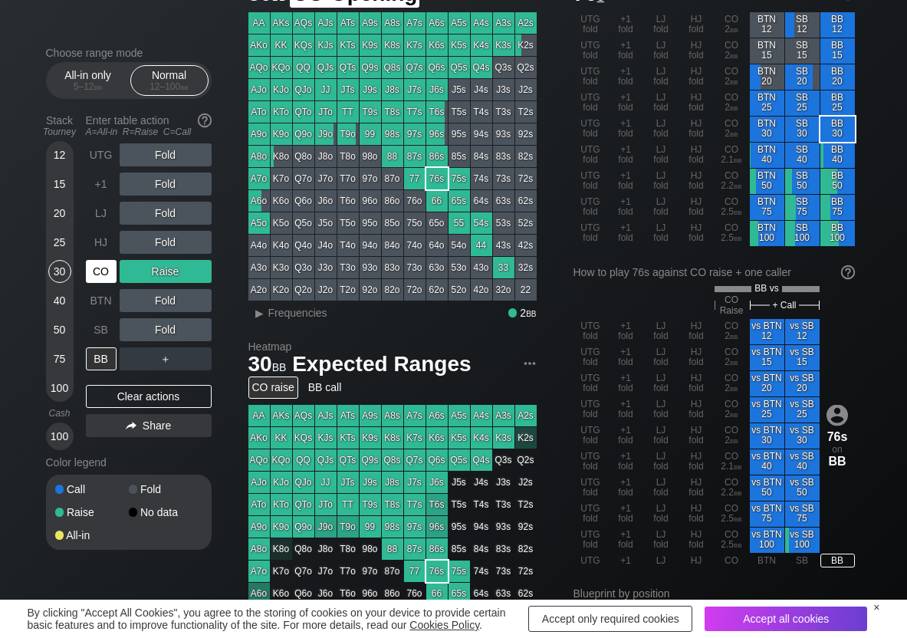
click at [114, 274] on div "CO" at bounding box center [101, 271] width 31 height 23
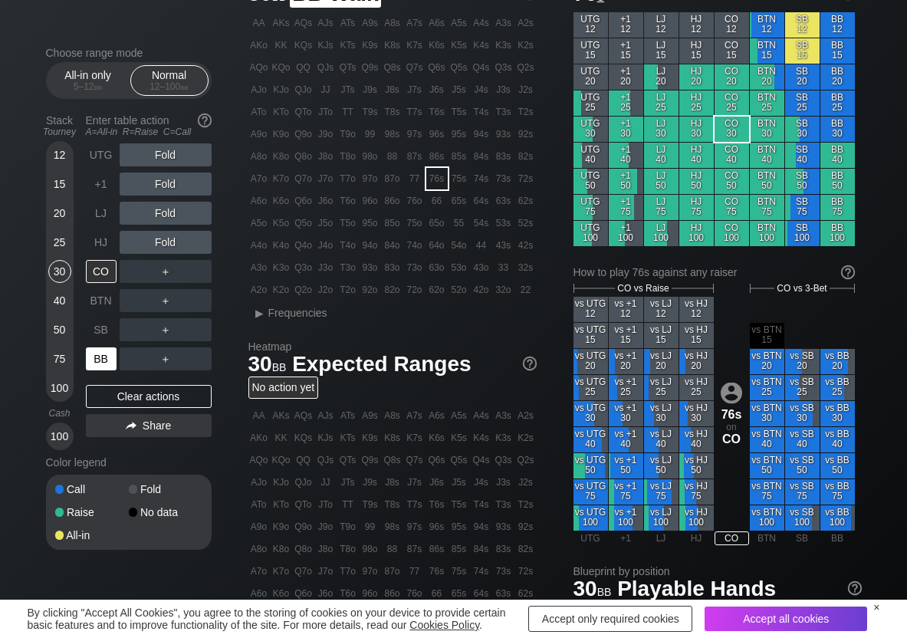
click at [107, 359] on div "BB" at bounding box center [101, 358] width 31 height 23
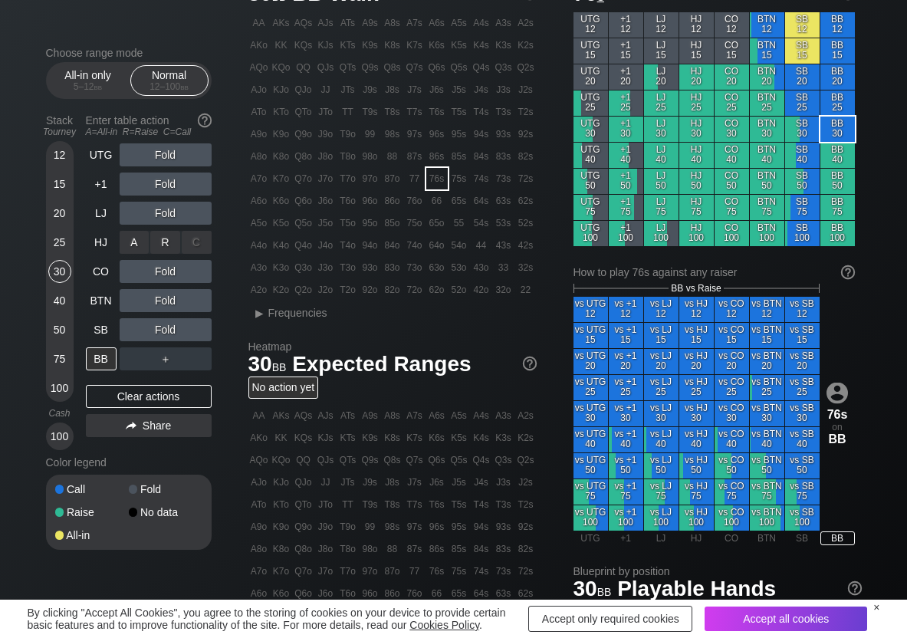
click at [168, 248] on div "R ✕" at bounding box center [165, 242] width 30 height 23
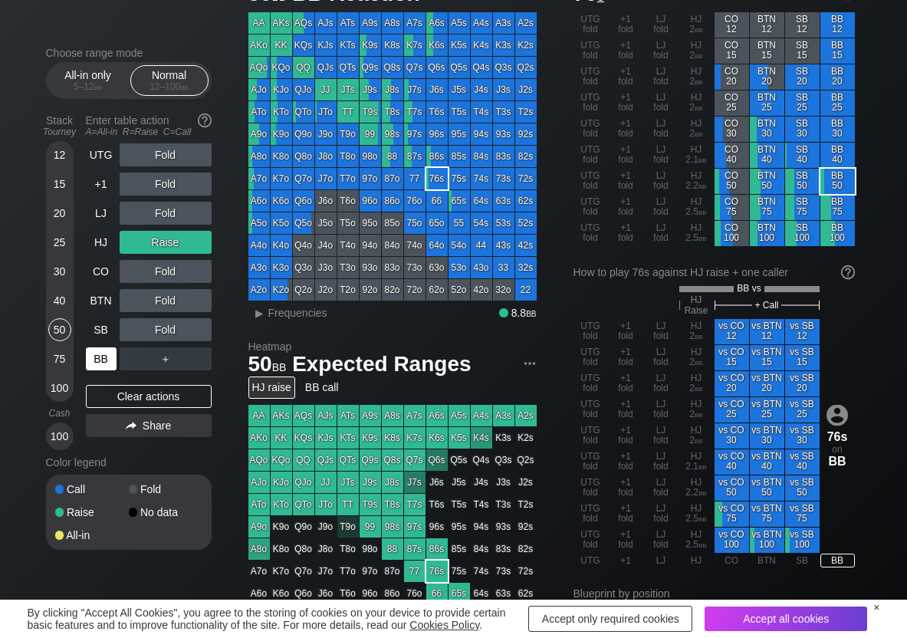
drag, startPoint x: 61, startPoint y: 327, endPoint x: 85, endPoint y: 353, distance: 35.3
click at [63, 332] on div "50" at bounding box center [59, 329] width 23 height 23
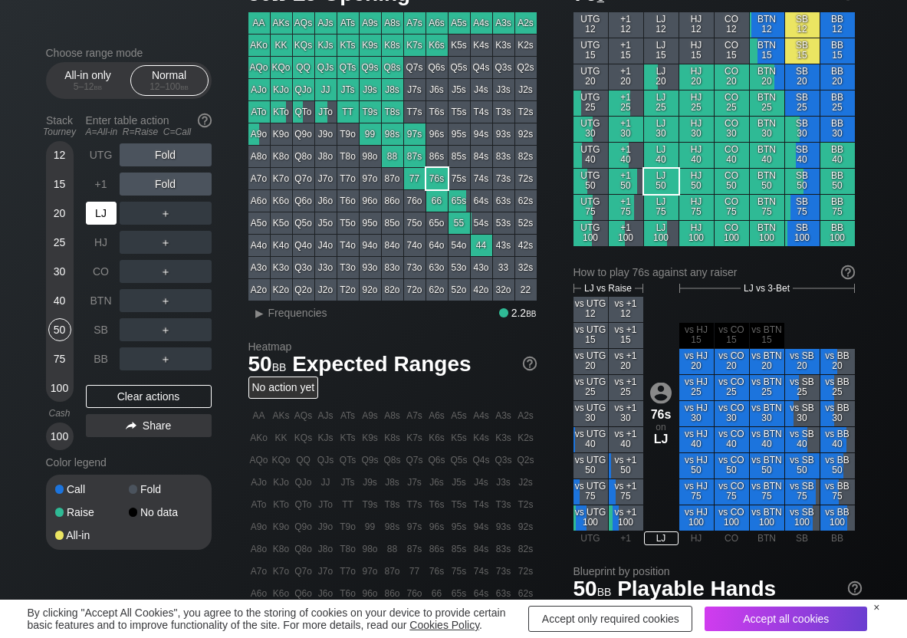
click at [103, 212] on div "LJ" at bounding box center [101, 213] width 31 height 23
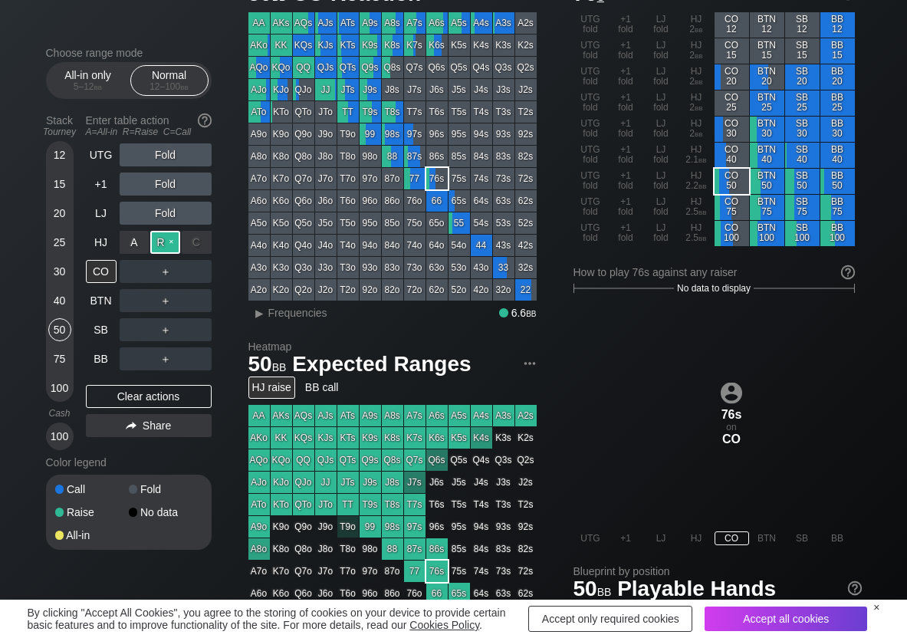
click at [160, 242] on div "R ✕" at bounding box center [165, 242] width 30 height 23
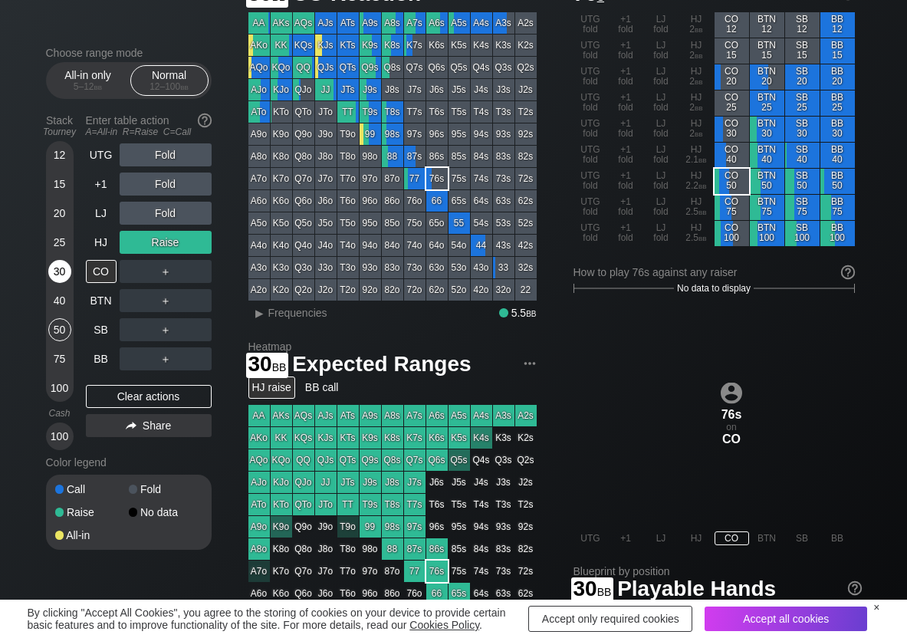
click at [64, 273] on div "30" at bounding box center [59, 271] width 23 height 23
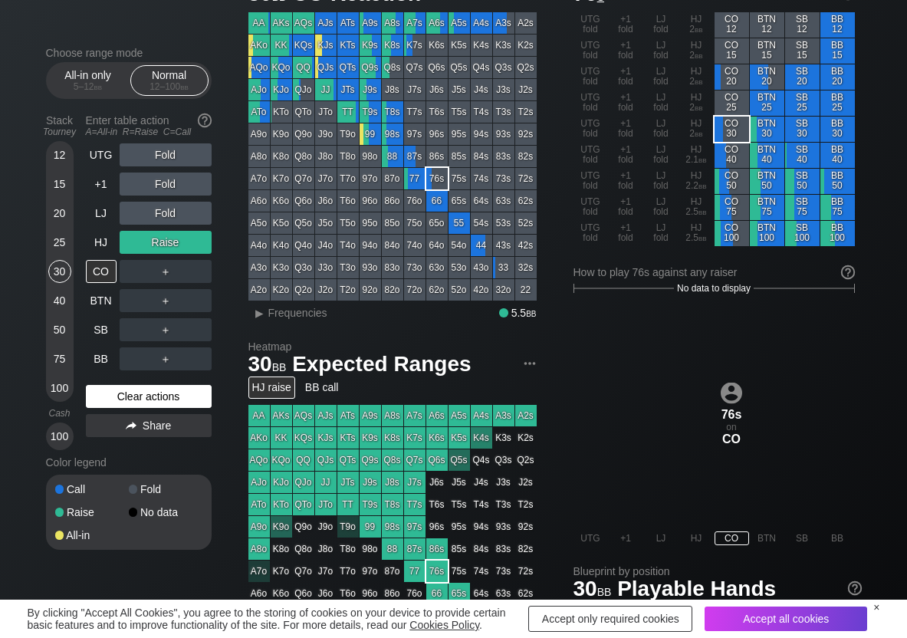
click at [120, 391] on div "Clear actions" at bounding box center [149, 396] width 126 height 23
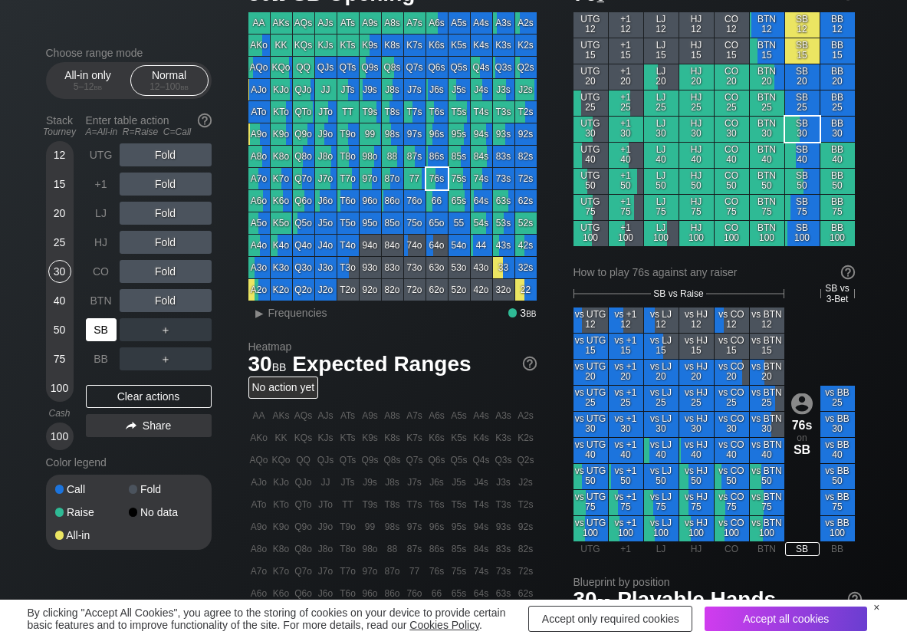
click at [96, 328] on div "SB" at bounding box center [101, 329] width 31 height 23
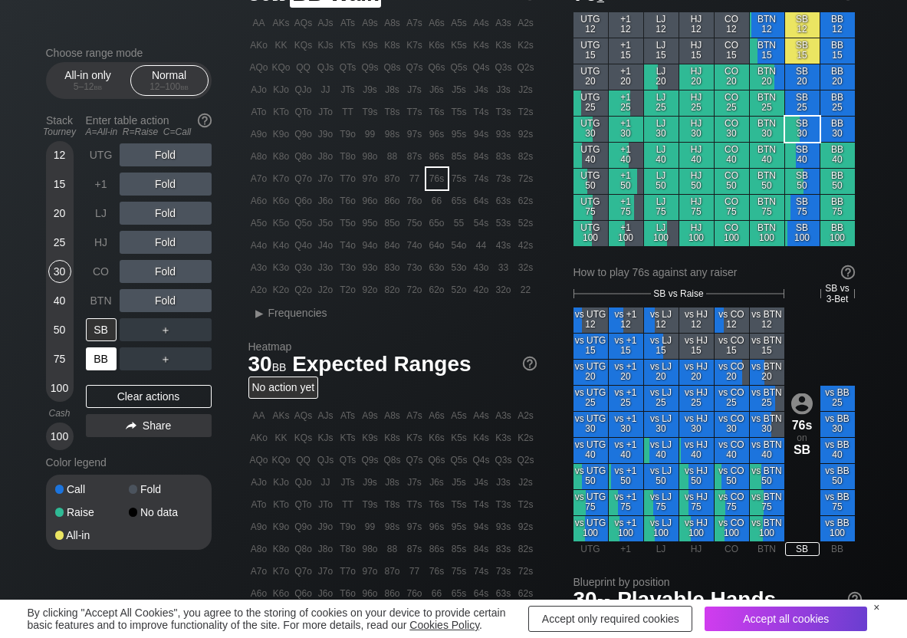
click at [99, 356] on div "BB" at bounding box center [101, 358] width 31 height 23
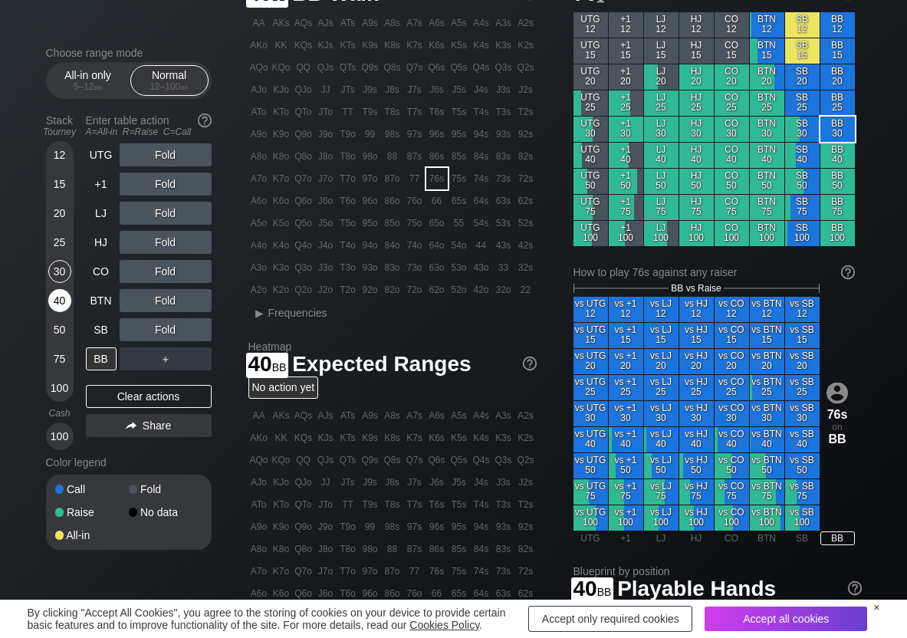
click at [63, 295] on div "40" at bounding box center [59, 300] width 23 height 23
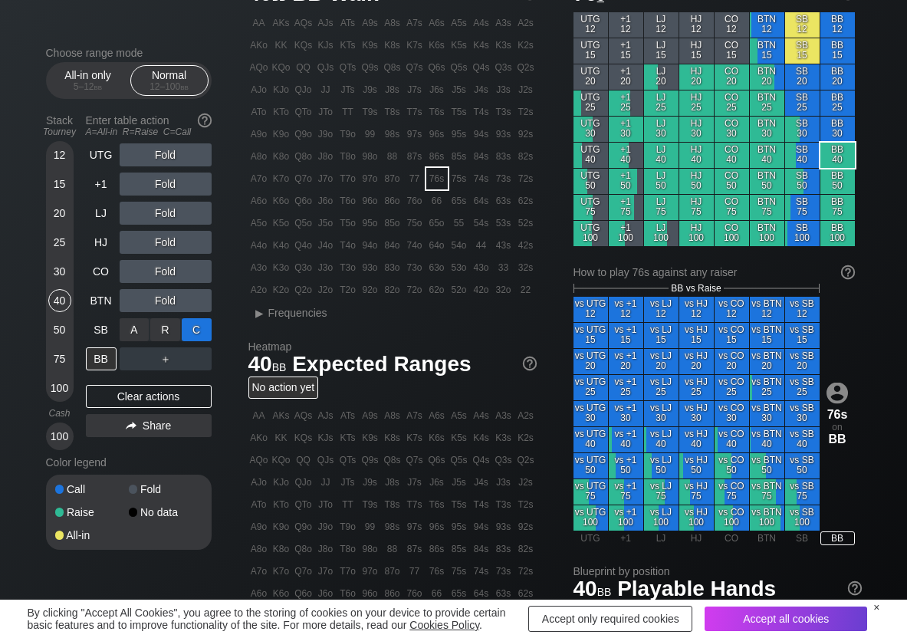
click at [189, 337] on div "C ✕" at bounding box center [197, 329] width 30 height 23
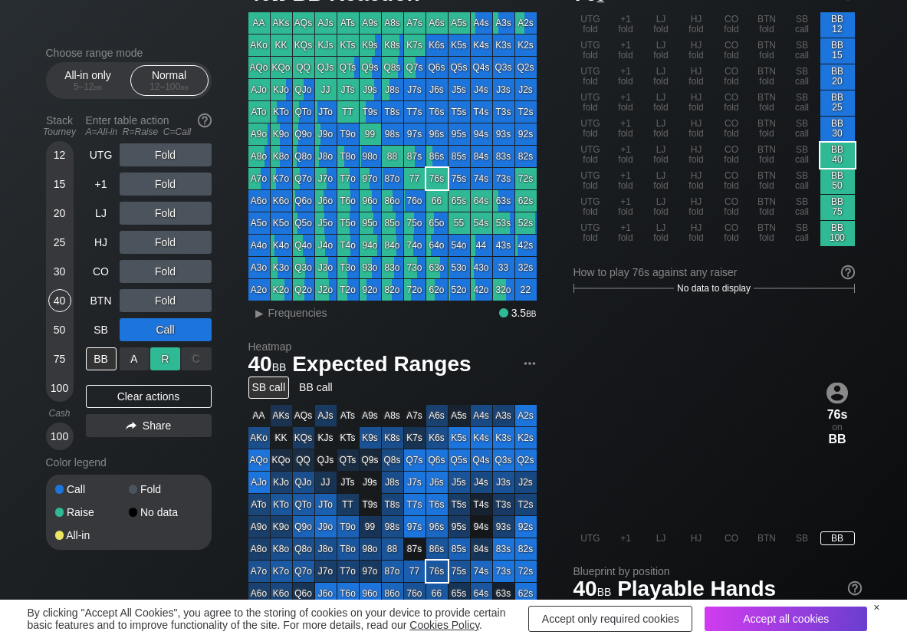
click at [166, 366] on div "R ✕" at bounding box center [165, 358] width 30 height 23
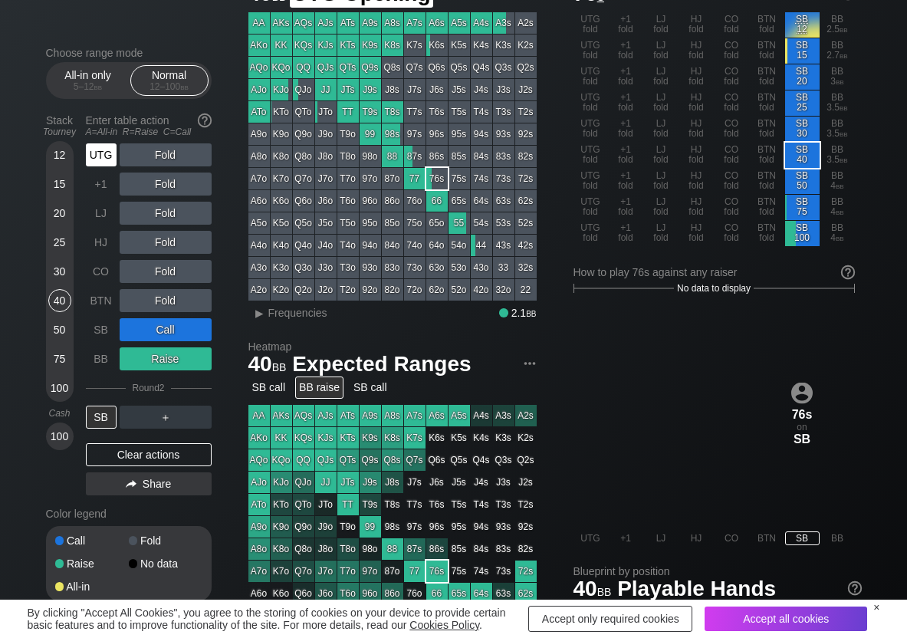
click at [103, 162] on div "UTG" at bounding box center [101, 154] width 31 height 23
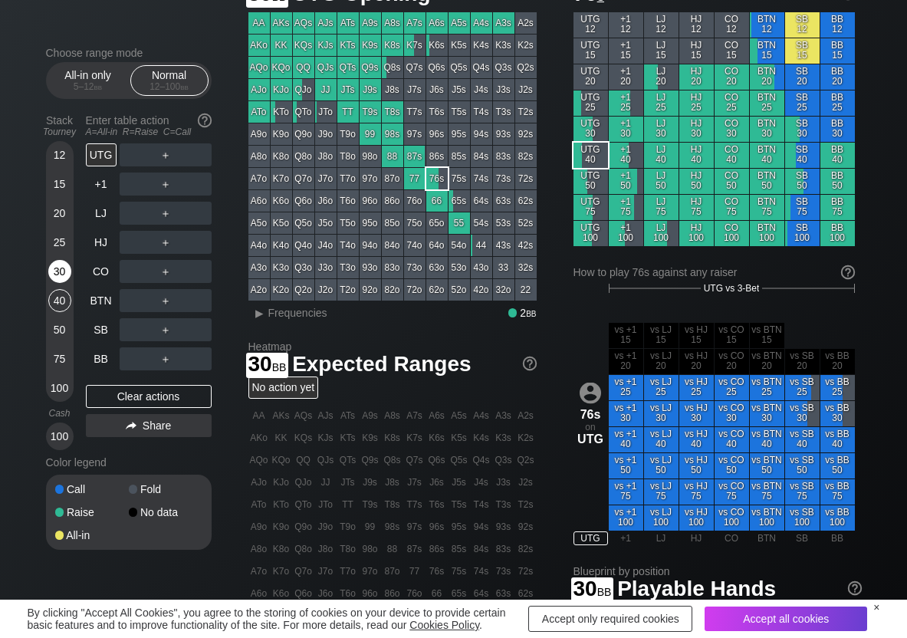
click at [52, 268] on div "30" at bounding box center [59, 271] width 23 height 23
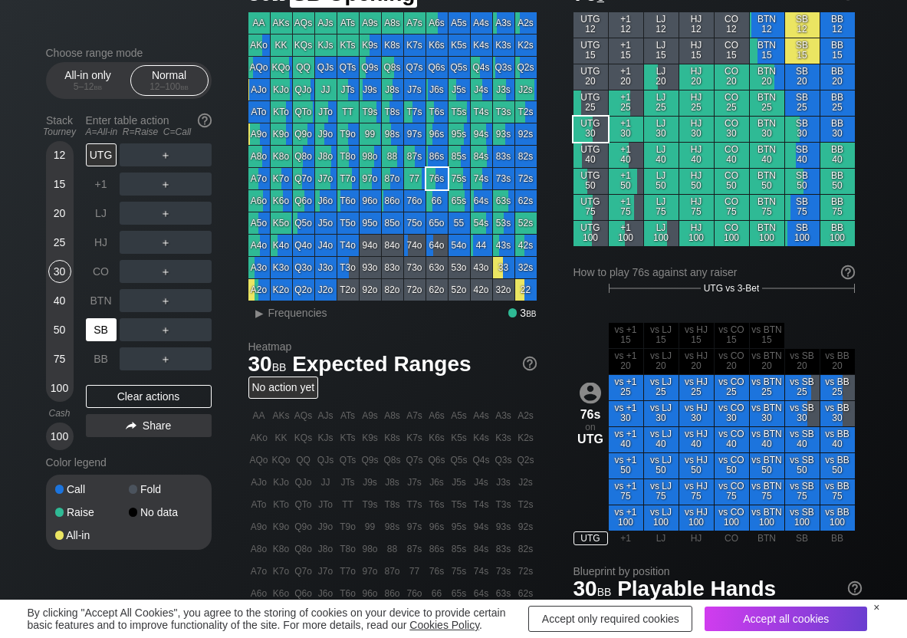
click at [100, 335] on div "SB" at bounding box center [101, 329] width 31 height 23
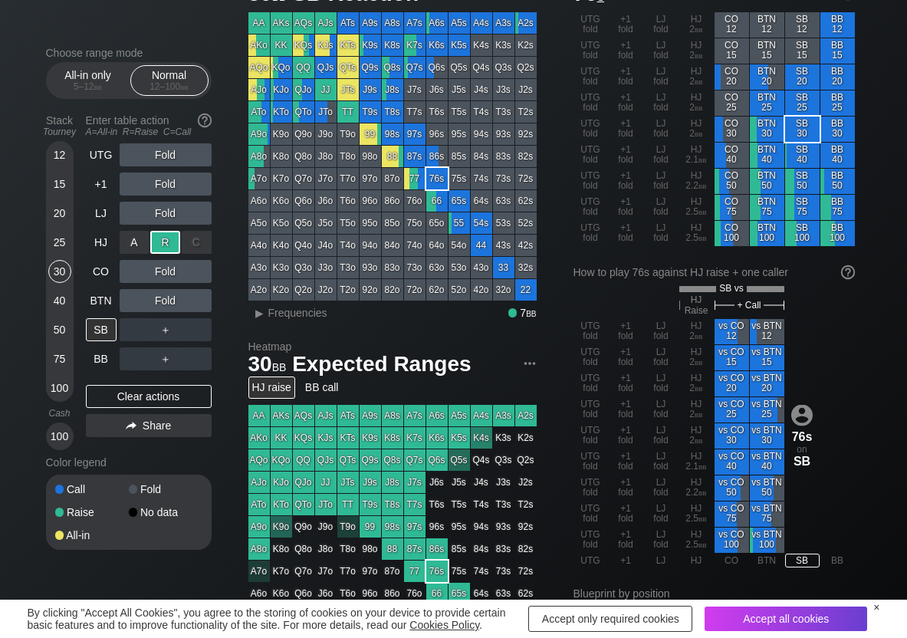
click at [163, 245] on div "R ✕" at bounding box center [165, 242] width 30 height 23
click at [163, 320] on div "R ✕" at bounding box center [165, 329] width 30 height 23
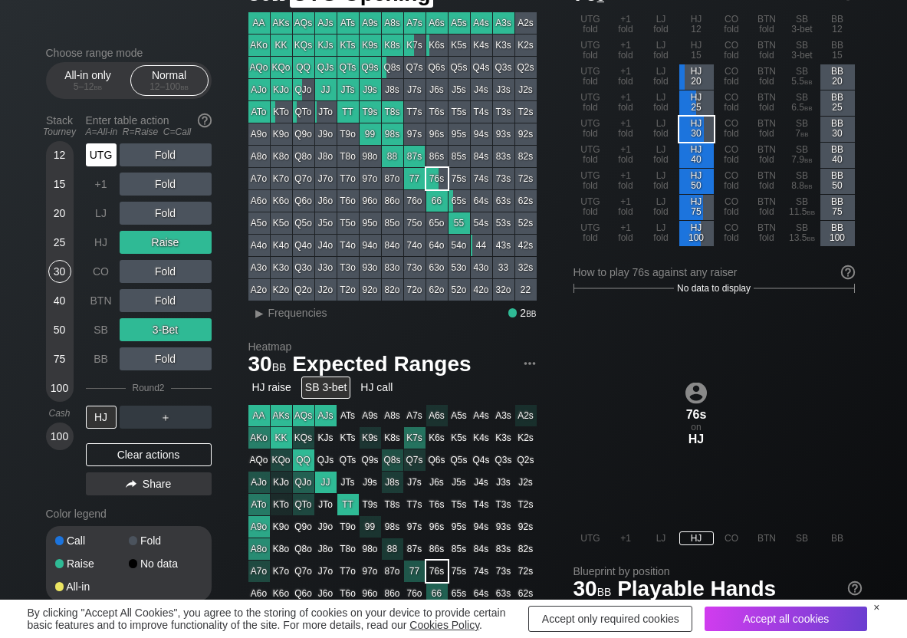
click at [90, 159] on div "UTG" at bounding box center [101, 154] width 31 height 23
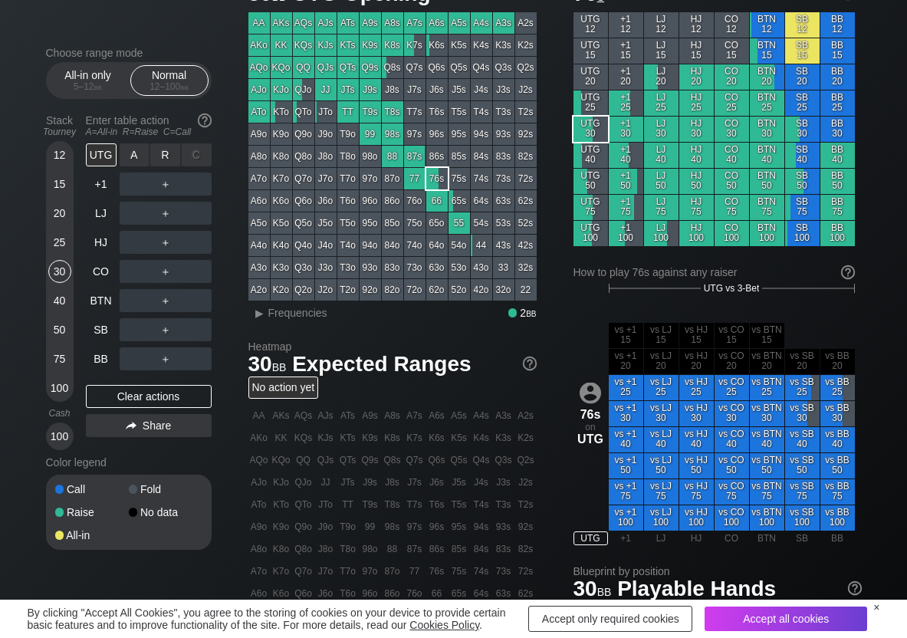
drag, startPoint x: 160, startPoint y: 147, endPoint x: 153, endPoint y: 168, distance: 21.8
click at [161, 152] on div "R ✕" at bounding box center [165, 154] width 30 height 23
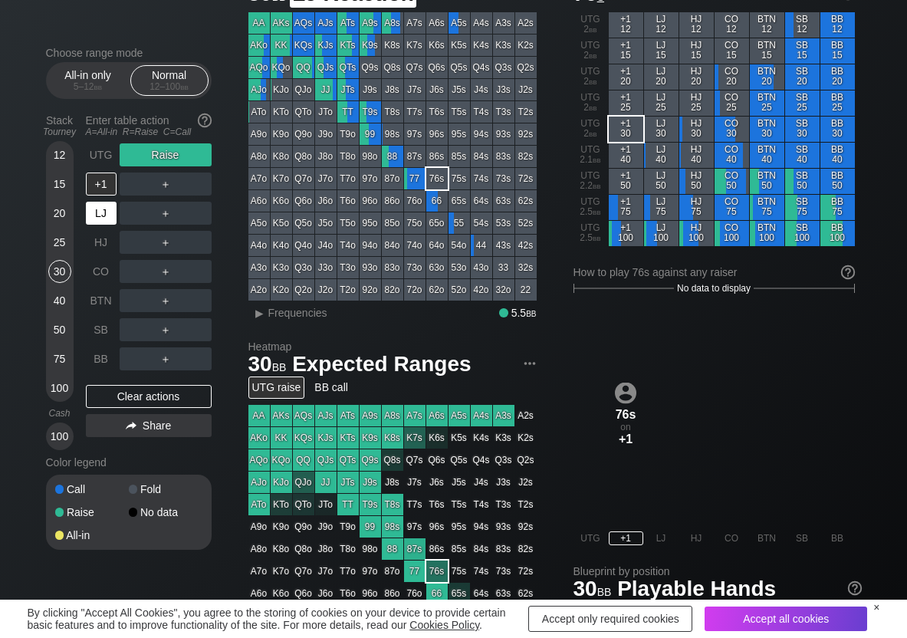
click at [104, 209] on div "LJ" at bounding box center [101, 213] width 31 height 23
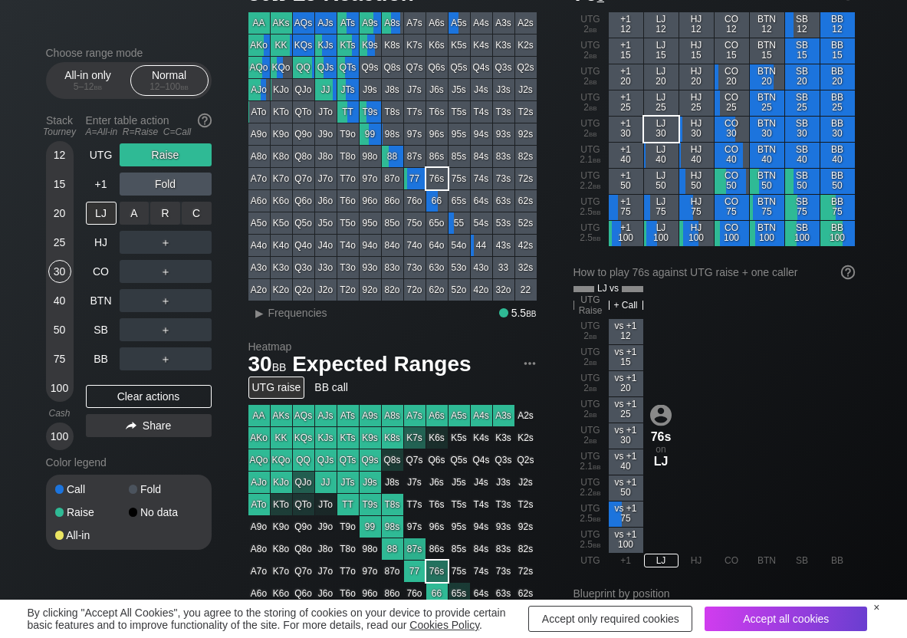
click at [165, 213] on div "R ✕" at bounding box center [165, 213] width 30 height 23
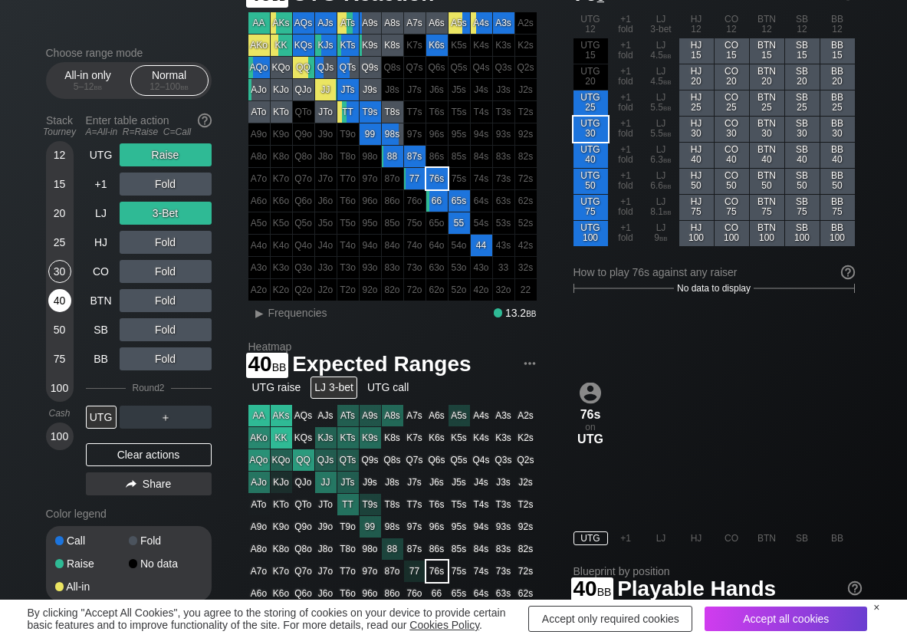
click at [48, 302] on div "40" at bounding box center [59, 303] width 23 height 29
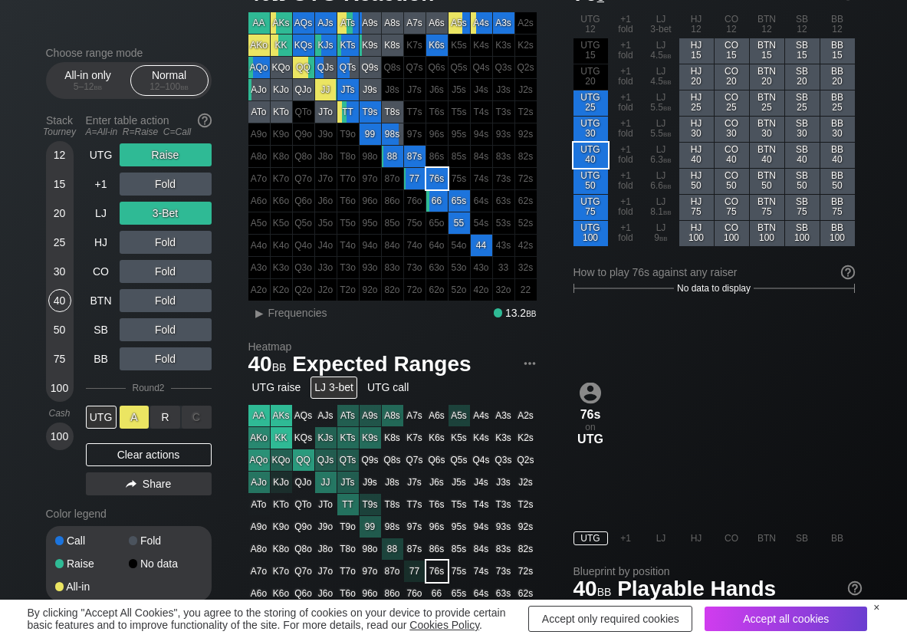
click at [125, 408] on div "A ✕" at bounding box center [135, 417] width 30 height 23
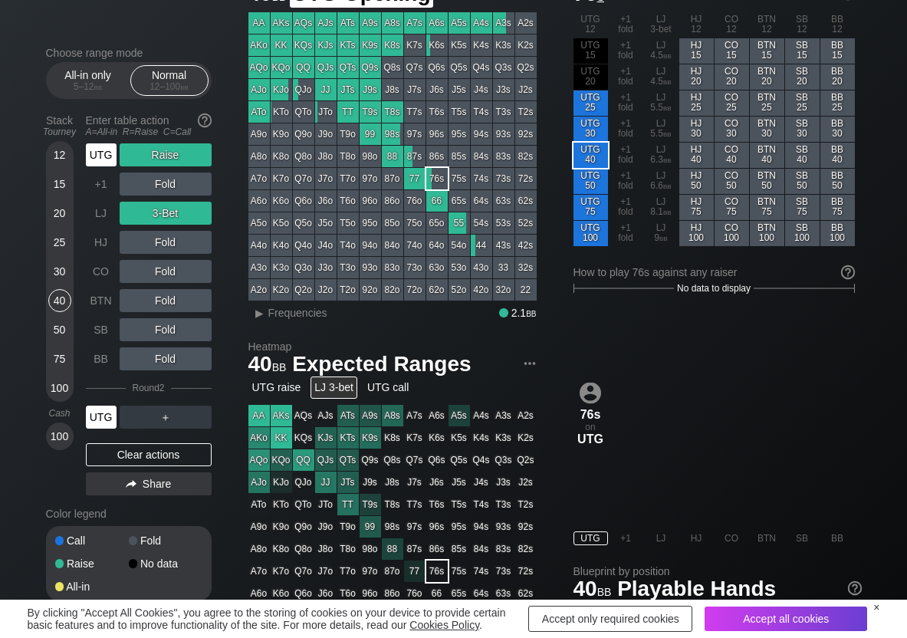
click at [101, 153] on div "UTG" at bounding box center [101, 154] width 31 height 23
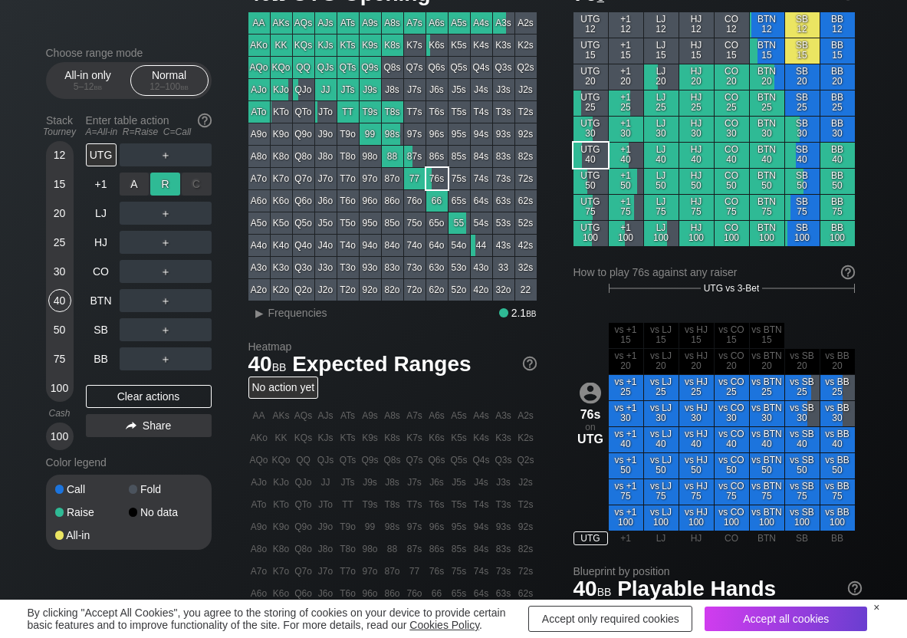
click at [159, 184] on div "R ✕" at bounding box center [165, 184] width 30 height 23
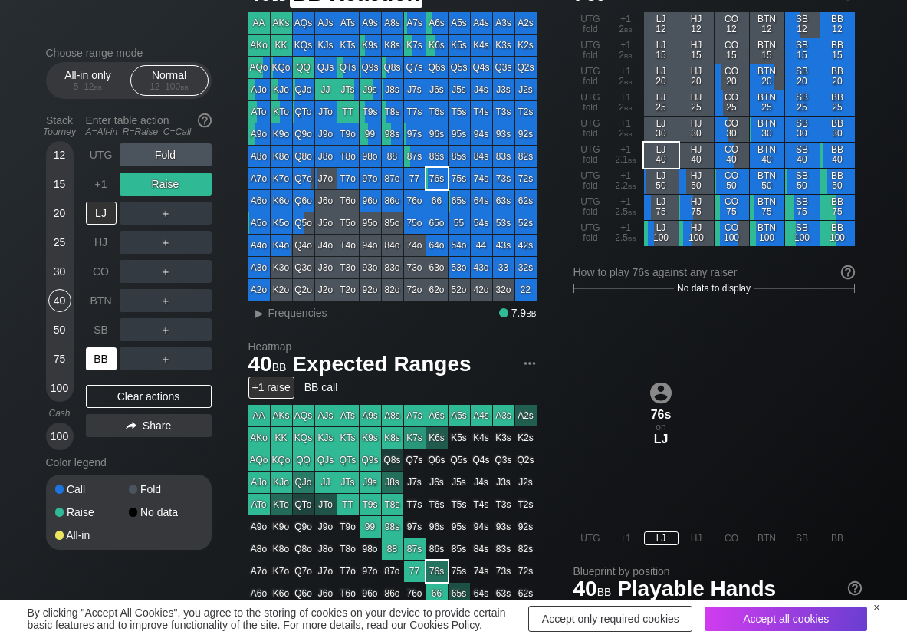
click at [108, 359] on div "BB" at bounding box center [101, 358] width 31 height 23
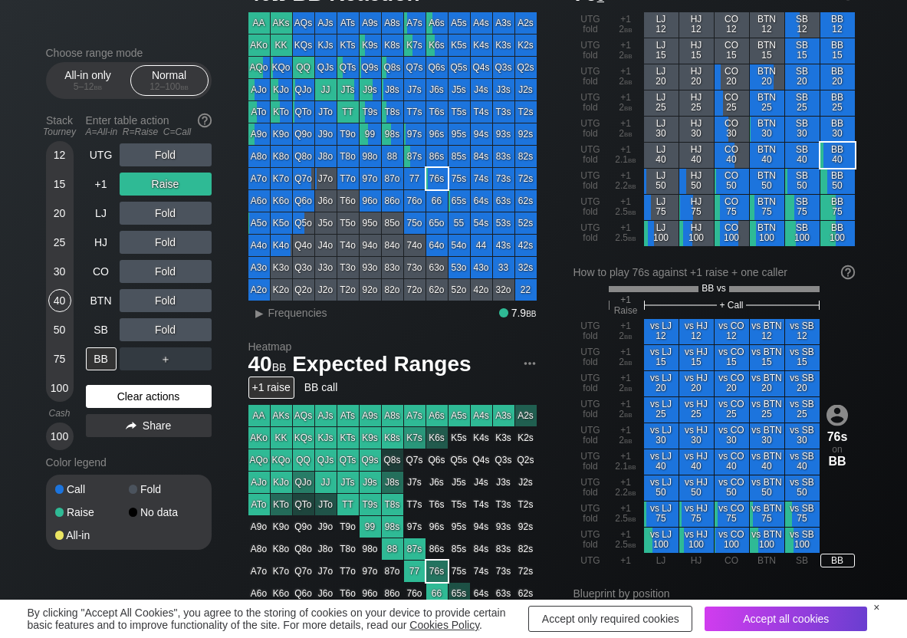
click at [129, 389] on div "Clear actions" at bounding box center [149, 396] width 126 height 23
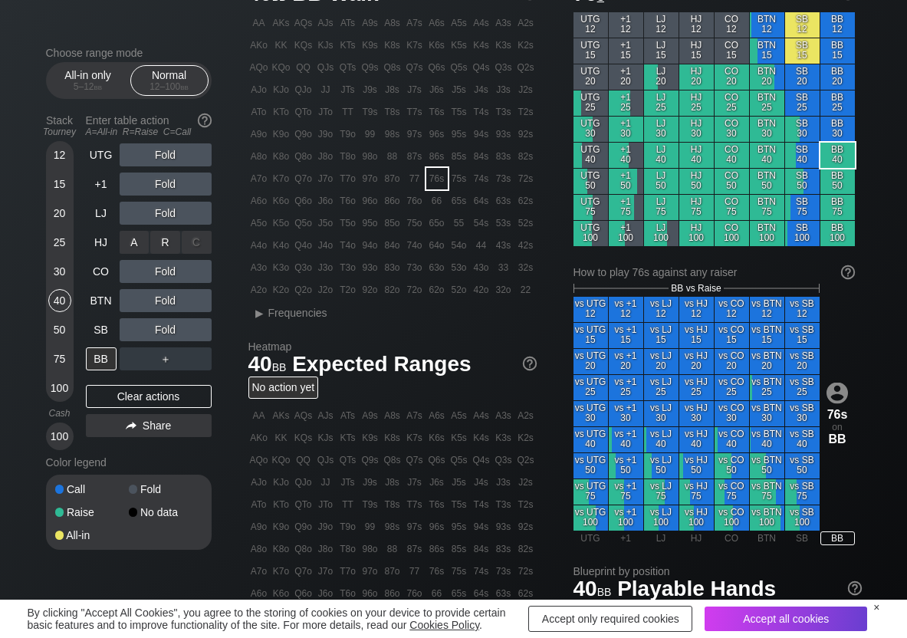
drag, startPoint x: 171, startPoint y: 243, endPoint x: 160, endPoint y: 259, distance: 19.4
click at [165, 244] on div "R ✕" at bounding box center [165, 242] width 30 height 23
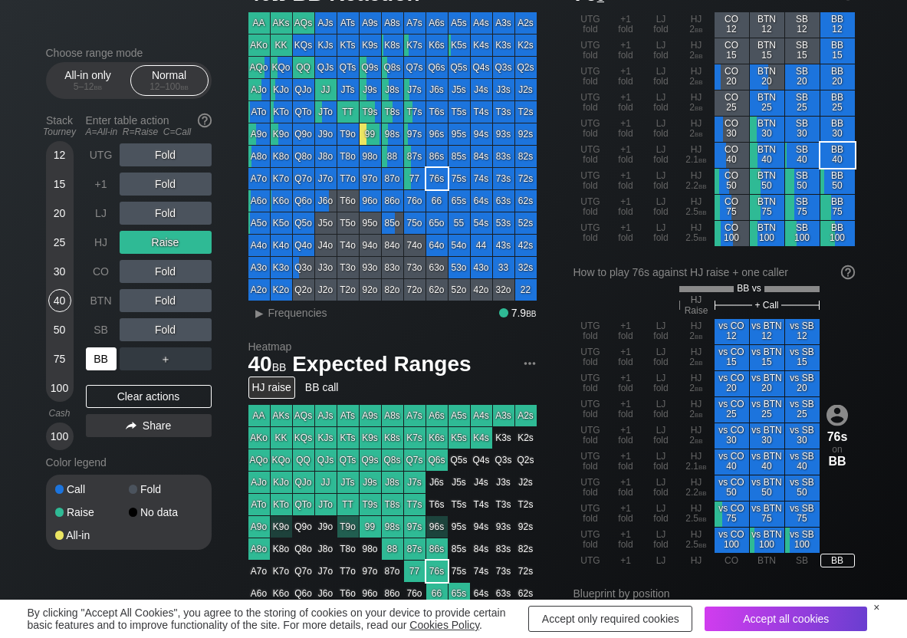
click at [105, 356] on div "BB" at bounding box center [101, 358] width 31 height 23
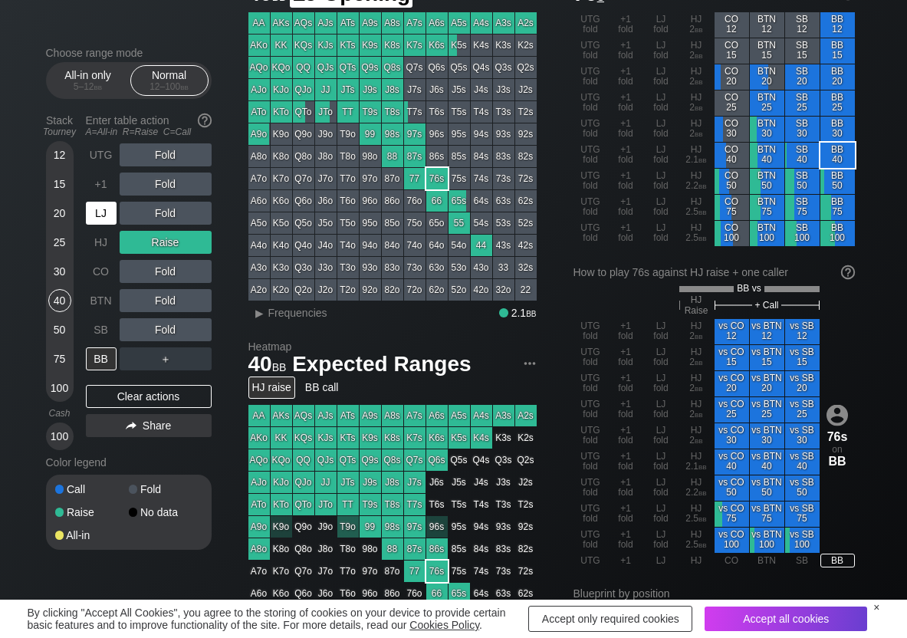
drag, startPoint x: 98, startPoint y: 203, endPoint x: 126, endPoint y: 210, distance: 28.5
click at [101, 206] on div "LJ" at bounding box center [101, 213] width 31 height 23
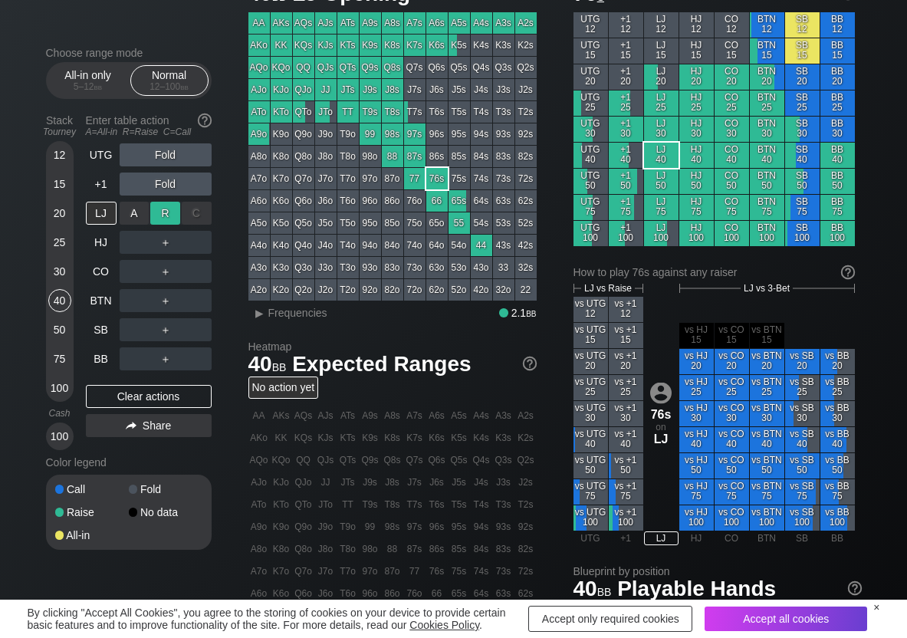
click at [153, 210] on div "R ✕" at bounding box center [165, 213] width 30 height 23
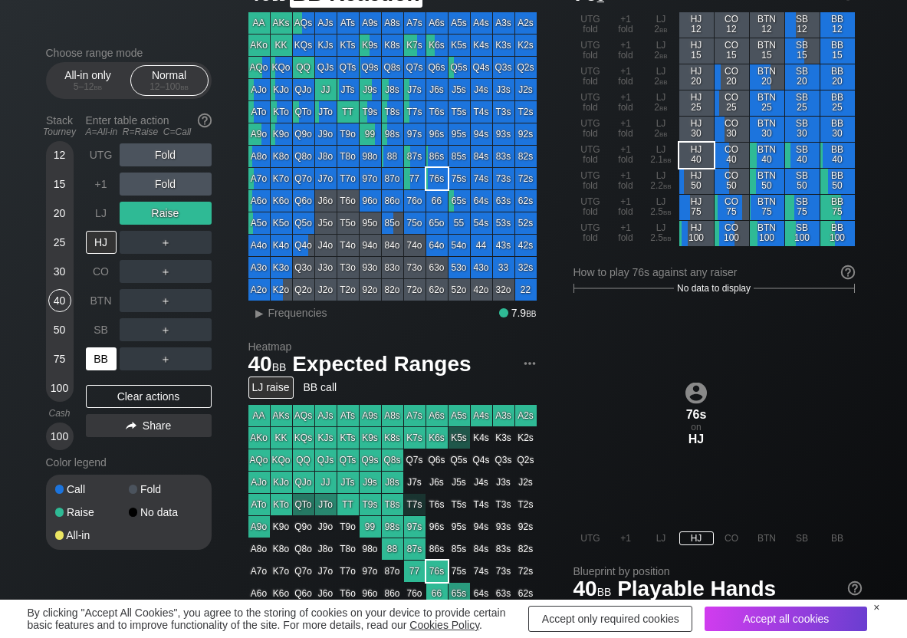
click at [94, 361] on div "BB" at bounding box center [101, 358] width 31 height 23
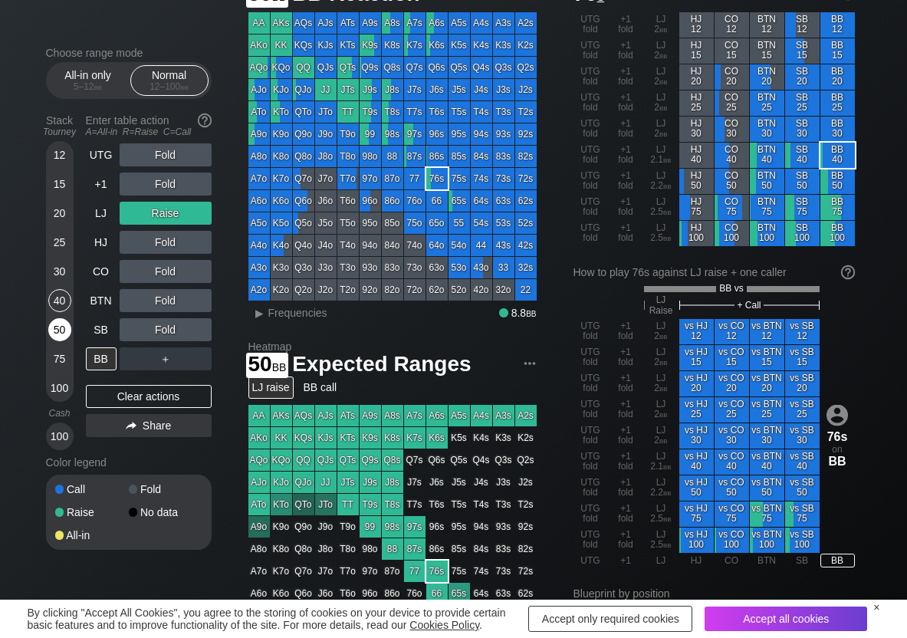
click at [60, 325] on div "50" at bounding box center [59, 329] width 23 height 23
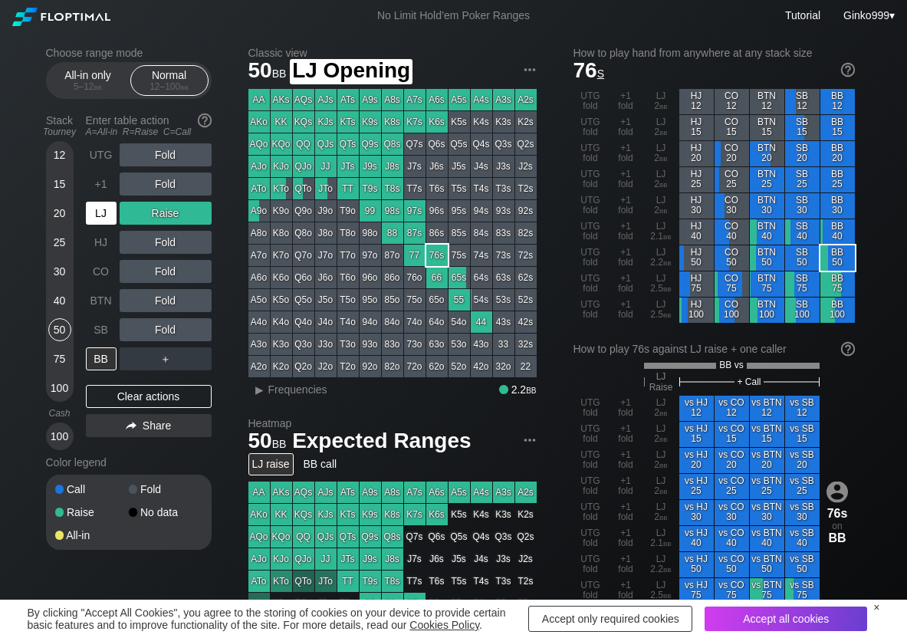
click at [94, 222] on div "LJ" at bounding box center [101, 213] width 31 height 23
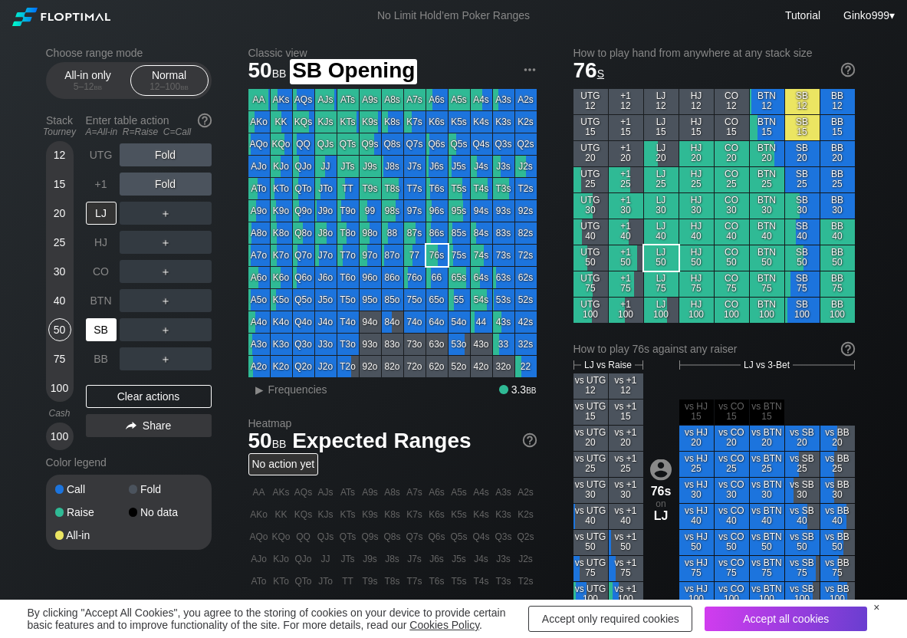
click at [110, 329] on div "SB" at bounding box center [101, 329] width 31 height 23
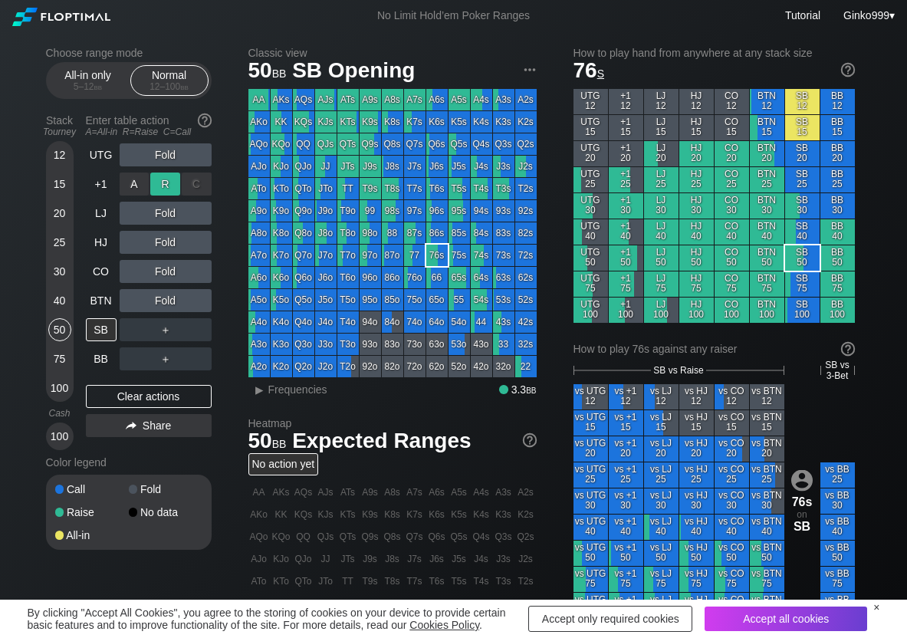
click at [165, 182] on div "R ✕" at bounding box center [165, 184] width 30 height 23
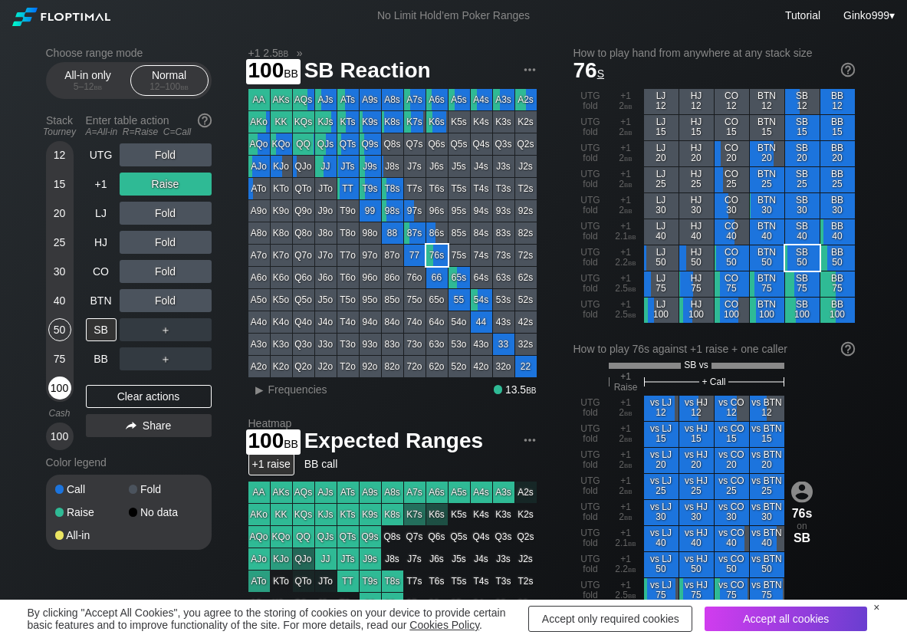
click at [61, 389] on div "100" at bounding box center [59, 387] width 23 height 23
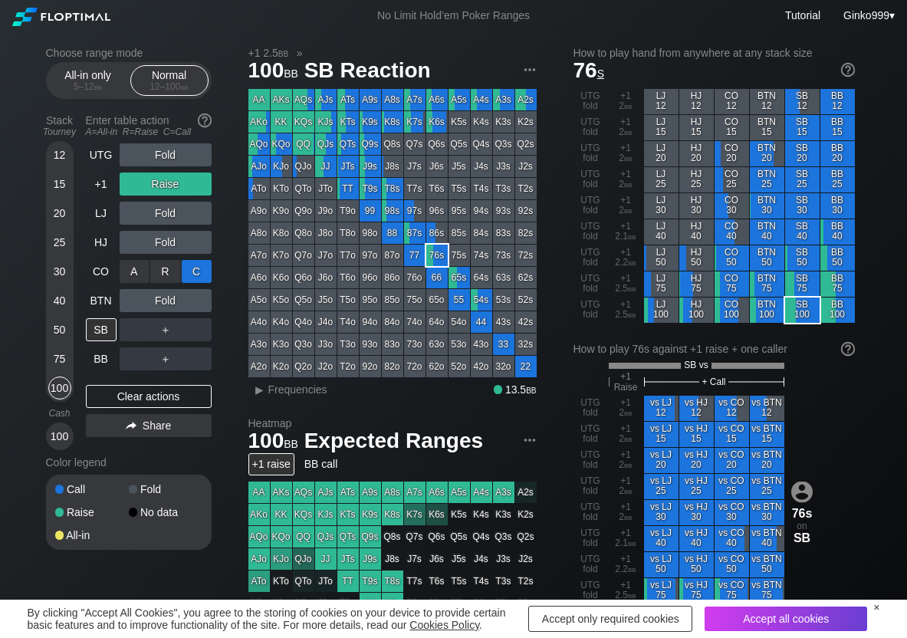
click at [200, 270] on div "C ✕" at bounding box center [197, 271] width 30 height 23
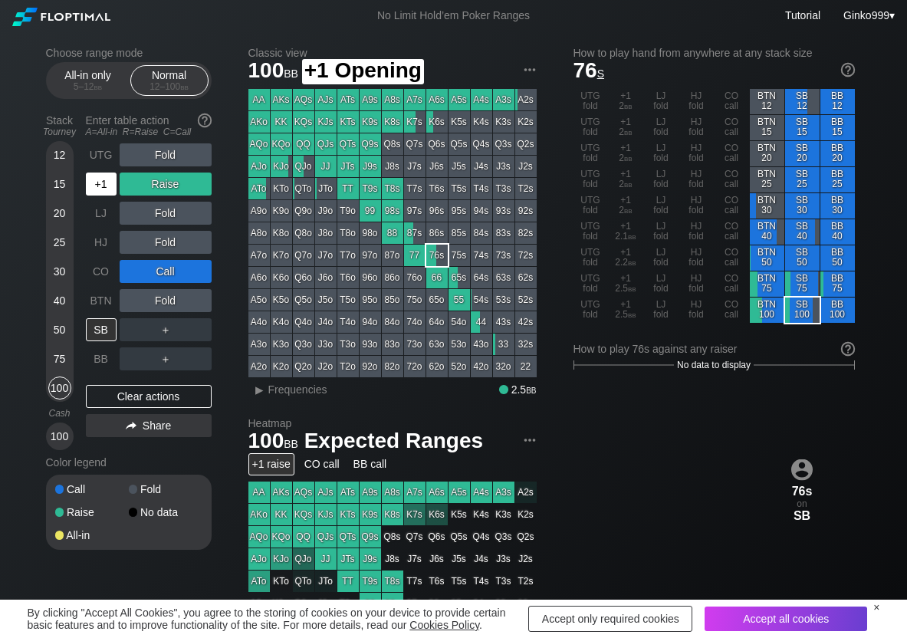
click at [90, 194] on div "+1" at bounding box center [101, 184] width 31 height 23
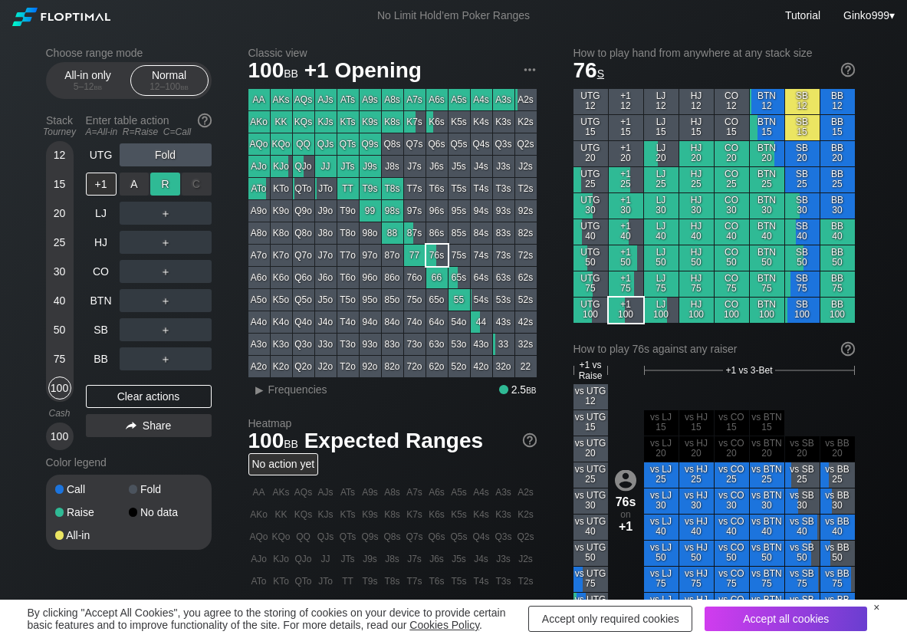
click at [159, 184] on div "R ✕" at bounding box center [165, 184] width 30 height 23
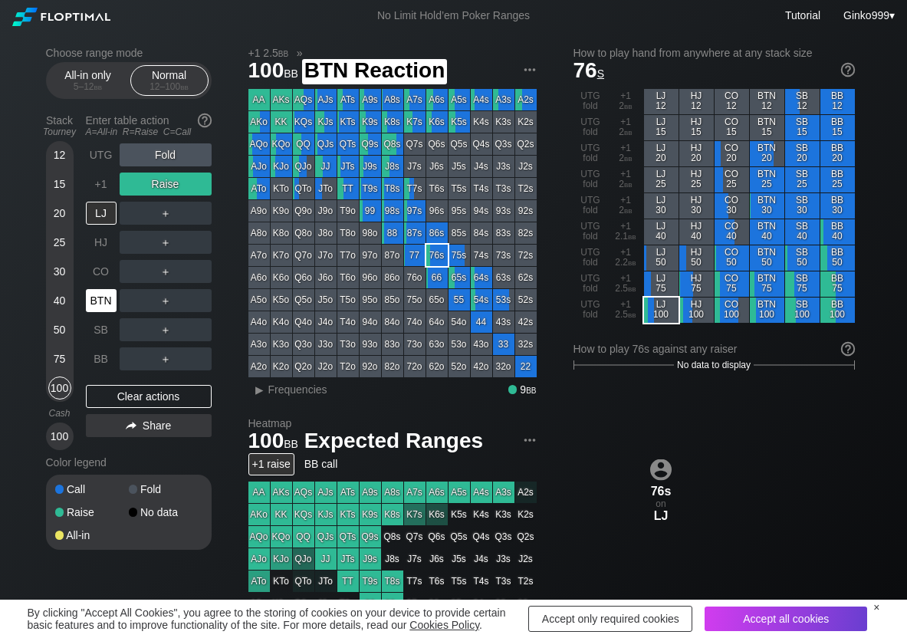
click at [105, 306] on div "BTN" at bounding box center [101, 300] width 31 height 23
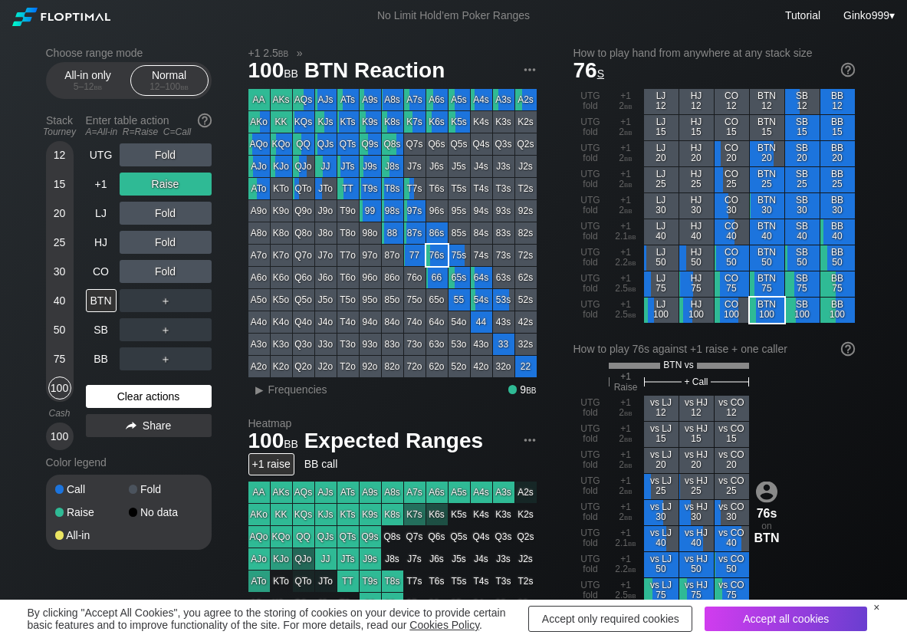
click at [117, 399] on div "Clear actions" at bounding box center [149, 396] width 126 height 23
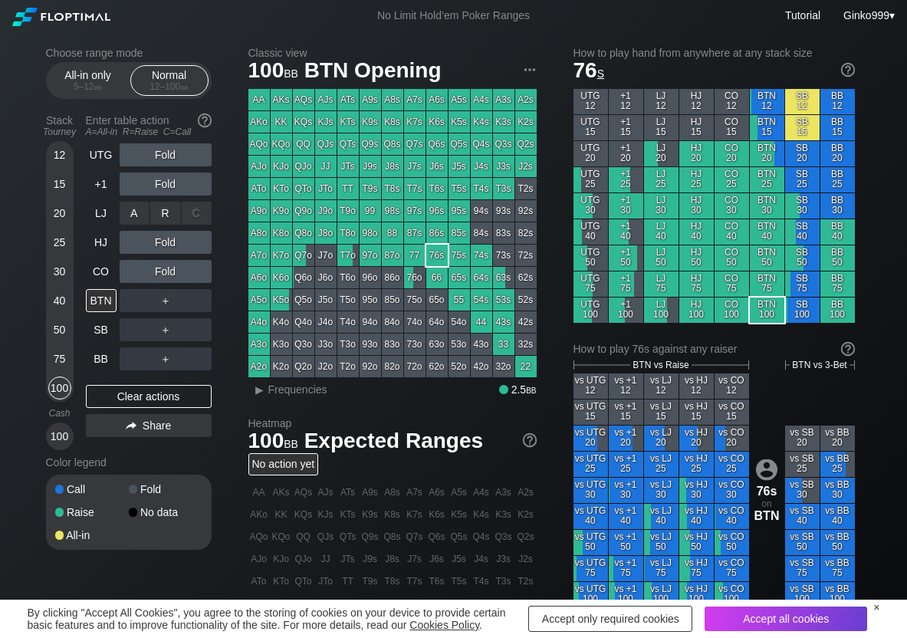
drag, startPoint x: 169, startPoint y: 213, endPoint x: 157, endPoint y: 225, distance: 16.3
click at [167, 216] on div "R ✕" at bounding box center [165, 213] width 30 height 23
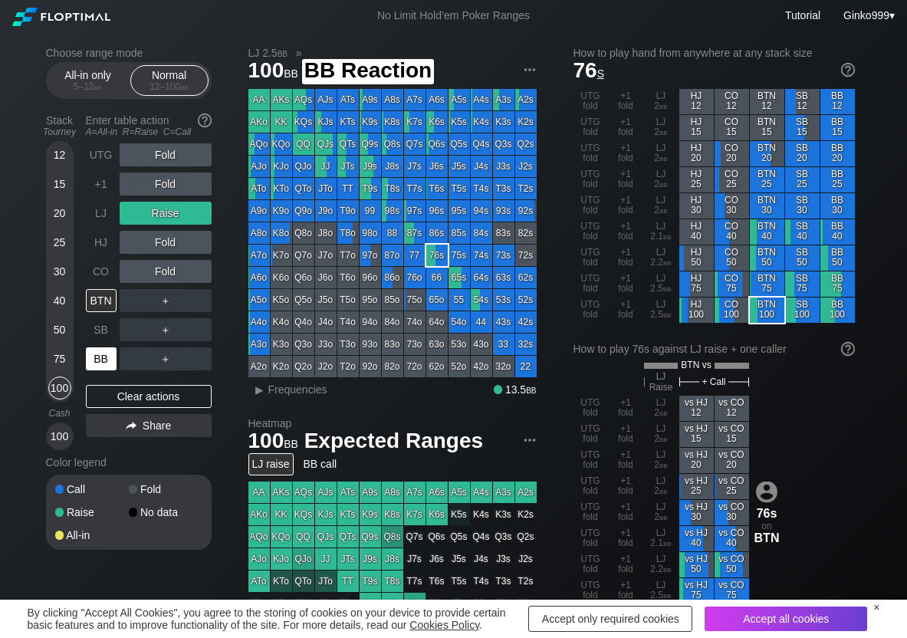
click at [111, 360] on div "BB" at bounding box center [101, 358] width 31 height 23
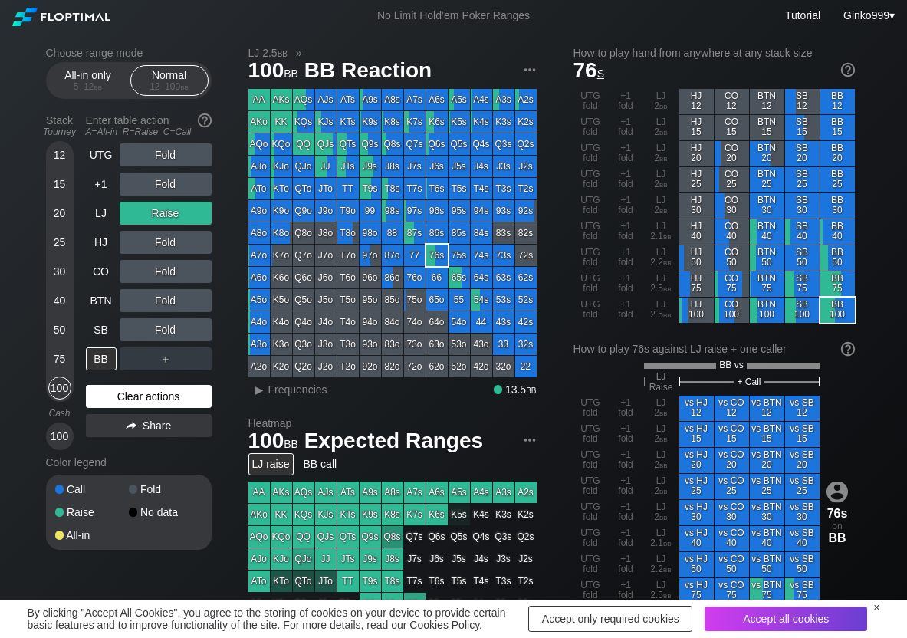
click at [120, 393] on div "Clear actions" at bounding box center [149, 396] width 126 height 23
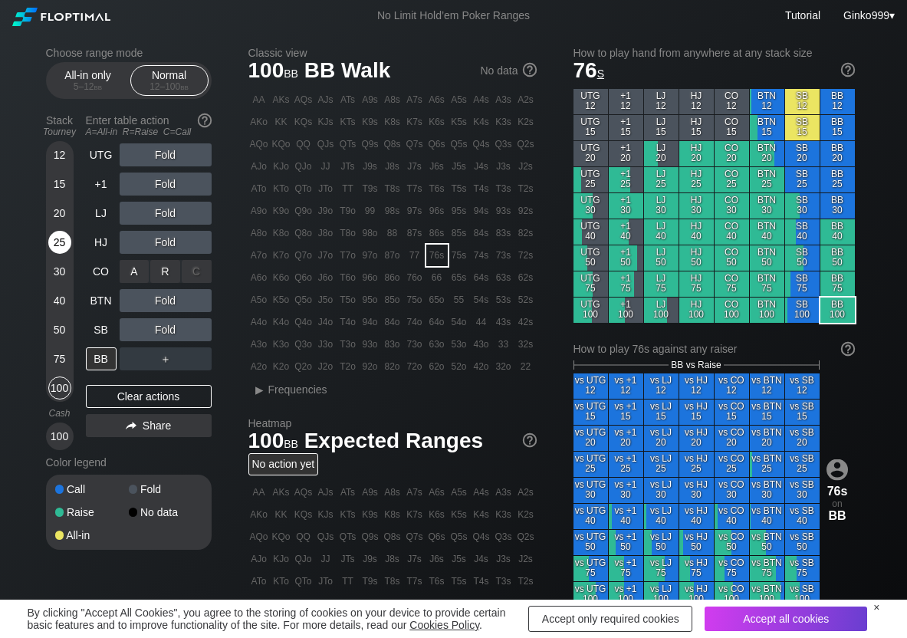
drag, startPoint x: 163, startPoint y: 271, endPoint x: 68, endPoint y: 242, distance: 98.9
click at [161, 273] on div "R ✕" at bounding box center [165, 271] width 30 height 23
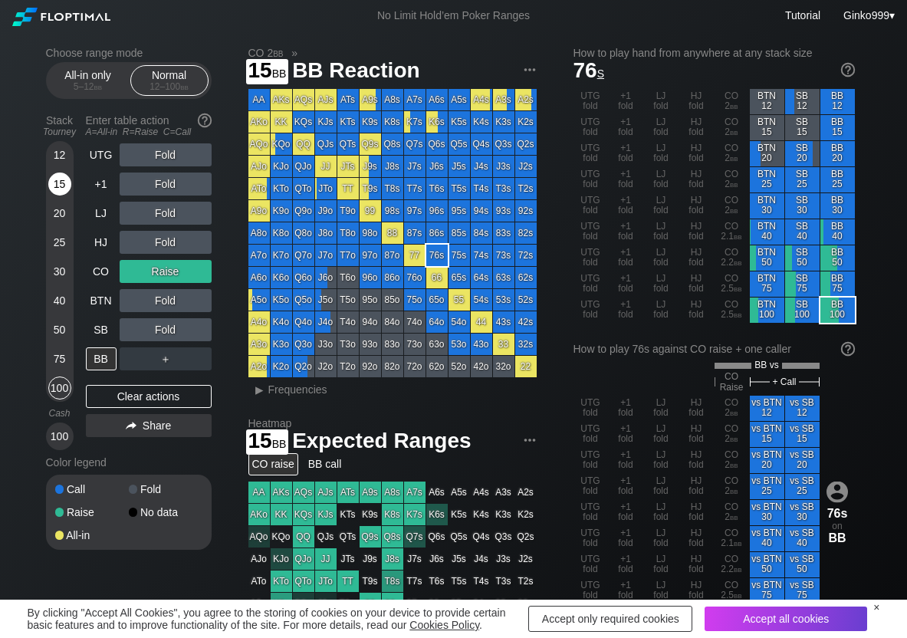
click at [57, 192] on div "15" at bounding box center [59, 184] width 23 height 23
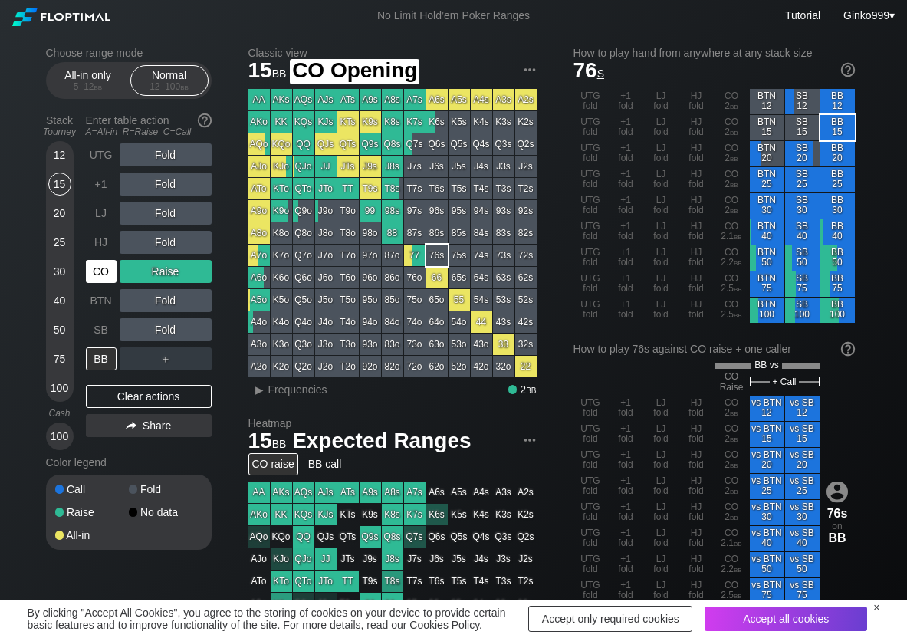
click at [89, 277] on div "CO" at bounding box center [101, 271] width 31 height 23
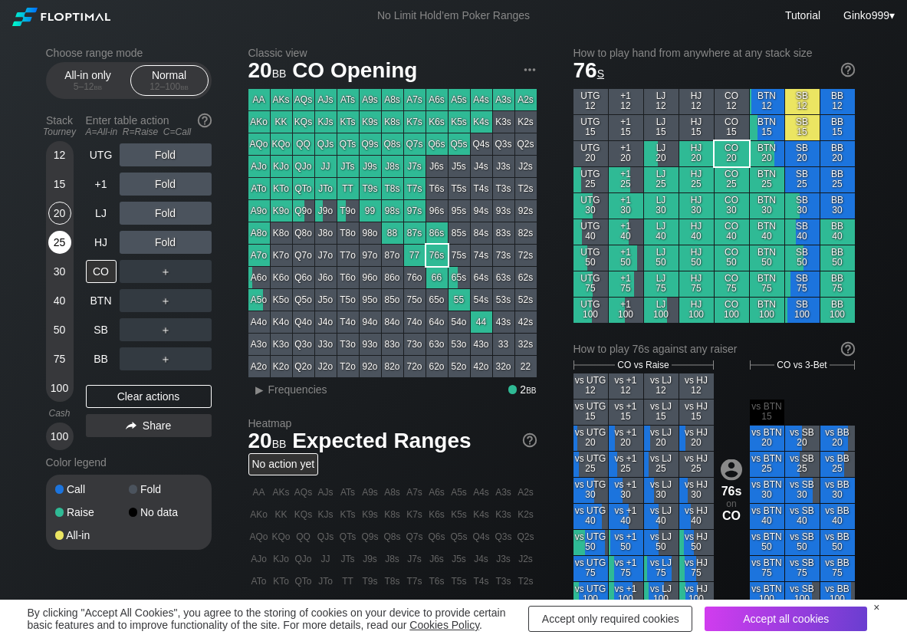
drag, startPoint x: 64, startPoint y: 211, endPoint x: 66, endPoint y: 232, distance: 21.6
click at [63, 211] on div "20" at bounding box center [59, 213] width 23 height 23
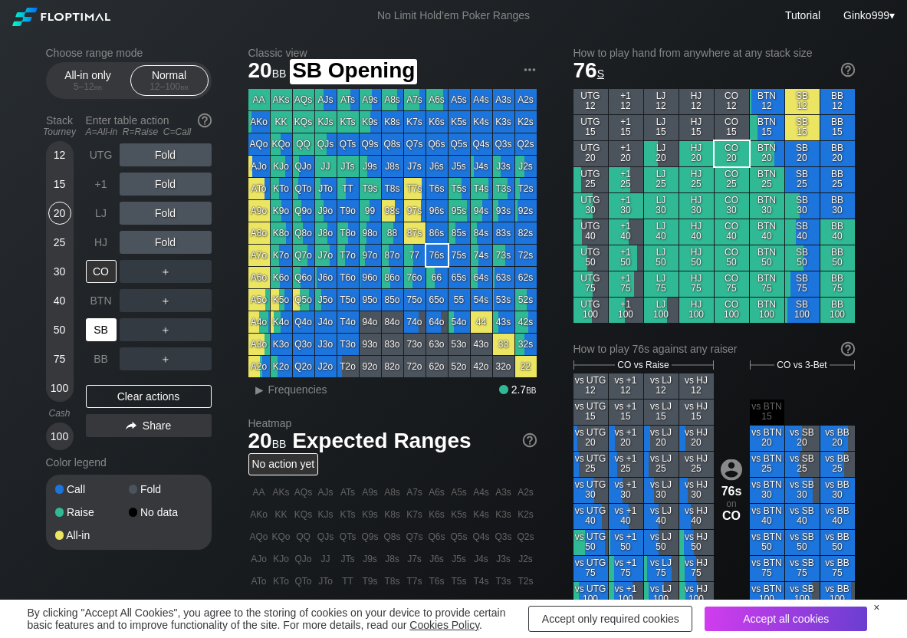
click at [104, 331] on div "SB" at bounding box center [101, 329] width 31 height 23
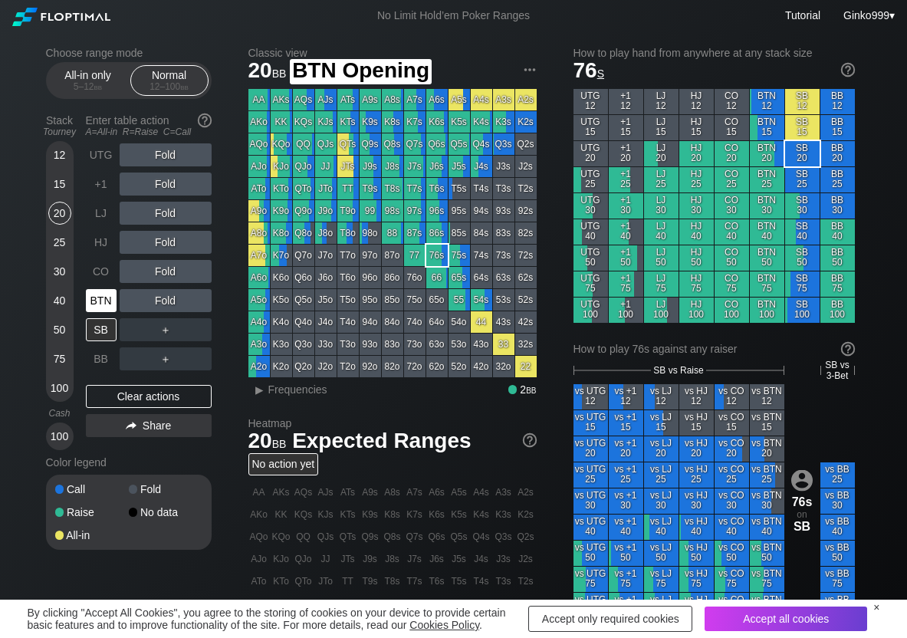
click at [107, 311] on div "BTN" at bounding box center [101, 300] width 31 height 23
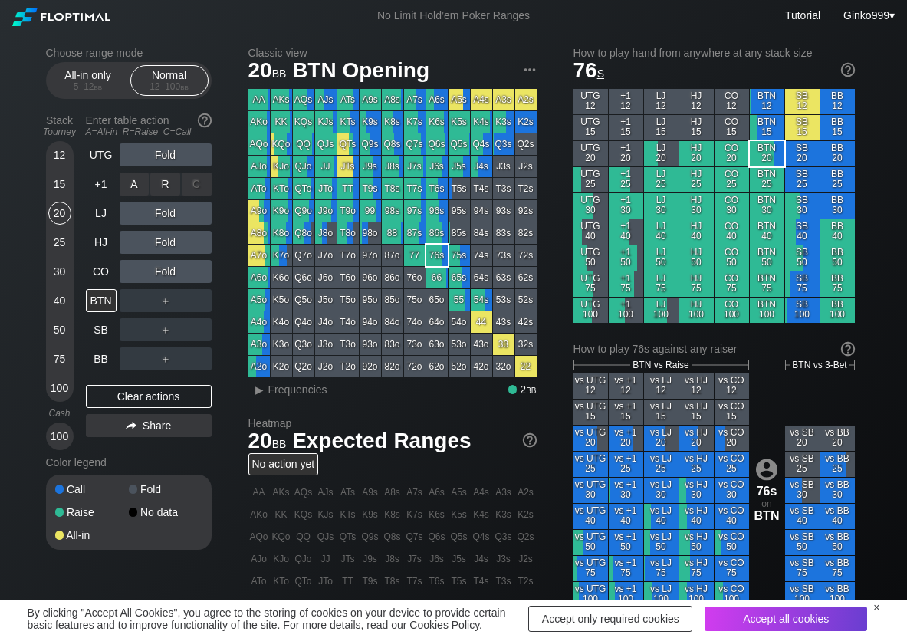
click at [168, 180] on div "R ✕" at bounding box center [165, 184] width 30 height 23
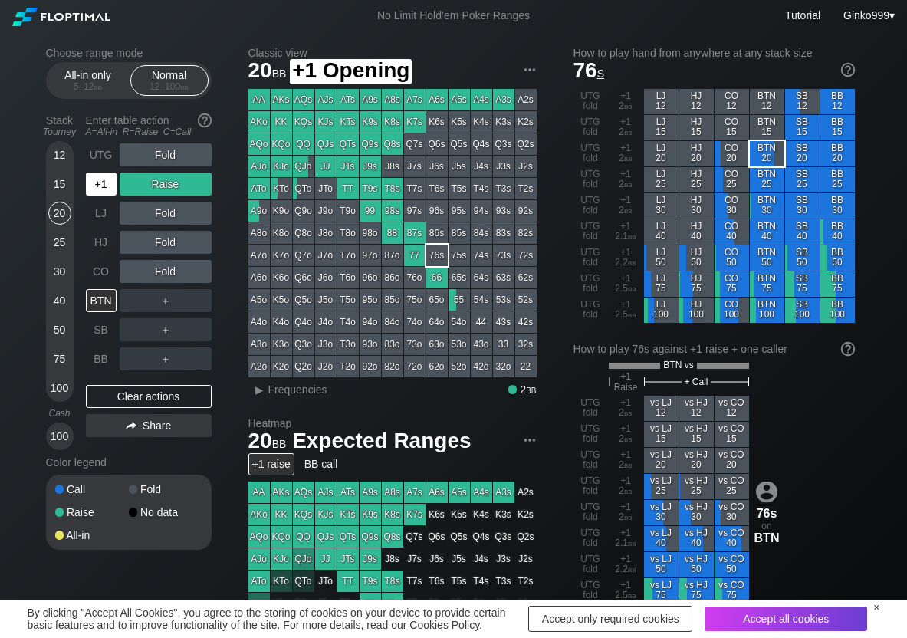
click at [91, 189] on div "+1" at bounding box center [101, 184] width 31 height 23
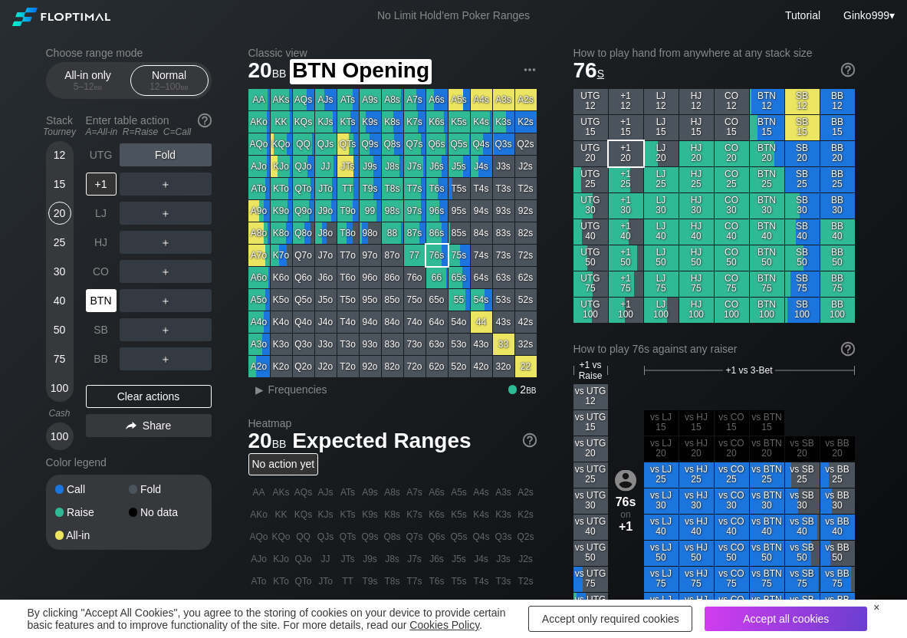
click at [107, 292] on div "BTN" at bounding box center [101, 300] width 31 height 23
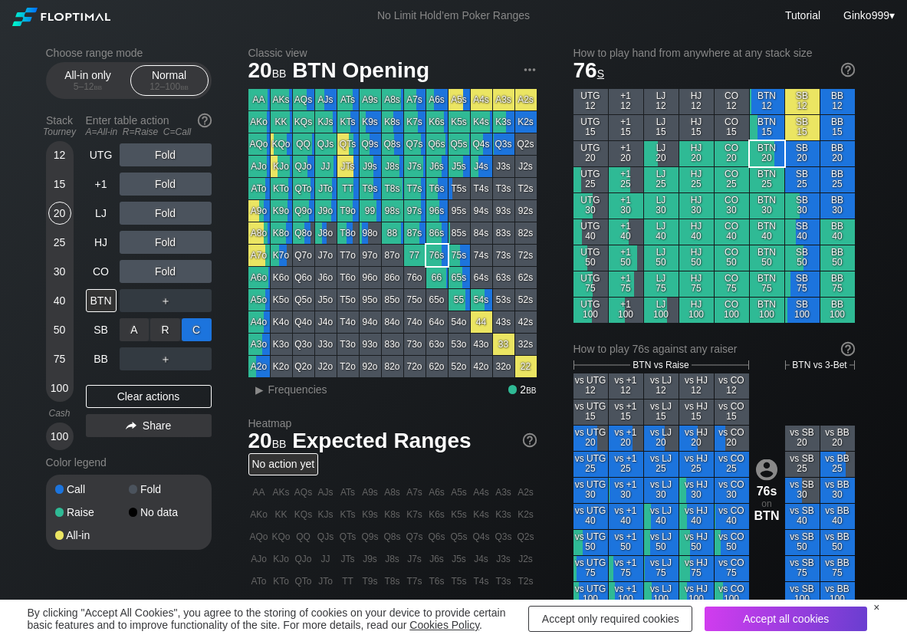
click at [196, 326] on div "C ✕" at bounding box center [197, 329] width 30 height 23
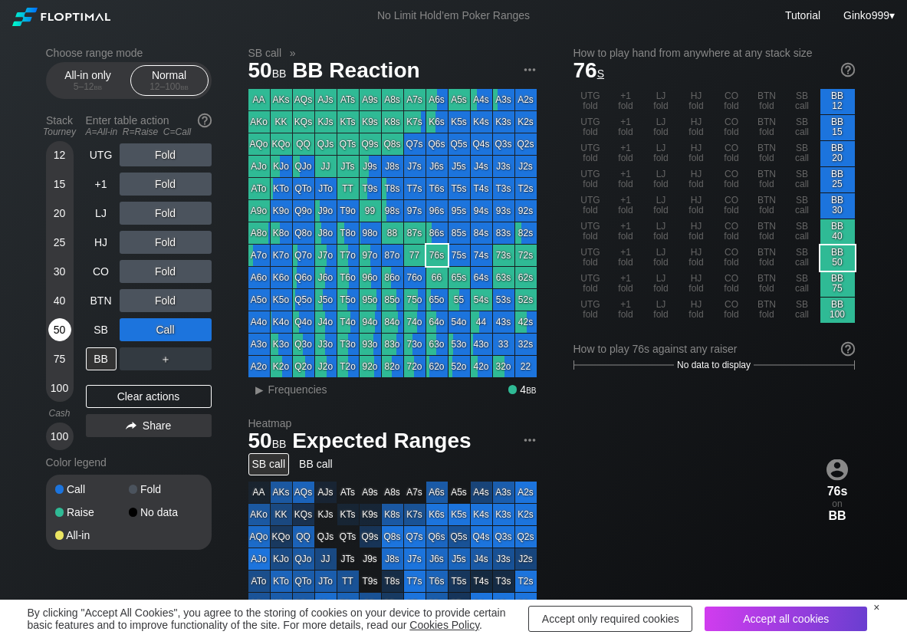
click at [54, 324] on div "50" at bounding box center [59, 329] width 23 height 23
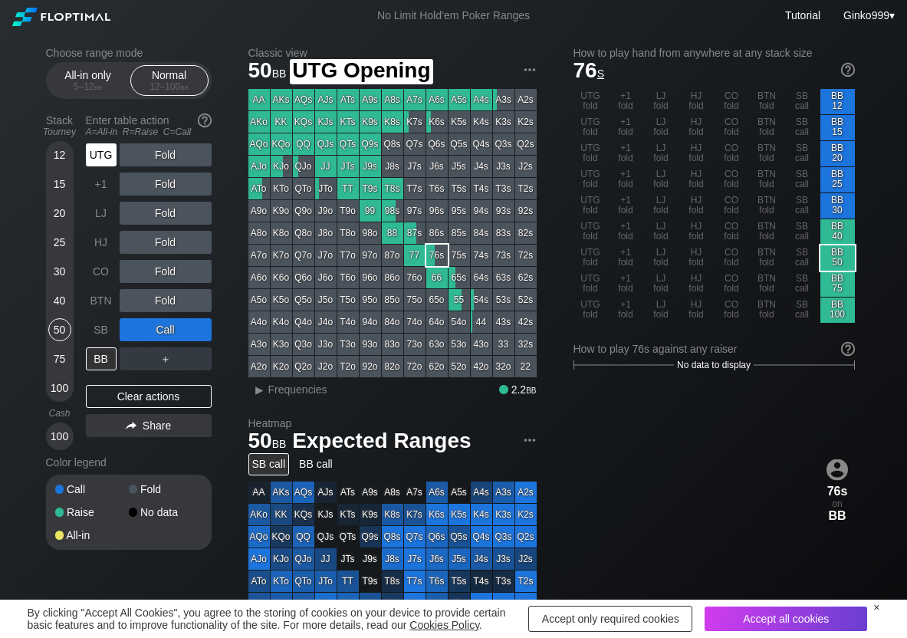
drag, startPoint x: 94, startPoint y: 163, endPoint x: 140, endPoint y: 158, distance: 47.0
click at [94, 163] on div "UTG" at bounding box center [101, 154] width 31 height 23
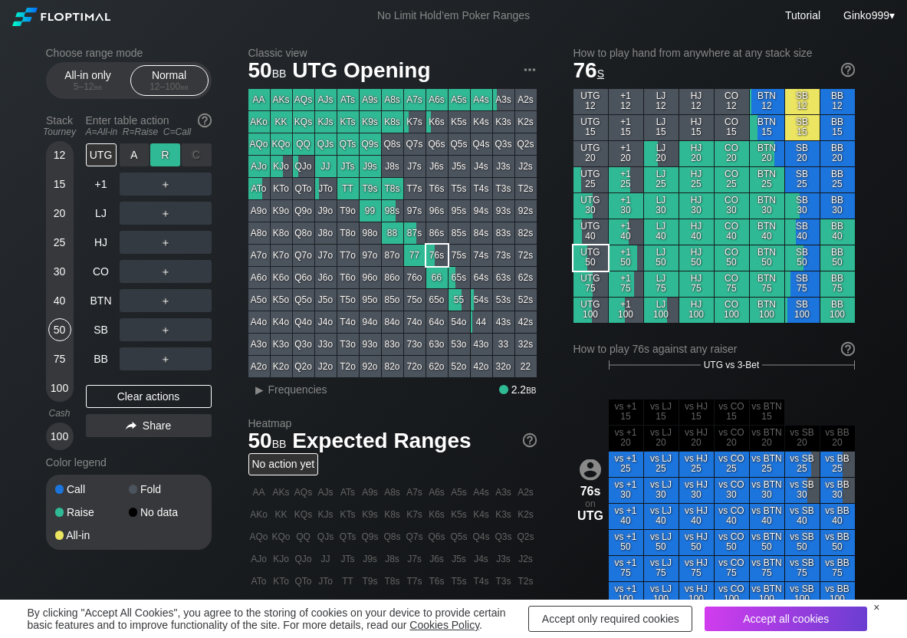
click at [163, 153] on div "R ✕" at bounding box center [165, 154] width 30 height 23
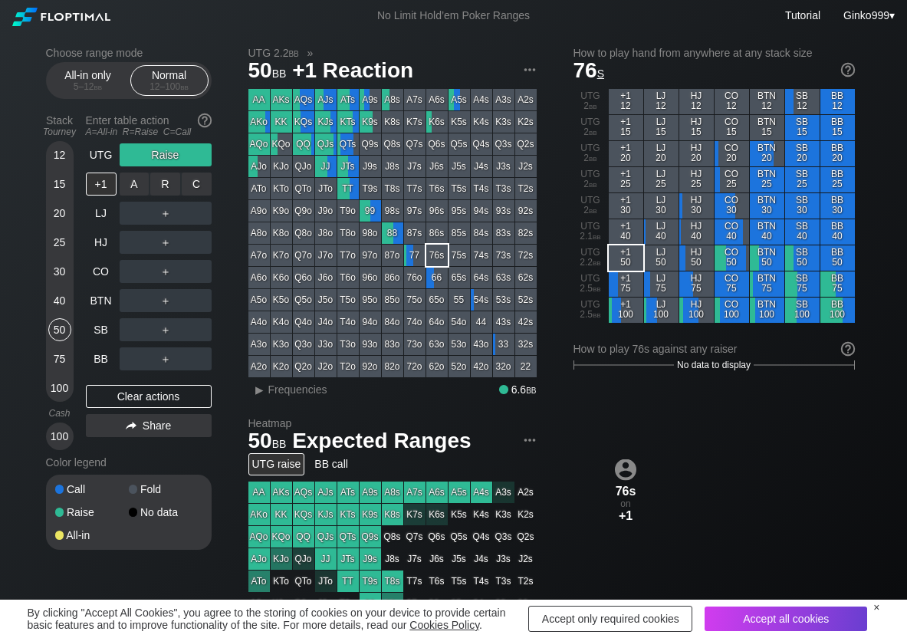
click at [203, 191] on div "C ✕" at bounding box center [197, 184] width 30 height 23
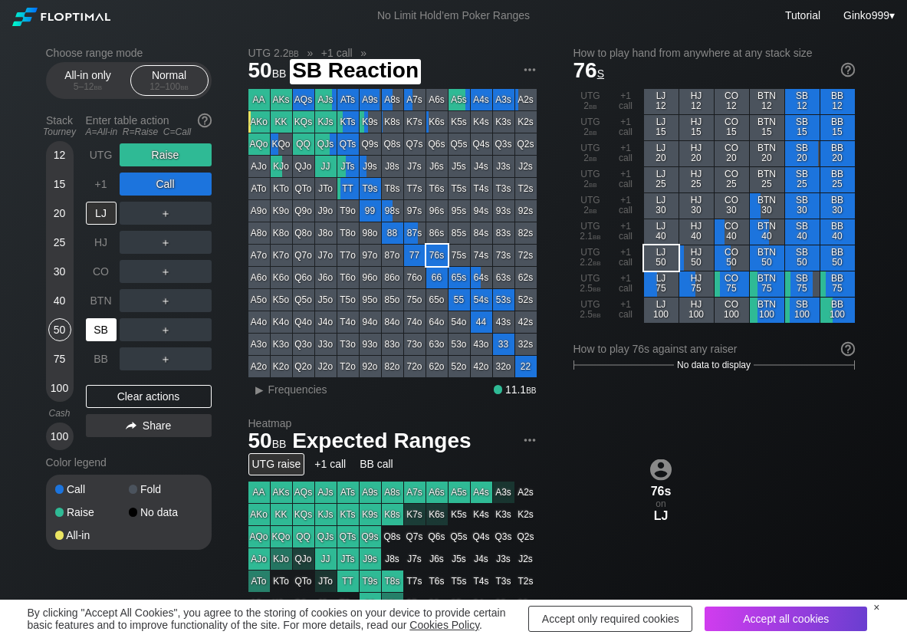
click at [100, 328] on div "SB" at bounding box center [101, 329] width 31 height 23
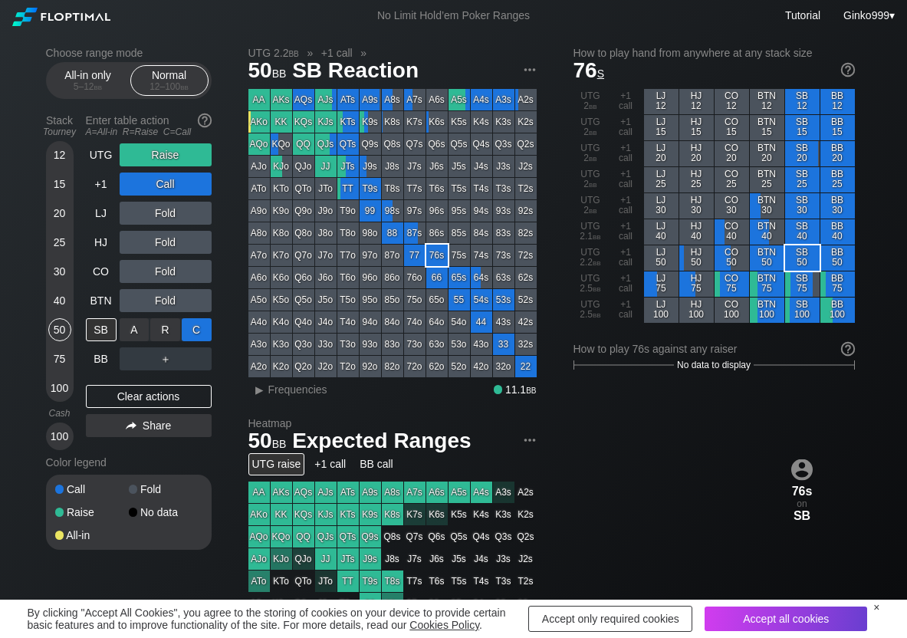
click at [200, 329] on div "C ✕" at bounding box center [197, 329] width 30 height 23
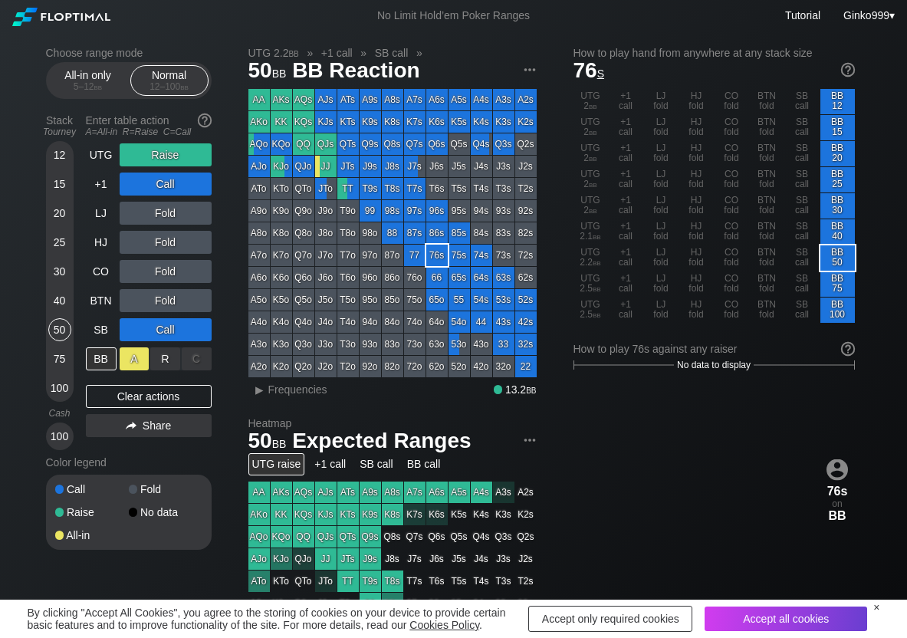
click at [130, 361] on div "A ✕" at bounding box center [135, 358] width 30 height 23
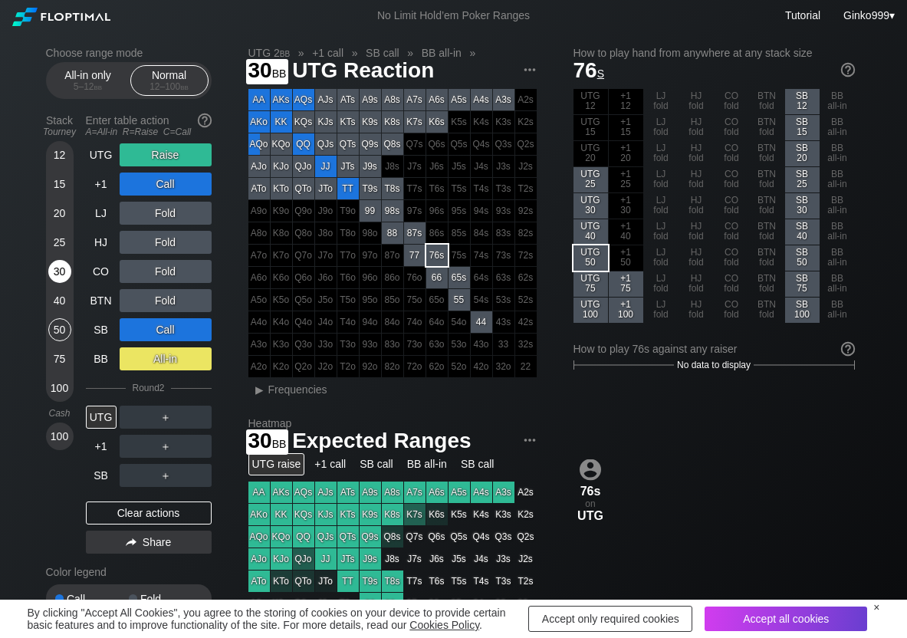
click at [60, 275] on div "30" at bounding box center [59, 271] width 23 height 23
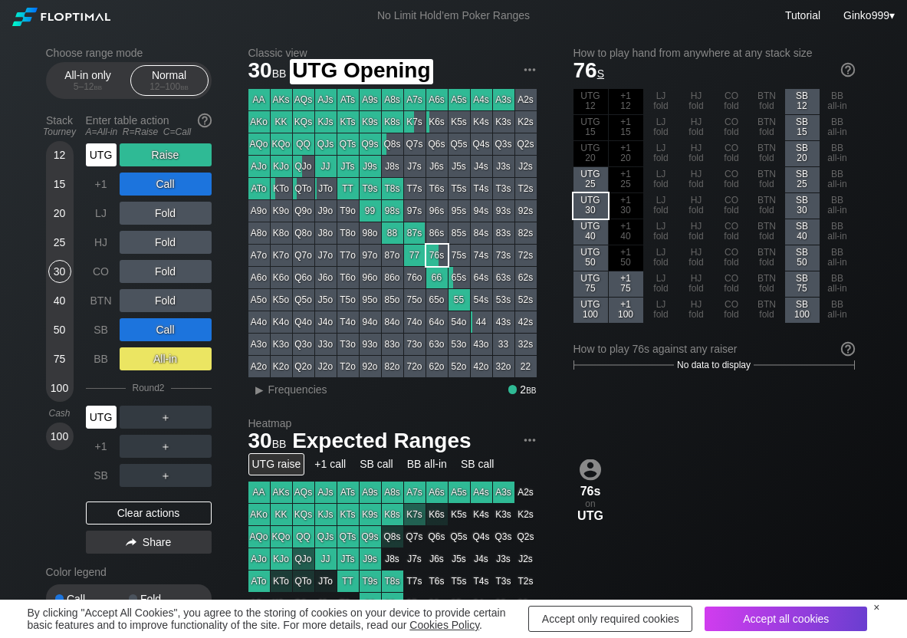
click at [108, 159] on div "UTG" at bounding box center [101, 154] width 31 height 23
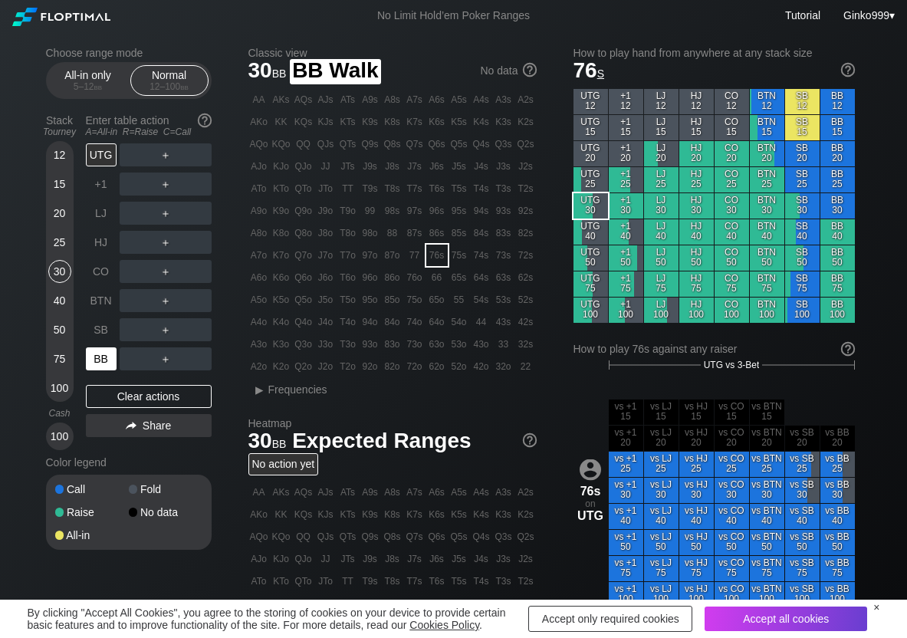
click at [99, 354] on div "BB" at bounding box center [101, 358] width 31 height 23
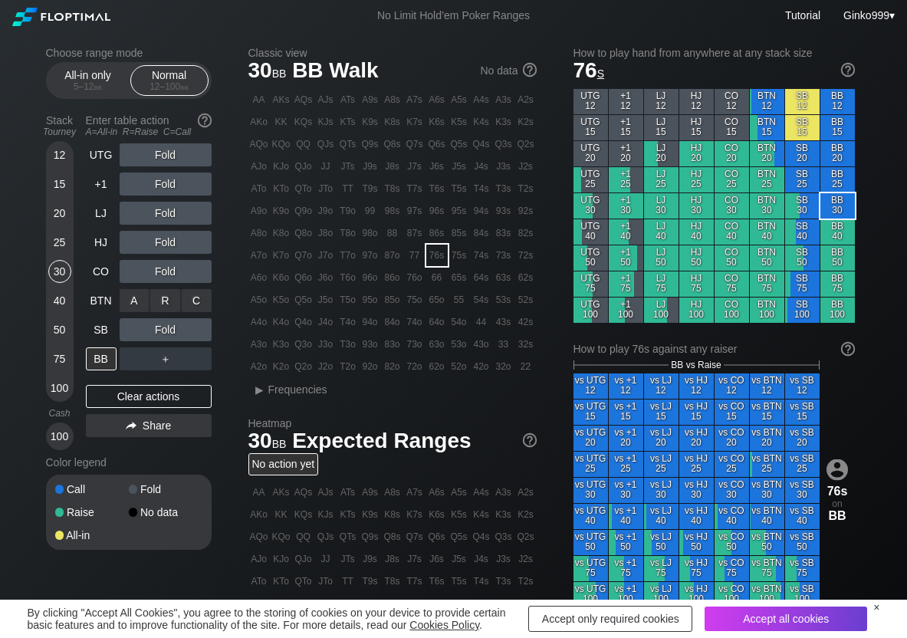
click at [163, 302] on div "R ✕" at bounding box center [165, 300] width 30 height 23
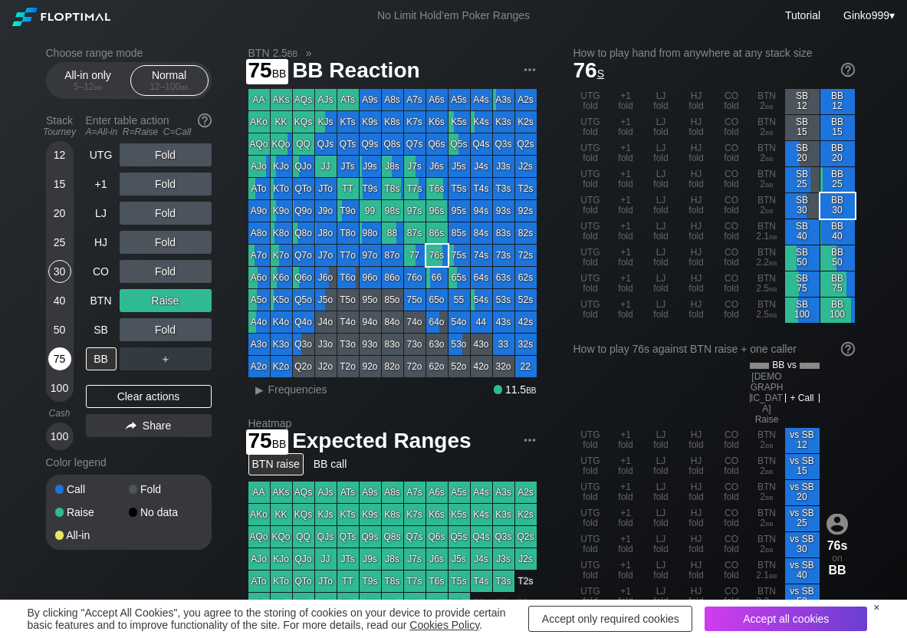
click at [58, 353] on div "75" at bounding box center [59, 358] width 23 height 23
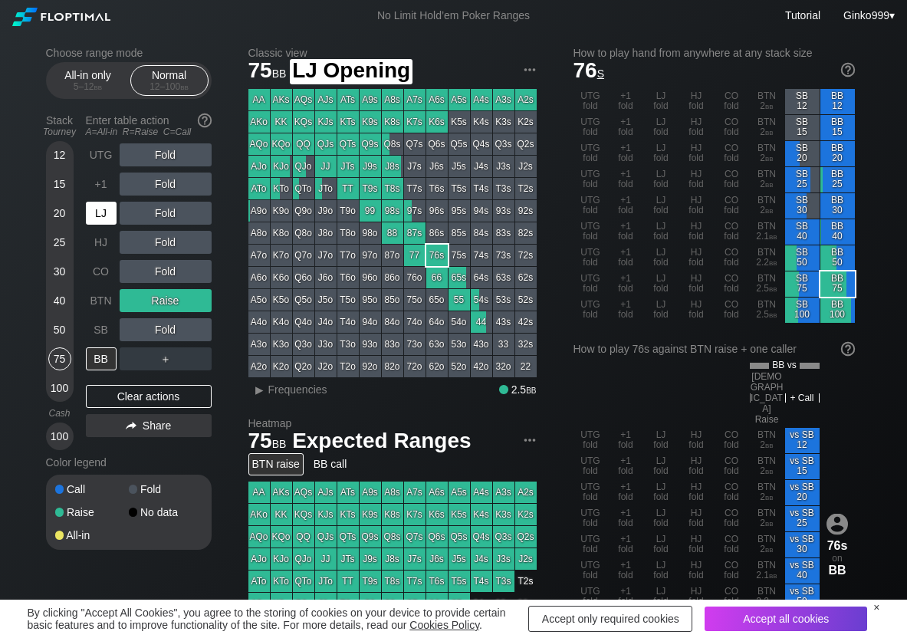
click at [108, 209] on div "LJ" at bounding box center [101, 213] width 31 height 23
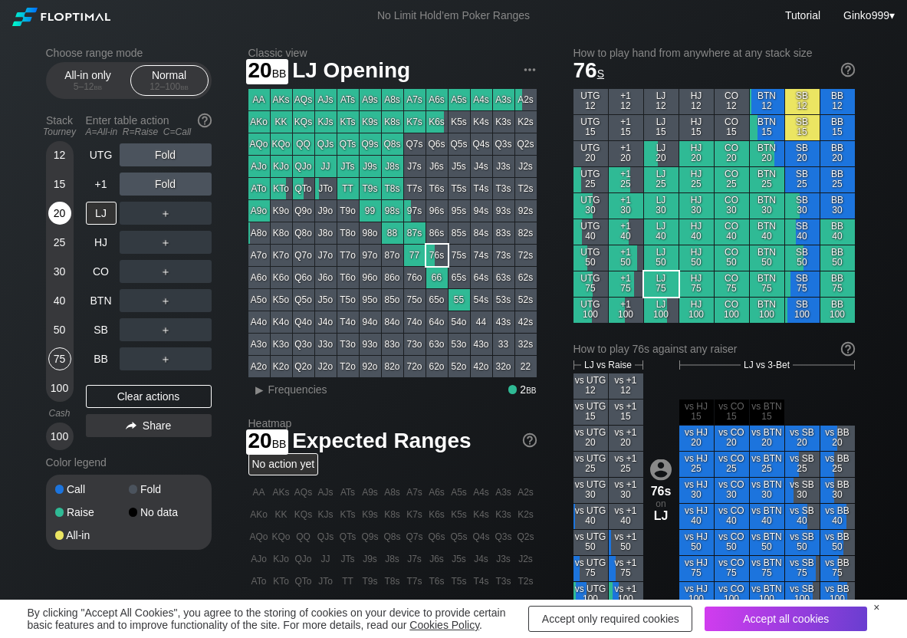
click at [65, 219] on div "20" at bounding box center [59, 213] width 23 height 23
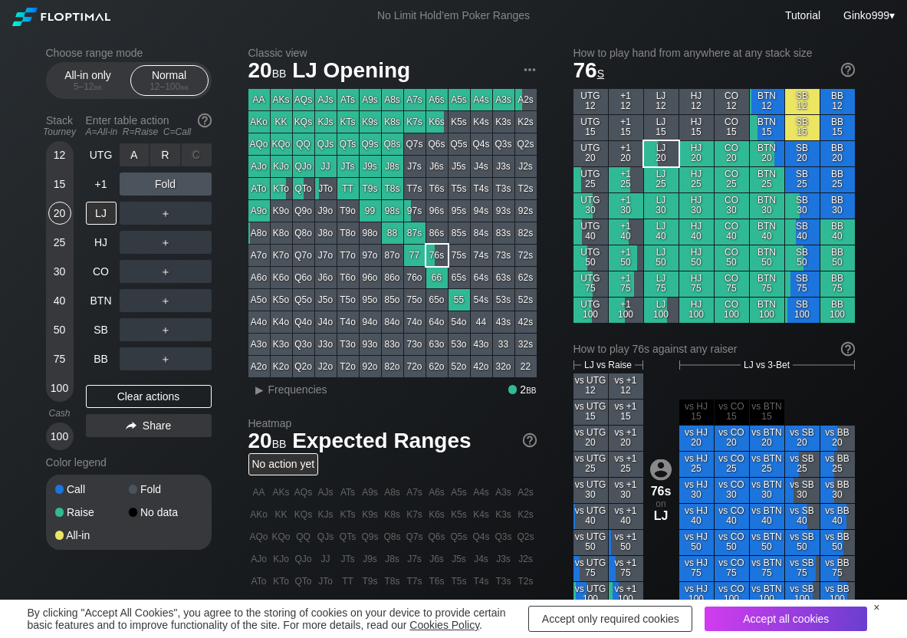
click at [165, 154] on div "R ✕" at bounding box center [165, 154] width 30 height 23
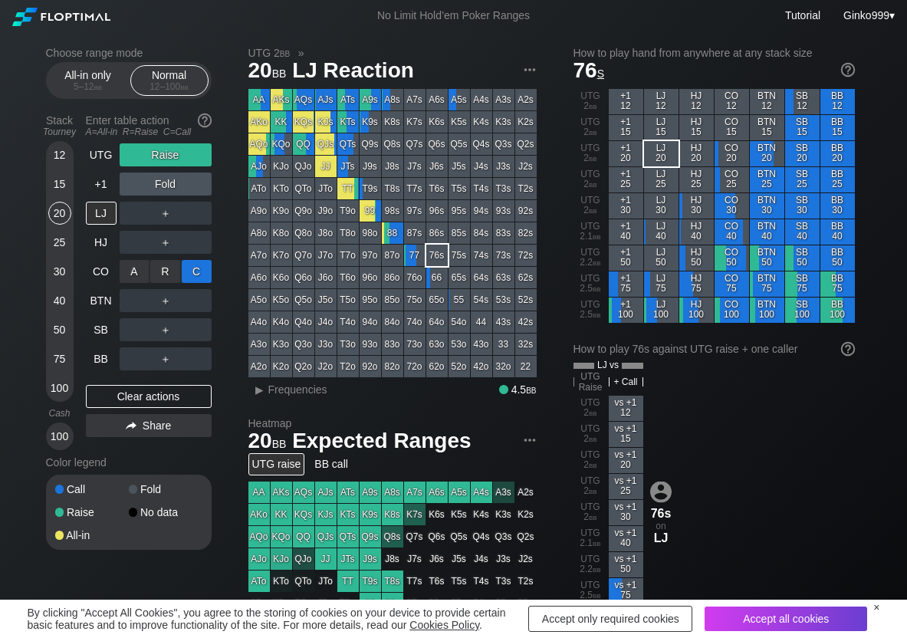
click at [202, 271] on div "C ✕" at bounding box center [197, 271] width 30 height 23
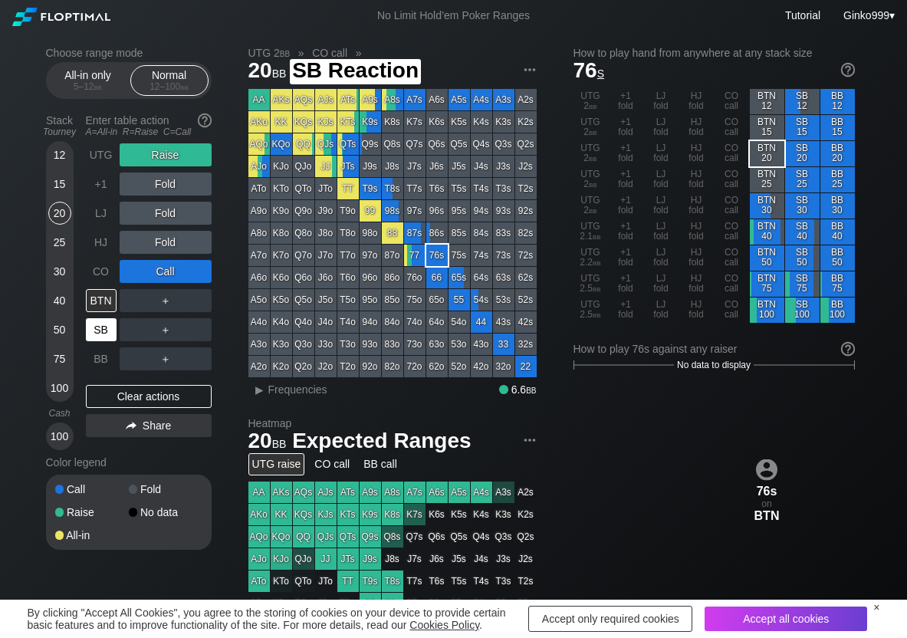
click at [104, 332] on div "SB" at bounding box center [101, 329] width 31 height 23
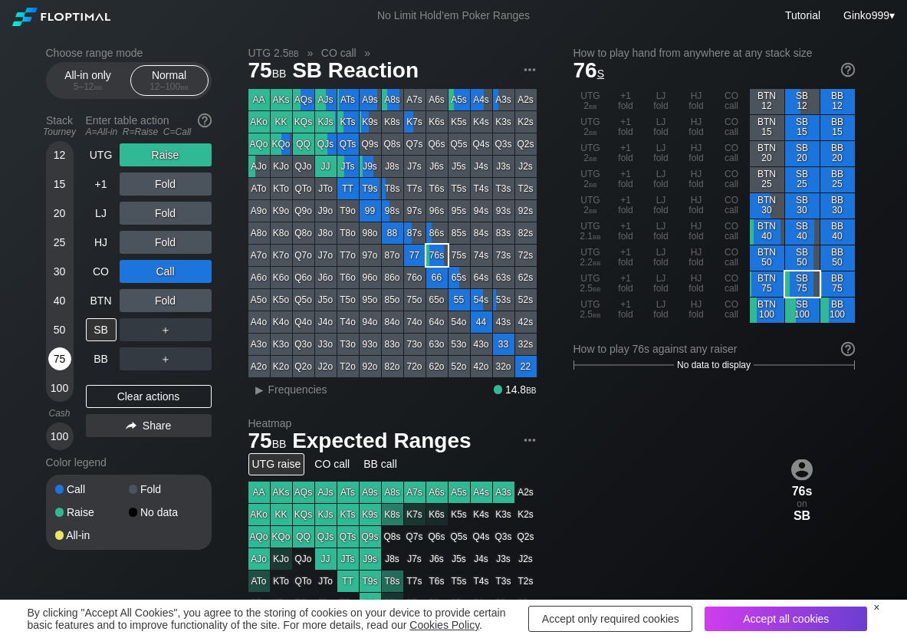
click at [52, 355] on div "75" at bounding box center [59, 358] width 23 height 23
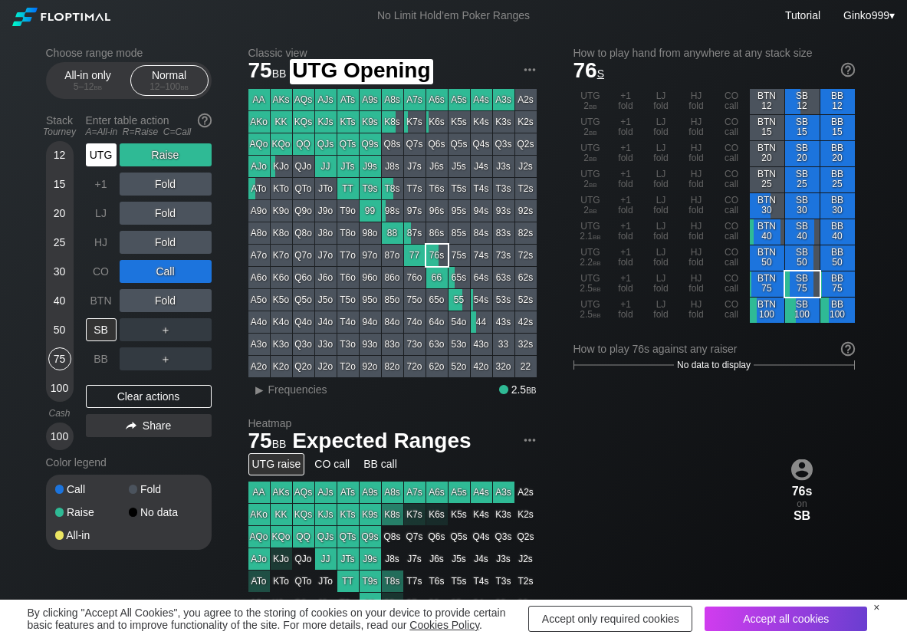
click at [113, 146] on div "UTG" at bounding box center [101, 154] width 31 height 23
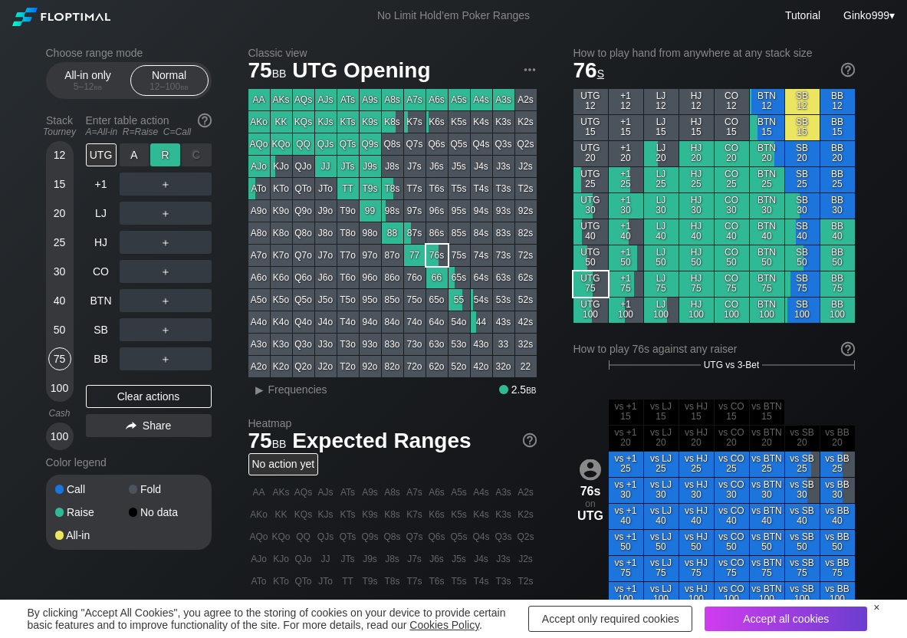
click at [157, 152] on div "R ✕" at bounding box center [165, 154] width 30 height 23
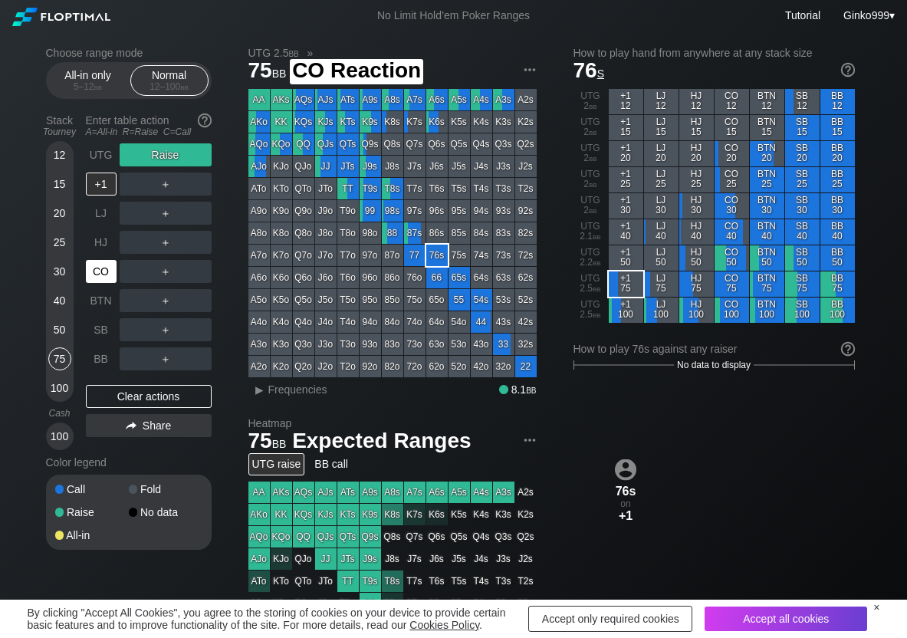
click at [100, 278] on div "CO" at bounding box center [101, 271] width 31 height 23
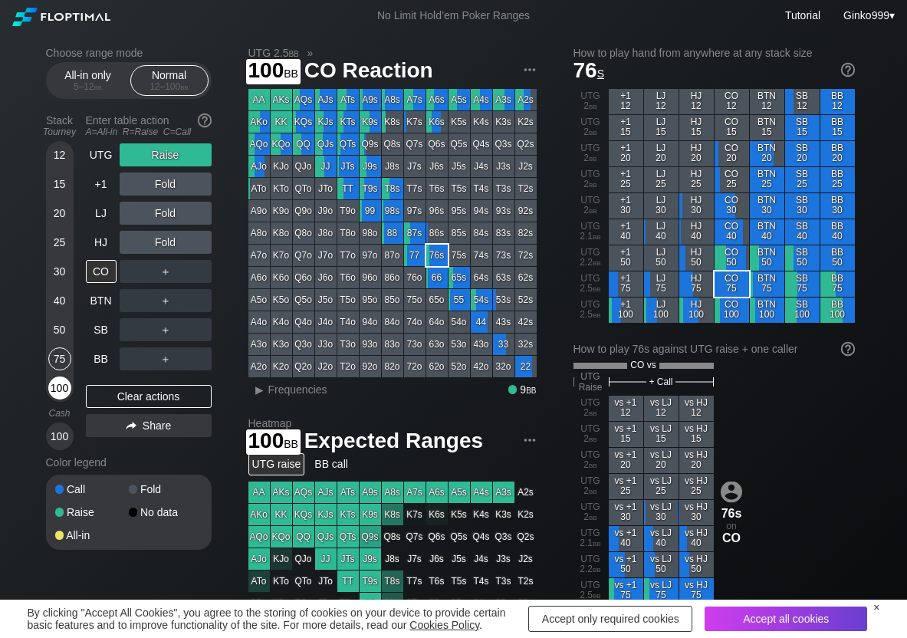
click at [64, 392] on div "100" at bounding box center [59, 387] width 23 height 23
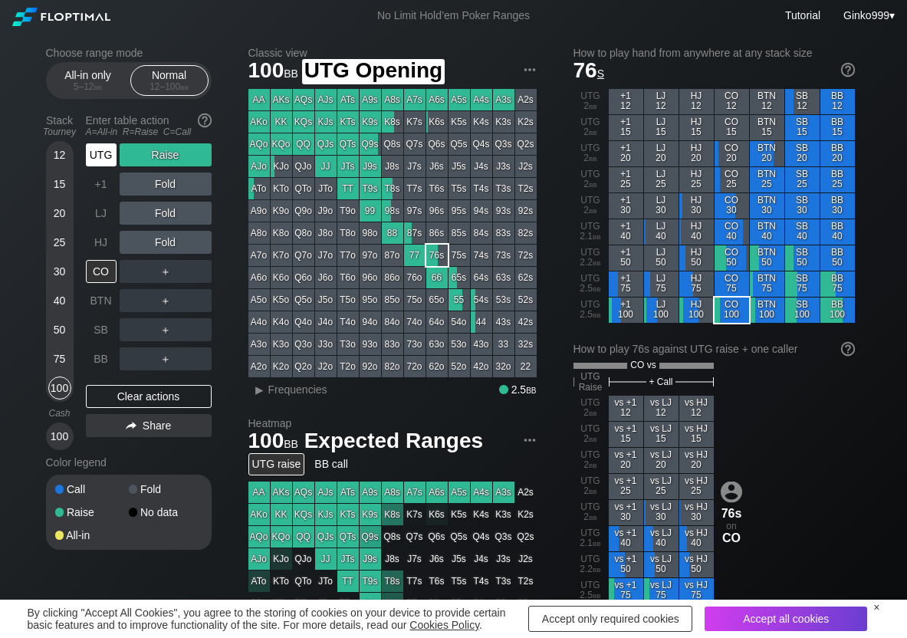
click at [110, 154] on div "UTG" at bounding box center [101, 154] width 31 height 23
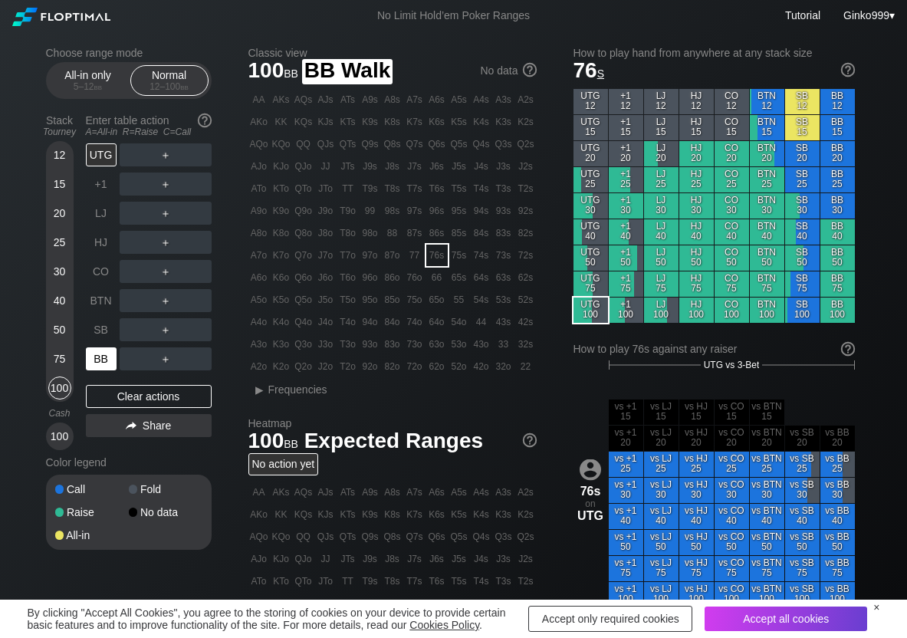
click at [104, 366] on div "BB" at bounding box center [101, 358] width 31 height 23
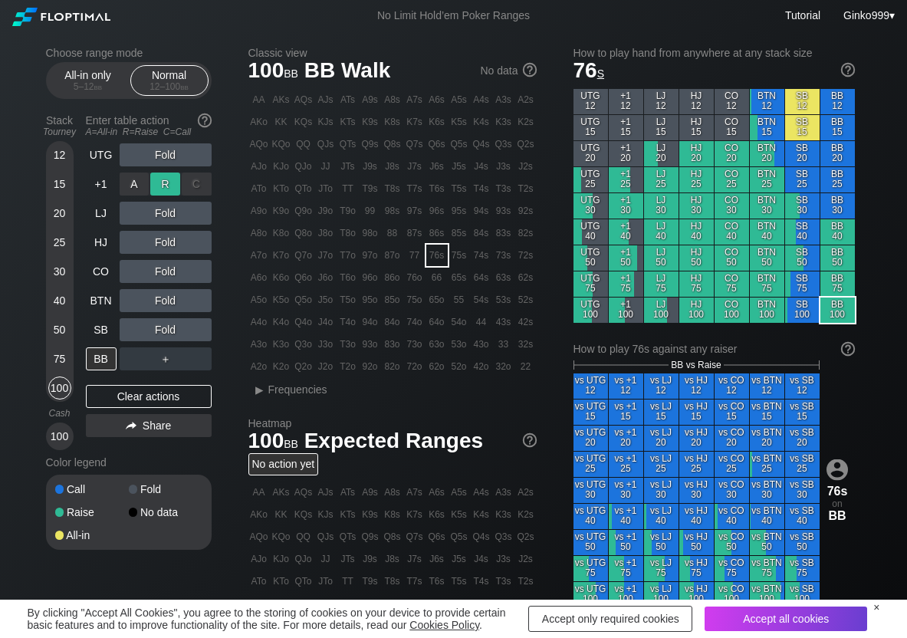
click at [163, 185] on div "R ✕" at bounding box center [165, 184] width 30 height 23
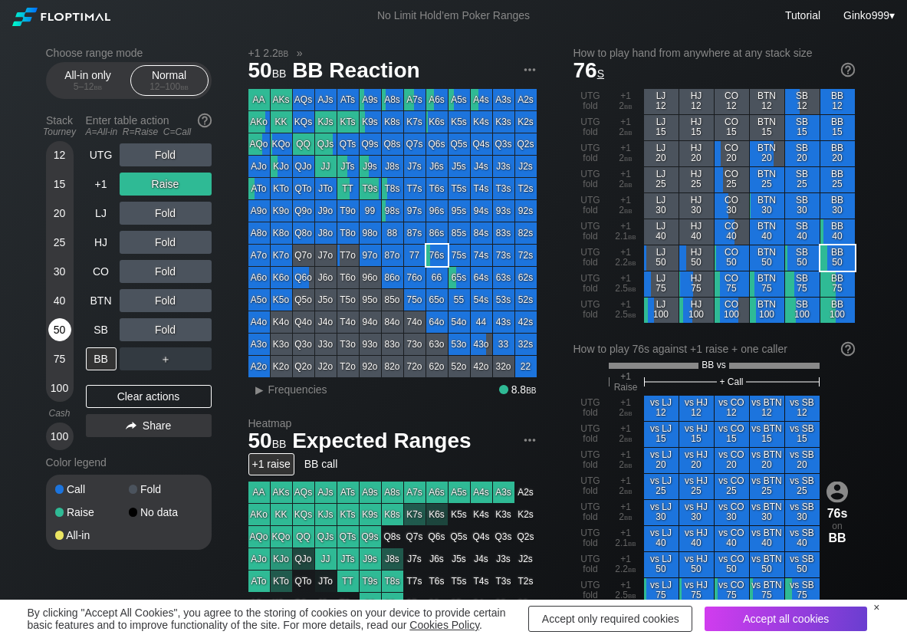
click at [50, 327] on div "50" at bounding box center [59, 329] width 23 height 23
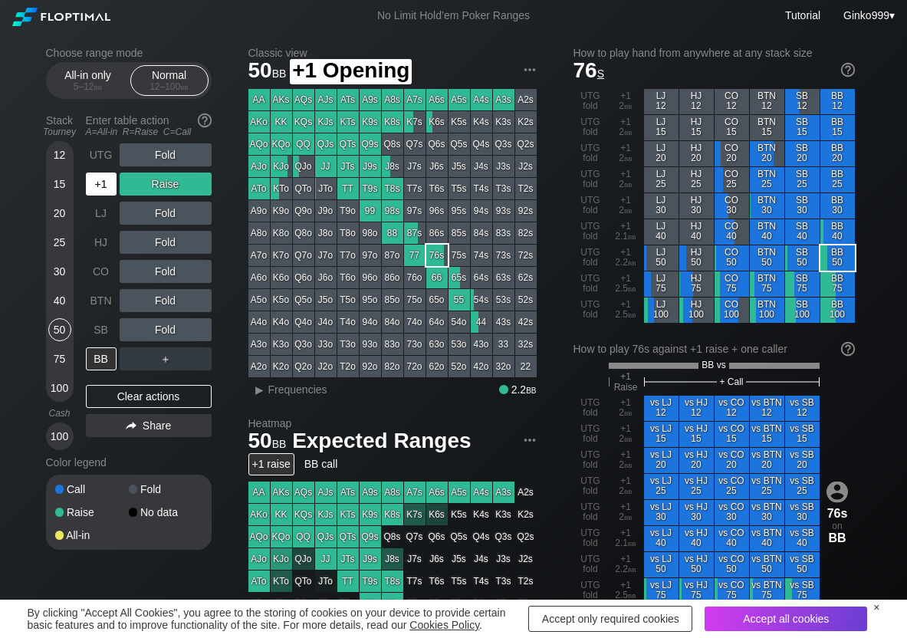
click at [108, 185] on div "+1" at bounding box center [101, 184] width 31 height 23
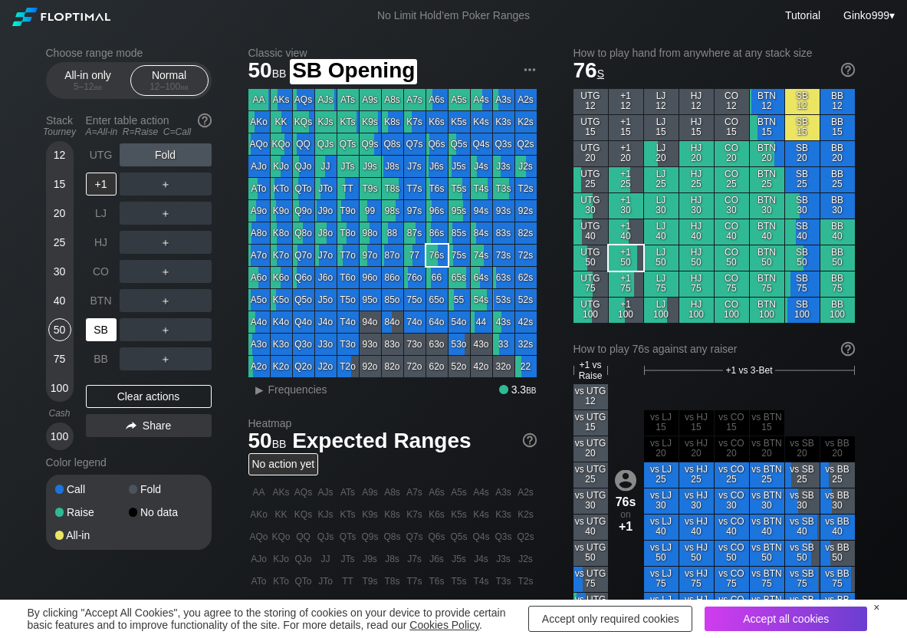
drag, startPoint x: 104, startPoint y: 327, endPoint x: 86, endPoint y: 337, distance: 20.6
click at [100, 328] on div "SB" at bounding box center [101, 329] width 31 height 23
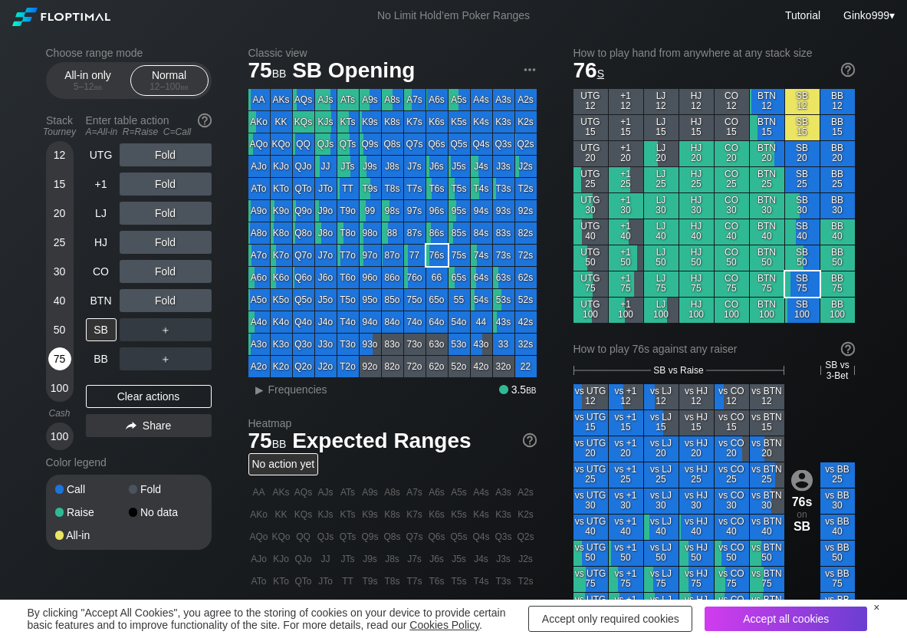
click at [57, 357] on div "75" at bounding box center [59, 358] width 23 height 23
click at [199, 331] on div "C ✕" at bounding box center [197, 329] width 30 height 23
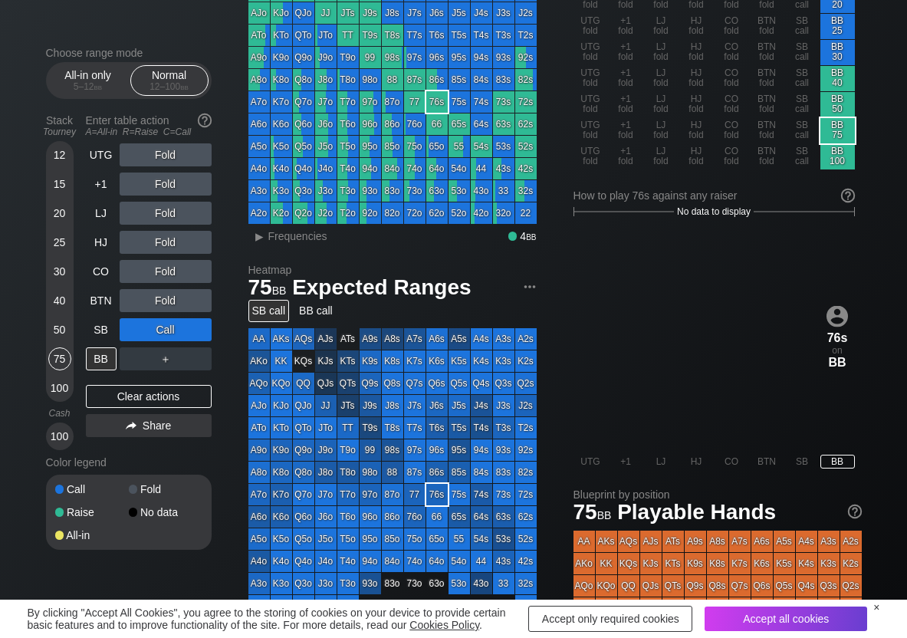
scroll to position [77, 0]
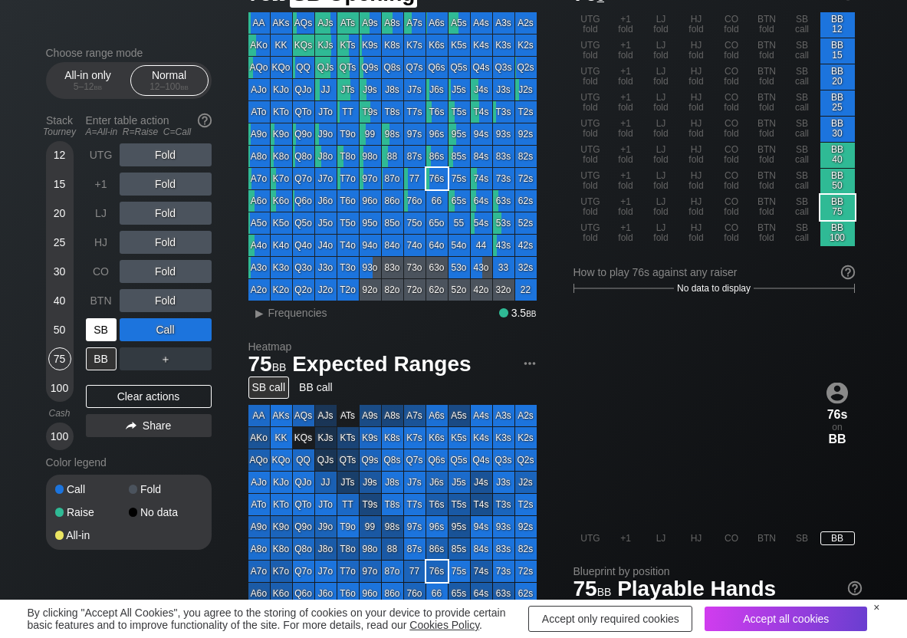
click at [106, 338] on div "SB" at bounding box center [101, 329] width 31 height 23
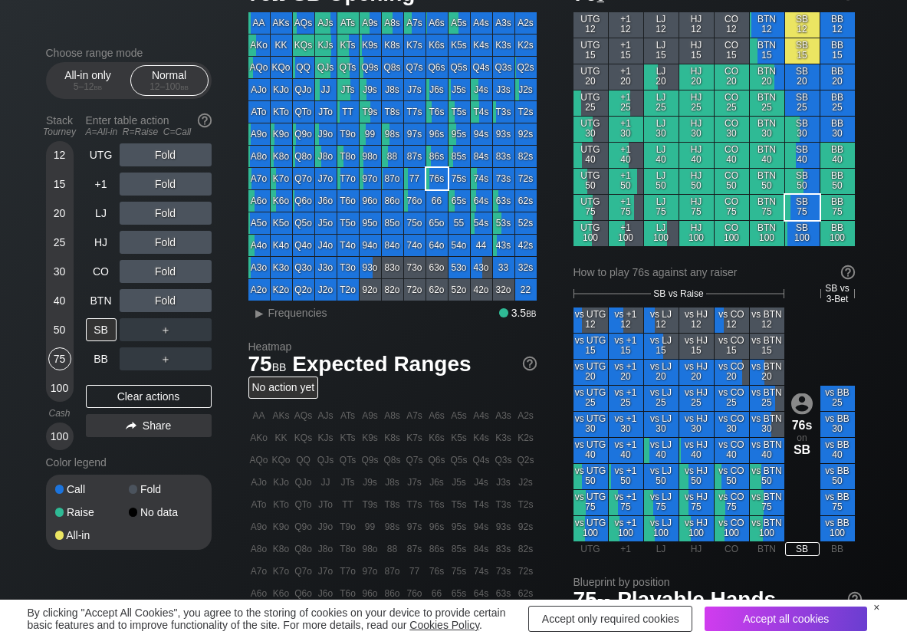
scroll to position [77, 0]
click at [173, 182] on div "R ✕" at bounding box center [165, 184] width 30 height 23
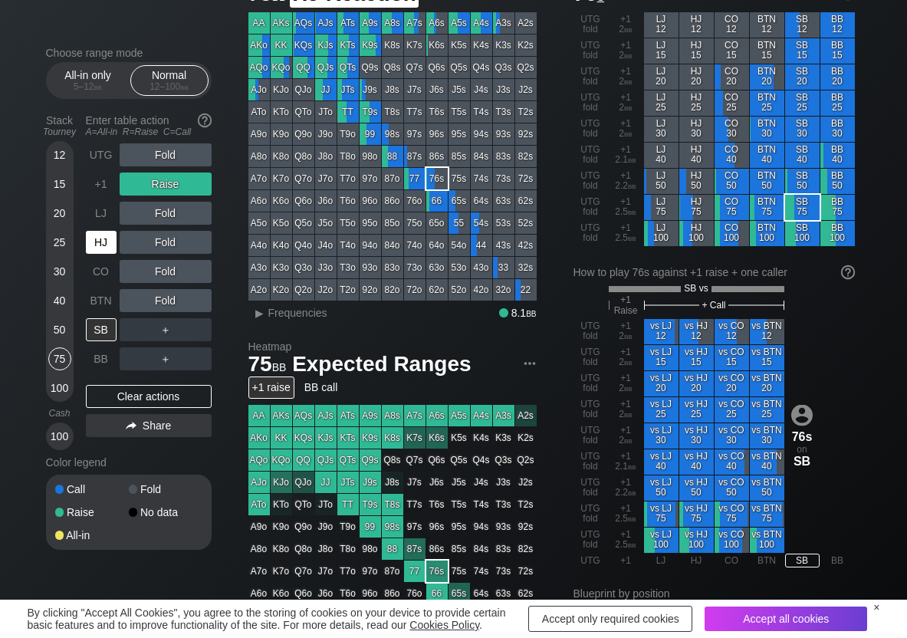
click at [101, 242] on div "HJ" at bounding box center [101, 242] width 31 height 23
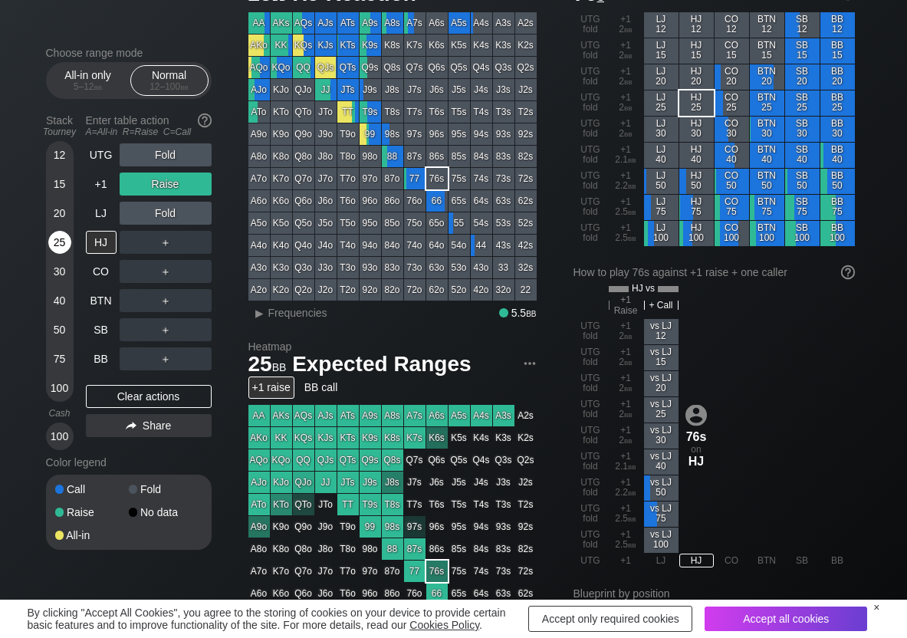
click at [59, 243] on div "25" at bounding box center [59, 242] width 23 height 23
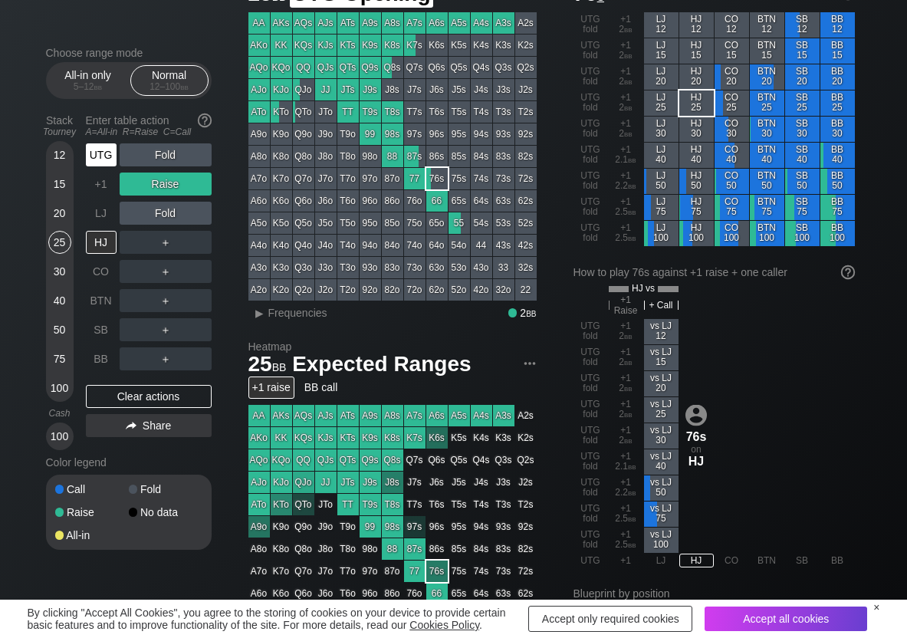
click at [97, 146] on div "UTG" at bounding box center [101, 154] width 31 height 23
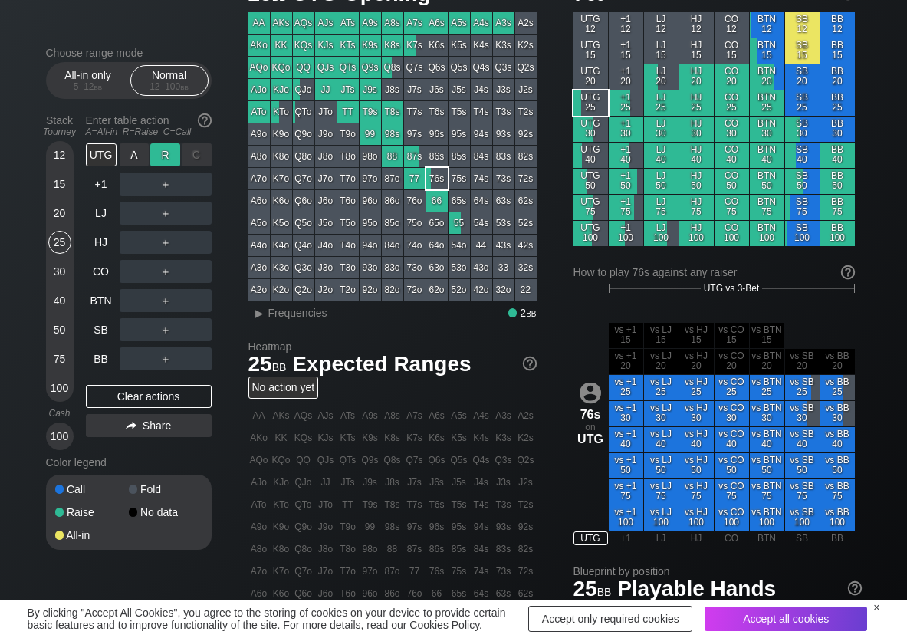
click at [166, 152] on div "R ✕" at bounding box center [165, 154] width 30 height 23
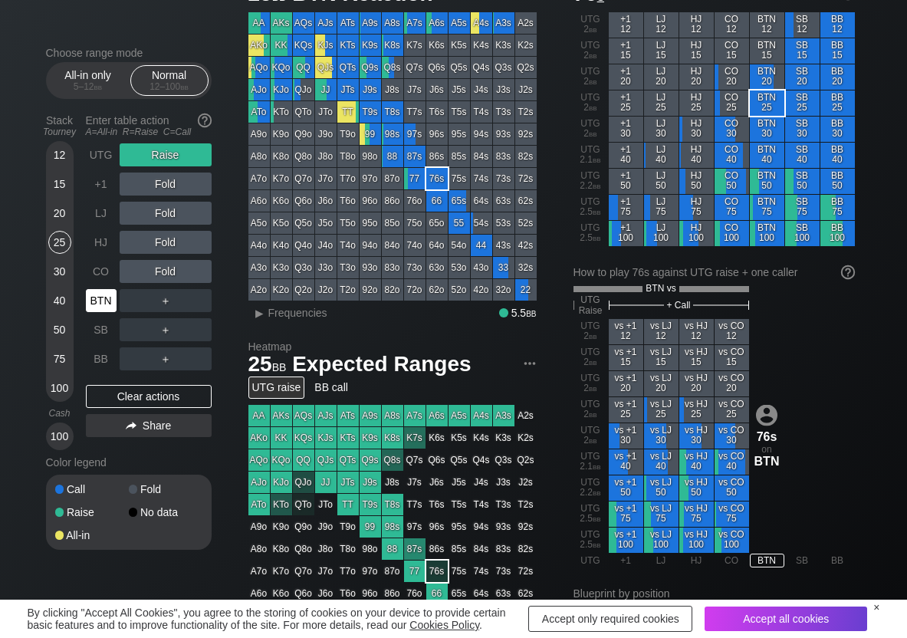
click at [103, 306] on div "BTN" at bounding box center [101, 300] width 31 height 23
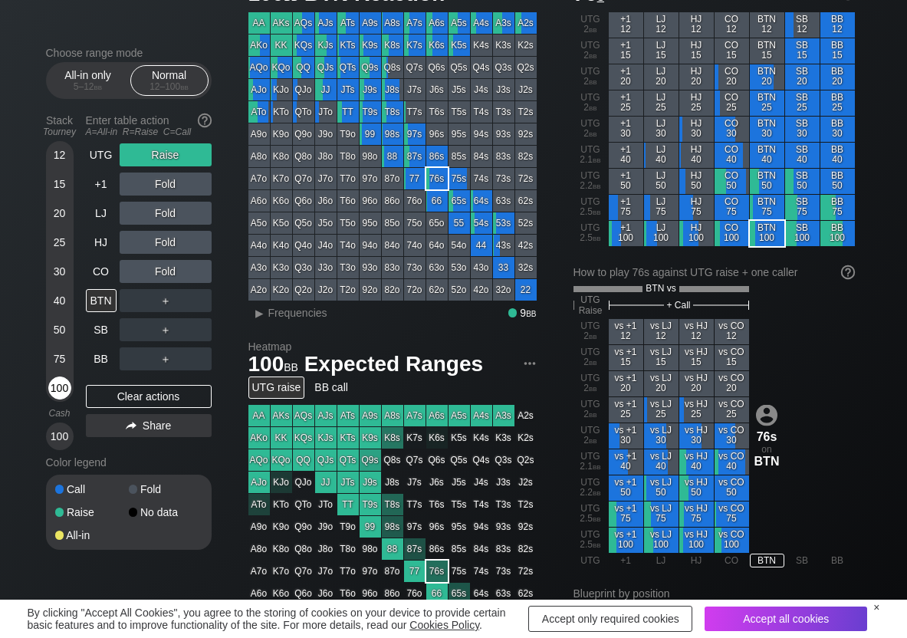
click at [58, 386] on div "100" at bounding box center [59, 387] width 23 height 23
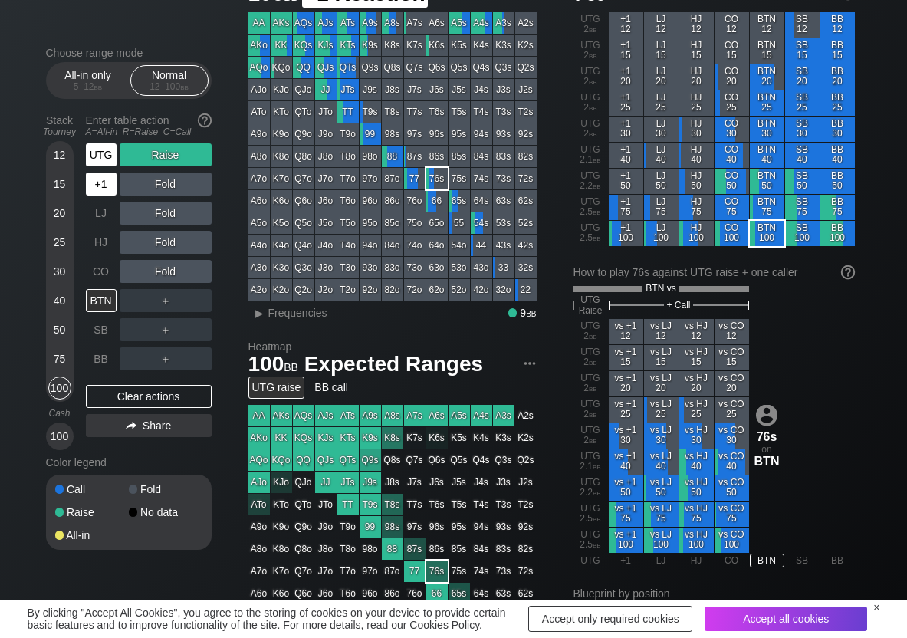
click at [92, 156] on div "UTG" at bounding box center [101, 154] width 31 height 23
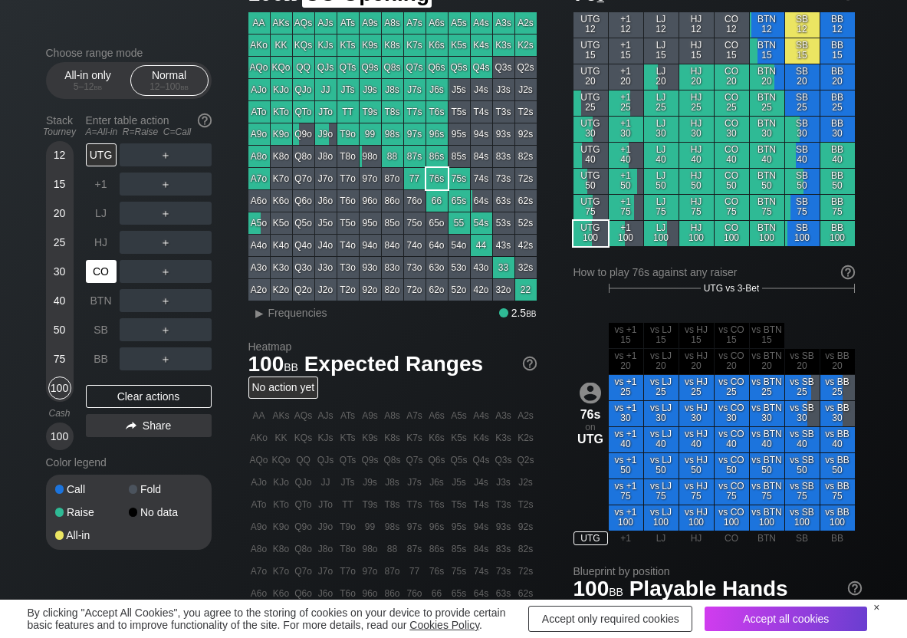
click at [103, 266] on div "CO" at bounding box center [101, 271] width 31 height 23
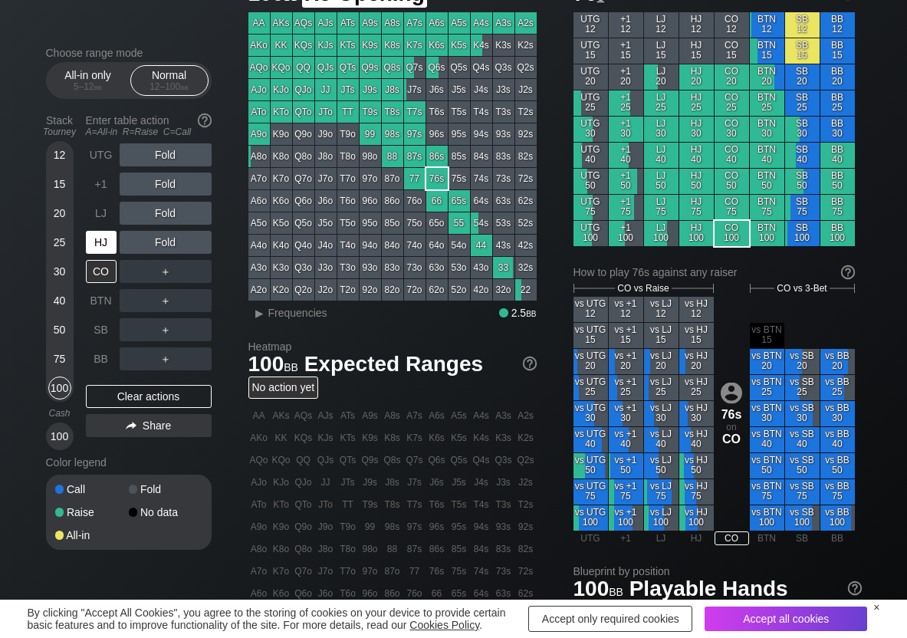
click at [117, 240] on div "HJ" at bounding box center [103, 242] width 34 height 29
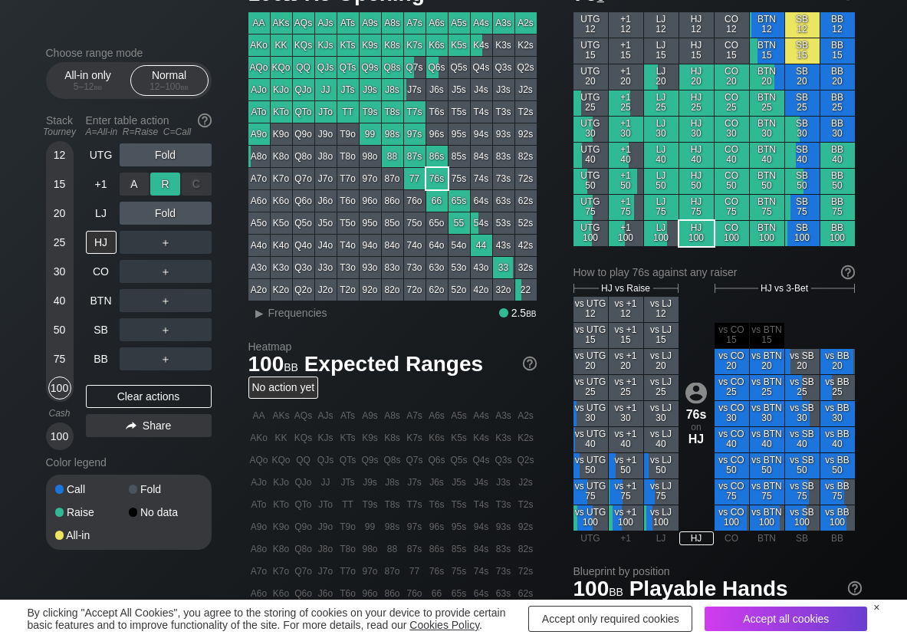
click at [162, 191] on div "R ✕" at bounding box center [165, 184] width 30 height 23
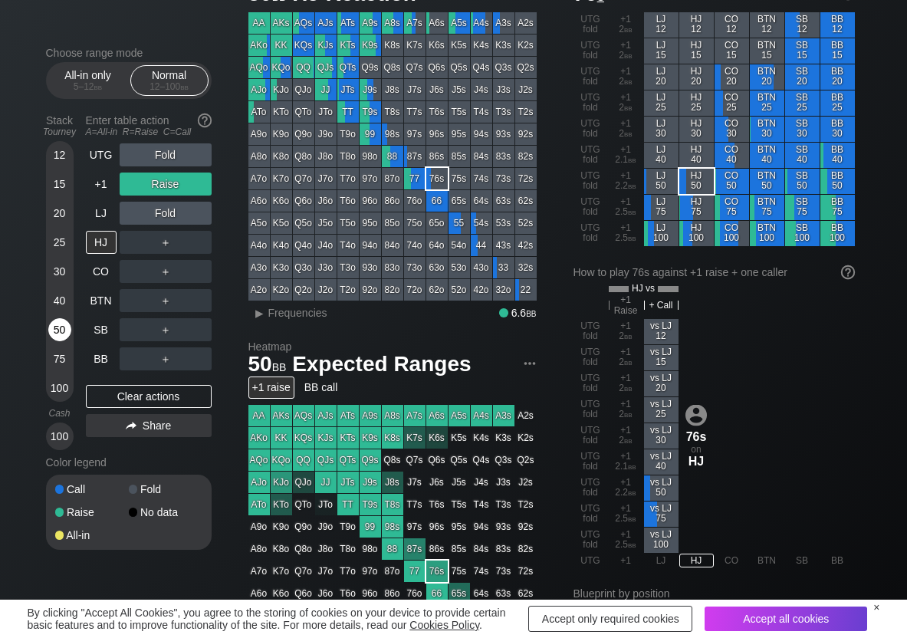
click at [50, 327] on div "50" at bounding box center [59, 329] width 23 height 23
click at [150, 245] on div "R ✕" at bounding box center [165, 242] width 30 height 23
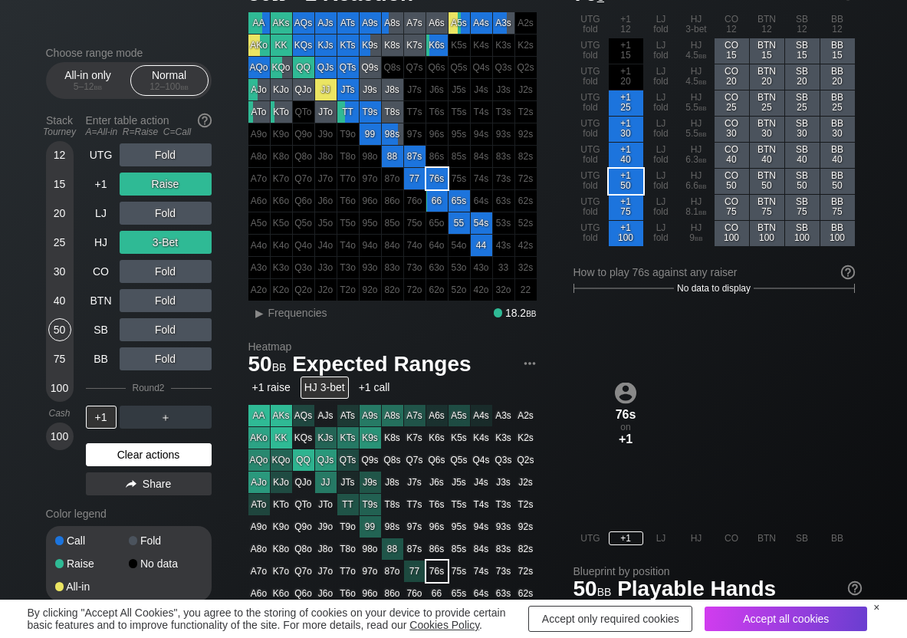
click at [106, 443] on div "Clear actions" at bounding box center [149, 454] width 126 height 23
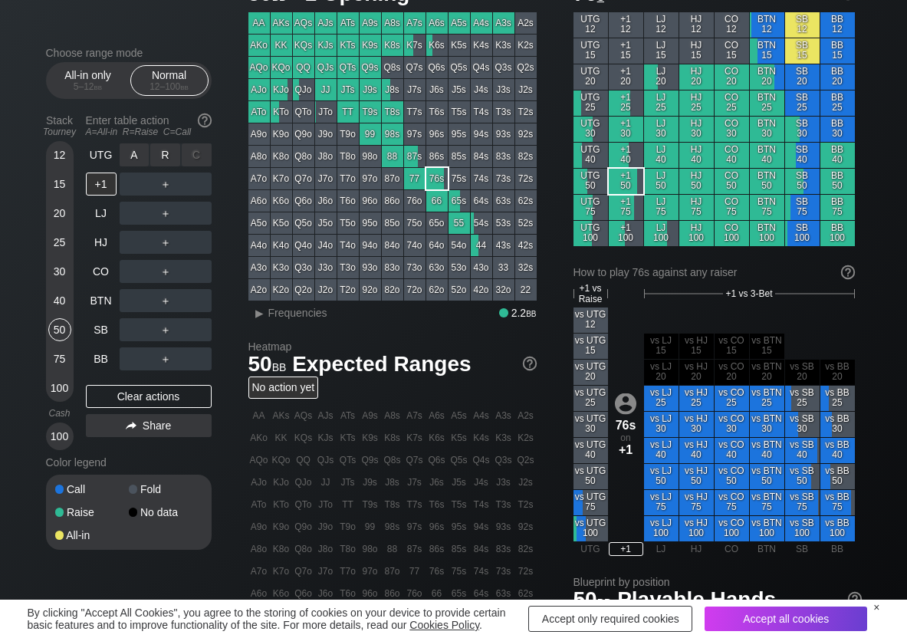
drag, startPoint x: 179, startPoint y: 145, endPoint x: 167, endPoint y: 160, distance: 19.6
click at [175, 152] on div "R ✕" at bounding box center [165, 154] width 30 height 23
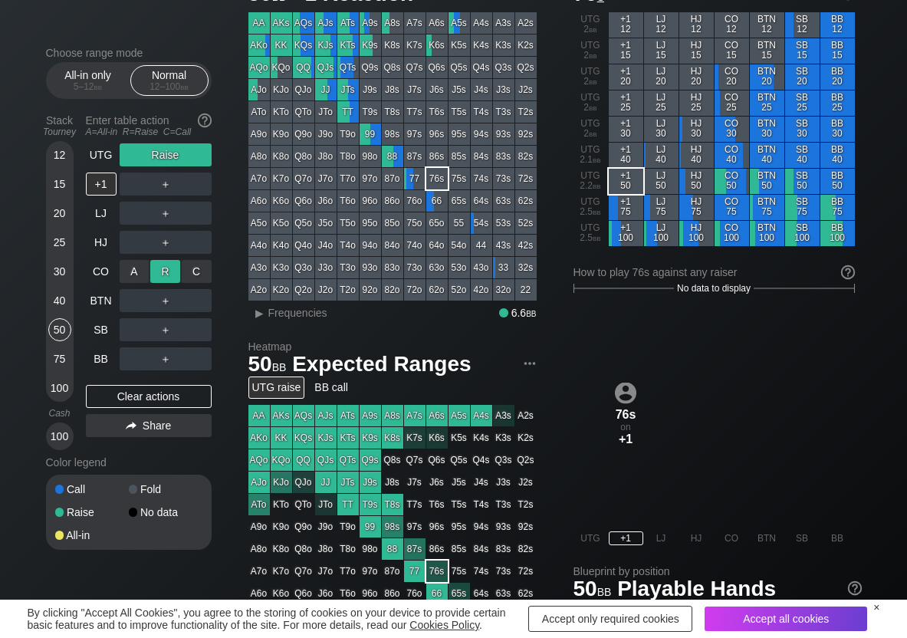
click at [163, 273] on div "R ✕" at bounding box center [165, 271] width 30 height 23
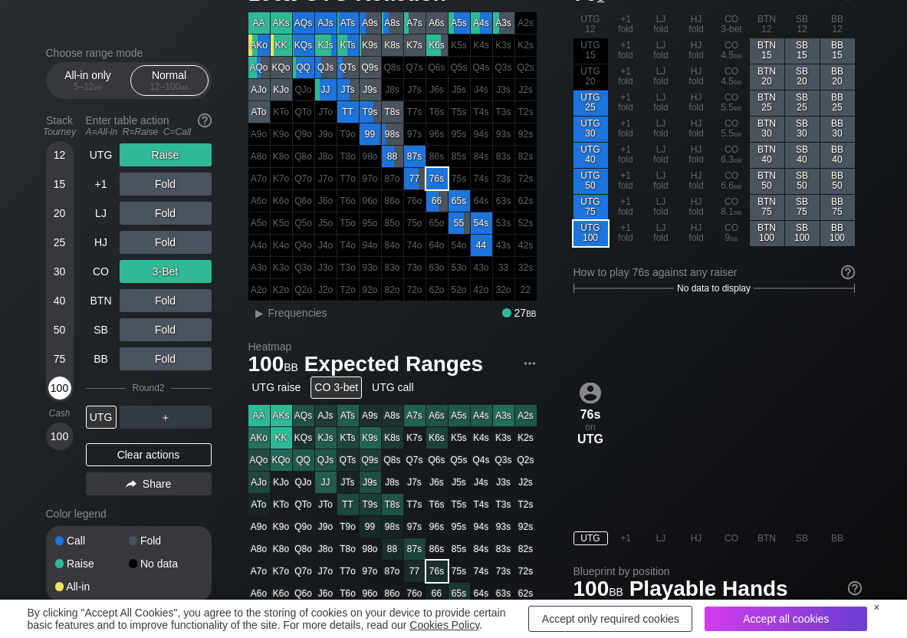
click at [61, 387] on div "100" at bounding box center [59, 387] width 23 height 23
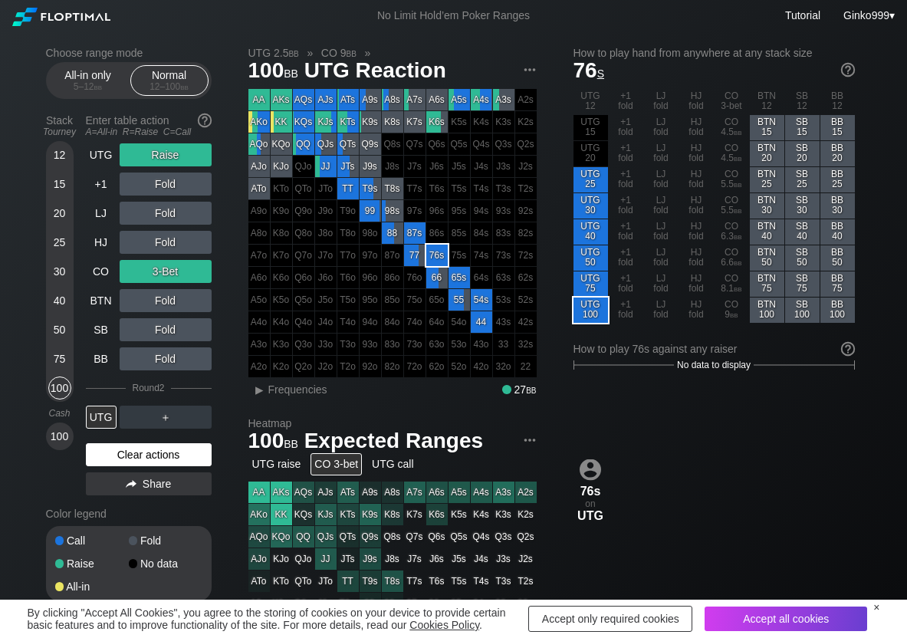
click at [185, 445] on div "Clear actions" at bounding box center [149, 454] width 126 height 23
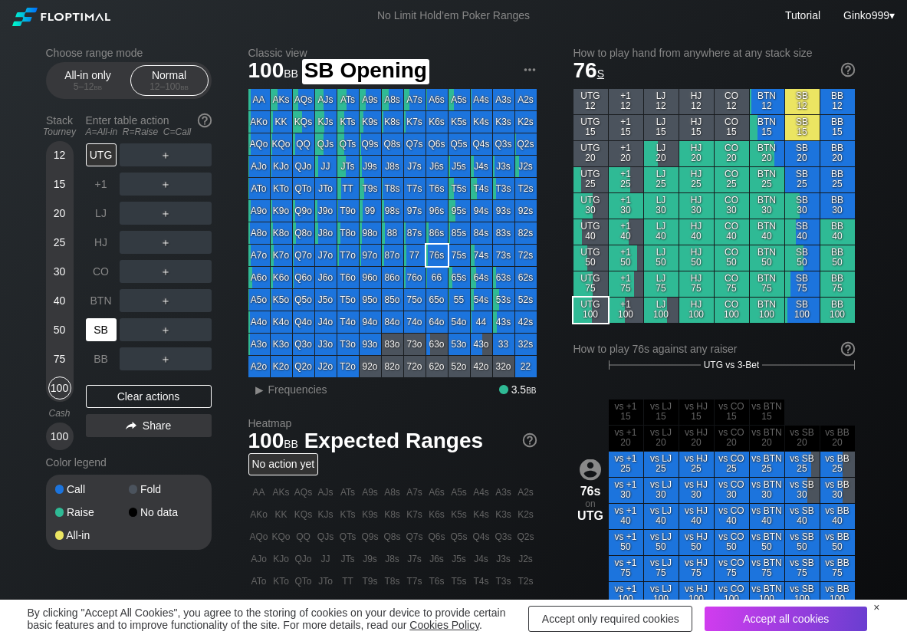
click at [90, 338] on div "SB" at bounding box center [101, 329] width 31 height 23
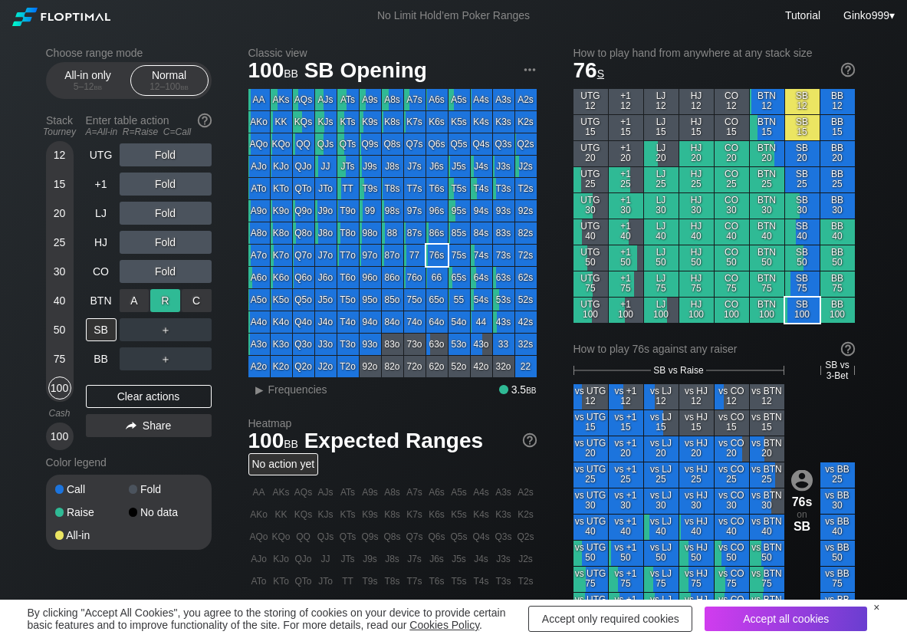
click at [171, 307] on div "R ✕" at bounding box center [165, 300] width 30 height 23
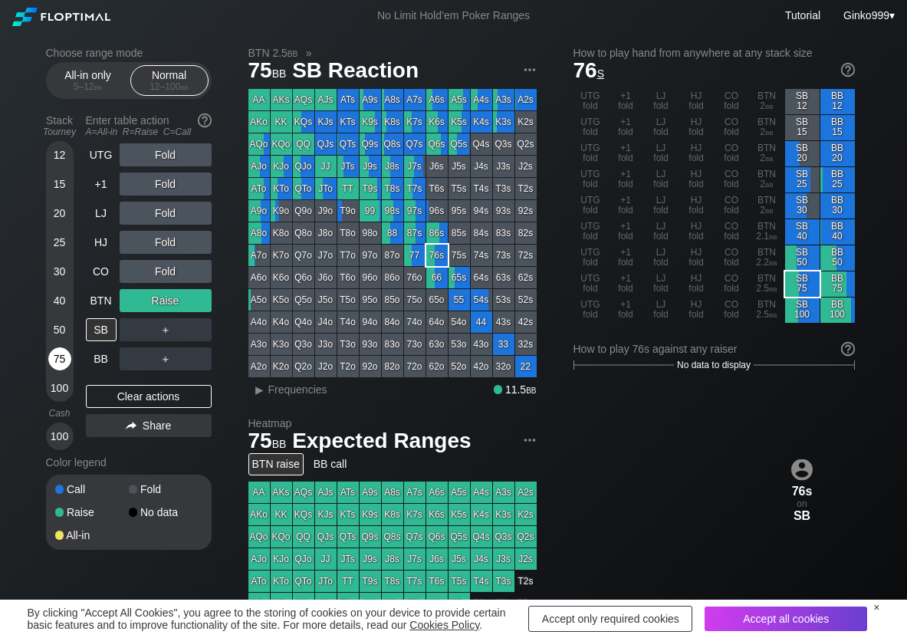
click at [65, 358] on div "75" at bounding box center [59, 358] width 23 height 23
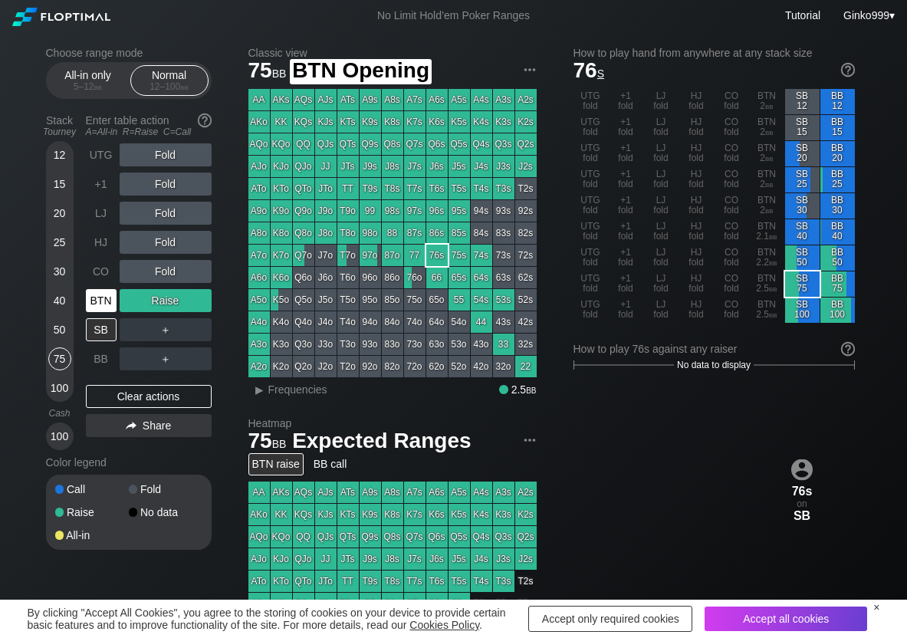
click at [113, 305] on div "BTN" at bounding box center [101, 300] width 31 height 23
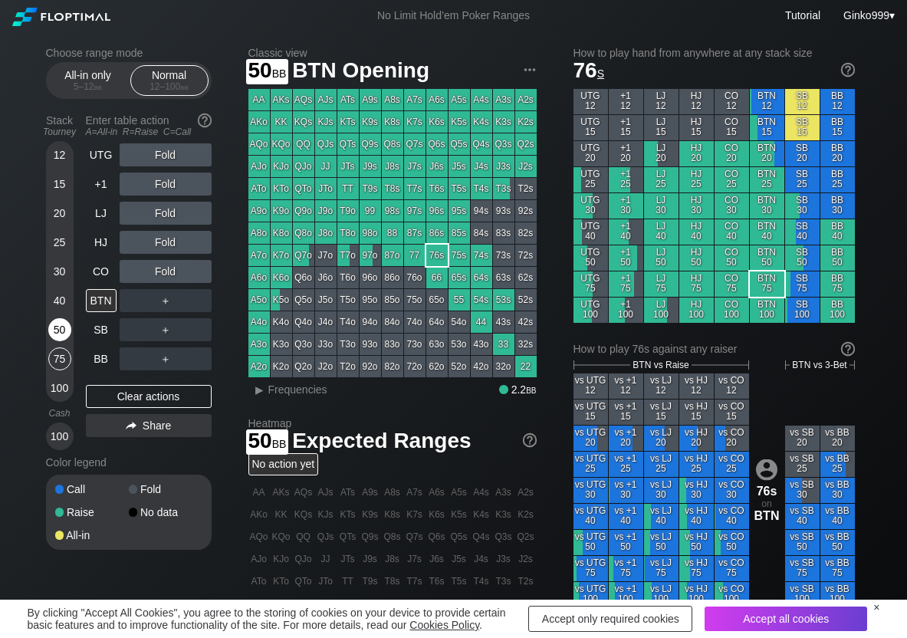
click at [60, 327] on div "50" at bounding box center [59, 329] width 23 height 23
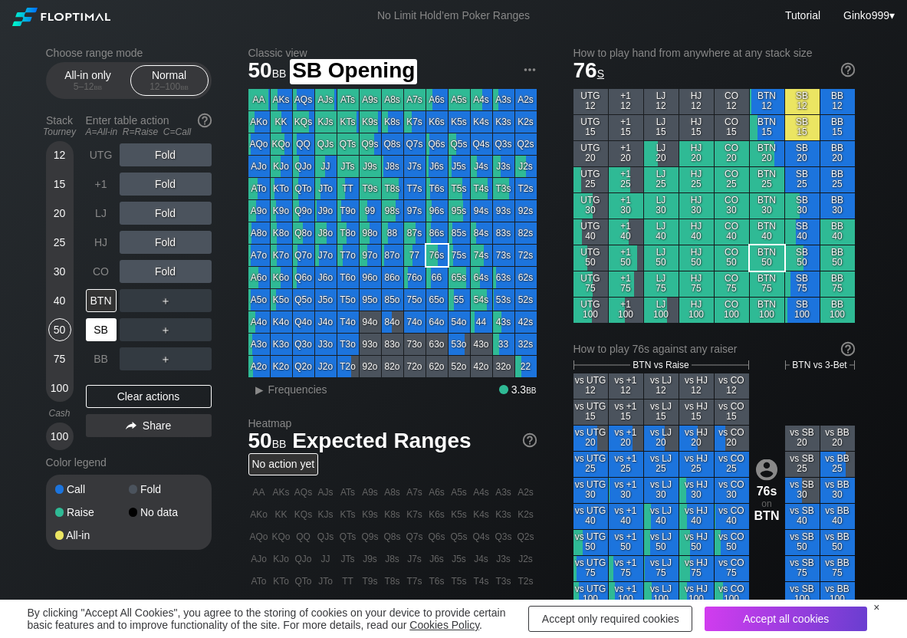
click at [104, 330] on div "SB" at bounding box center [101, 329] width 31 height 23
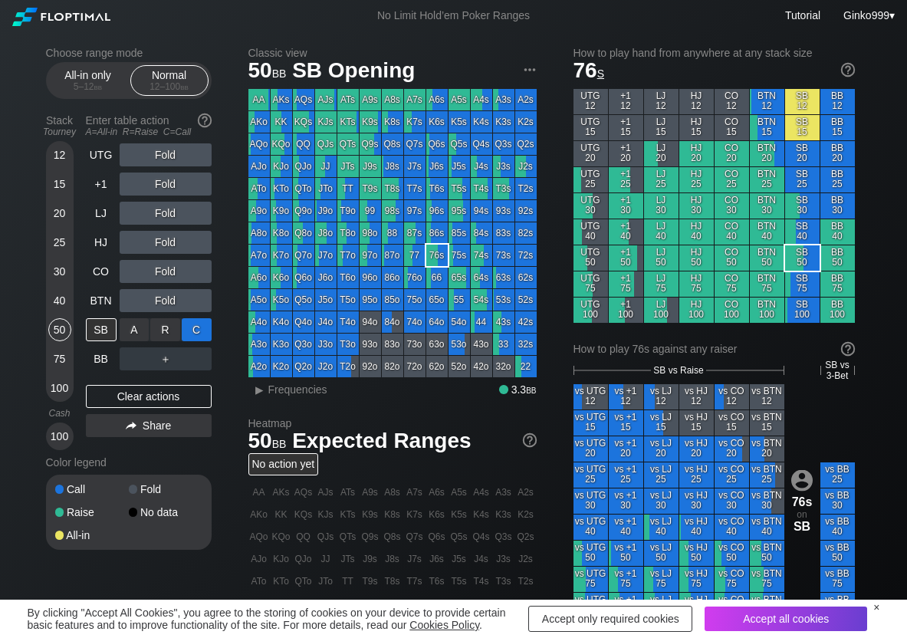
click at [198, 339] on div "C ✕" at bounding box center [197, 329] width 30 height 23
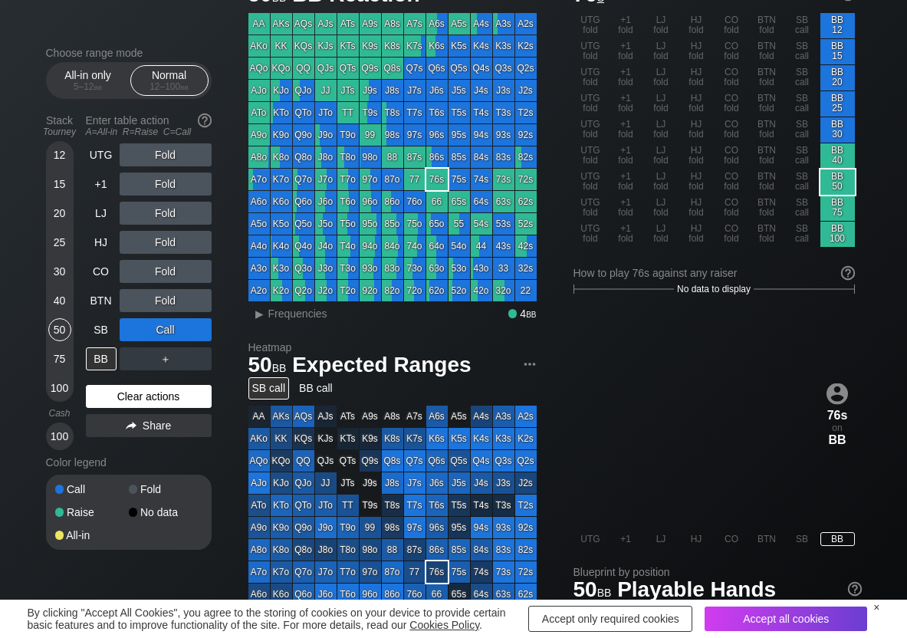
scroll to position [77, 0]
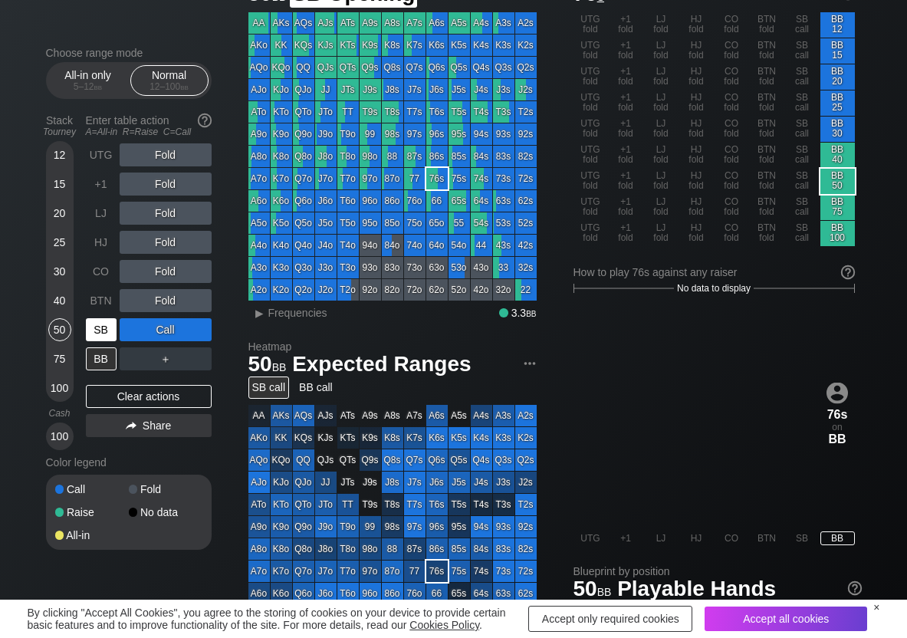
click at [100, 340] on div "SB" at bounding box center [101, 329] width 31 height 23
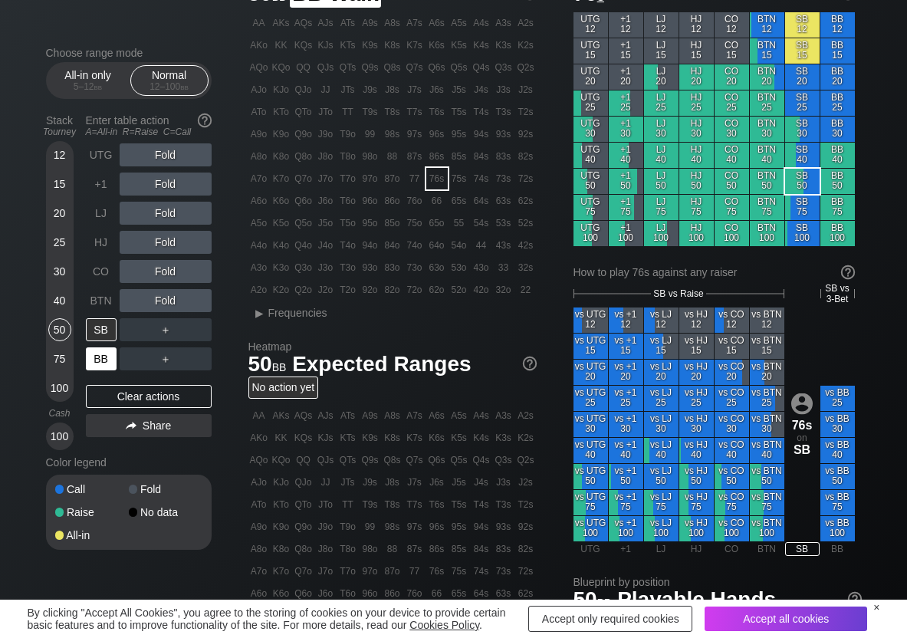
click at [103, 364] on div "BB" at bounding box center [101, 358] width 31 height 23
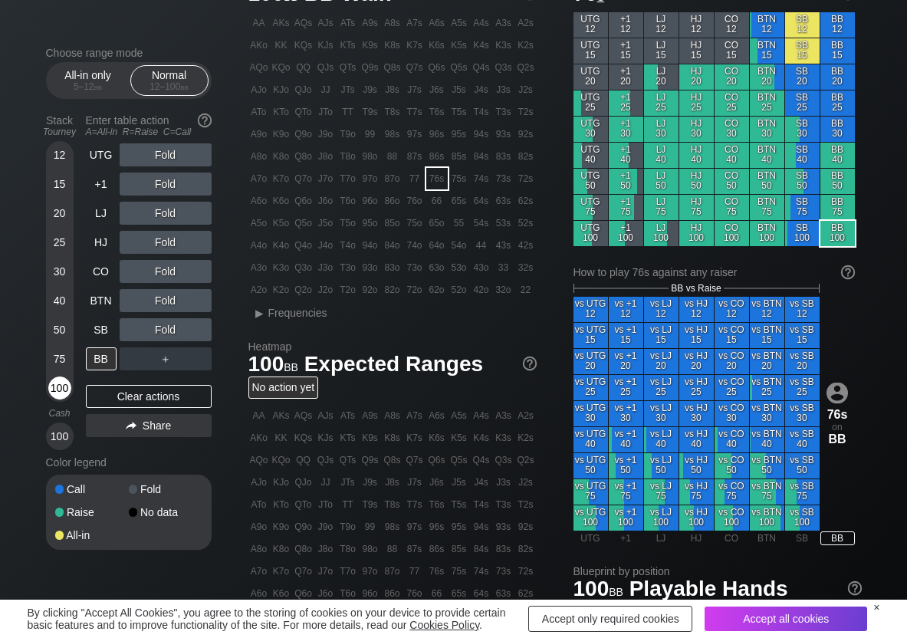
click at [49, 386] on div "100" at bounding box center [59, 387] width 23 height 23
click at [193, 326] on div "C ✕" at bounding box center [197, 329] width 30 height 23
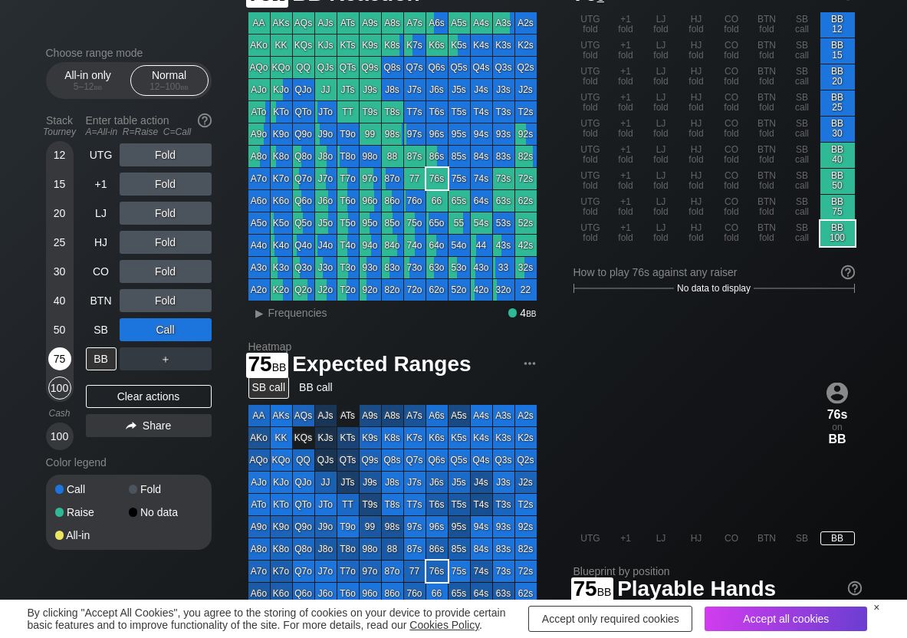
click at [56, 358] on div "75" at bounding box center [59, 358] width 23 height 23
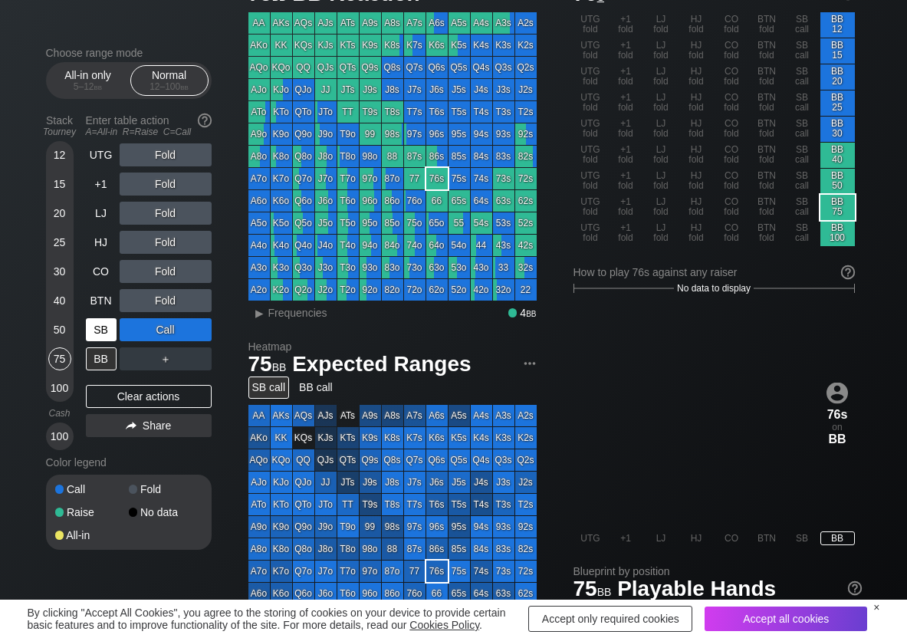
click at [100, 331] on div "SB" at bounding box center [101, 329] width 31 height 23
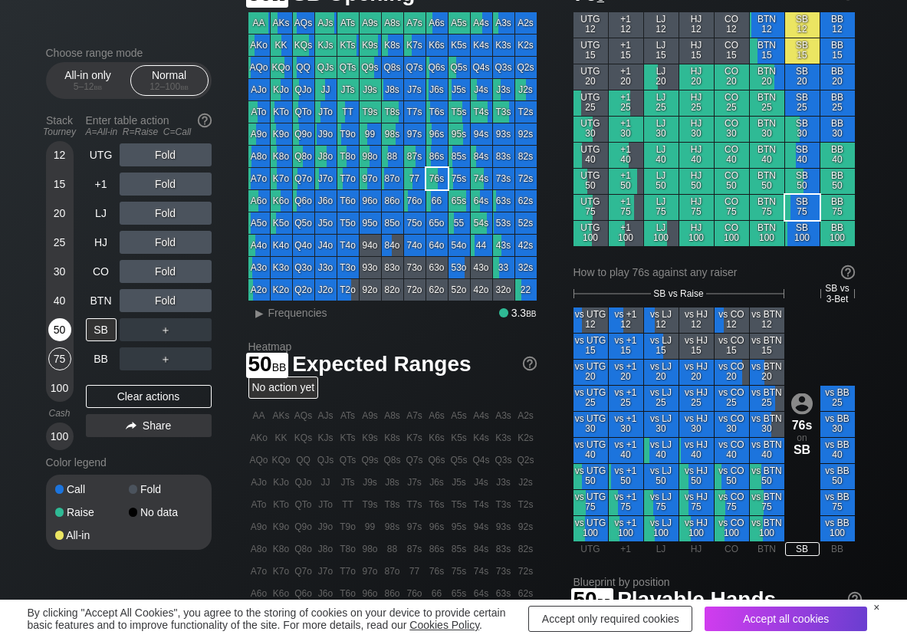
click at [58, 328] on div "50" at bounding box center [59, 329] width 23 height 23
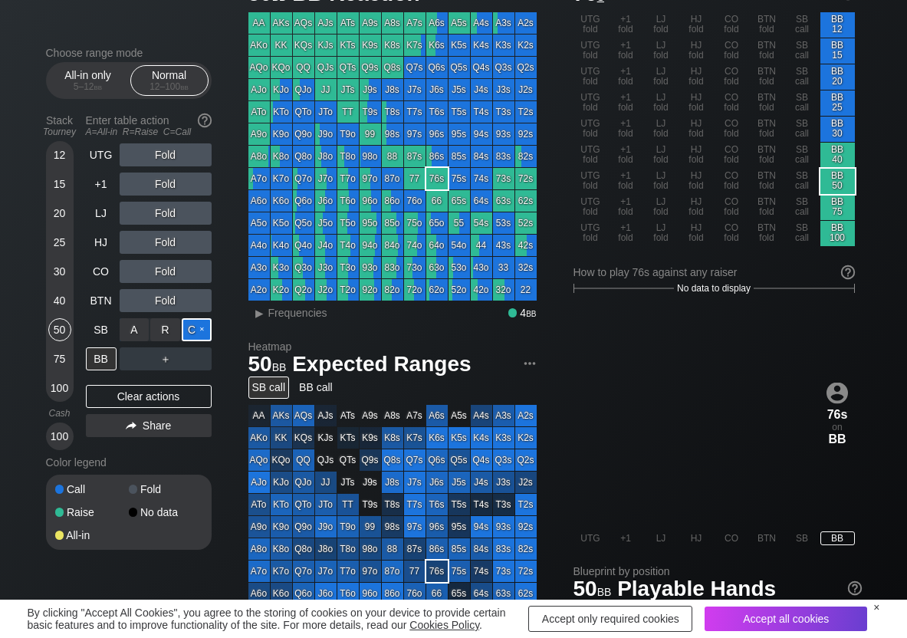
click at [186, 330] on div "C ✕" at bounding box center [197, 329] width 30 height 23
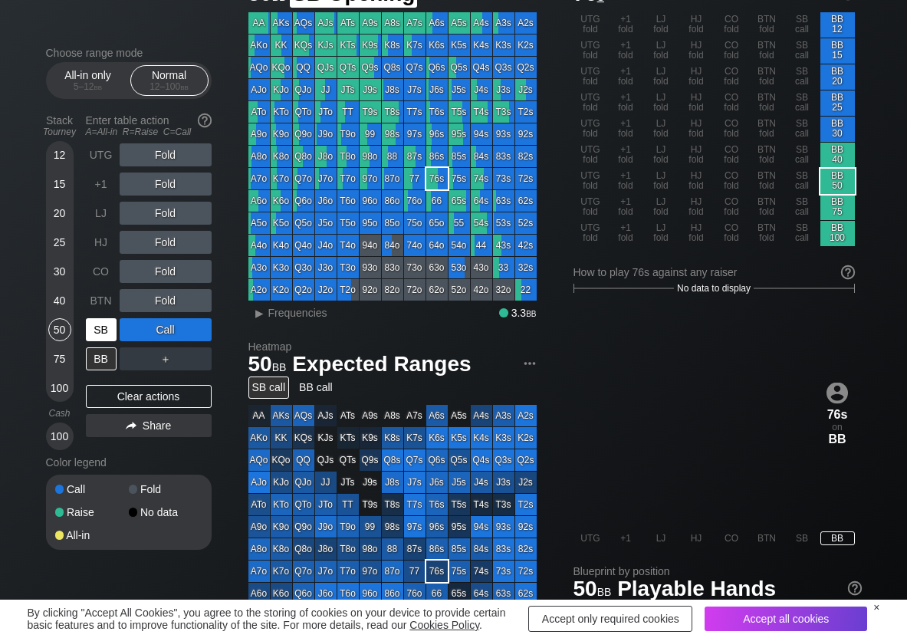
drag, startPoint x: 112, startPoint y: 340, endPoint x: 104, endPoint y: 343, distance: 9.0
click at [110, 340] on div "SB" at bounding box center [101, 329] width 31 height 23
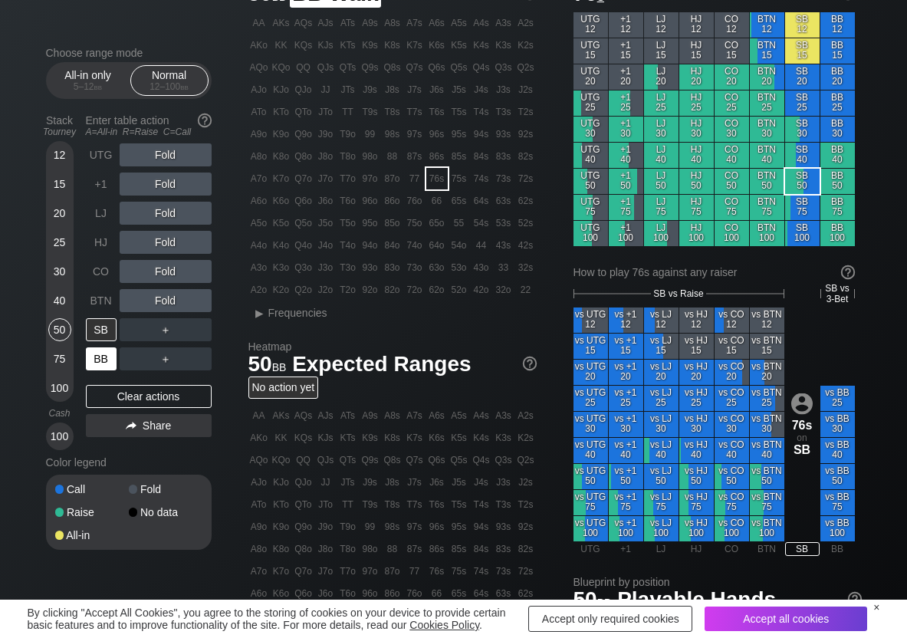
click at [94, 363] on div "BB" at bounding box center [101, 358] width 31 height 23
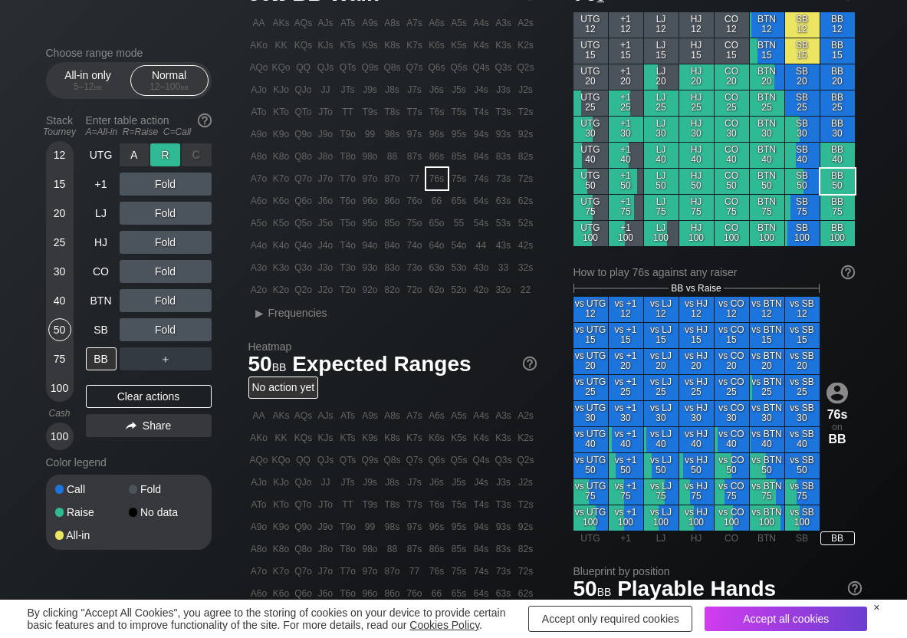
click at [159, 152] on div "R ✕" at bounding box center [165, 154] width 30 height 23
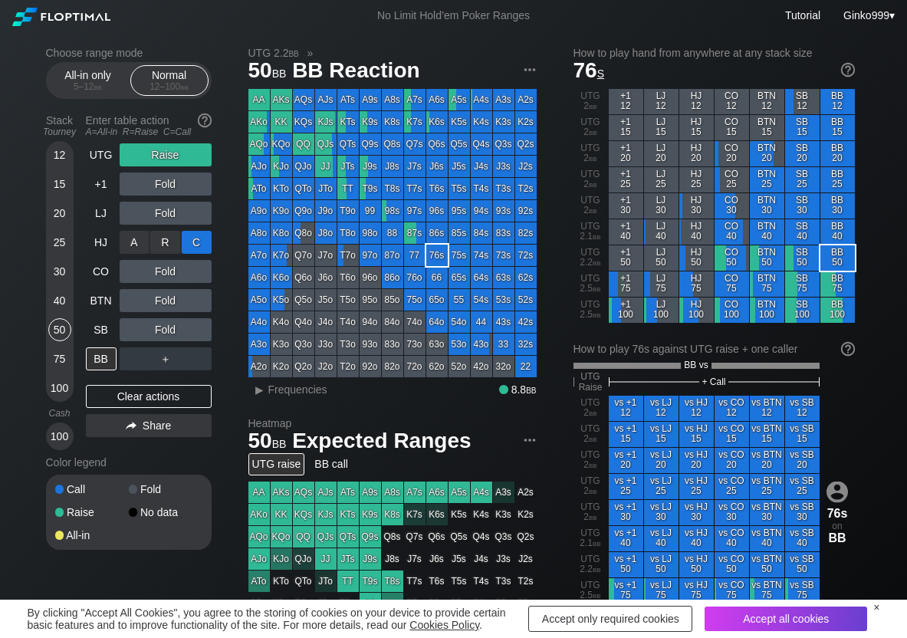
click at [196, 238] on div "C ✕" at bounding box center [197, 242] width 30 height 23
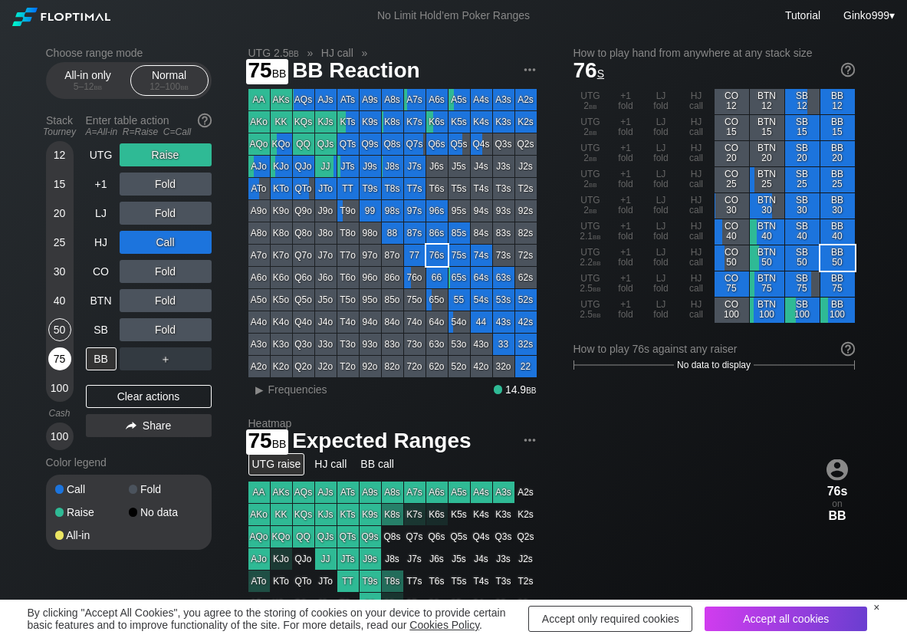
click at [55, 358] on div "75" at bounding box center [59, 358] width 23 height 23
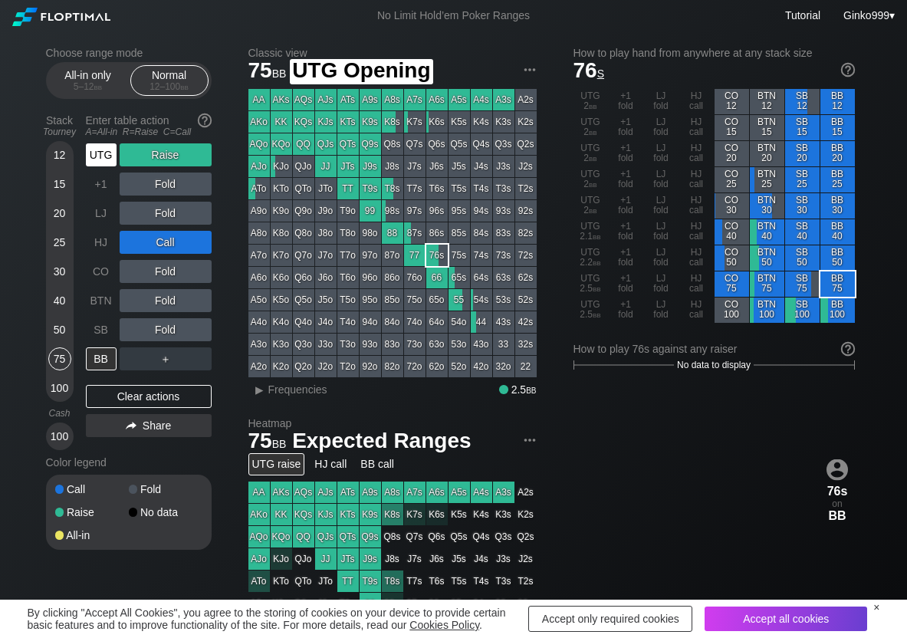
click at [103, 169] on div "UTG" at bounding box center [103, 154] width 34 height 29
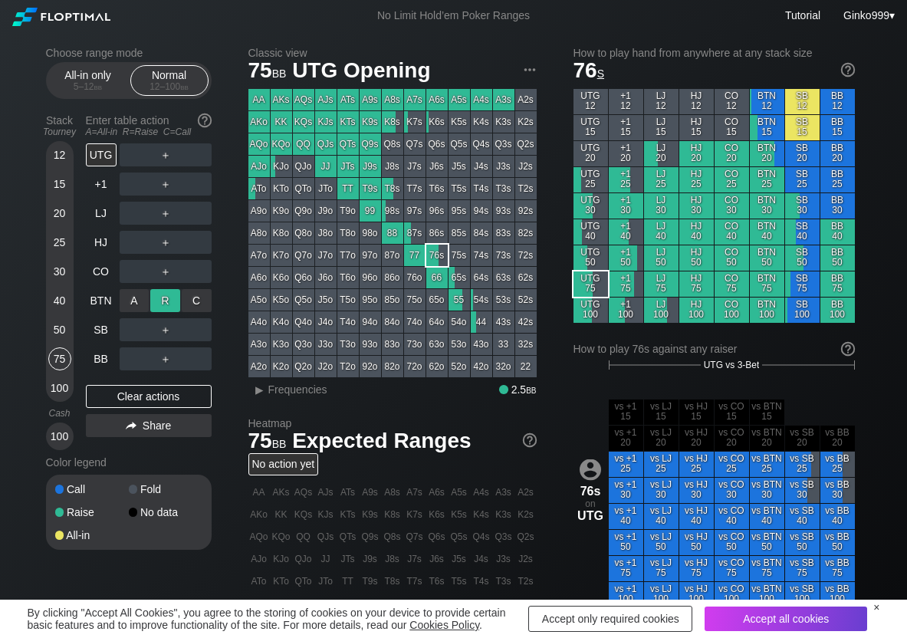
click at [159, 304] on div "R ✕" at bounding box center [165, 300] width 30 height 23
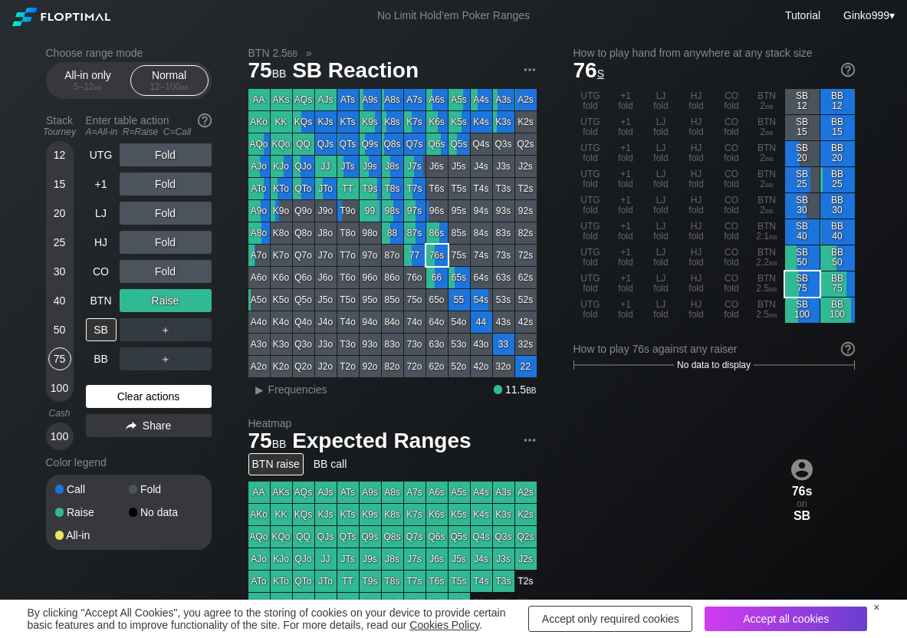
click at [132, 399] on div "Clear actions" at bounding box center [149, 396] width 126 height 23
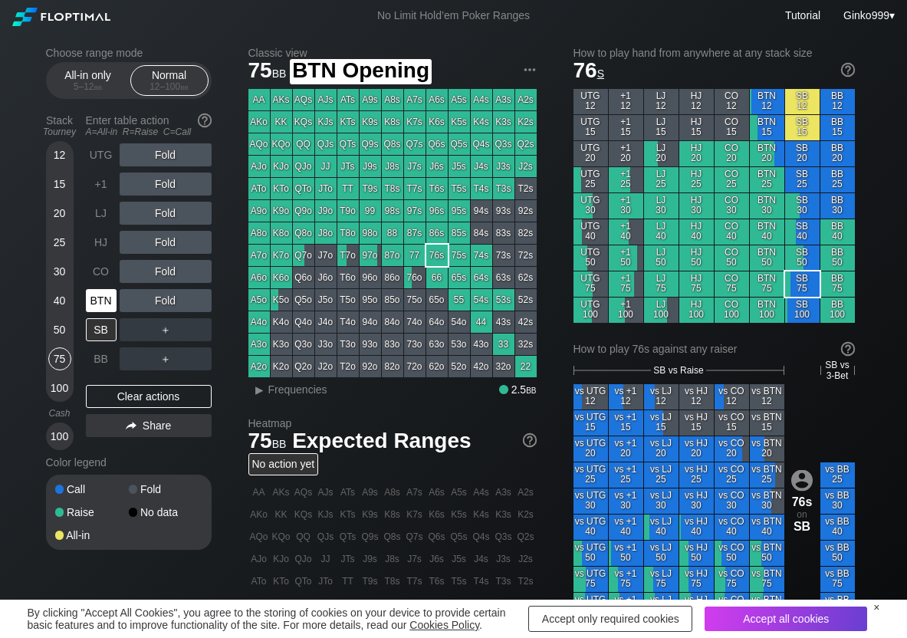
click at [90, 311] on div "BTN" at bounding box center [101, 300] width 31 height 23
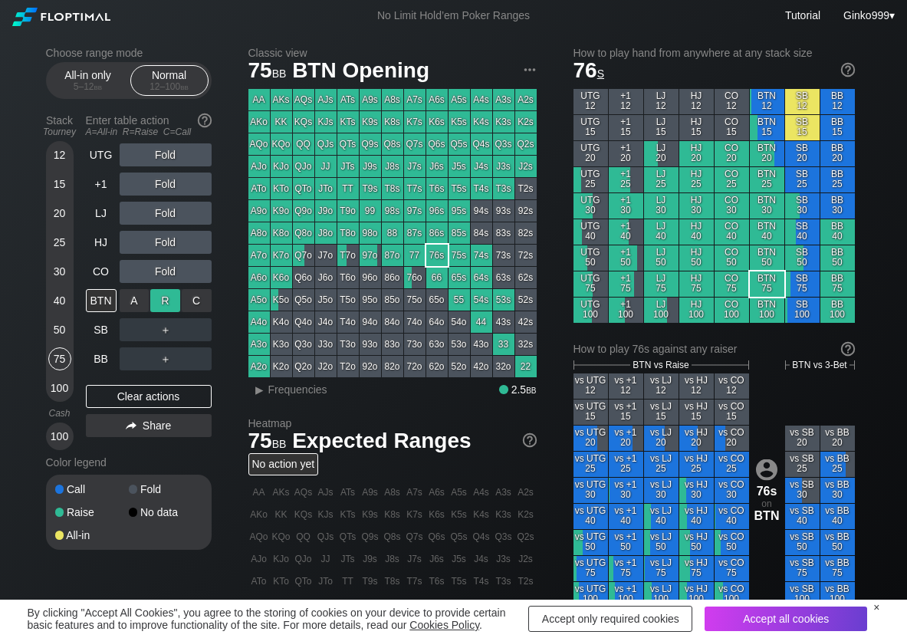
click at [175, 297] on div "R ✕" at bounding box center [165, 300] width 30 height 23
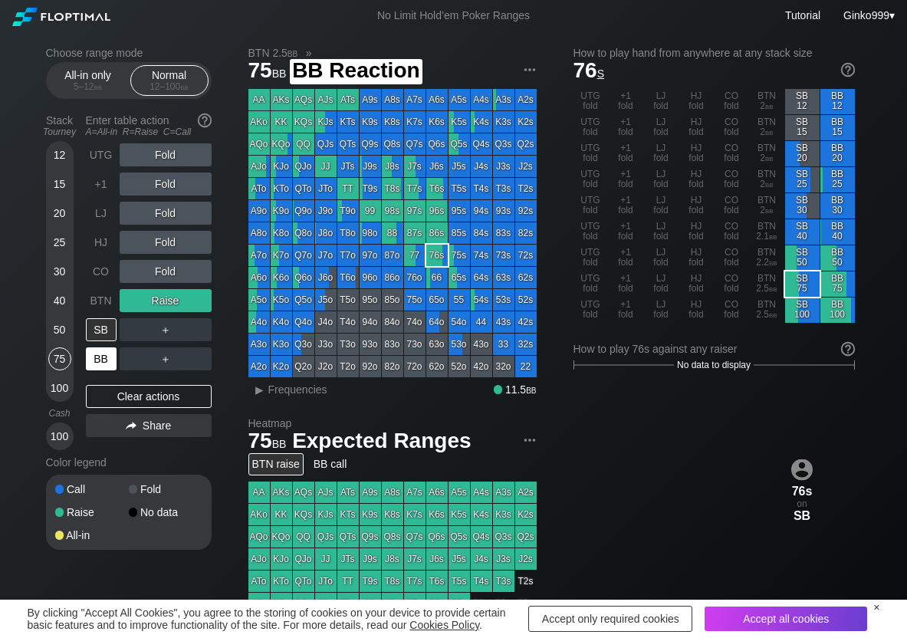
click at [94, 363] on div "BB" at bounding box center [101, 358] width 31 height 23
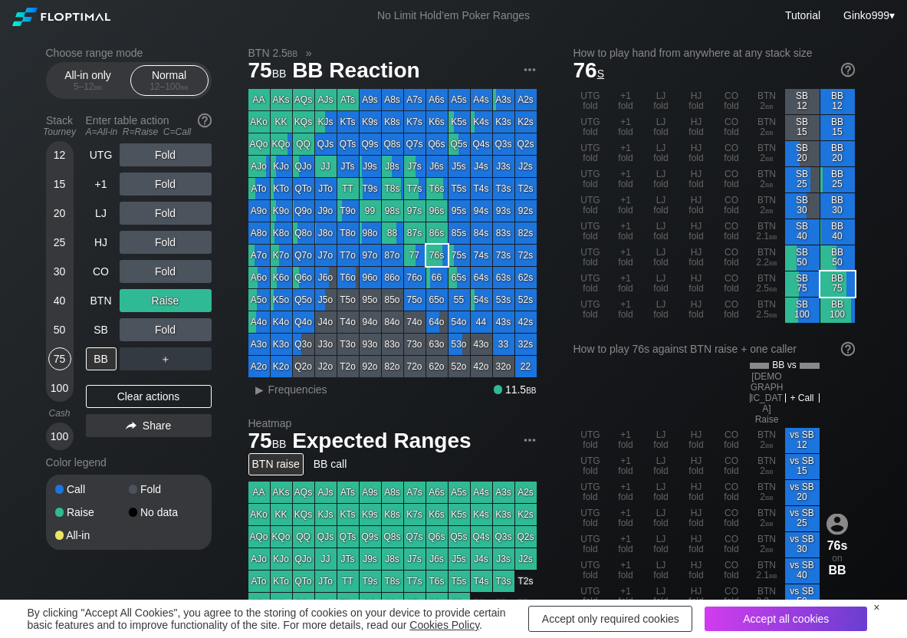
scroll to position [77, 0]
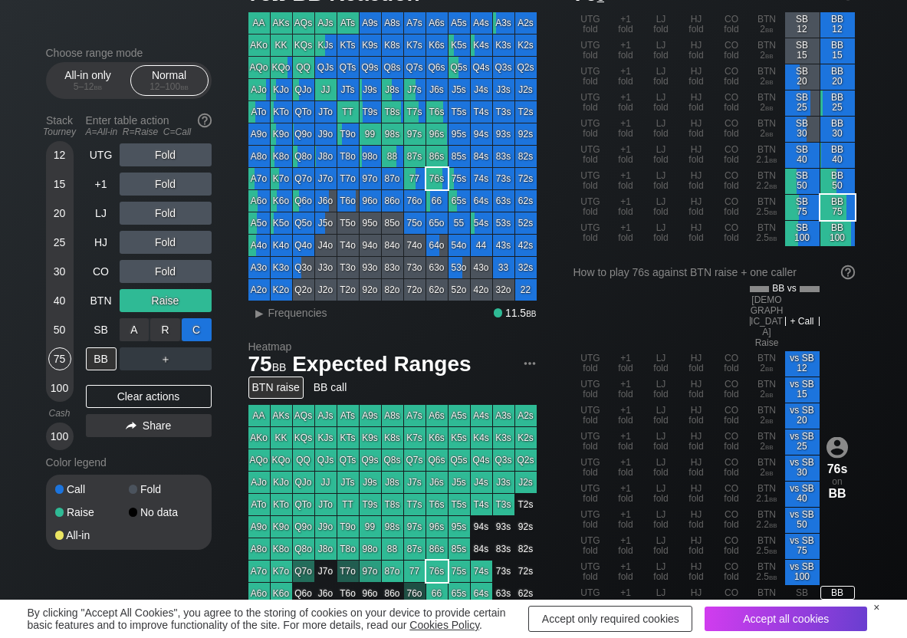
click at [195, 330] on div "C ✕" at bounding box center [197, 329] width 30 height 23
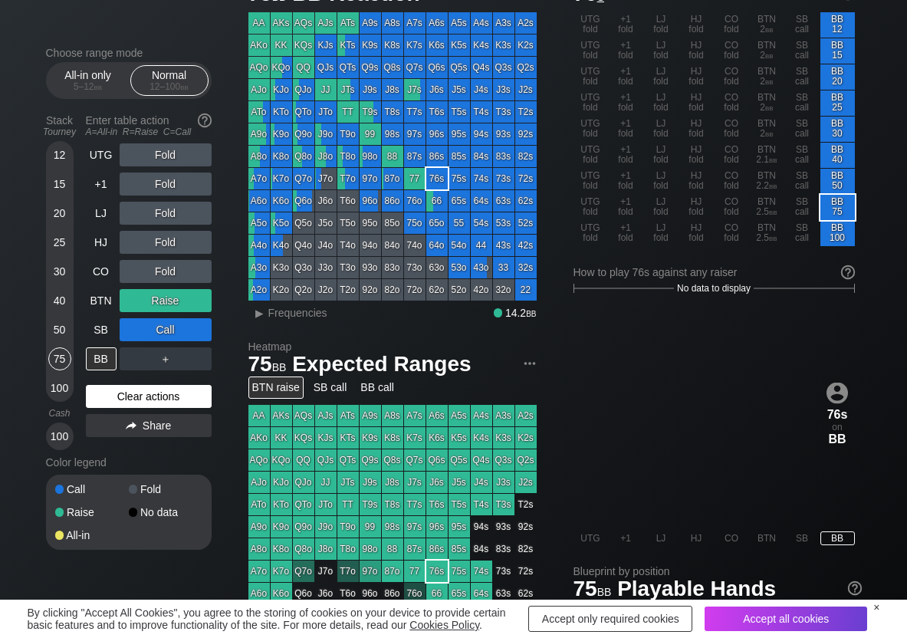
click at [108, 403] on div "Clear actions" at bounding box center [149, 396] width 126 height 23
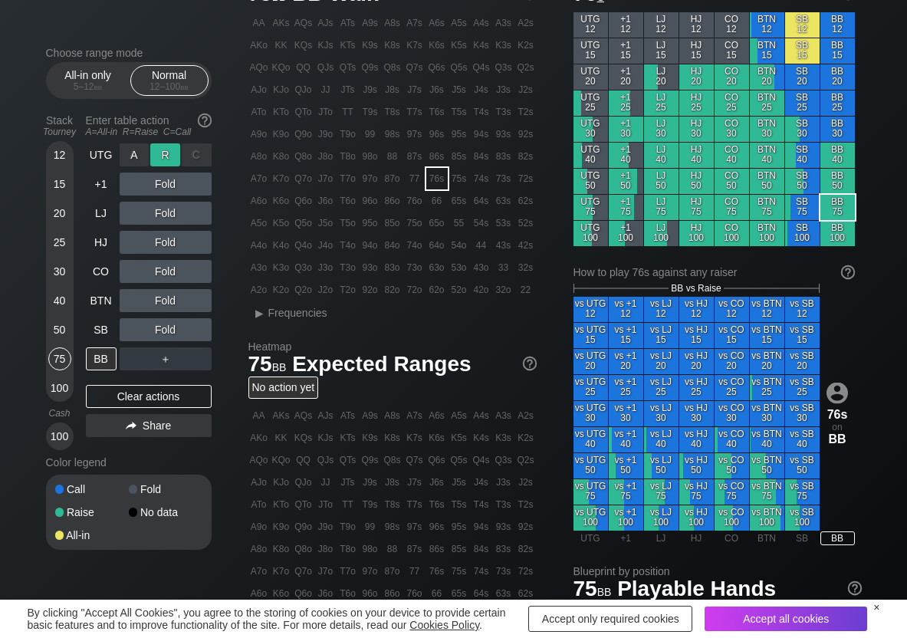
click at [173, 157] on div "R ✕" at bounding box center [165, 154] width 30 height 23
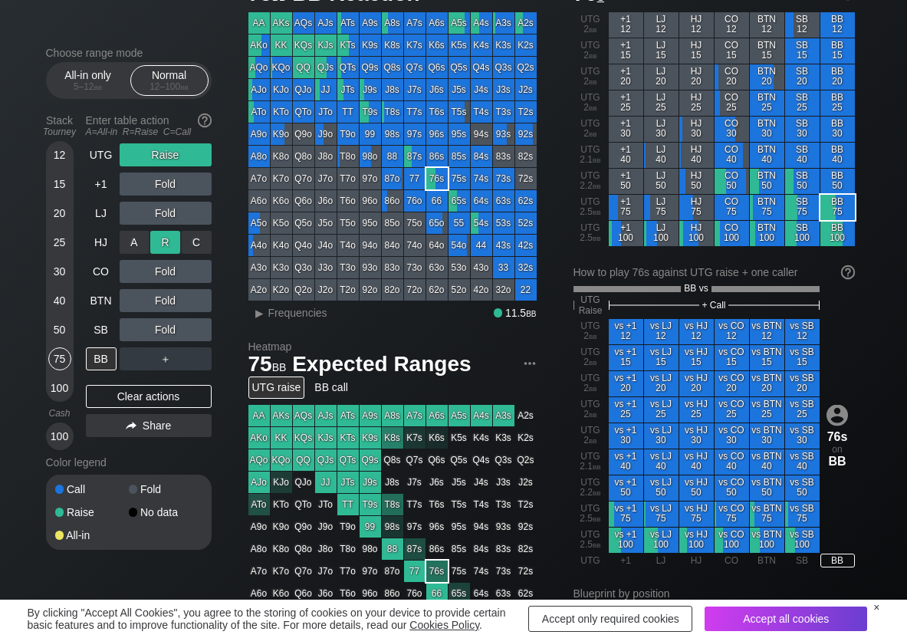
click at [166, 250] on div "R ✕" at bounding box center [165, 242] width 30 height 23
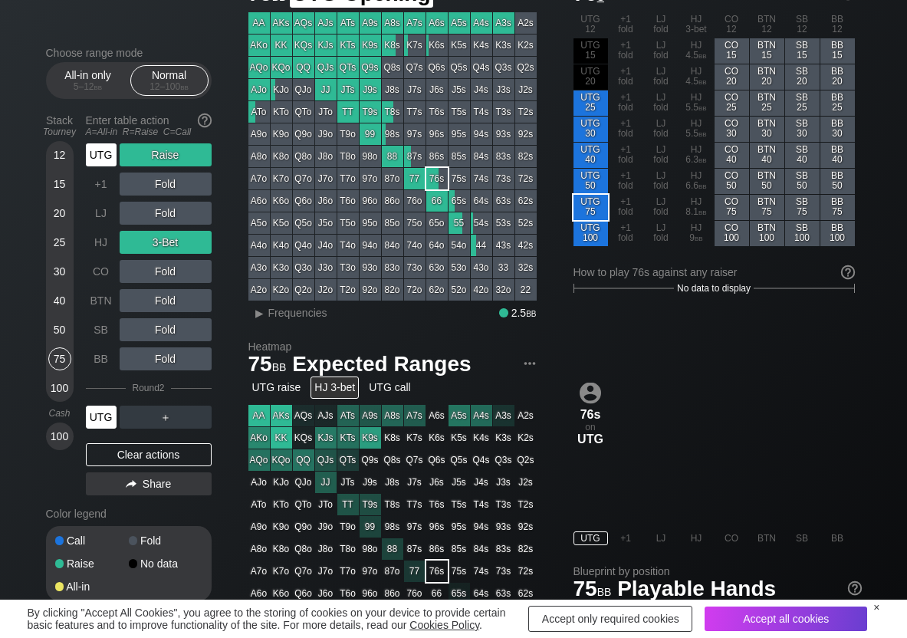
click at [100, 152] on div "UTG" at bounding box center [101, 154] width 31 height 23
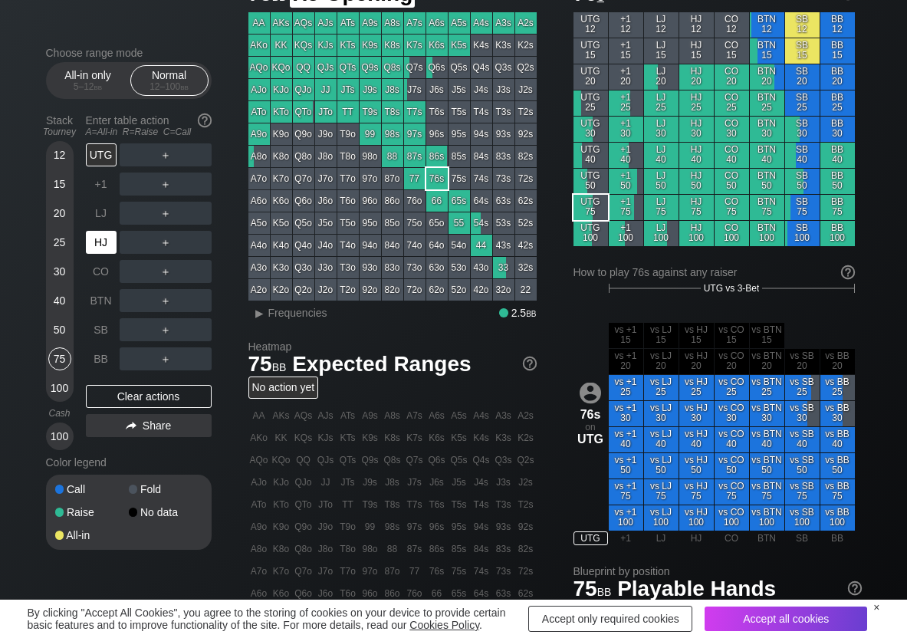
click at [104, 249] on div "HJ" at bounding box center [101, 242] width 31 height 23
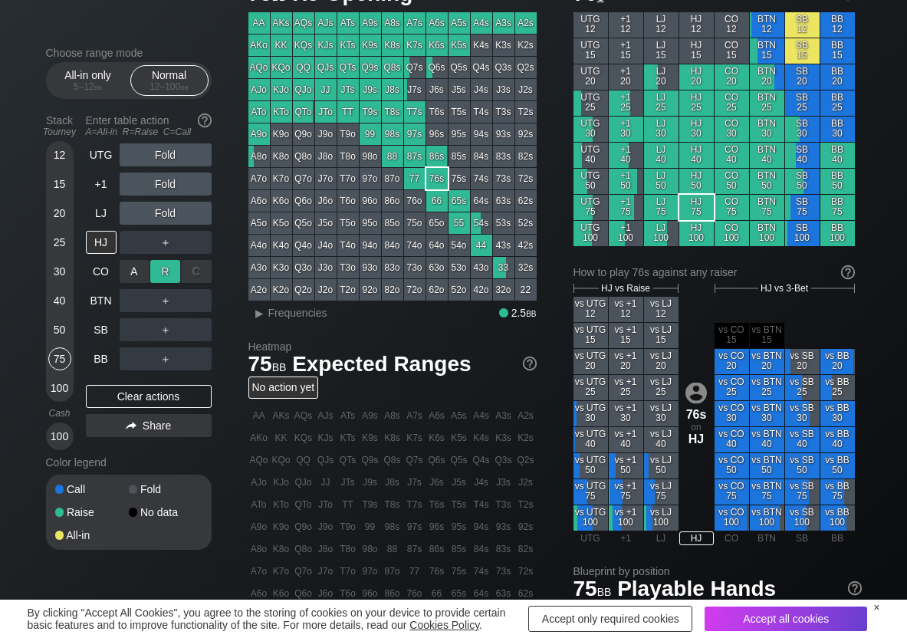
click at [162, 265] on div "R ✕" at bounding box center [165, 271] width 30 height 23
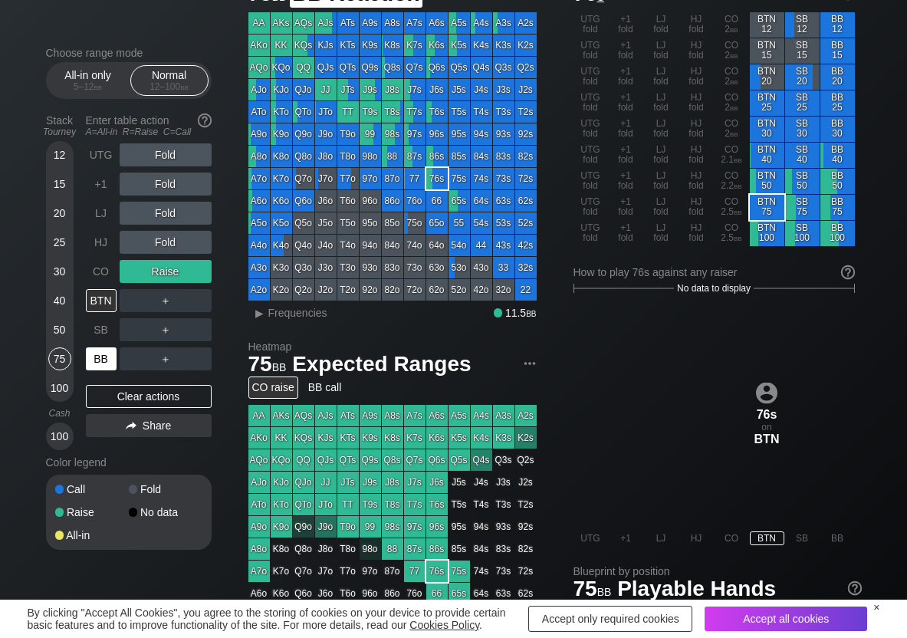
click at [96, 358] on div "BB" at bounding box center [101, 358] width 31 height 23
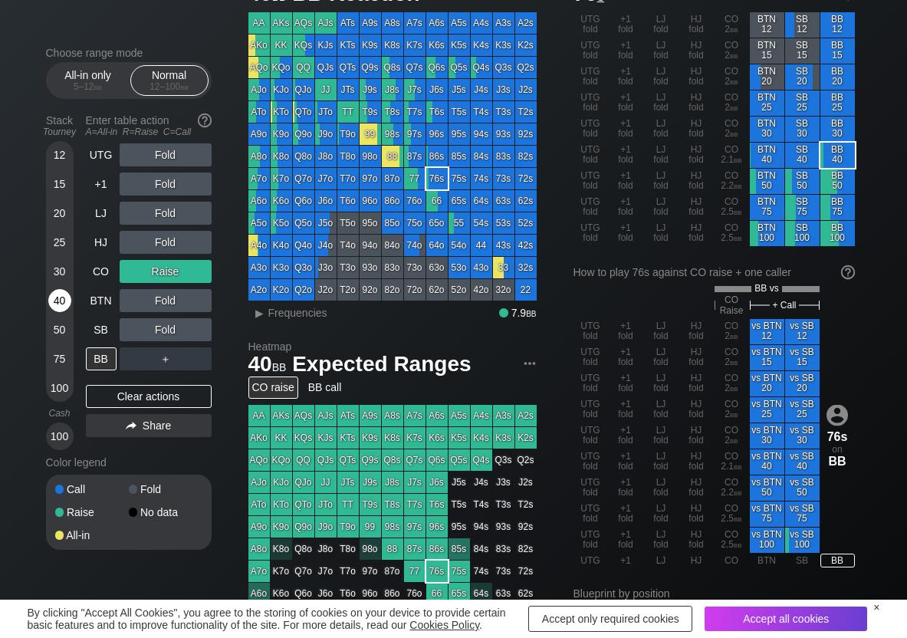
click at [63, 306] on div "40" at bounding box center [59, 300] width 23 height 23
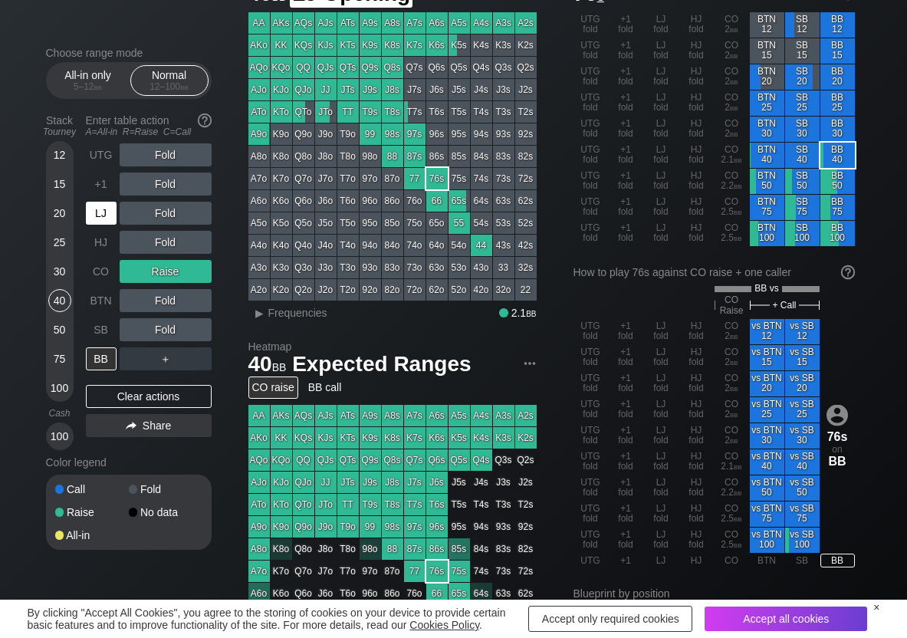
click at [97, 216] on div "LJ" at bounding box center [101, 213] width 31 height 23
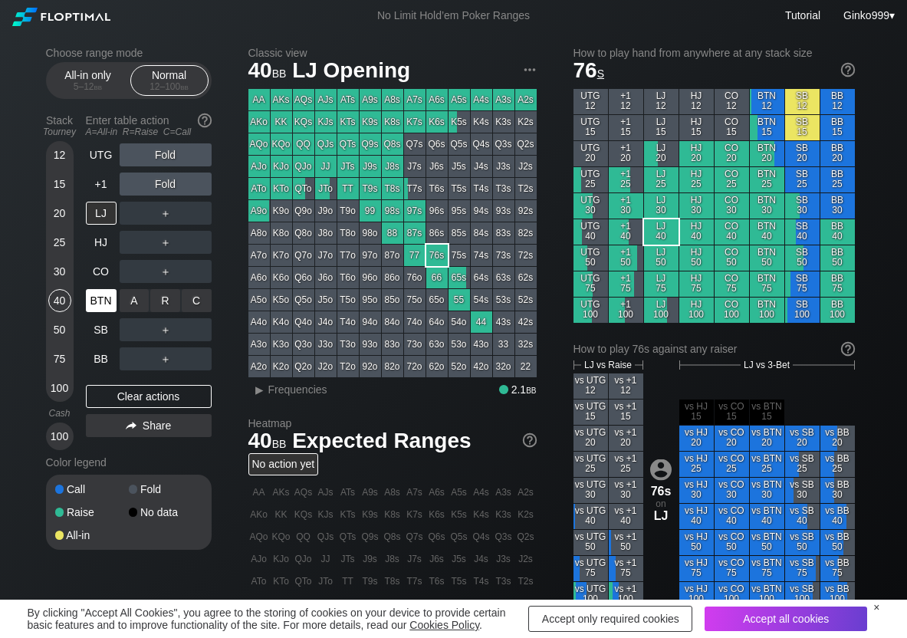
click at [157, 301] on div "R ✕" at bounding box center [165, 300] width 30 height 23
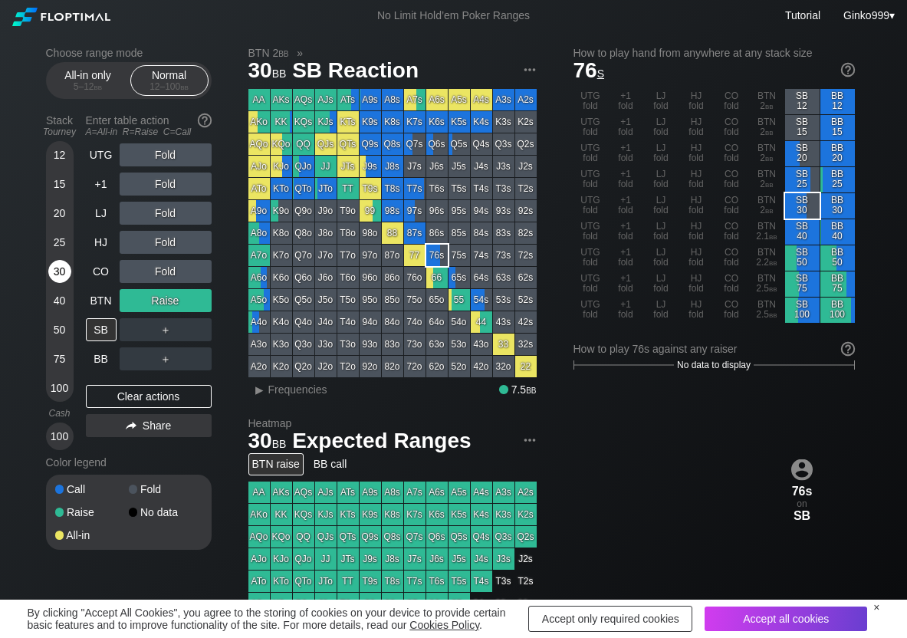
click at [65, 273] on div "30" at bounding box center [59, 271] width 23 height 23
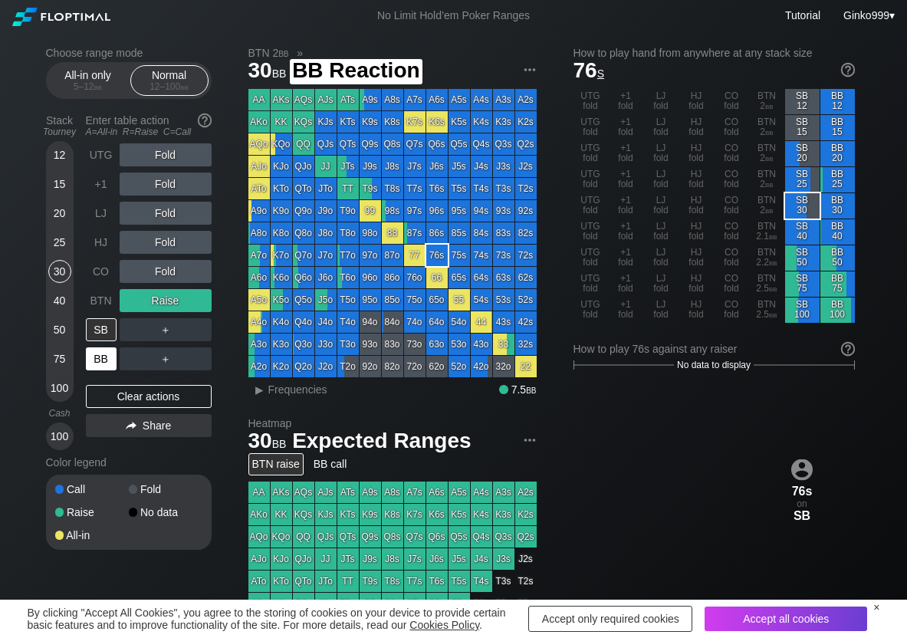
click at [106, 361] on div "BB" at bounding box center [101, 358] width 31 height 23
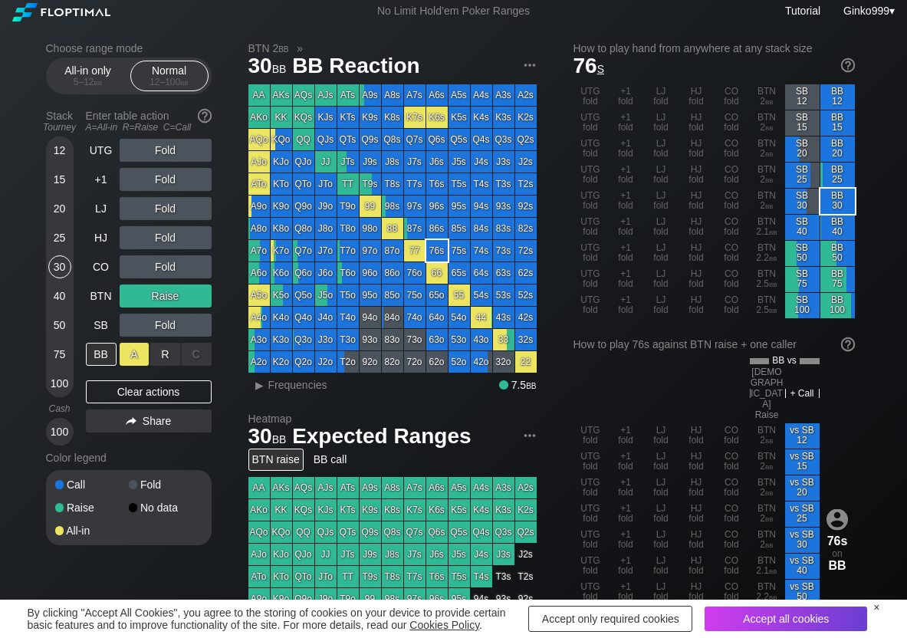
scroll to position [77, 0]
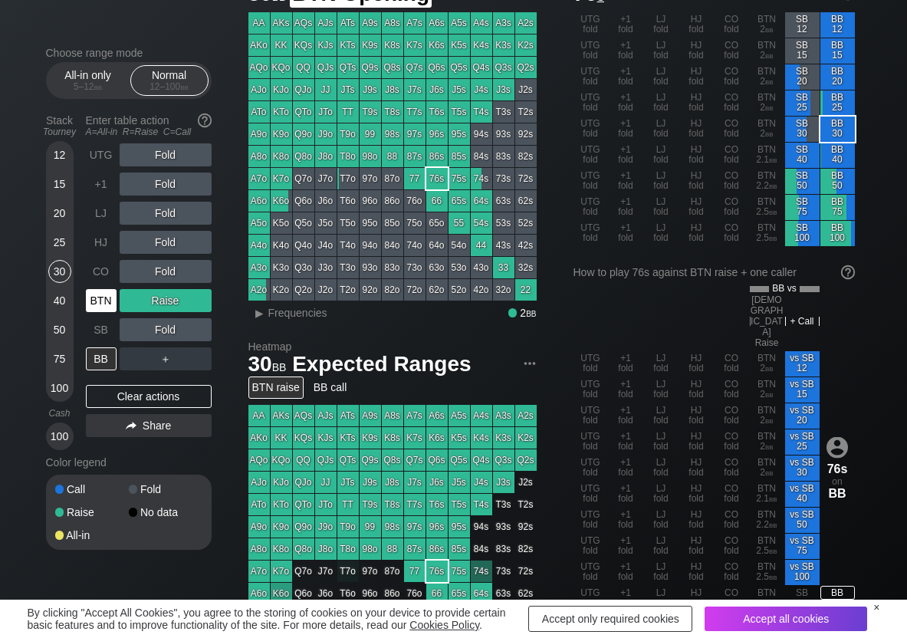
click at [110, 307] on div "BTN" at bounding box center [101, 300] width 31 height 23
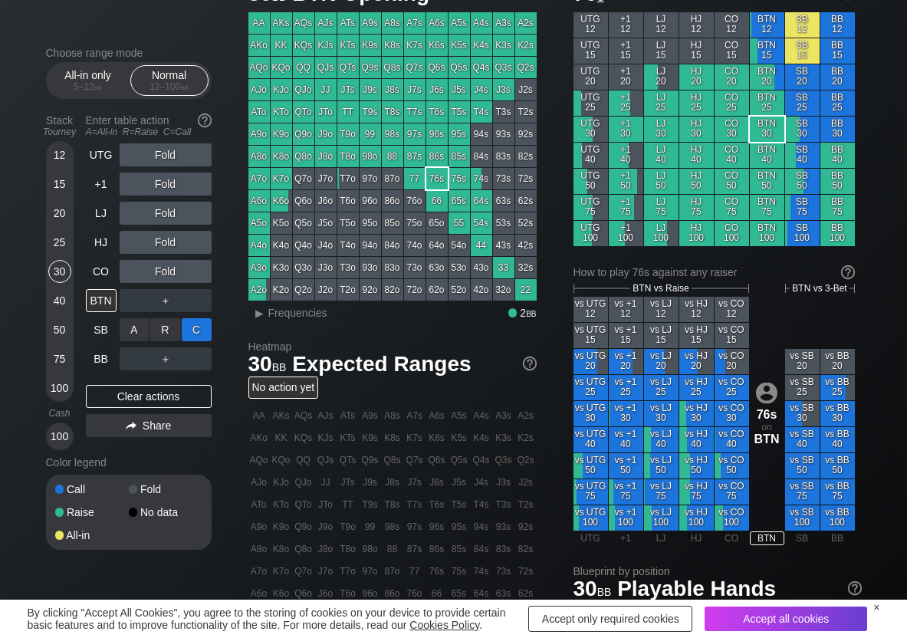
click at [190, 335] on div "C ✕" at bounding box center [197, 329] width 30 height 23
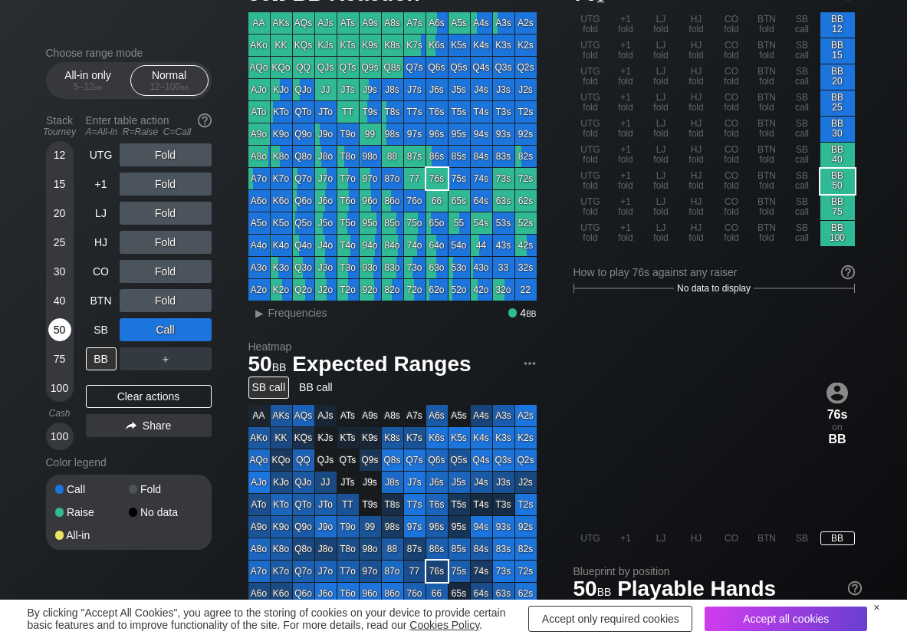
click at [65, 337] on div "50" at bounding box center [59, 329] width 23 height 23
click at [168, 360] on div "R ✕" at bounding box center [165, 358] width 30 height 23
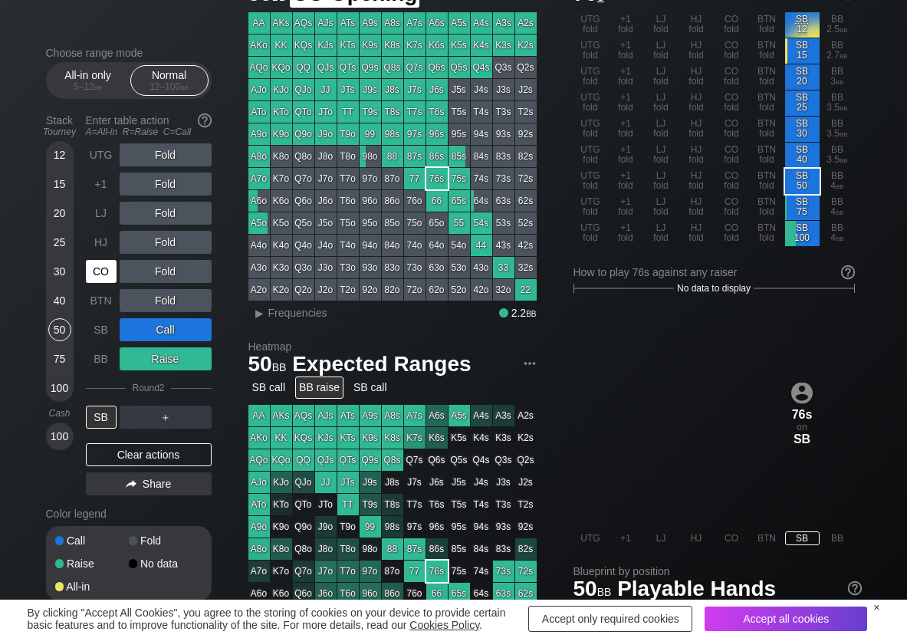
drag, startPoint x: 105, startPoint y: 274, endPoint x: 120, endPoint y: 260, distance: 20.1
click at [105, 273] on div "CO" at bounding box center [101, 271] width 31 height 23
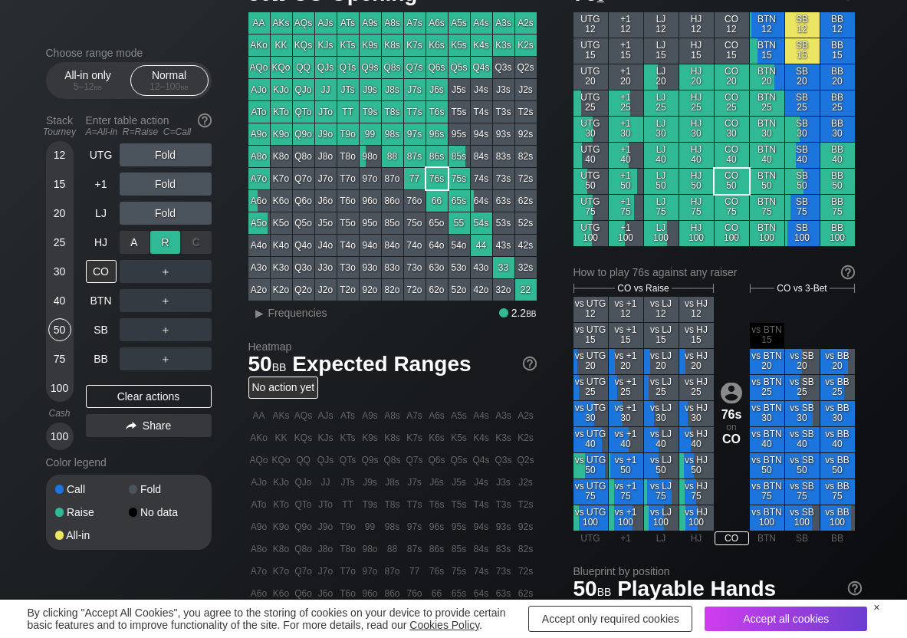
click at [154, 241] on div "R ✕" at bounding box center [165, 242] width 30 height 23
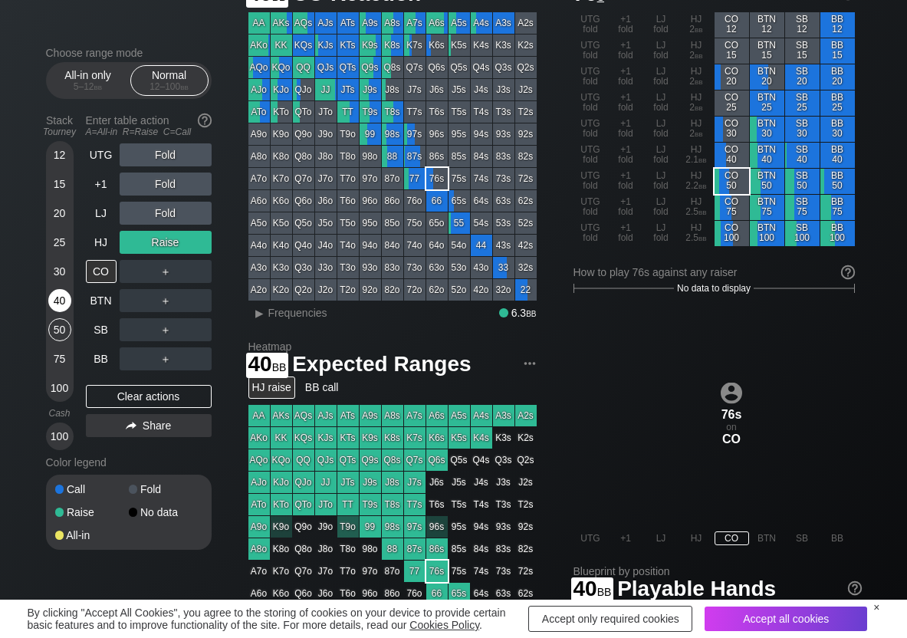
click at [69, 301] on div "40" at bounding box center [59, 300] width 23 height 23
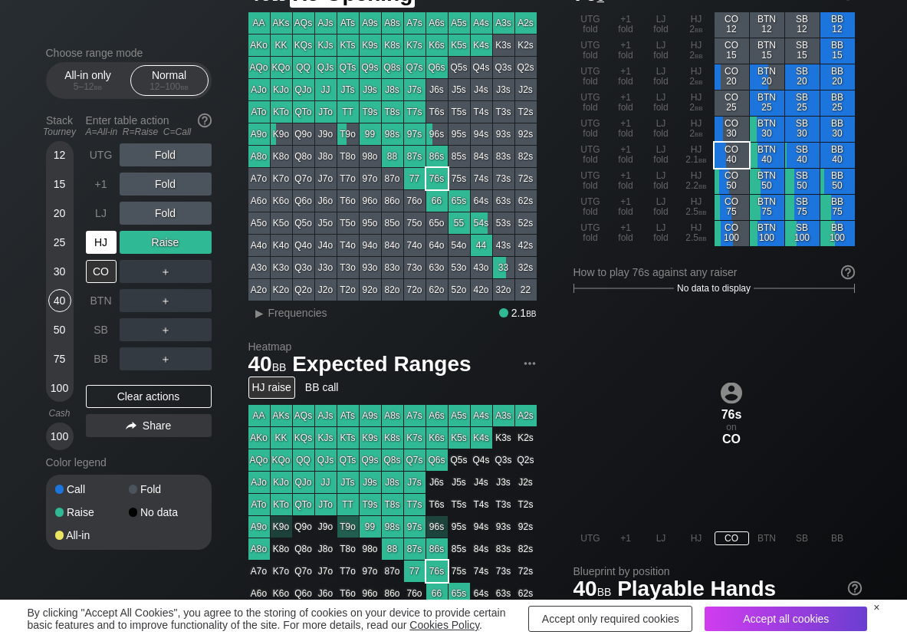
click at [94, 242] on div "HJ" at bounding box center [101, 242] width 31 height 23
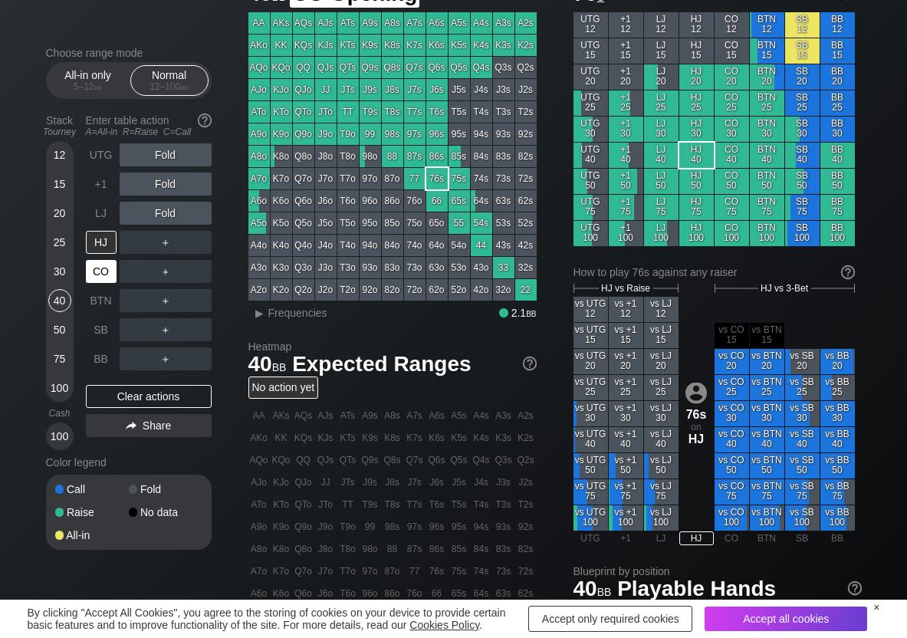
click at [104, 267] on div "CO" at bounding box center [101, 271] width 31 height 23
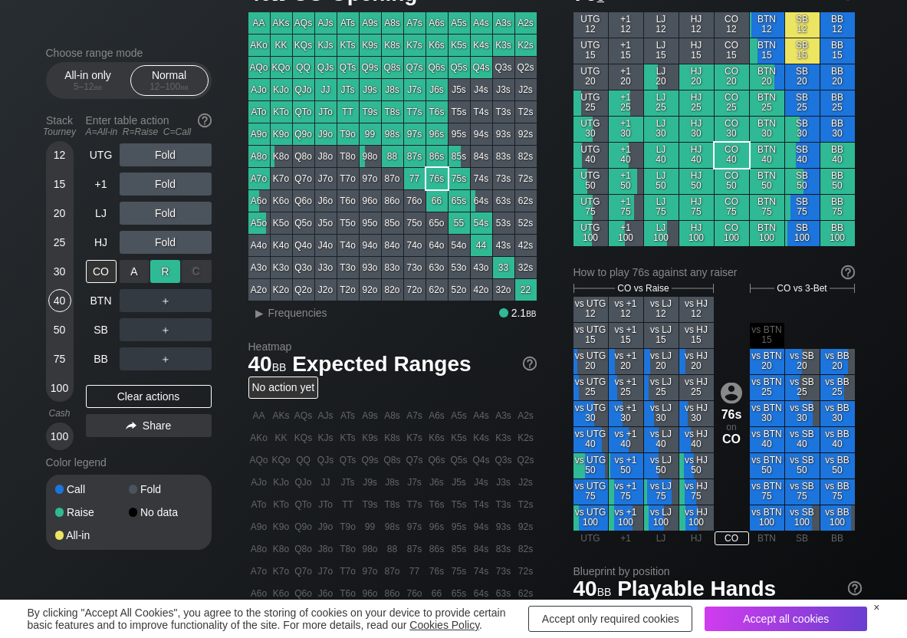
click at [176, 264] on div "R ✕" at bounding box center [165, 271] width 30 height 23
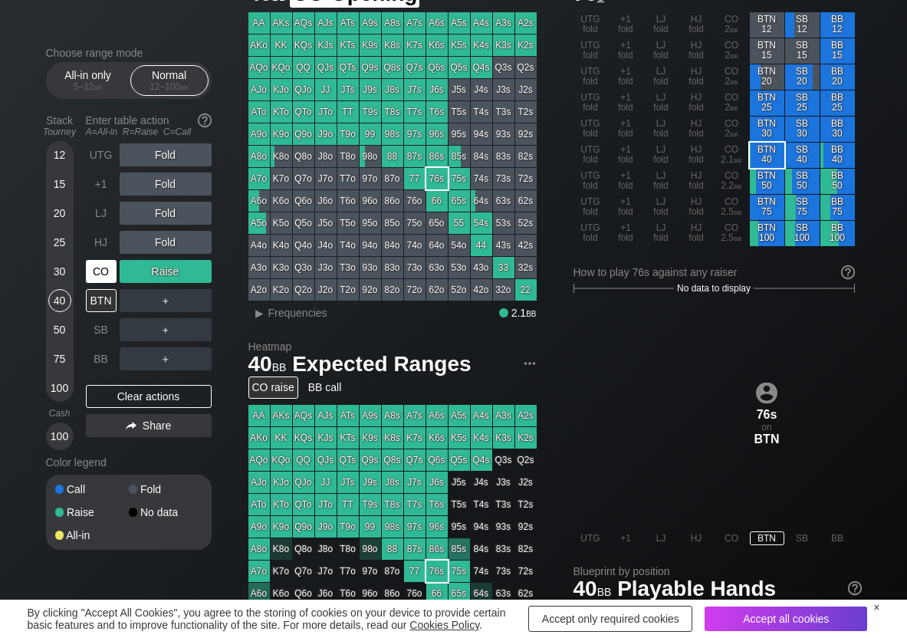
click at [97, 268] on div "CO" at bounding box center [101, 271] width 31 height 23
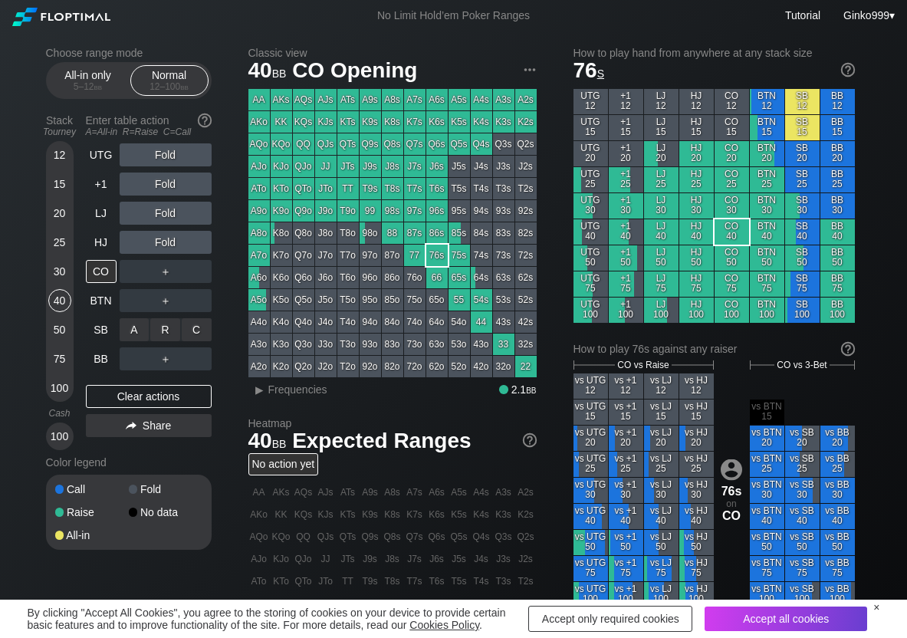
click at [186, 332] on div "C ✕" at bounding box center [197, 329] width 30 height 23
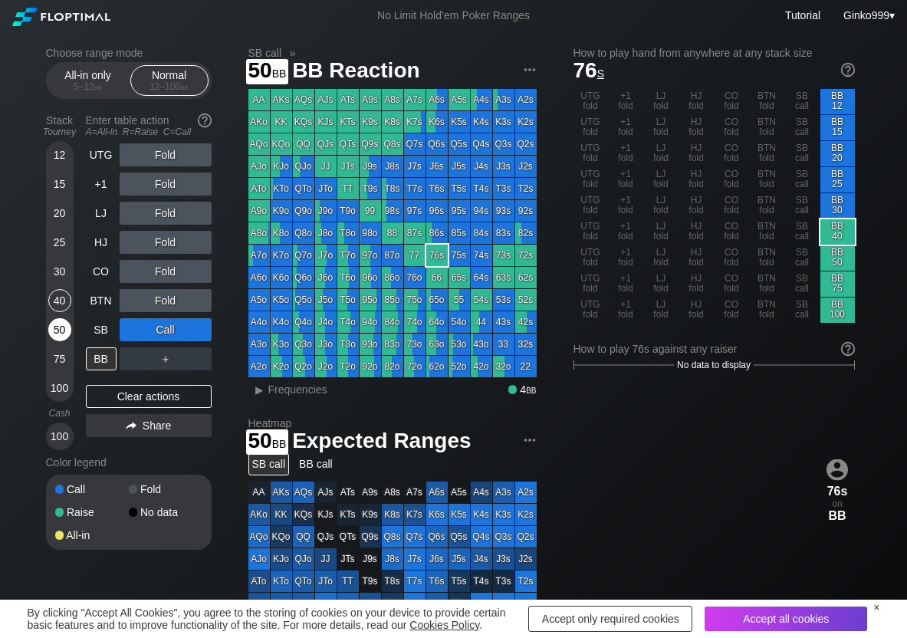
click at [65, 329] on div "50" at bounding box center [59, 329] width 23 height 23
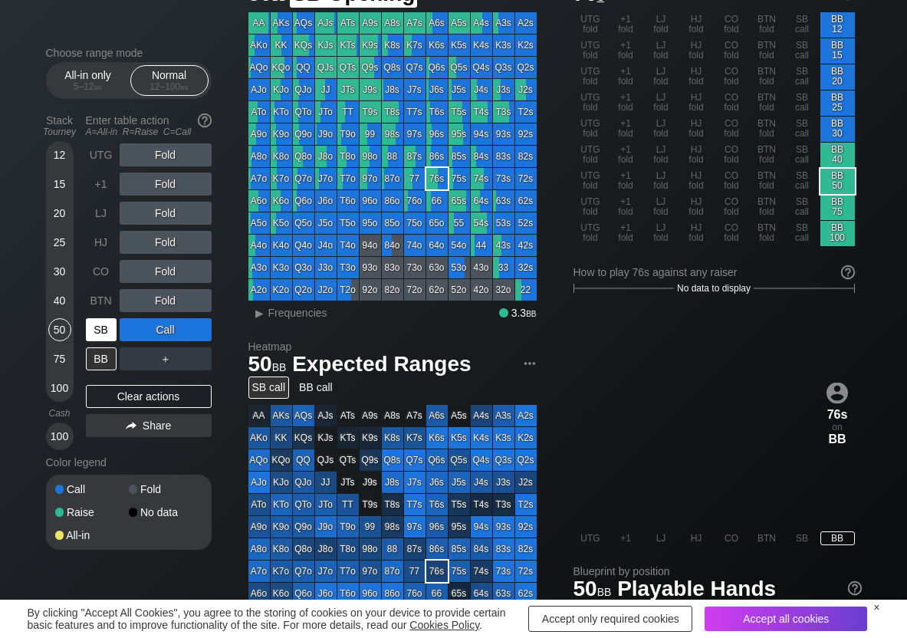
click at [99, 336] on div "SB" at bounding box center [101, 329] width 31 height 23
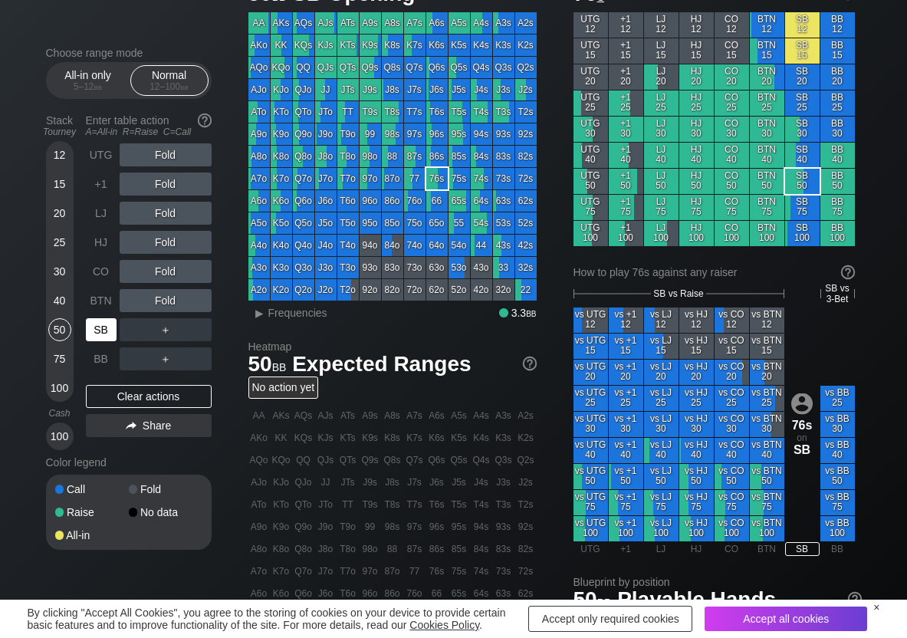
drag, startPoint x: 113, startPoint y: 324, endPoint x: 100, endPoint y: 324, distance: 13.0
click at [112, 324] on div "SB" at bounding box center [101, 329] width 31 height 23
click at [156, 303] on div "R ✕" at bounding box center [165, 300] width 30 height 23
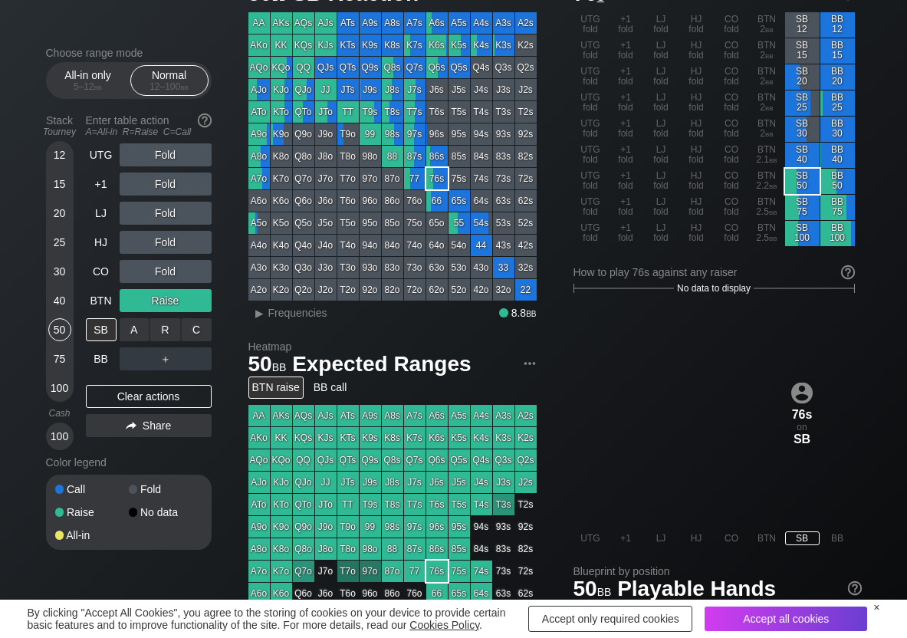
click at [201, 336] on div "C ✕" at bounding box center [197, 329] width 30 height 23
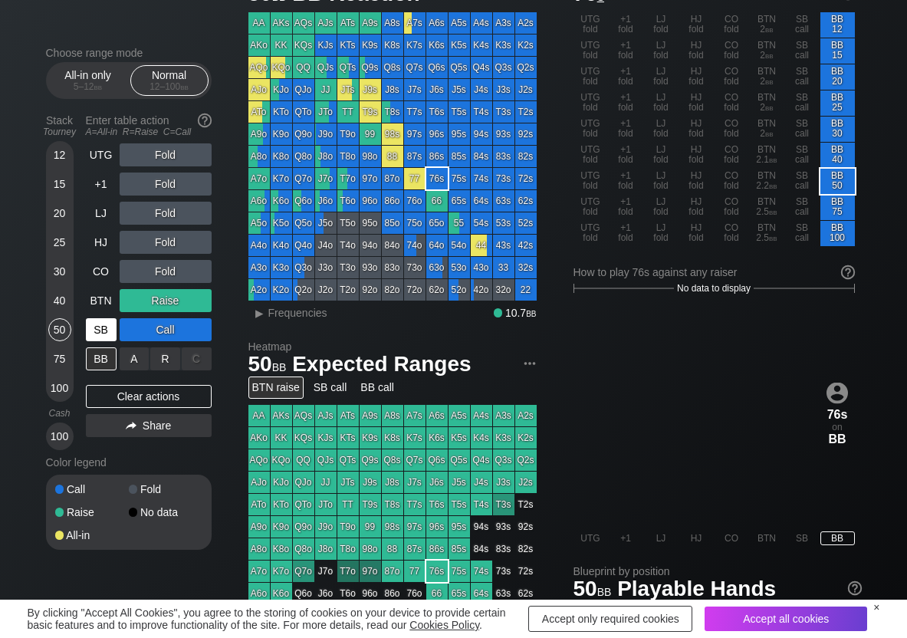
click at [129, 360] on div "A ✕" at bounding box center [135, 358] width 30 height 23
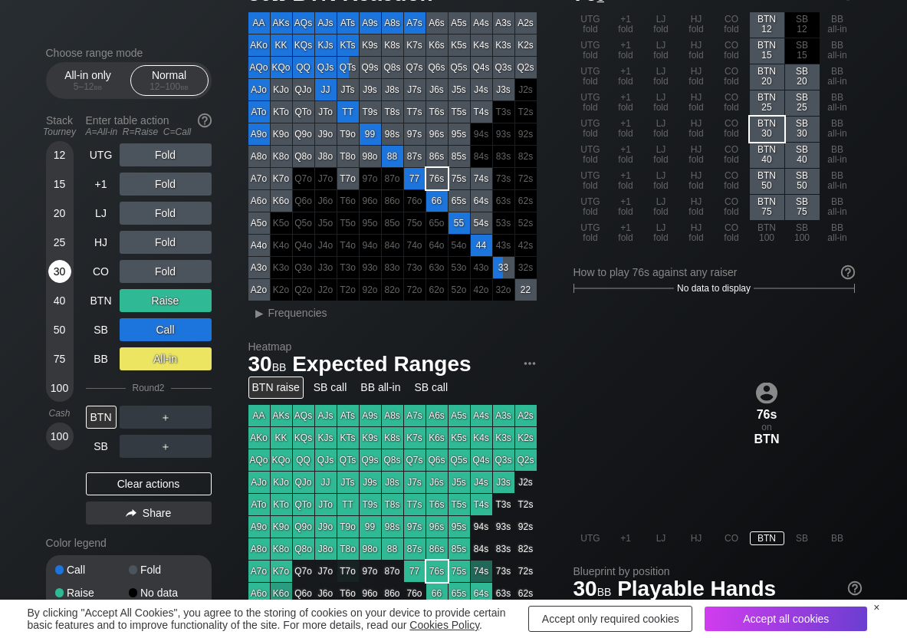
click at [55, 277] on div "30" at bounding box center [59, 271] width 23 height 23
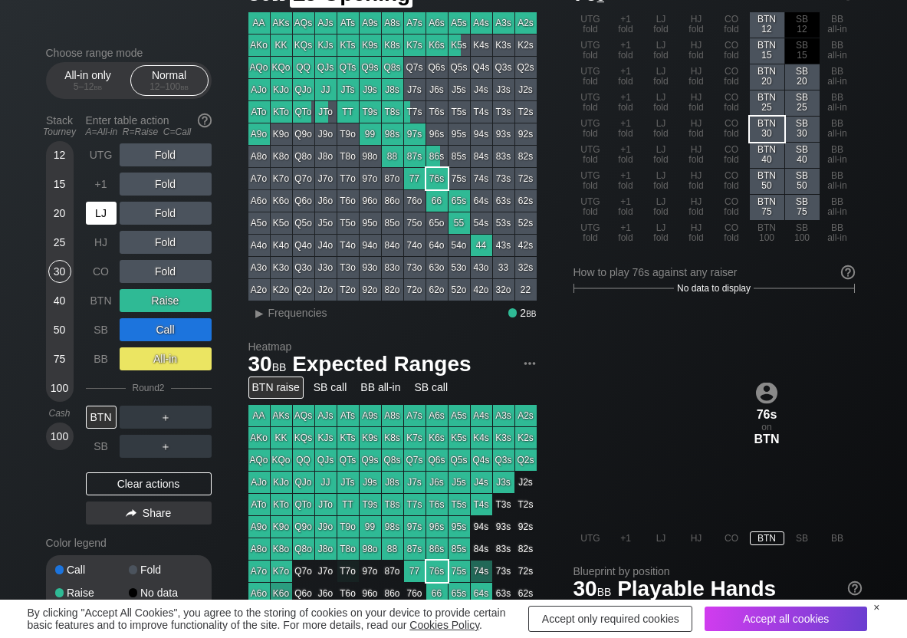
click at [102, 200] on div "LJ" at bounding box center [103, 213] width 34 height 29
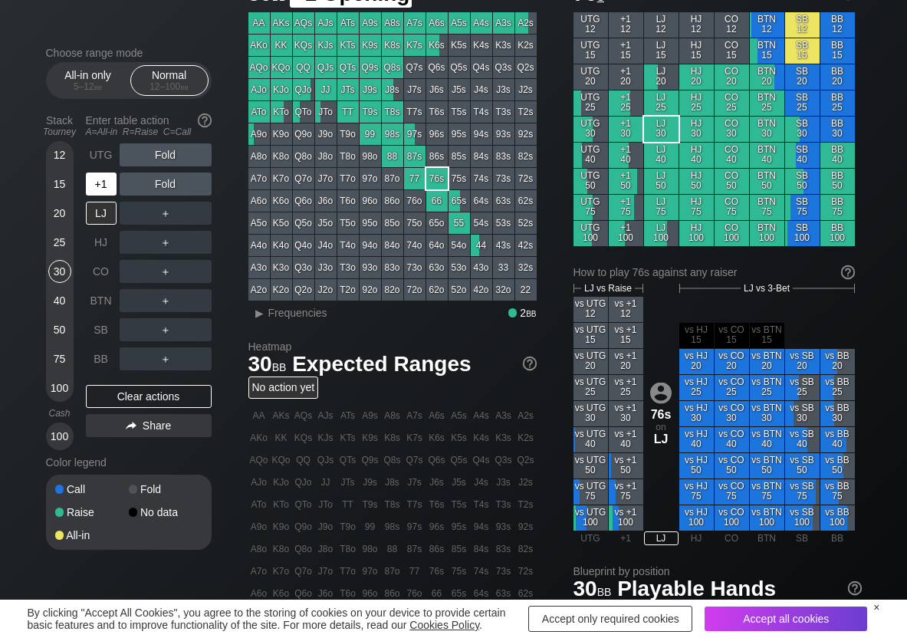
click at [94, 192] on div "+1" at bounding box center [101, 184] width 31 height 23
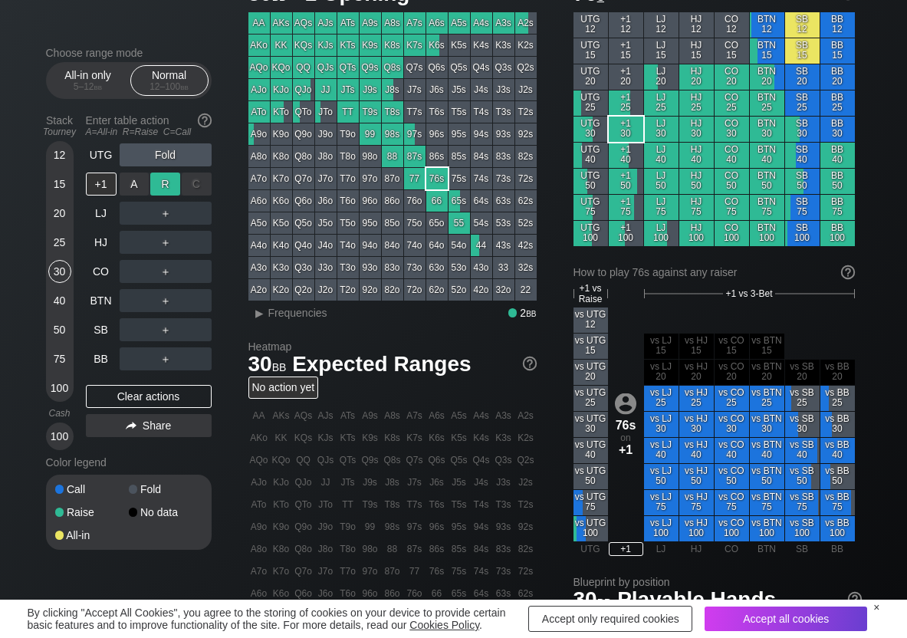
click at [173, 186] on div "R ✕" at bounding box center [165, 184] width 30 height 23
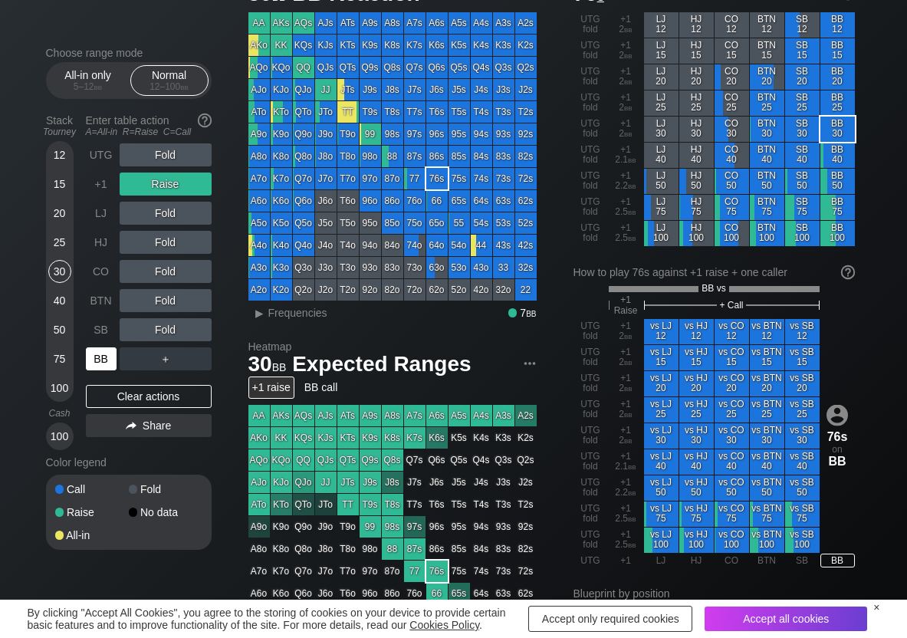
click at [90, 360] on div "BB" at bounding box center [101, 358] width 31 height 23
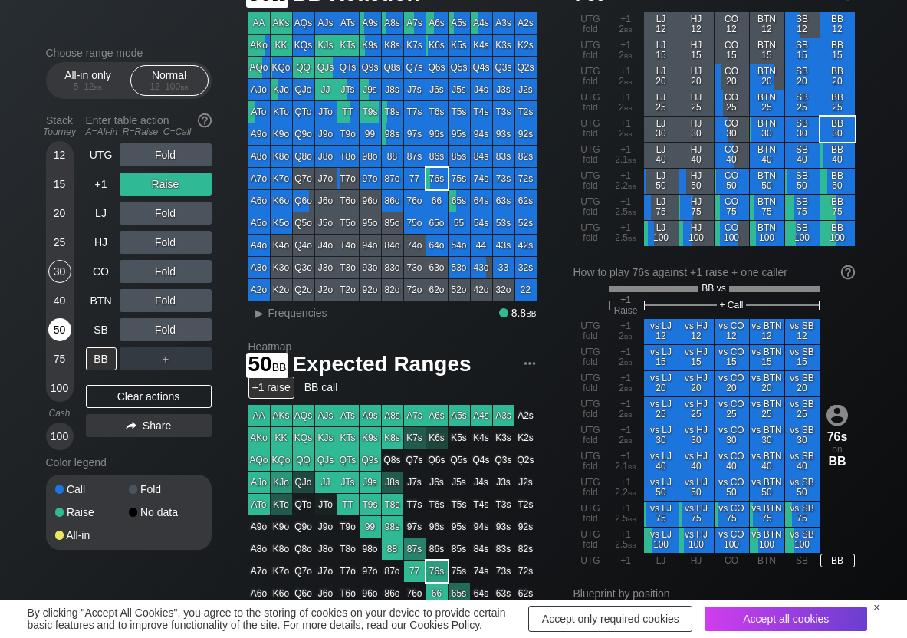
click at [67, 335] on div "50" at bounding box center [59, 329] width 23 height 23
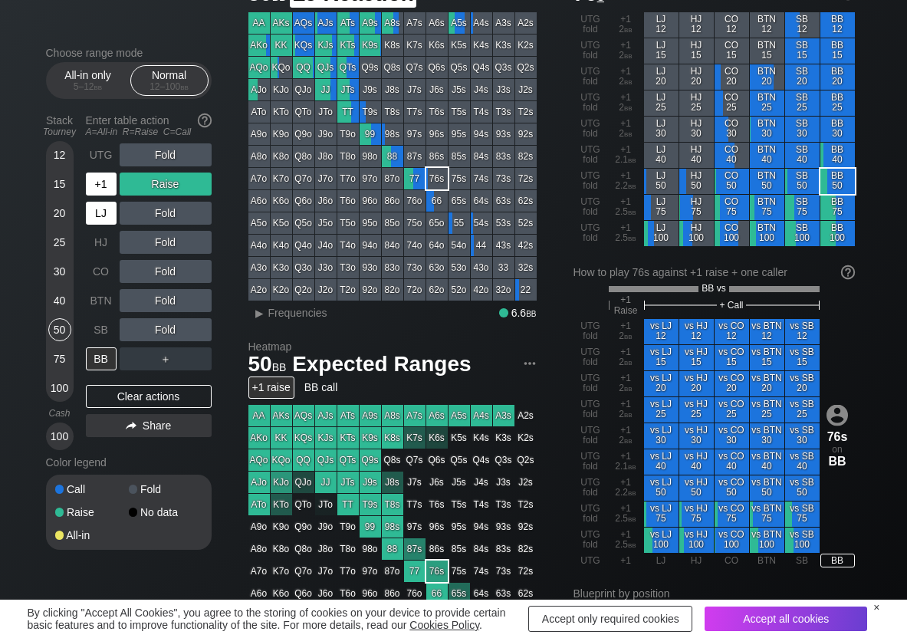
click at [101, 196] on div "+1" at bounding box center [103, 183] width 34 height 29
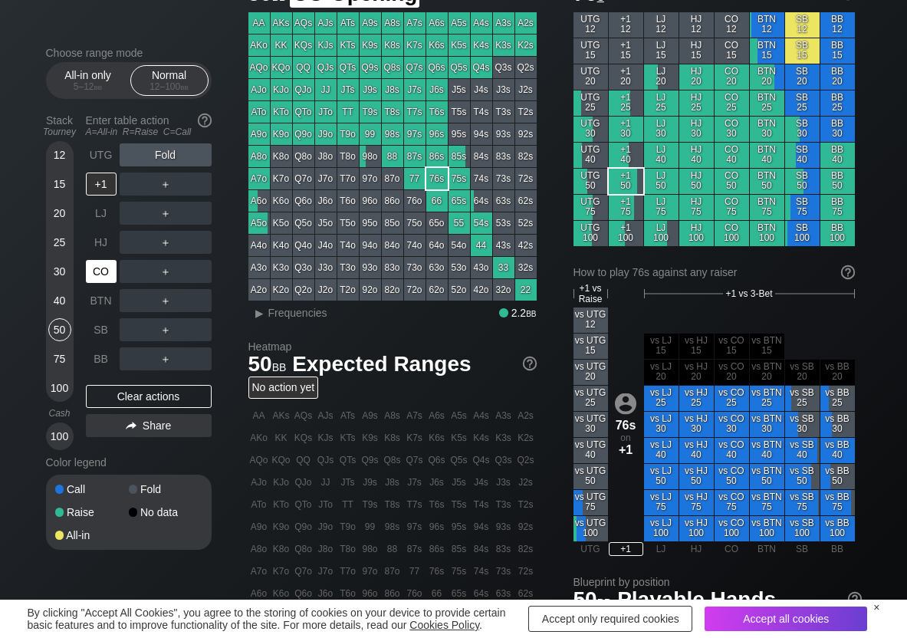
drag, startPoint x: 100, startPoint y: 270, endPoint x: 225, endPoint y: 263, distance: 124.4
click at [104, 270] on div "CO" at bounding box center [101, 271] width 31 height 23
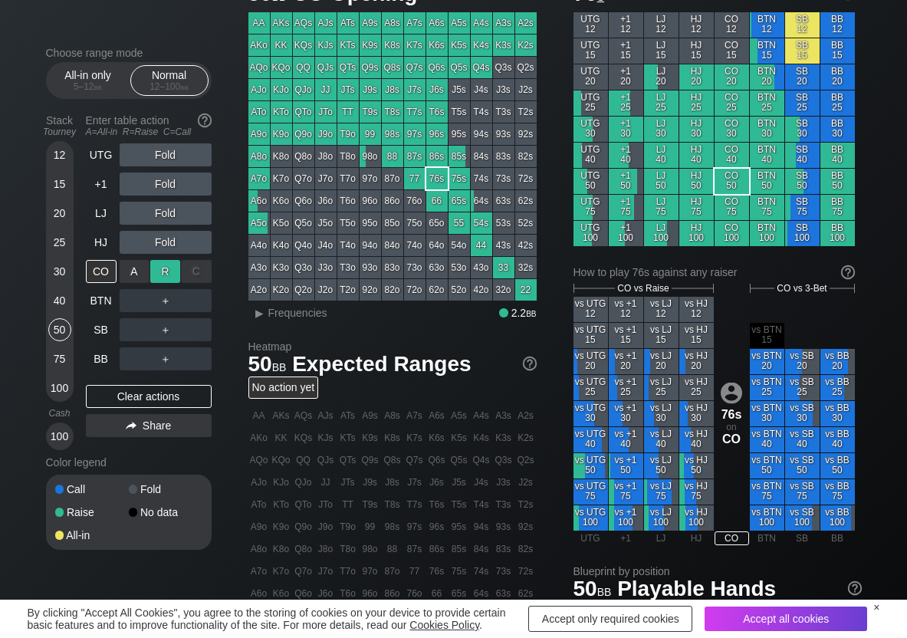
click at [159, 274] on div "R ✕" at bounding box center [165, 271] width 30 height 23
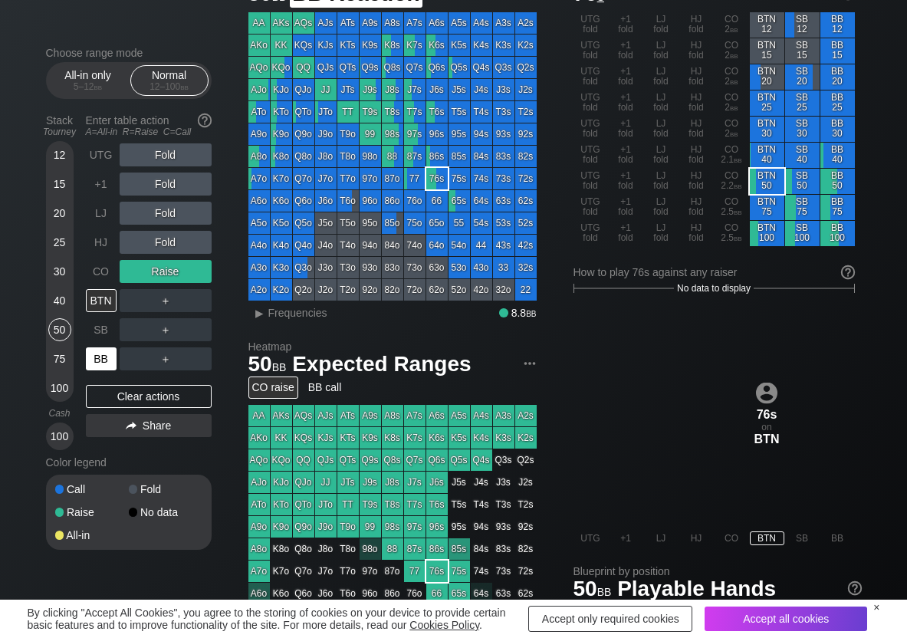
click at [95, 357] on div "BB" at bounding box center [101, 358] width 31 height 23
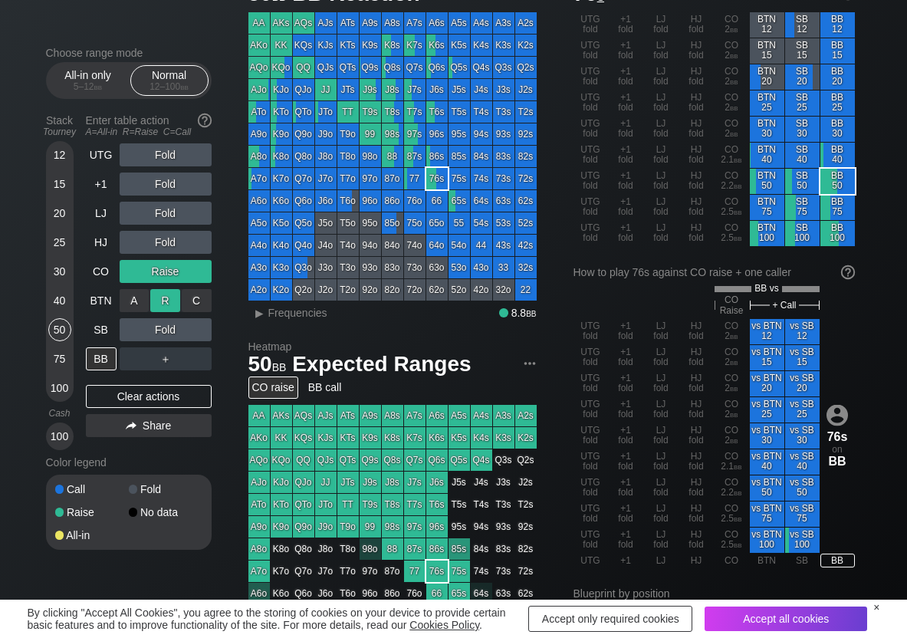
click at [161, 302] on div "R ✕" at bounding box center [165, 300] width 30 height 23
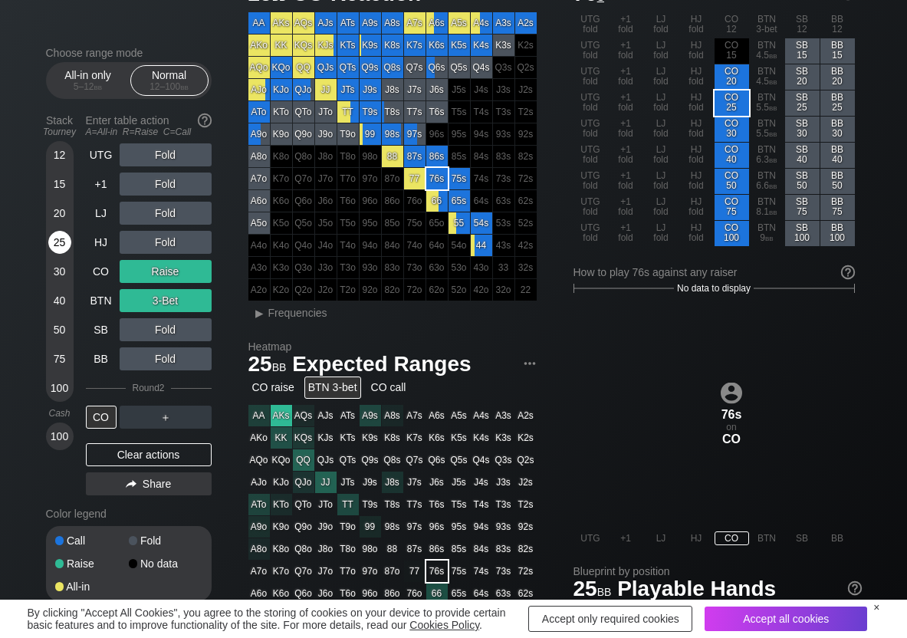
click at [60, 245] on div "25" at bounding box center [59, 242] width 23 height 23
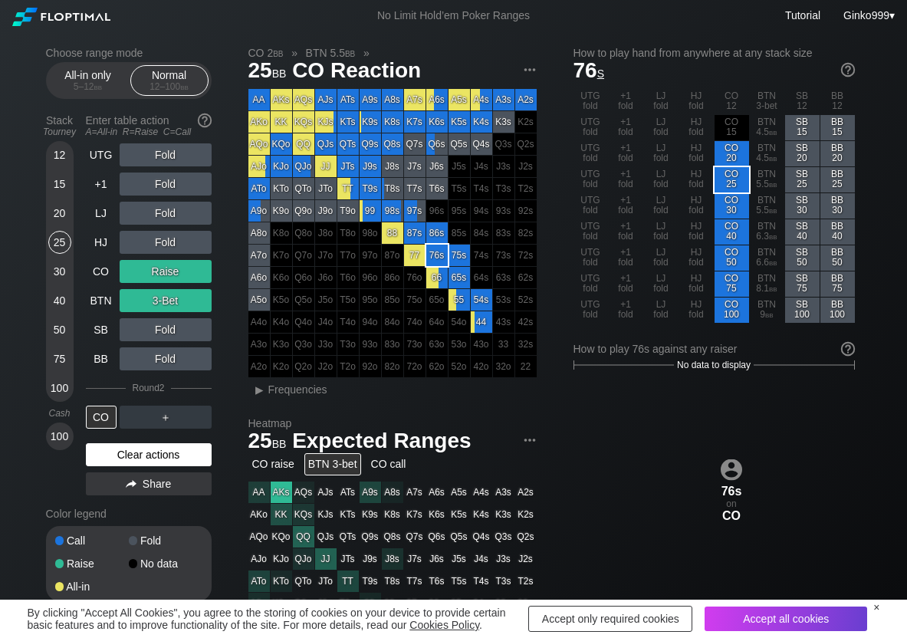
click at [144, 444] on div "Clear actions" at bounding box center [149, 454] width 126 height 23
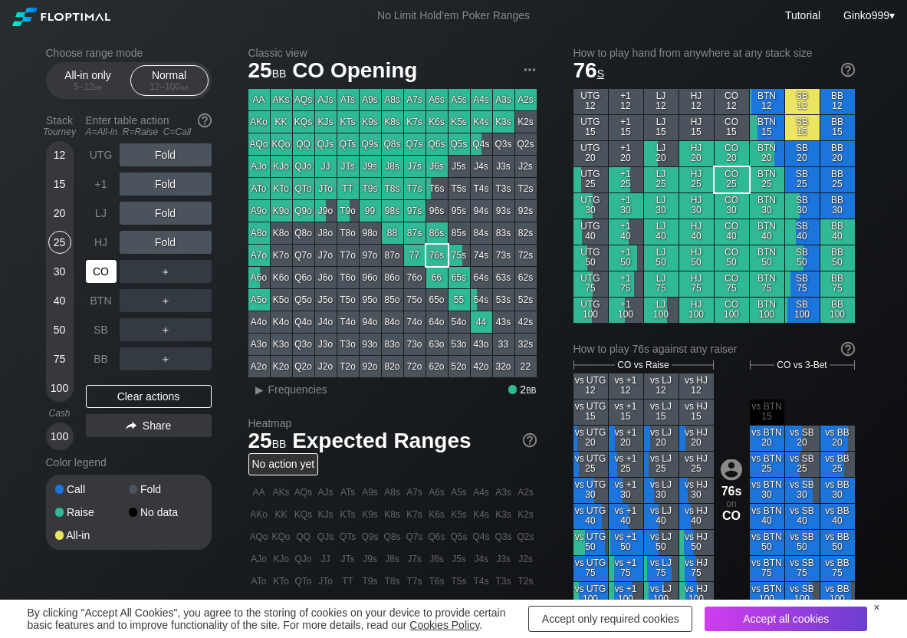
click at [104, 272] on div "CO" at bounding box center [101, 271] width 31 height 23
click at [162, 277] on div "R ✕" at bounding box center [165, 271] width 30 height 23
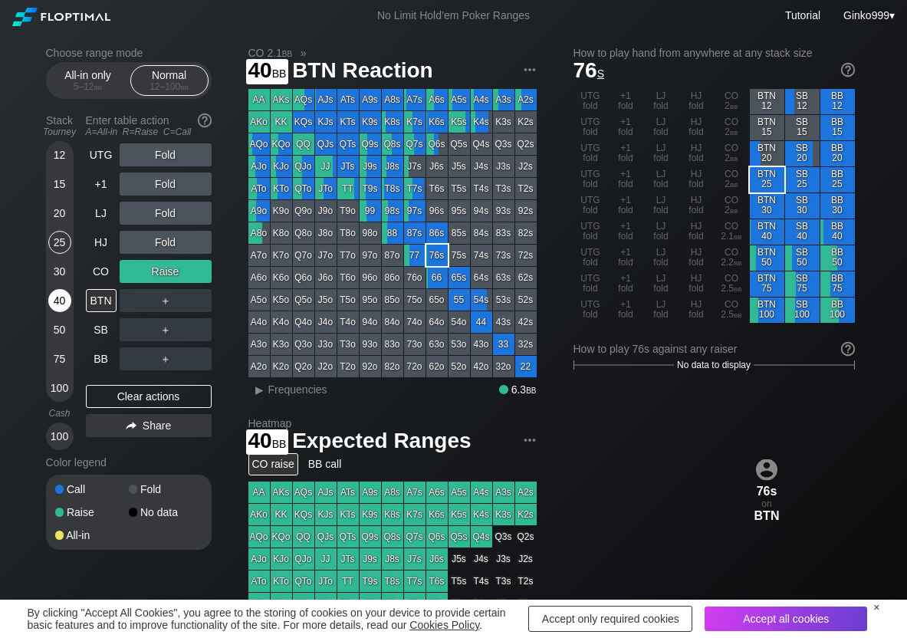
click at [58, 307] on div "40" at bounding box center [59, 300] width 23 height 23
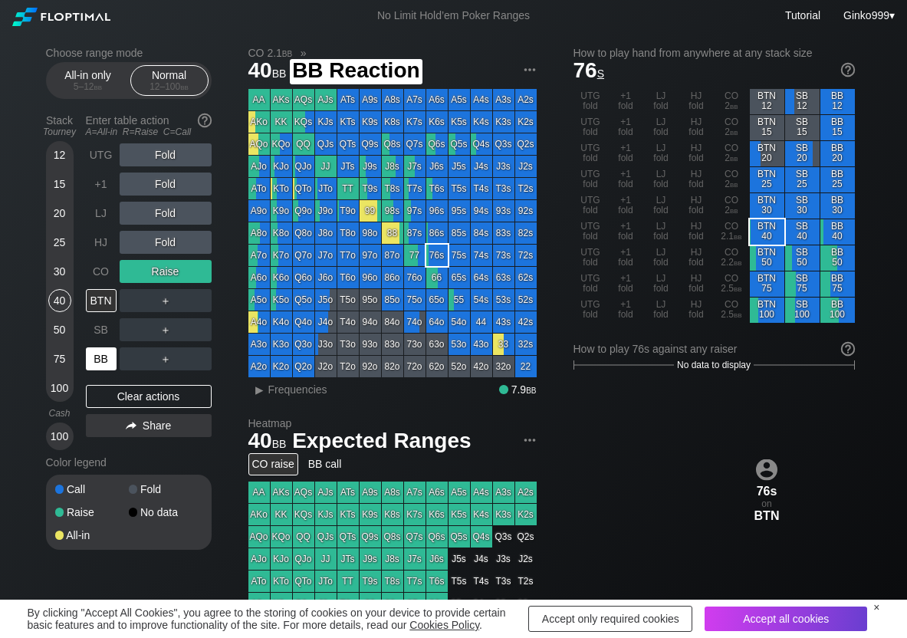
click at [97, 360] on div "BB" at bounding box center [101, 358] width 31 height 23
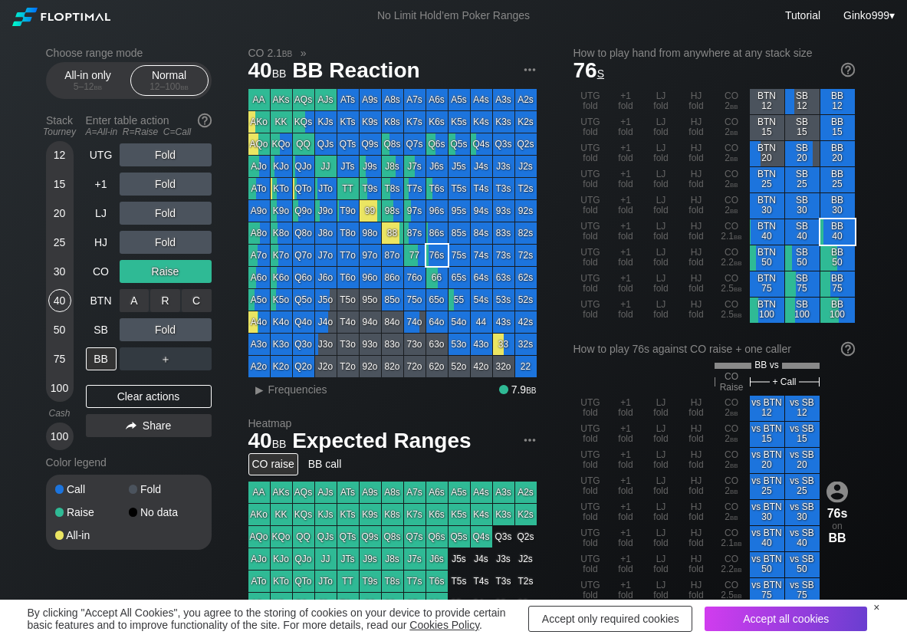
click at [203, 302] on div "C ✕" at bounding box center [197, 300] width 30 height 23
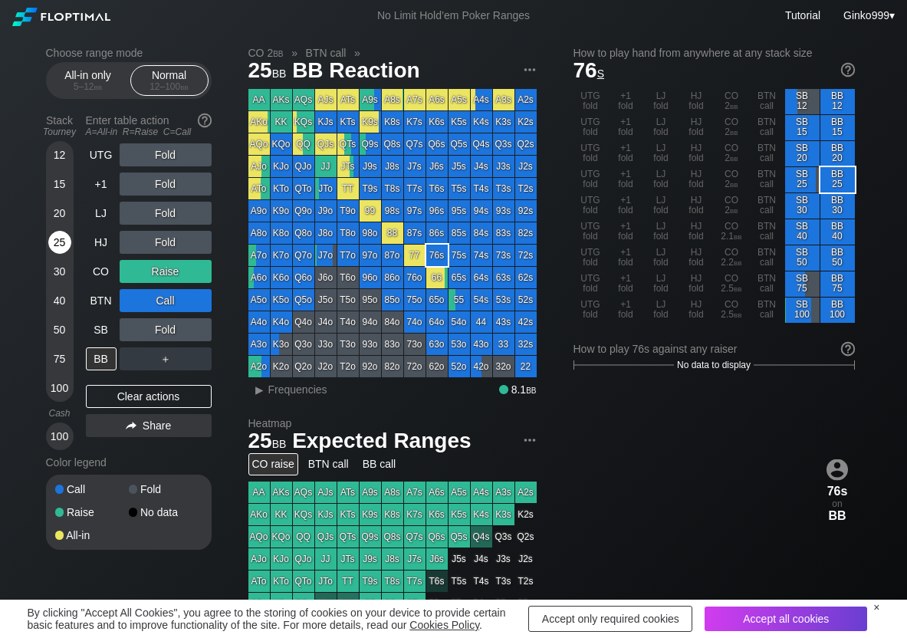
click at [68, 242] on div "25" at bounding box center [59, 242] width 23 height 23
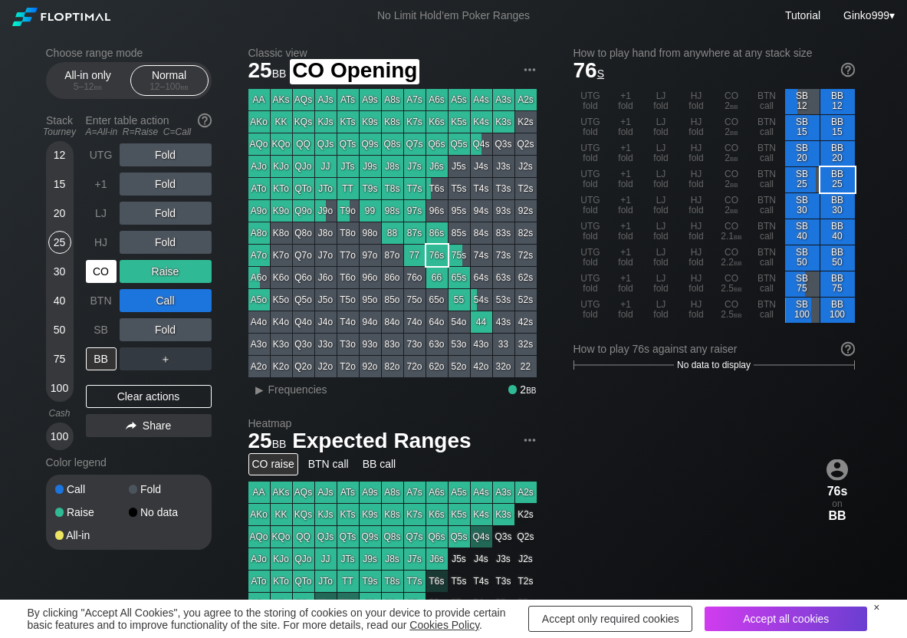
click at [103, 274] on div "CO" at bounding box center [101, 271] width 31 height 23
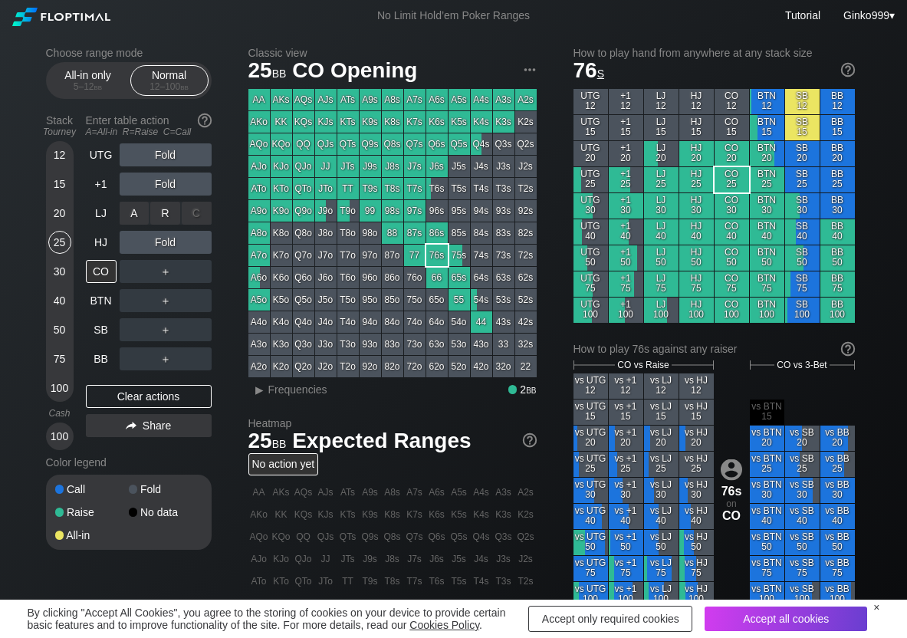
drag, startPoint x: 155, startPoint y: 222, endPoint x: 105, endPoint y: 248, distance: 55.9
click at [160, 215] on div "R ✕" at bounding box center [165, 213] width 30 height 23
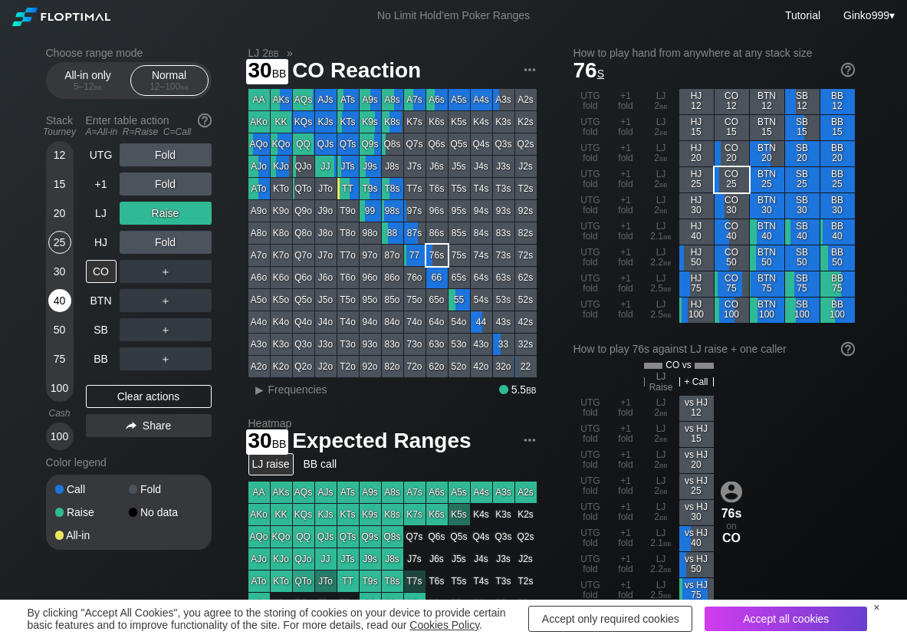
click at [64, 298] on div "40" at bounding box center [59, 300] width 23 height 23
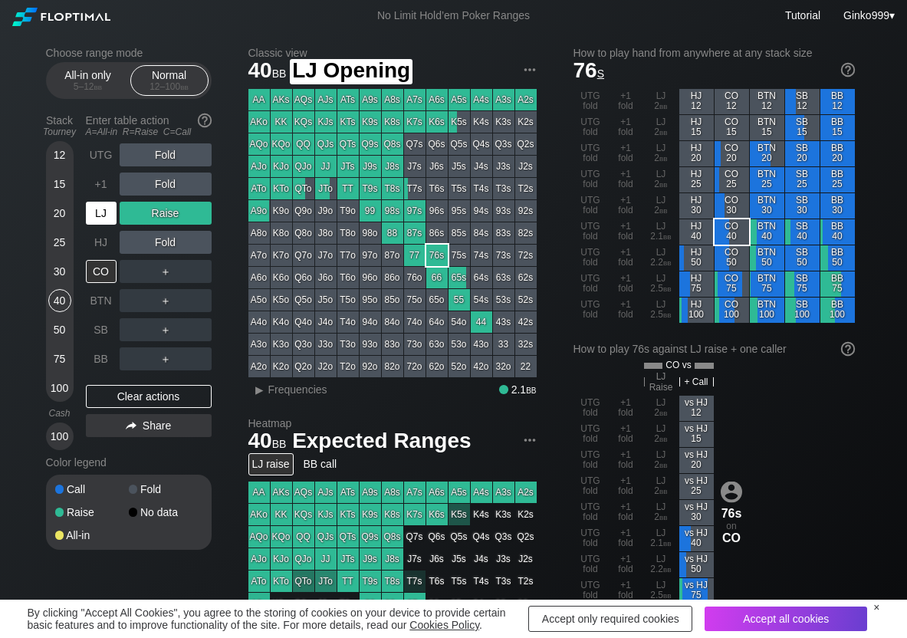
click at [107, 208] on div "LJ" at bounding box center [101, 213] width 31 height 23
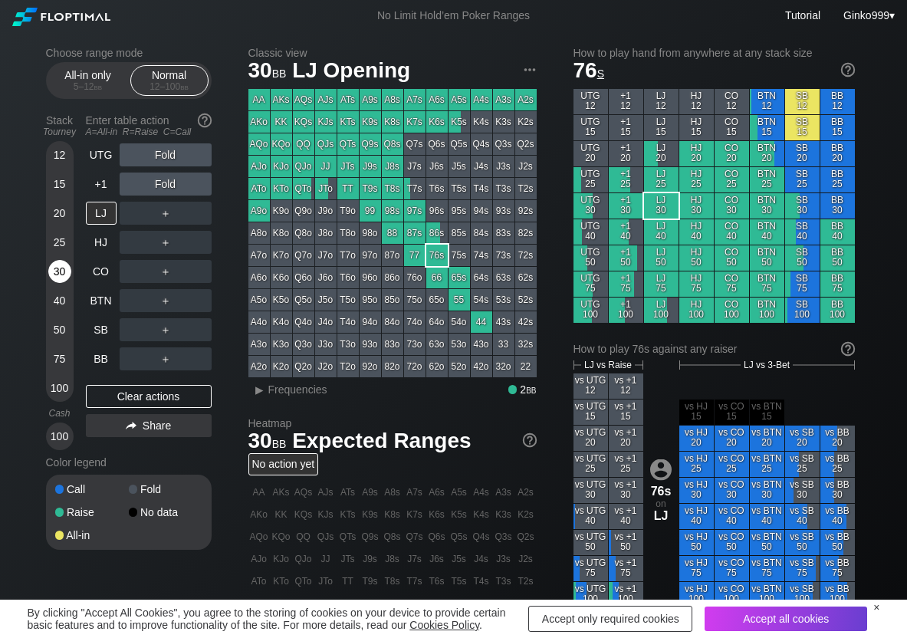
click at [59, 267] on div "30" at bounding box center [59, 271] width 23 height 23
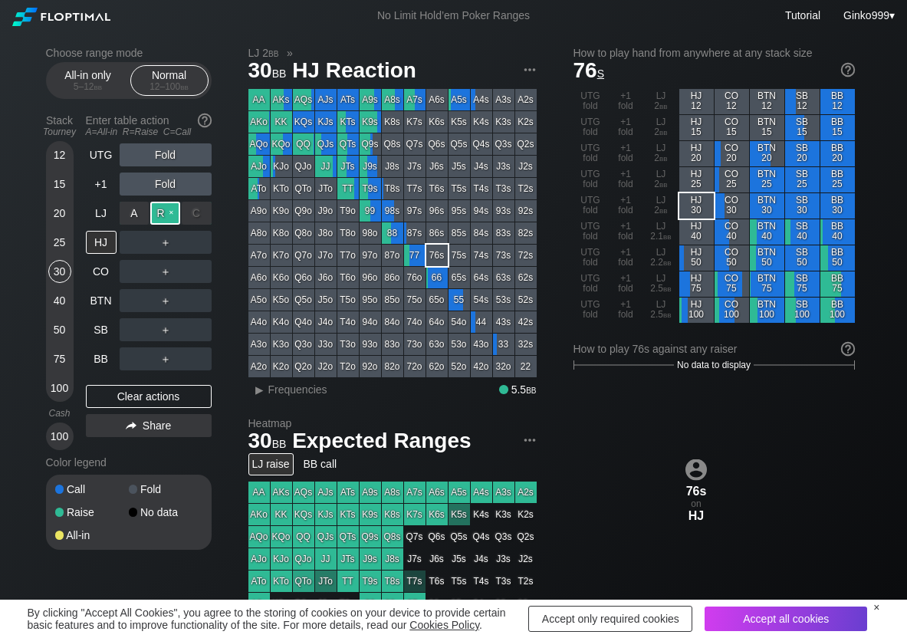
click at [168, 216] on div "R ✕" at bounding box center [165, 213] width 30 height 23
click at [100, 370] on div "UTG Fold +1 Fold LJ Raise HJ ＋ CO ＋ BTN ＋ SB ＋ BB ＋ Clear actions Share" at bounding box center [149, 296] width 126 height 307
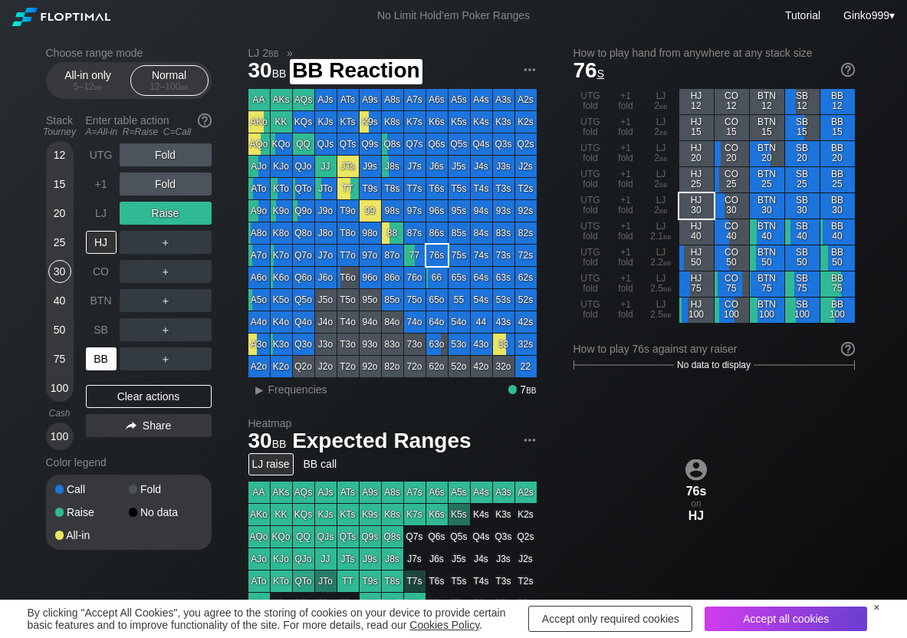
click at [100, 364] on div "BB" at bounding box center [101, 358] width 31 height 23
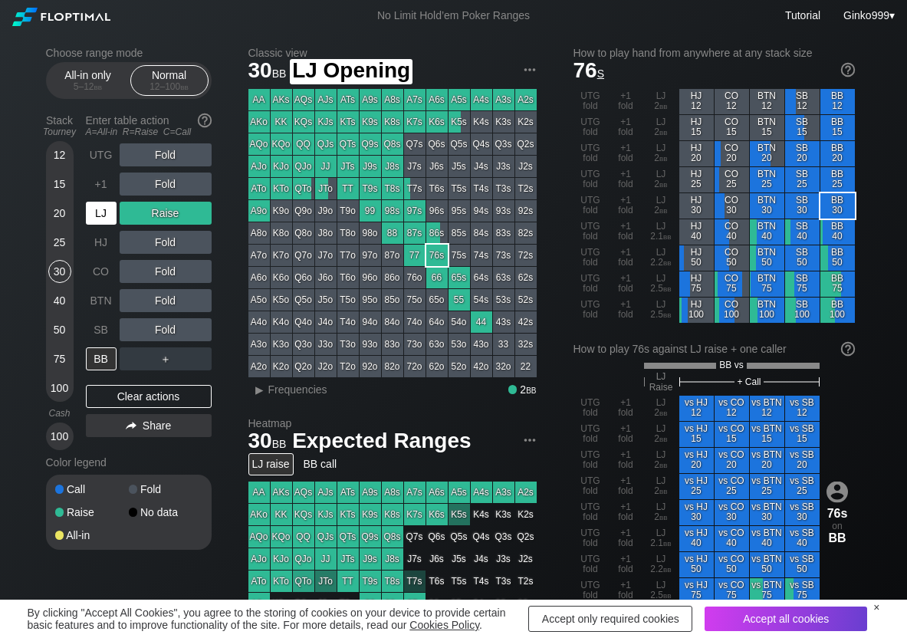
click at [94, 206] on div "LJ" at bounding box center [101, 213] width 31 height 23
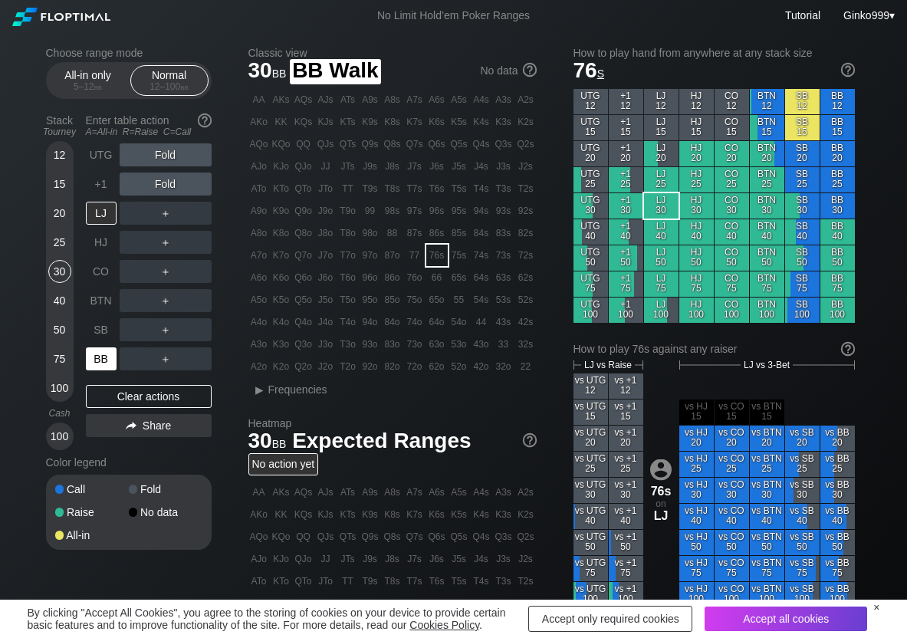
click at [102, 358] on div "BB" at bounding box center [101, 358] width 31 height 23
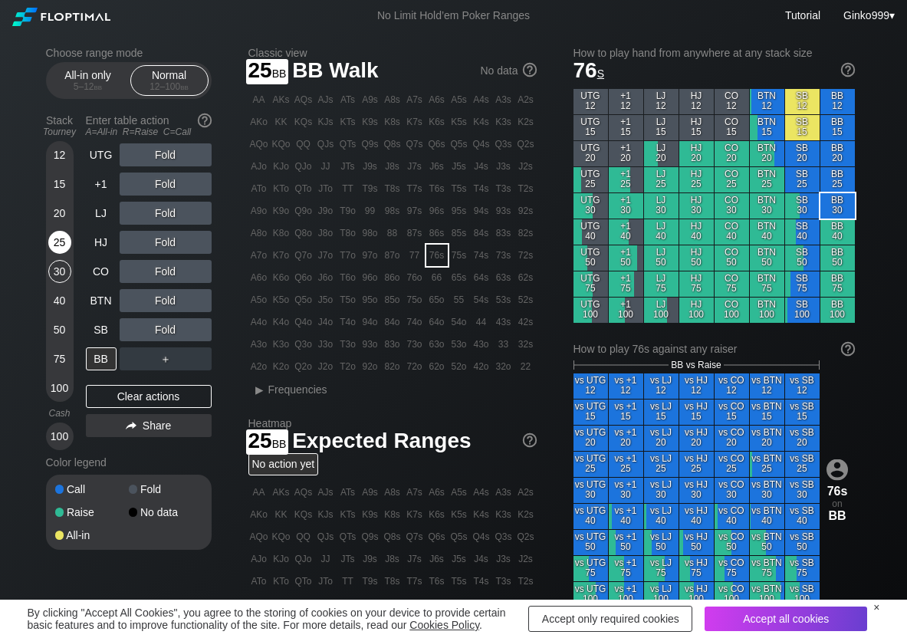
click at [58, 244] on div "25" at bounding box center [59, 242] width 23 height 23
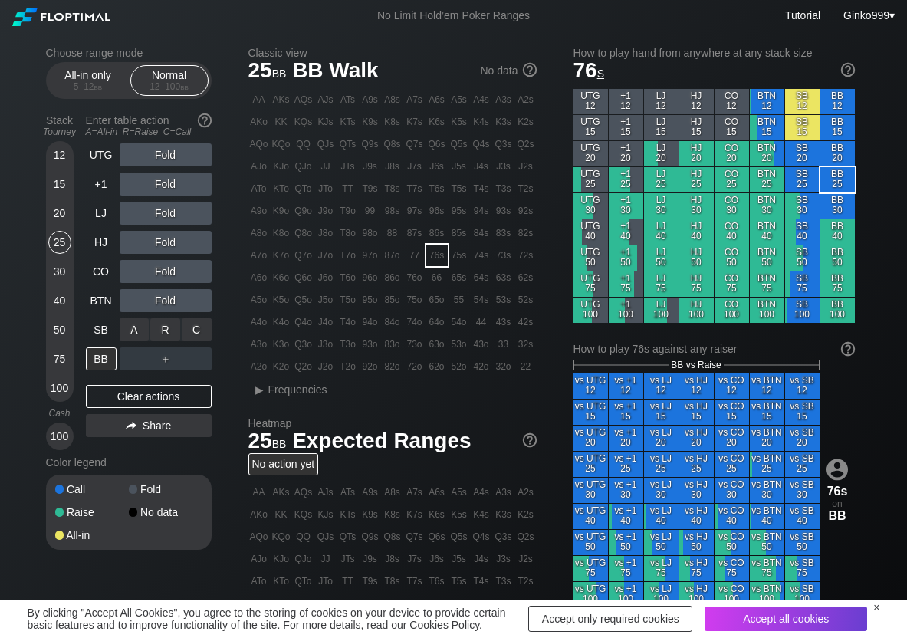
click at [165, 313] on div "A ✕ R ✕ C ✕ Fold" at bounding box center [166, 329] width 92 height 35
click at [163, 304] on div "R ✕" at bounding box center [165, 300] width 30 height 23
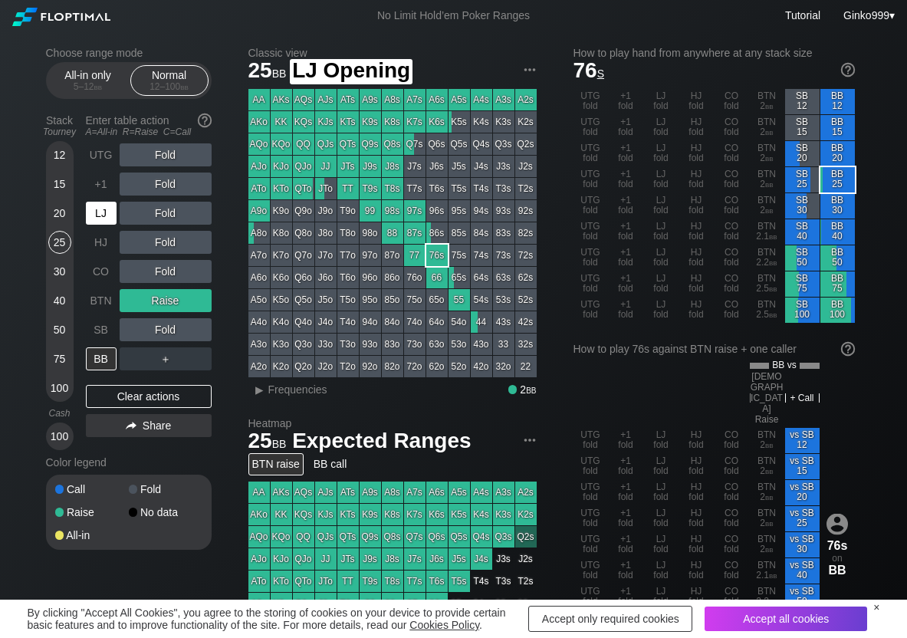
click at [98, 222] on div "LJ" at bounding box center [101, 213] width 31 height 23
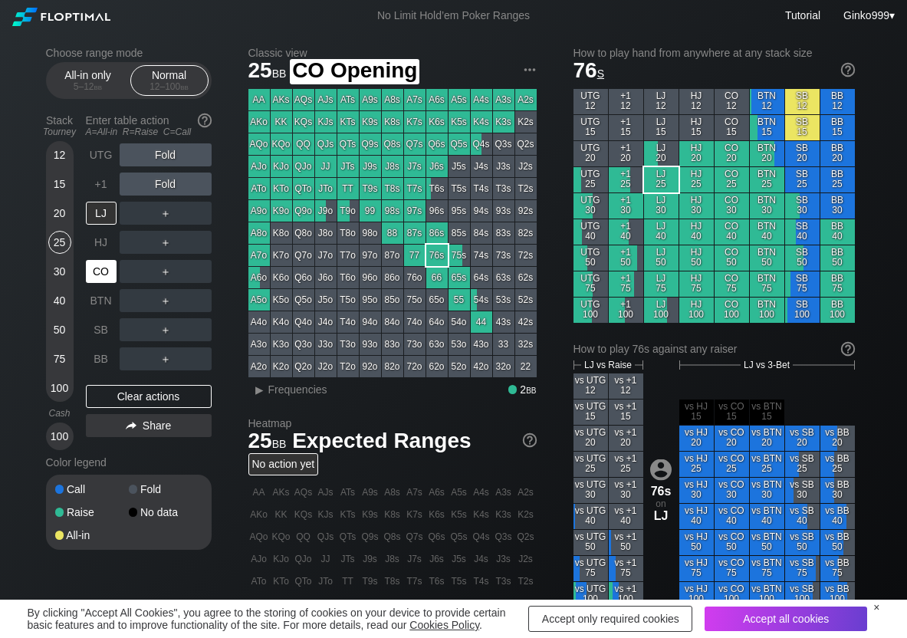
drag, startPoint x: 93, startPoint y: 281, endPoint x: 112, endPoint y: 261, distance: 27.1
click at [94, 281] on div "CO" at bounding box center [101, 271] width 31 height 23
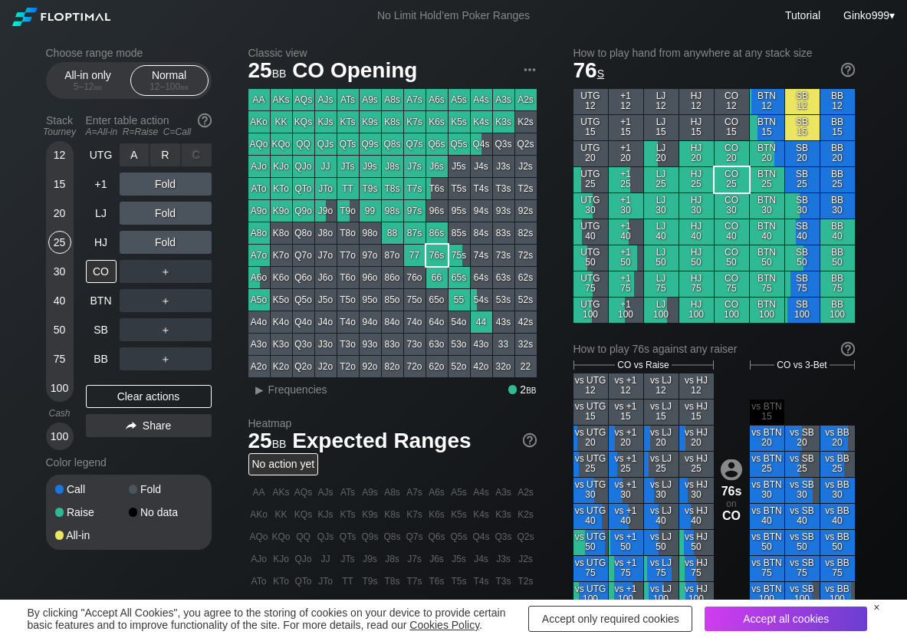
click at [168, 153] on div "R ✕" at bounding box center [165, 154] width 30 height 23
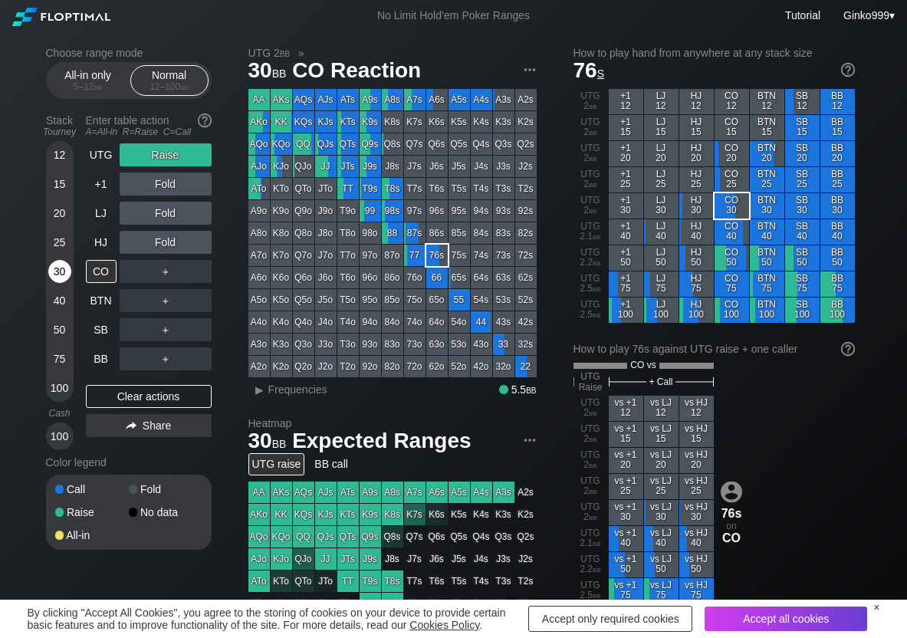
click at [64, 274] on div "30" at bounding box center [59, 271] width 23 height 23
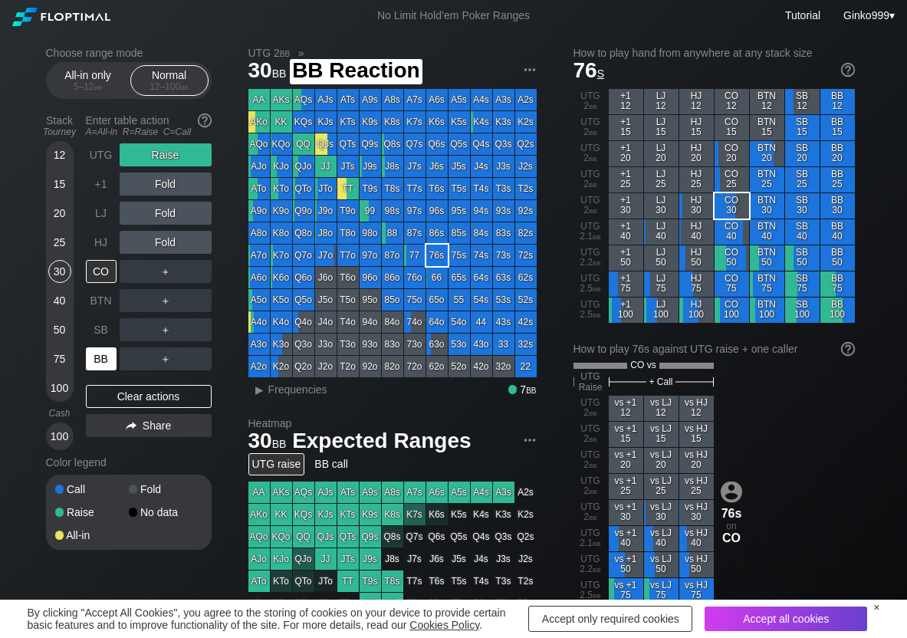
click at [102, 355] on div "BB" at bounding box center [101, 358] width 31 height 23
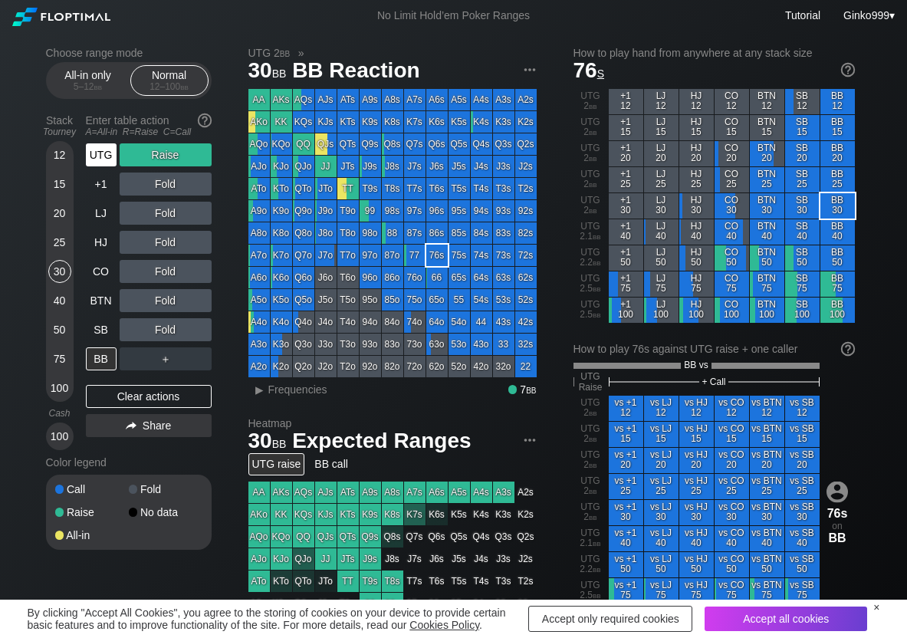
click at [87, 157] on div "UTG" at bounding box center [101, 154] width 31 height 23
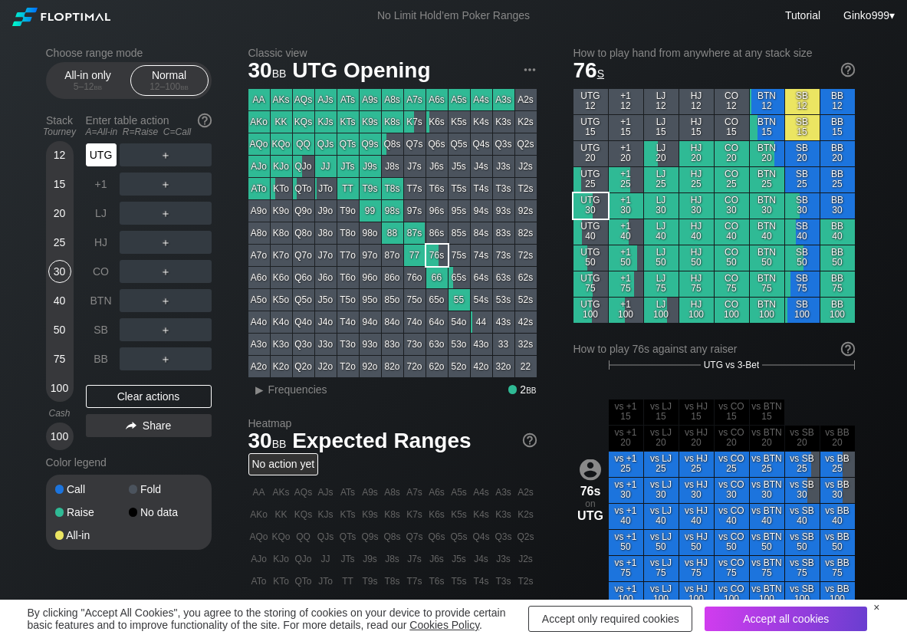
click at [87, 157] on div "UTG" at bounding box center [101, 154] width 31 height 23
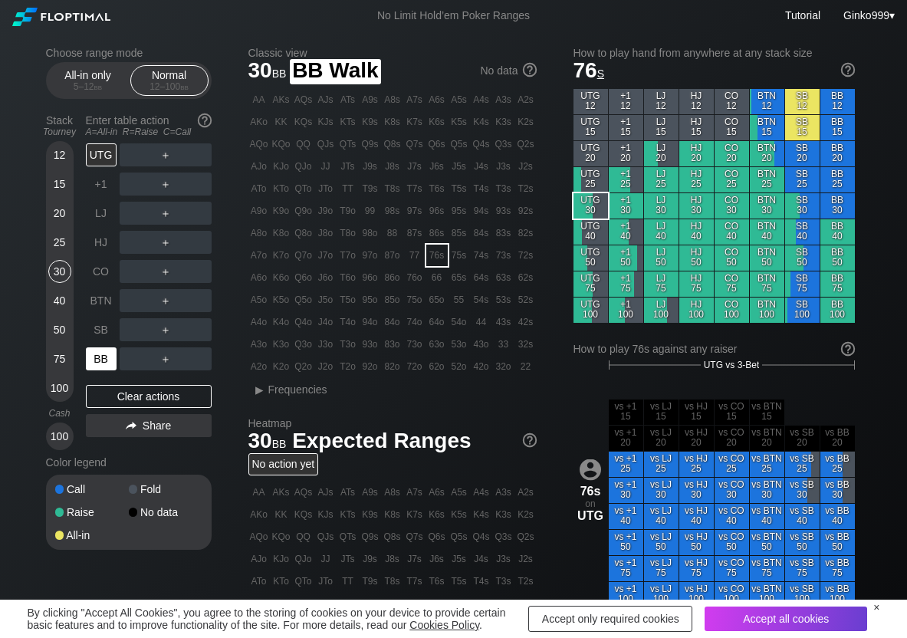
click at [100, 354] on div "BB" at bounding box center [101, 358] width 31 height 23
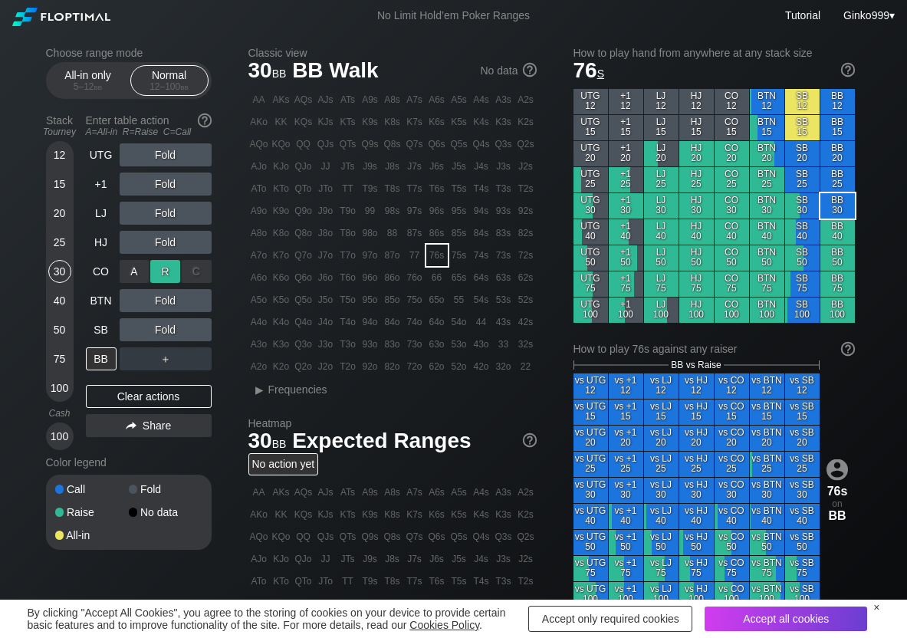
click at [159, 275] on div "R ✕" at bounding box center [165, 271] width 30 height 23
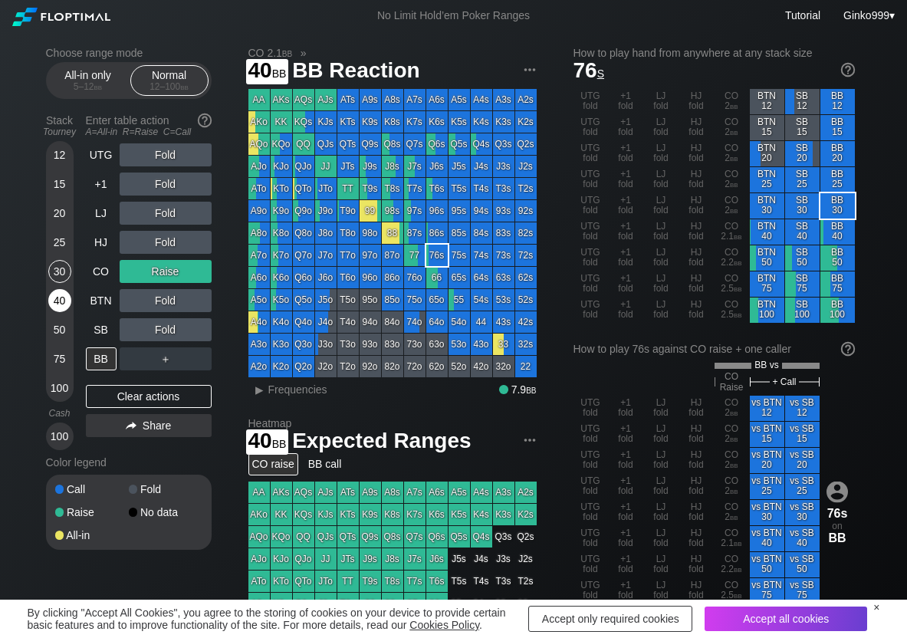
click at [58, 306] on div "40" at bounding box center [59, 300] width 23 height 23
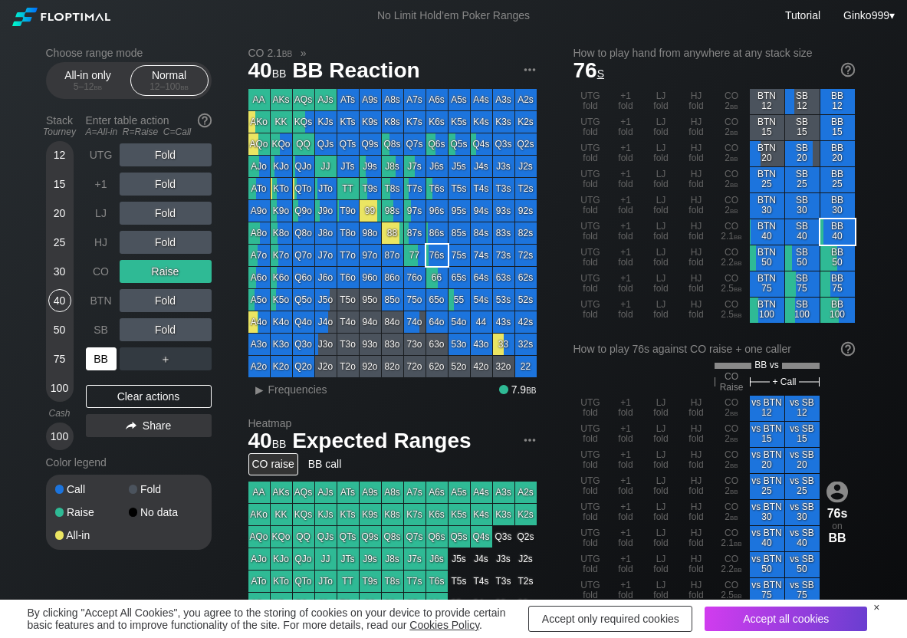
click at [100, 353] on div "BB" at bounding box center [101, 358] width 31 height 23
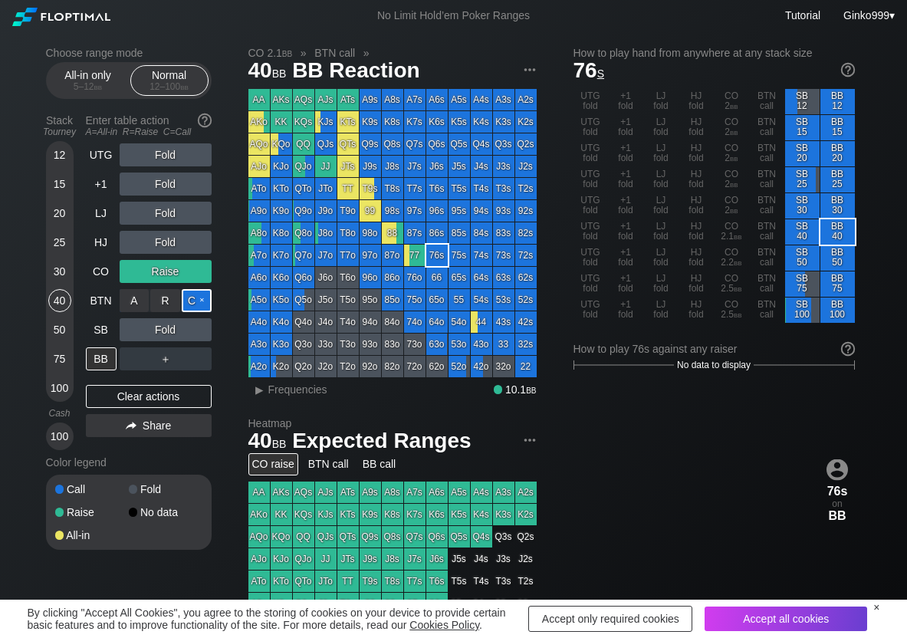
click at [199, 301] on div "C ✕" at bounding box center [197, 300] width 30 height 23
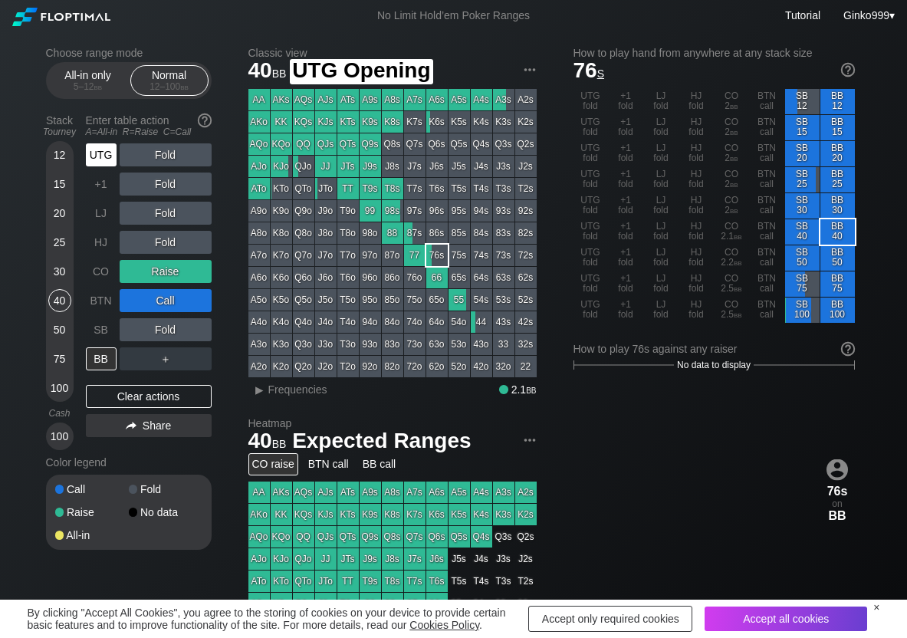
click at [104, 166] on div "UTG" at bounding box center [101, 154] width 31 height 23
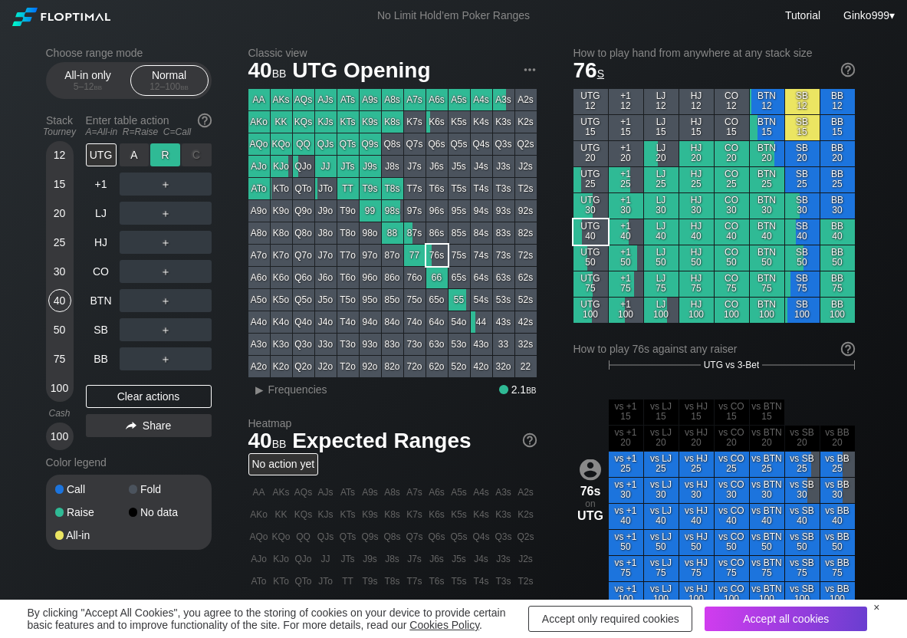
click at [169, 156] on div "R ✕" at bounding box center [165, 154] width 30 height 23
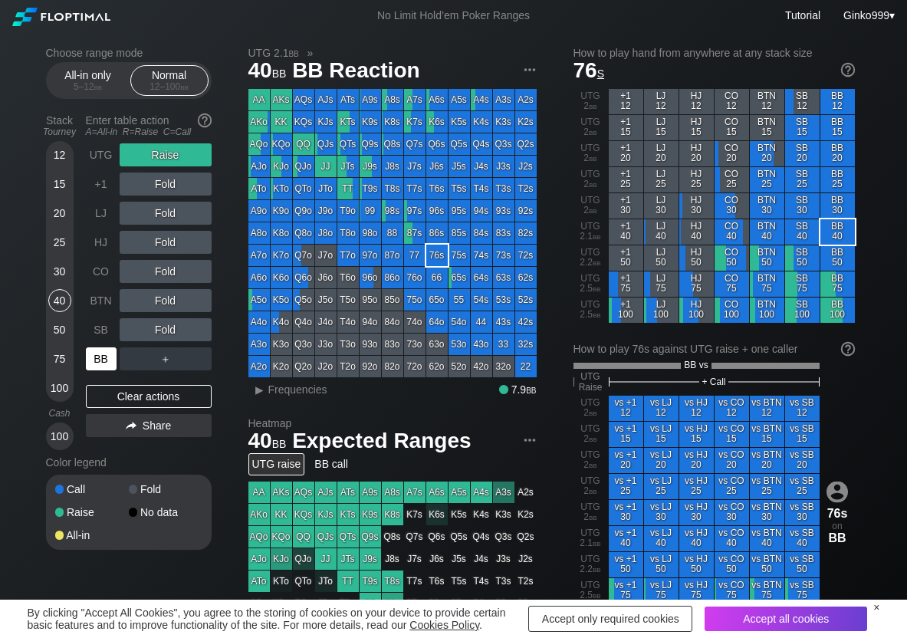
click at [107, 359] on div "BB" at bounding box center [101, 358] width 31 height 23
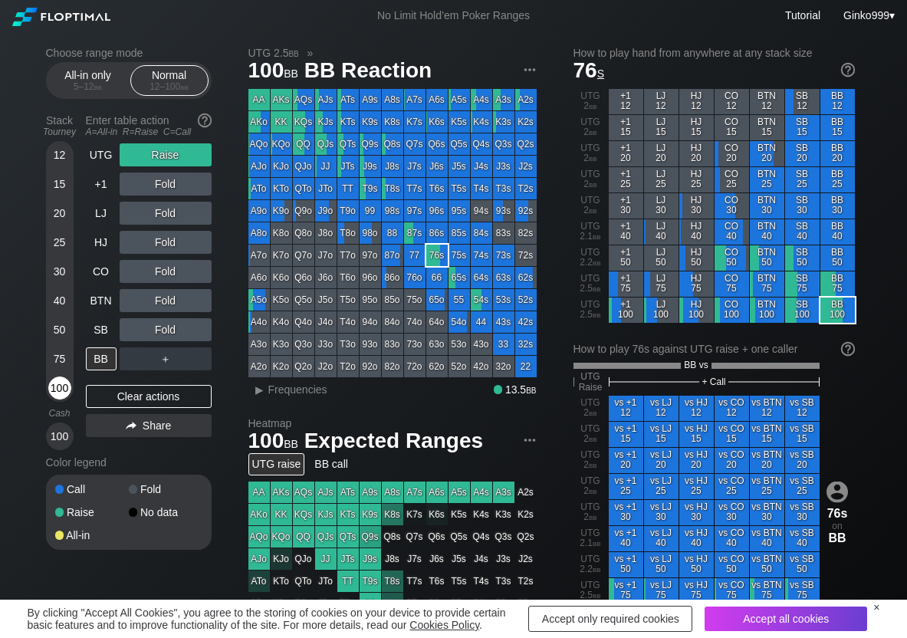
click at [64, 386] on div "100" at bounding box center [59, 387] width 23 height 23
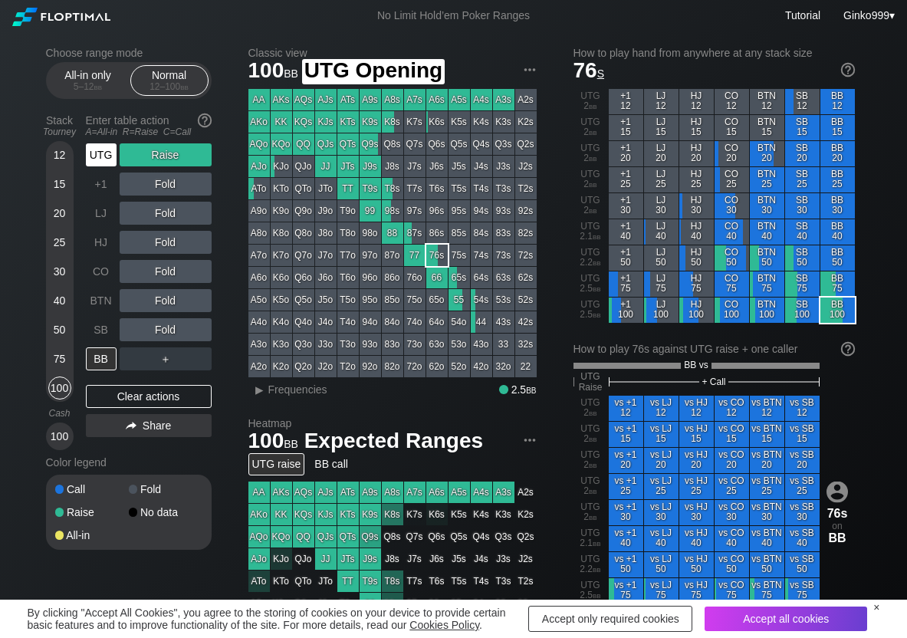
click at [95, 153] on div "UTG" at bounding box center [101, 154] width 31 height 23
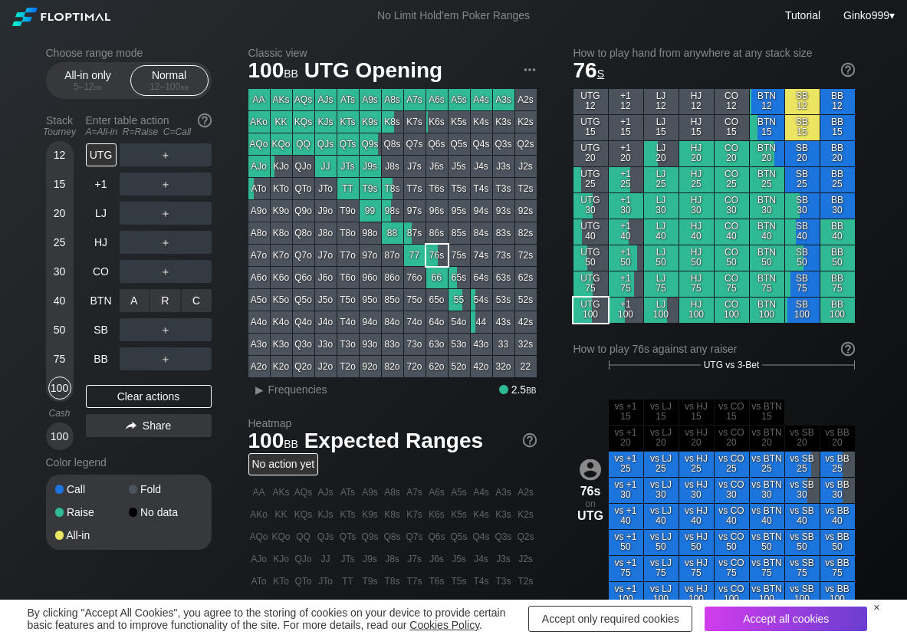
click at [168, 293] on div "R ✕" at bounding box center [165, 300] width 30 height 23
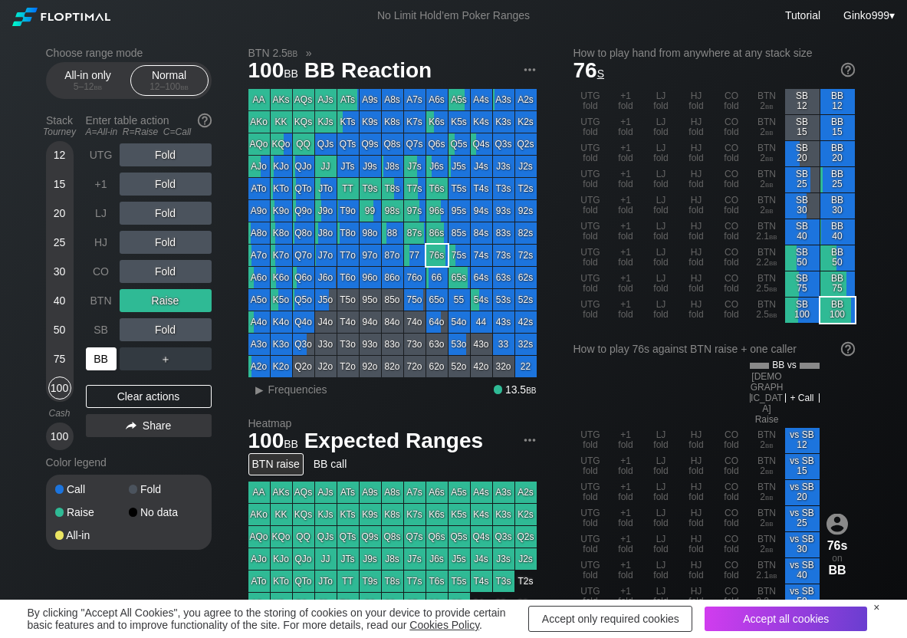
click at [107, 349] on div "BB" at bounding box center [101, 358] width 31 height 23
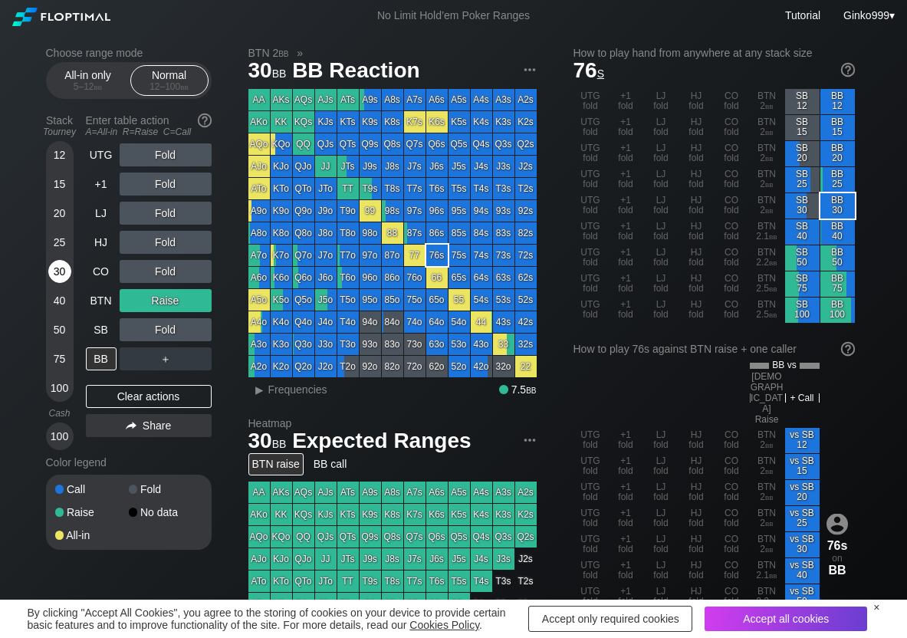
click at [60, 274] on div "30" at bounding box center [59, 271] width 23 height 23
click at [160, 366] on div "R ✕" at bounding box center [165, 358] width 30 height 23
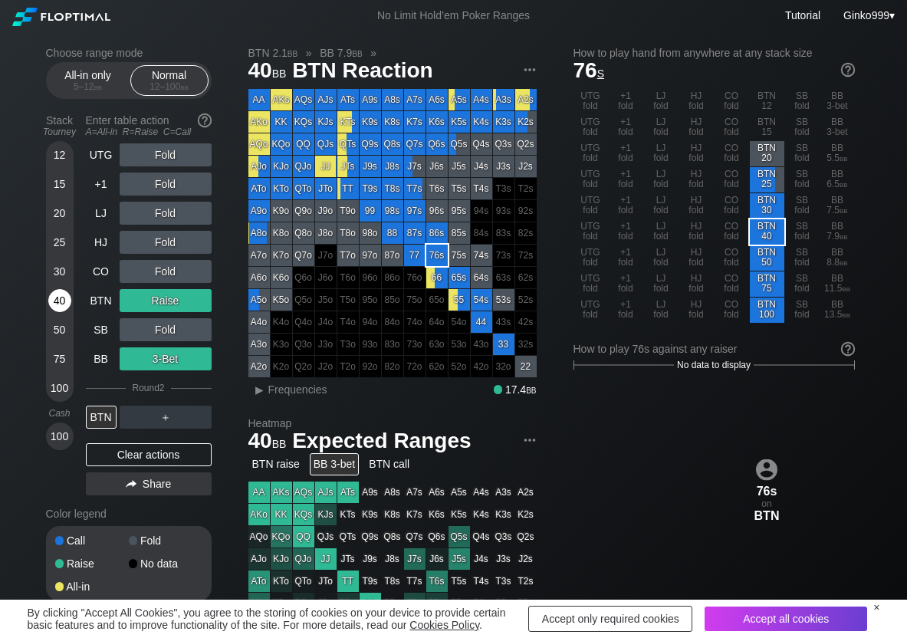
click at [61, 301] on div "40" at bounding box center [59, 300] width 23 height 23
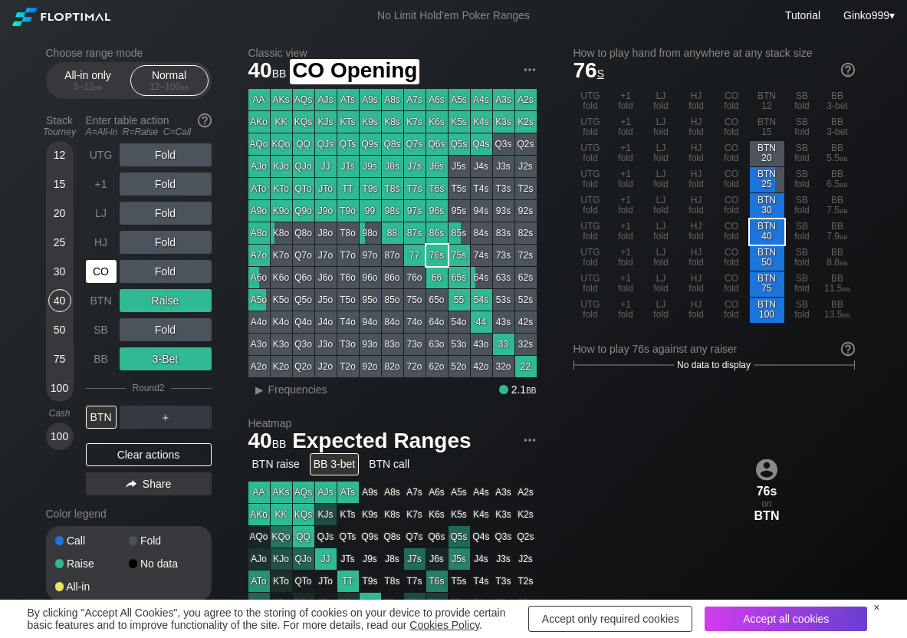
click at [106, 273] on div "CO" at bounding box center [101, 271] width 31 height 23
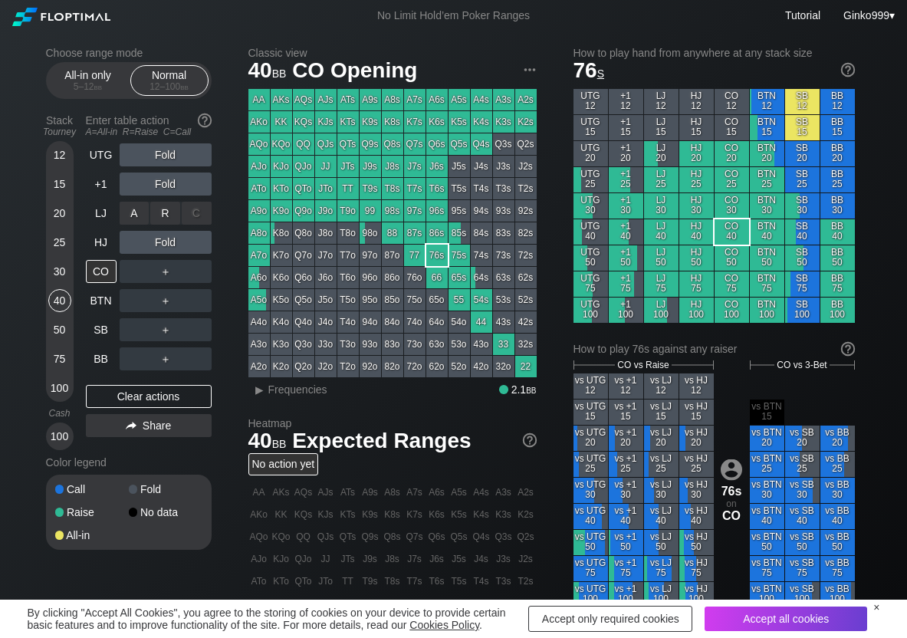
click at [163, 212] on div "R ✕" at bounding box center [165, 213] width 30 height 23
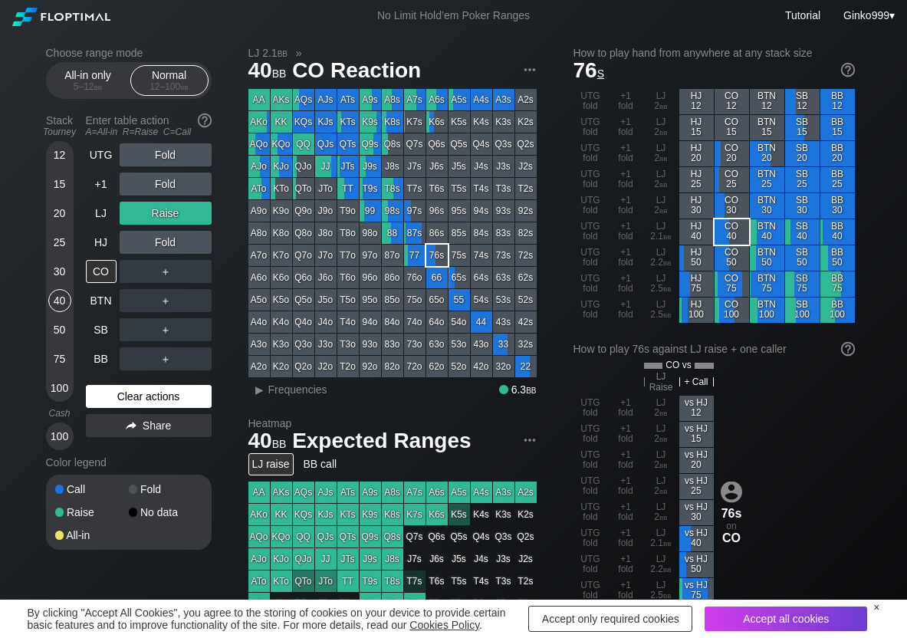
click at [91, 389] on div "Clear actions" at bounding box center [149, 396] width 126 height 23
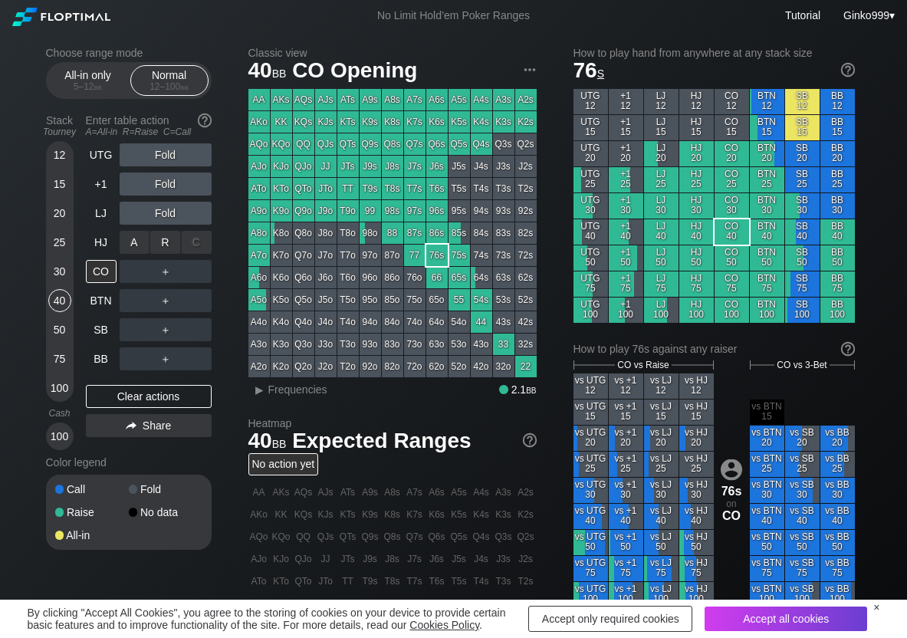
click at [180, 245] on div "A ✕ R ✕ C ✕" at bounding box center [166, 242] width 92 height 23
click at [176, 242] on div "R ✕" at bounding box center [165, 242] width 30 height 23
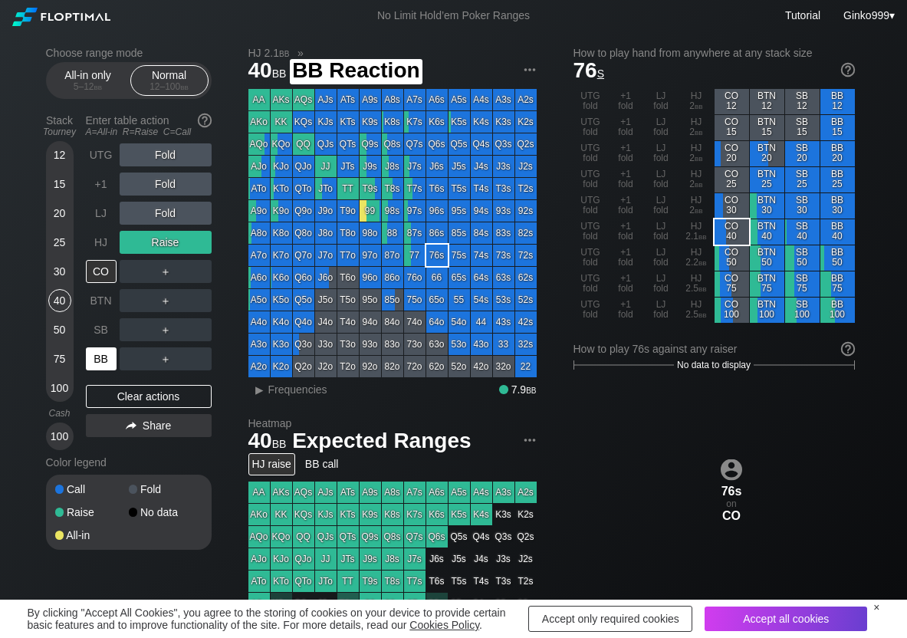
click at [107, 362] on div "BB" at bounding box center [101, 358] width 31 height 23
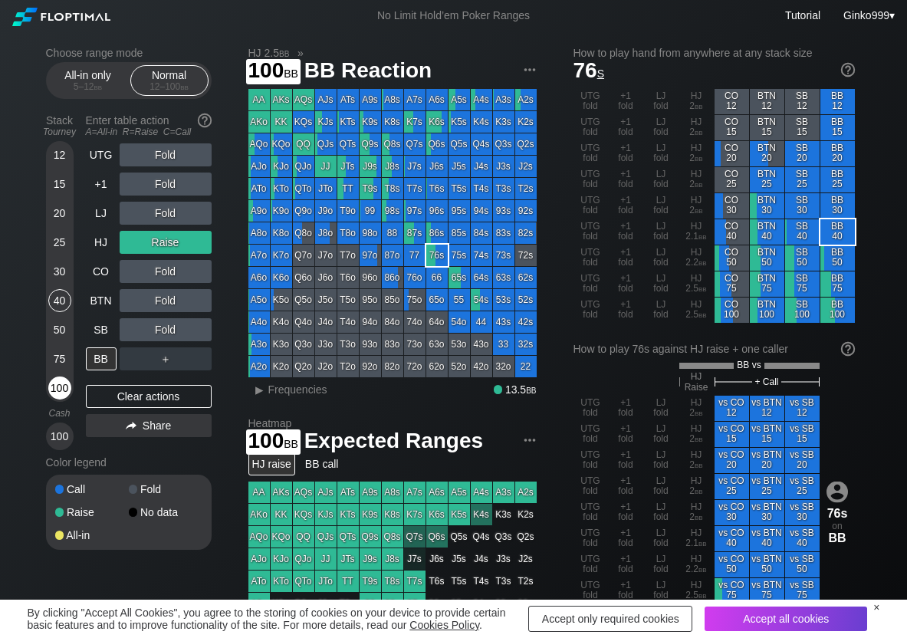
click at [61, 383] on div "100" at bounding box center [59, 387] width 23 height 23
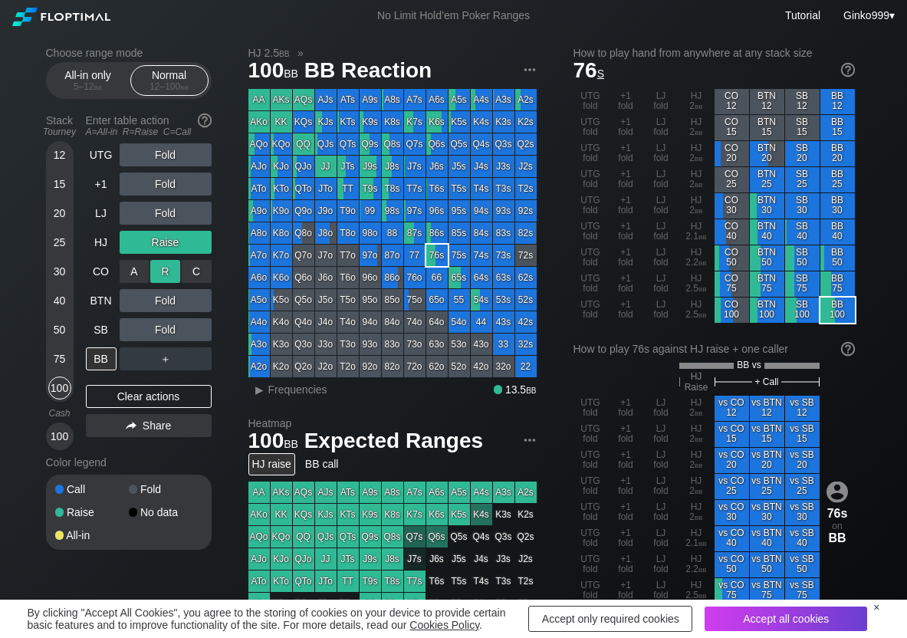
click at [159, 268] on div "R ✕" at bounding box center [165, 271] width 30 height 23
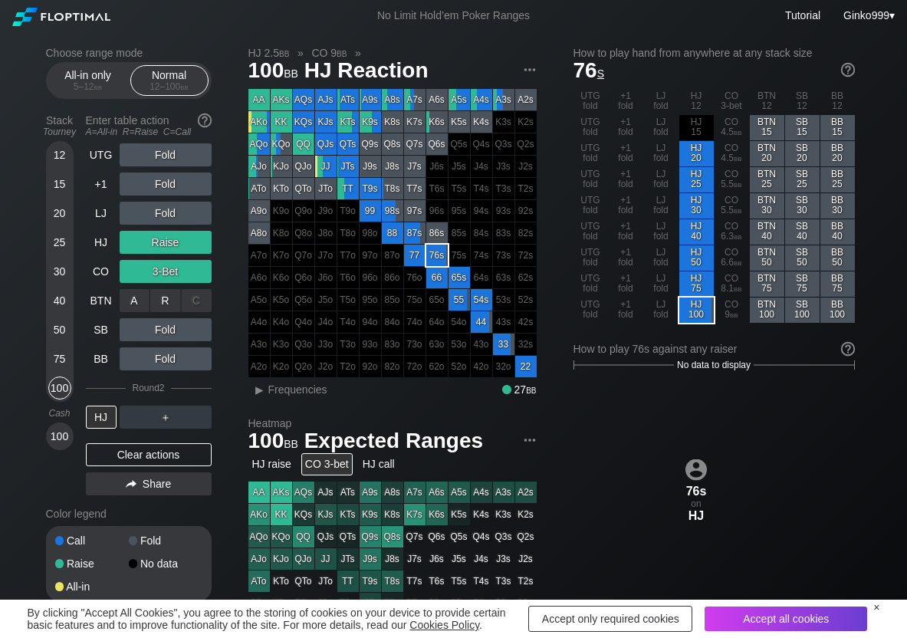
click at [165, 302] on div "R ✕" at bounding box center [165, 300] width 30 height 23
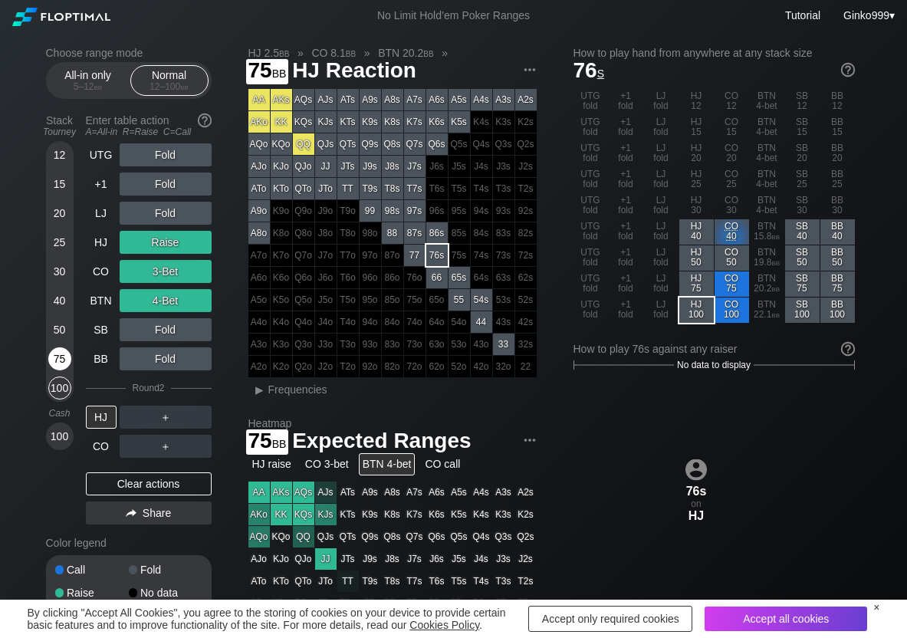
click at [56, 360] on div "75" at bounding box center [59, 358] width 23 height 23
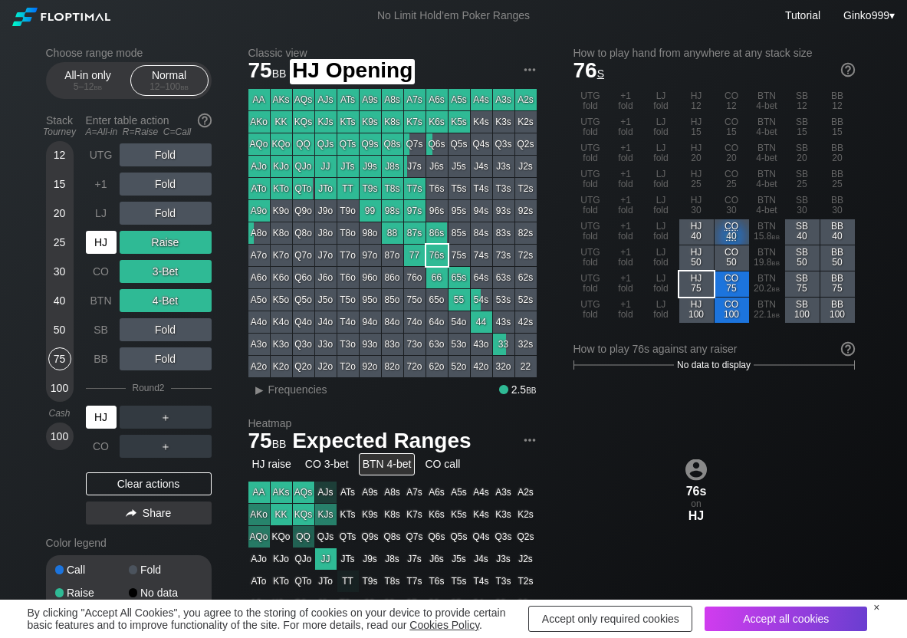
click at [109, 241] on div "HJ" at bounding box center [101, 242] width 31 height 23
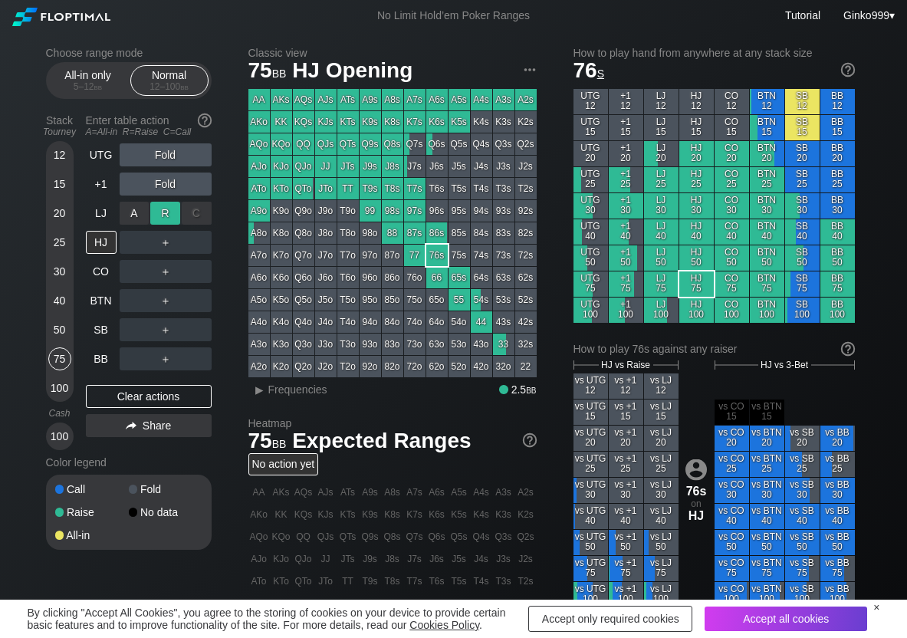
click at [166, 215] on div "R ✕" at bounding box center [165, 213] width 30 height 23
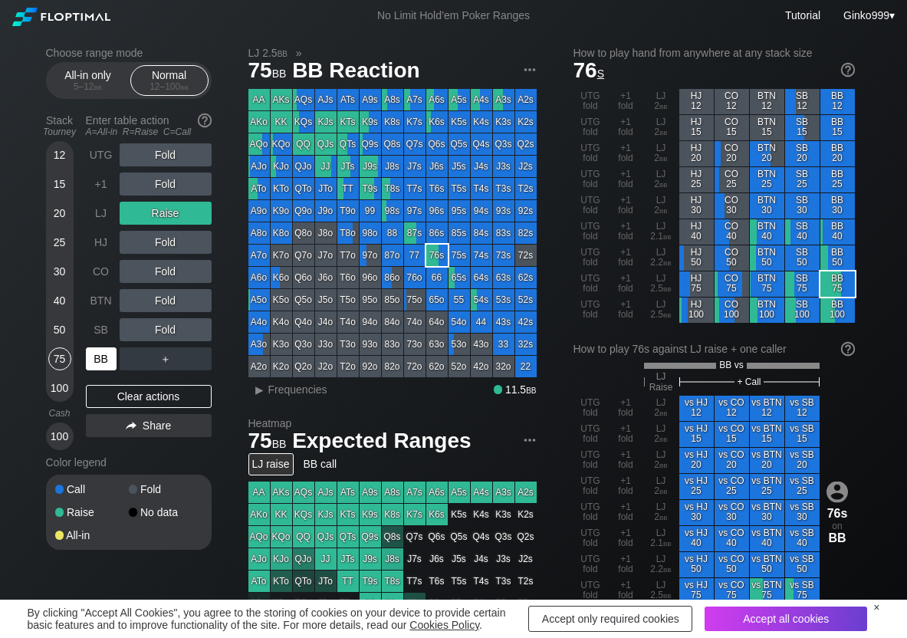
click at [110, 362] on div "BB" at bounding box center [101, 358] width 31 height 23
click at [156, 245] on div "R ✕" at bounding box center [165, 242] width 30 height 23
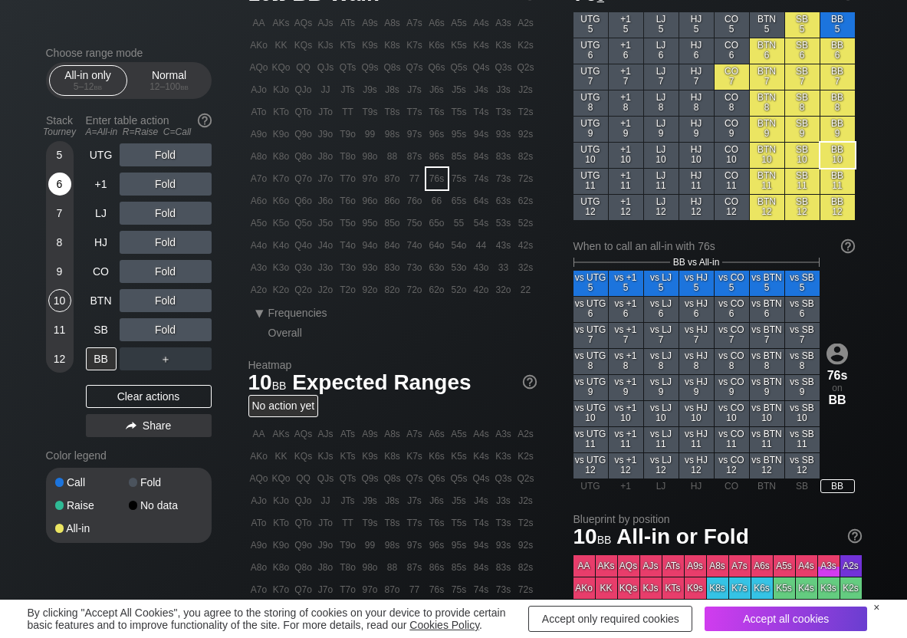
scroll to position [77, 0]
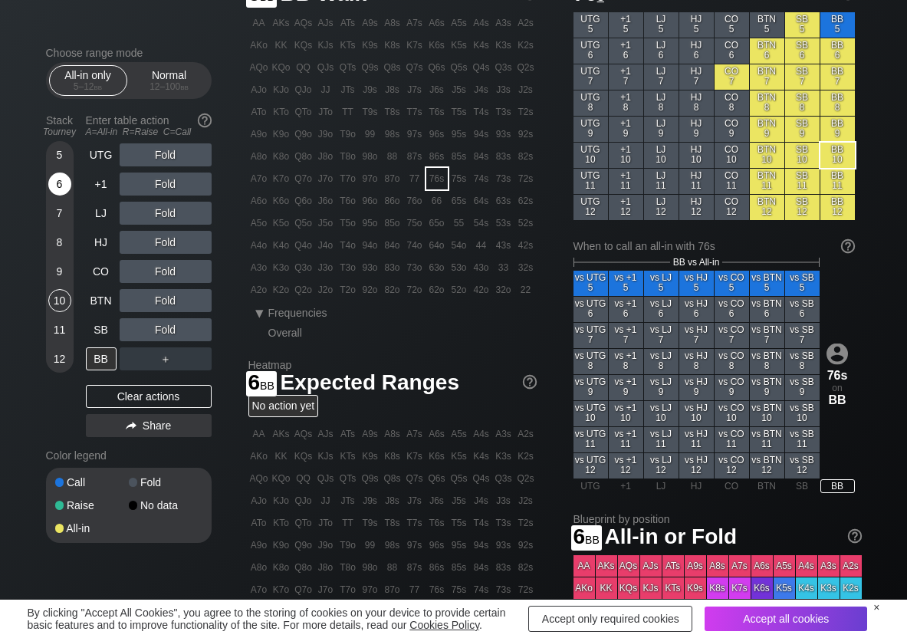
click at [66, 182] on div "6" at bounding box center [59, 184] width 23 height 23
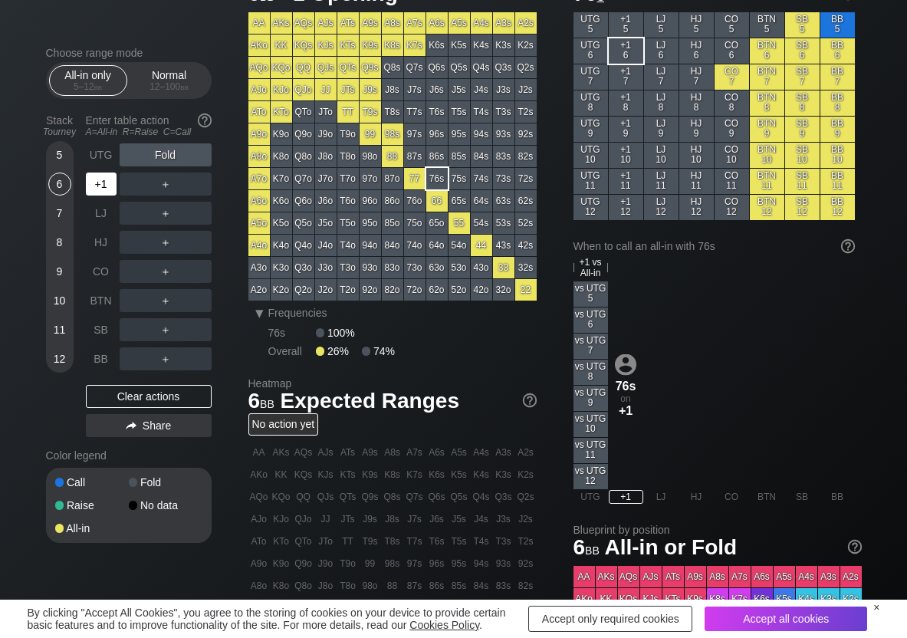
click at [104, 189] on div "+1" at bounding box center [101, 184] width 31 height 23
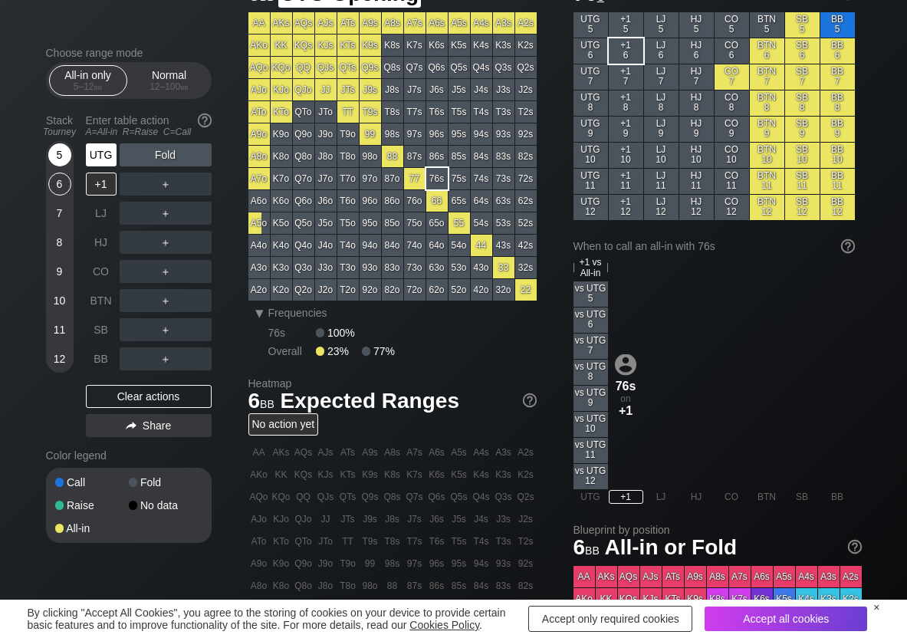
scroll to position [77, 0]
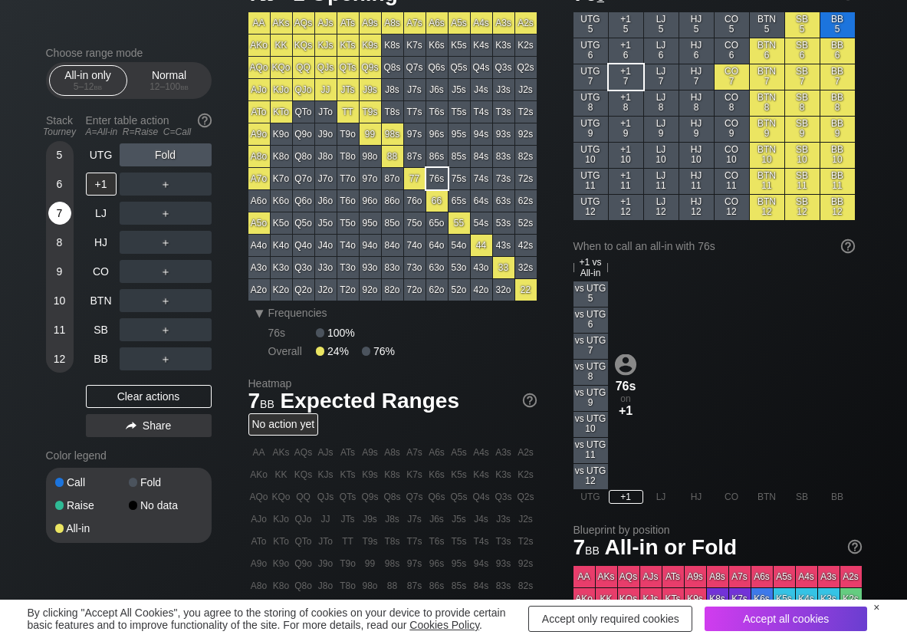
click at [64, 220] on div "7" at bounding box center [59, 213] width 23 height 23
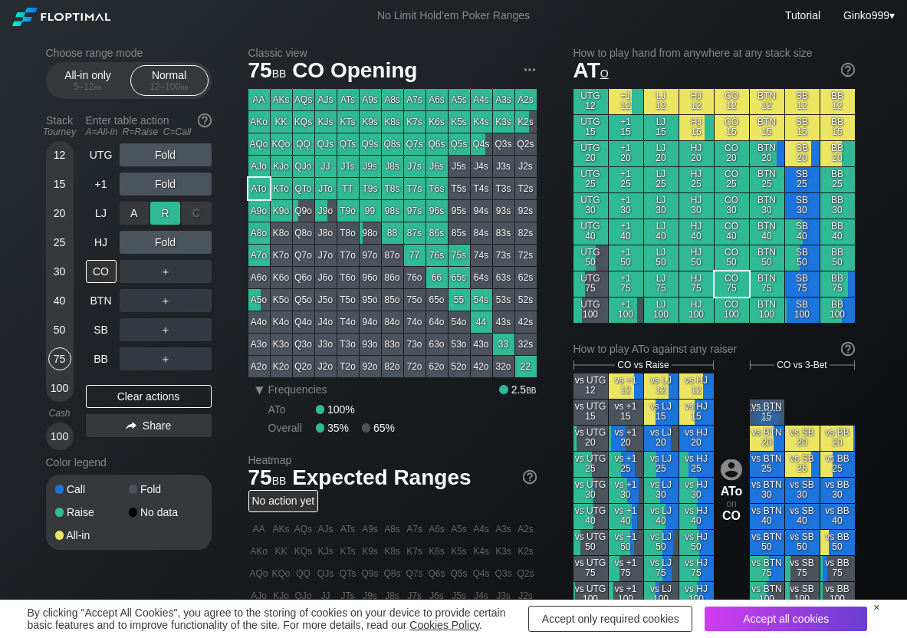
click at [169, 212] on div "R ✕" at bounding box center [165, 213] width 30 height 23
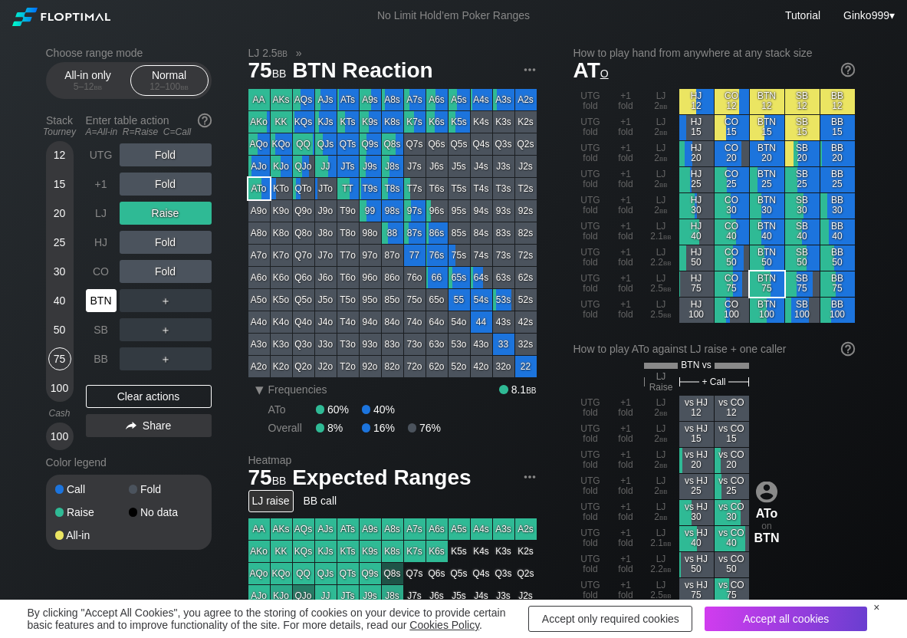
click at [110, 311] on div "BTN" at bounding box center [101, 300] width 31 height 23
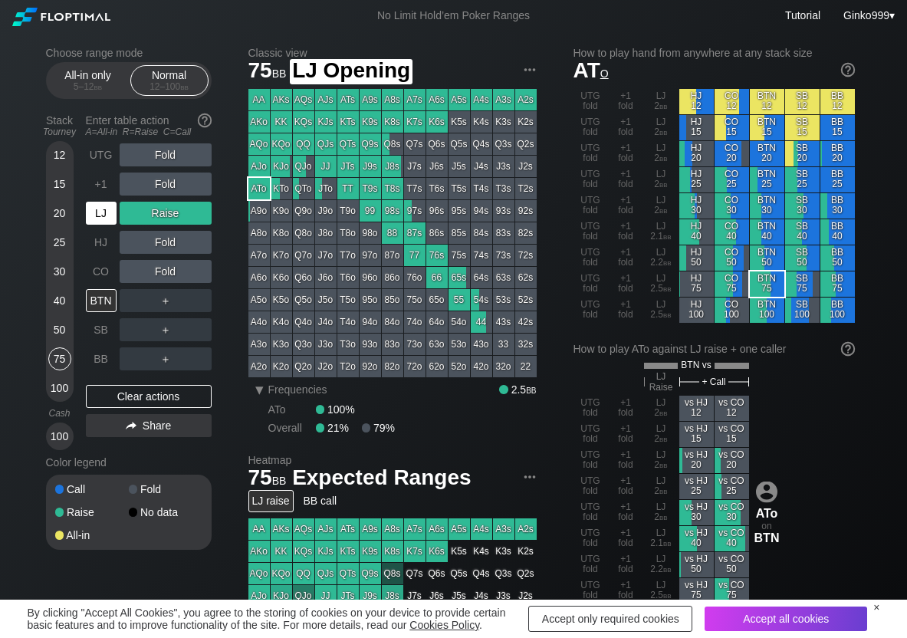
click at [104, 212] on div "LJ" at bounding box center [101, 213] width 31 height 23
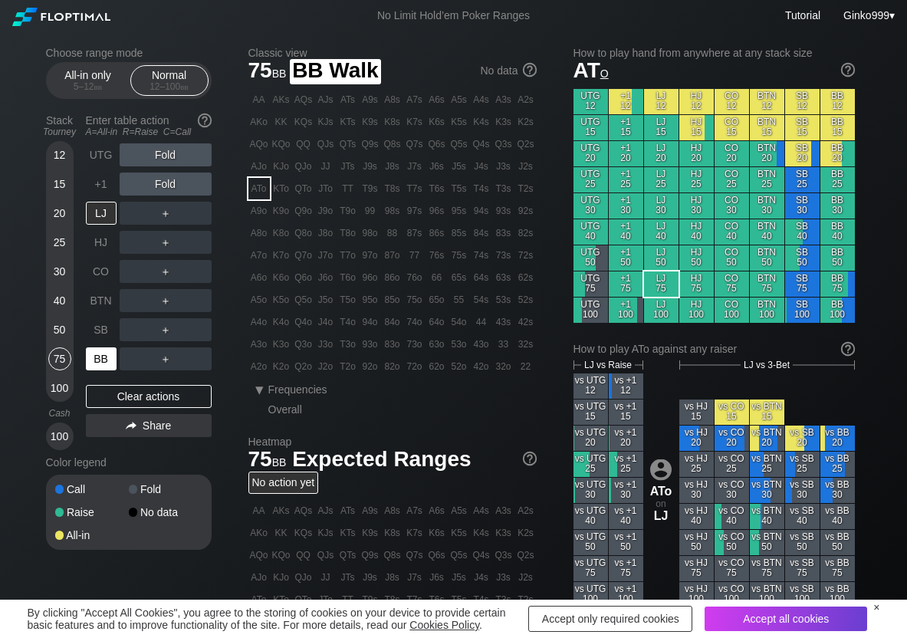
click at [105, 365] on div "BB" at bounding box center [101, 358] width 31 height 23
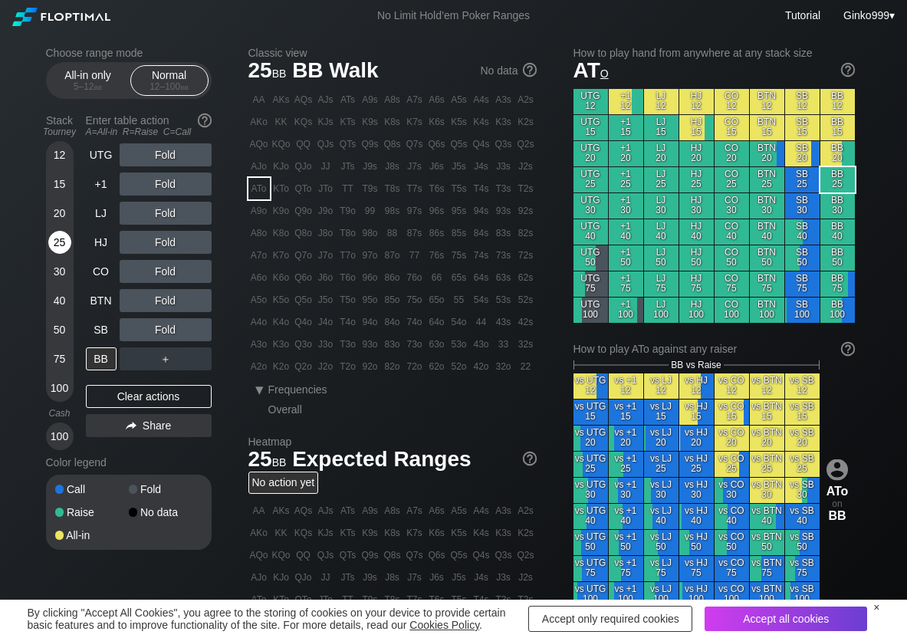
click at [55, 248] on div "25" at bounding box center [59, 242] width 23 height 23
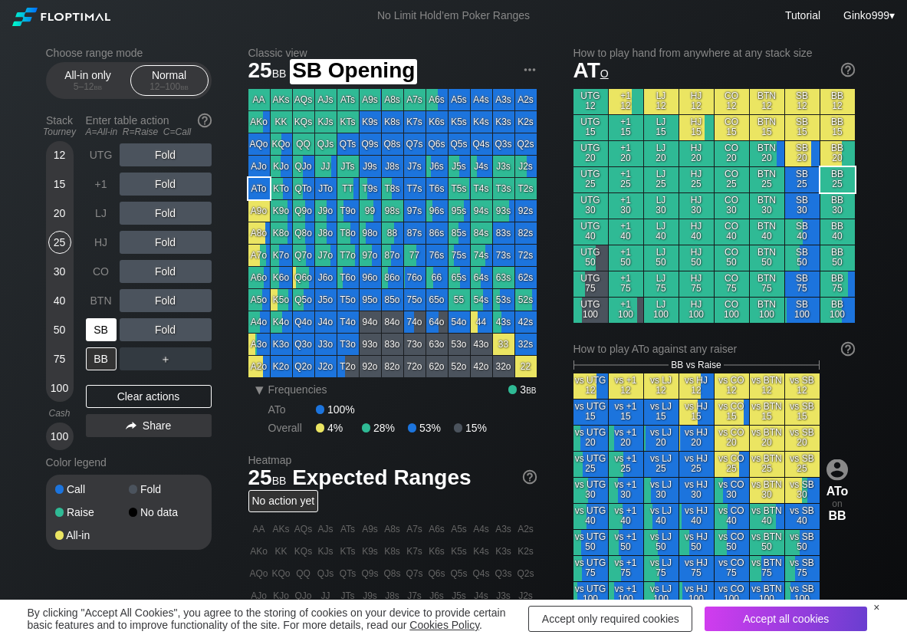
click at [104, 329] on div "SB" at bounding box center [101, 329] width 31 height 23
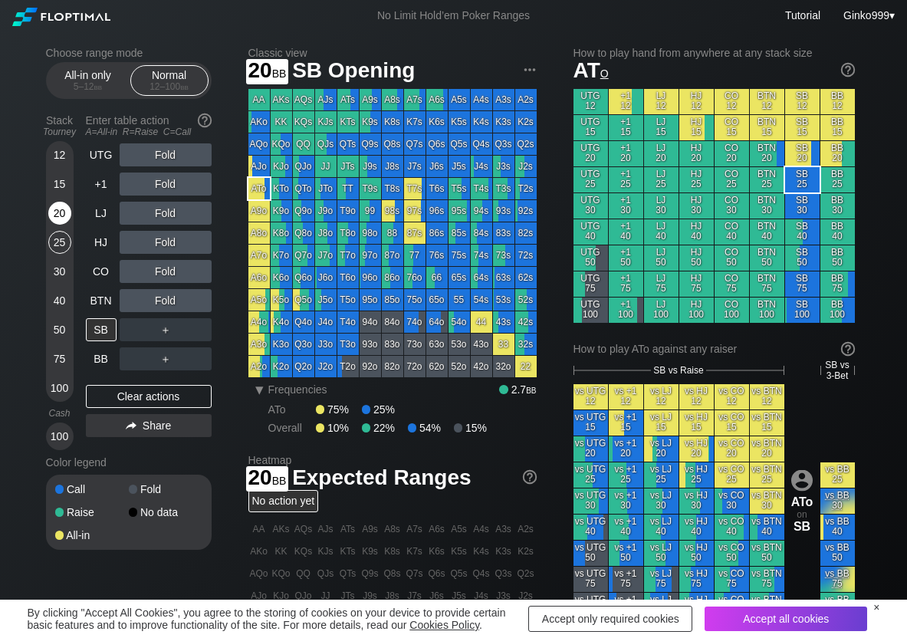
click at [62, 214] on div "20" at bounding box center [59, 213] width 23 height 23
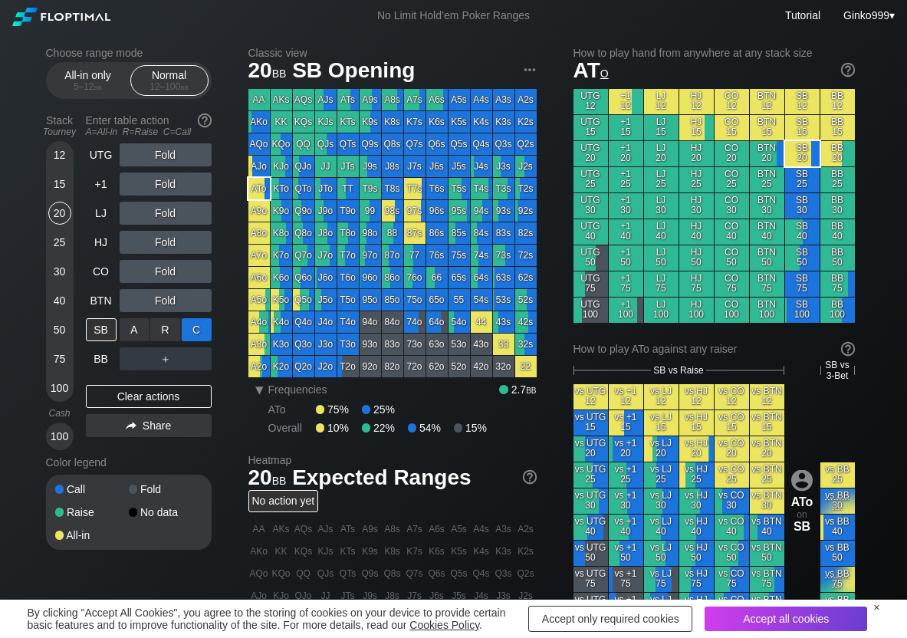
click at [197, 328] on div "C ✕" at bounding box center [197, 329] width 30 height 23
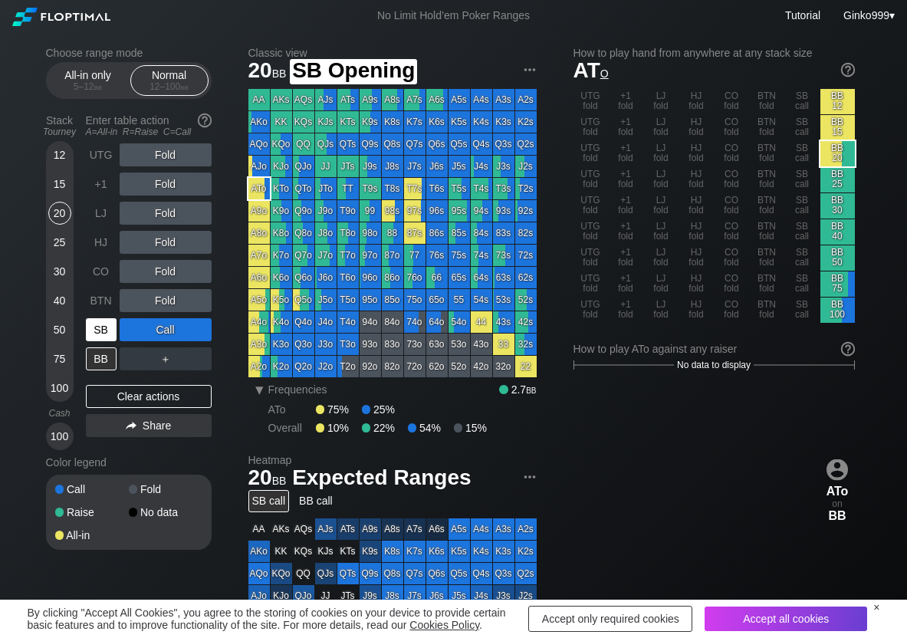
click at [105, 325] on div "SB" at bounding box center [101, 329] width 31 height 23
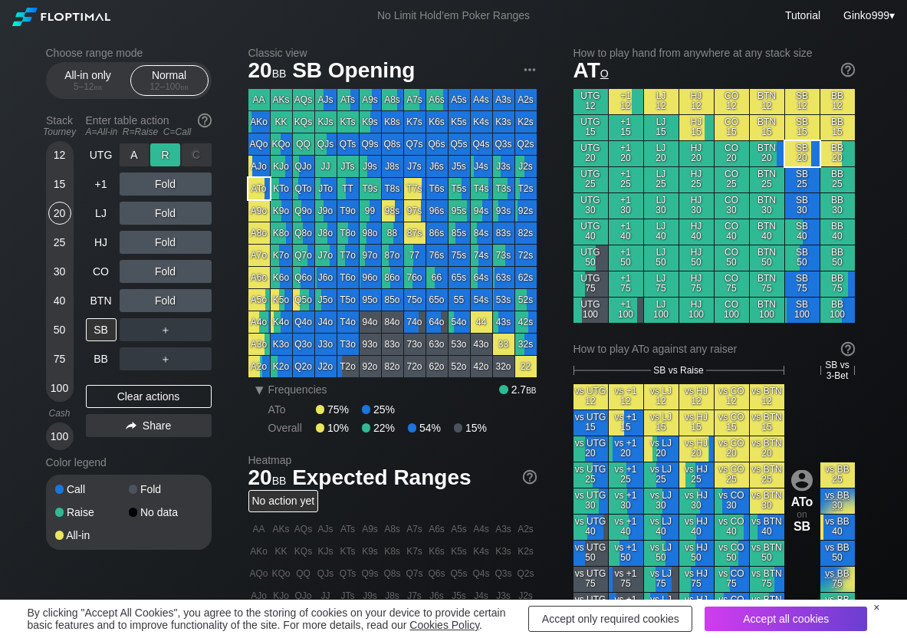
click at [169, 155] on div "R ✕" at bounding box center [165, 154] width 30 height 23
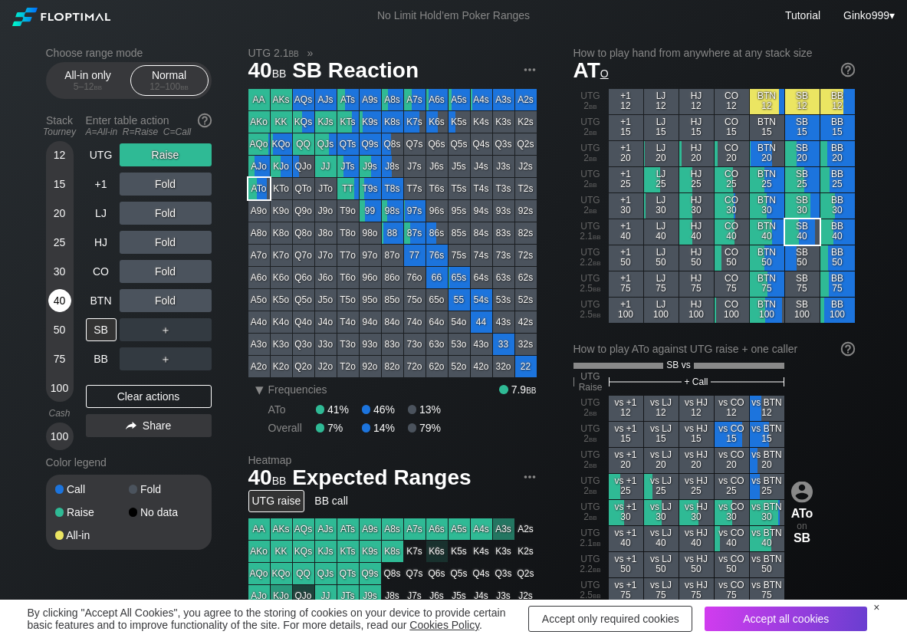
click at [56, 293] on div "40" at bounding box center [59, 300] width 23 height 23
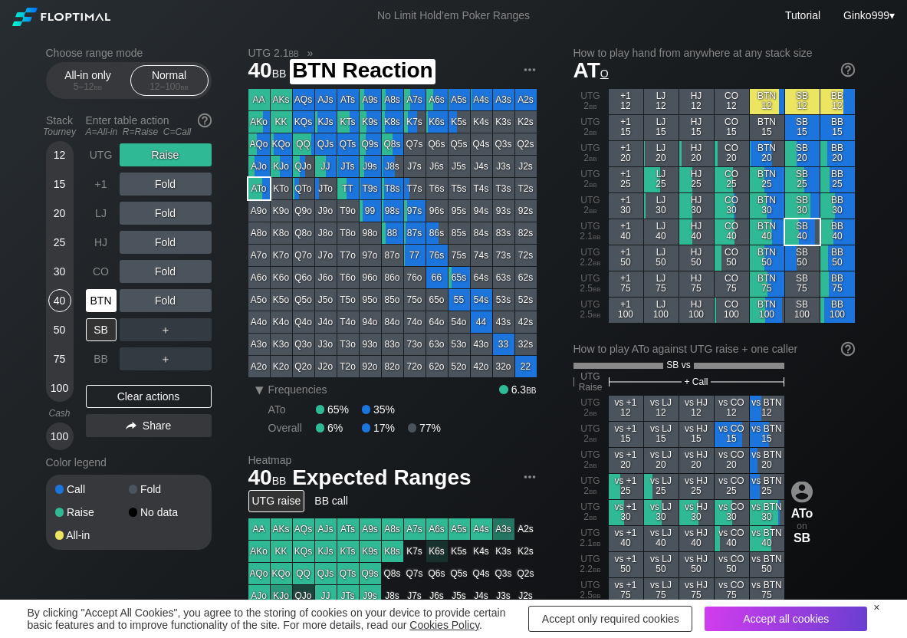
click at [99, 297] on div "BTN" at bounding box center [101, 300] width 31 height 23
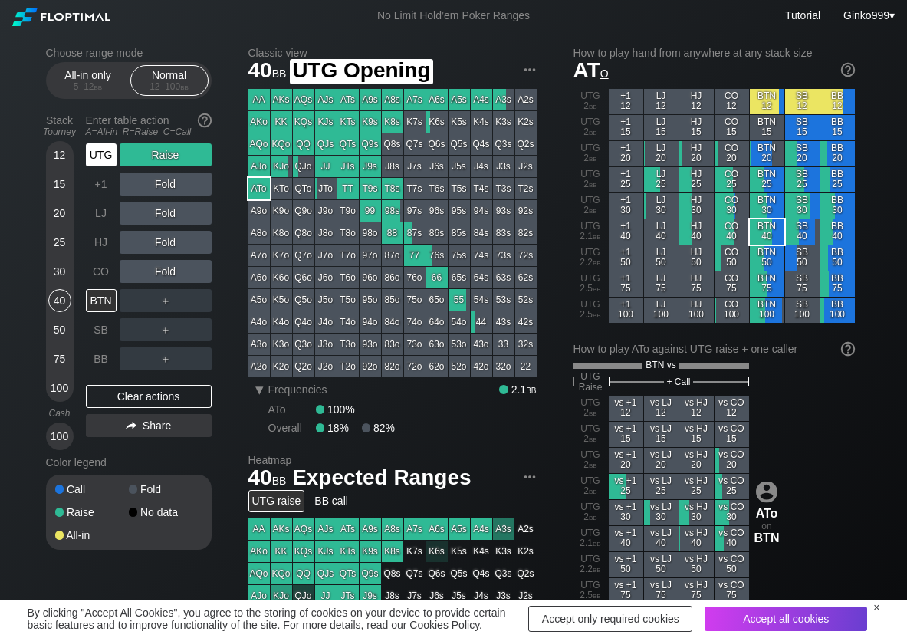
click at [109, 159] on div "UTG" at bounding box center [101, 154] width 31 height 23
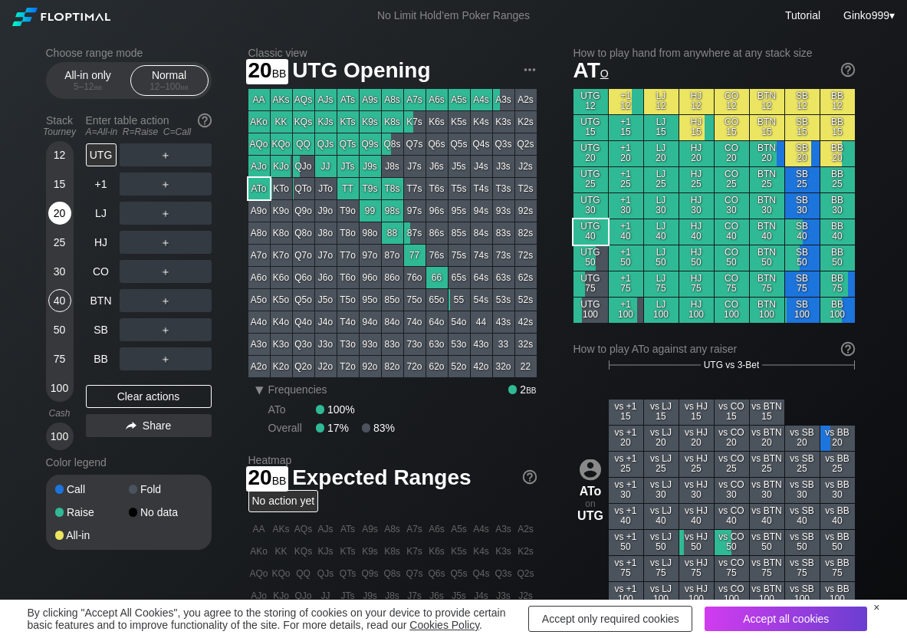
click at [54, 205] on div "20" at bounding box center [59, 213] width 23 height 23
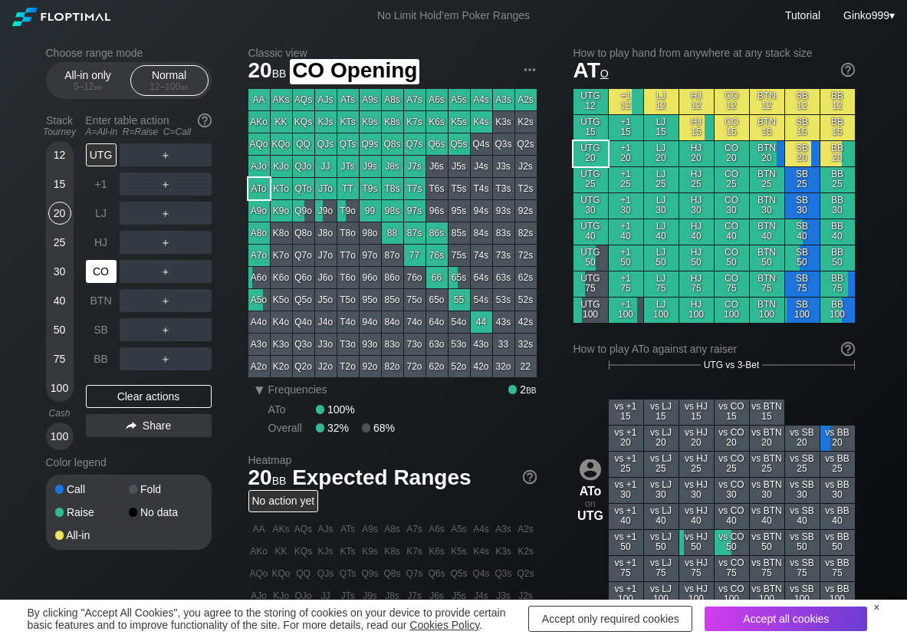
click at [104, 267] on div "CO" at bounding box center [101, 271] width 31 height 23
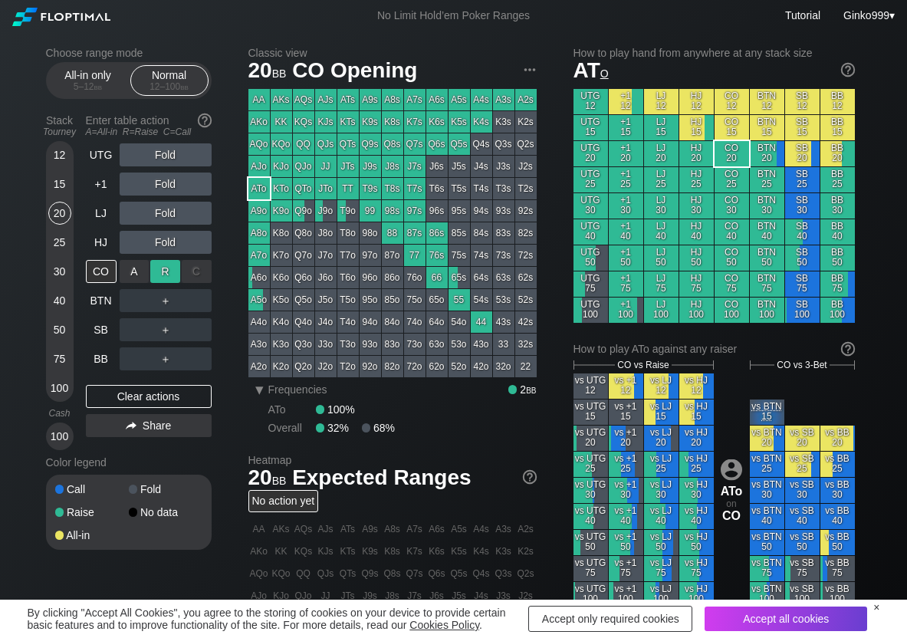
click at [174, 265] on div "R ✕" at bounding box center [165, 271] width 30 height 23
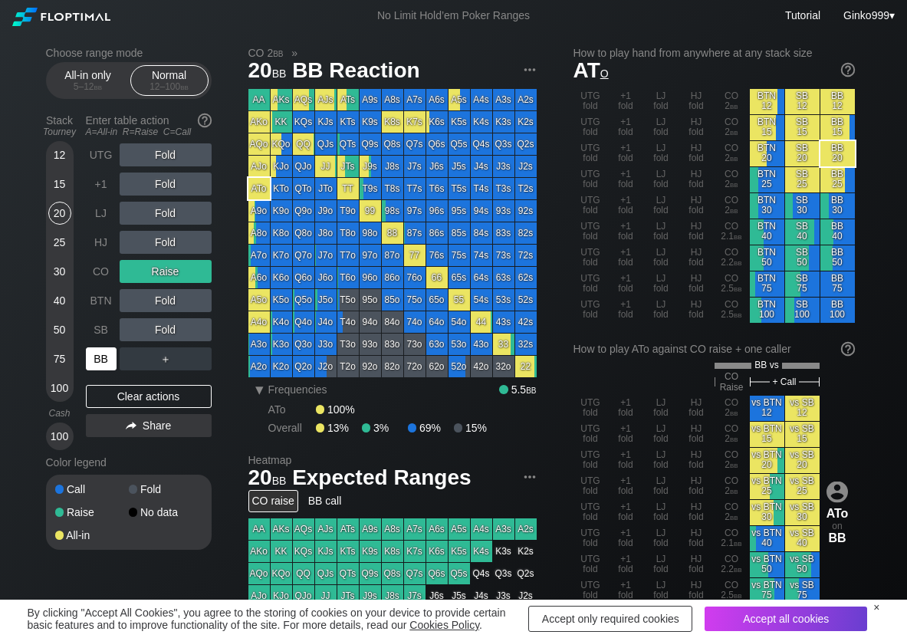
click at [107, 366] on div "BB" at bounding box center [101, 358] width 31 height 23
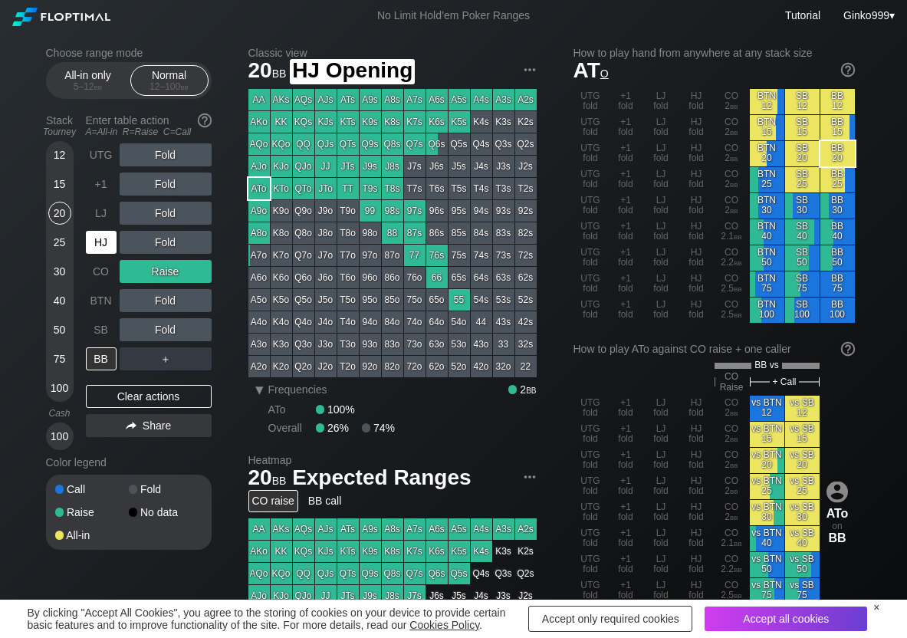
click at [105, 251] on div "HJ" at bounding box center [101, 242] width 31 height 23
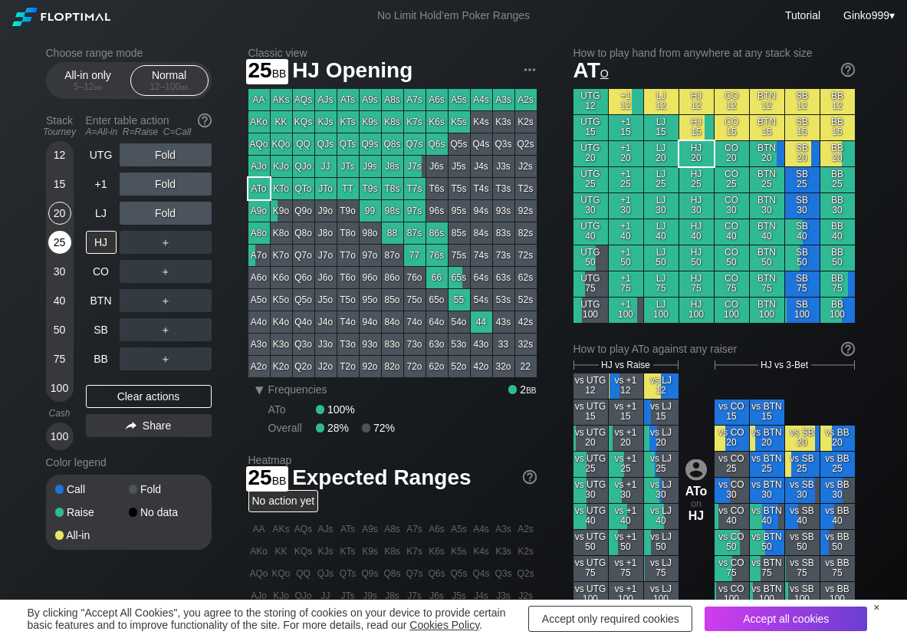
click at [61, 239] on div "25" at bounding box center [59, 242] width 23 height 23
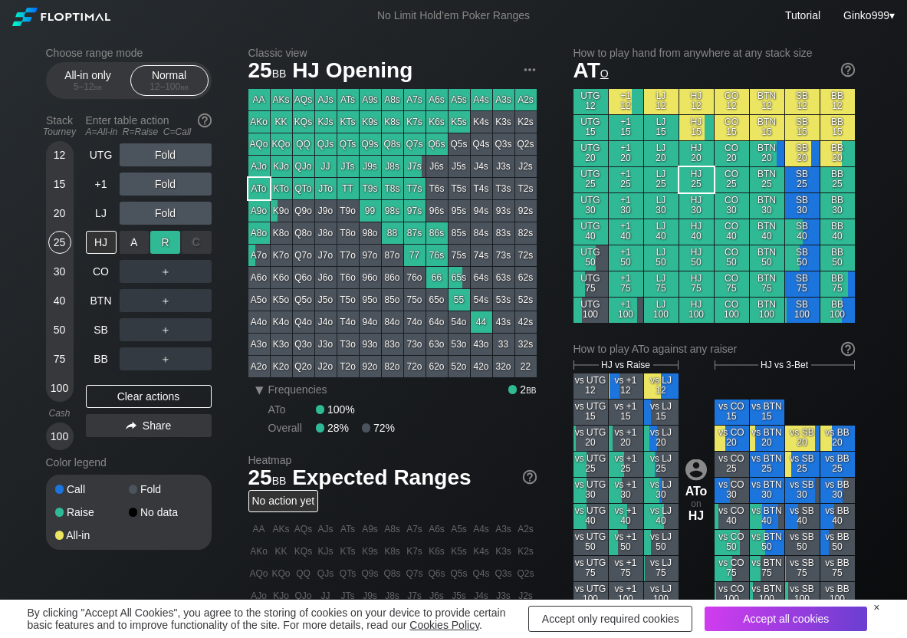
click at [167, 237] on div "R ✕" at bounding box center [165, 242] width 30 height 23
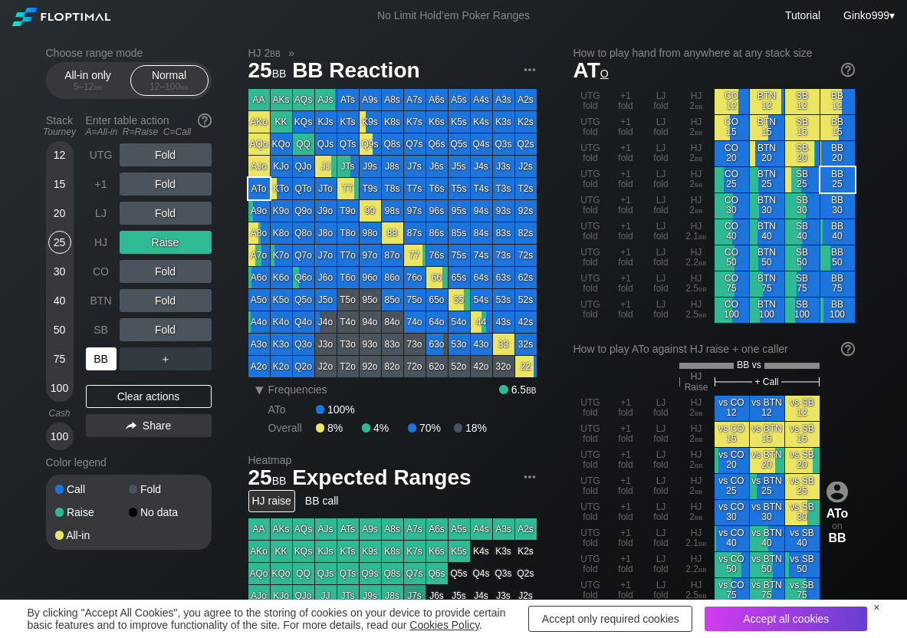
click at [95, 356] on div "BB" at bounding box center [101, 358] width 31 height 23
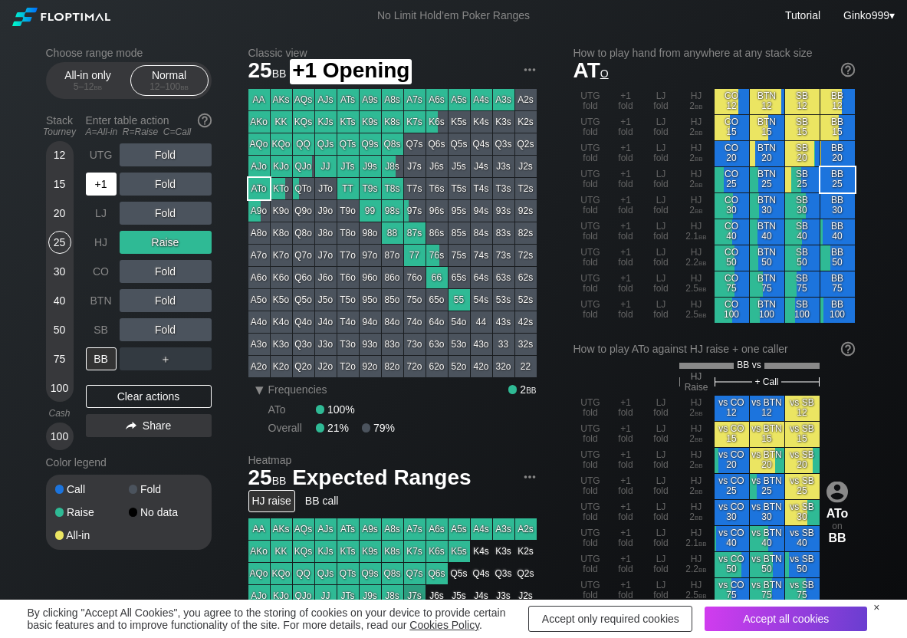
click at [109, 187] on div "+1" at bounding box center [101, 184] width 31 height 23
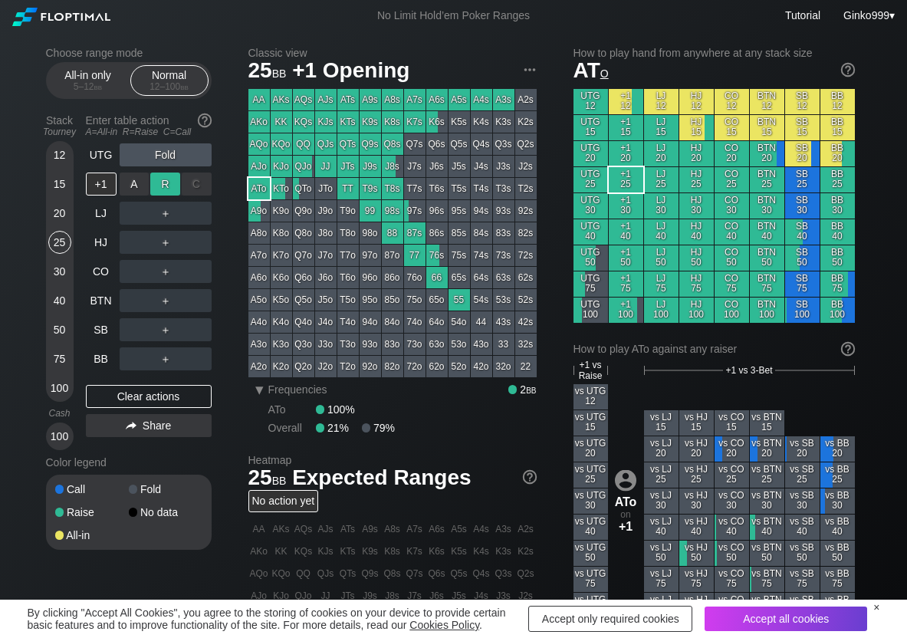
click at [166, 187] on div "R ✕" at bounding box center [165, 184] width 30 height 23
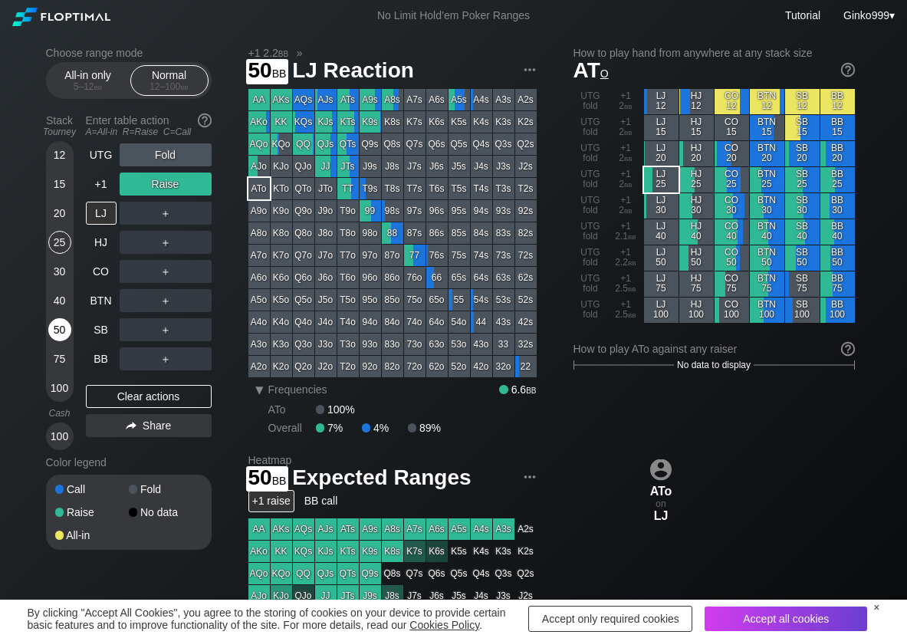
click at [62, 328] on div "50" at bounding box center [59, 329] width 23 height 23
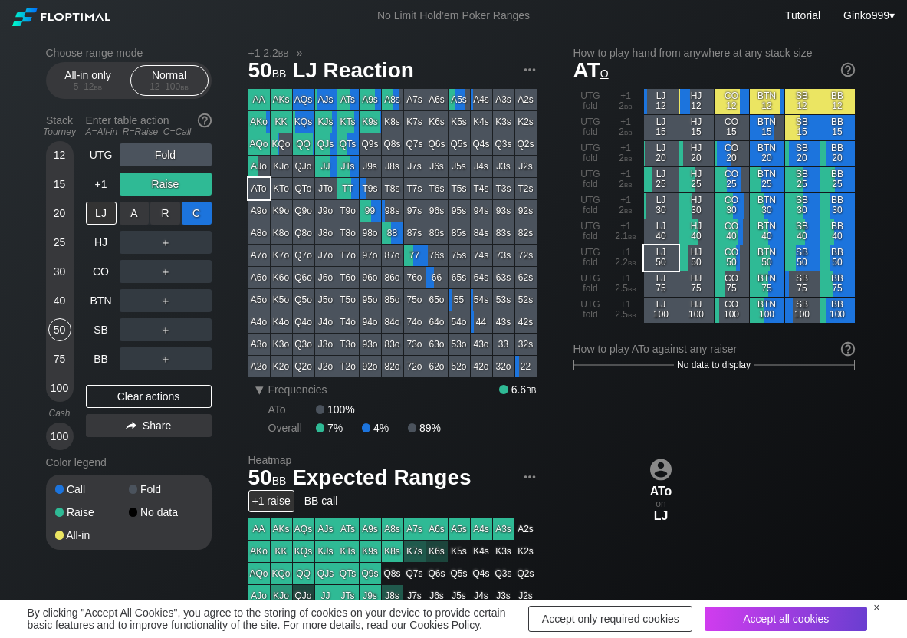
click at [203, 215] on div "C ✕" at bounding box center [197, 213] width 30 height 23
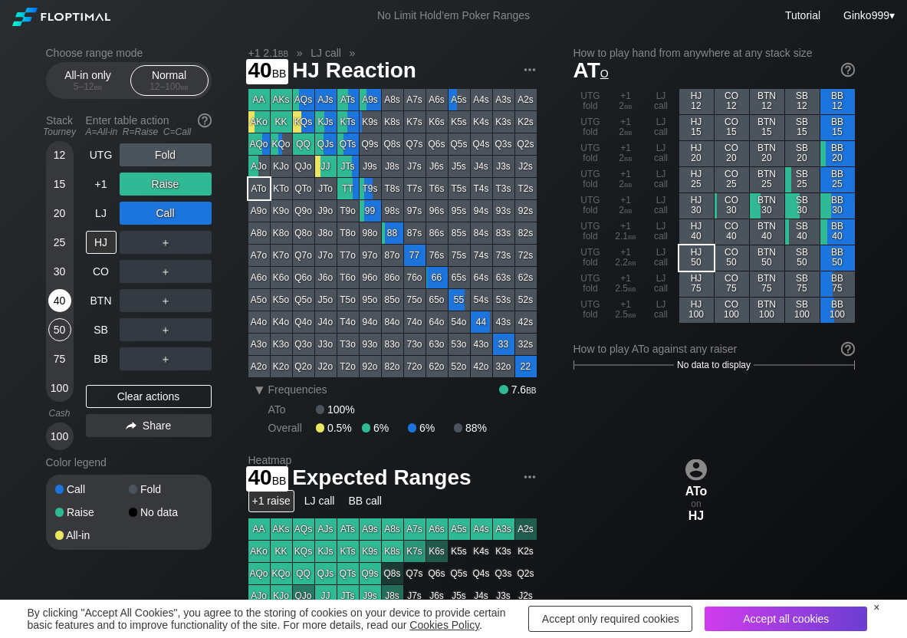
click at [56, 300] on div "40" at bounding box center [59, 300] width 23 height 23
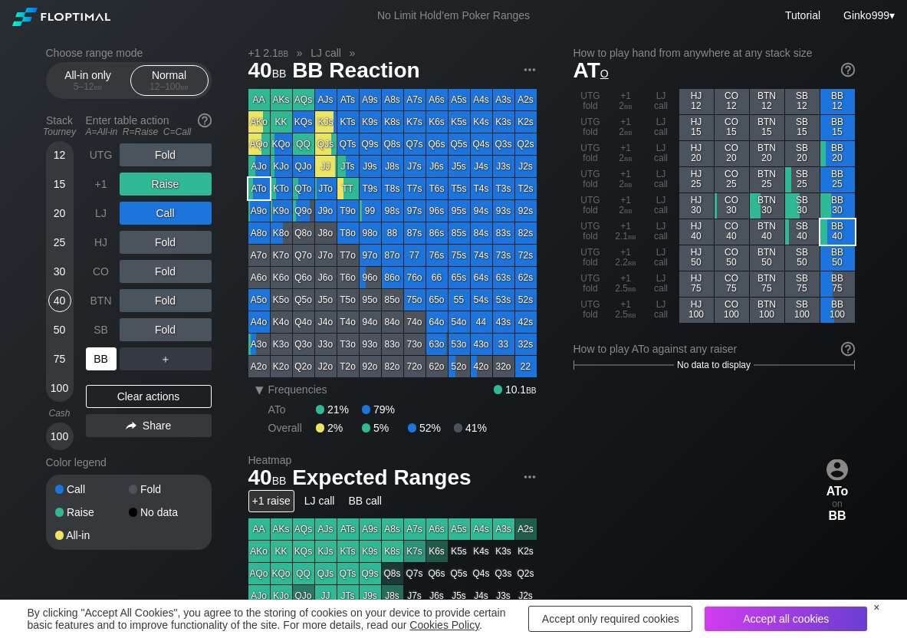
drag, startPoint x: 107, startPoint y: 360, endPoint x: 74, endPoint y: 259, distance: 106.4
click at [107, 360] on div "BB" at bounding box center [101, 358] width 31 height 23
click at [100, 151] on div "UTG" at bounding box center [101, 154] width 31 height 23
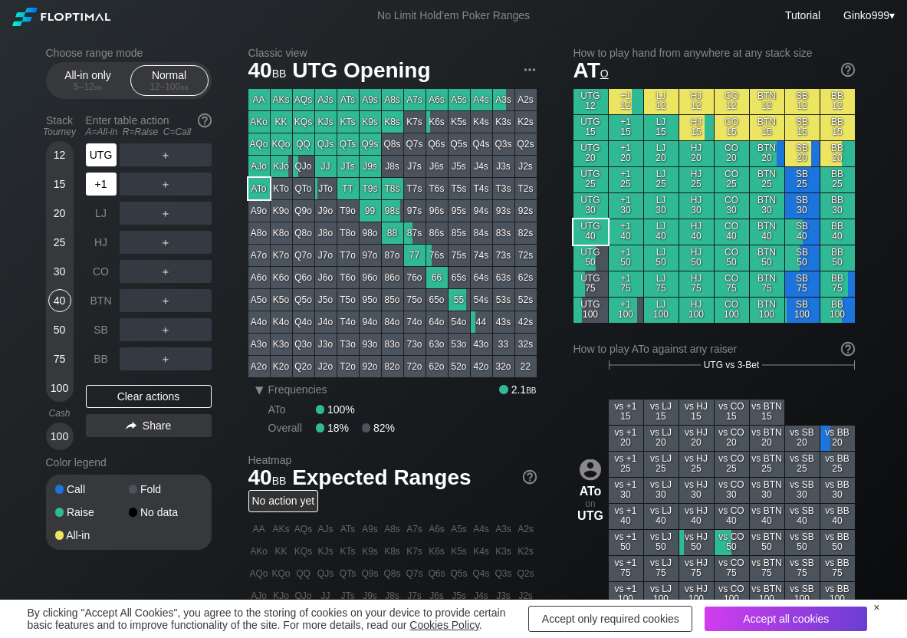
click at [98, 184] on div "+1" at bounding box center [101, 184] width 31 height 23
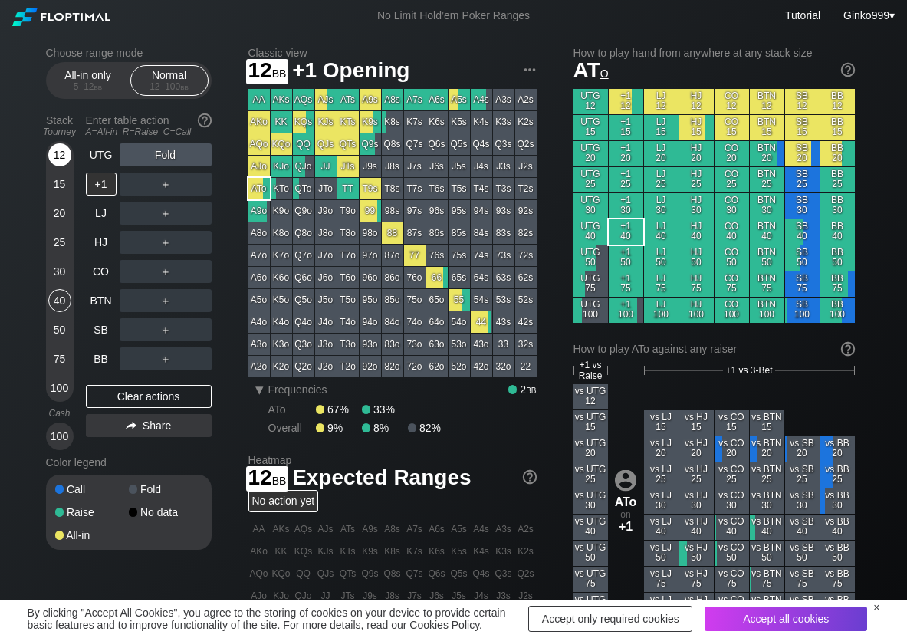
click at [65, 154] on div "12" at bounding box center [59, 154] width 23 height 23
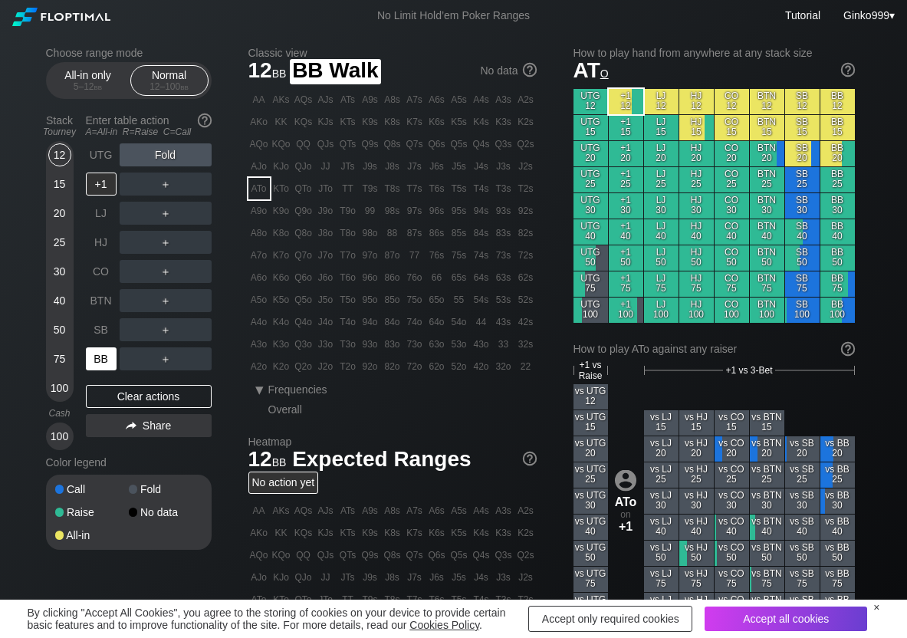
click at [103, 359] on div "BB" at bounding box center [101, 358] width 31 height 23
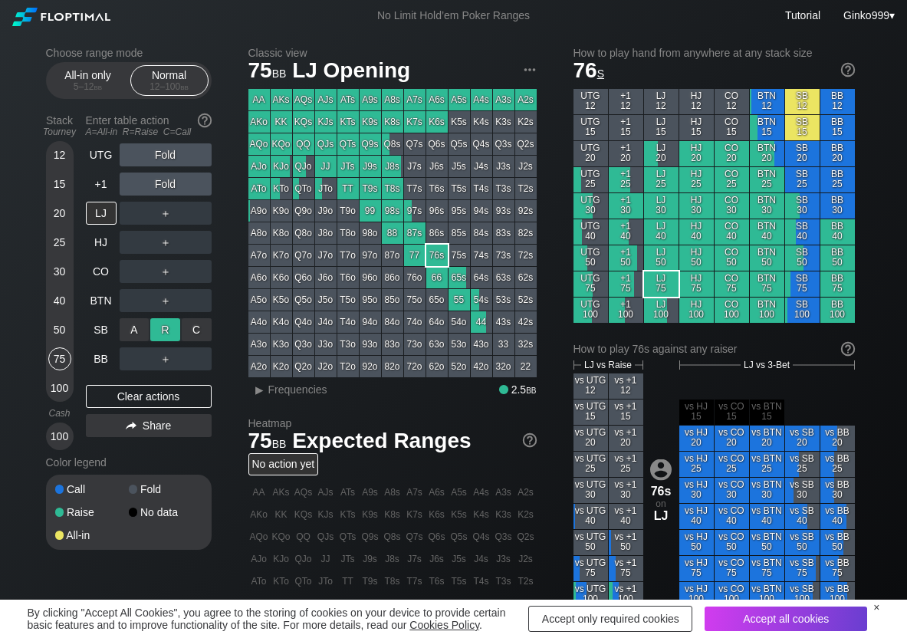
click at [159, 322] on div "R ✕" at bounding box center [165, 329] width 30 height 23
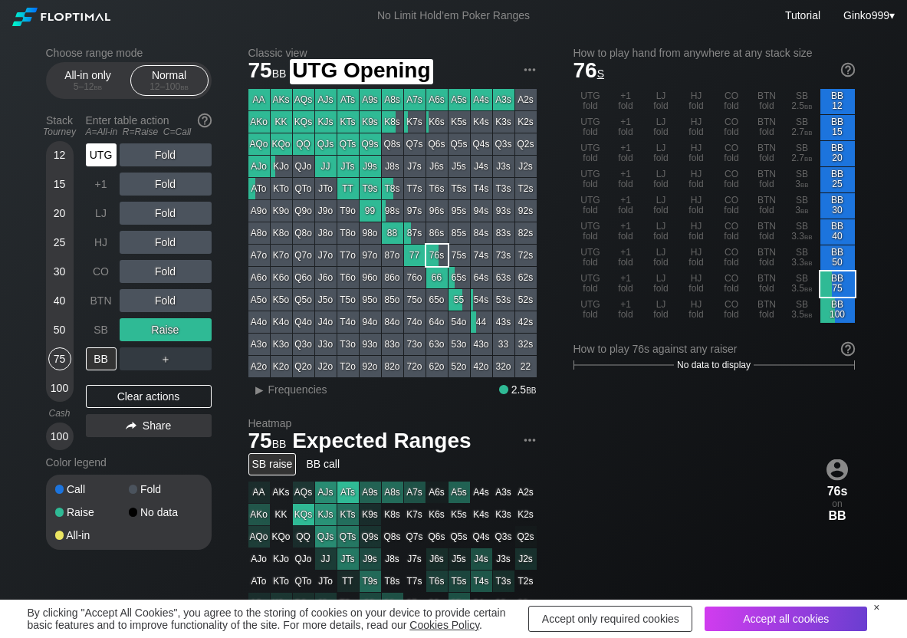
click at [100, 151] on div "UTG" at bounding box center [101, 154] width 31 height 23
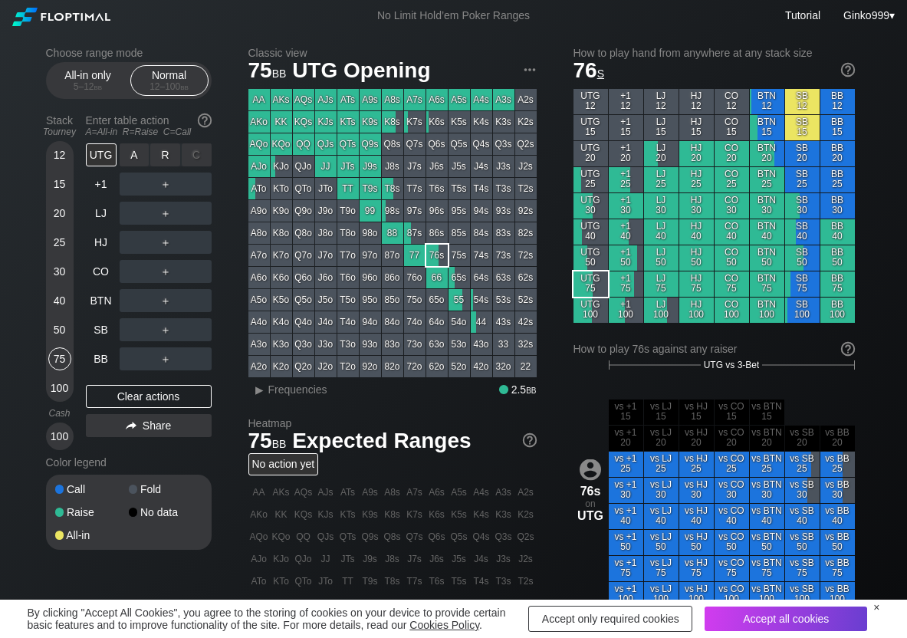
click at [146, 151] on div "A ✕" at bounding box center [135, 154] width 30 height 23
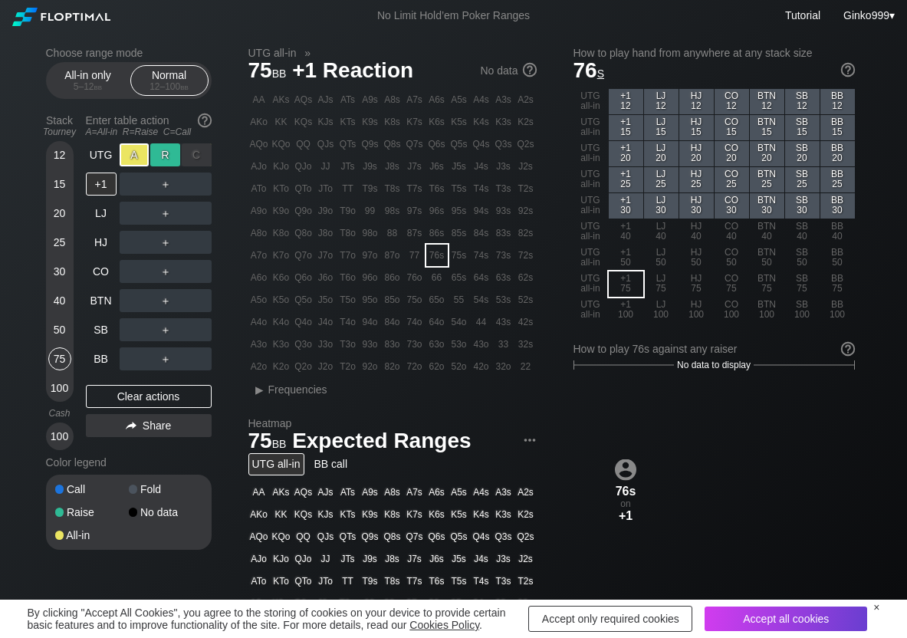
click at [159, 151] on div "R ✕" at bounding box center [165, 154] width 30 height 23
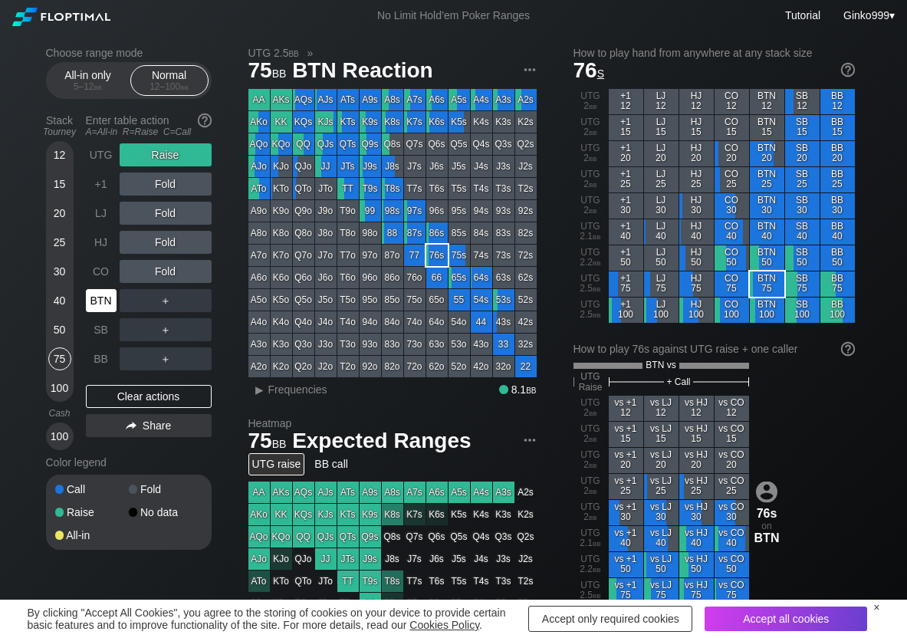
click at [107, 303] on div "BTN" at bounding box center [101, 300] width 31 height 23
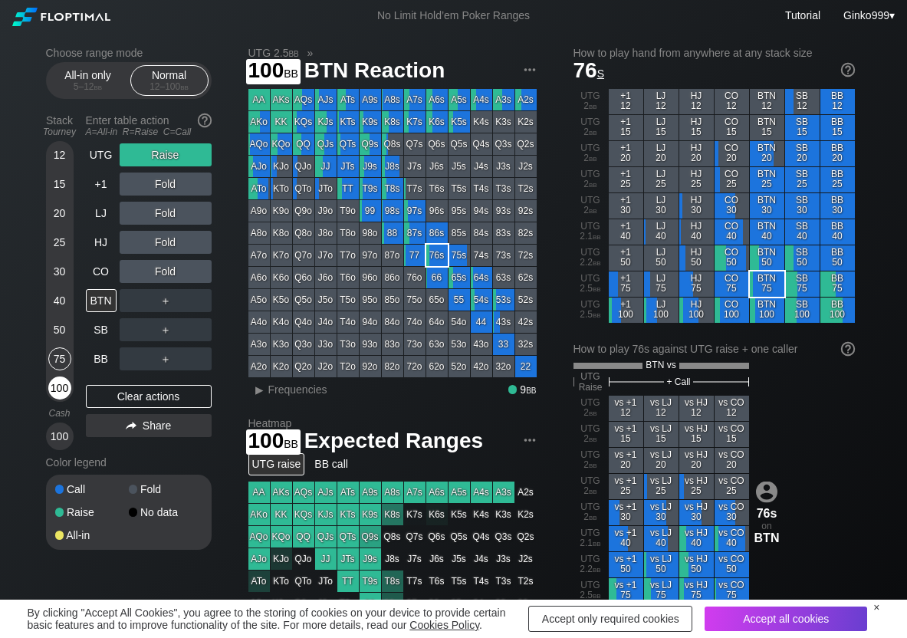
click at [63, 386] on div "100" at bounding box center [59, 387] width 23 height 23
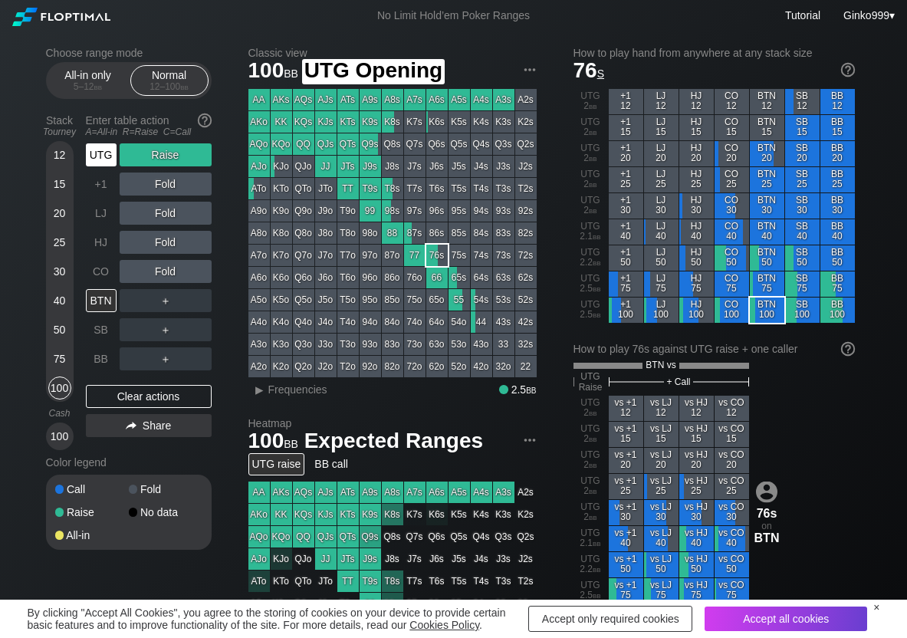
click at [106, 159] on div "UTG" at bounding box center [101, 154] width 31 height 23
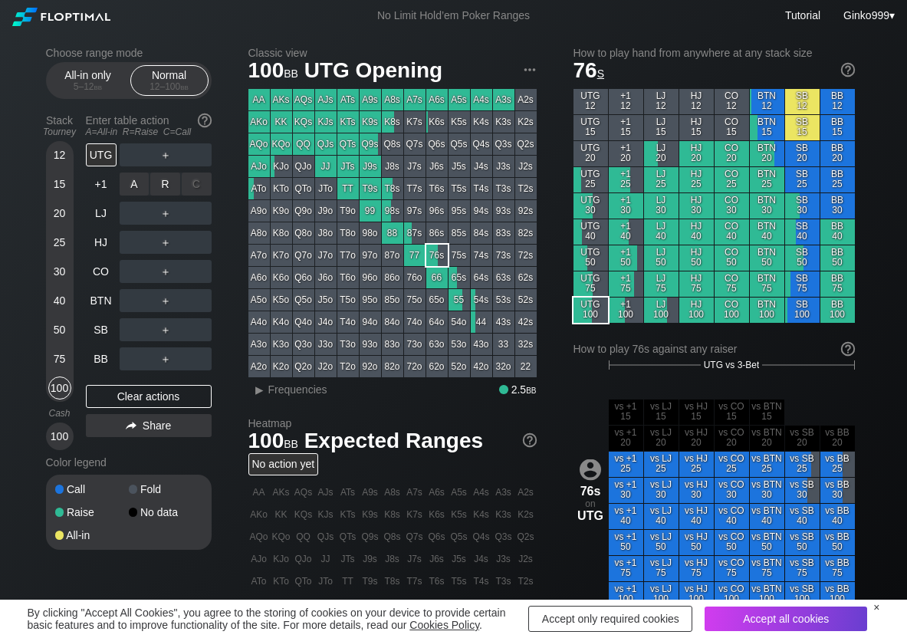
click at [166, 185] on div "R ✕" at bounding box center [165, 184] width 30 height 23
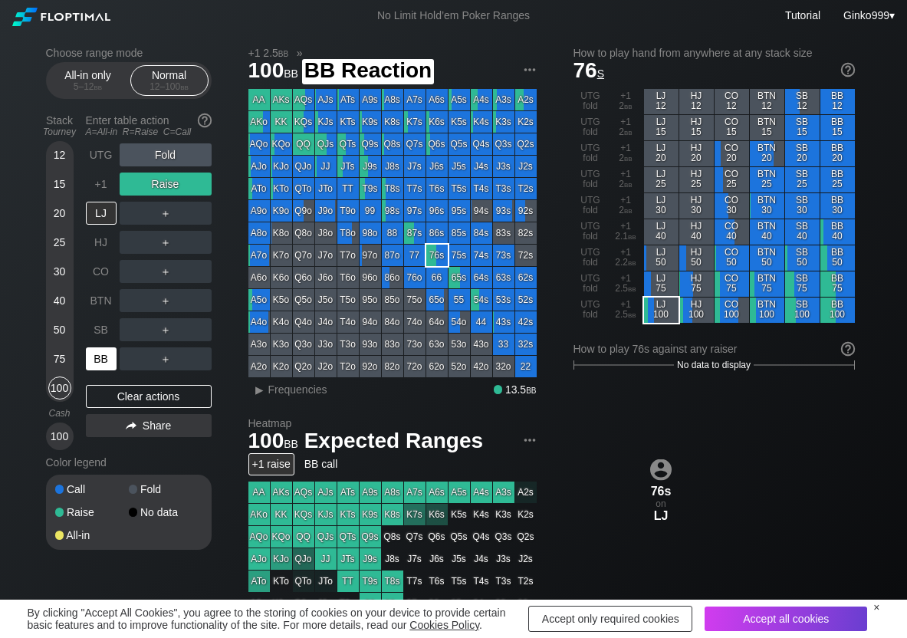
click at [87, 361] on div "BB" at bounding box center [101, 358] width 31 height 23
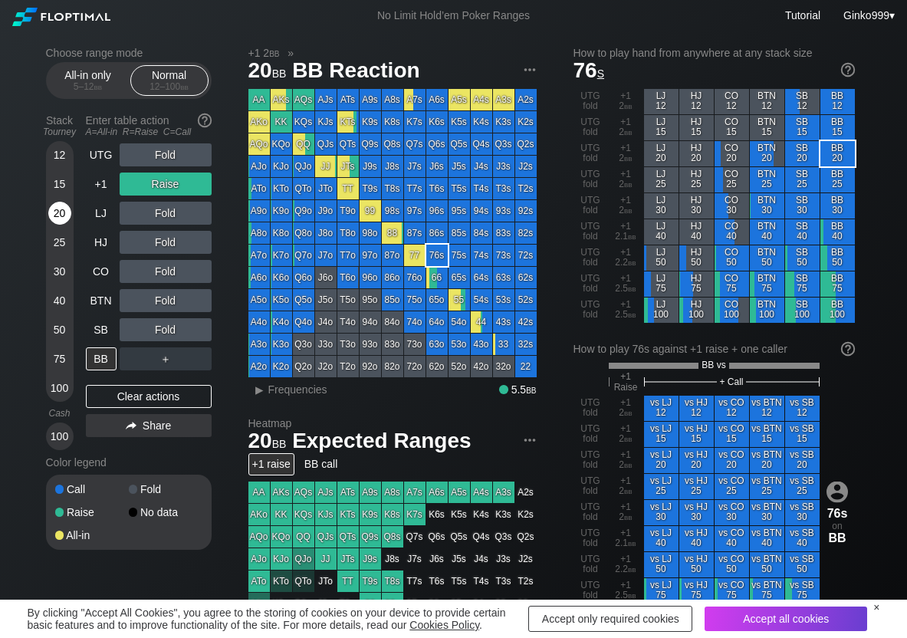
click at [54, 212] on div "20" at bounding box center [59, 213] width 23 height 23
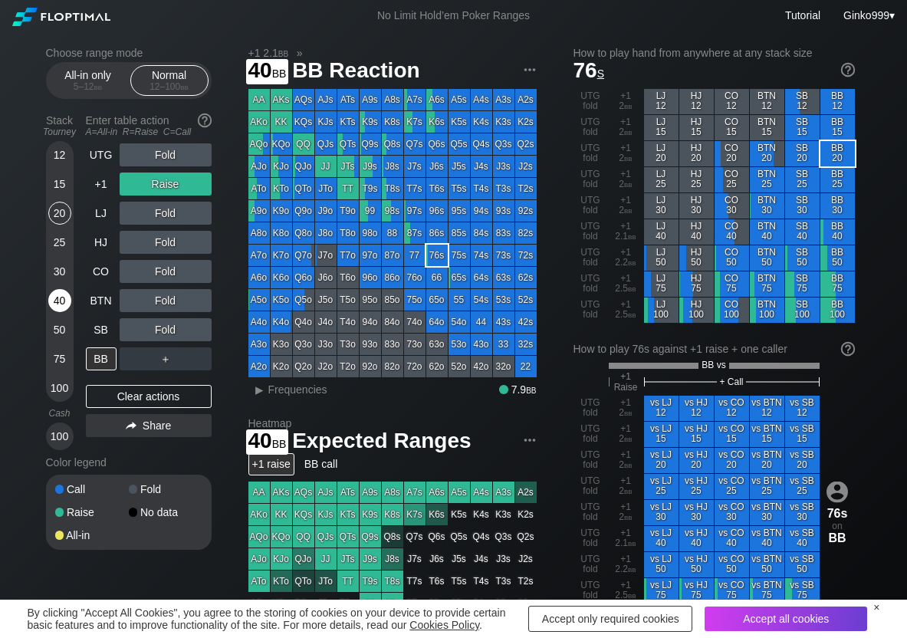
scroll to position [77, 0]
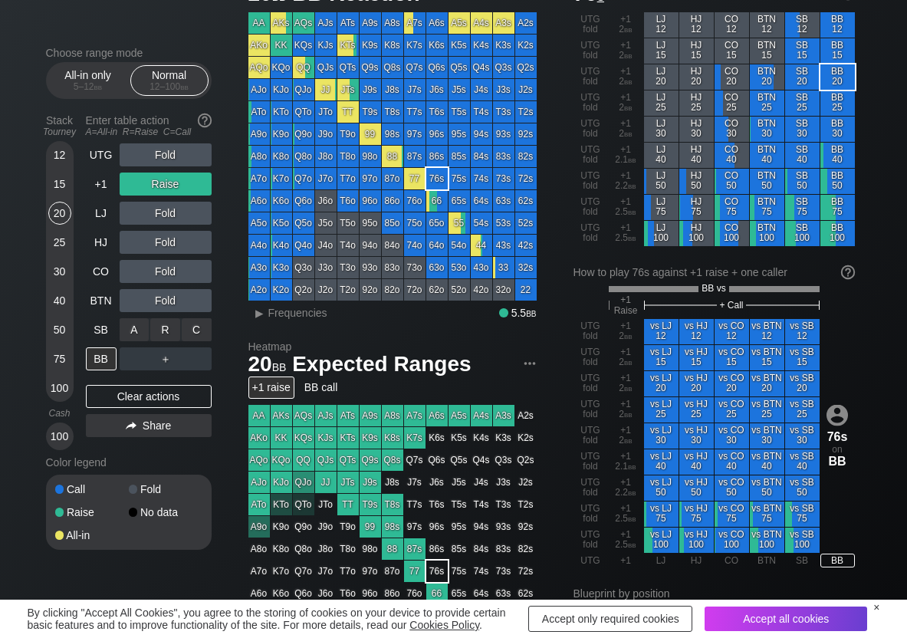
click at [135, 326] on div "A ✕" at bounding box center [135, 329] width 30 height 23
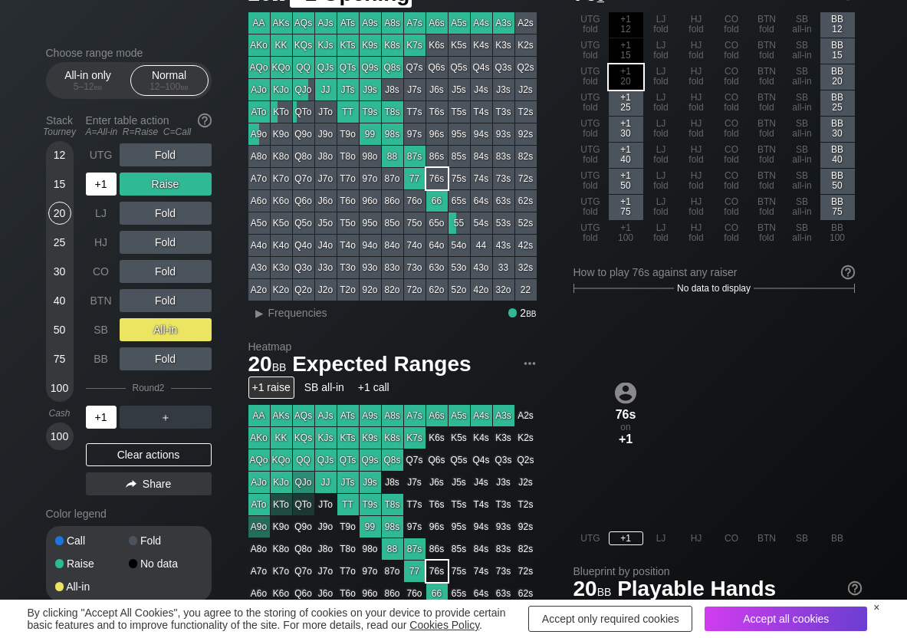
click at [107, 177] on div "+1" at bounding box center [101, 184] width 31 height 23
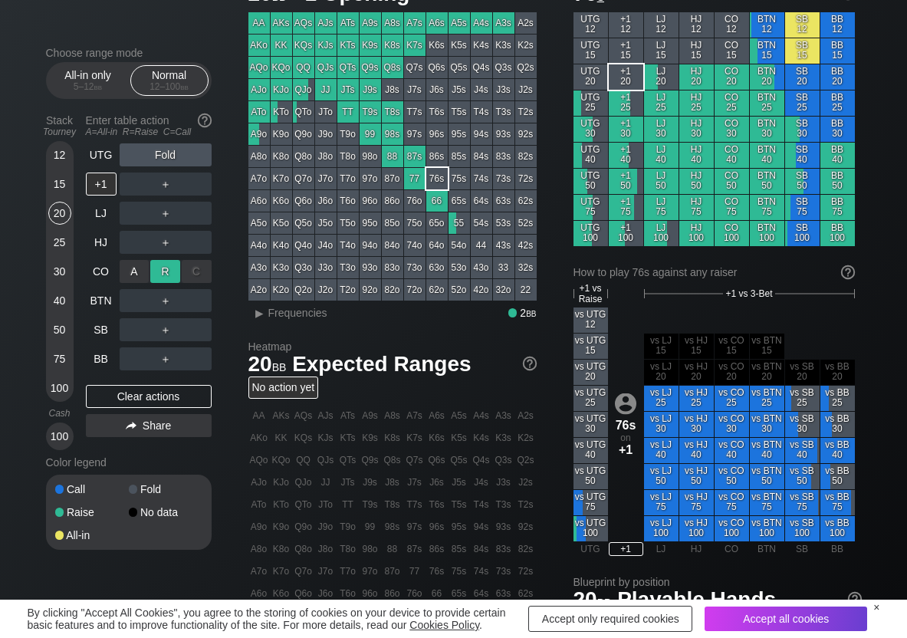
click at [163, 265] on div "R ✕" at bounding box center [165, 271] width 30 height 23
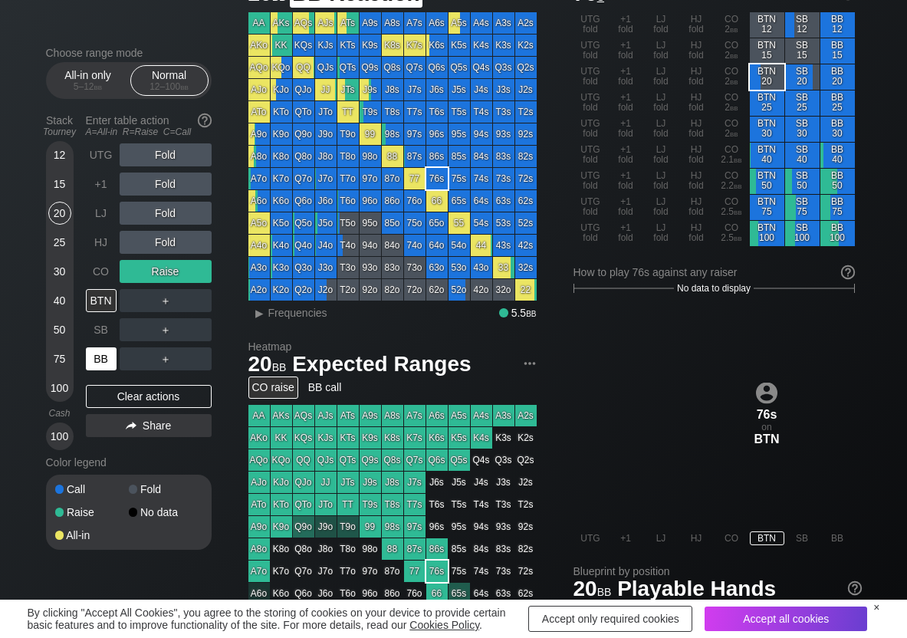
click at [107, 356] on div "BB" at bounding box center [101, 358] width 31 height 23
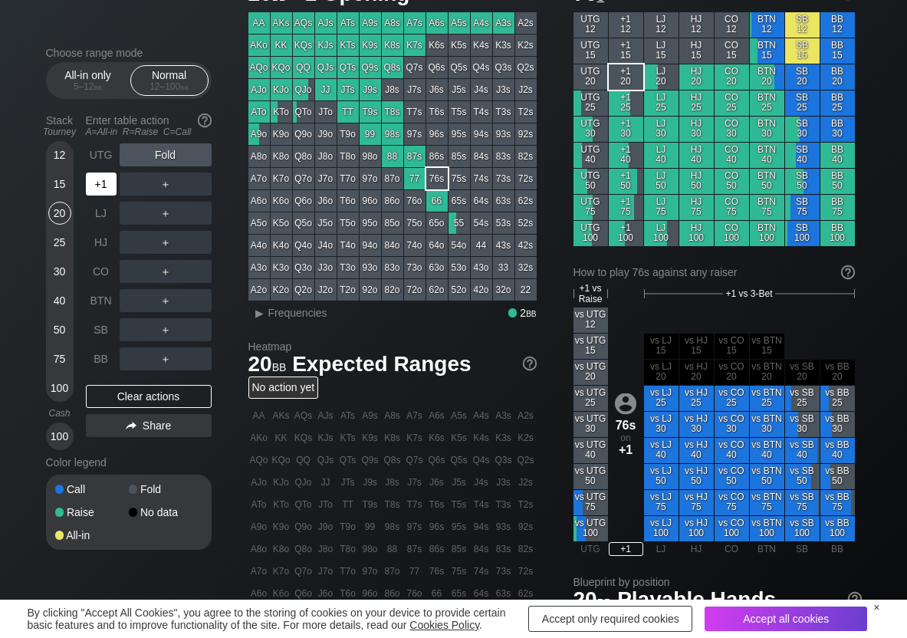
click at [104, 189] on div "+1" at bounding box center [101, 184] width 31 height 23
click at [159, 222] on div "R ✕" at bounding box center [165, 213] width 30 height 23
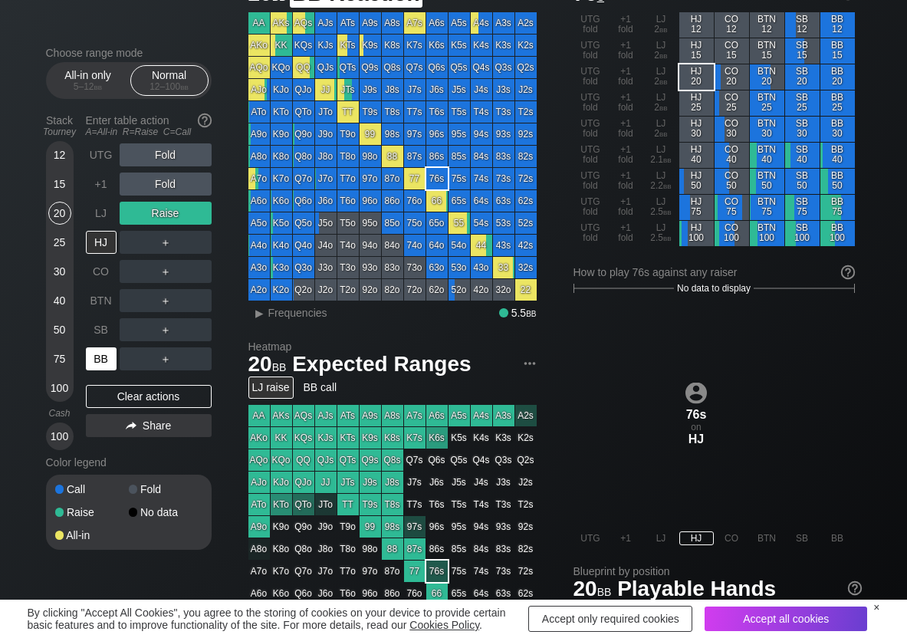
click at [104, 352] on div "BB" at bounding box center [101, 358] width 31 height 23
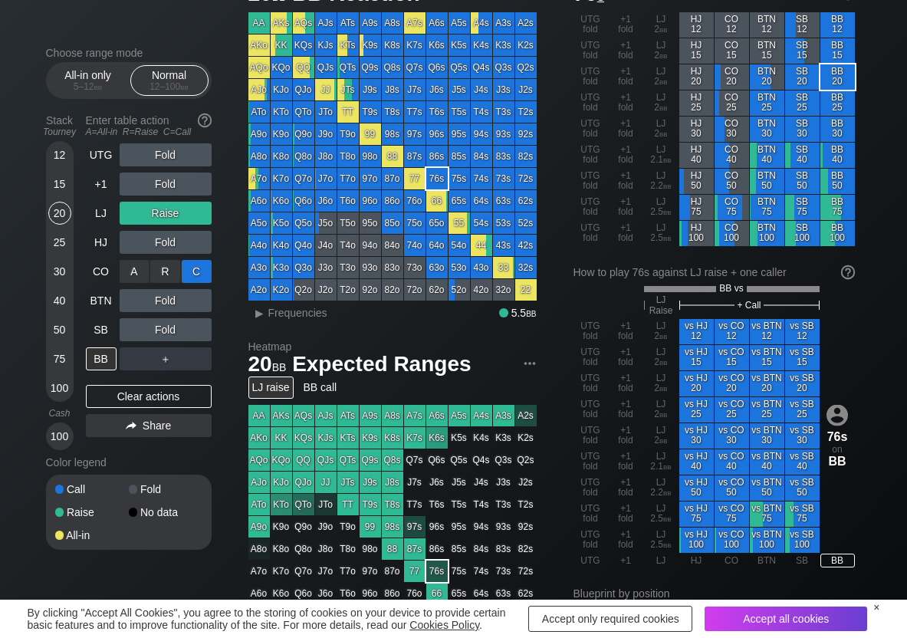
click at [200, 260] on div "C ✕" at bounding box center [197, 271] width 30 height 23
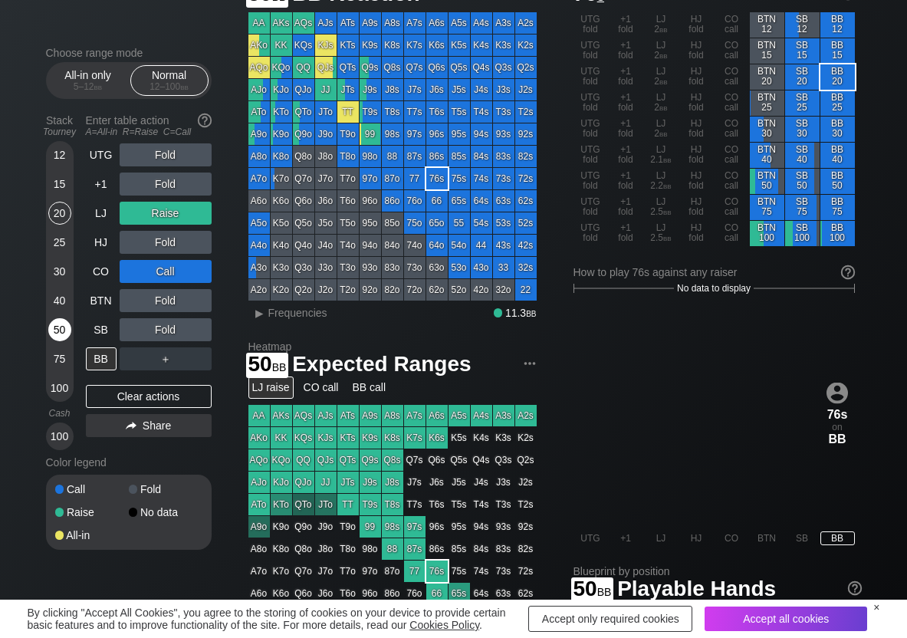
click at [60, 327] on div "50" at bounding box center [59, 329] width 23 height 23
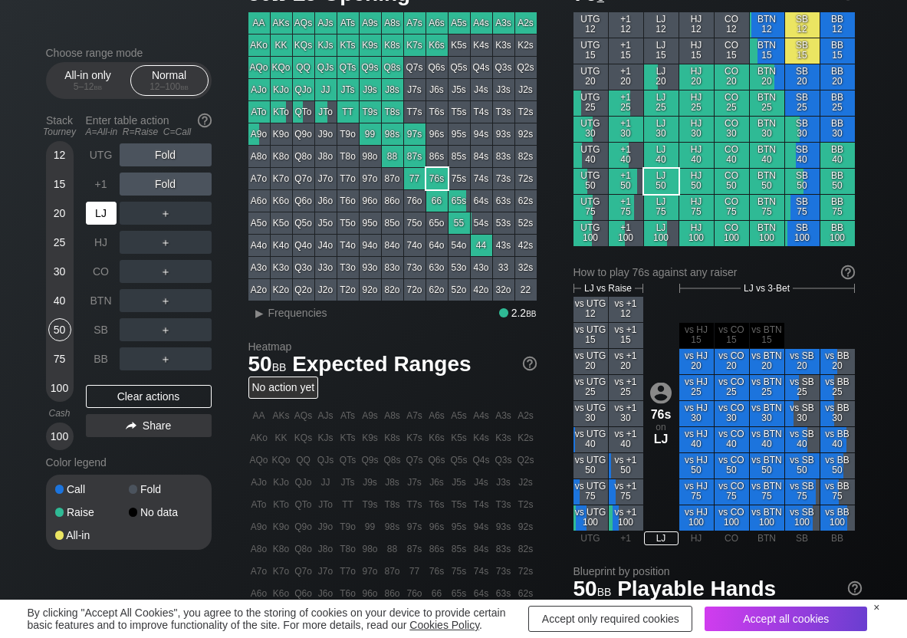
click at [90, 211] on div "LJ" at bounding box center [101, 213] width 31 height 23
click at [156, 153] on div "R ✕" at bounding box center [165, 154] width 30 height 23
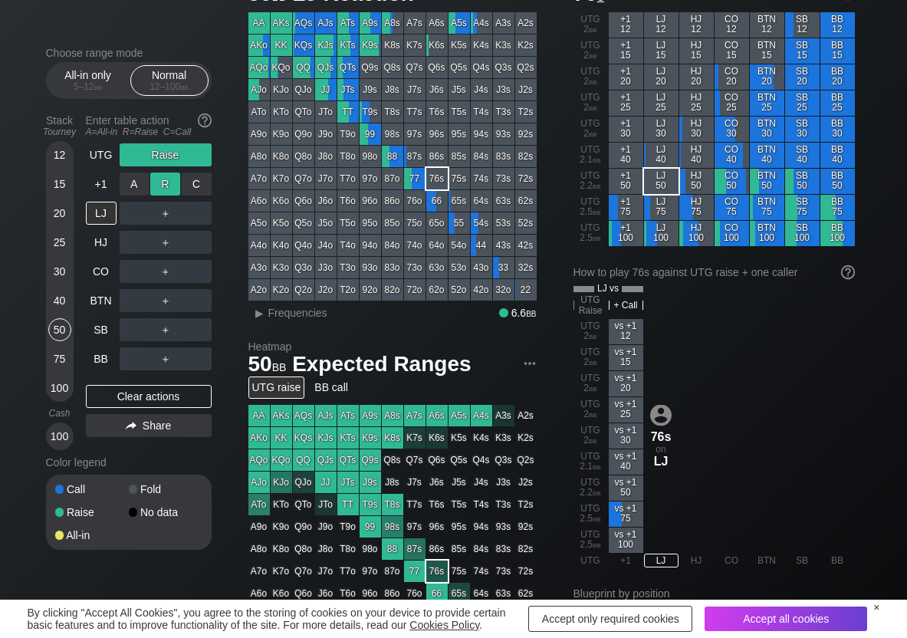
click at [166, 184] on div "R ✕" at bounding box center [165, 184] width 30 height 23
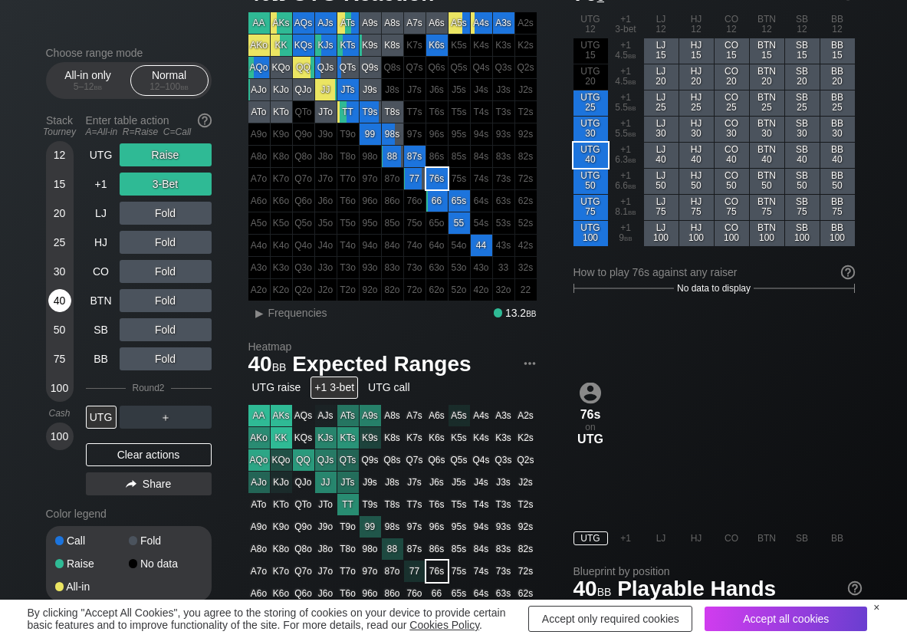
click at [58, 304] on div "40" at bounding box center [59, 300] width 23 height 23
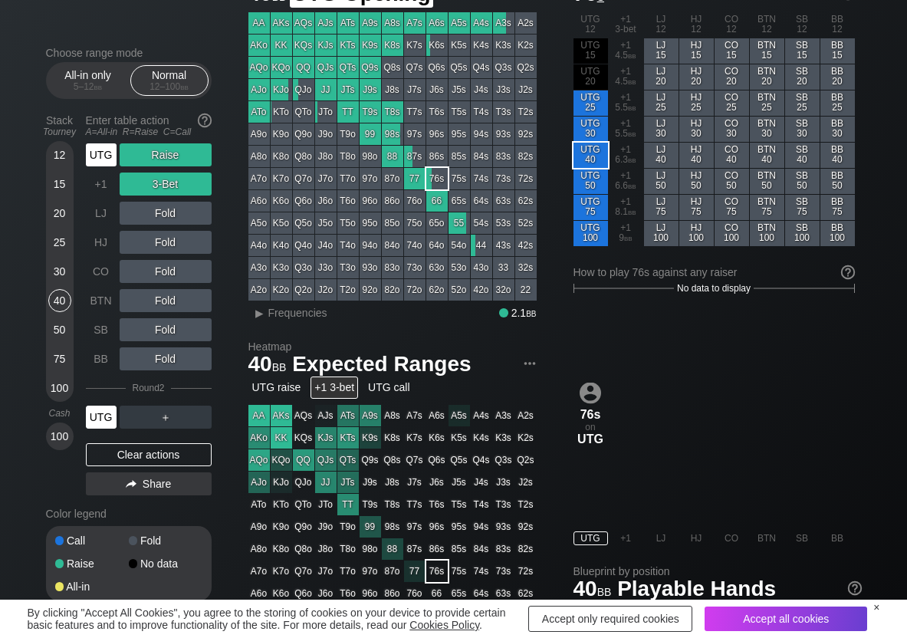
click at [113, 157] on div "UTG" at bounding box center [103, 154] width 34 height 29
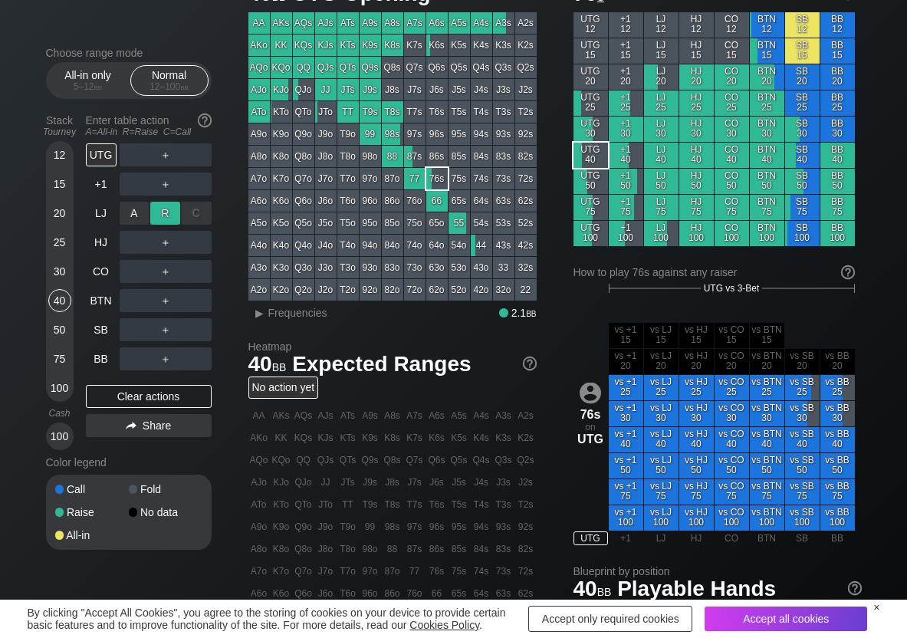
click at [174, 218] on div "R ✕" at bounding box center [165, 213] width 30 height 23
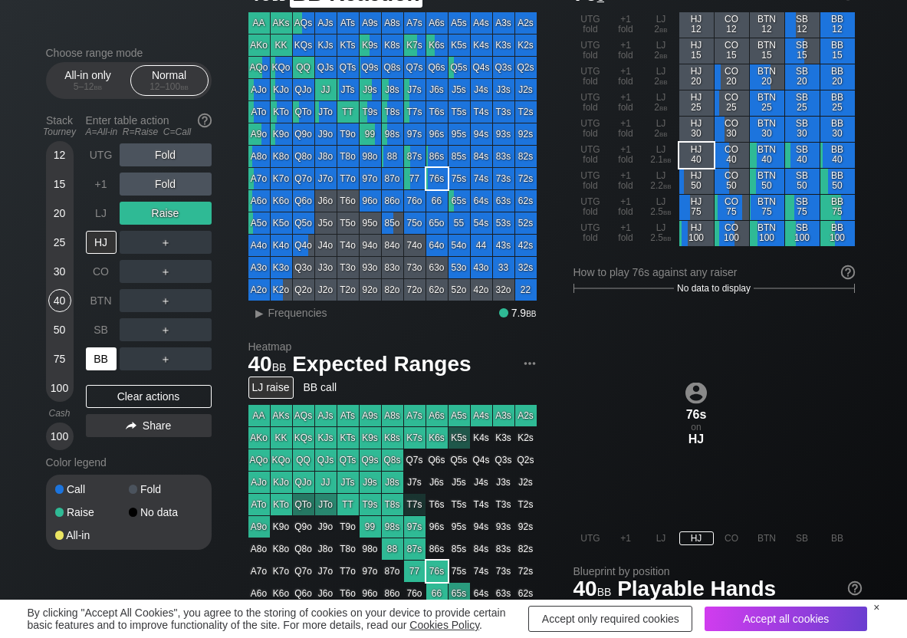
click at [111, 347] on div "BB" at bounding box center [101, 358] width 31 height 23
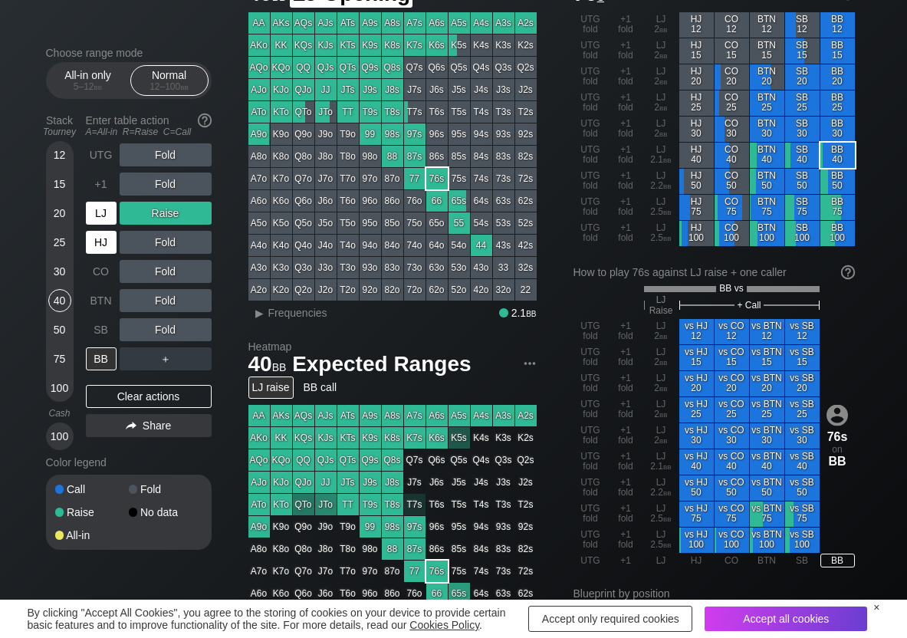
drag, startPoint x: 94, startPoint y: 217, endPoint x: 97, endPoint y: 228, distance: 11.2
click at [94, 217] on div "LJ" at bounding box center [101, 213] width 31 height 23
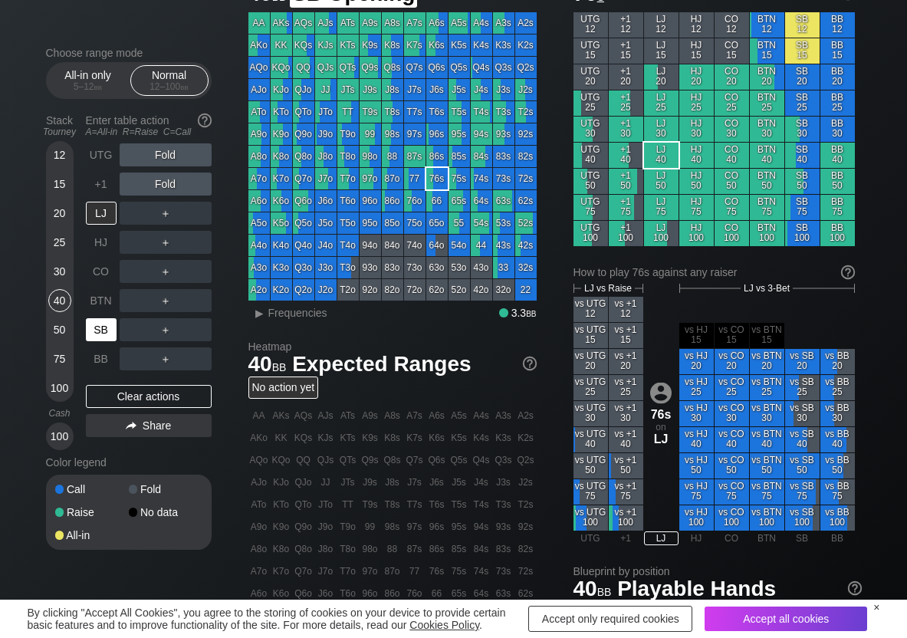
click at [106, 320] on div "SB" at bounding box center [101, 329] width 31 height 23
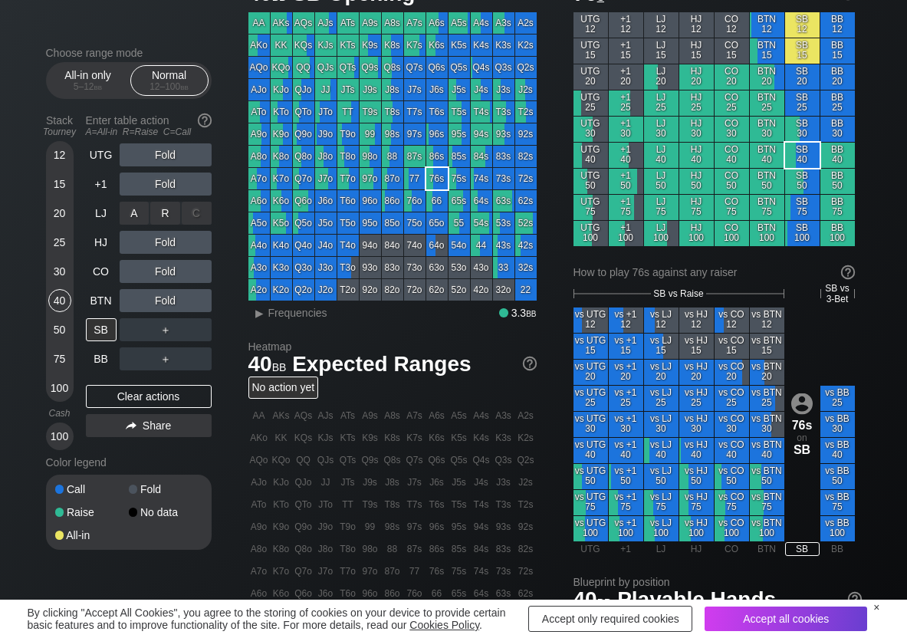
drag, startPoint x: 169, startPoint y: 210, endPoint x: 161, endPoint y: 225, distance: 17.1
click at [169, 211] on div "R ✕" at bounding box center [165, 213] width 30 height 23
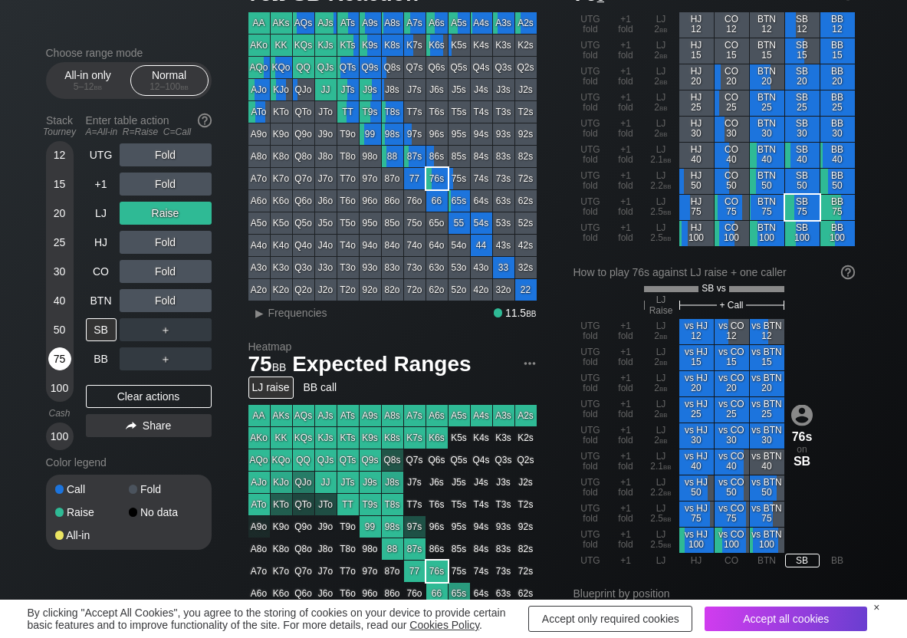
click at [58, 347] on div "75" at bounding box center [59, 358] width 23 height 23
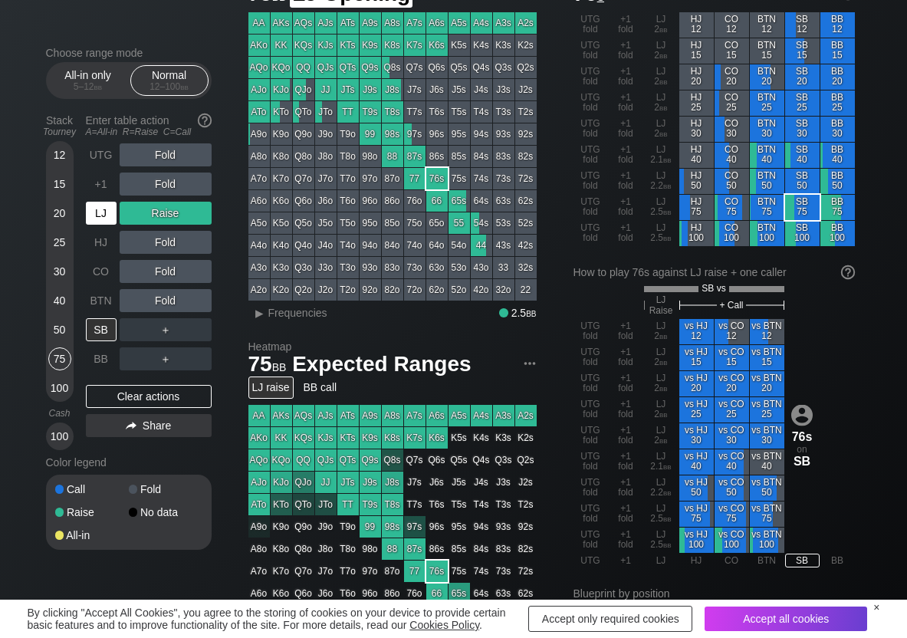
click at [102, 214] on div "LJ" at bounding box center [101, 213] width 31 height 23
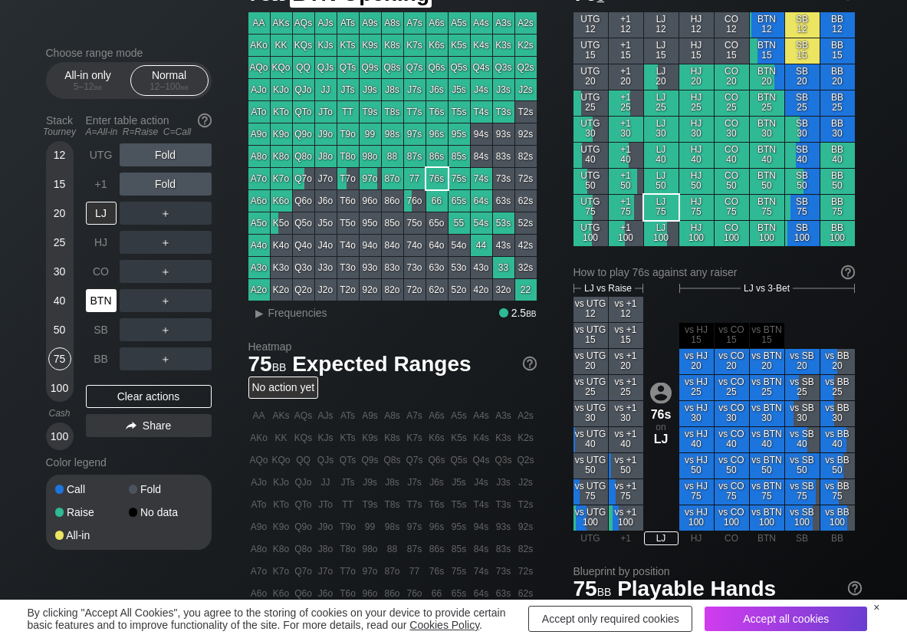
click at [116, 308] on div "BTN" at bounding box center [101, 300] width 31 height 23
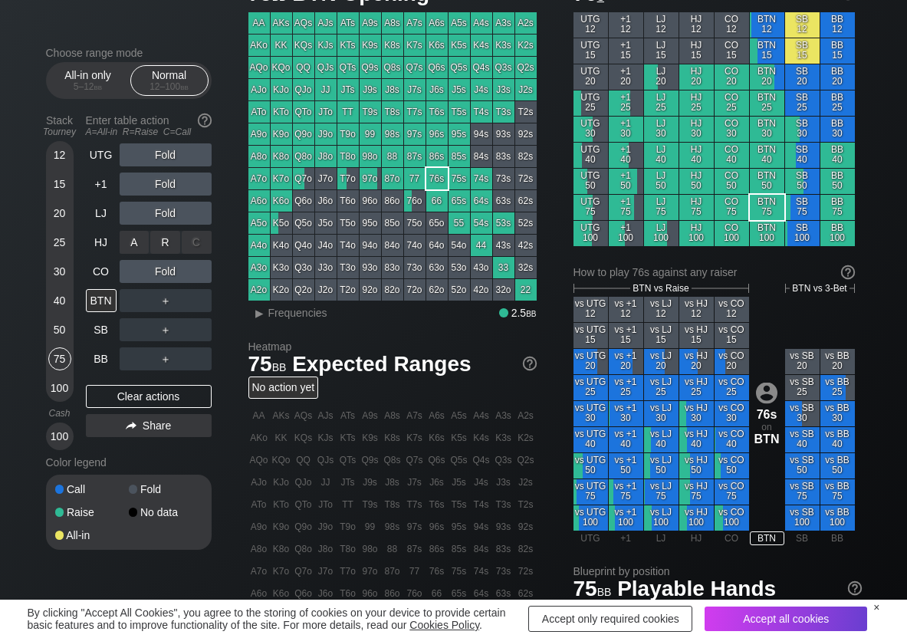
click at [167, 244] on div "R ✕" at bounding box center [165, 242] width 30 height 23
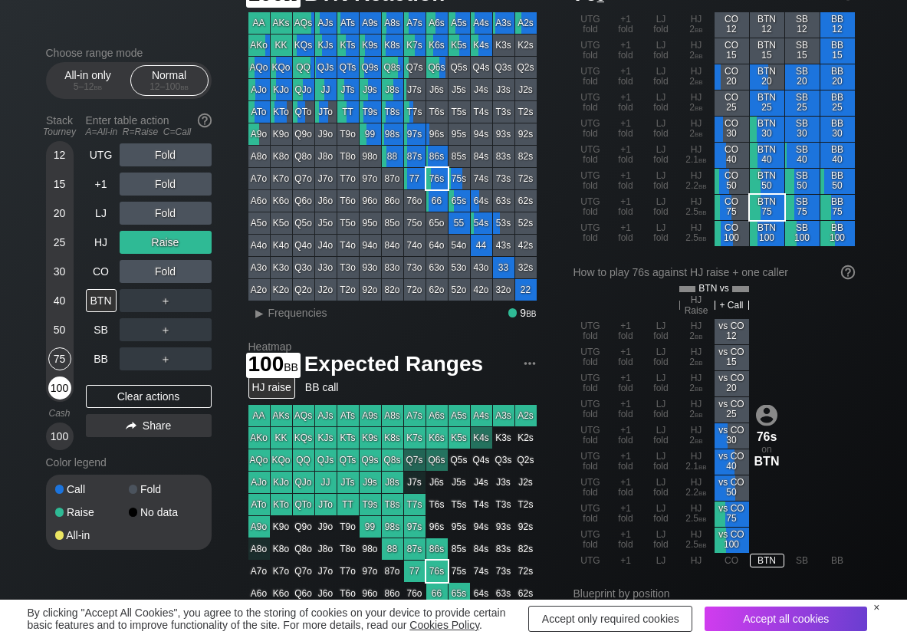
click at [55, 390] on div "100" at bounding box center [59, 387] width 23 height 23
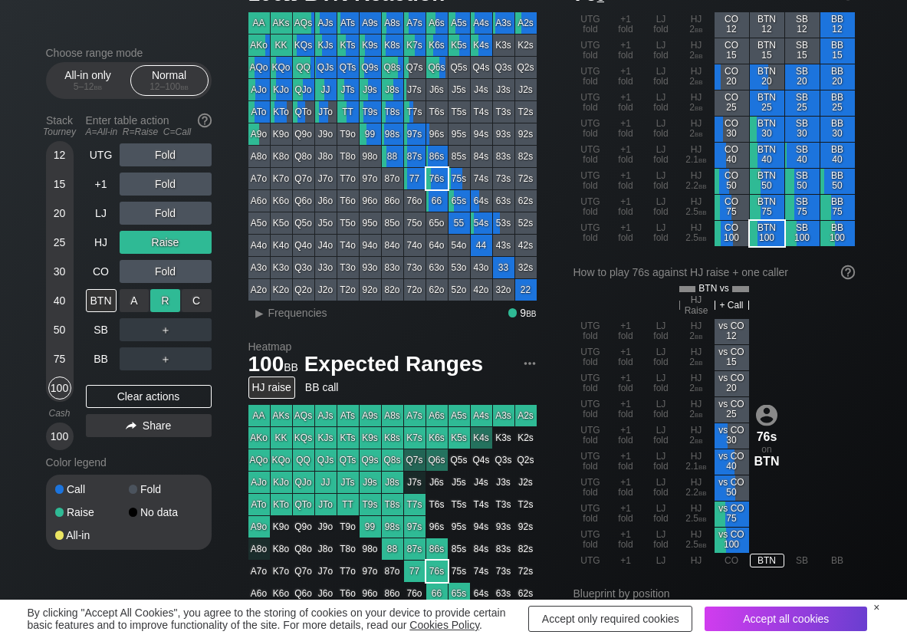
click at [163, 304] on div "R ✕" at bounding box center [165, 300] width 30 height 23
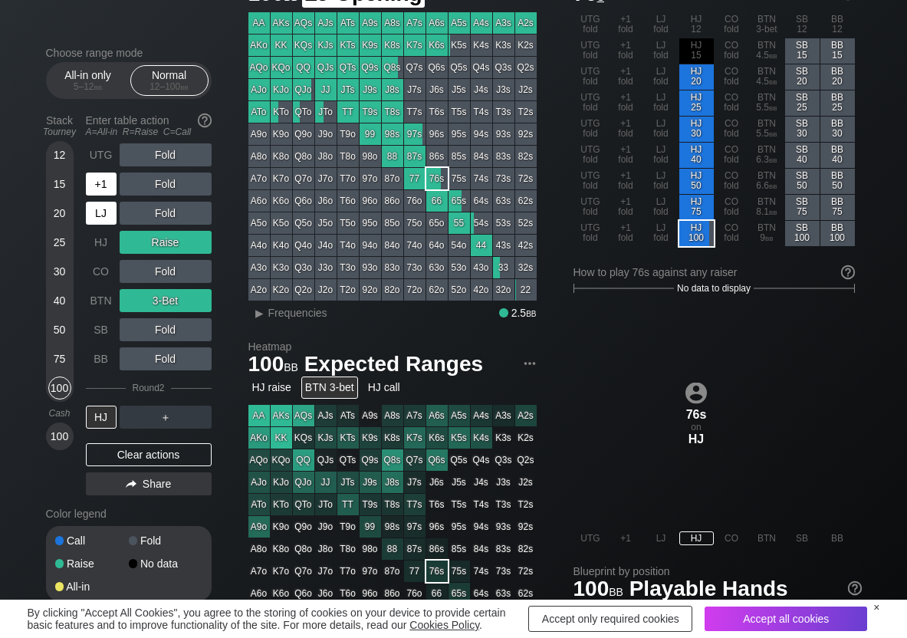
click at [101, 186] on div "+1" at bounding box center [101, 184] width 31 height 23
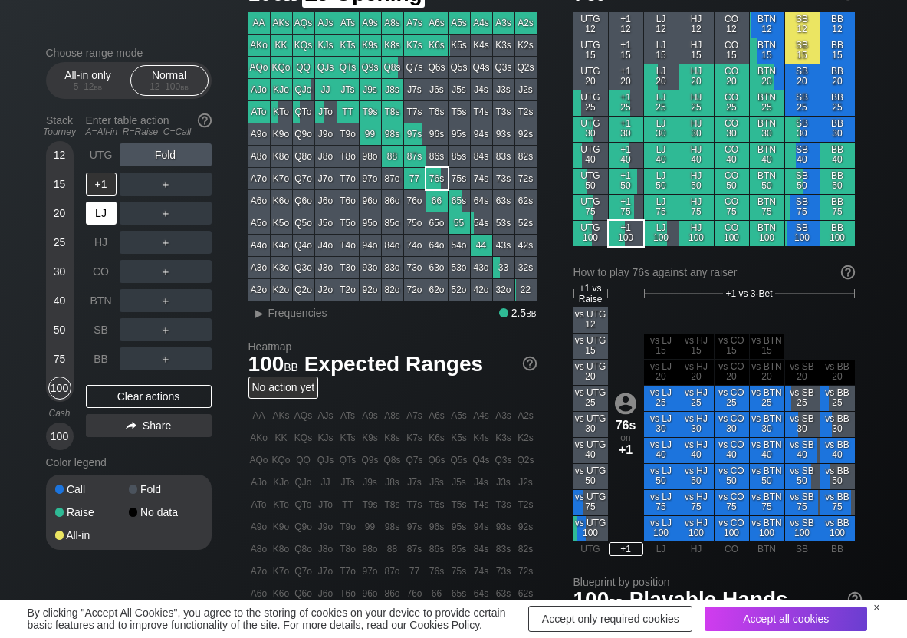
click at [97, 206] on div "LJ" at bounding box center [101, 213] width 31 height 23
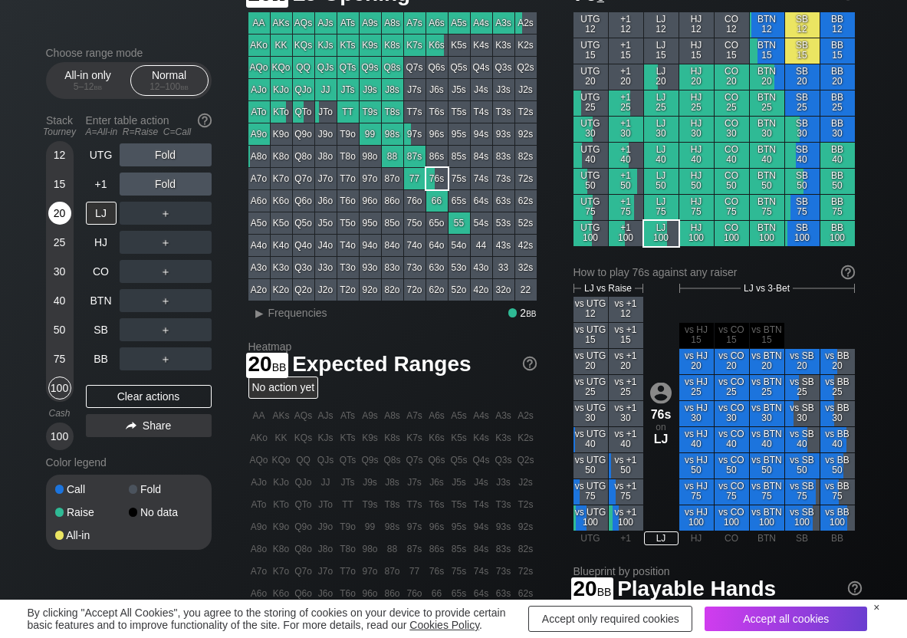
click at [48, 216] on div "20" at bounding box center [59, 213] width 23 height 23
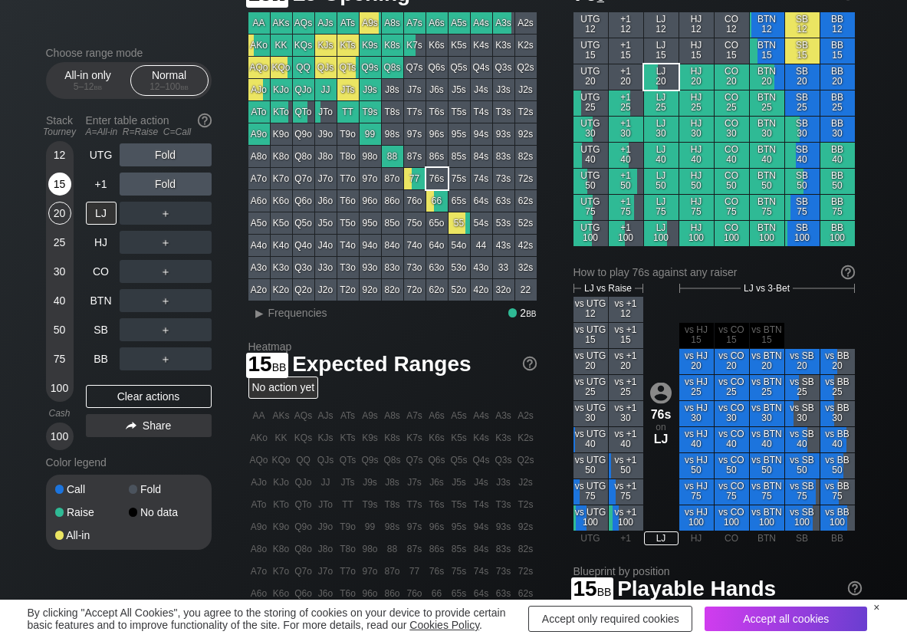
click at [58, 190] on div "15" at bounding box center [59, 184] width 23 height 23
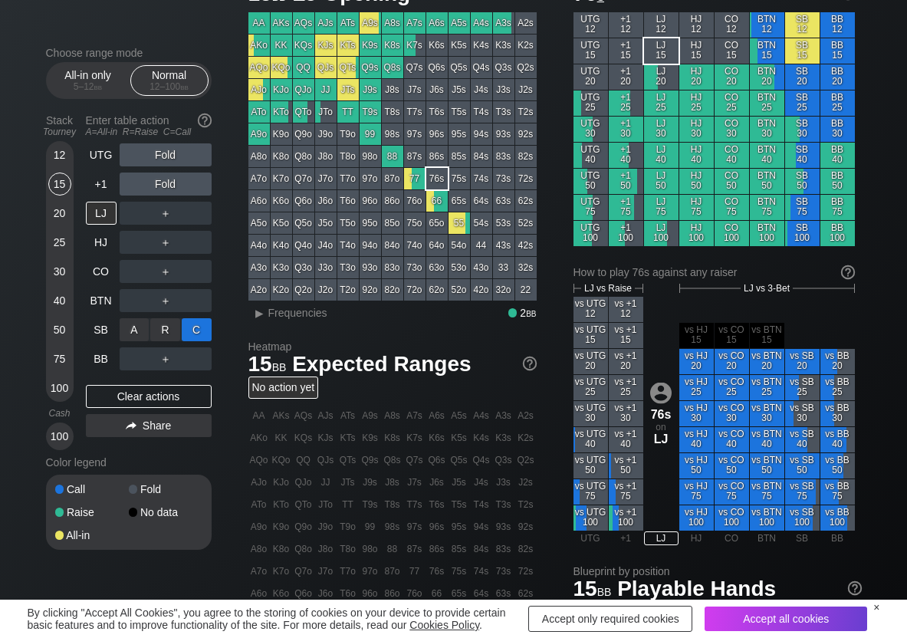
click at [202, 328] on div "C ✕" at bounding box center [197, 329] width 30 height 23
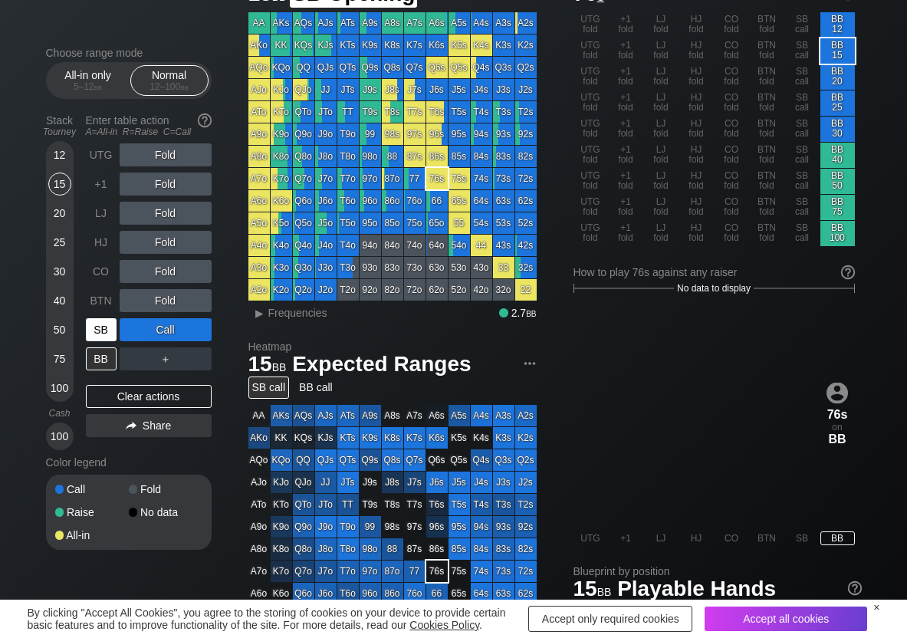
click at [105, 334] on div "SB" at bounding box center [101, 329] width 31 height 23
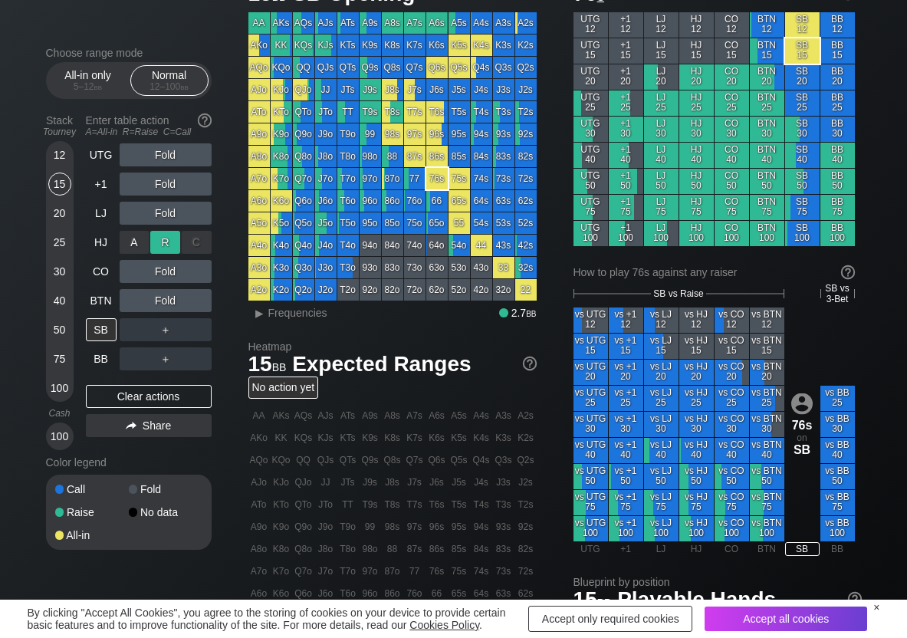
drag, startPoint x: 176, startPoint y: 238, endPoint x: 166, endPoint y: 245, distance: 11.7
click at [176, 240] on div "R ✕" at bounding box center [165, 242] width 30 height 23
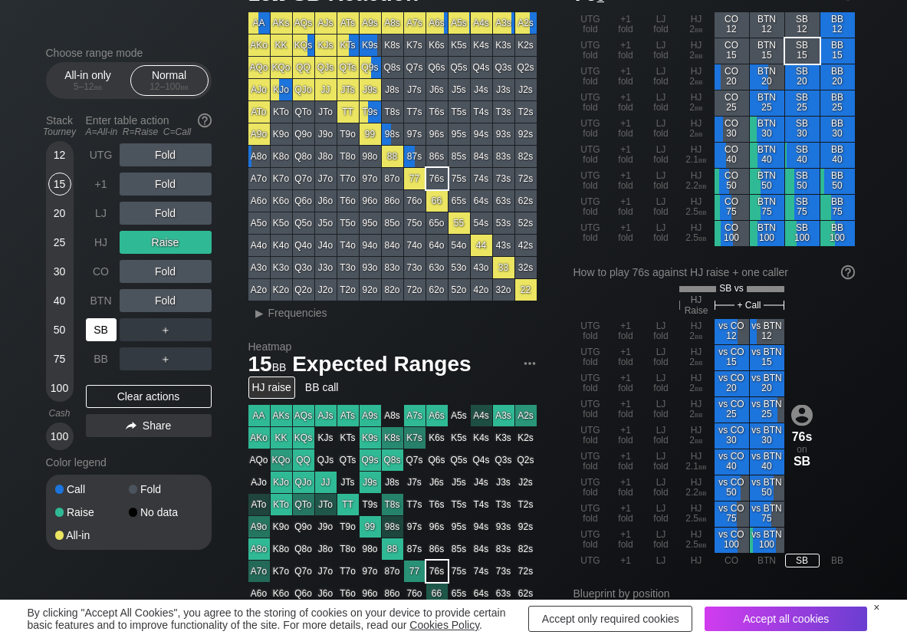
click at [105, 334] on div "SB" at bounding box center [101, 329] width 31 height 23
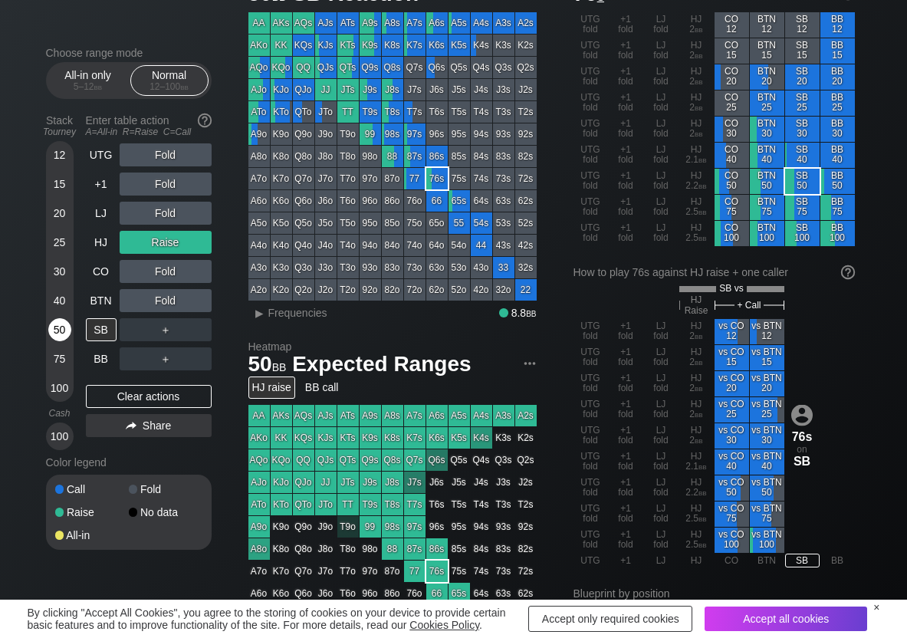
click at [55, 335] on div "50" at bounding box center [59, 329] width 23 height 23
click at [201, 268] on div "C ✕" at bounding box center [197, 271] width 30 height 23
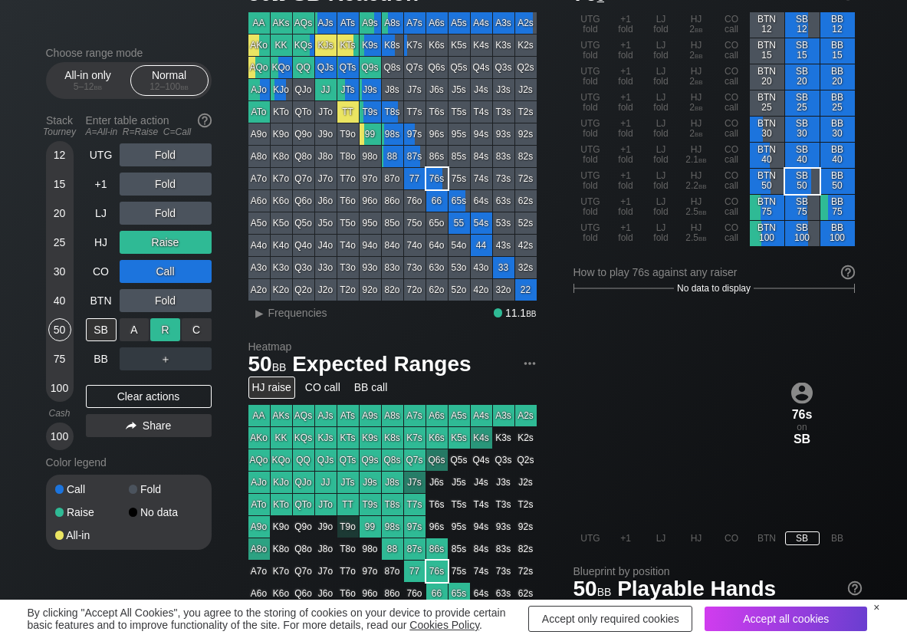
click at [171, 328] on div "R ✕" at bounding box center [165, 329] width 30 height 23
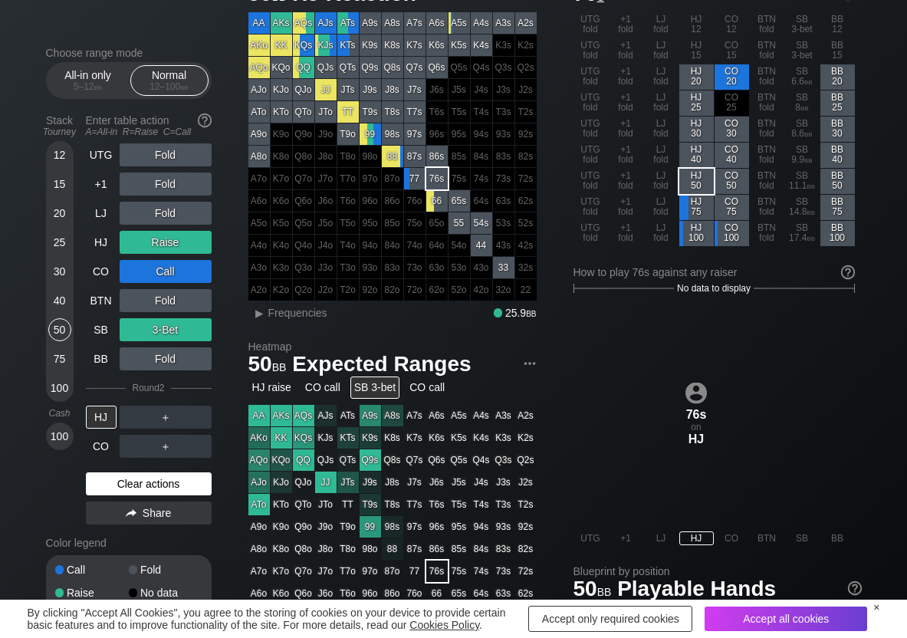
click at [116, 489] on div "Clear actions" at bounding box center [149, 483] width 126 height 23
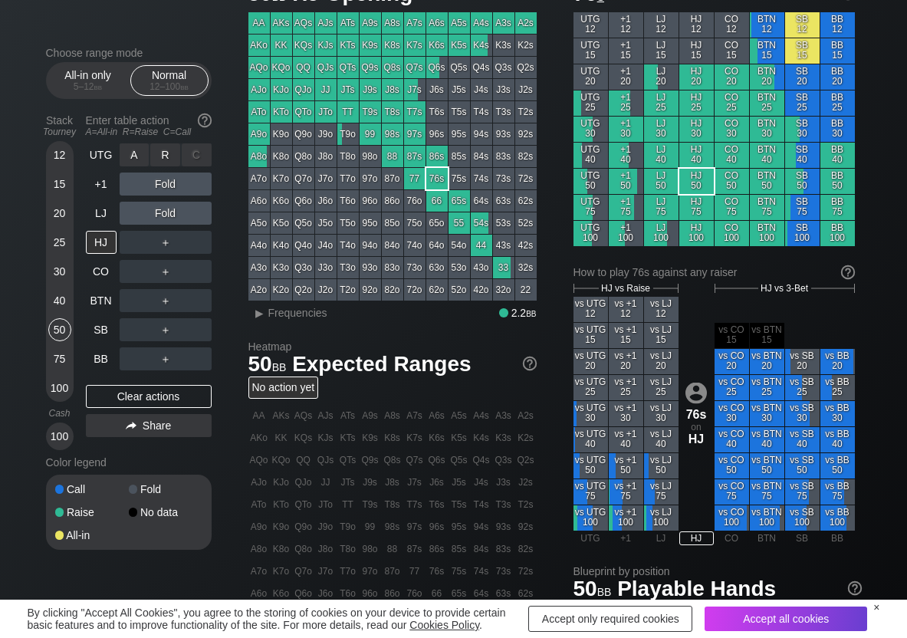
click at [157, 153] on div "R ✕" at bounding box center [165, 154] width 30 height 23
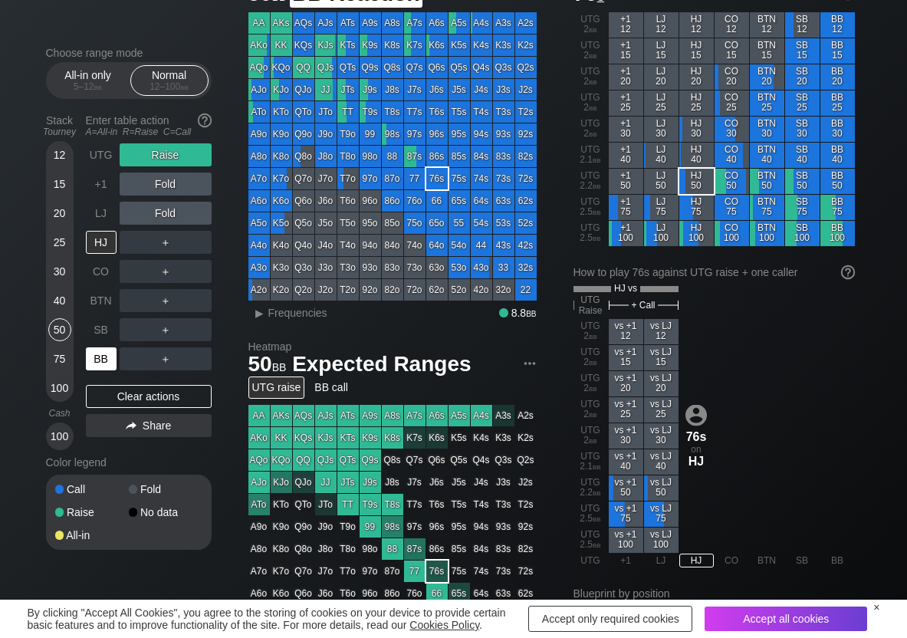
click at [109, 366] on div "BB" at bounding box center [101, 358] width 31 height 23
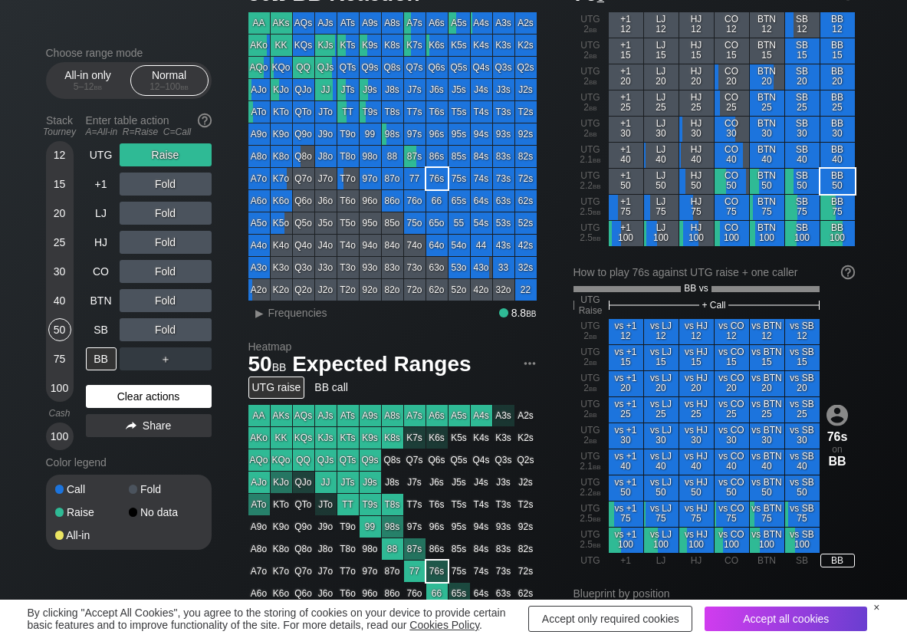
click at [156, 392] on div "Clear actions" at bounding box center [149, 396] width 126 height 23
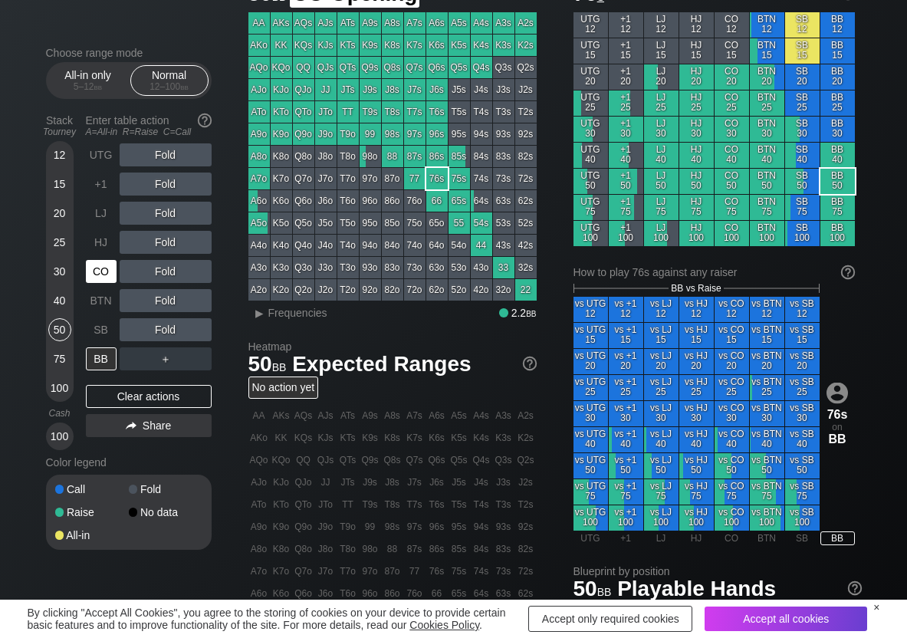
click at [102, 273] on div "CO" at bounding box center [101, 271] width 31 height 23
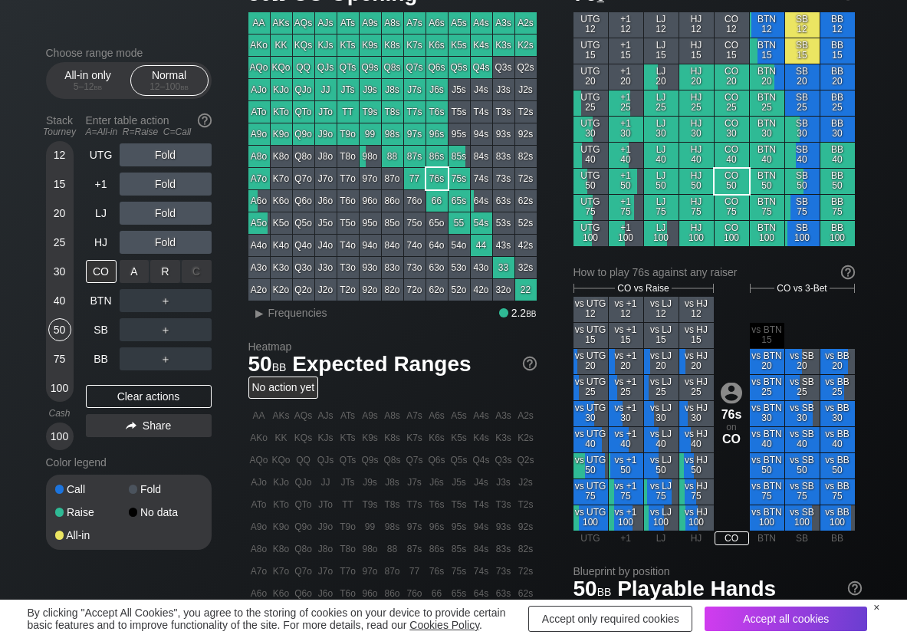
click at [176, 266] on div "R ✕" at bounding box center [165, 271] width 30 height 23
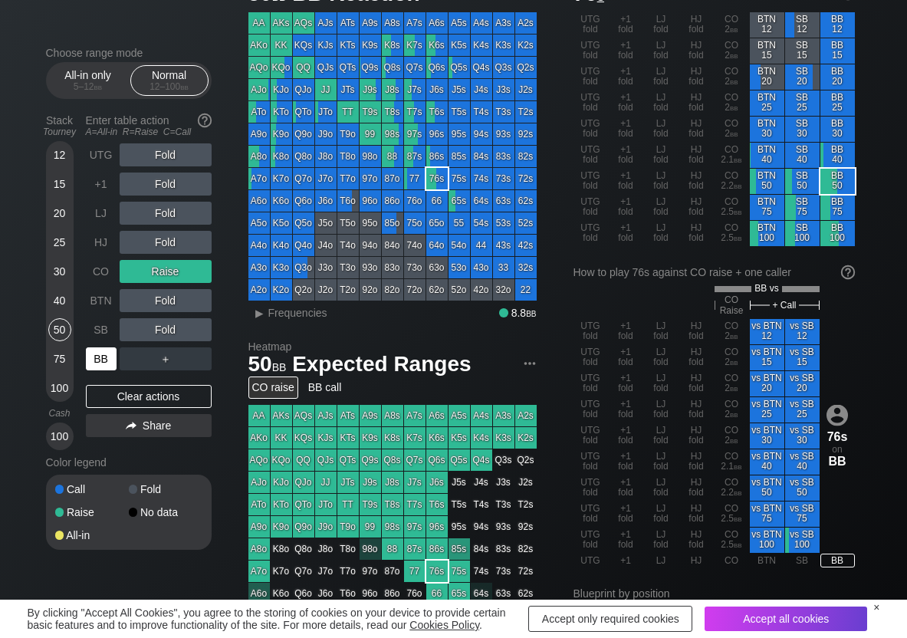
click at [103, 356] on div "BB" at bounding box center [101, 358] width 31 height 23
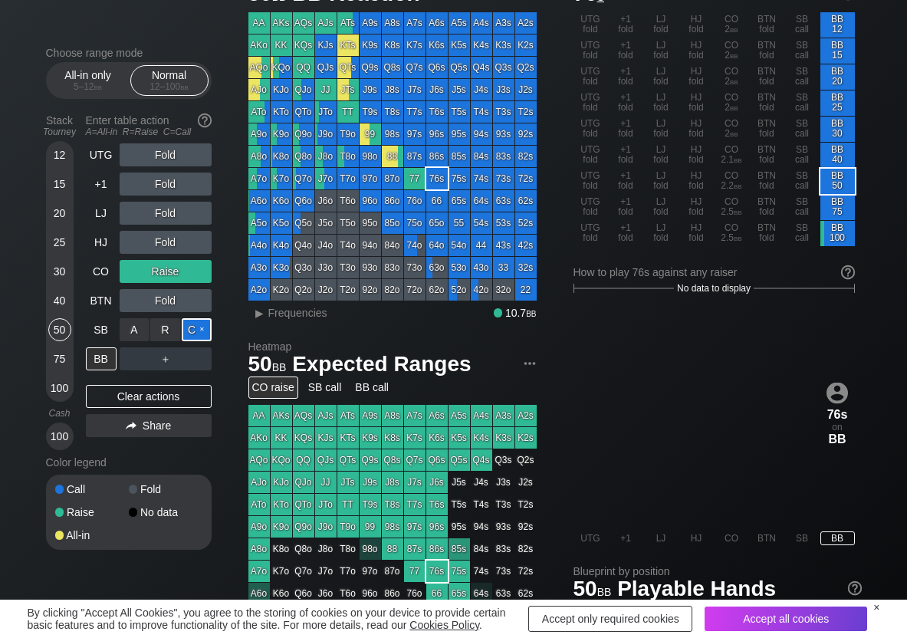
click at [188, 320] on div "C ✕" at bounding box center [197, 329] width 30 height 23
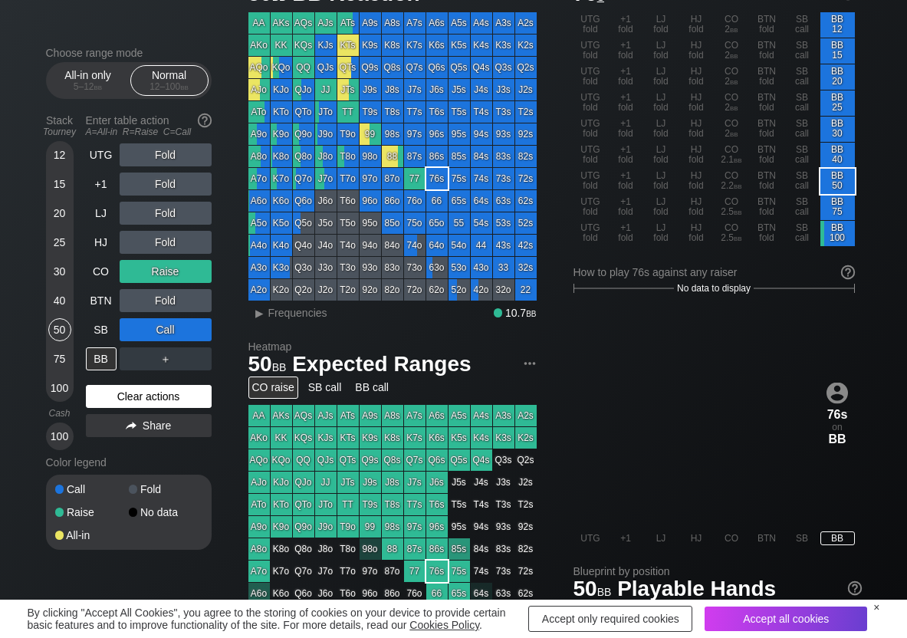
click at [148, 405] on div "Clear actions" at bounding box center [149, 396] width 126 height 23
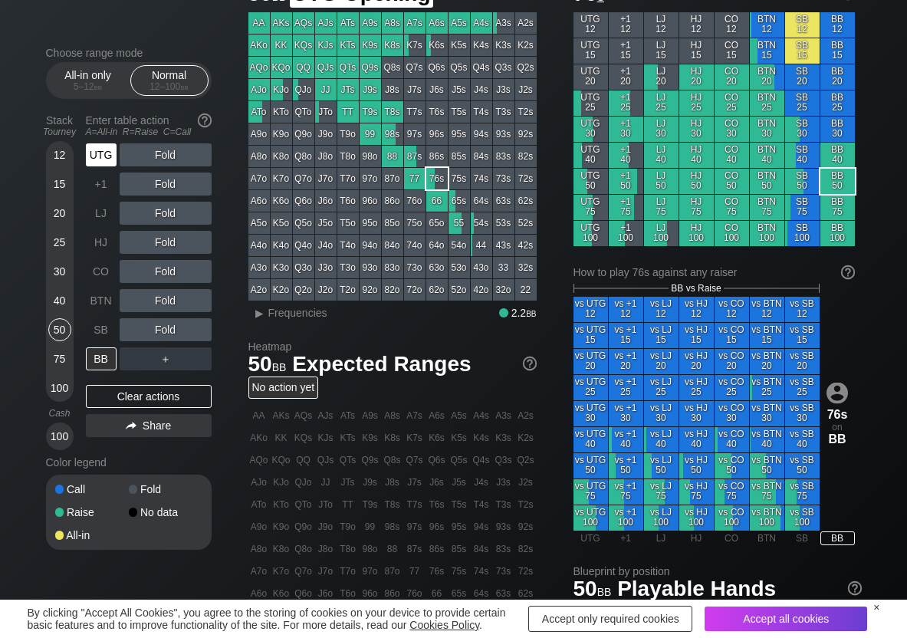
click at [110, 155] on div "UTG" at bounding box center [101, 154] width 31 height 23
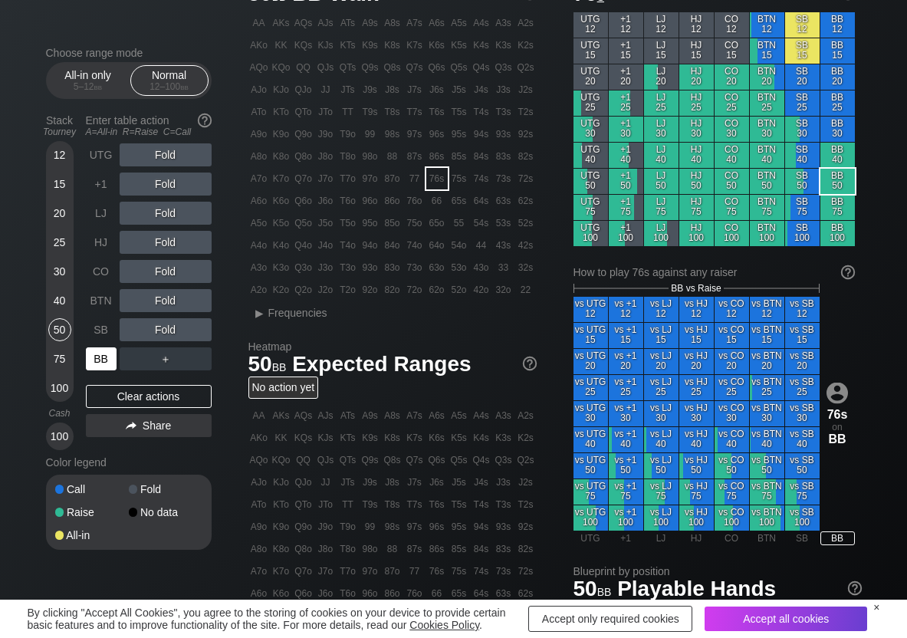
click at [99, 360] on div "BB" at bounding box center [101, 358] width 31 height 23
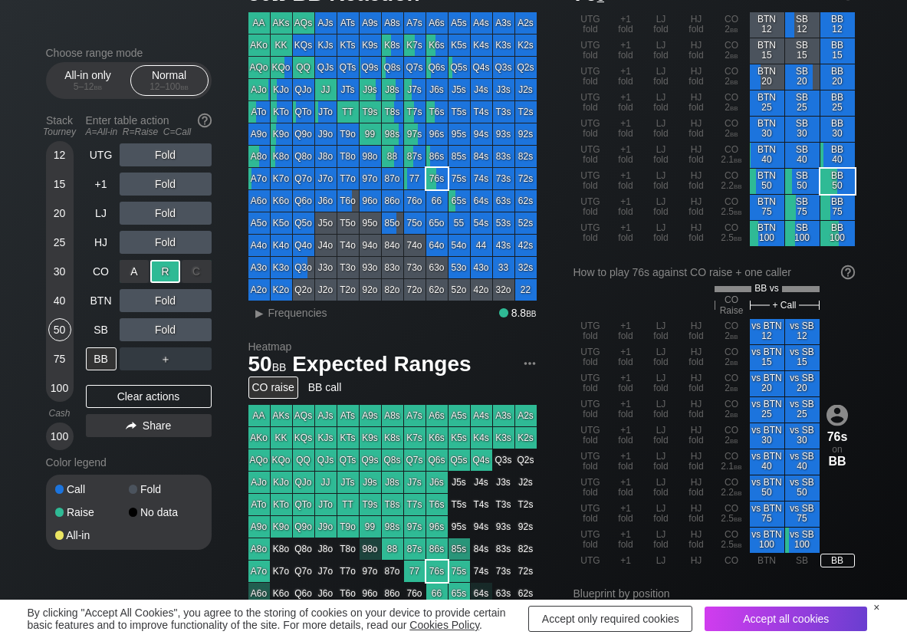
click at [161, 265] on div "R ✕" at bounding box center [165, 271] width 30 height 23
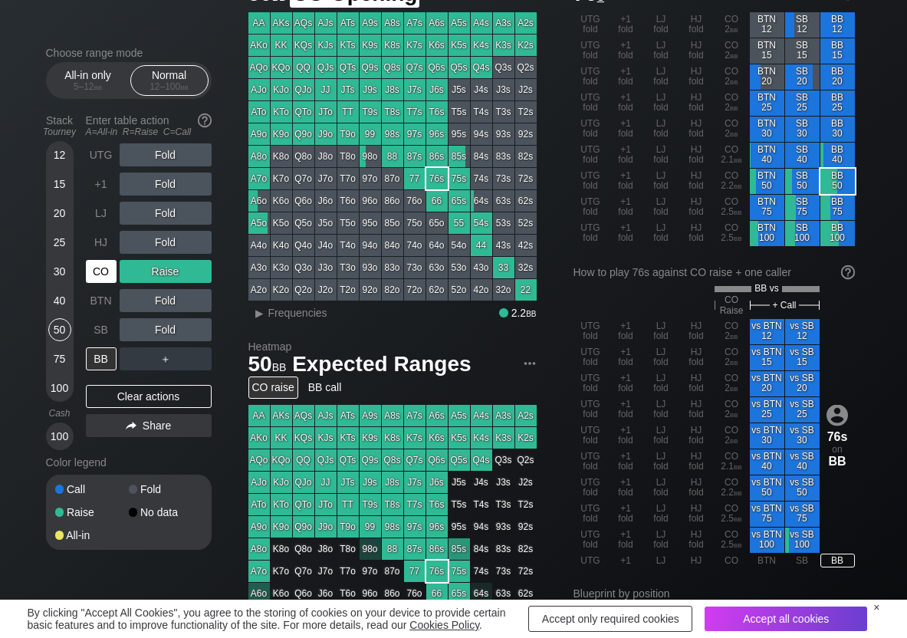
click at [114, 278] on div "CO" at bounding box center [101, 271] width 31 height 23
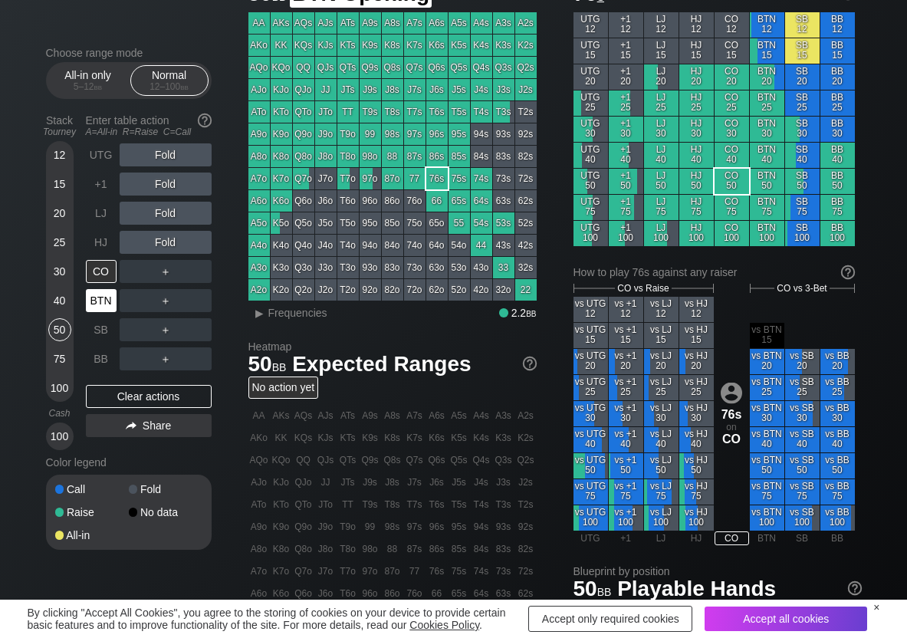
click at [106, 297] on div "BTN" at bounding box center [101, 300] width 31 height 23
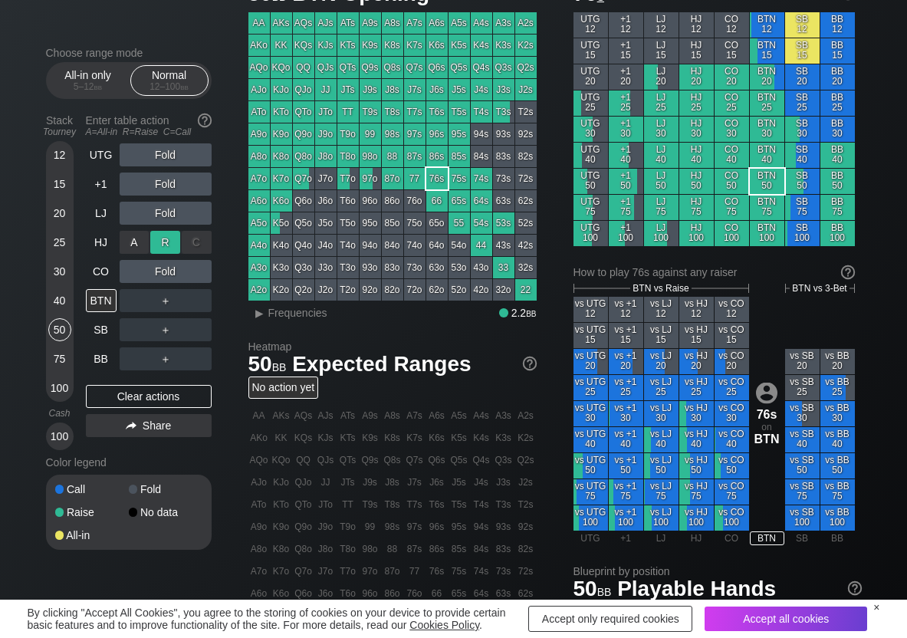
click at [172, 236] on div "R ✕" at bounding box center [165, 242] width 30 height 23
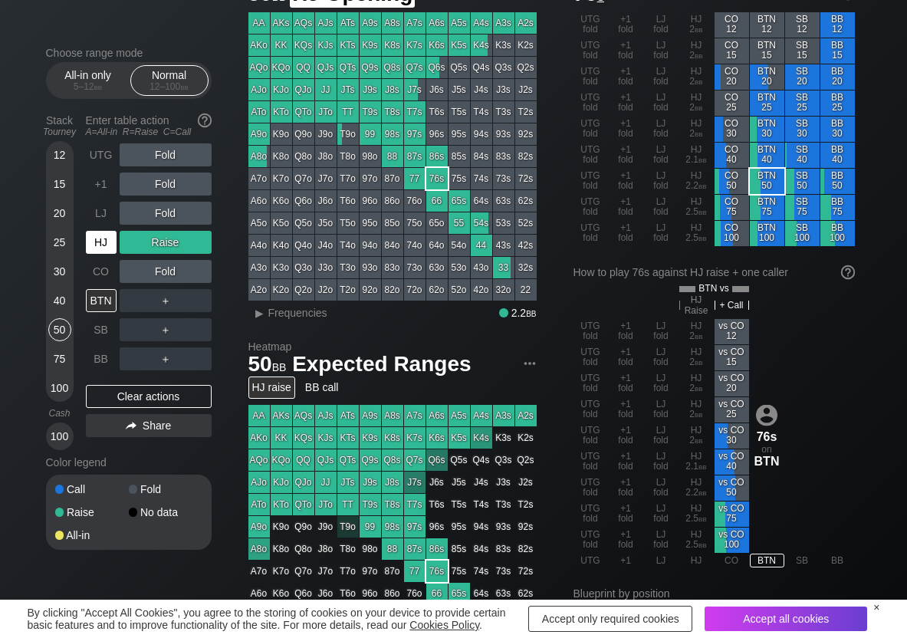
click at [101, 245] on div "HJ" at bounding box center [101, 242] width 31 height 23
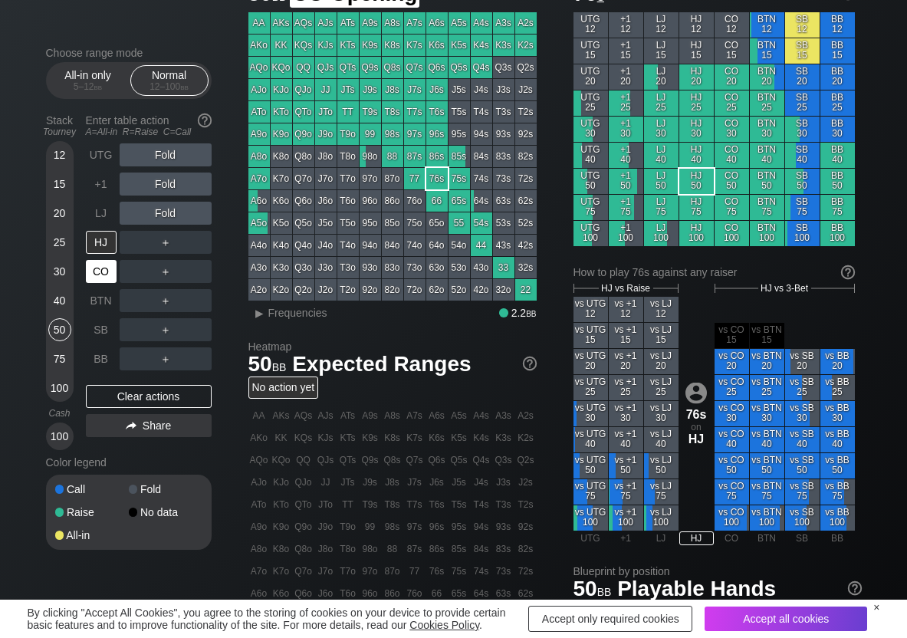
click at [94, 274] on div "CO" at bounding box center [101, 271] width 31 height 23
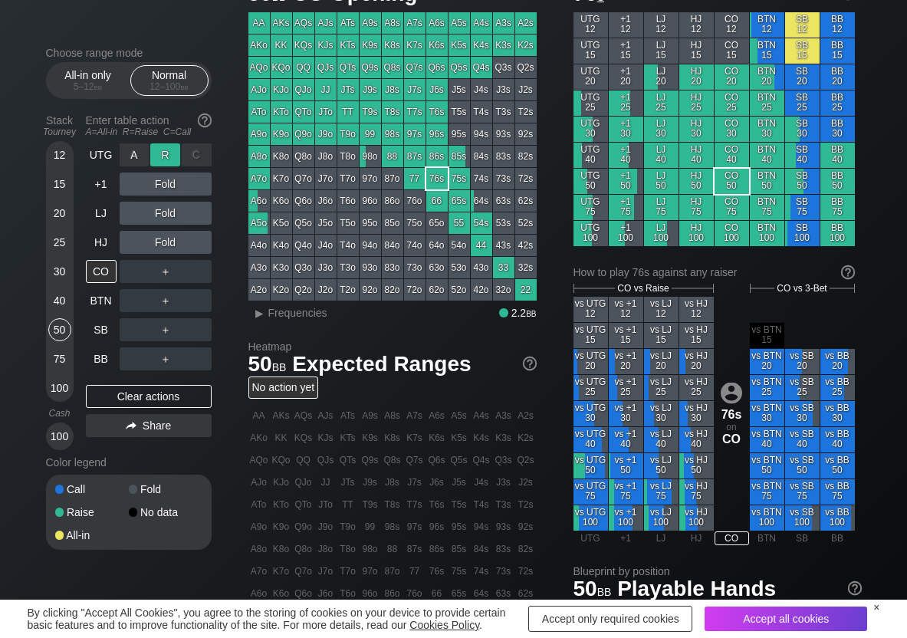
click at [157, 148] on div "R ✕" at bounding box center [165, 154] width 30 height 23
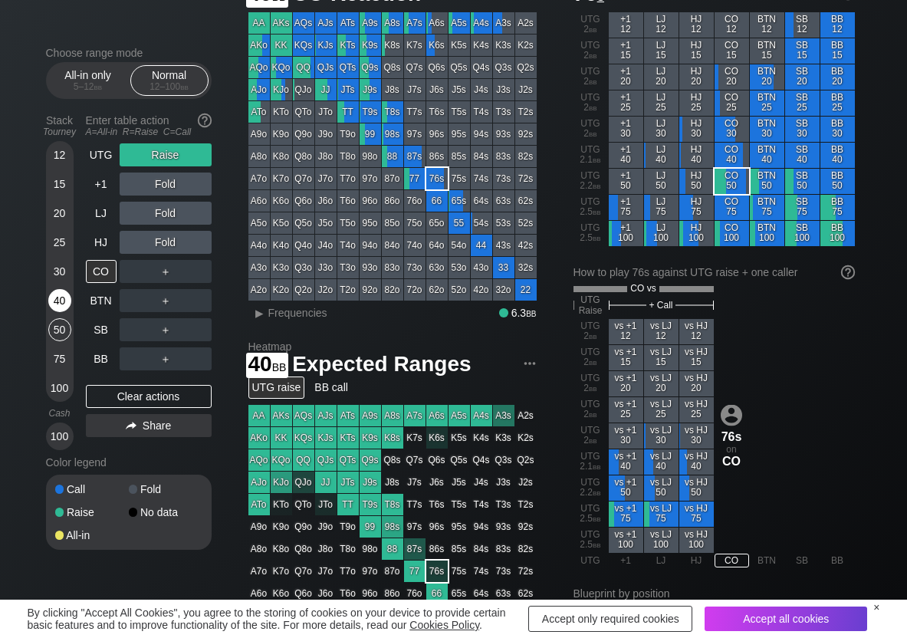
click at [59, 303] on div "40" at bounding box center [59, 300] width 23 height 23
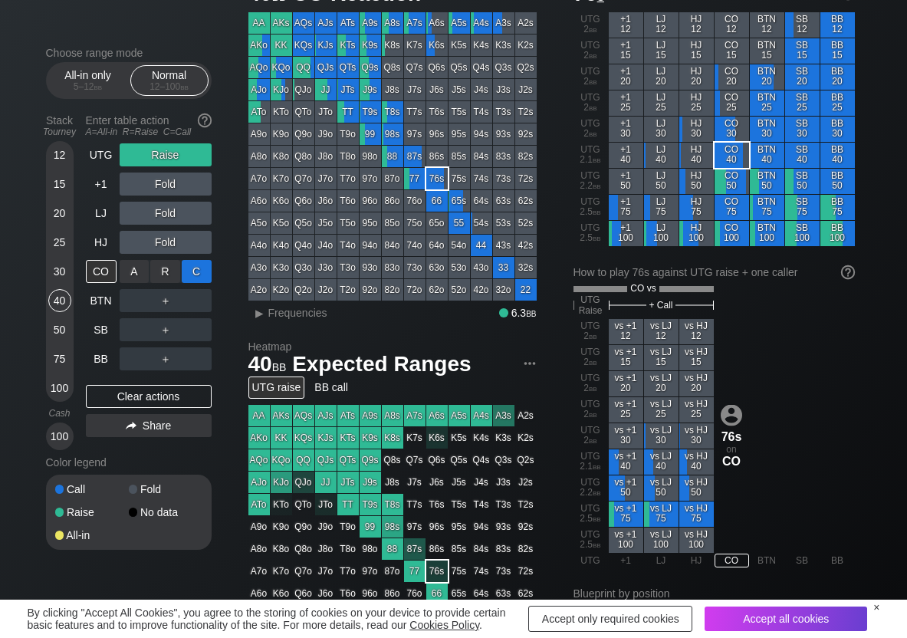
click at [201, 272] on div "C ✕" at bounding box center [197, 271] width 30 height 23
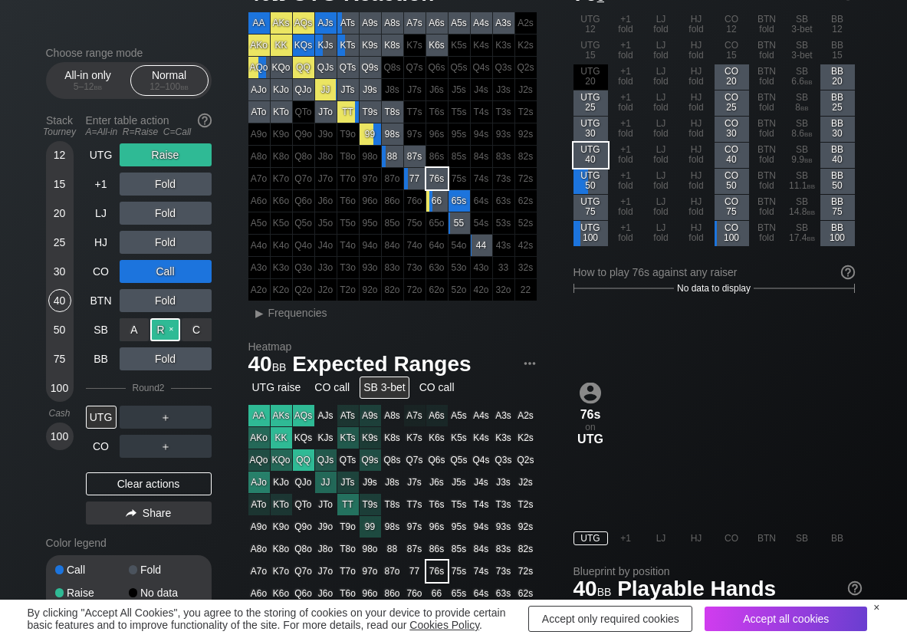
click at [163, 336] on div "R ✕" at bounding box center [165, 329] width 30 height 23
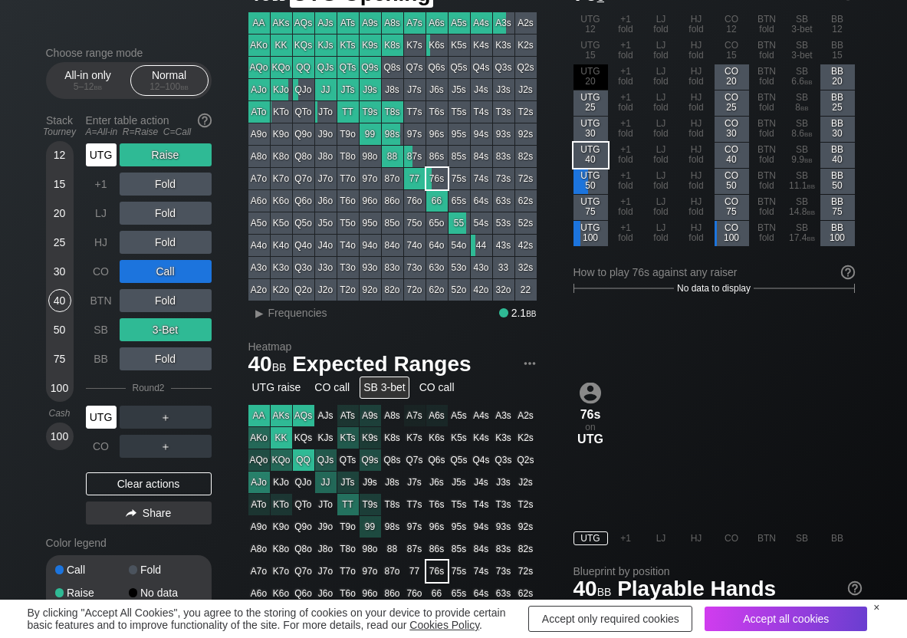
click at [109, 153] on div "UTG" at bounding box center [101, 154] width 31 height 23
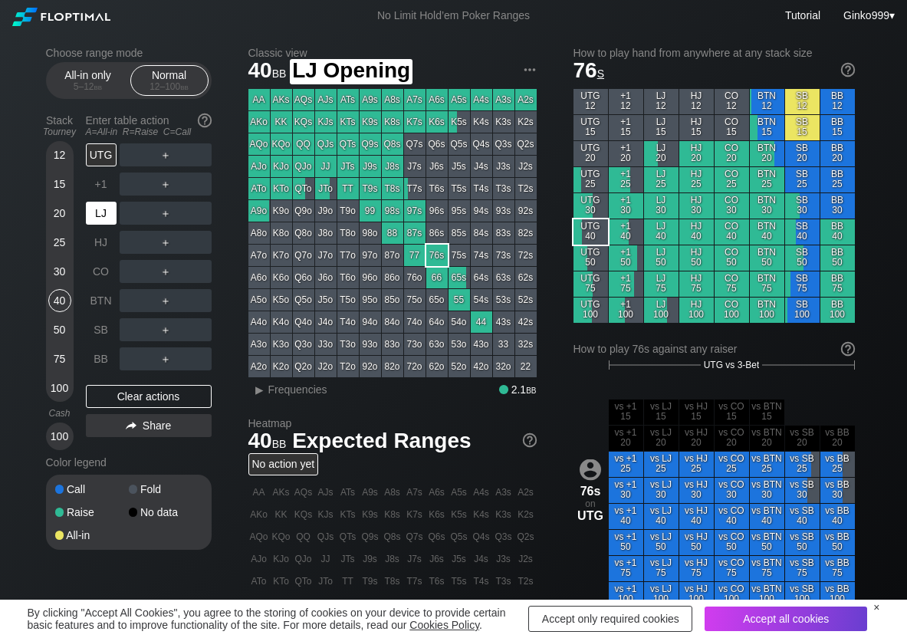
drag, startPoint x: 98, startPoint y: 212, endPoint x: 119, endPoint y: 210, distance: 20.8
click at [105, 212] on div "LJ" at bounding box center [101, 213] width 31 height 23
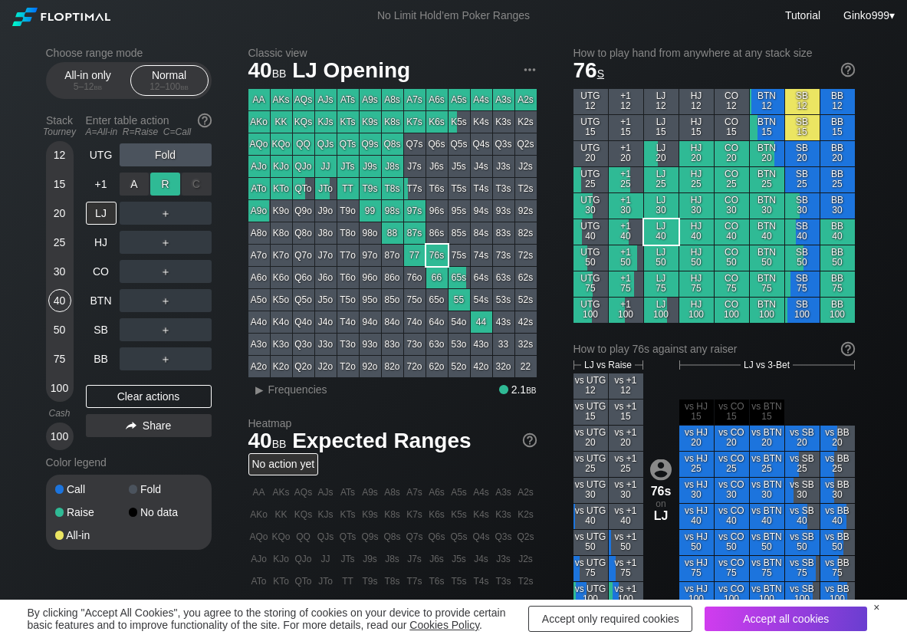
click at [159, 188] on div "R ✕" at bounding box center [165, 184] width 30 height 23
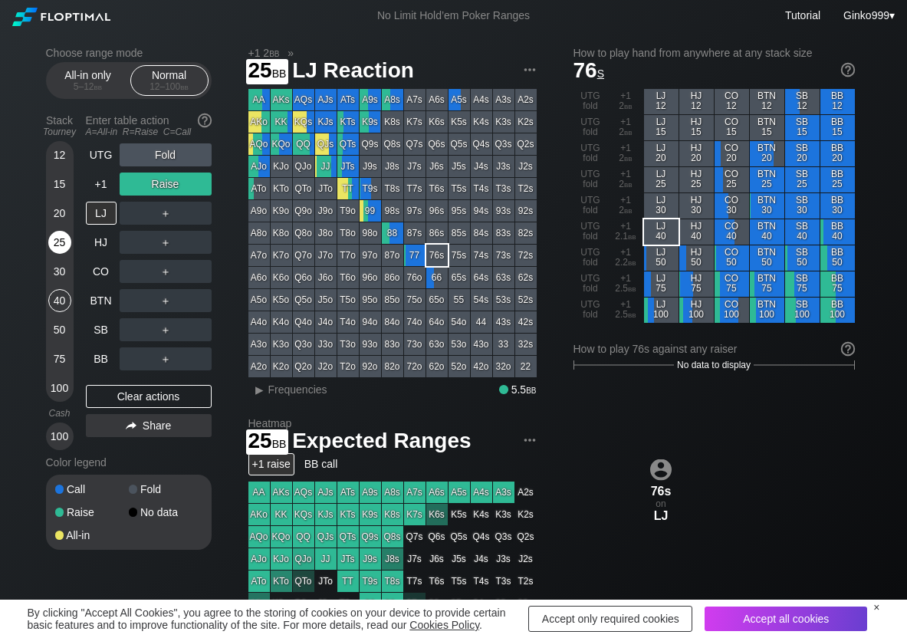
click at [60, 245] on div "25" at bounding box center [59, 242] width 23 height 23
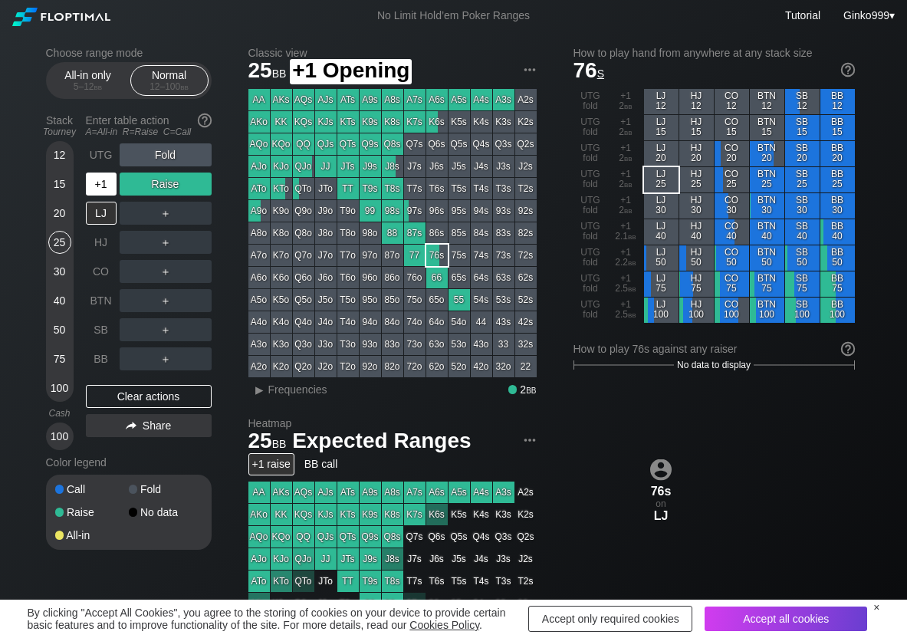
click at [89, 190] on div "+1" at bounding box center [101, 184] width 31 height 23
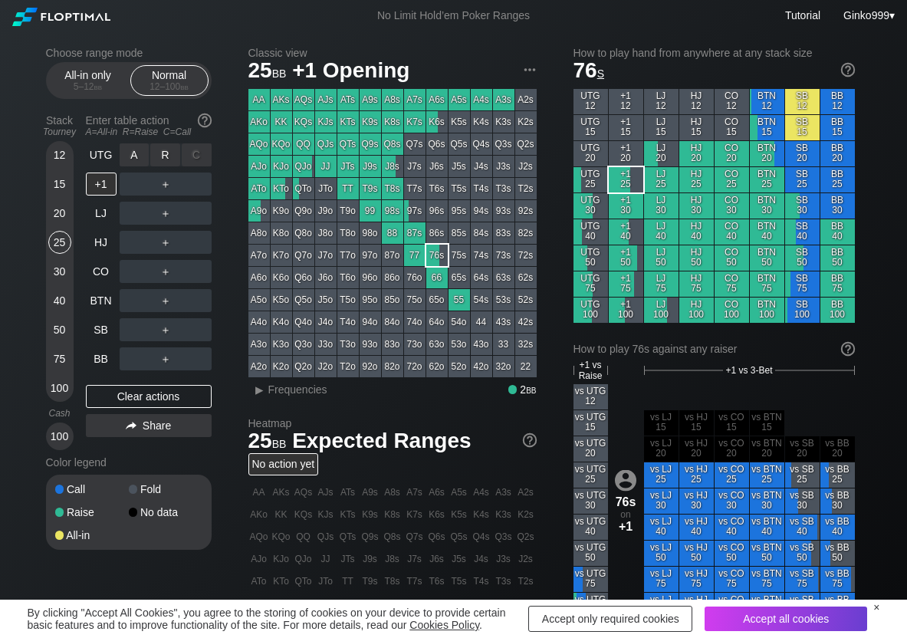
drag, startPoint x: 119, startPoint y: 152, endPoint x: 163, endPoint y: 159, distance: 45.0
click at [164, 158] on div "R ✕" at bounding box center [165, 154] width 30 height 23
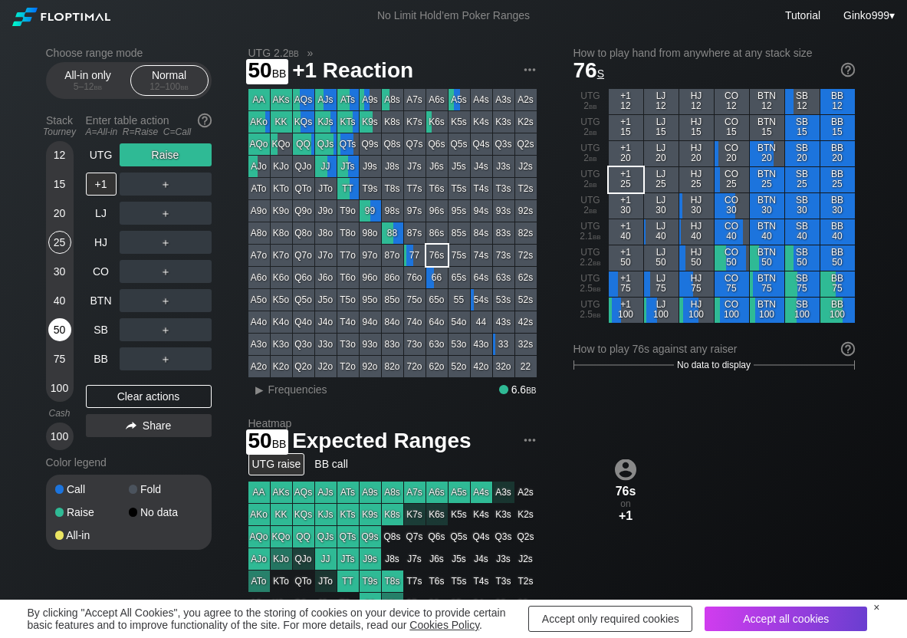
click at [52, 335] on div "50" at bounding box center [59, 329] width 23 height 23
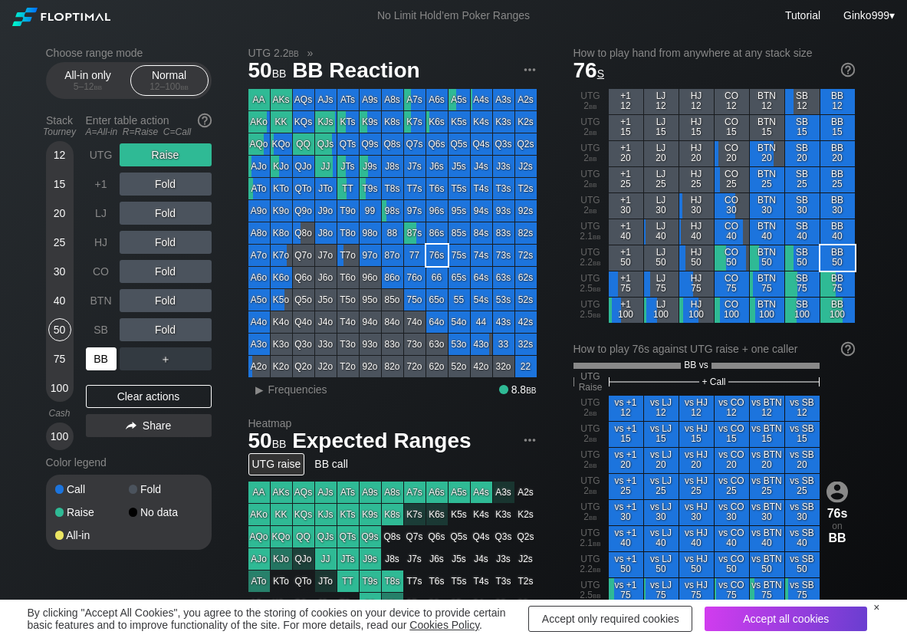
click at [101, 357] on div "BB" at bounding box center [101, 358] width 31 height 23
click at [158, 248] on div "R ✕" at bounding box center [165, 242] width 30 height 23
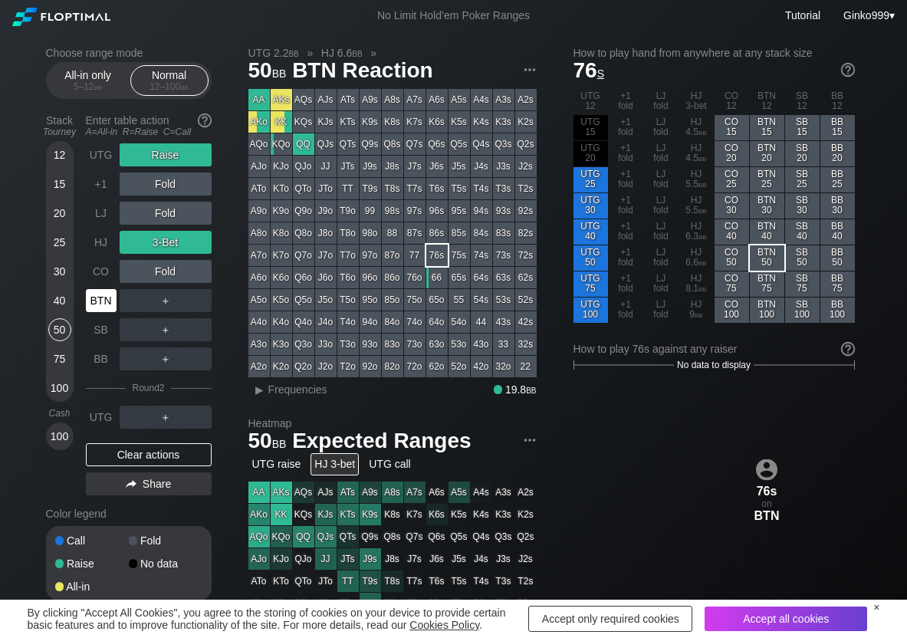
click at [96, 307] on div "BTN" at bounding box center [101, 300] width 31 height 23
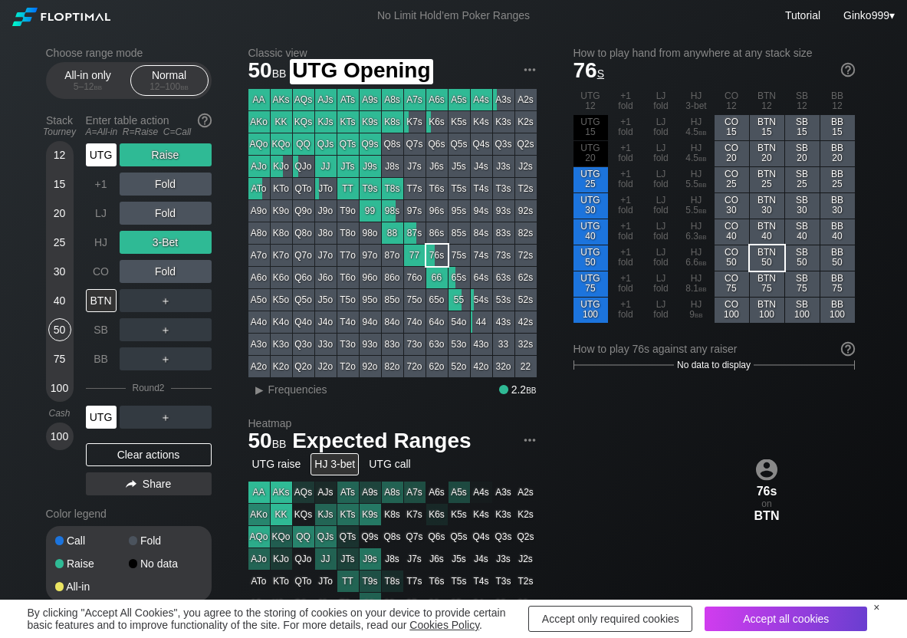
click at [95, 161] on div "UTG" at bounding box center [101, 154] width 31 height 23
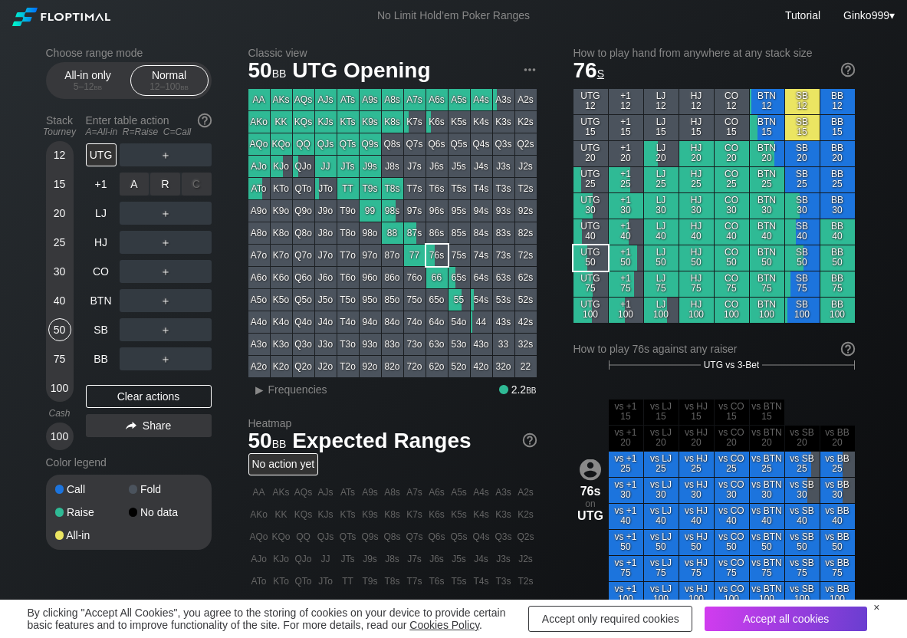
click at [164, 184] on div "R ✕" at bounding box center [165, 184] width 30 height 23
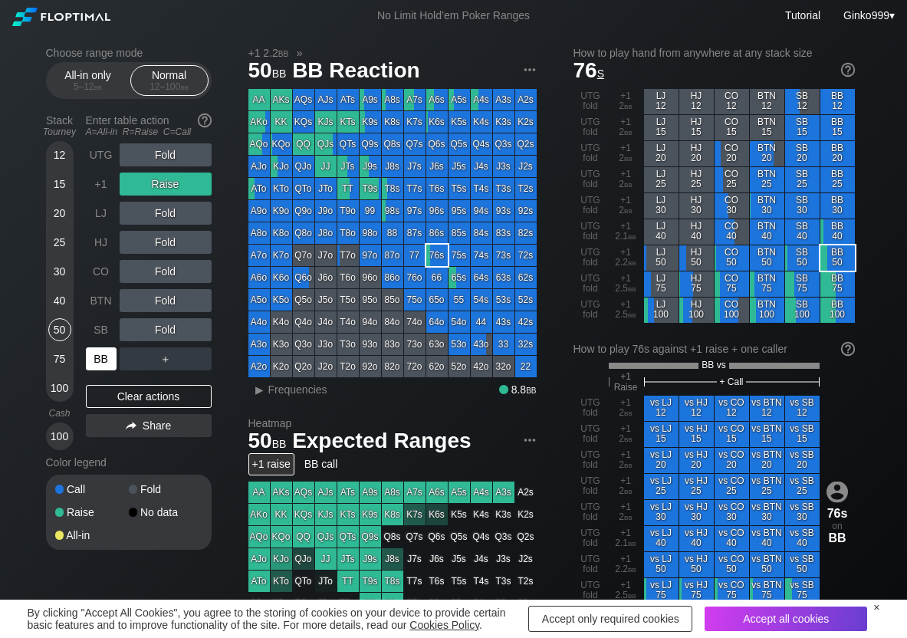
click at [90, 360] on div "BB" at bounding box center [101, 358] width 31 height 23
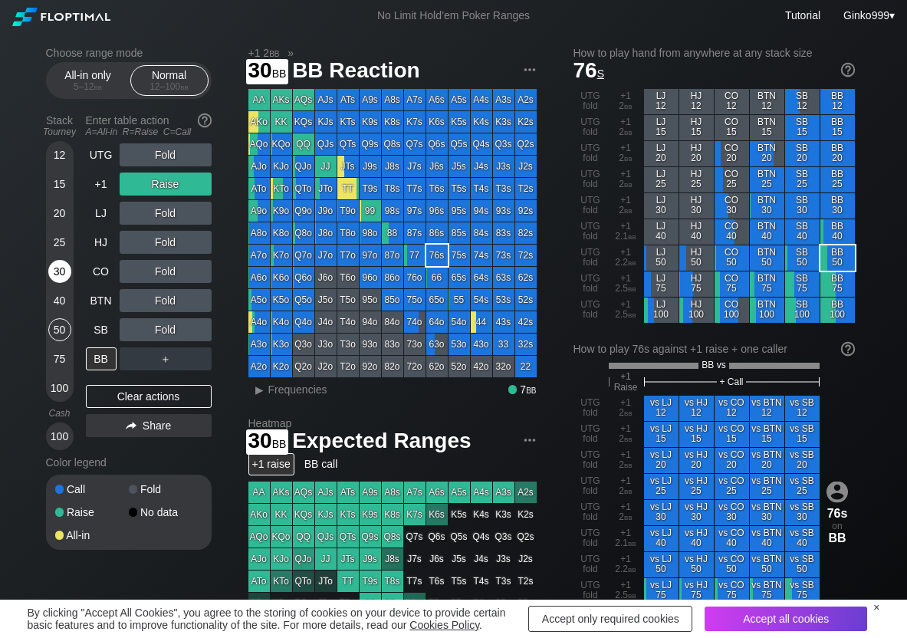
click at [54, 274] on div "30" at bounding box center [59, 271] width 23 height 23
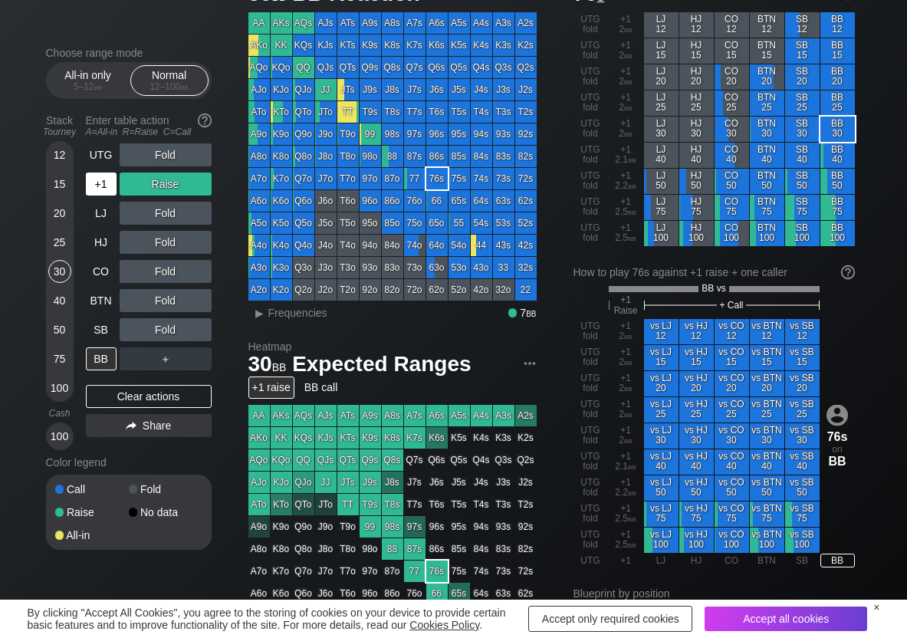
click at [92, 184] on div "+1" at bounding box center [101, 184] width 31 height 23
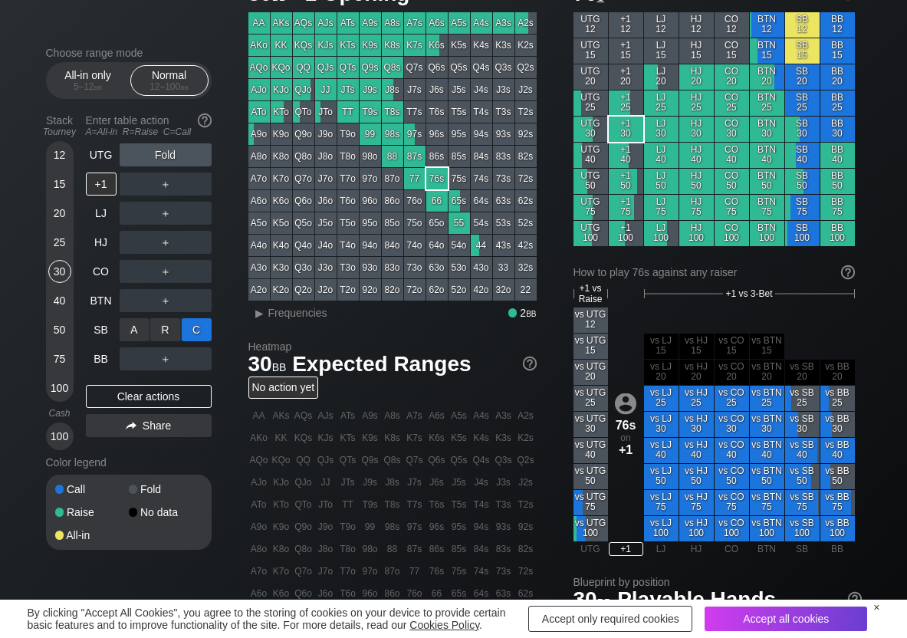
click at [196, 334] on div "C ✕" at bounding box center [197, 329] width 30 height 23
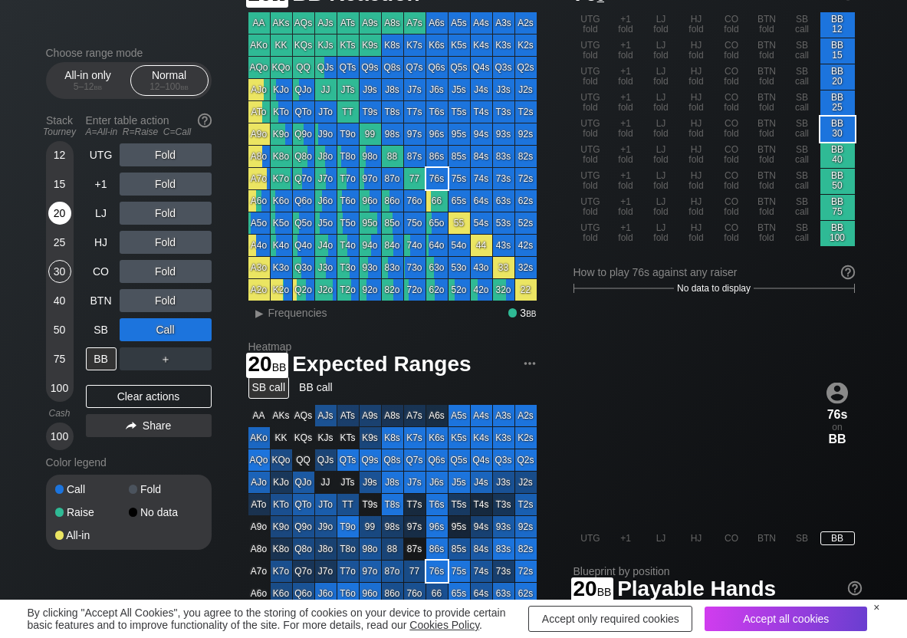
click at [67, 212] on div "20" at bounding box center [59, 213] width 23 height 23
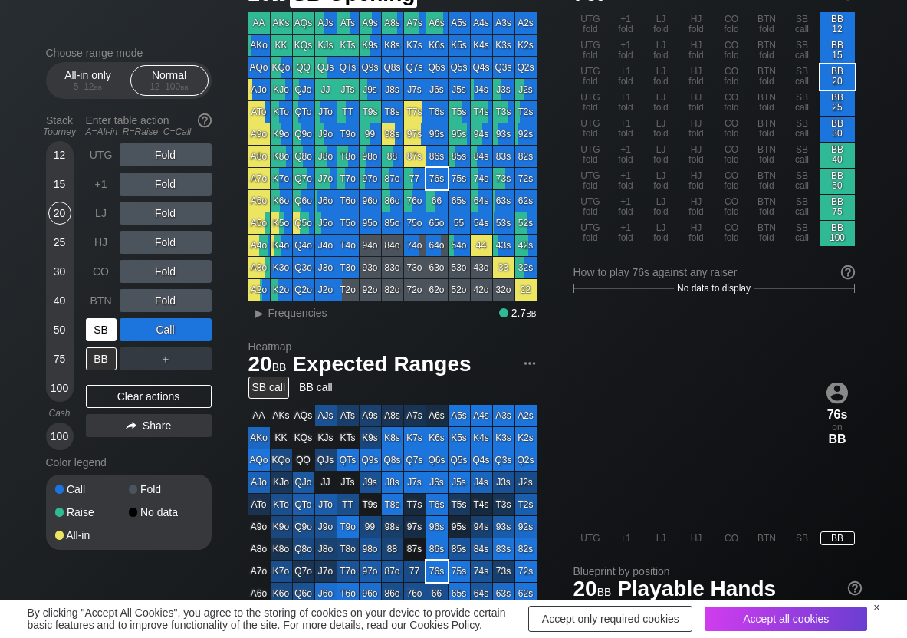
click at [104, 328] on div "SB" at bounding box center [101, 329] width 31 height 23
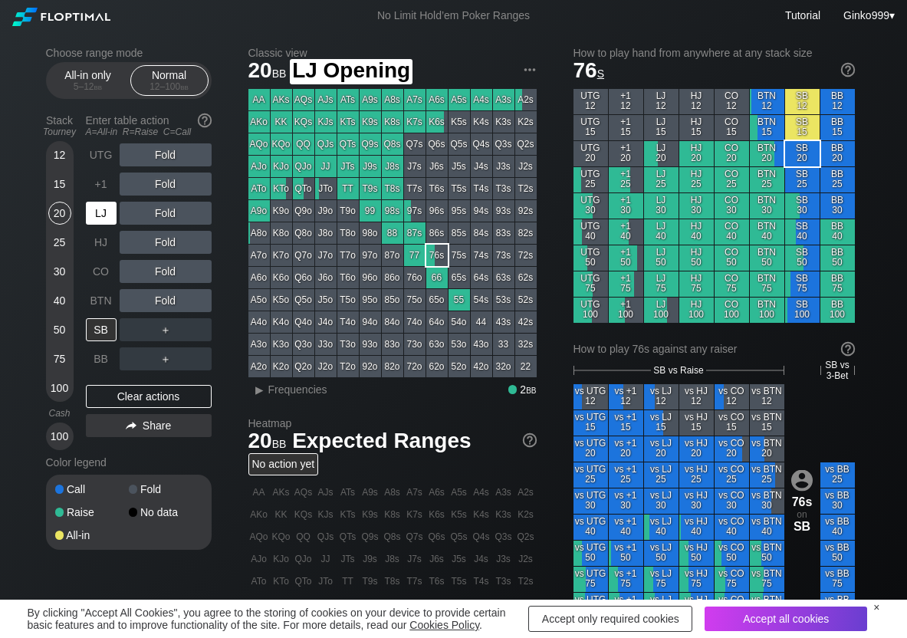
click at [104, 242] on div "HJ" at bounding box center [101, 242] width 31 height 23
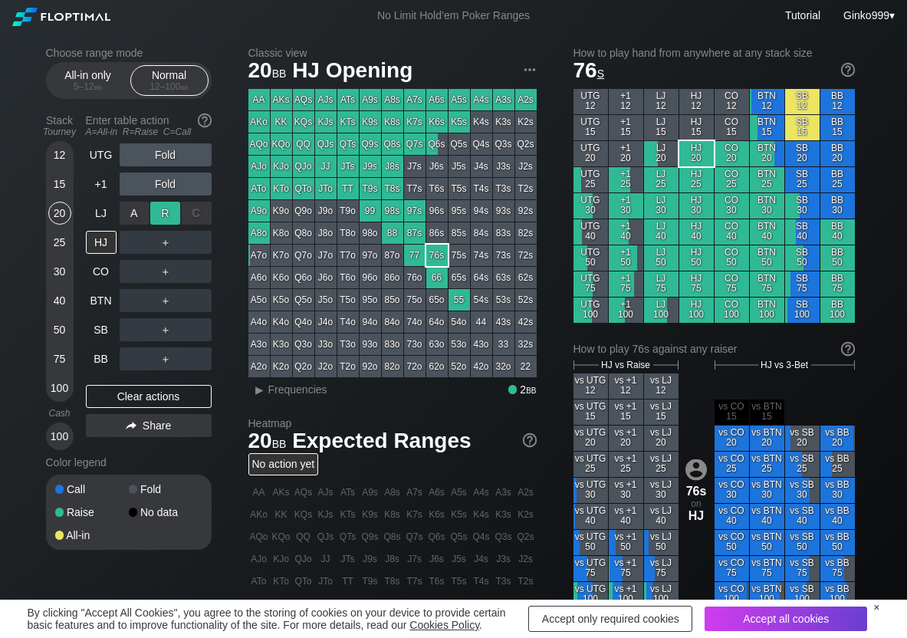
click at [166, 211] on div "R ✕" at bounding box center [165, 213] width 30 height 23
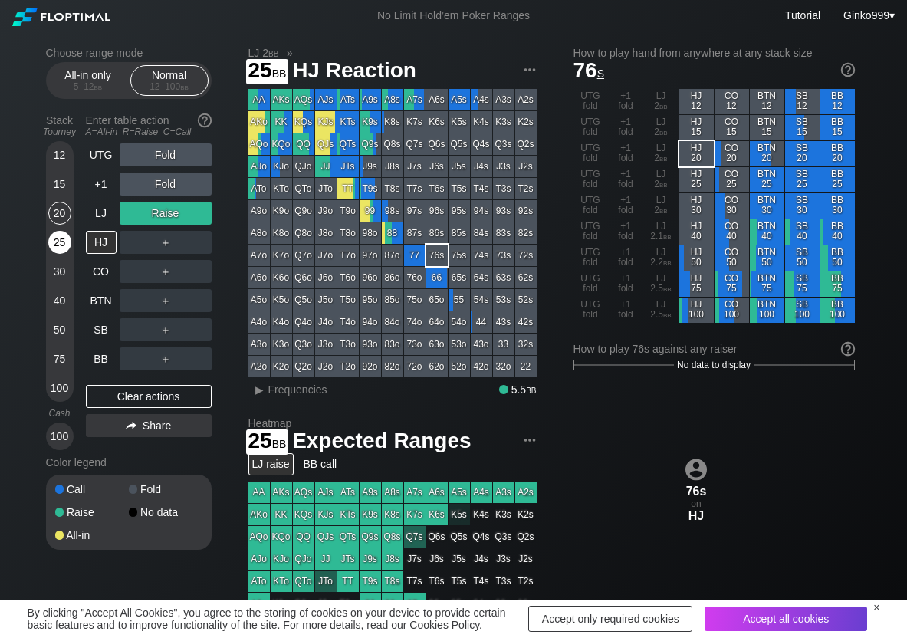
click at [70, 248] on div "25" at bounding box center [59, 242] width 23 height 23
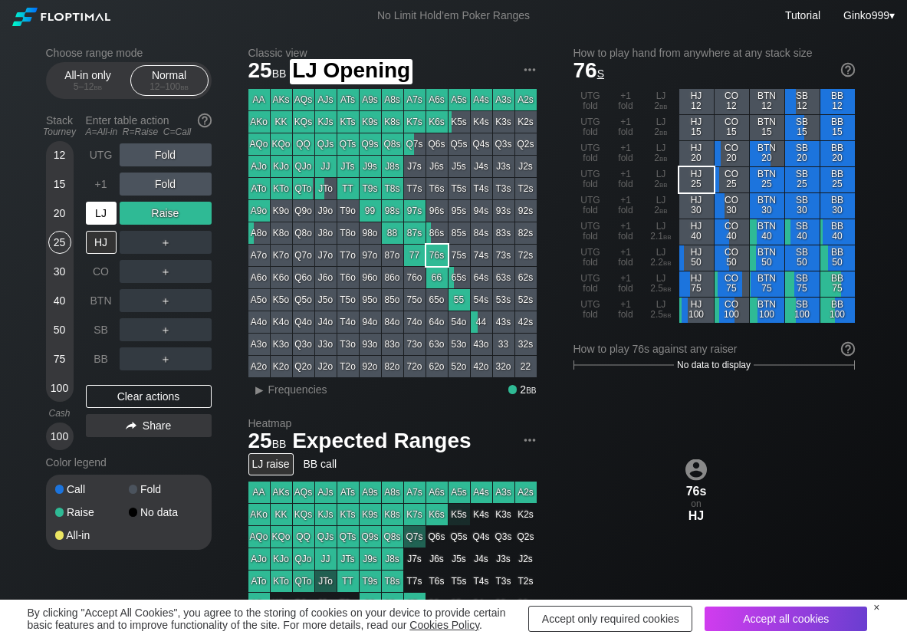
click at [100, 218] on div "LJ" at bounding box center [101, 213] width 31 height 23
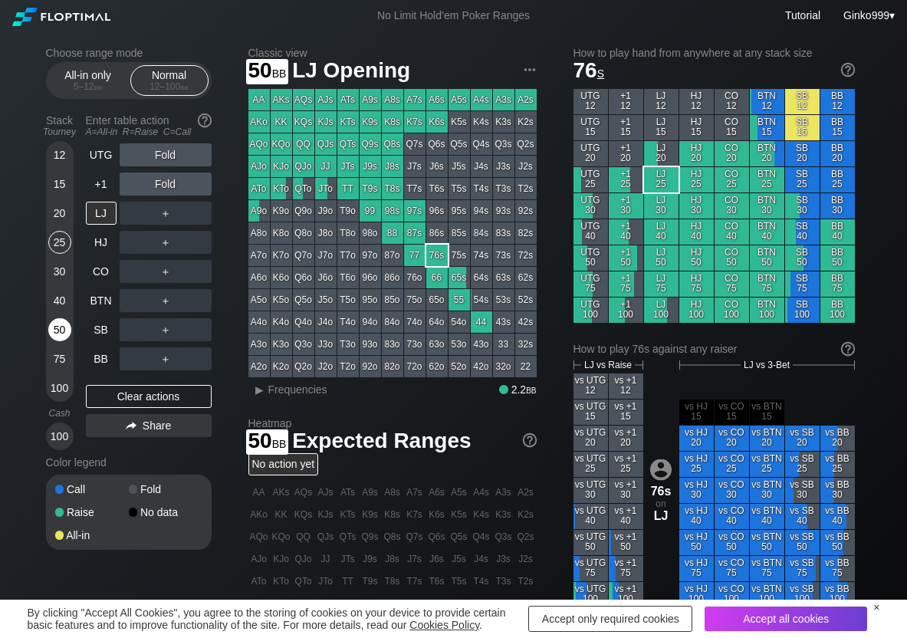
click at [55, 333] on div "50" at bounding box center [59, 329] width 23 height 23
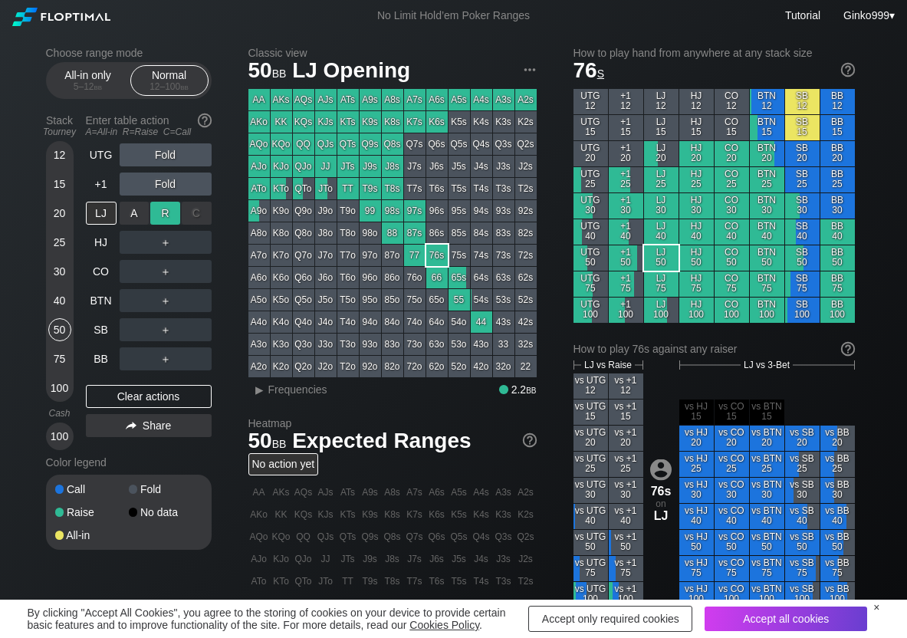
click at [152, 215] on div "R ✕" at bounding box center [165, 213] width 30 height 23
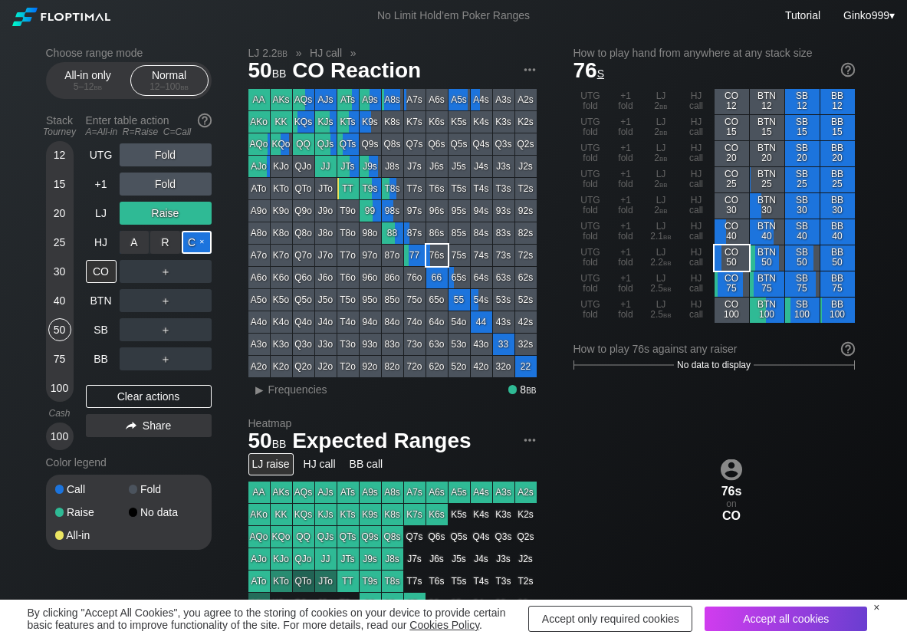
click at [211, 242] on div "C ✕" at bounding box center [197, 242] width 30 height 23
click at [193, 300] on div "C ✕" at bounding box center [197, 300] width 30 height 23
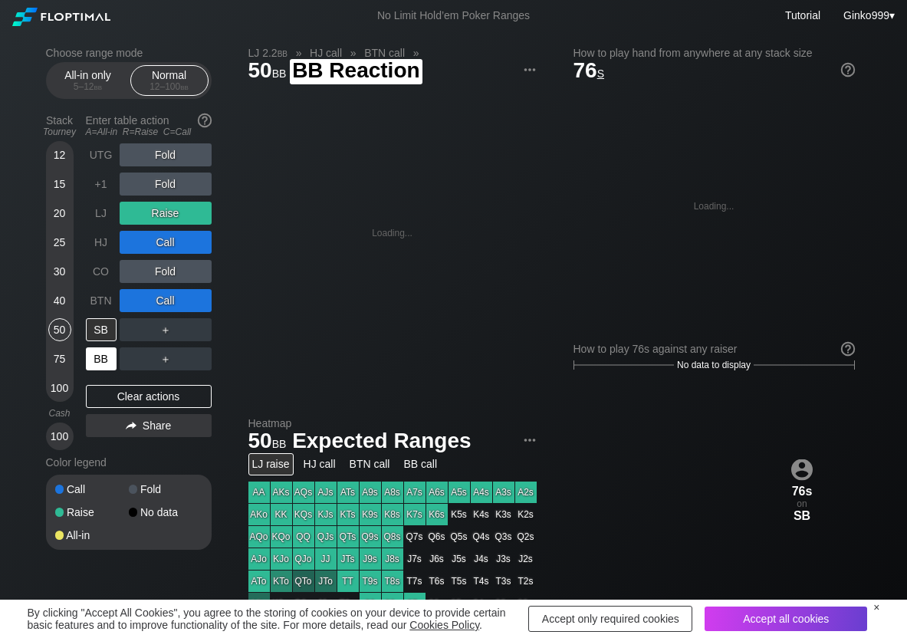
click at [93, 357] on div "BB" at bounding box center [101, 358] width 31 height 23
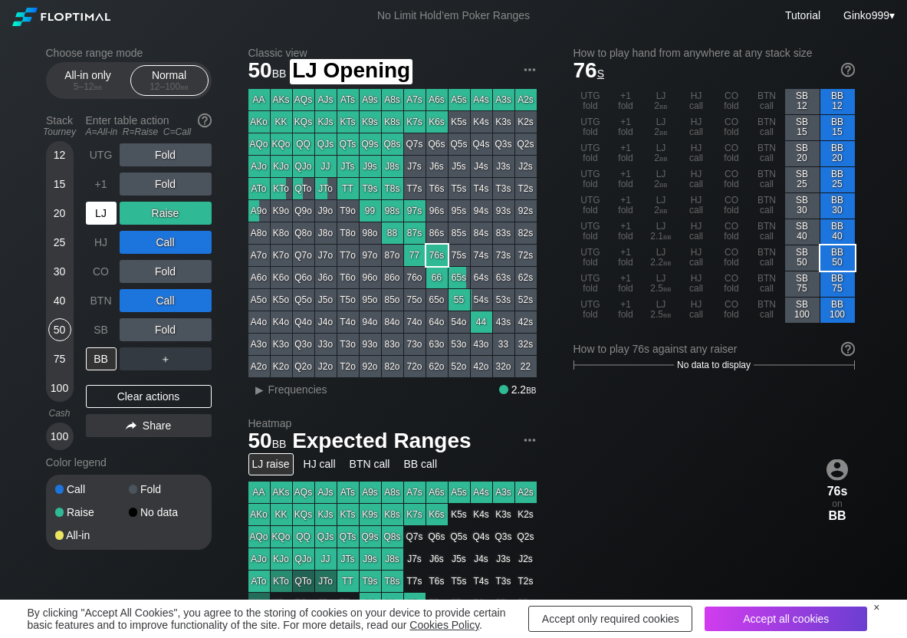
click at [108, 214] on div "LJ" at bounding box center [101, 213] width 31 height 23
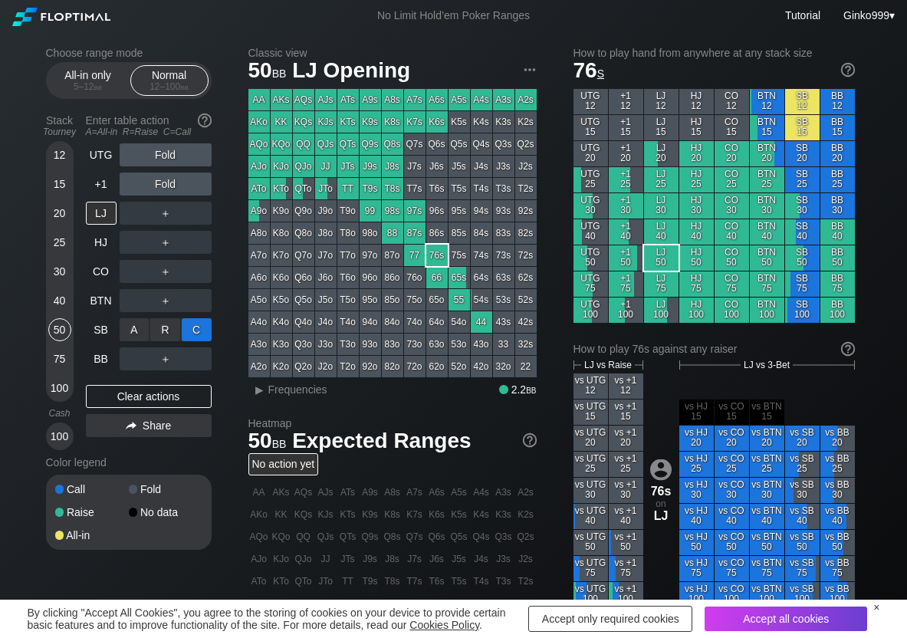
click at [186, 329] on div "C ✕" at bounding box center [197, 329] width 30 height 23
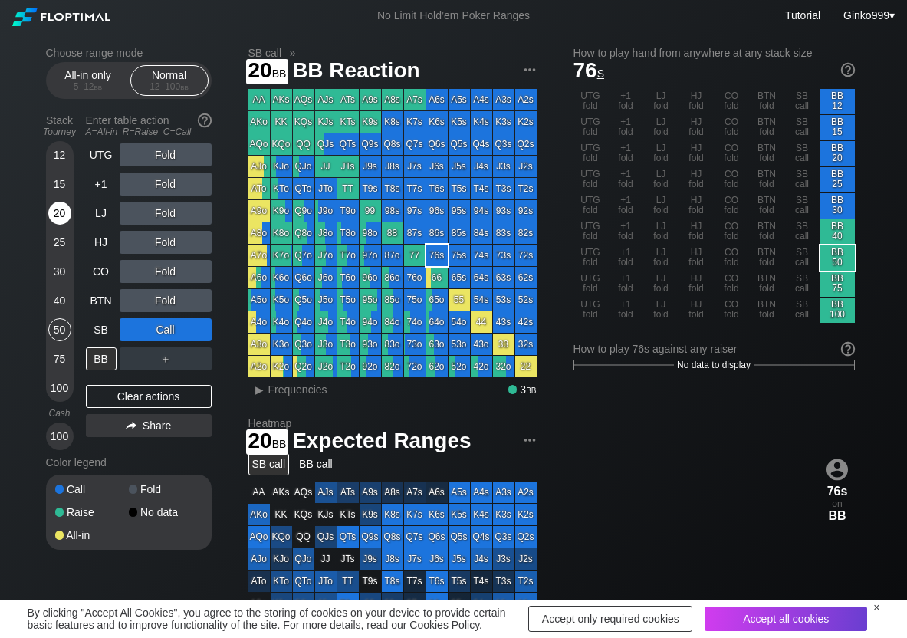
click at [60, 212] on div "20" at bounding box center [59, 213] width 23 height 23
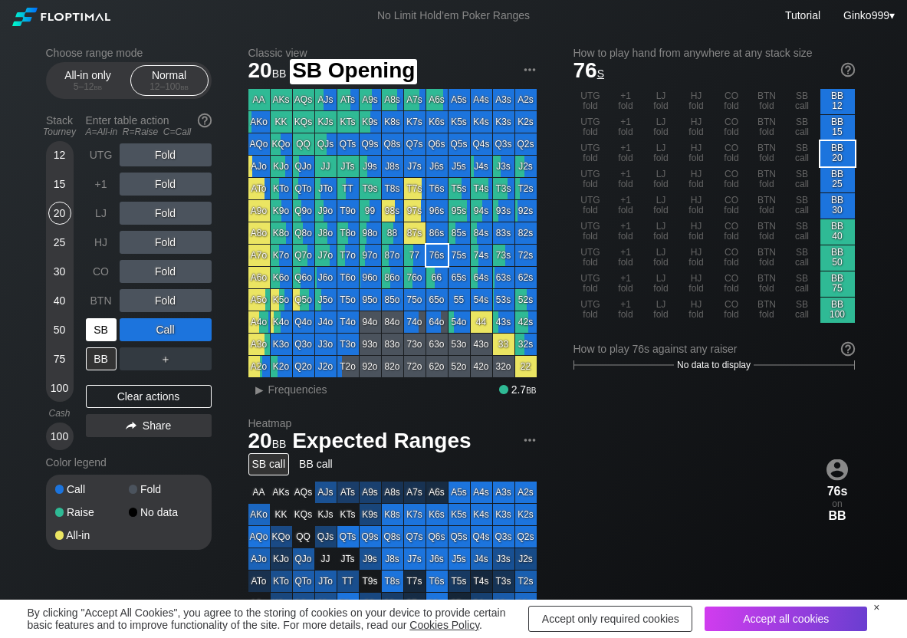
click at [104, 334] on div "SB" at bounding box center [101, 329] width 31 height 23
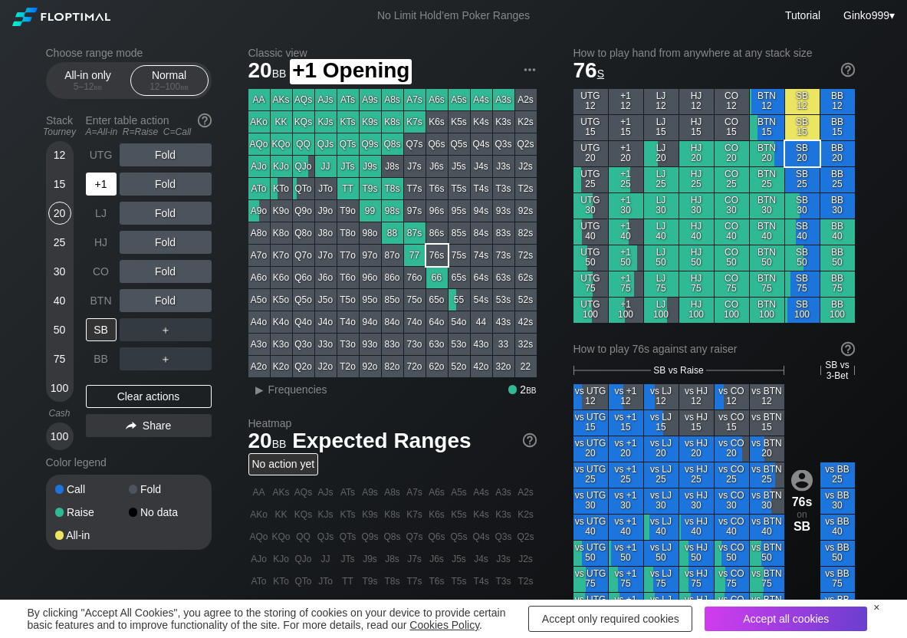
click at [113, 179] on div "+1" at bounding box center [101, 184] width 31 height 23
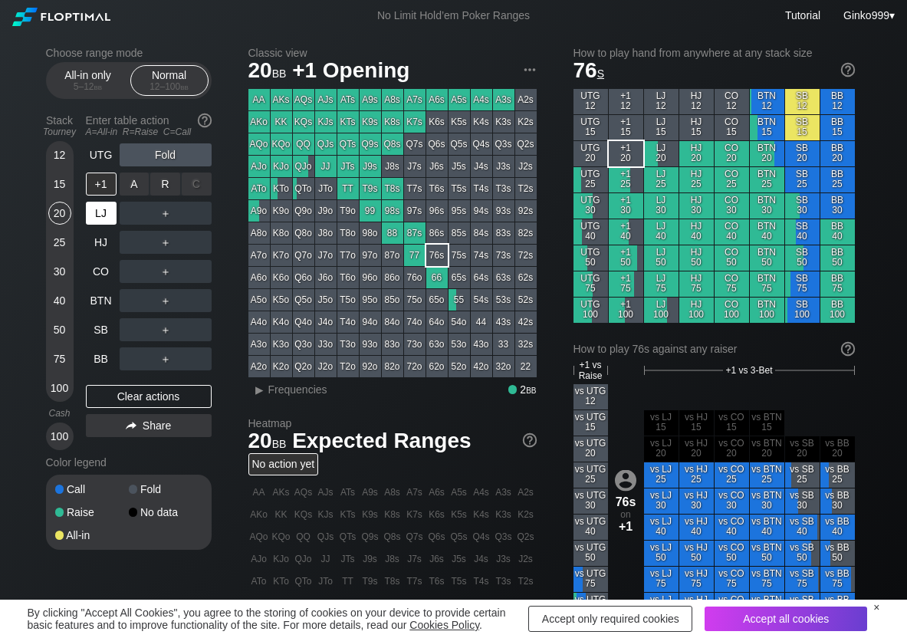
drag, startPoint x: 163, startPoint y: 179, endPoint x: 115, endPoint y: 211, distance: 57.0
click at [163, 181] on div "R ✕" at bounding box center [165, 184] width 30 height 23
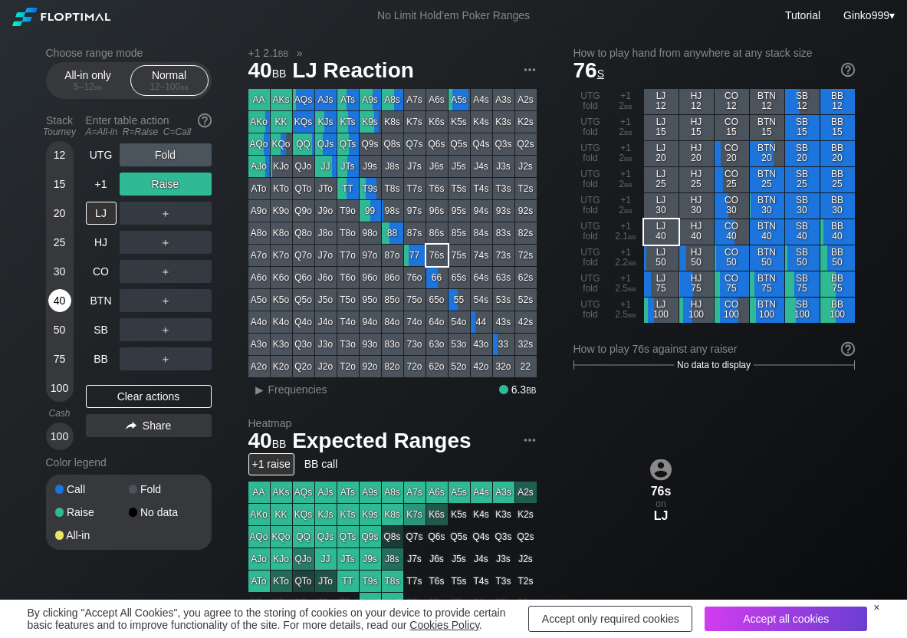
click at [61, 307] on div "40" at bounding box center [59, 300] width 23 height 23
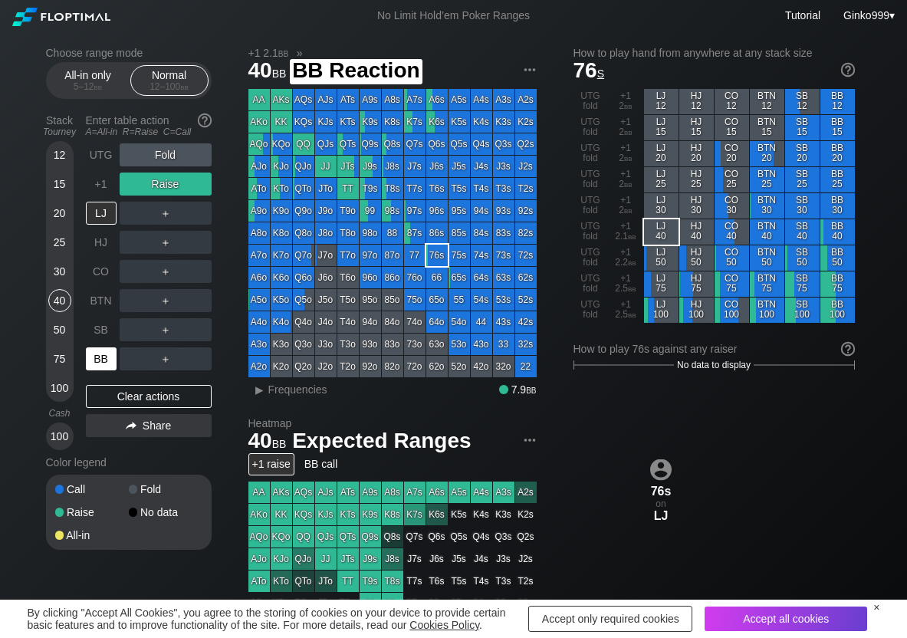
click at [100, 361] on div "BB" at bounding box center [101, 358] width 31 height 23
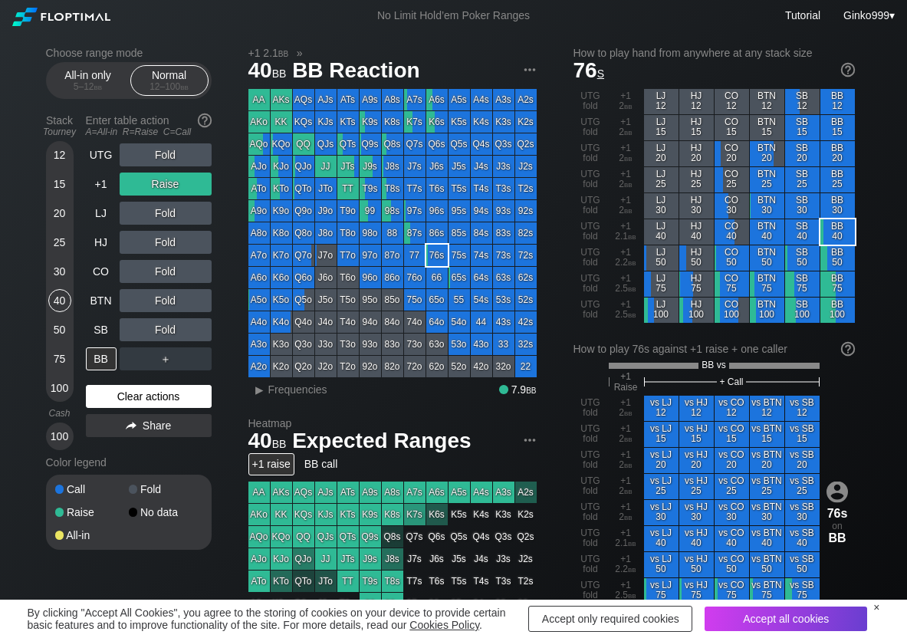
click at [110, 398] on div "Clear actions" at bounding box center [149, 396] width 126 height 23
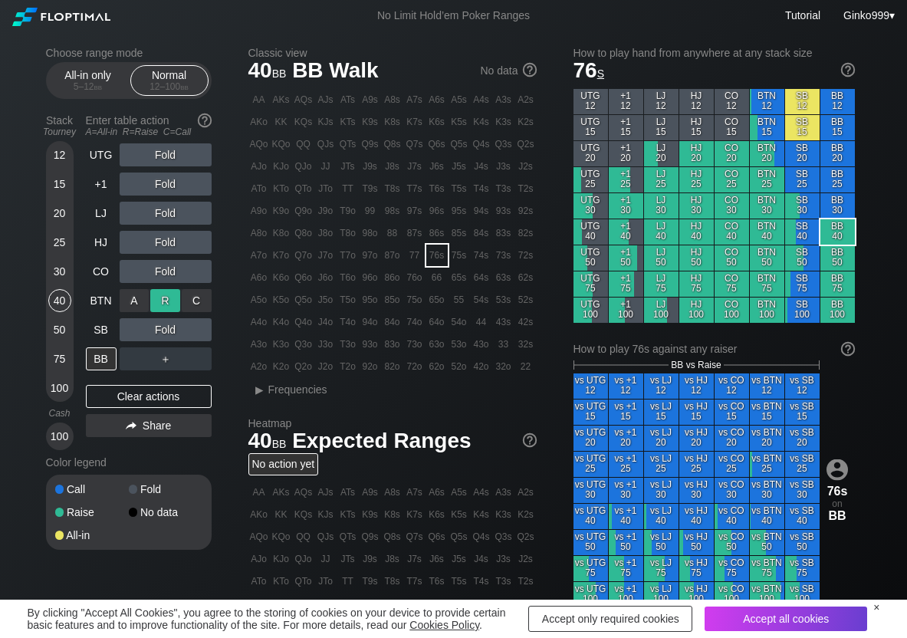
click at [164, 293] on div "R ✕" at bounding box center [165, 300] width 30 height 23
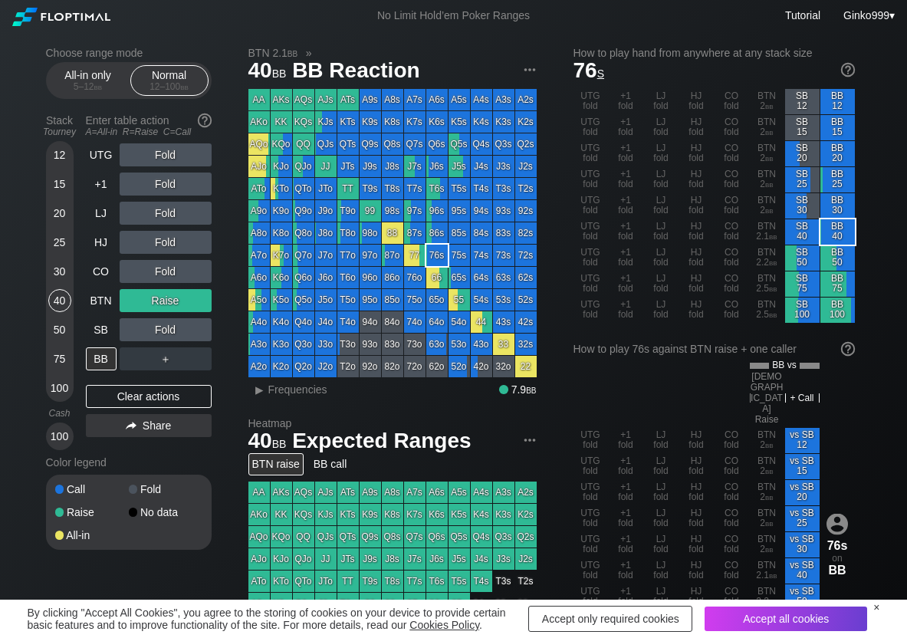
scroll to position [77, 0]
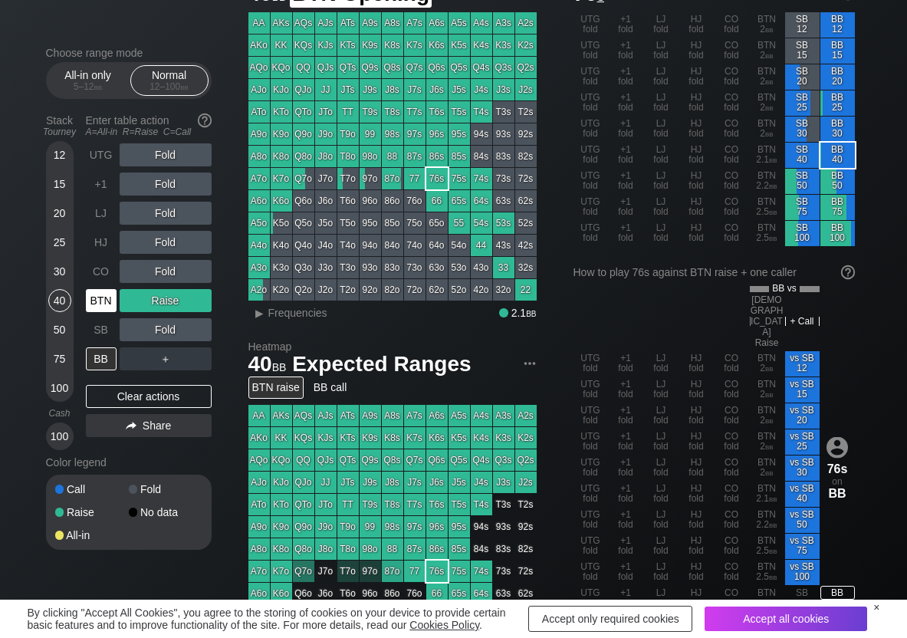
click at [110, 304] on div "BTN" at bounding box center [101, 300] width 31 height 23
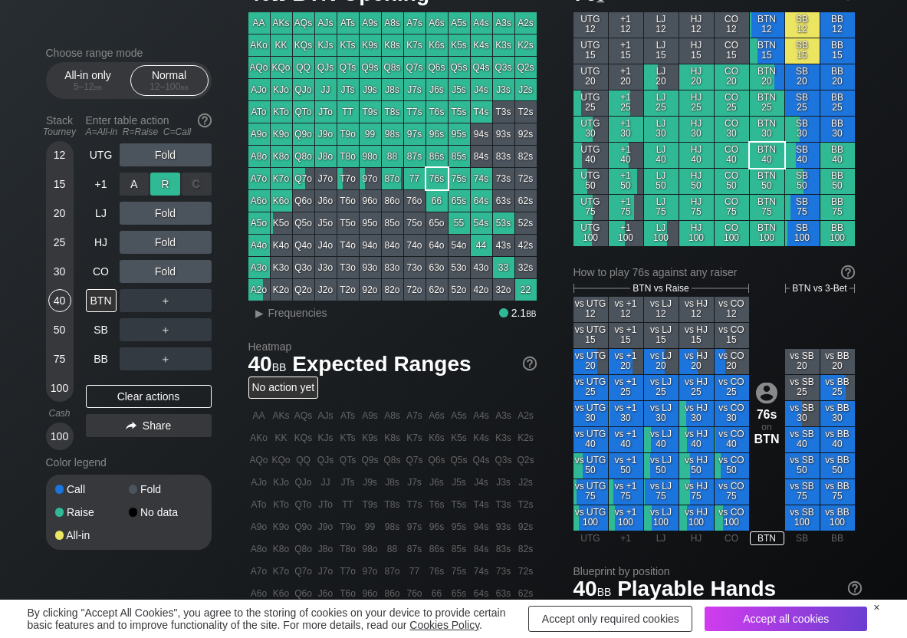
click at [164, 186] on div "R ✕" at bounding box center [165, 184] width 30 height 23
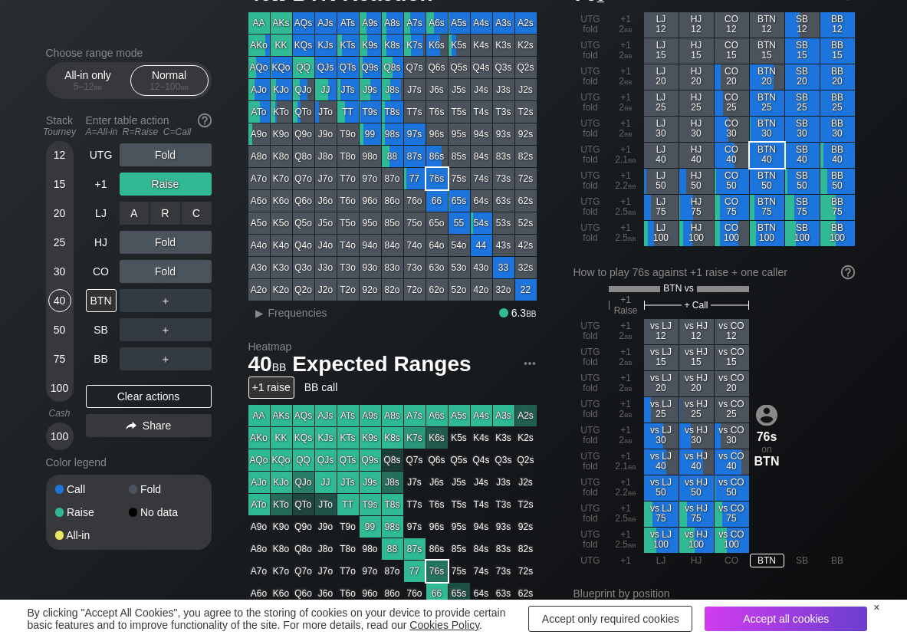
click at [192, 205] on div "C ✕" at bounding box center [197, 213] width 30 height 23
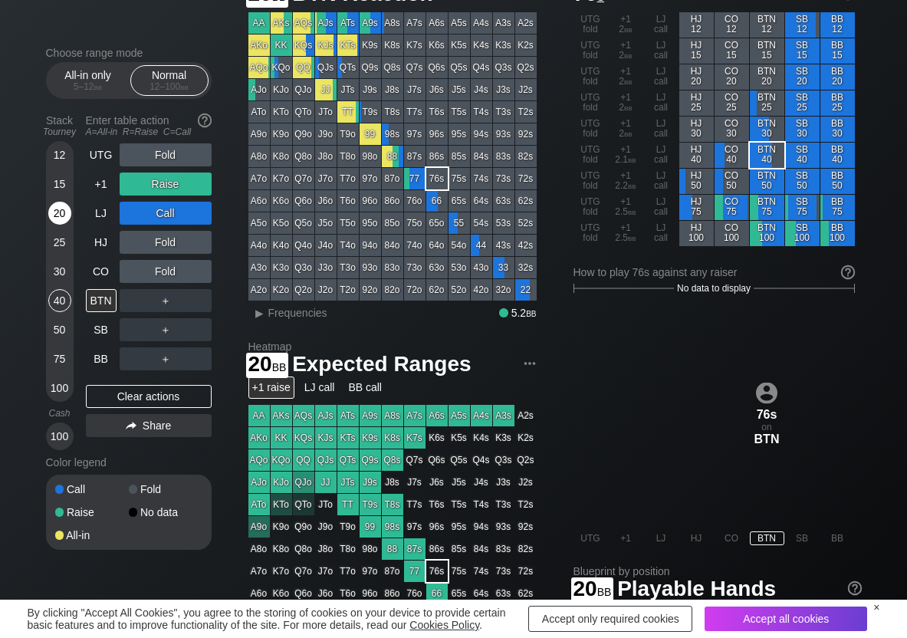
click at [56, 222] on div "20" at bounding box center [59, 213] width 23 height 23
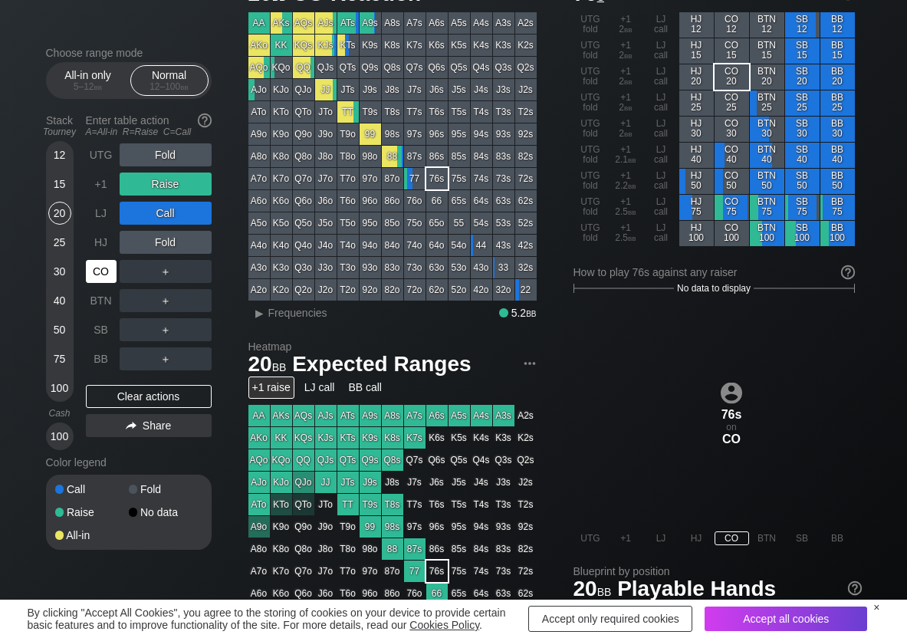
click at [99, 274] on div "CO" at bounding box center [101, 271] width 31 height 23
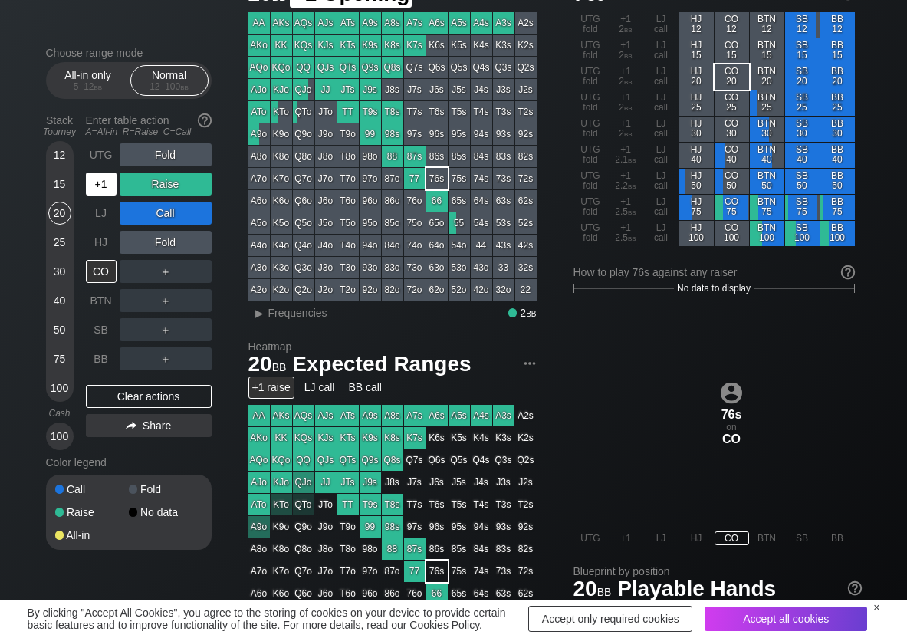
click at [103, 190] on div "+1" at bounding box center [101, 184] width 31 height 23
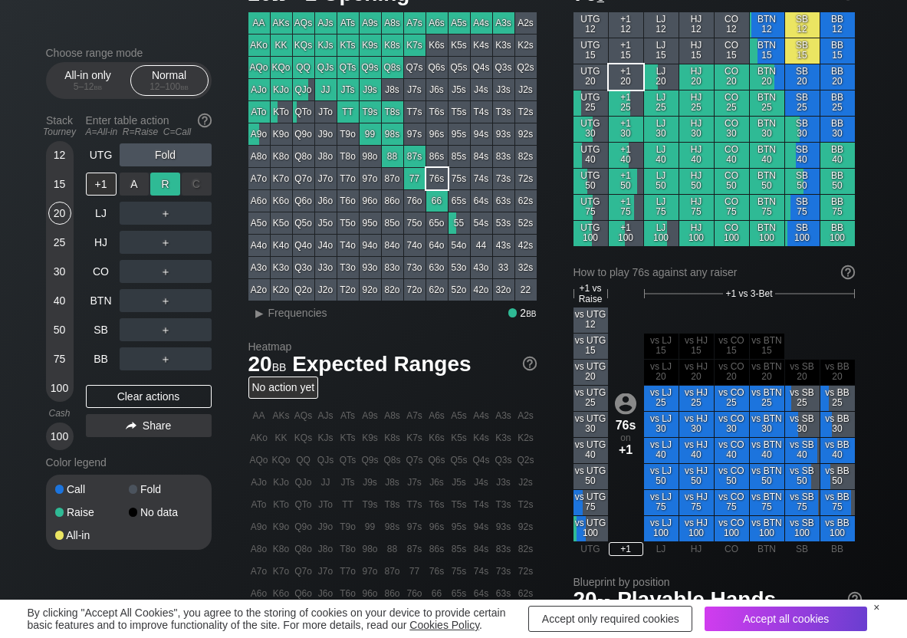
click at [160, 184] on div "R ✕" at bounding box center [165, 184] width 30 height 23
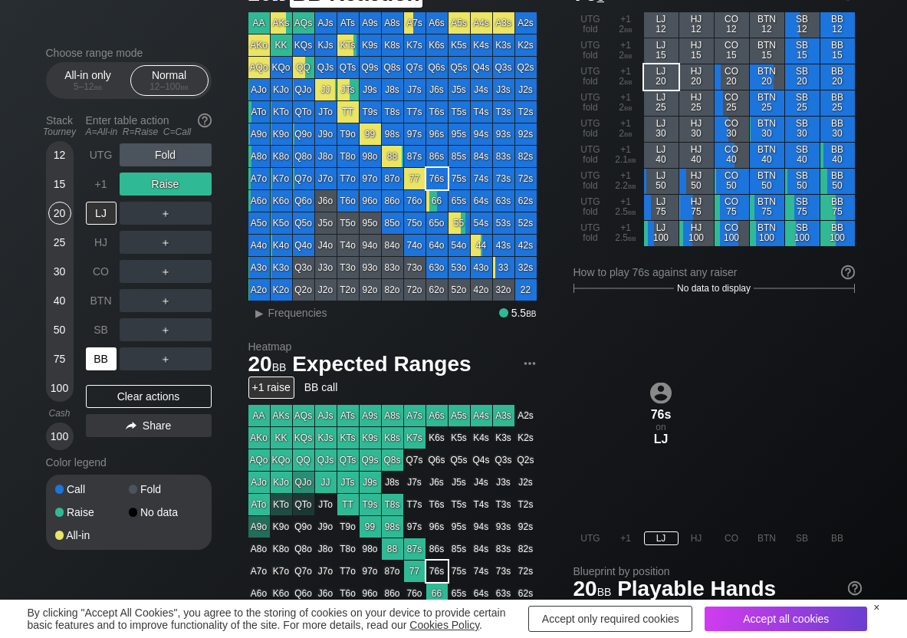
click at [110, 357] on div "BB" at bounding box center [101, 358] width 31 height 23
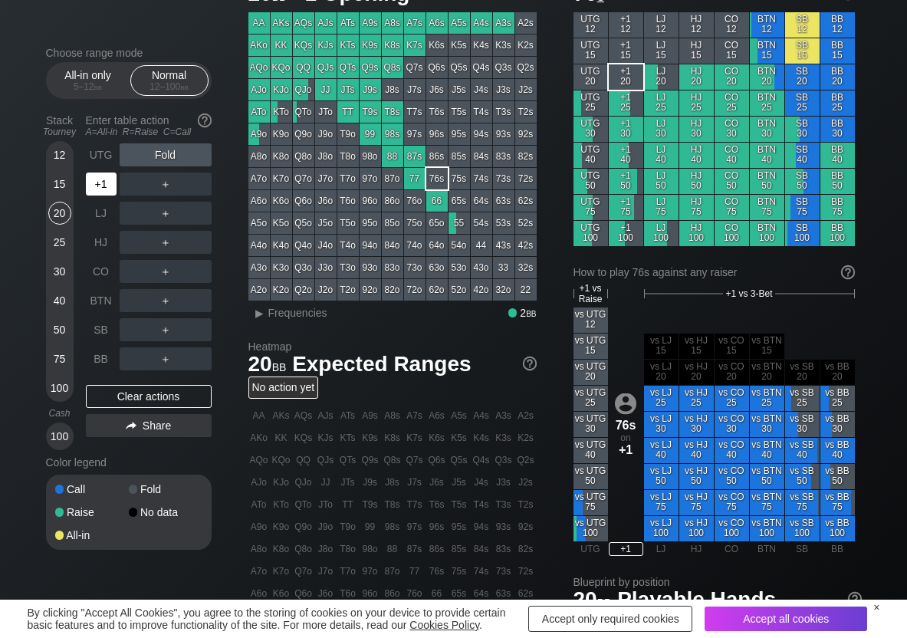
click at [98, 182] on div "+1" at bounding box center [101, 184] width 31 height 23
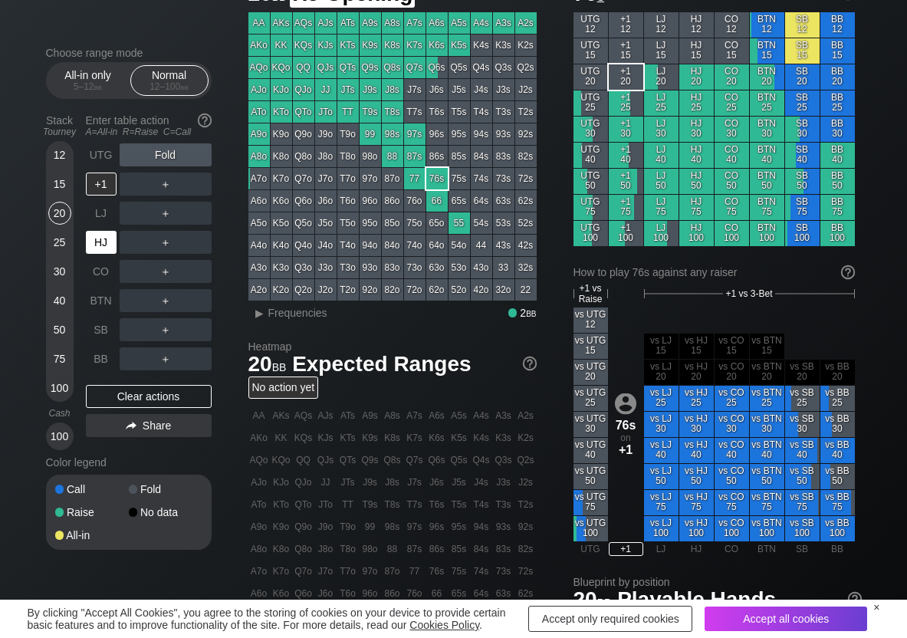
click at [99, 249] on div "HJ" at bounding box center [101, 242] width 31 height 23
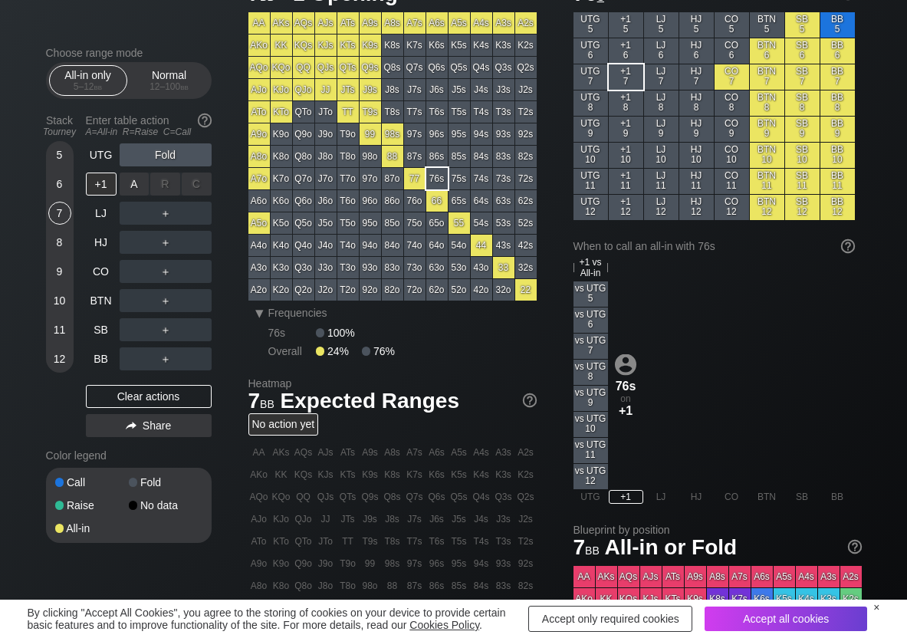
scroll to position [77, 0]
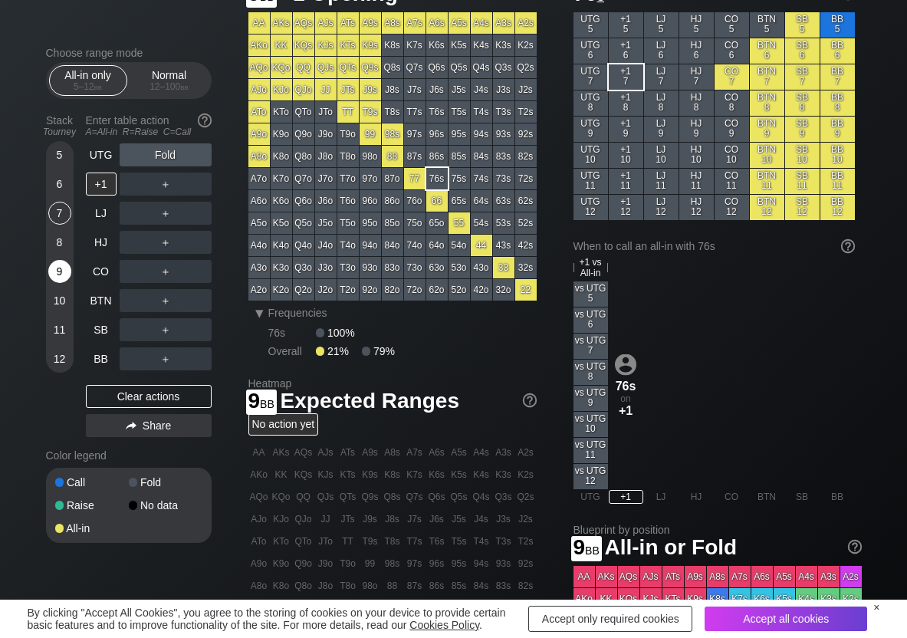
click at [54, 268] on div "9" at bounding box center [59, 271] width 23 height 23
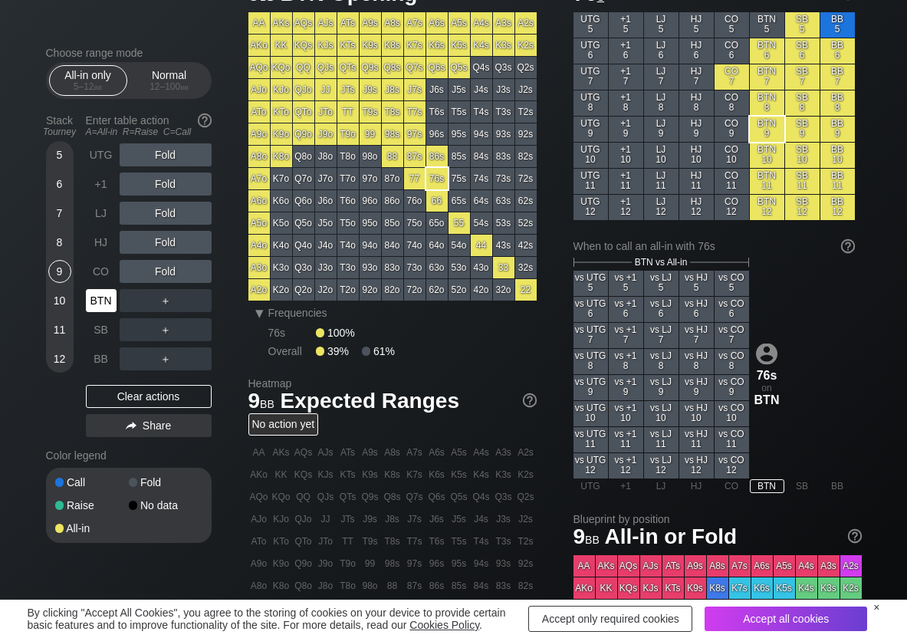
click at [99, 291] on div "BTN" at bounding box center [101, 300] width 31 height 23
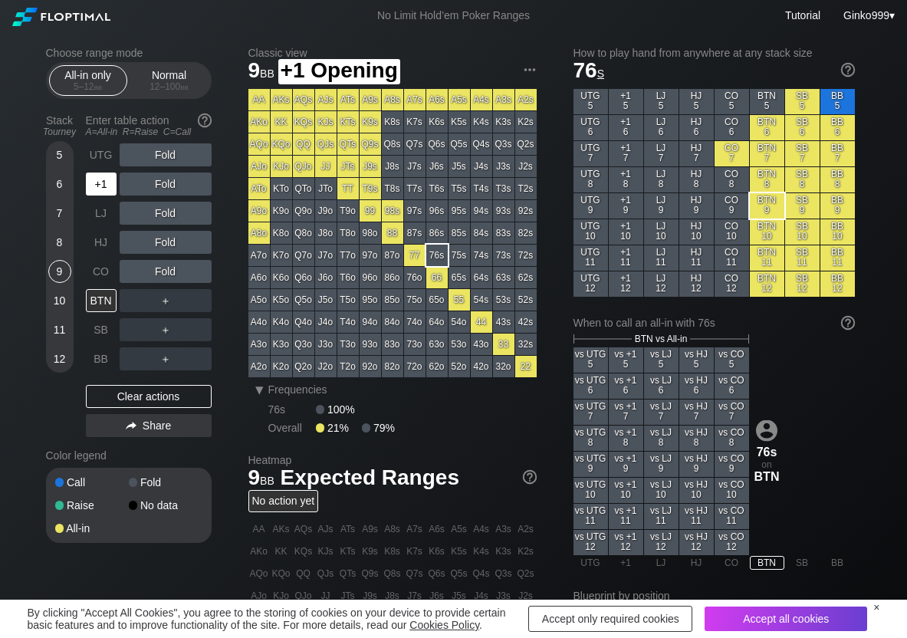
click at [102, 184] on div "+1" at bounding box center [101, 184] width 31 height 23
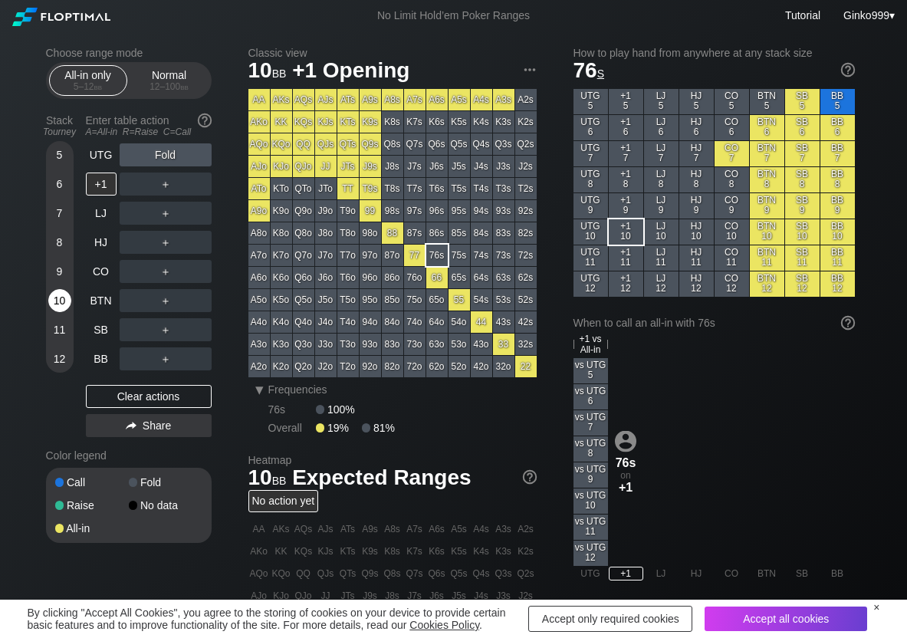
click at [61, 298] on div "10" at bounding box center [59, 300] width 23 height 23
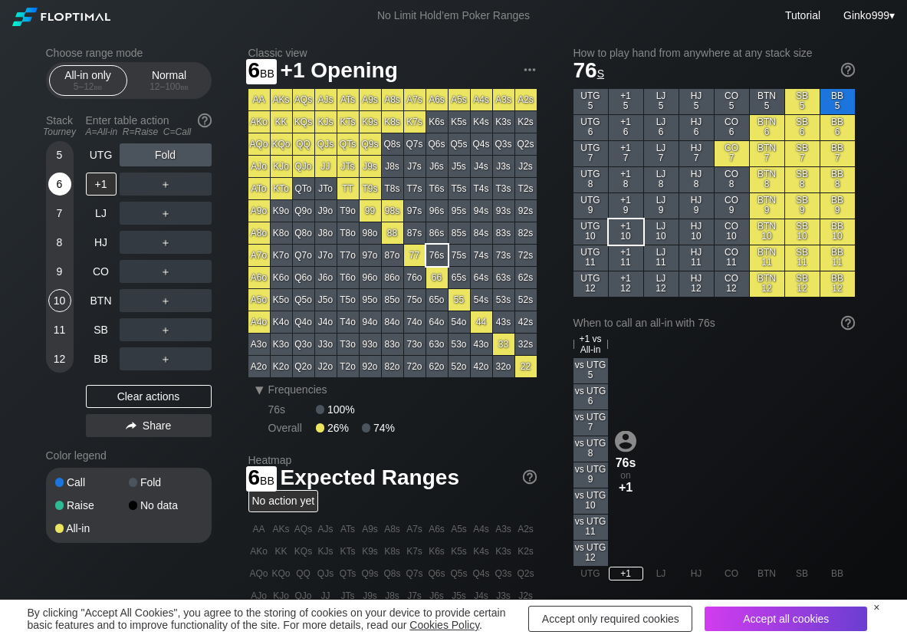
click at [61, 185] on div "6" at bounding box center [59, 184] width 23 height 23
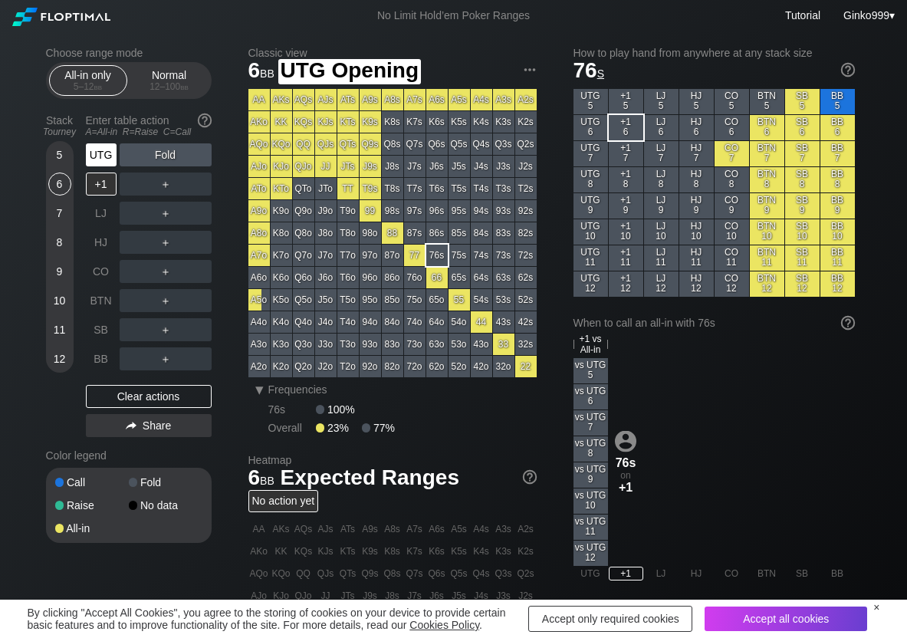
click at [95, 157] on div "UTG" at bounding box center [101, 154] width 31 height 23
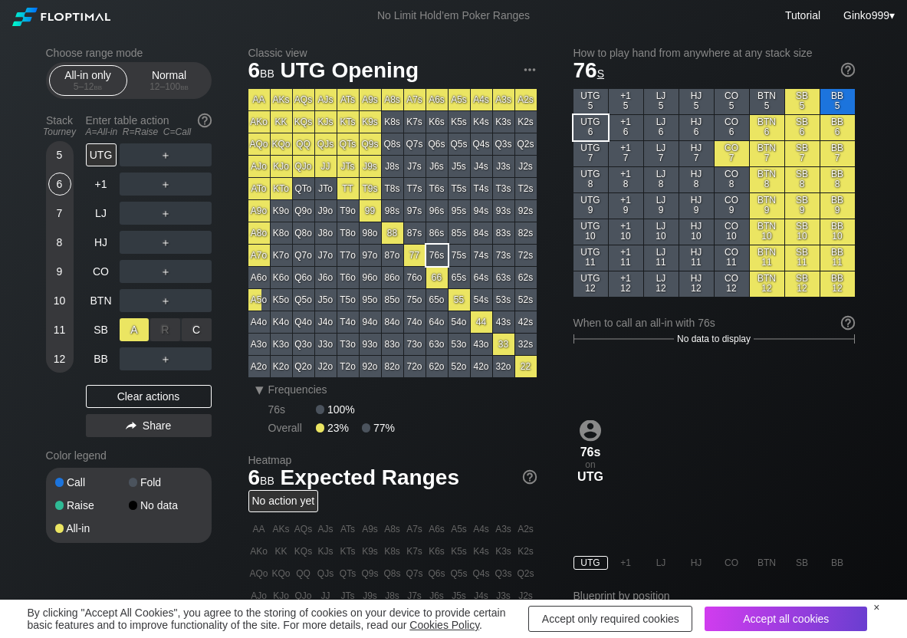
click at [133, 327] on div "A ✕" at bounding box center [135, 329] width 30 height 23
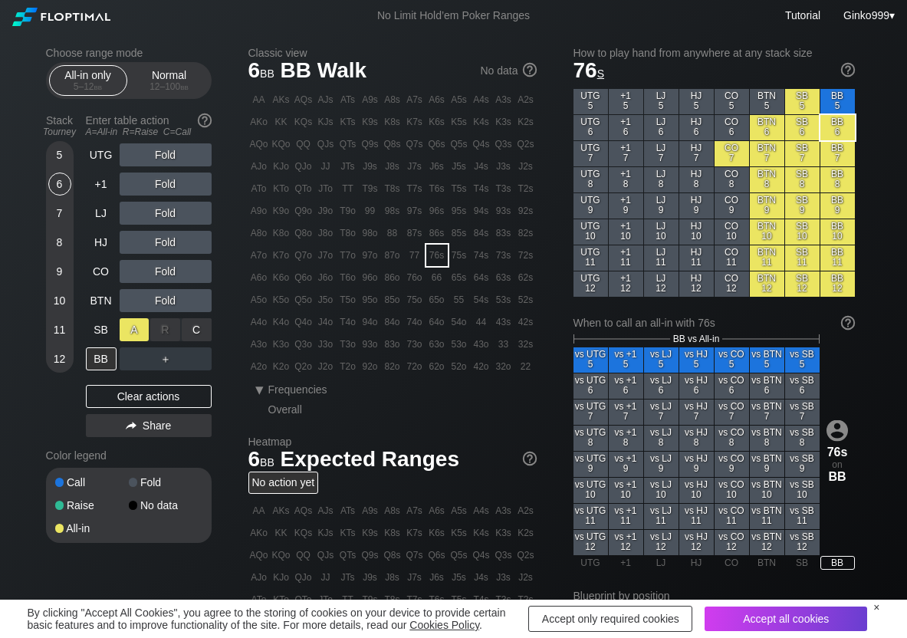
click at [133, 327] on div "A ✕" at bounding box center [135, 329] width 30 height 23
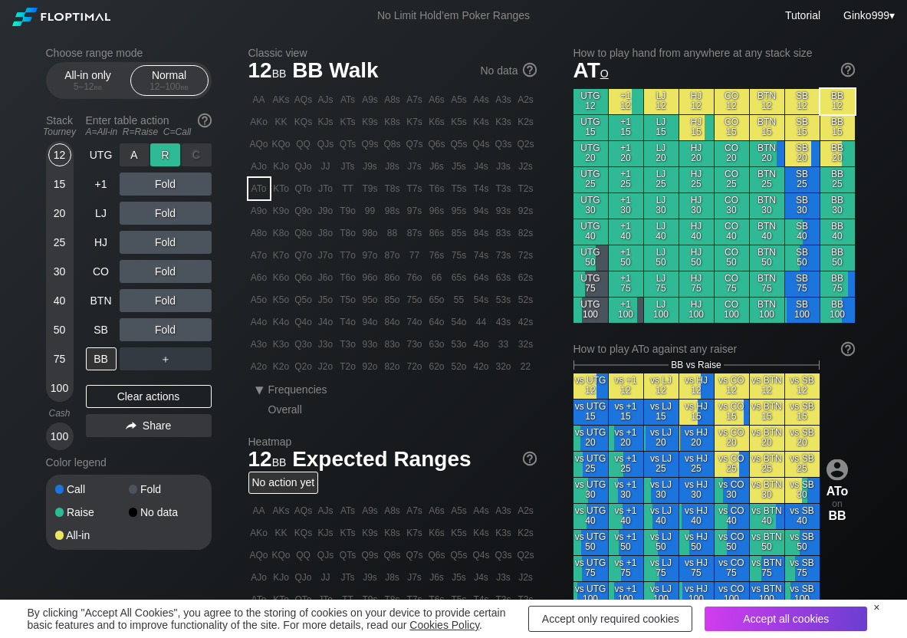
click at [168, 148] on div "R ✕" at bounding box center [165, 154] width 30 height 23
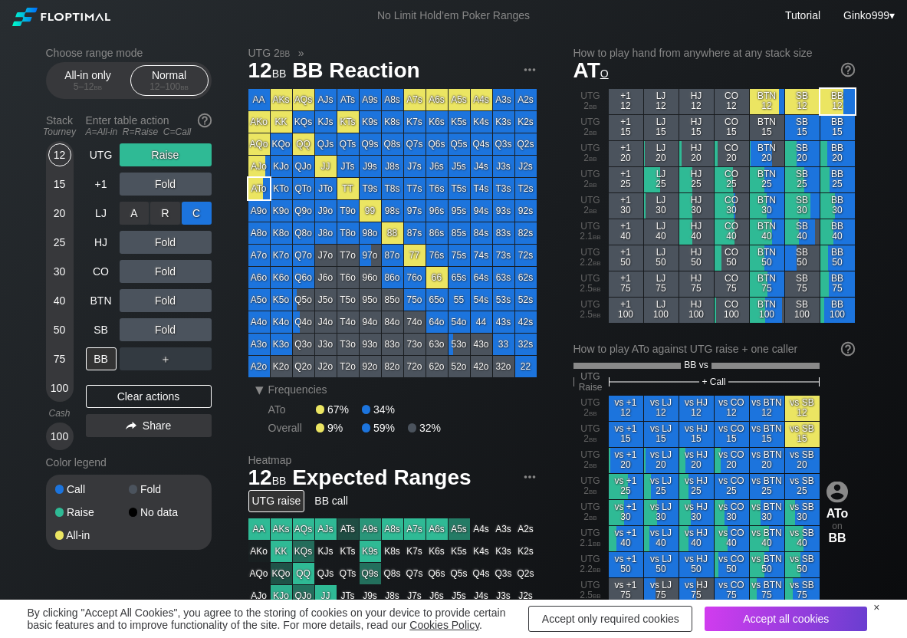
click at [202, 224] on div "C ✕" at bounding box center [197, 213] width 30 height 23
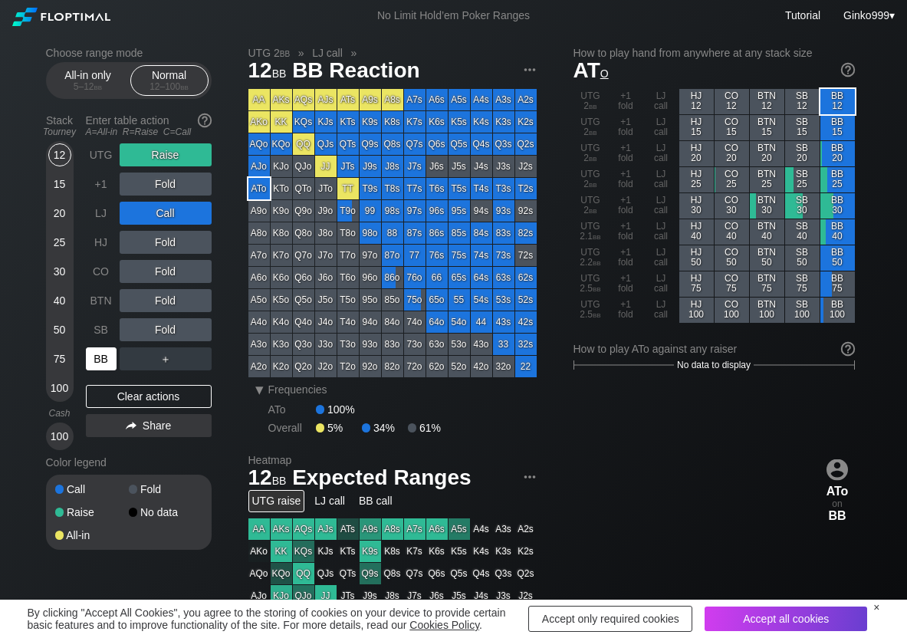
click at [100, 363] on div "BB" at bounding box center [101, 358] width 31 height 23
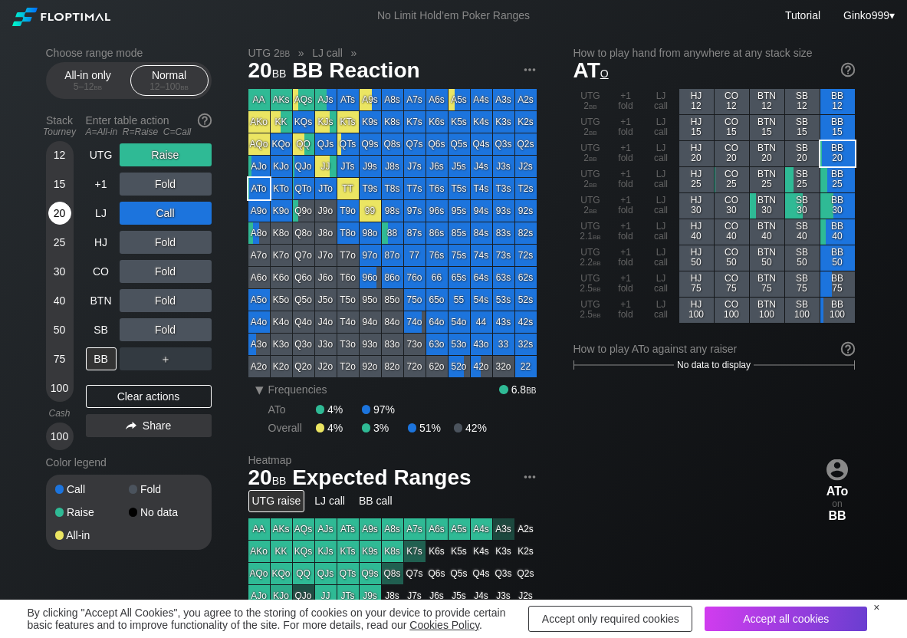
click at [51, 215] on div "20" at bounding box center [59, 213] width 23 height 23
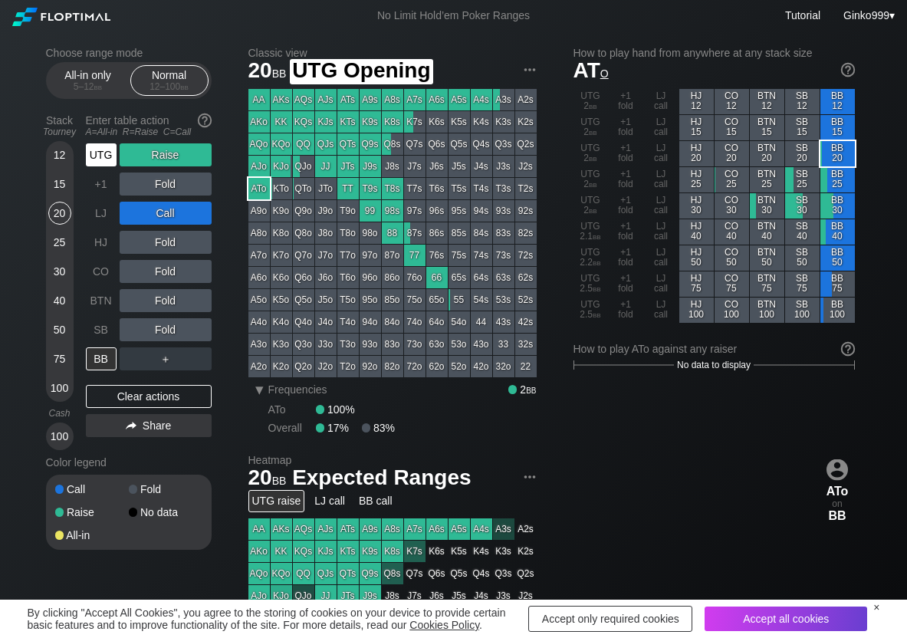
click at [104, 148] on div "UTG" at bounding box center [101, 154] width 31 height 23
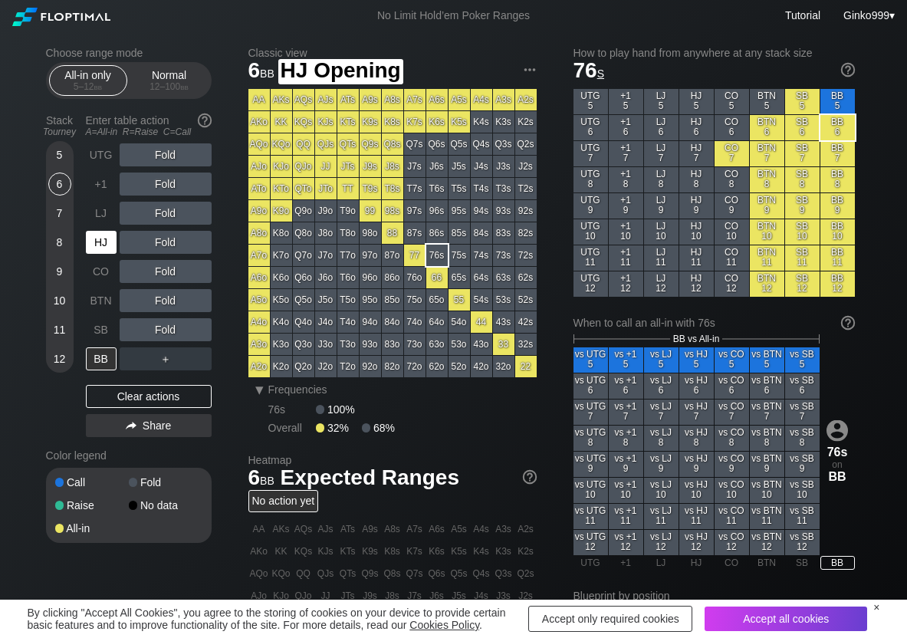
click at [101, 245] on div "HJ" at bounding box center [101, 242] width 31 height 23
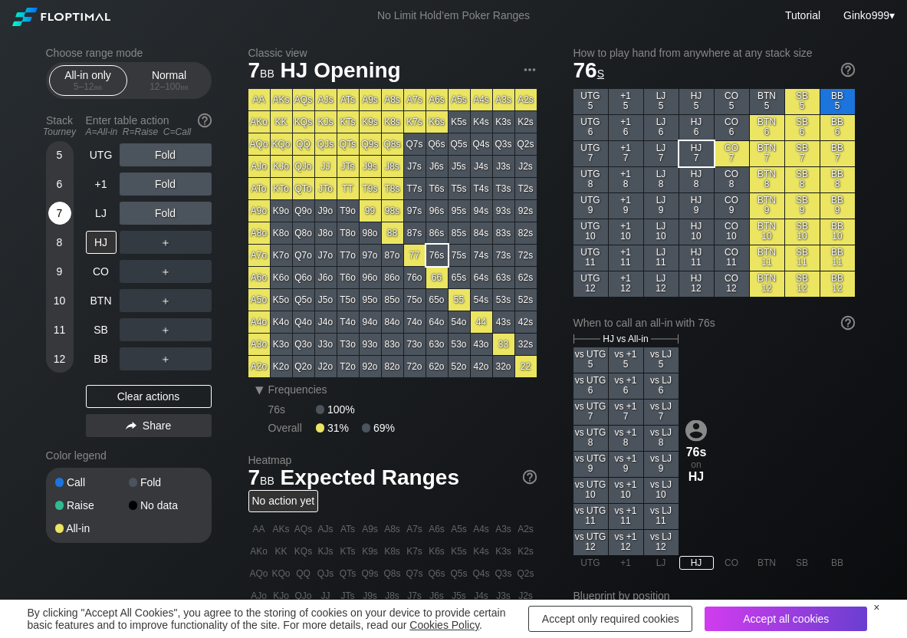
click at [56, 217] on div "7" at bounding box center [59, 213] width 23 height 23
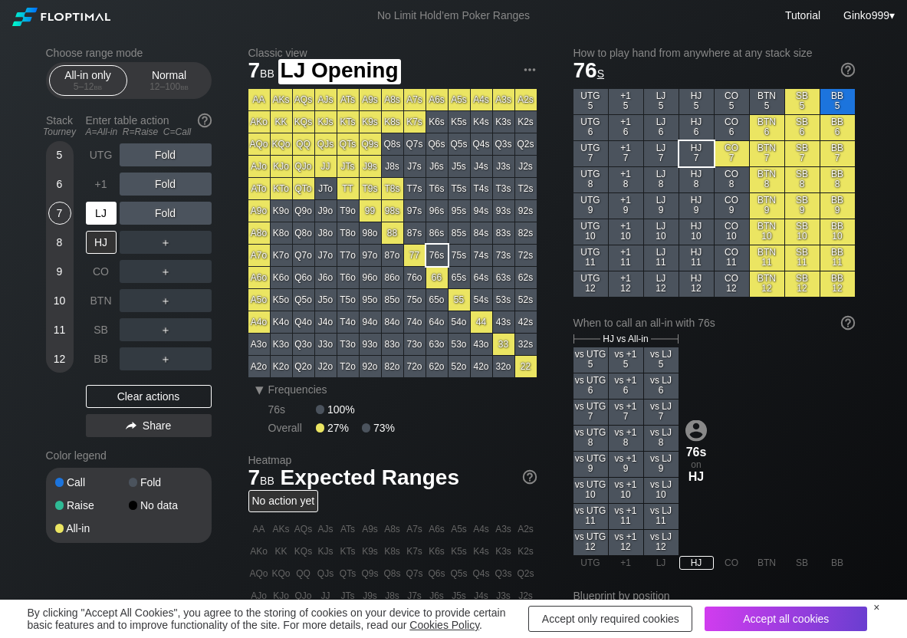
click at [106, 210] on div "LJ" at bounding box center [101, 213] width 31 height 23
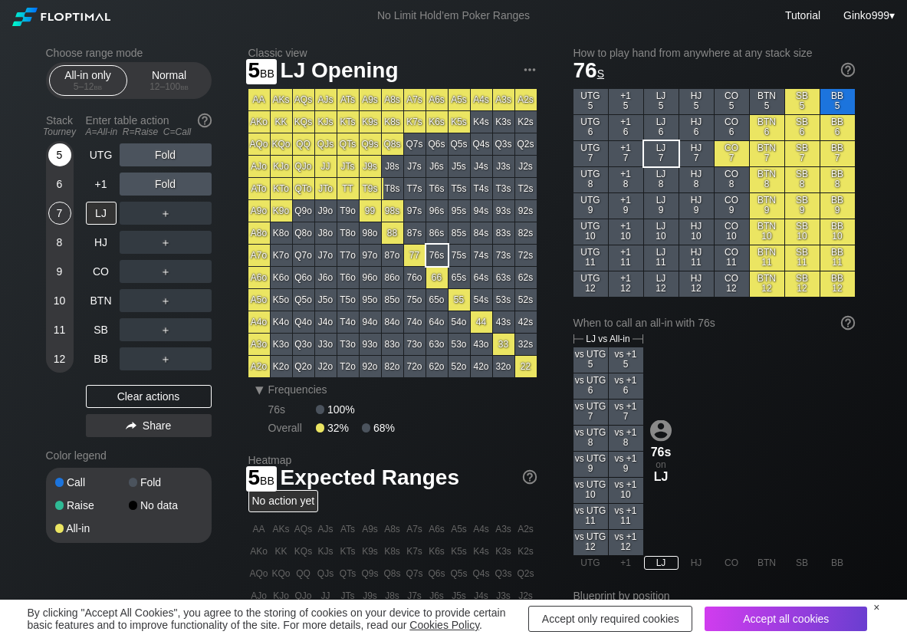
click at [64, 151] on div "5" at bounding box center [59, 154] width 23 height 23
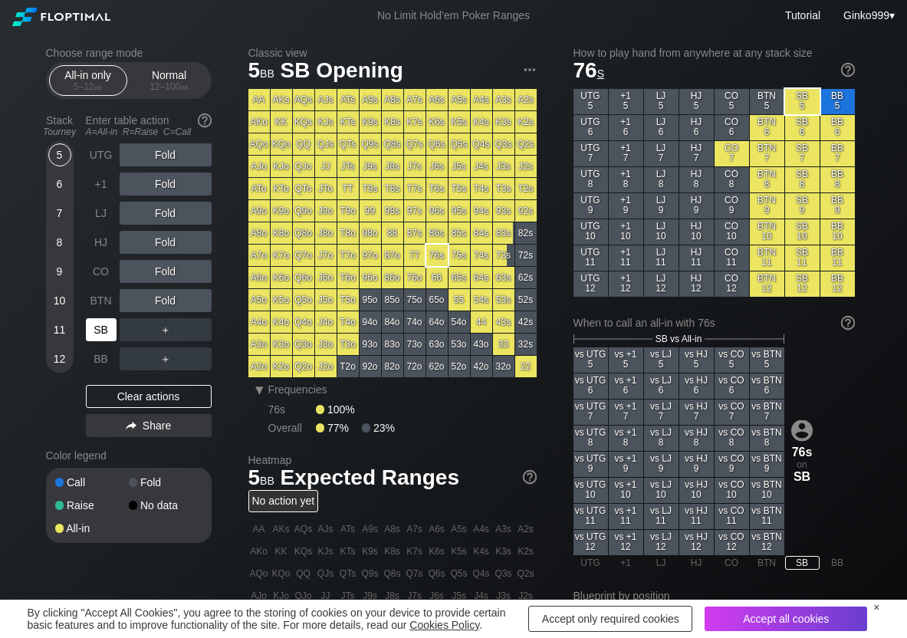
click at [111, 330] on div "SB" at bounding box center [101, 329] width 31 height 23
click at [129, 180] on div "A ✕" at bounding box center [135, 184] width 30 height 23
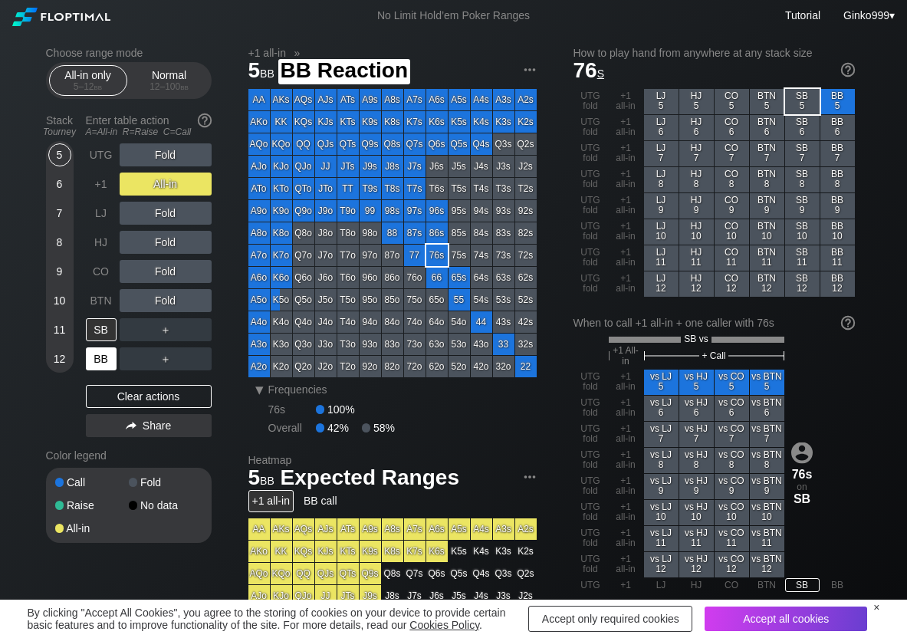
click at [107, 364] on div "BB" at bounding box center [101, 358] width 31 height 23
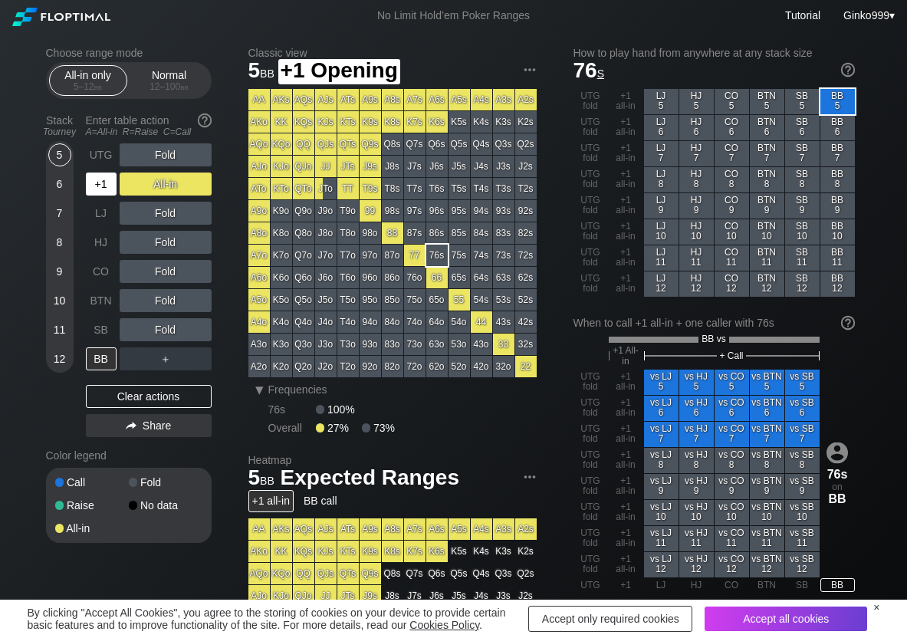
click at [101, 185] on div "+1" at bounding box center [101, 184] width 31 height 23
